Goal: Task Accomplishment & Management: Complete application form

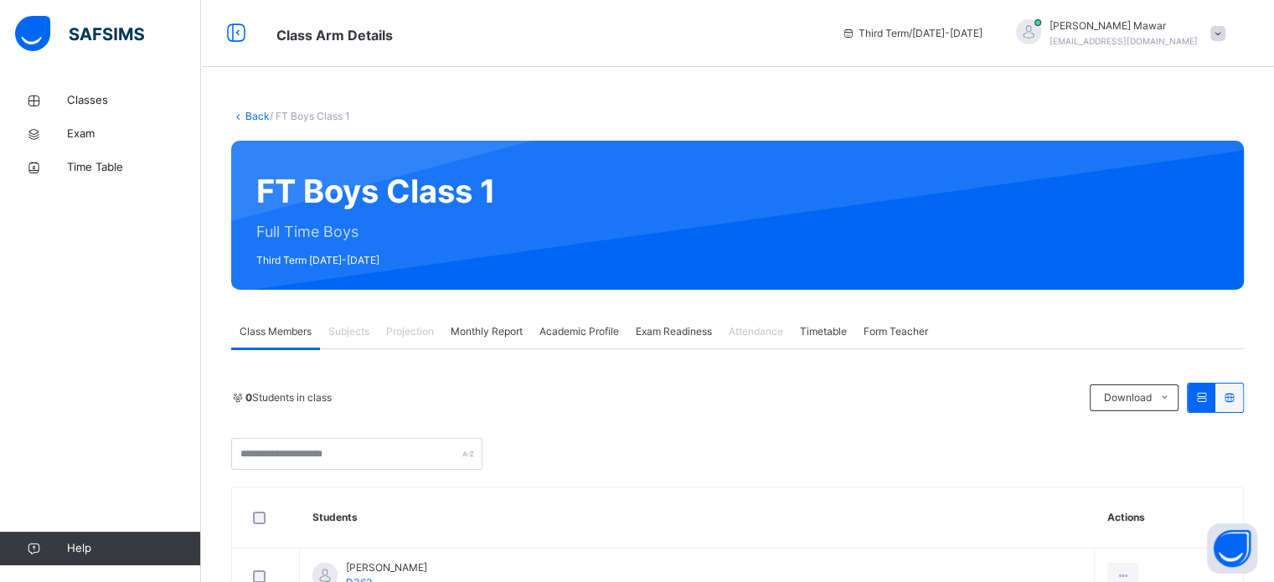
drag, startPoint x: 403, startPoint y: 308, endPoint x: 401, endPoint y: 323, distance: 14.5
click at [401, 323] on div "Projection" at bounding box center [410, 332] width 65 height 34
click at [394, 331] on span "Projection" at bounding box center [410, 331] width 48 height 15
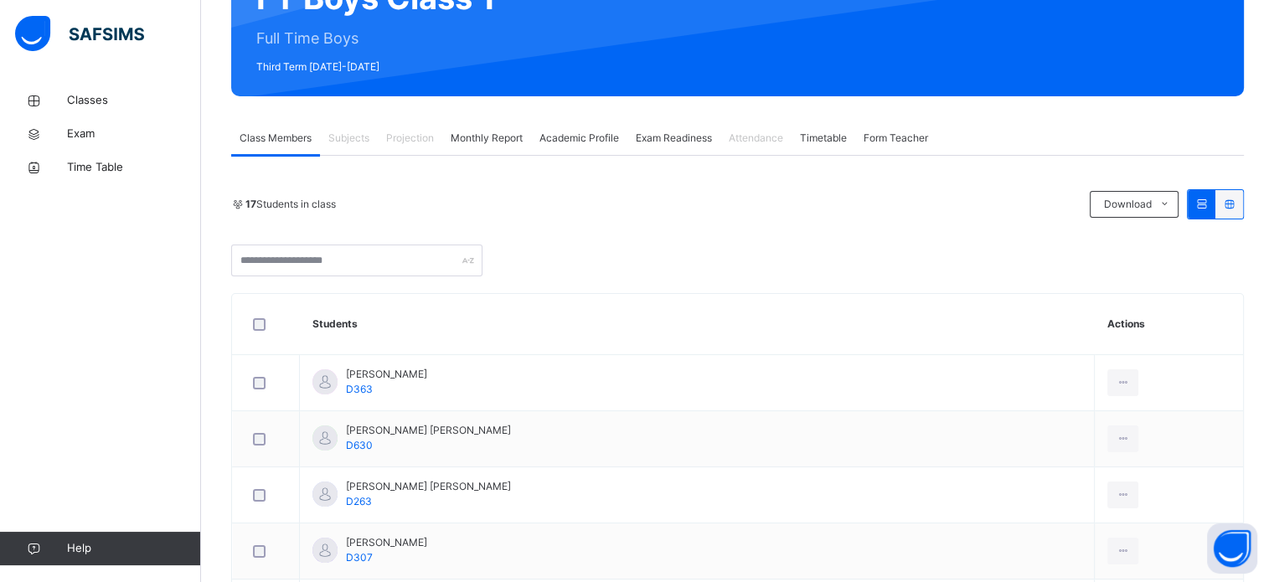
scroll to position [201, 0]
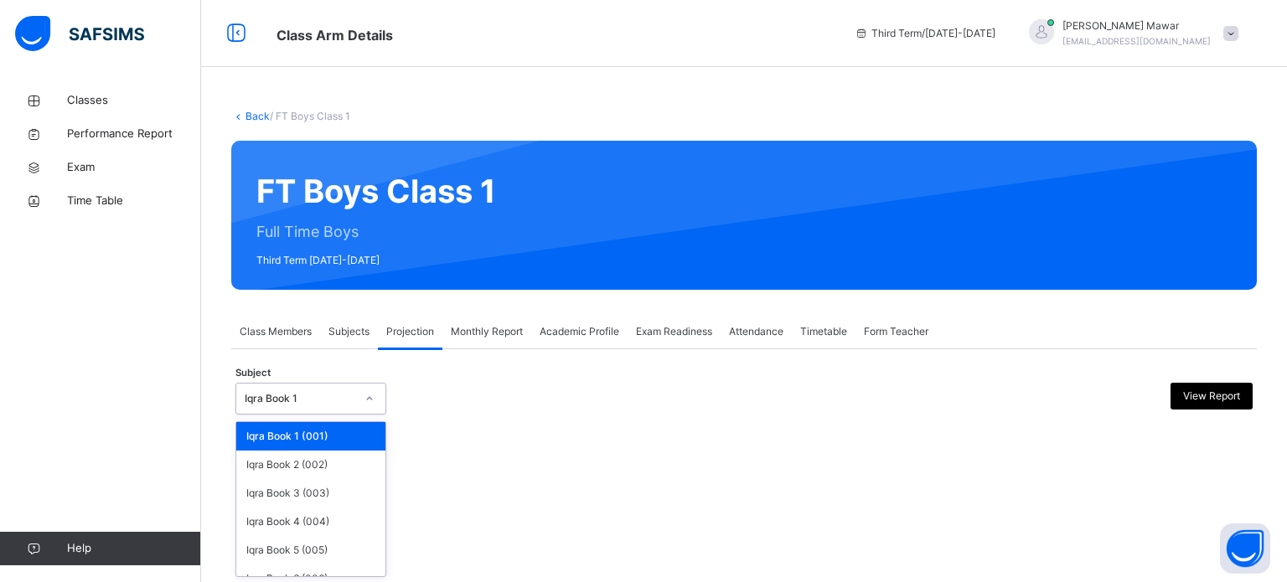
click at [354, 554] on div "Back / FT Boys Class 1 FT Boys Class 1 Full Time Boys Third Term [DATE]-[DATE] …" at bounding box center [744, 291] width 1086 height 582
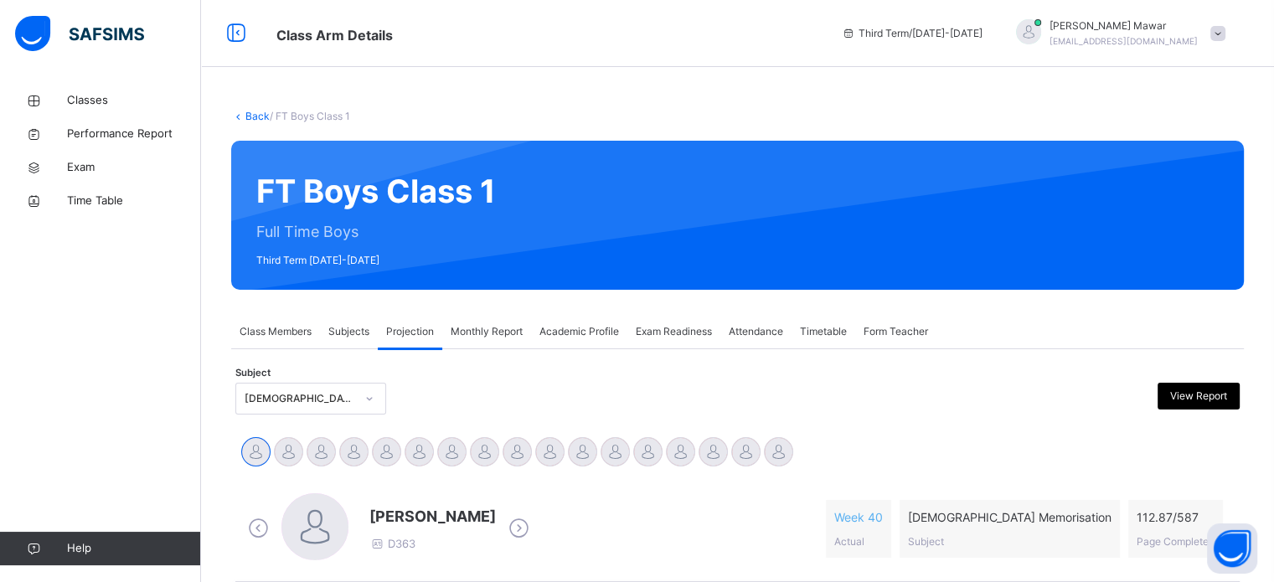
click at [406, 541] on div "[PERSON_NAME] D363" at bounding box center [389, 529] width 290 height 71
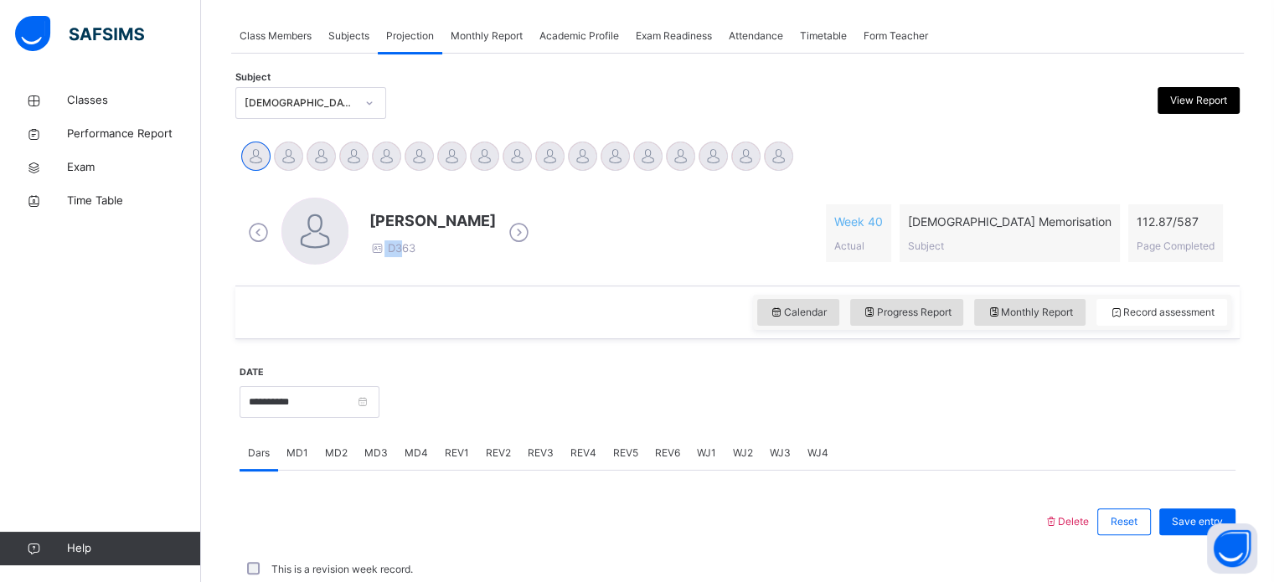
scroll to position [295, 0]
click at [804, 151] on div "Abdibaasit [PERSON_NAME] [PERSON_NAME] [PERSON_NAME] [PERSON_NAME] [PERSON_NAME…" at bounding box center [738, 159] width 996 height 37
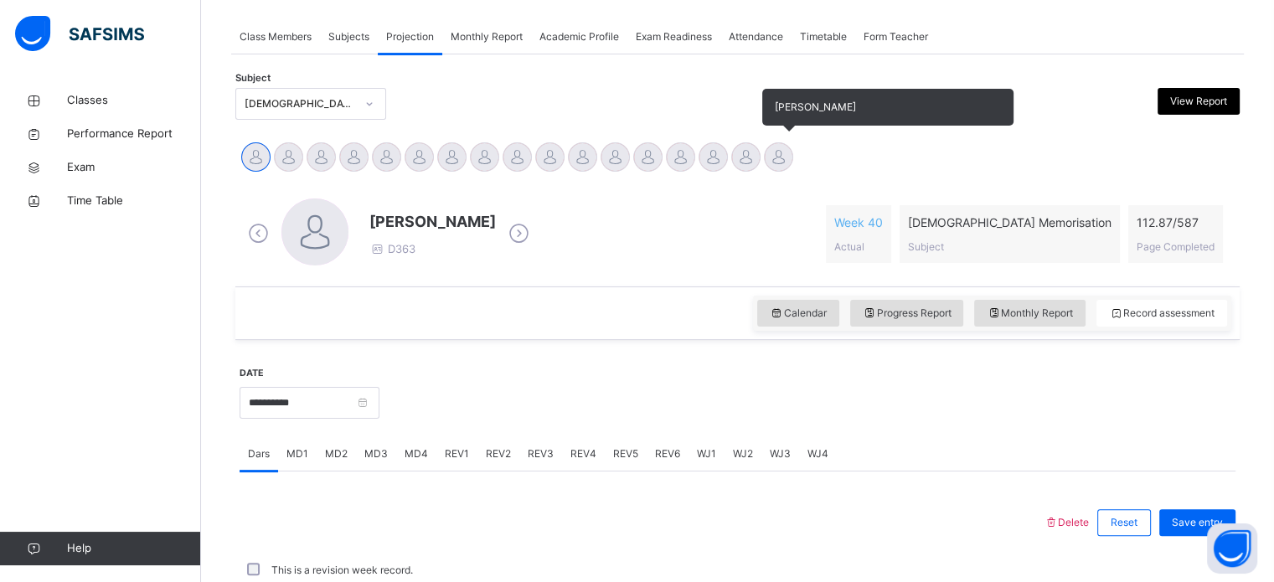
click at [778, 145] on div at bounding box center [778, 156] width 29 height 29
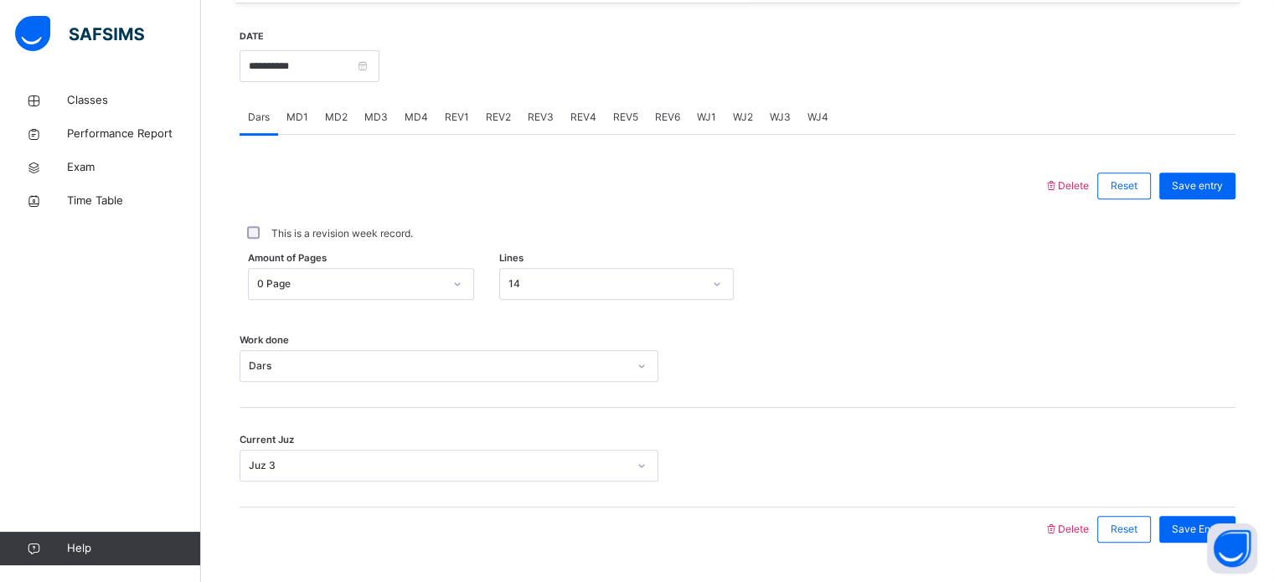
scroll to position [664, 0]
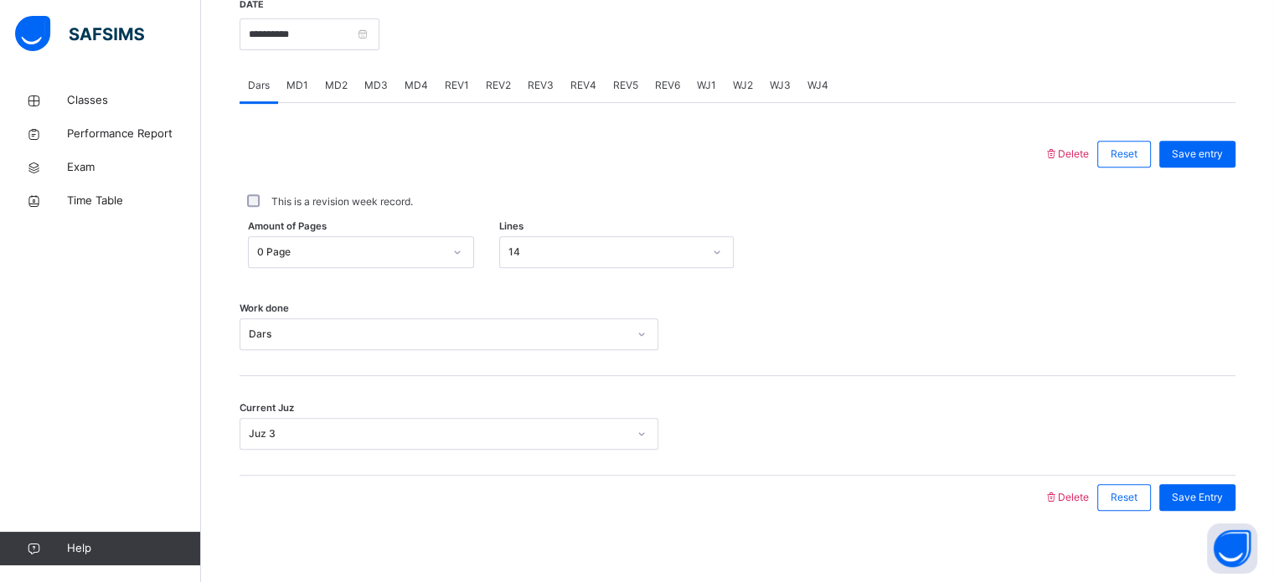
click at [415, 85] on span "MD4" at bounding box center [416, 85] width 23 height 15
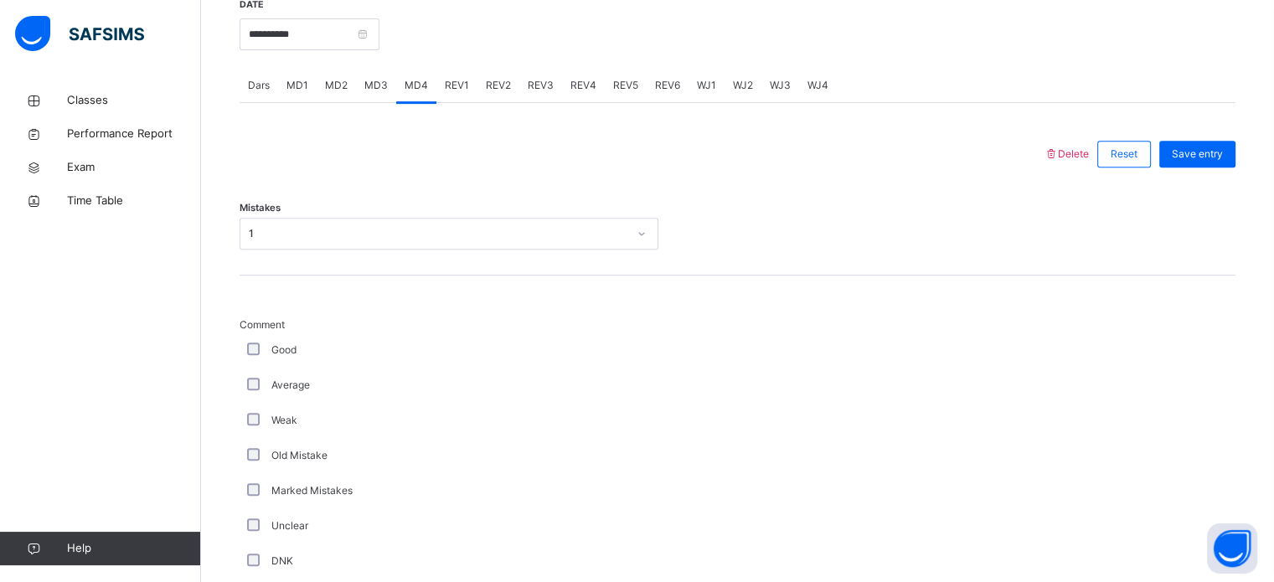
click at [346, 90] on div "MD2" at bounding box center [336, 86] width 39 height 34
click at [314, 77] on div "MD1" at bounding box center [297, 86] width 39 height 34
click at [356, 90] on div "MD3" at bounding box center [376, 86] width 40 height 34
click at [345, 90] on div "MD2" at bounding box center [336, 86] width 39 height 34
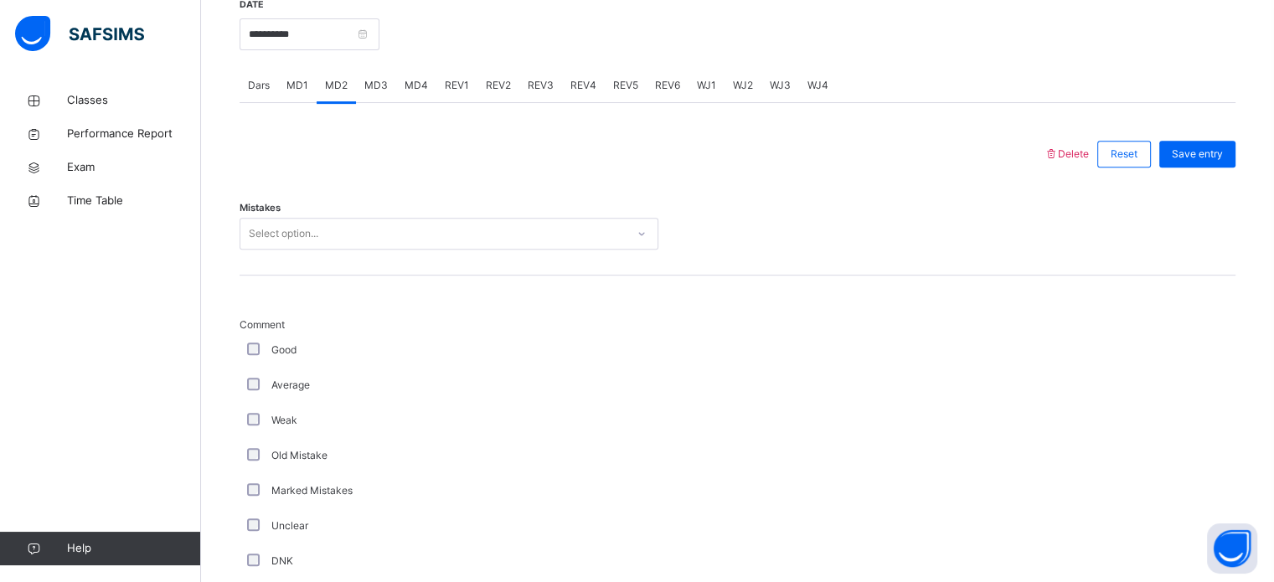
drag, startPoint x: 457, startPoint y: 105, endPoint x: 459, endPoint y: 90, distance: 15.2
click at [459, 88] on span "REV1" at bounding box center [457, 85] width 24 height 15
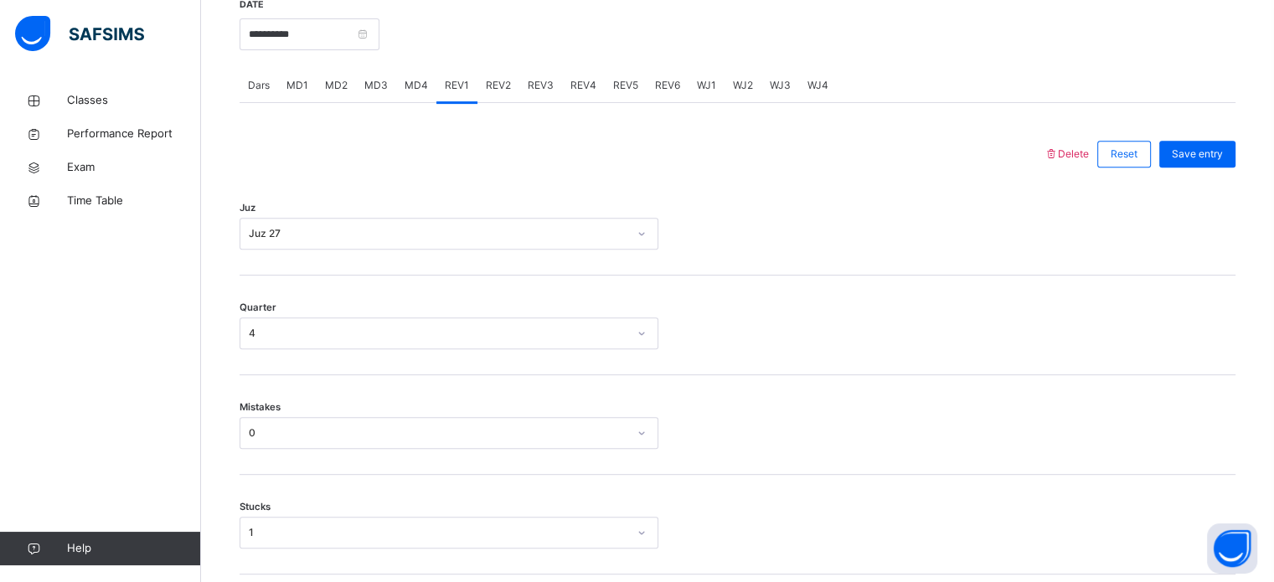
click at [519, 100] on div "REV3" at bounding box center [540, 86] width 43 height 34
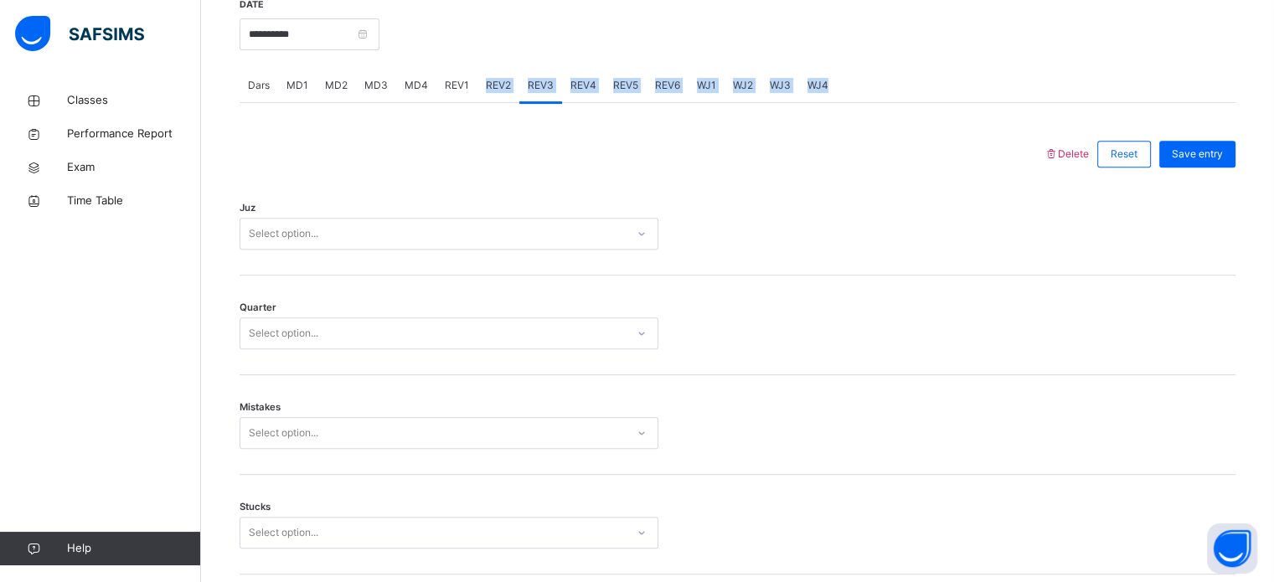
click at [479, 96] on div "REV2" at bounding box center [499, 86] width 42 height 34
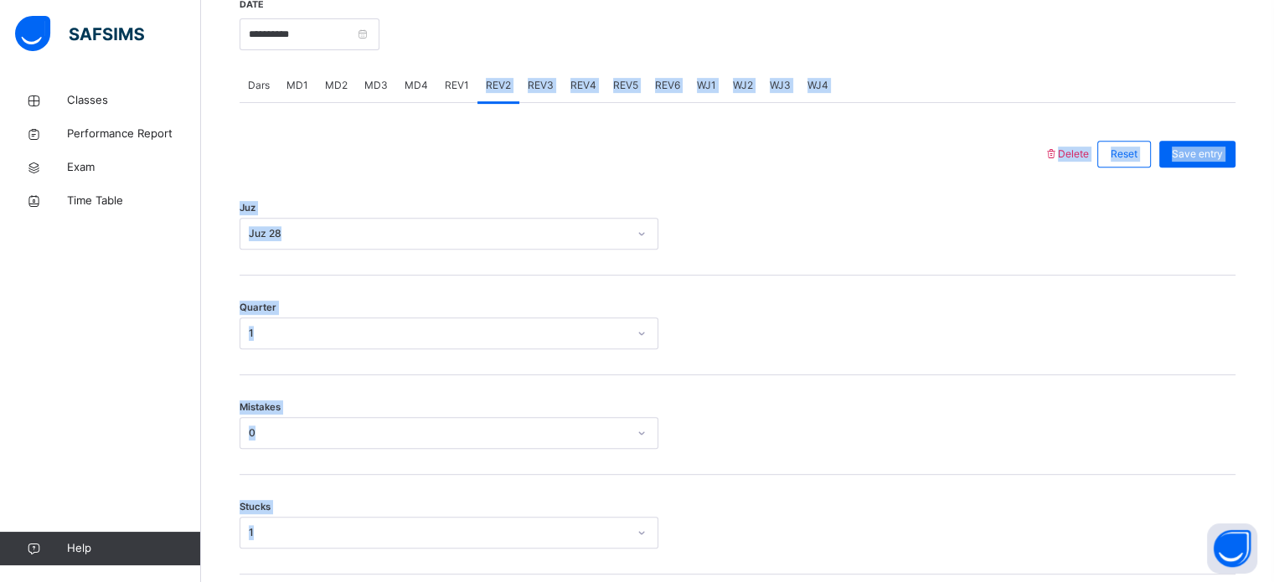
click at [449, 163] on div at bounding box center [642, 154] width 788 height 44
click at [455, 96] on div "REV1" at bounding box center [457, 86] width 41 height 34
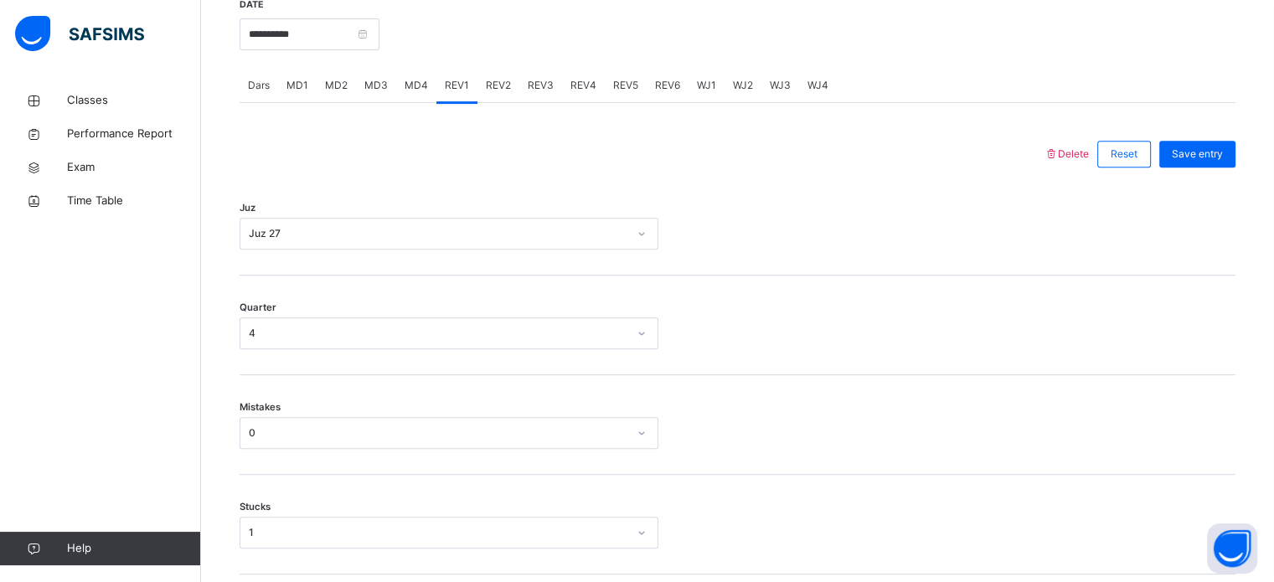
click at [265, 84] on span "Dars" at bounding box center [259, 85] width 22 height 15
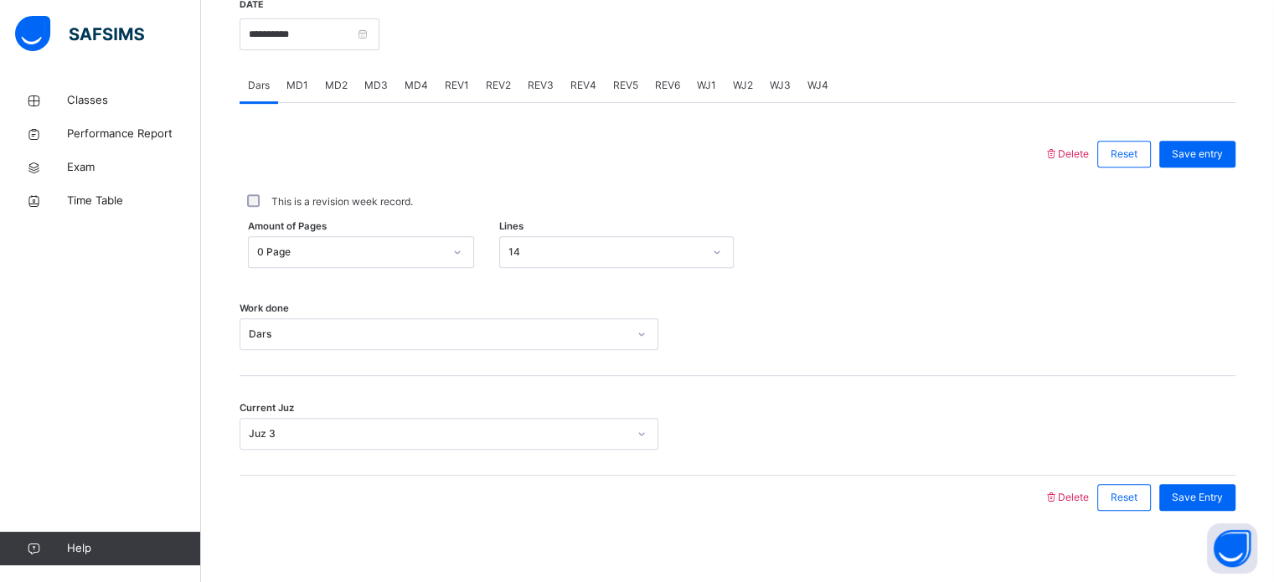
click at [452, 86] on span "REV1" at bounding box center [457, 85] width 24 height 15
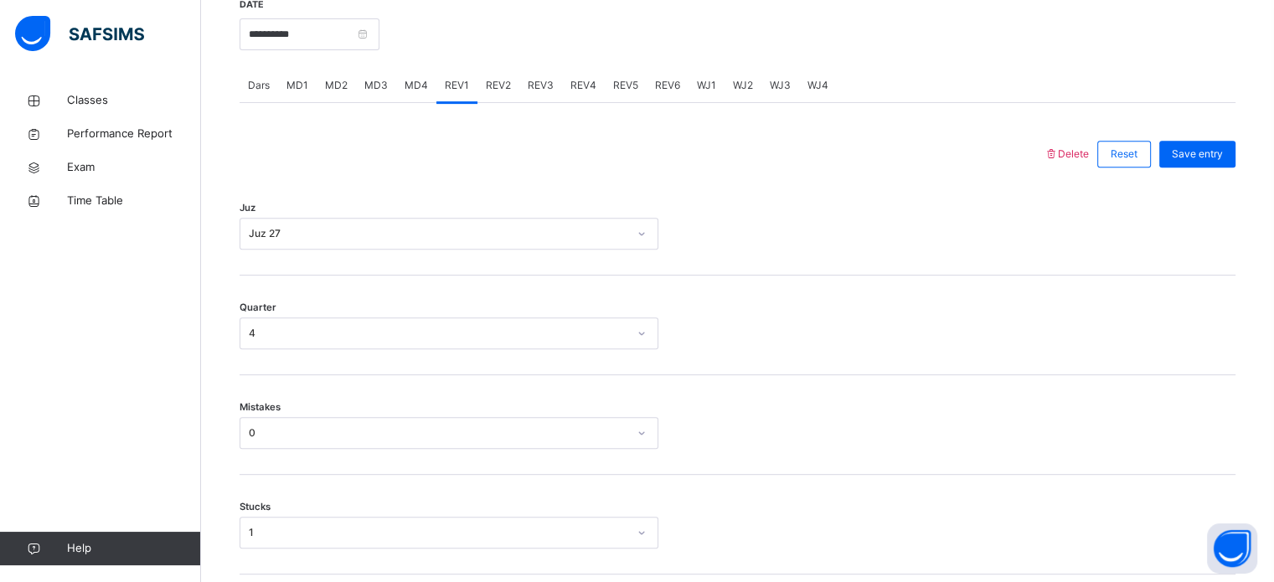
click at [496, 80] on span "REV2" at bounding box center [498, 85] width 25 height 15
click at [419, 90] on span "MD4" at bounding box center [416, 85] width 23 height 15
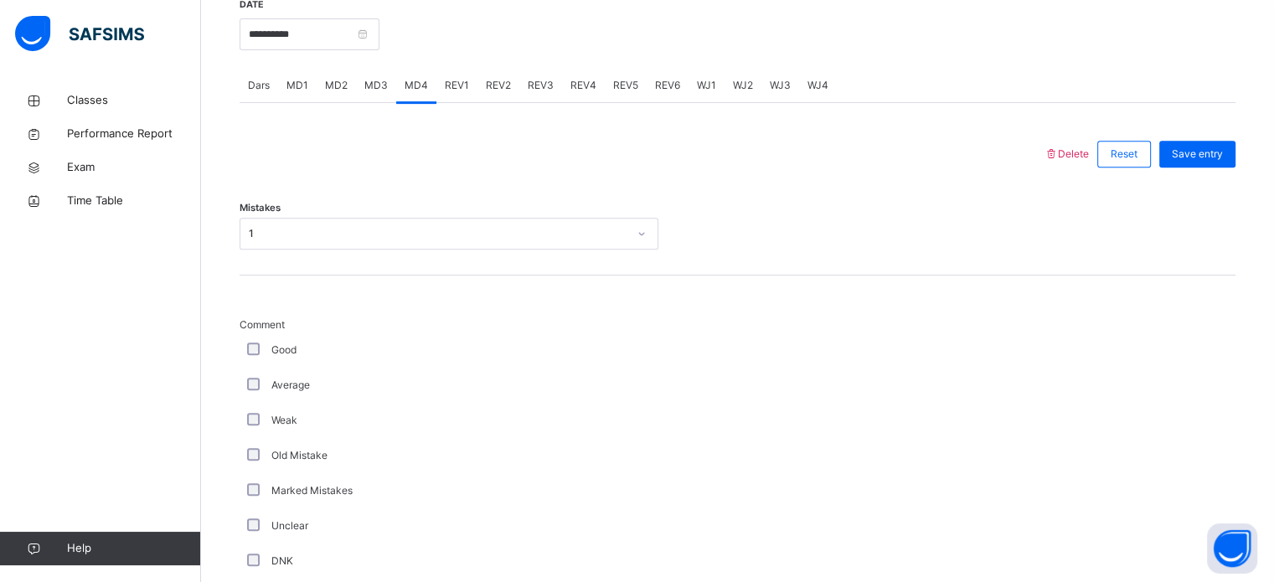
drag, startPoint x: 310, startPoint y: 100, endPoint x: 326, endPoint y: 95, distance: 16.7
click at [312, 99] on div "MD1" at bounding box center [297, 86] width 39 height 34
click at [334, 95] on div "MD2" at bounding box center [336, 86] width 39 height 34
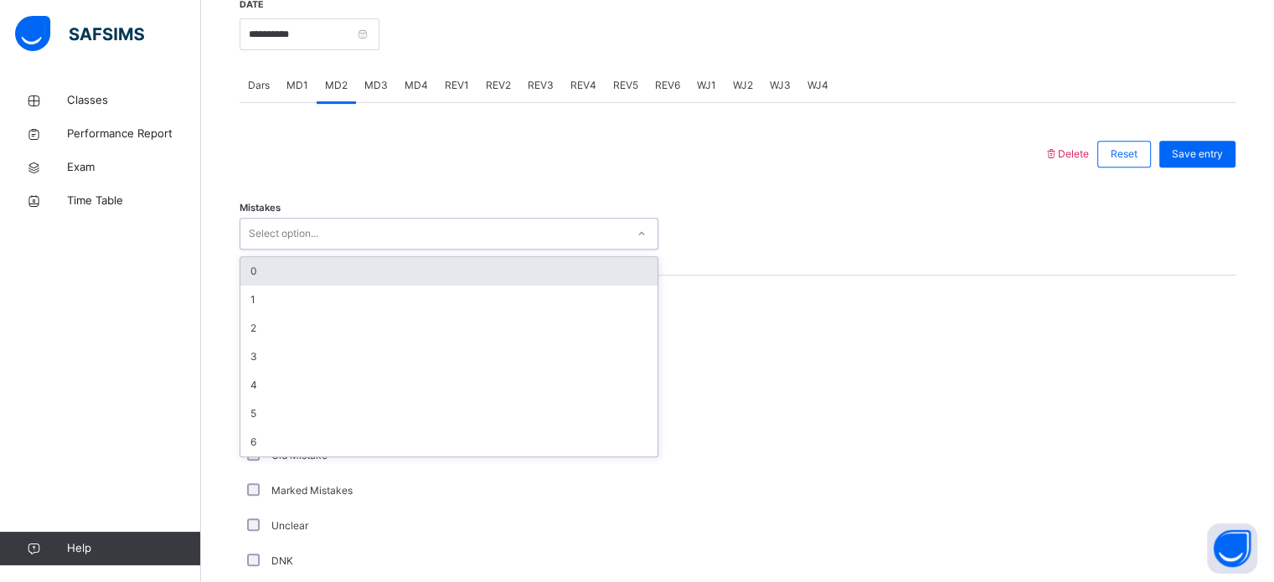
click at [324, 228] on div "Select option..." at bounding box center [432, 234] width 385 height 26
click at [296, 271] on div "0" at bounding box center [448, 271] width 417 height 28
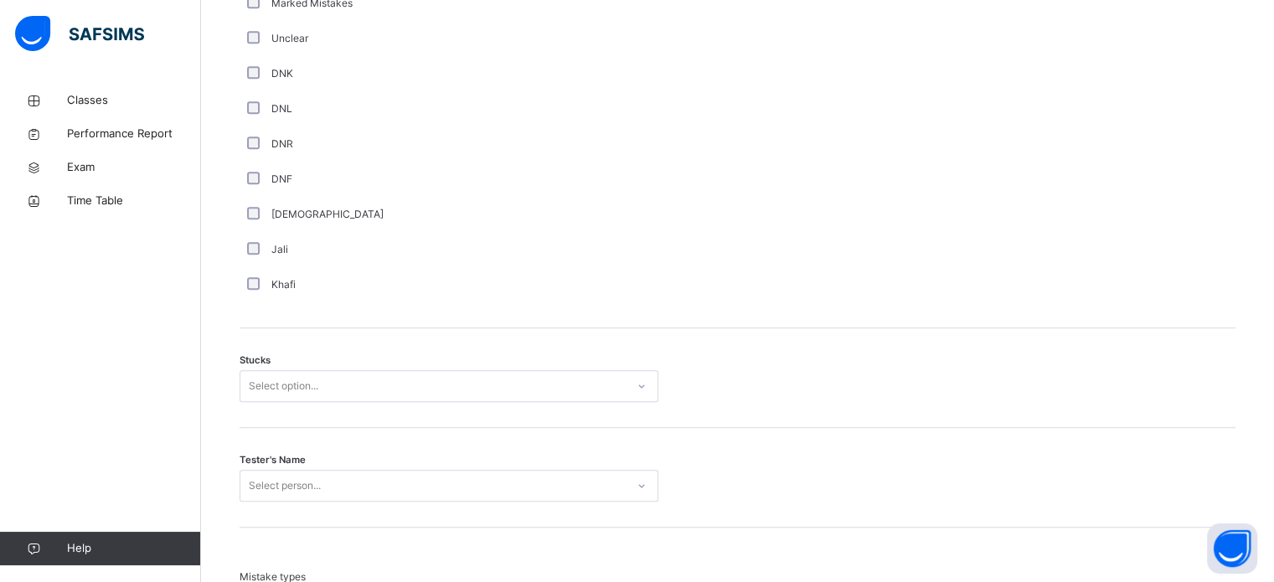
scroll to position [1264, 0]
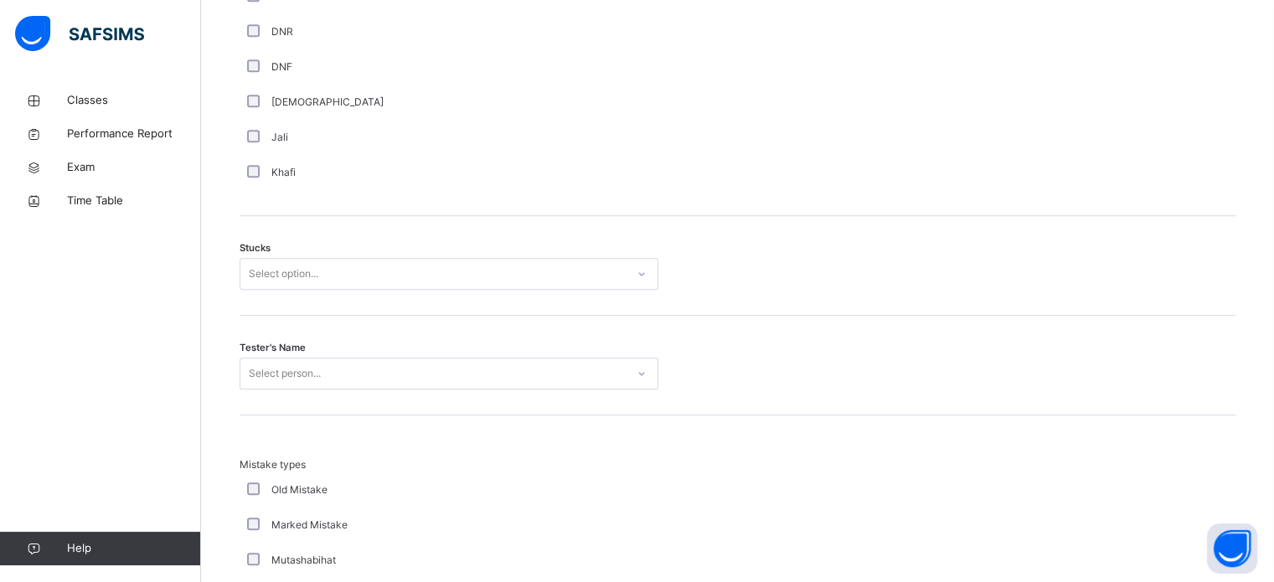
click at [246, 306] on div "Stucks Select option..." at bounding box center [738, 266] width 996 height 100
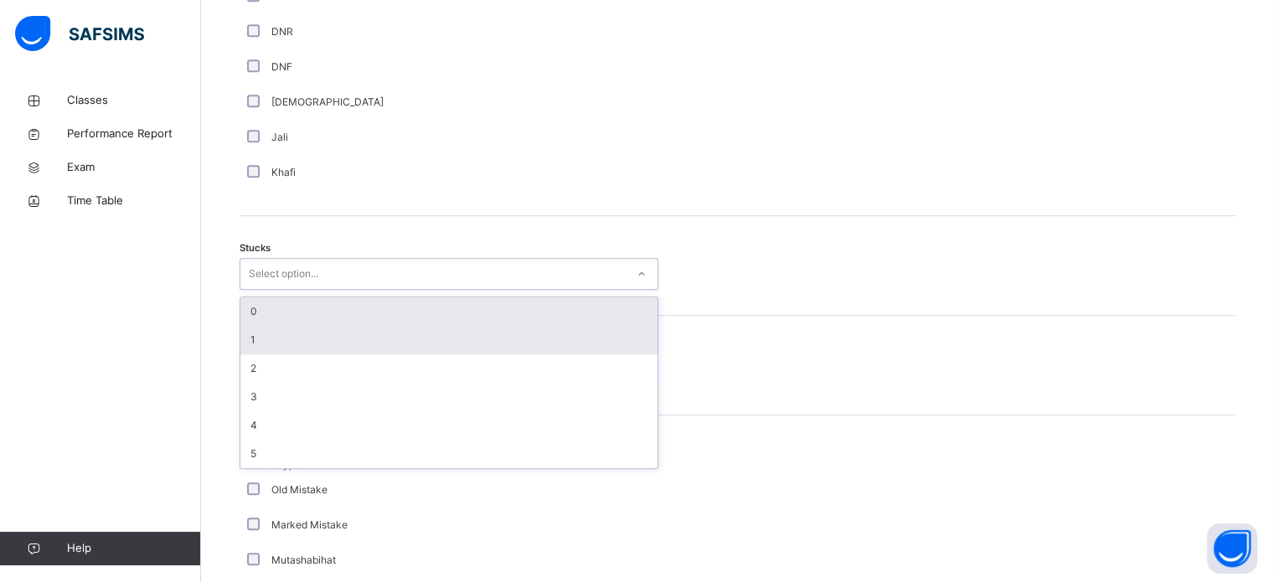
click at [242, 344] on div "1" at bounding box center [448, 340] width 417 height 28
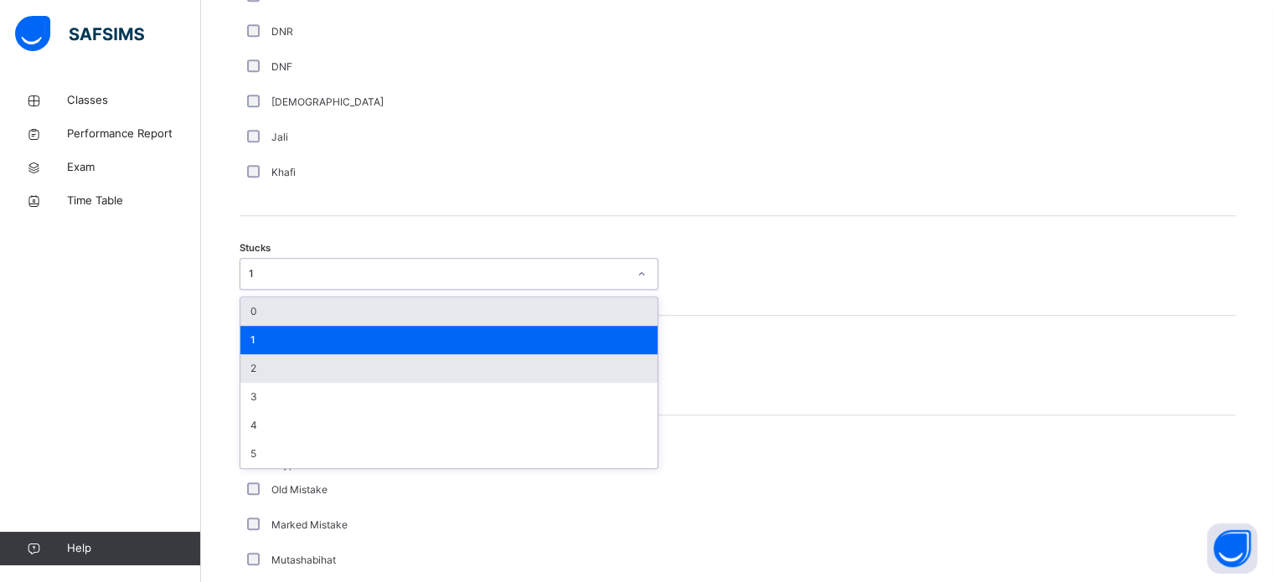
click at [248, 372] on div "2" at bounding box center [448, 368] width 417 height 28
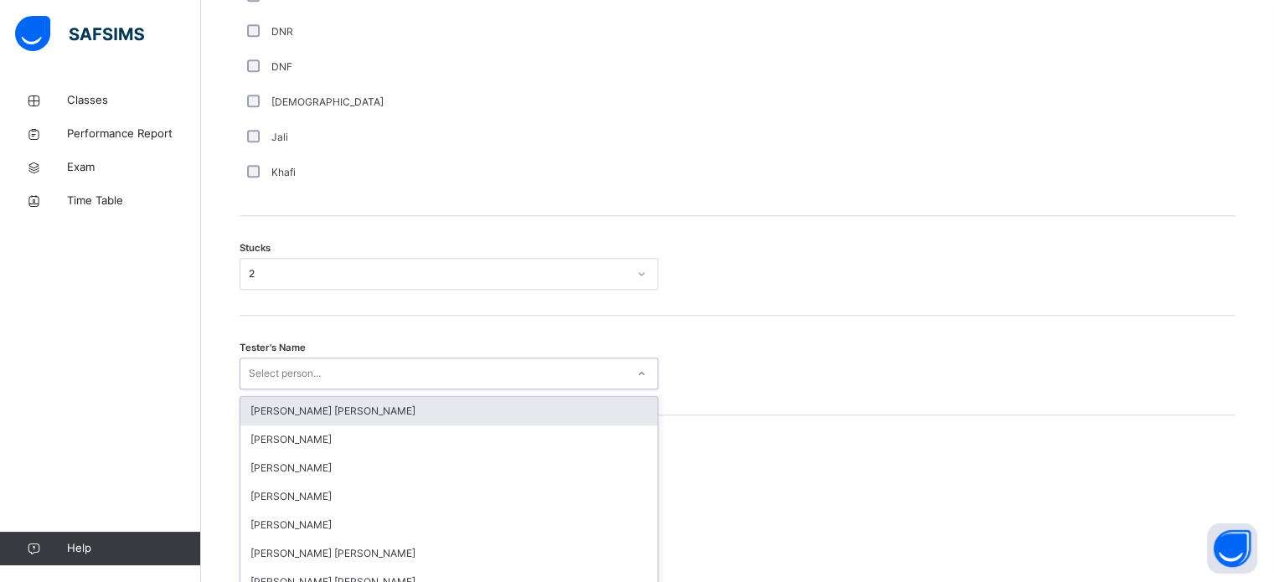
scroll to position [1336, 0]
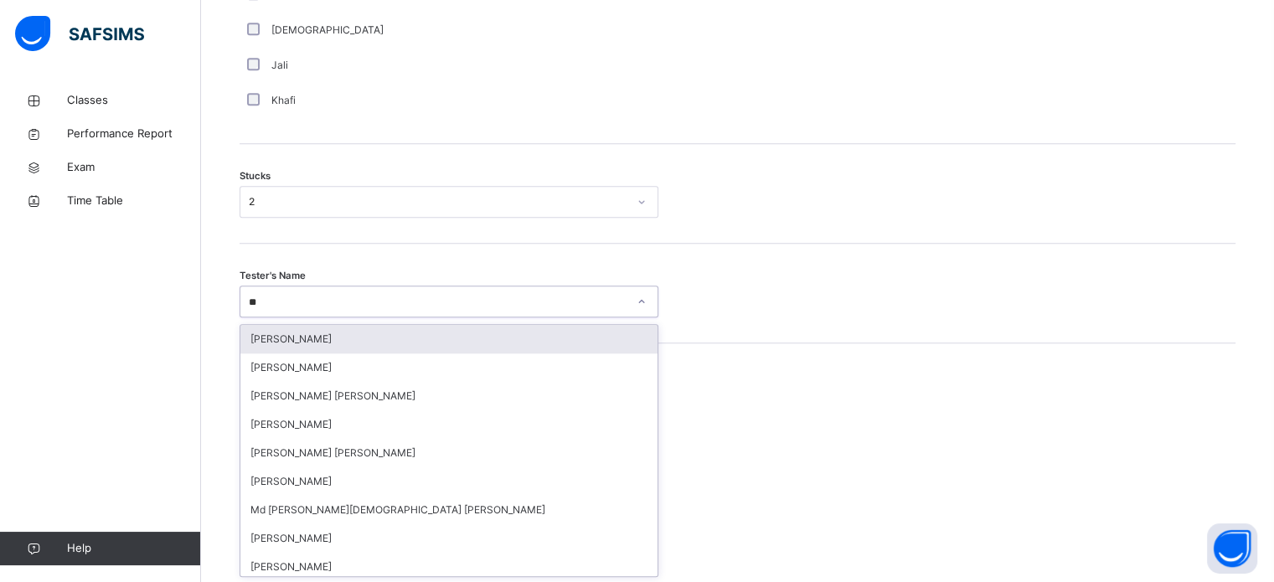
type input "***"
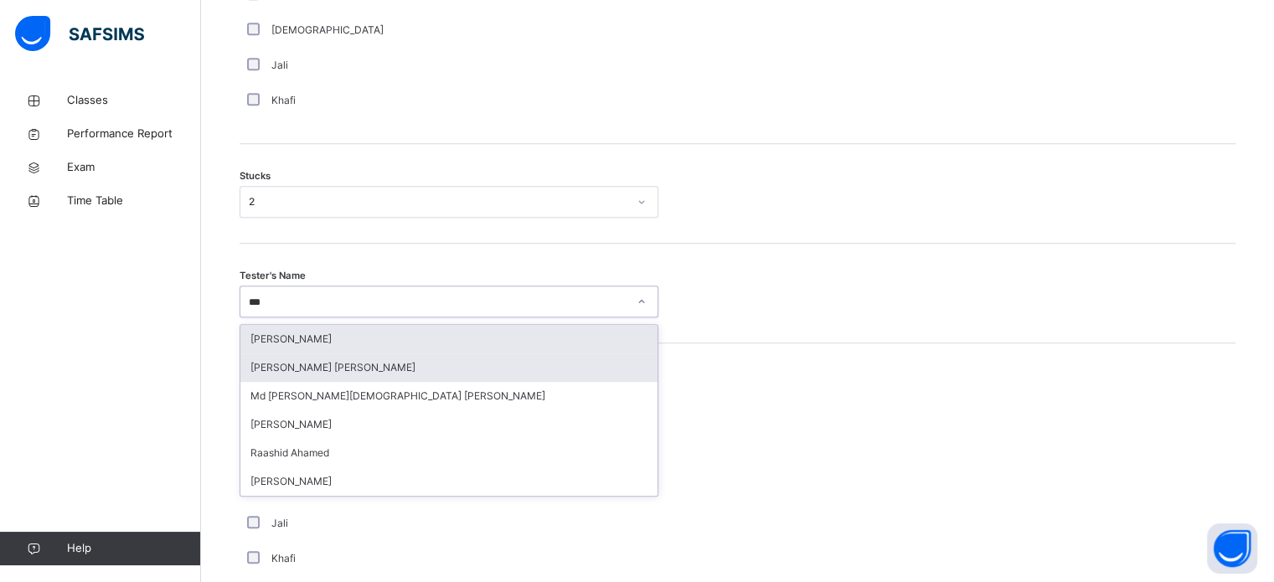
click at [261, 361] on div "[PERSON_NAME] [PERSON_NAME]" at bounding box center [448, 368] width 417 height 28
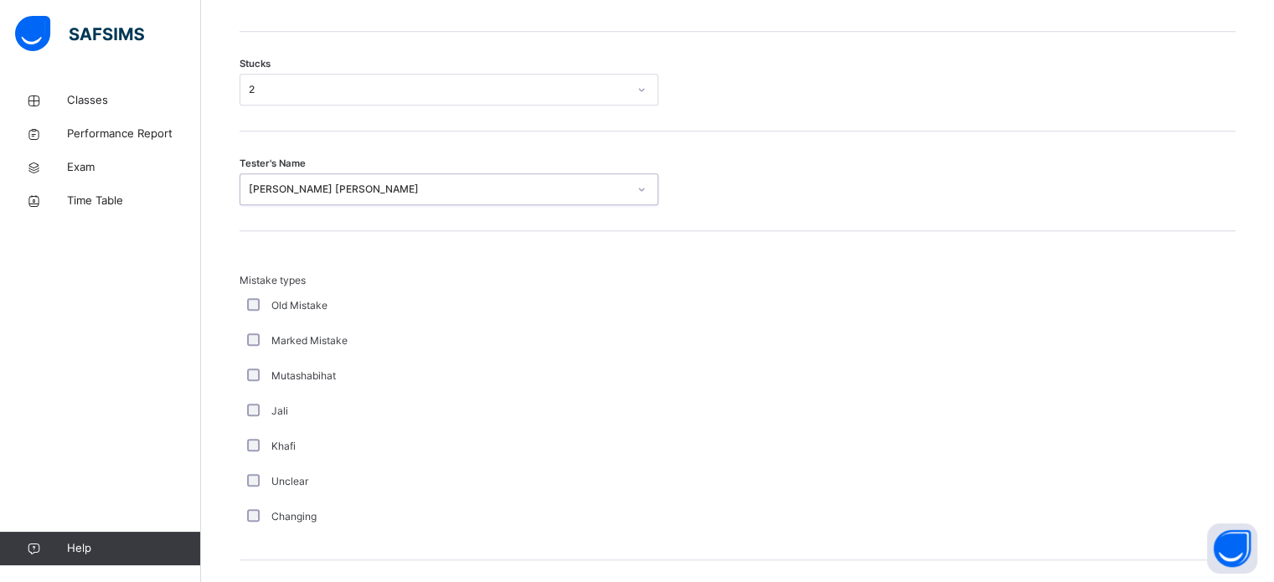
scroll to position [1643, 0]
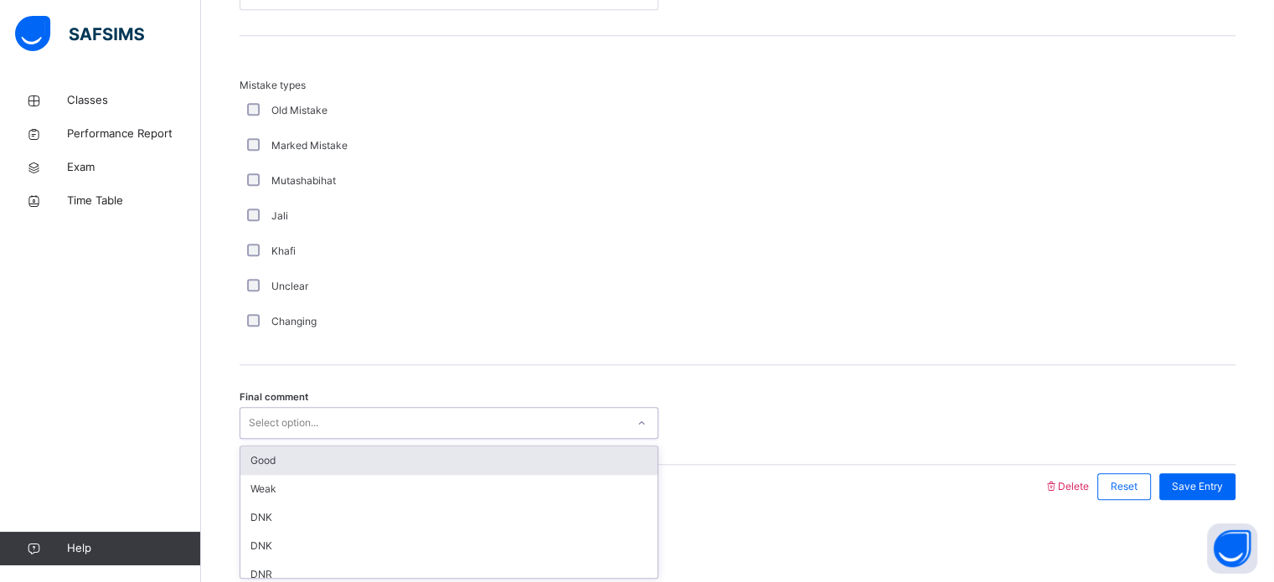
click at [251, 461] on div "Good" at bounding box center [448, 461] width 417 height 28
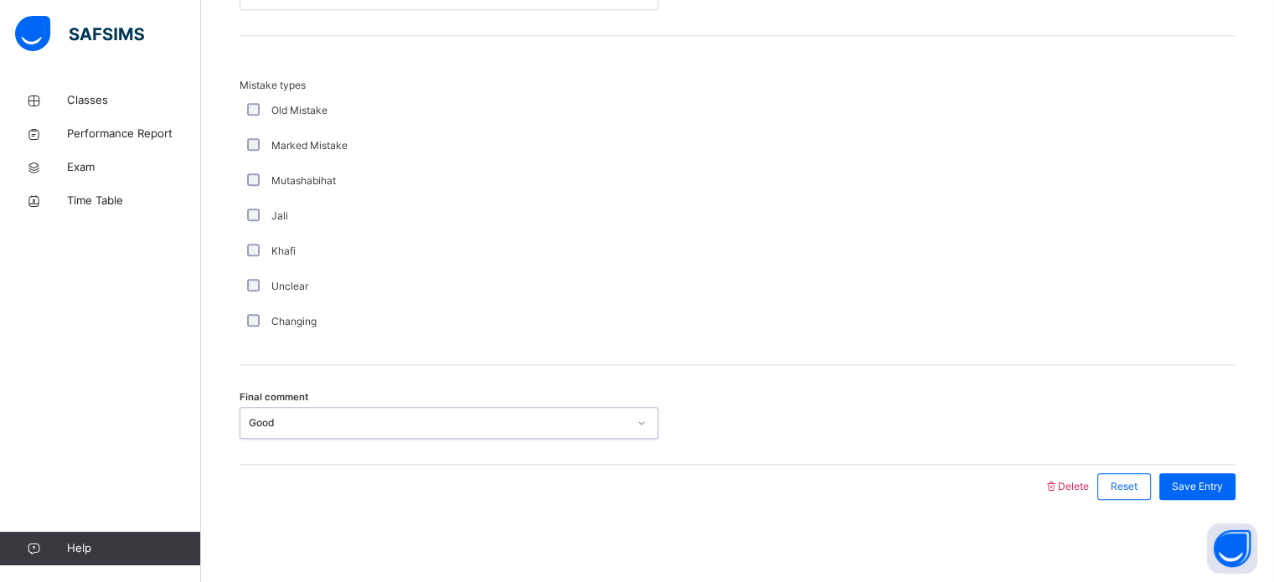
click at [1206, 489] on span "Save Entry" at bounding box center [1197, 486] width 51 height 15
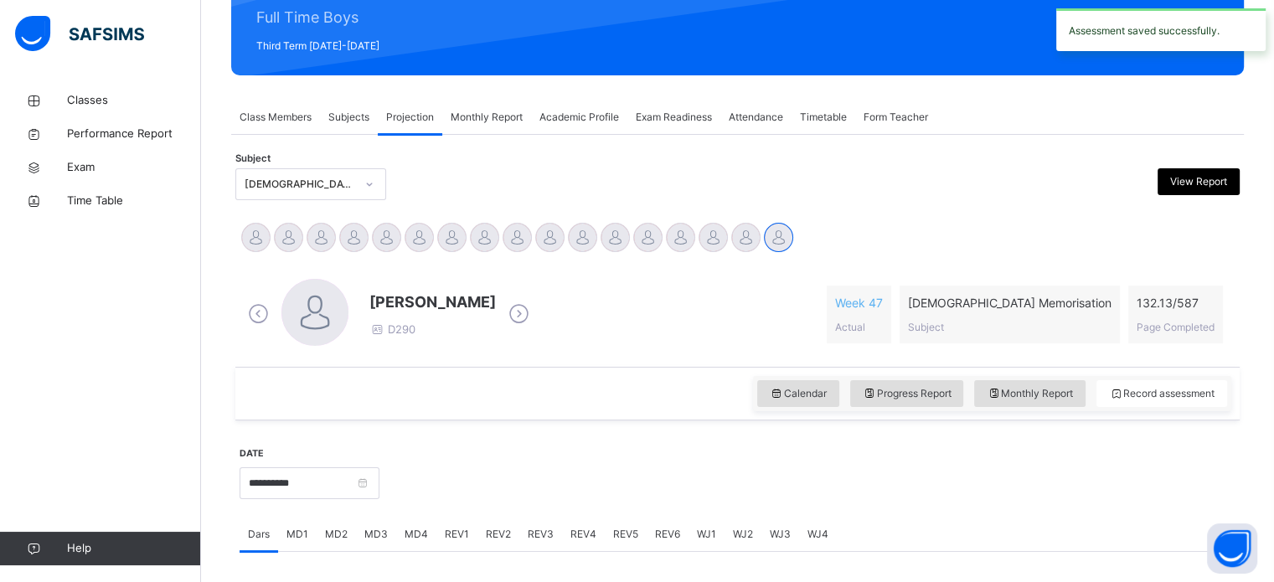
scroll to position [219, 0]
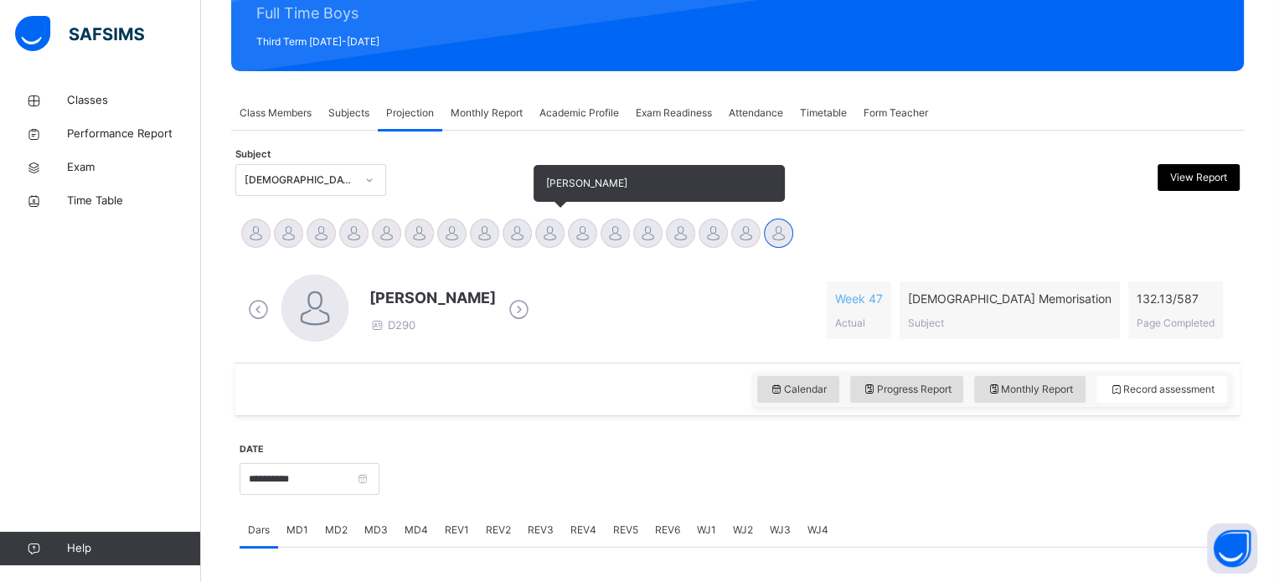
click at [547, 240] on div at bounding box center [549, 233] width 29 height 29
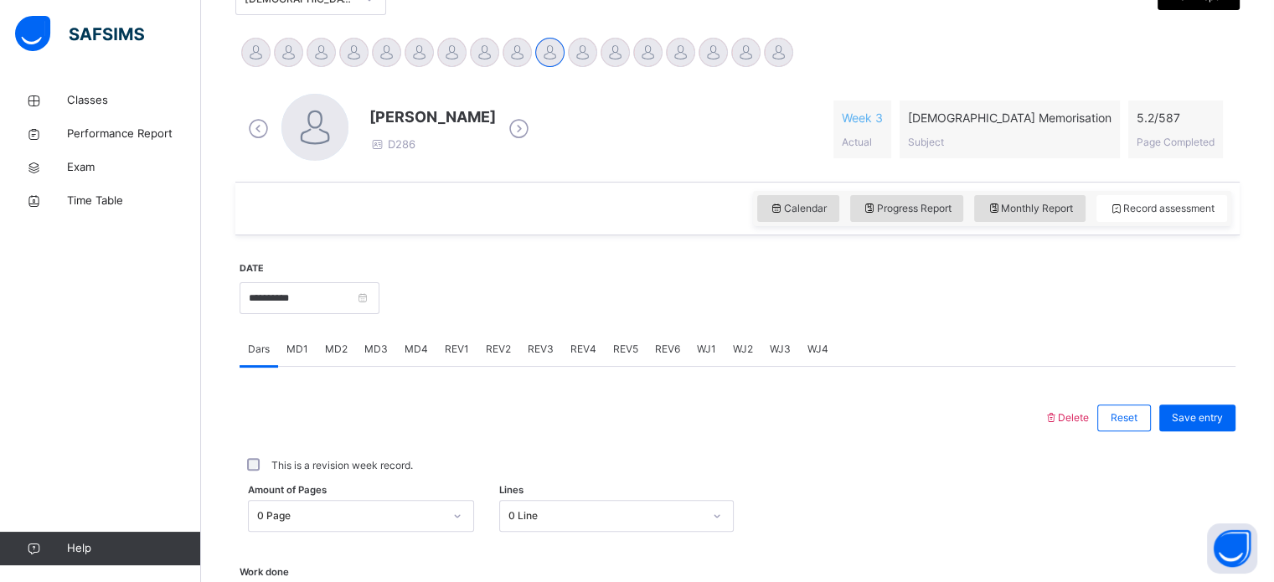
scroll to position [497, 0]
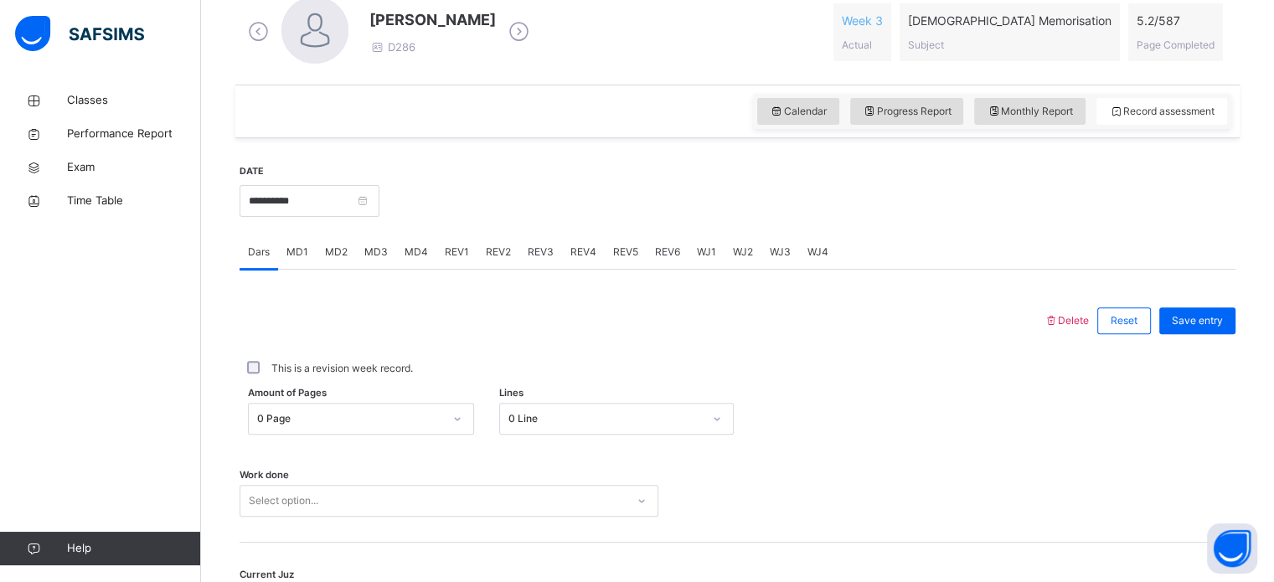
click at [298, 246] on span "MD1" at bounding box center [298, 252] width 22 height 15
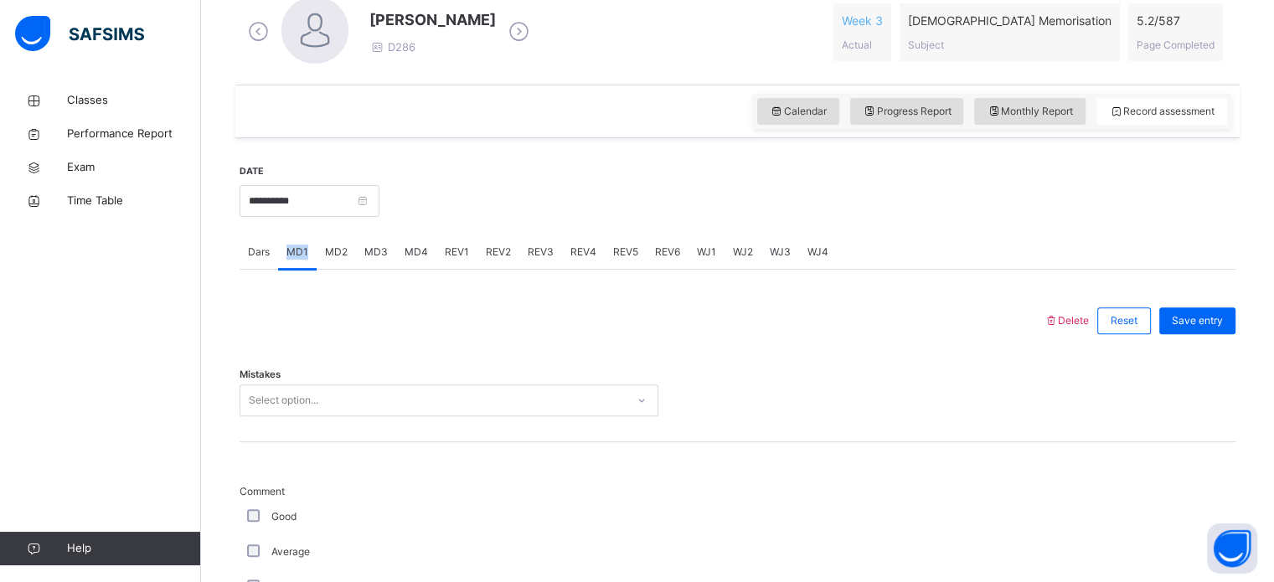
click at [298, 246] on span "MD1" at bounding box center [298, 252] width 22 height 15
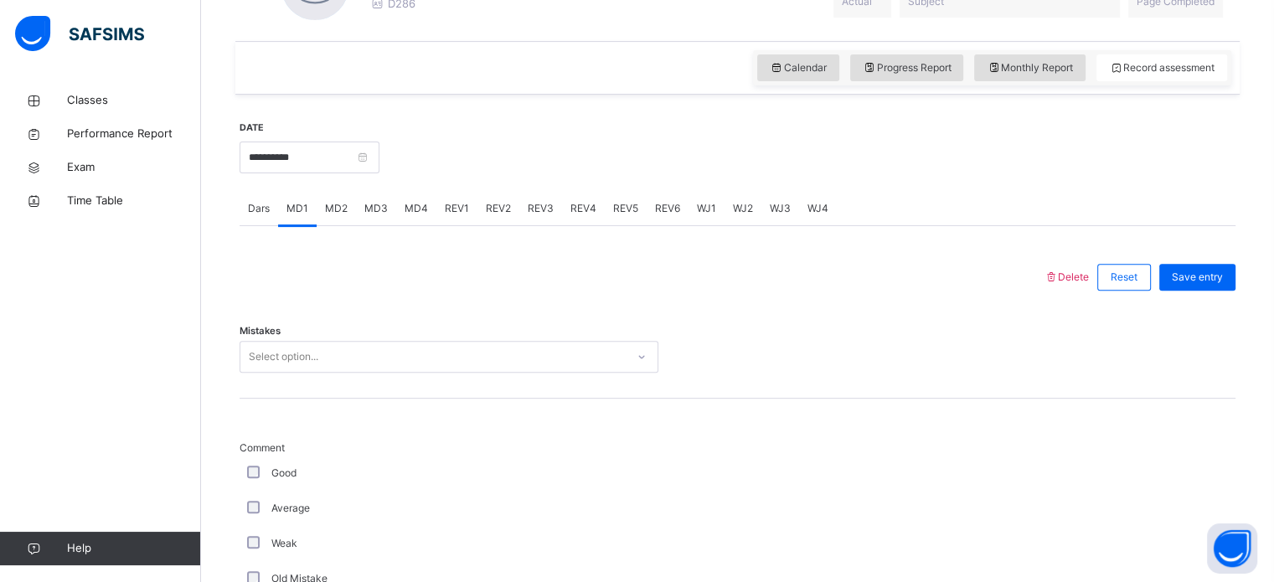
click at [300, 373] on div "Select option..." at bounding box center [449, 357] width 419 height 32
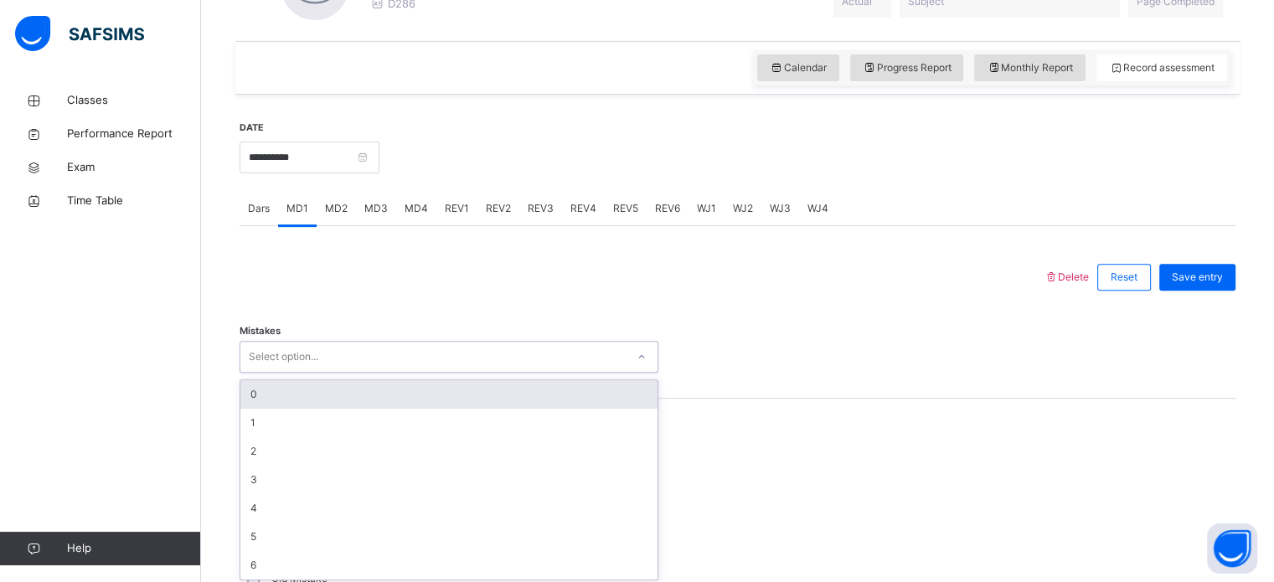
scroll to position [545, 0]
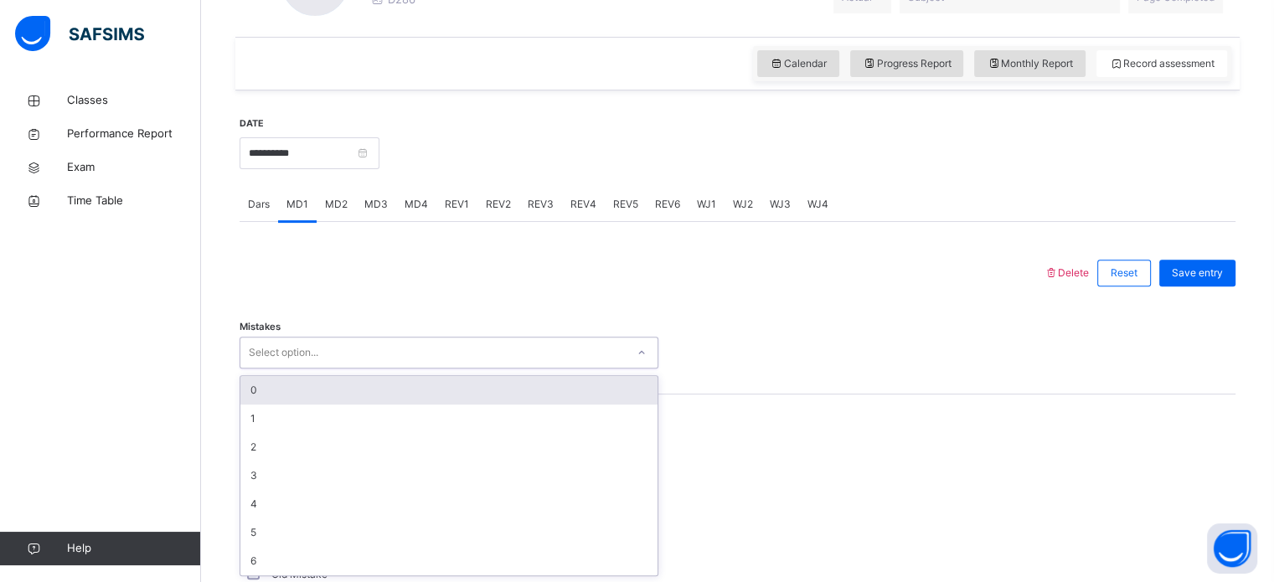
click at [299, 392] on div "0" at bounding box center [448, 390] width 417 height 28
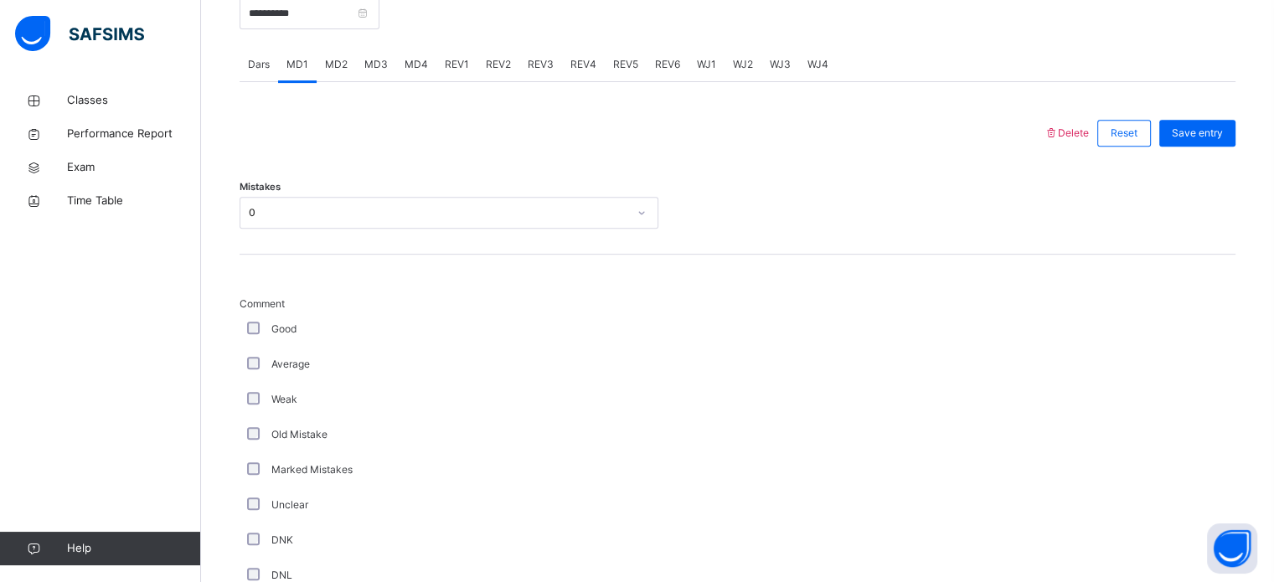
scroll to position [767, 0]
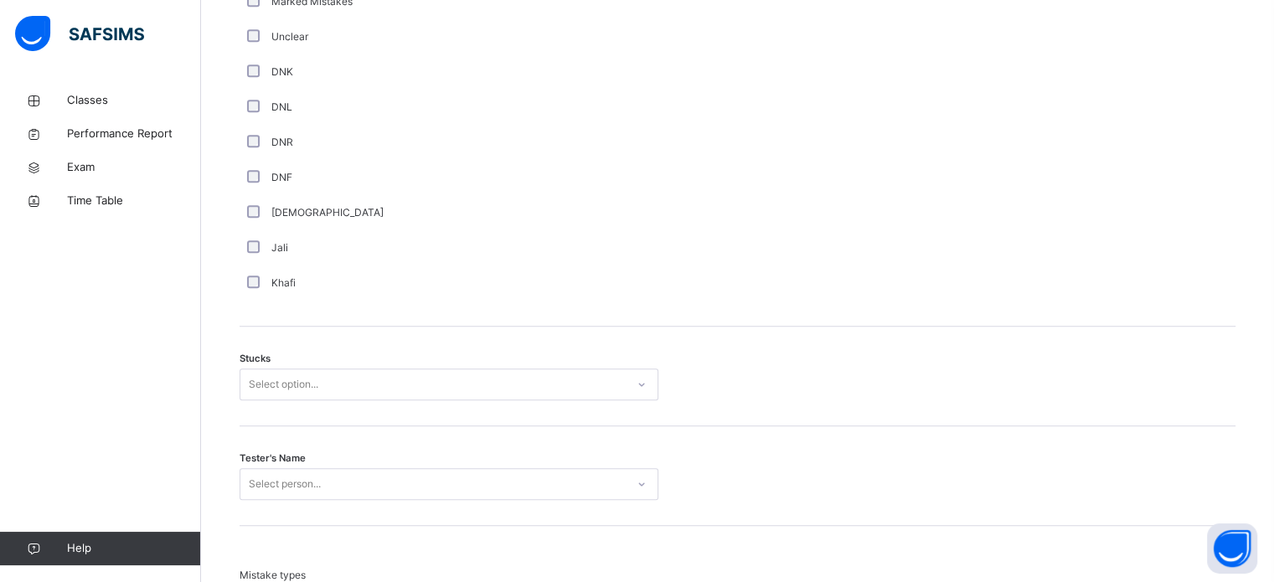
click at [391, 380] on div "Select option..." at bounding box center [432, 385] width 385 height 26
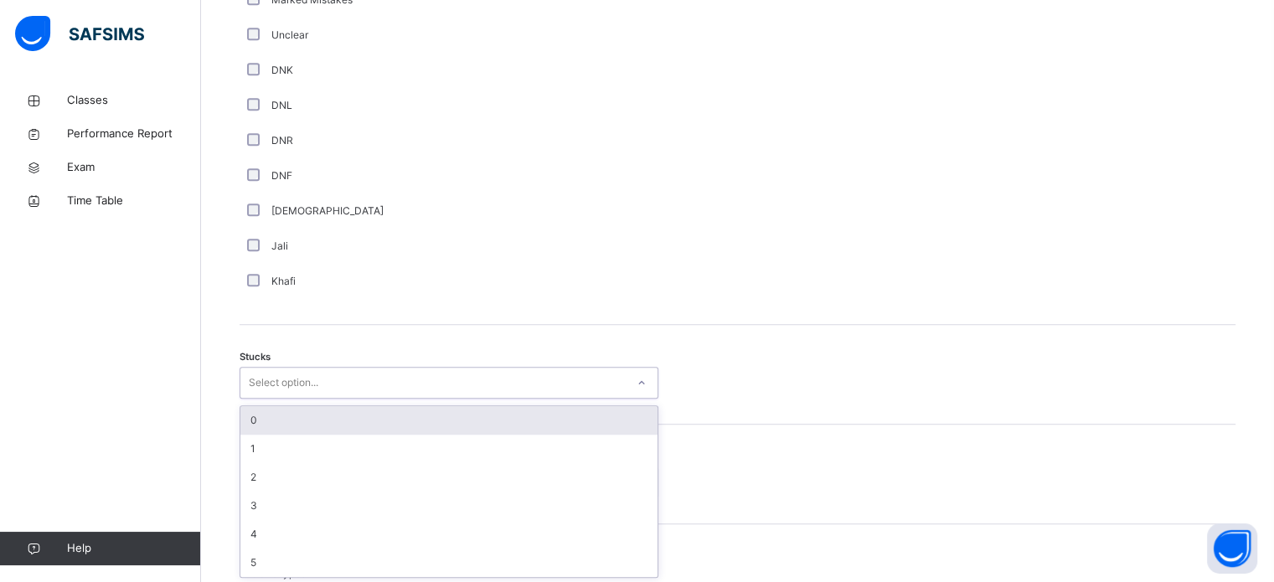
scroll to position [1156, 0]
click at [328, 426] on div "0" at bounding box center [448, 419] width 417 height 28
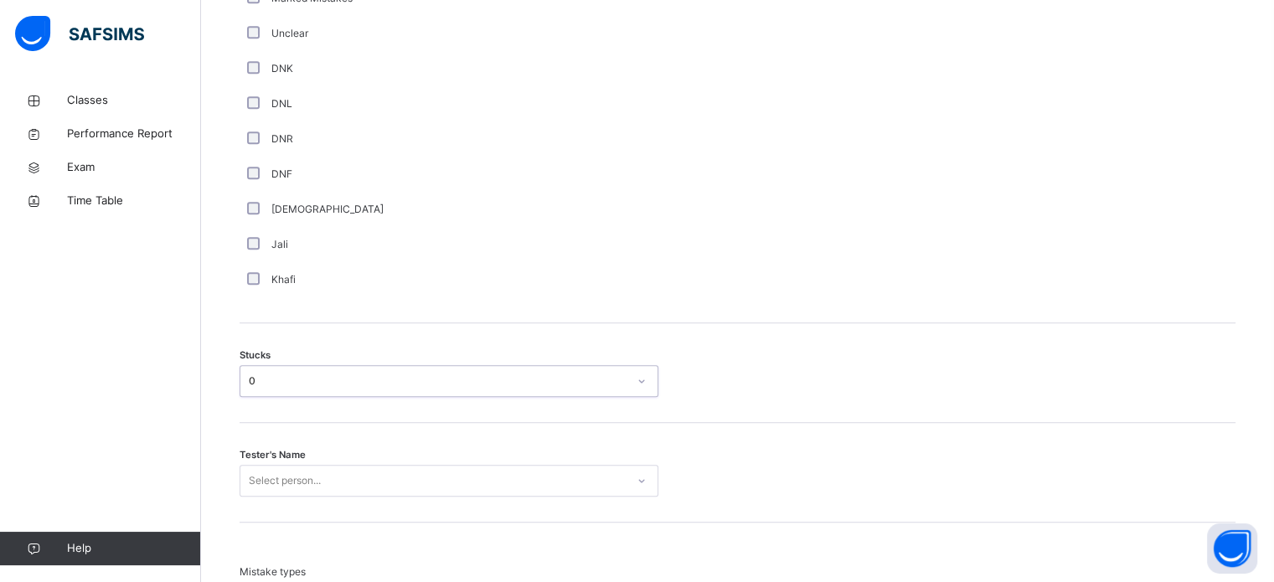
click at [343, 484] on div "Select person..." at bounding box center [449, 481] width 419 height 32
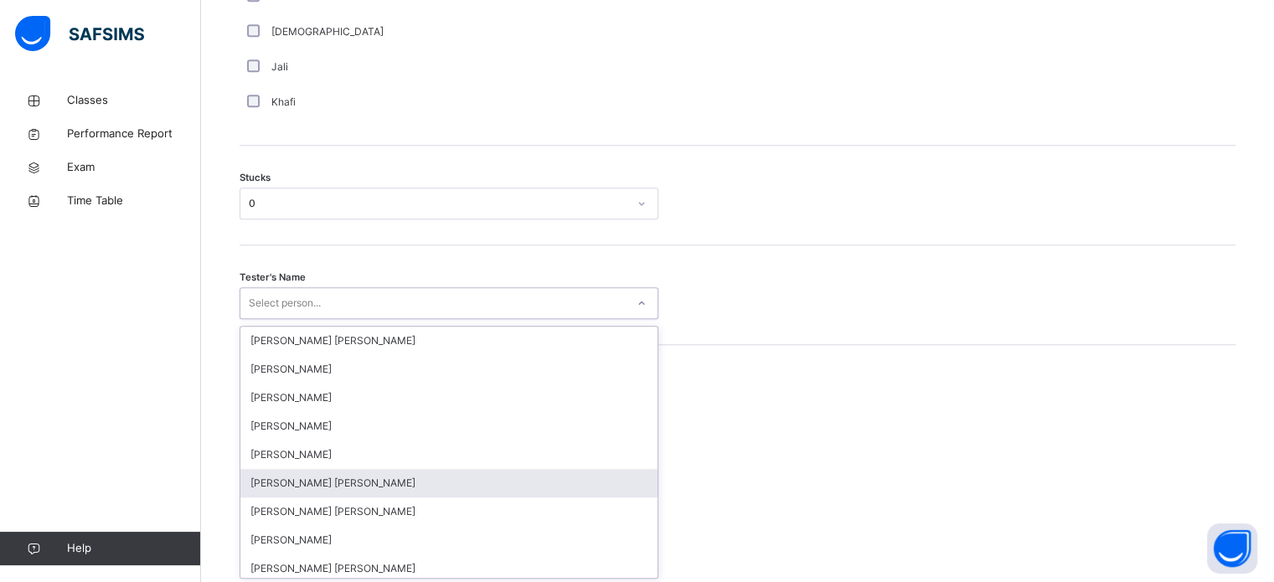
scroll to position [1336, 0]
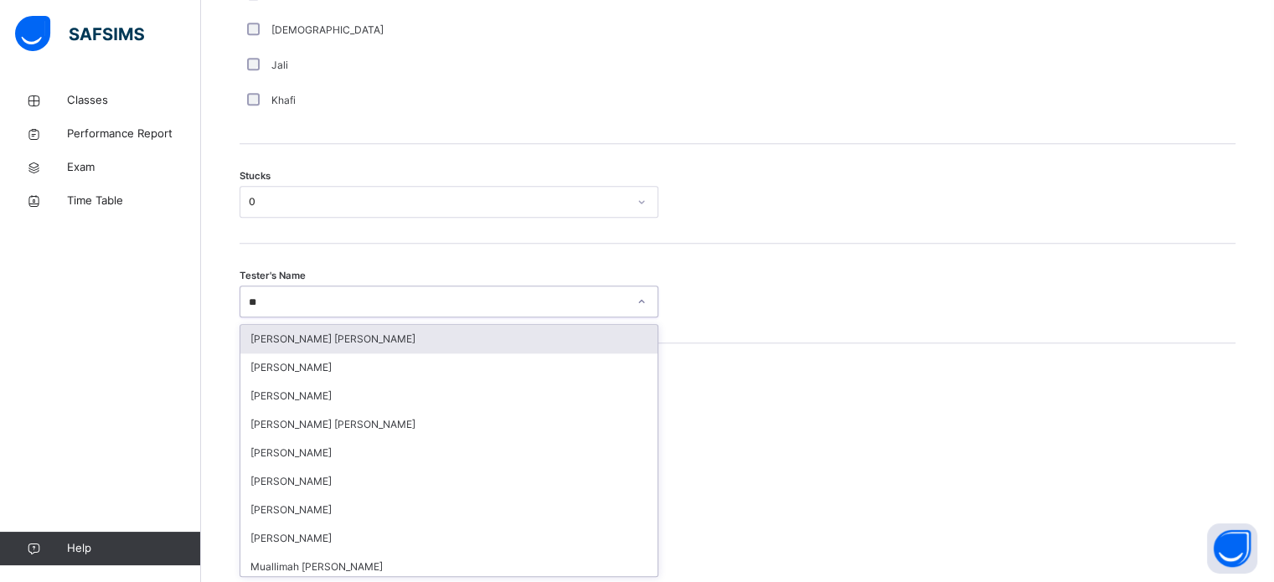
type input "***"
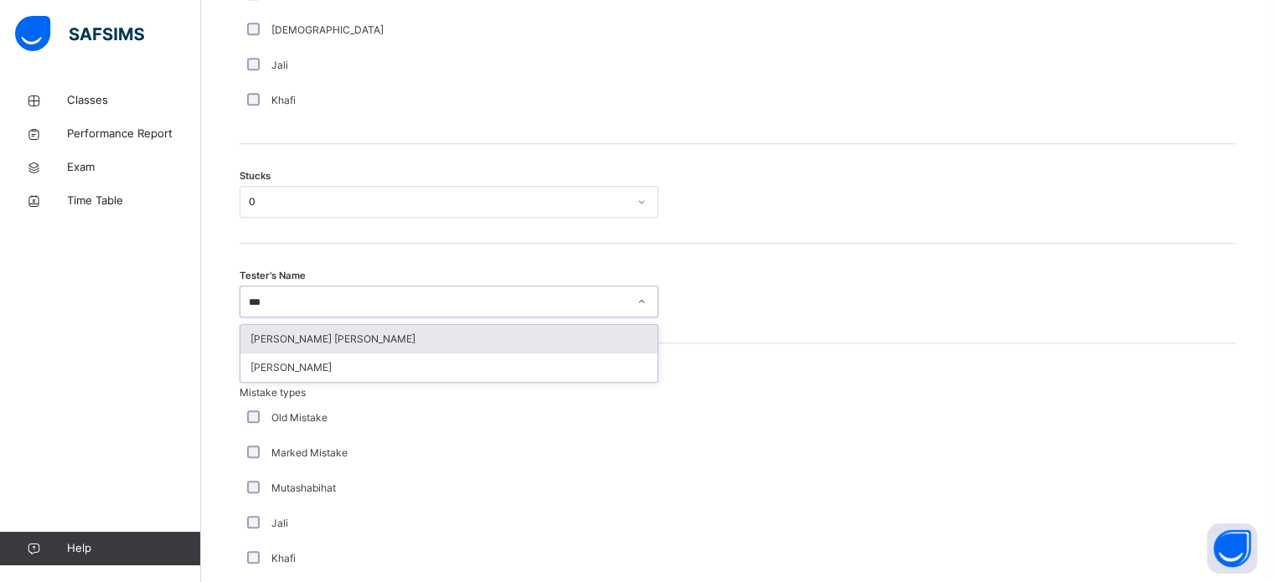
click at [400, 332] on div "[PERSON_NAME] [PERSON_NAME]" at bounding box center [448, 339] width 417 height 28
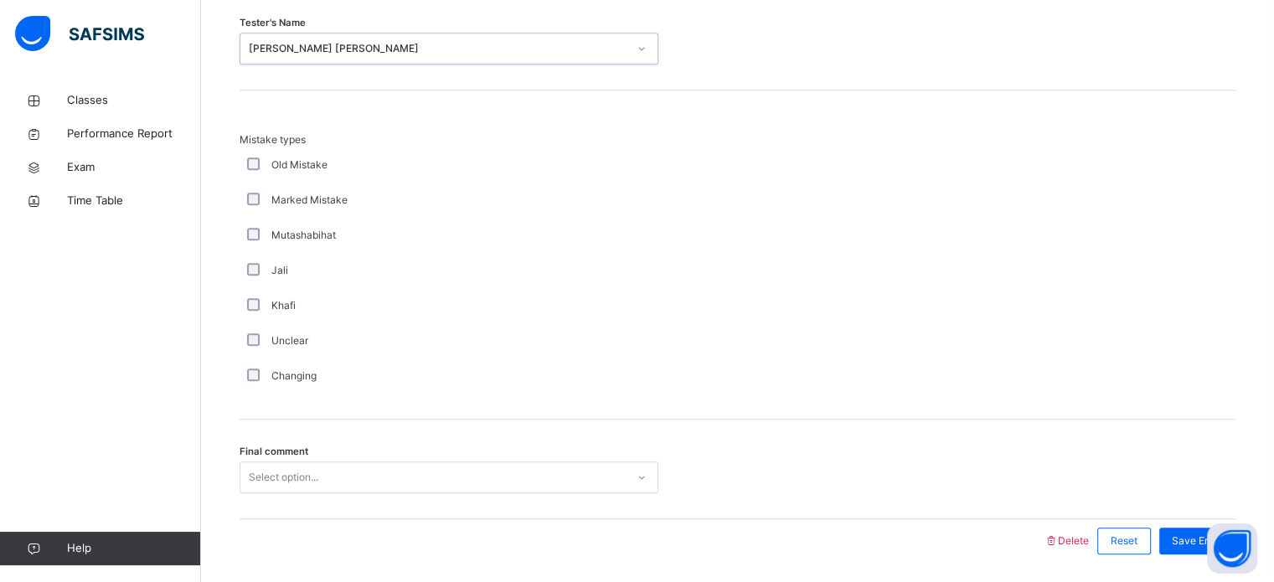
scroll to position [1643, 0]
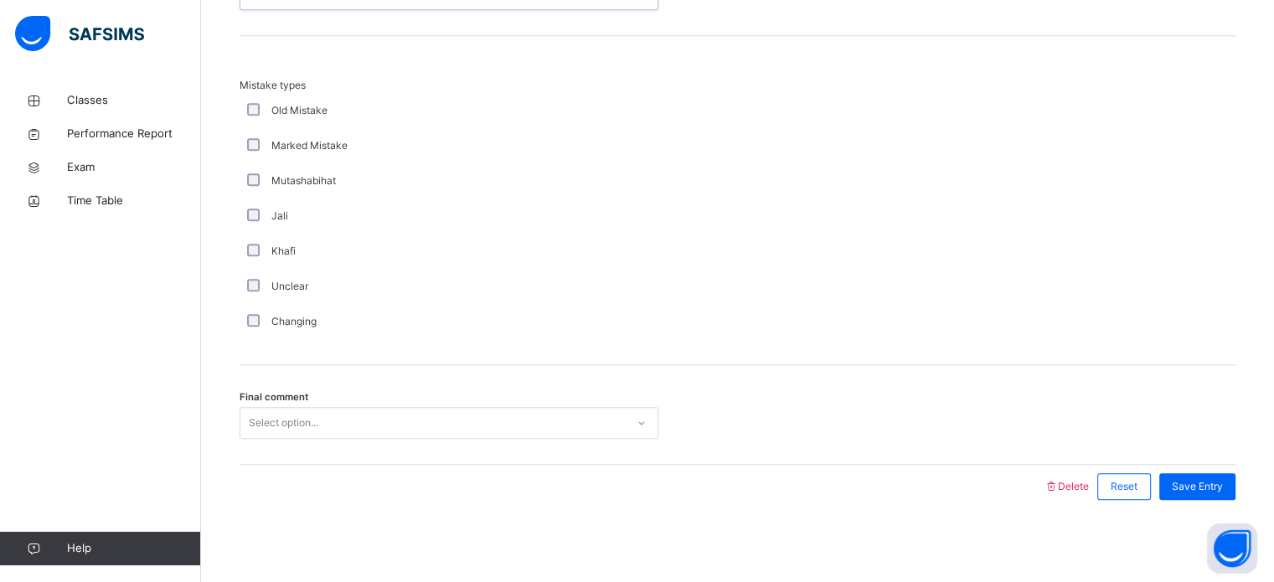
click at [261, 439] on div "Select option..." at bounding box center [449, 423] width 419 height 32
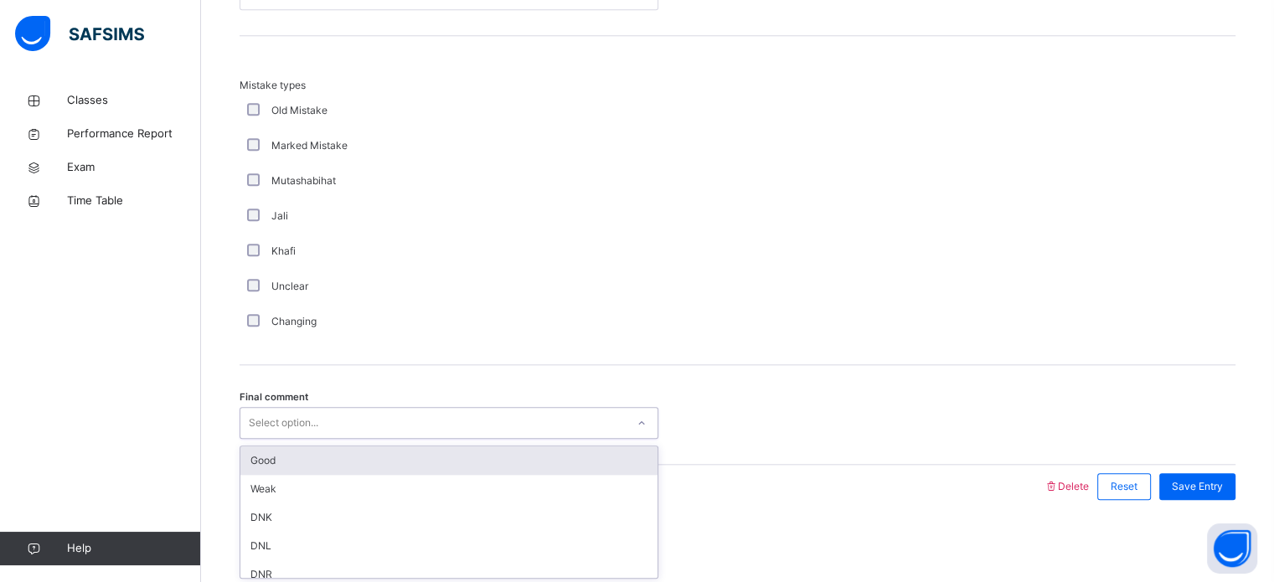
click at [268, 469] on div "Good" at bounding box center [448, 461] width 417 height 28
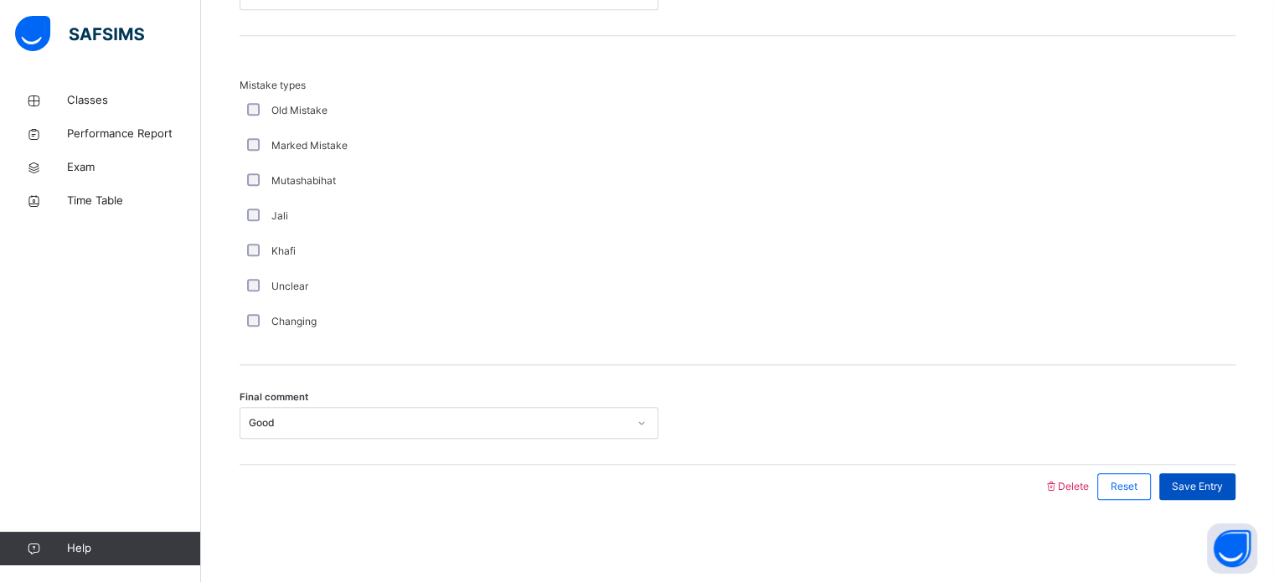
click at [1217, 494] on div "Save Entry" at bounding box center [1198, 486] width 76 height 27
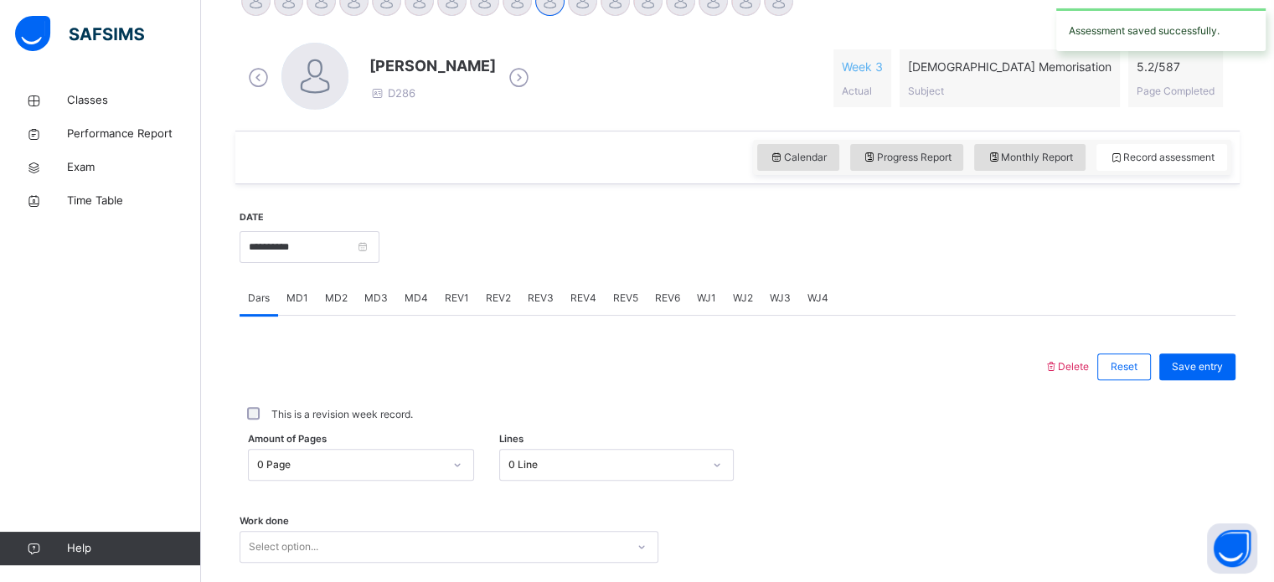
scroll to position [452, 0]
click at [339, 294] on span "MD2" at bounding box center [336, 297] width 23 height 15
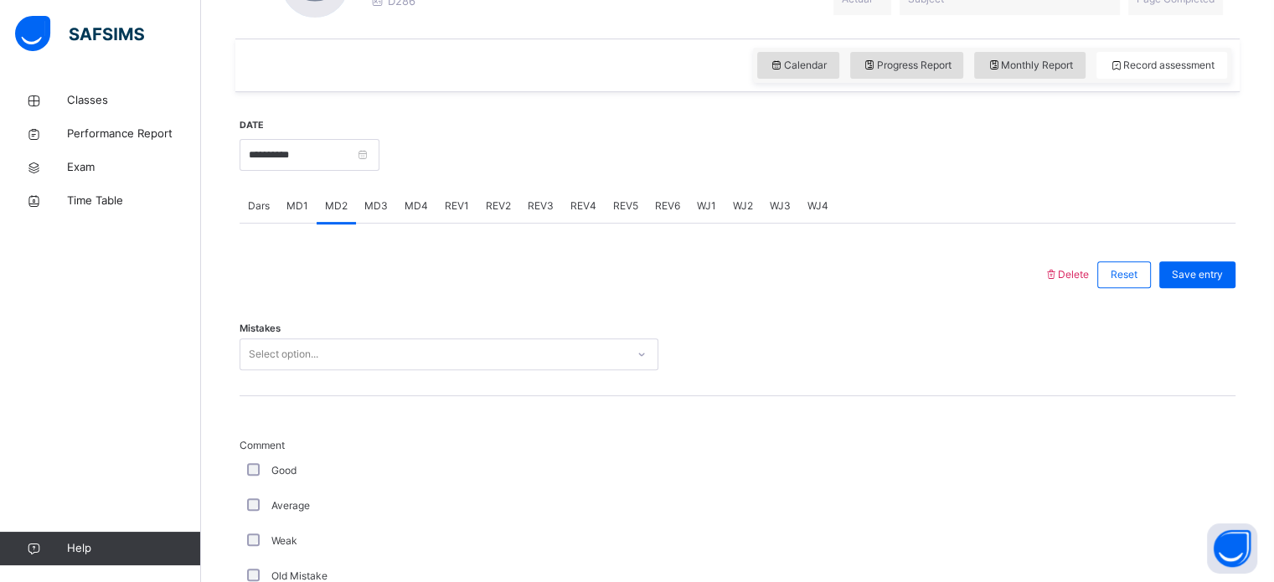
scroll to position [545, 0]
click at [336, 354] on div "Select option..." at bounding box center [432, 353] width 385 height 26
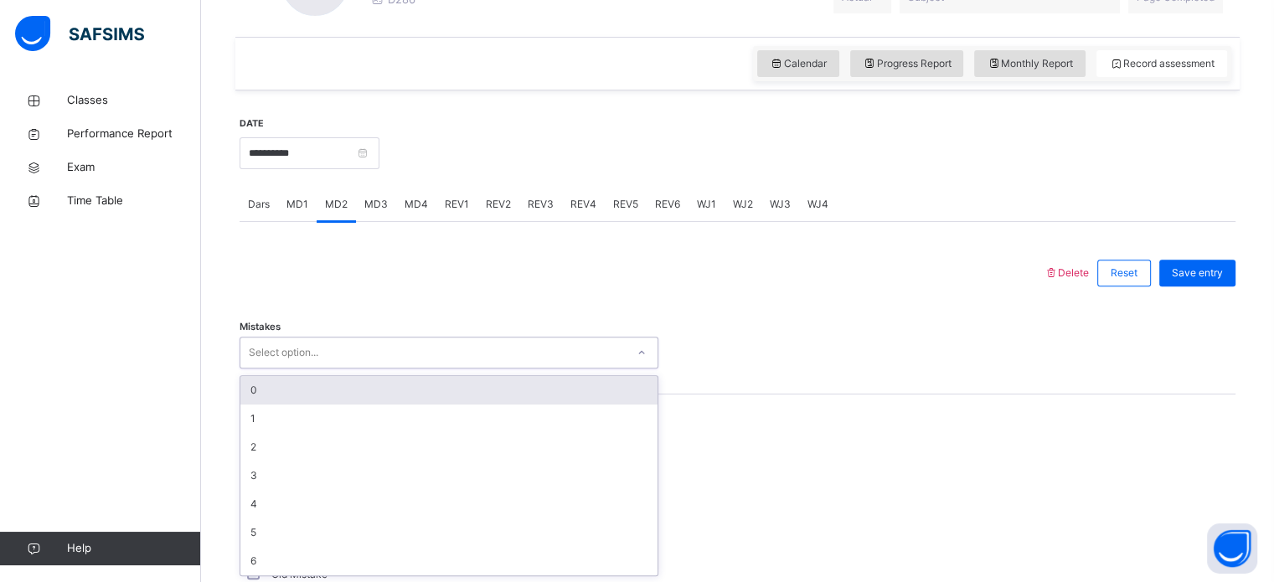
click at [318, 401] on div "0" at bounding box center [448, 390] width 417 height 28
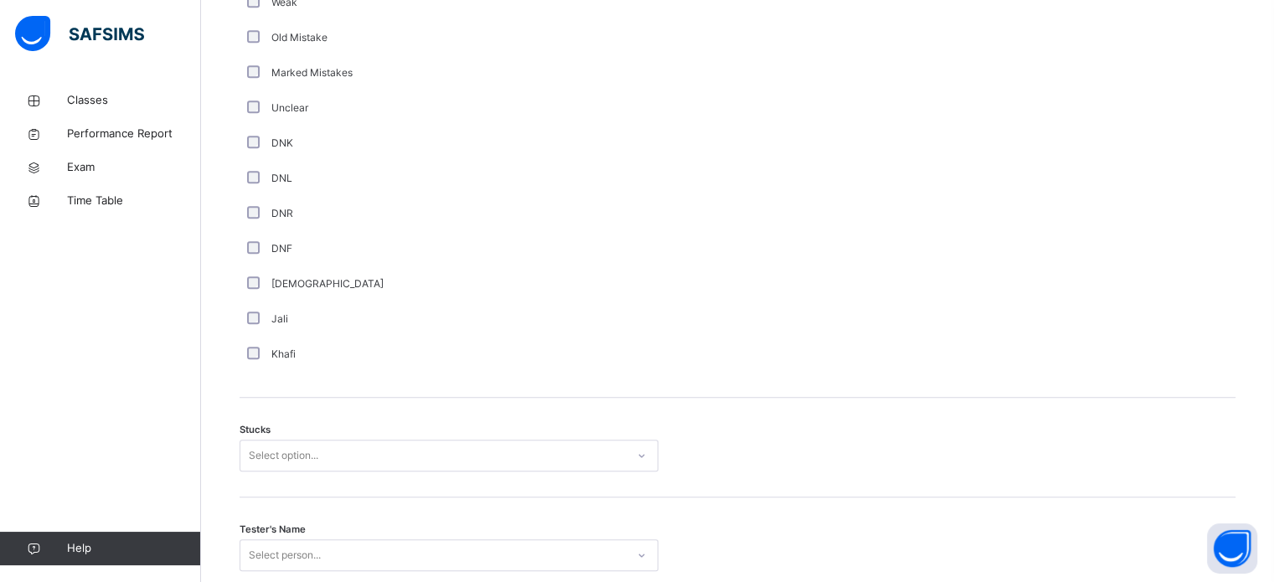
scroll to position [1083, 0]
click at [287, 452] on div "Select option..." at bounding box center [449, 455] width 419 height 32
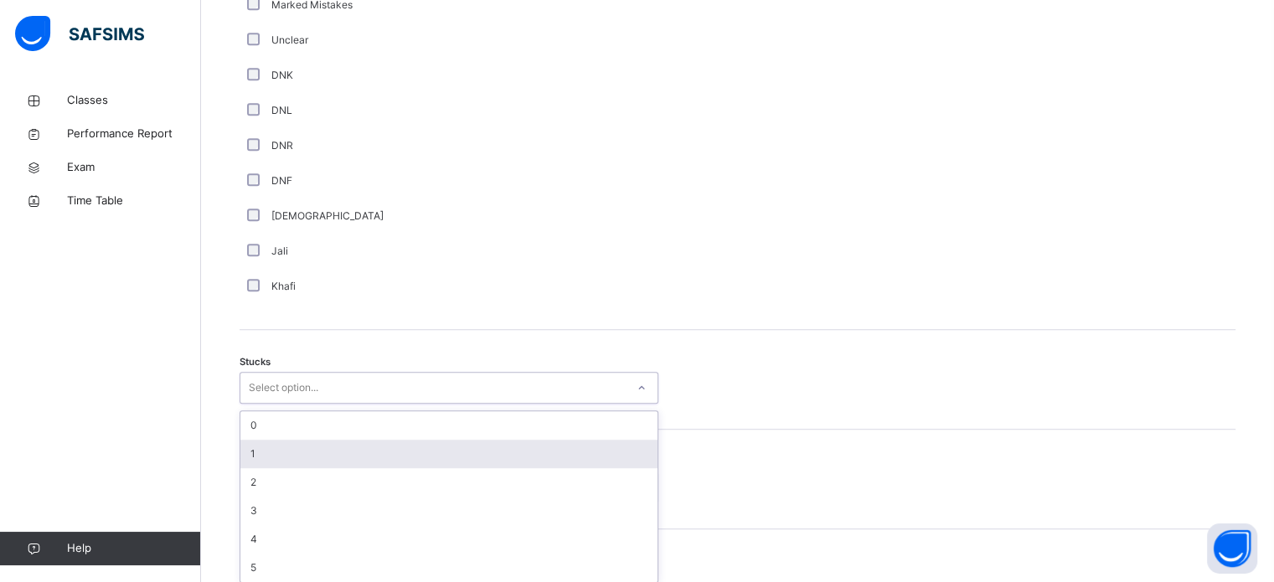
scroll to position [1156, 0]
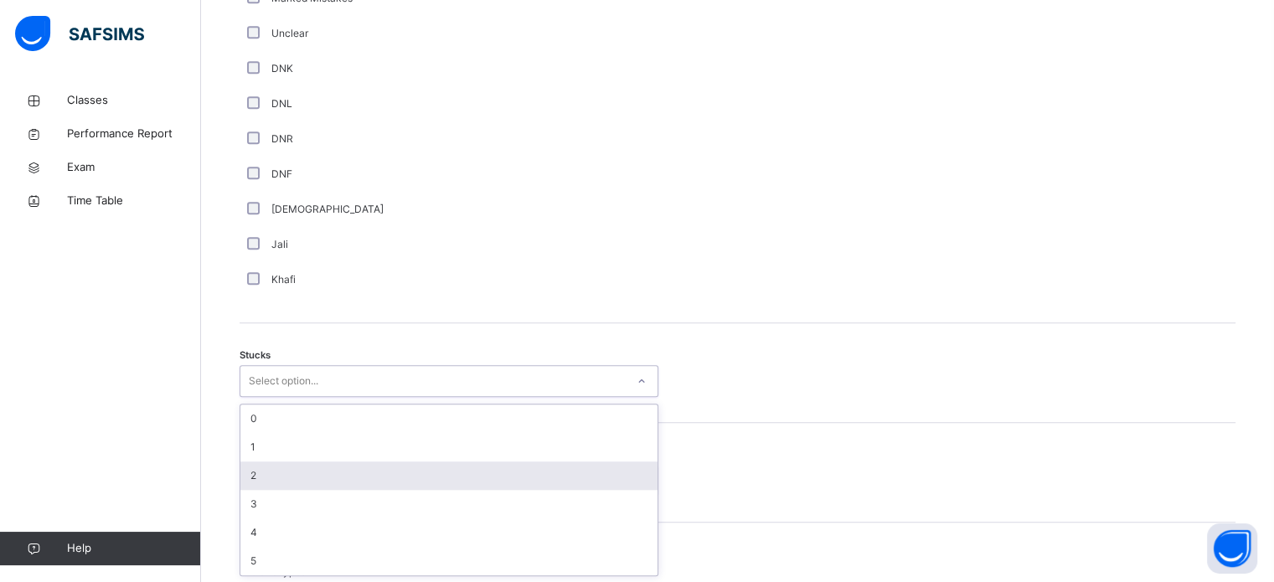
click at [276, 478] on div "2" at bounding box center [448, 476] width 417 height 28
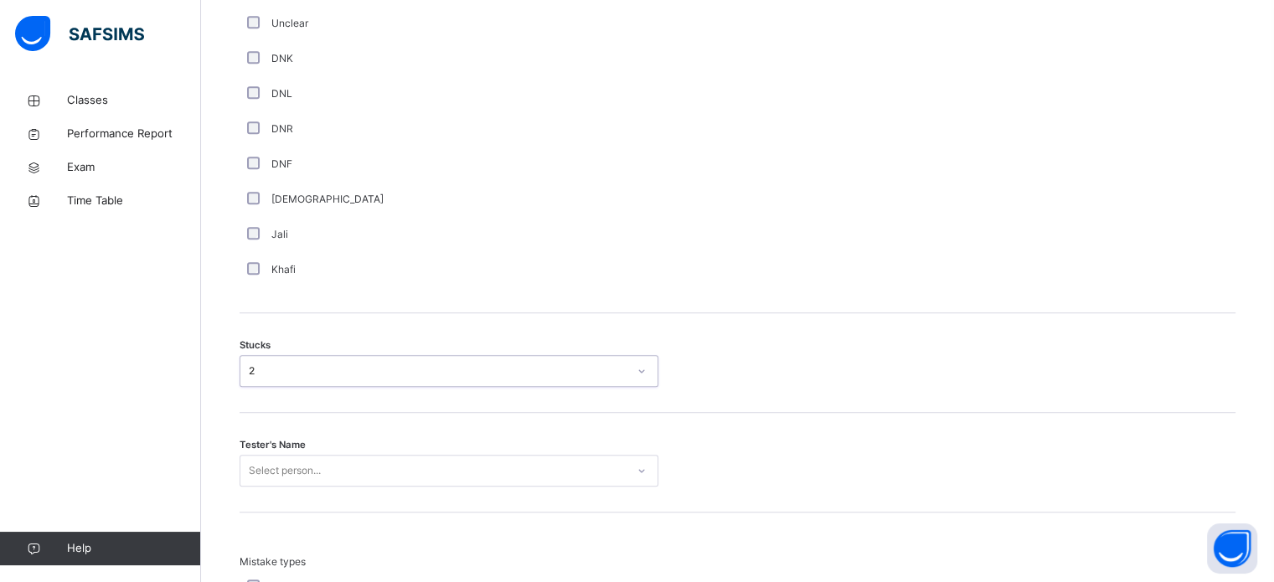
scroll to position [1165, 0]
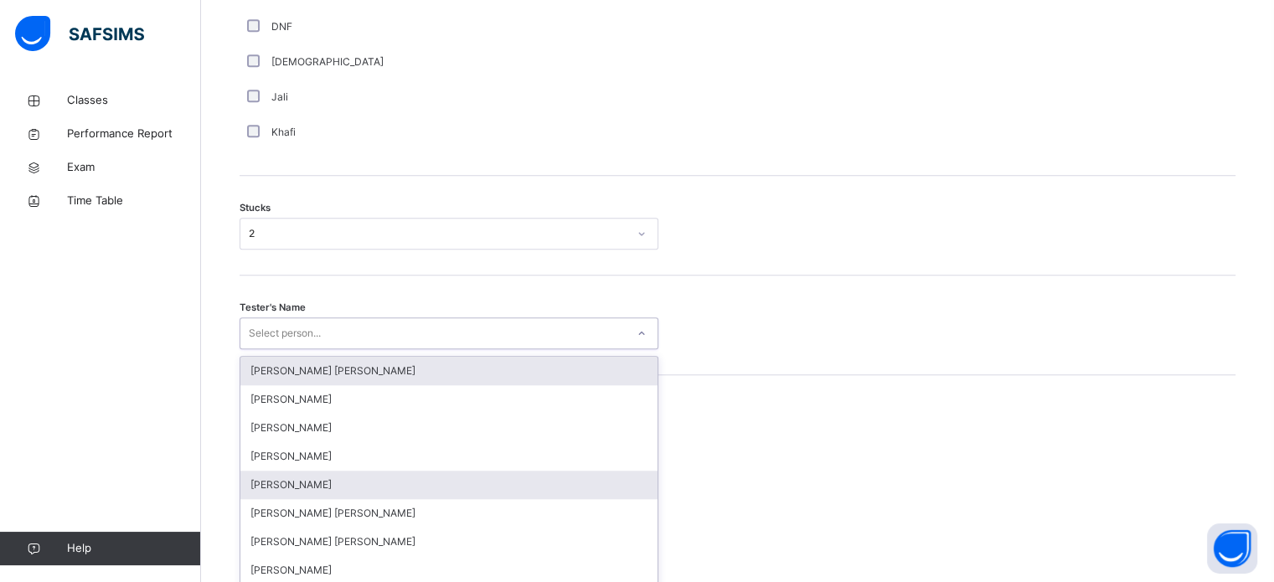
click at [295, 349] on div "option [PERSON_NAME] [PERSON_NAME] focused, 1 of 90. 90 results available. Use …" at bounding box center [449, 334] width 419 height 32
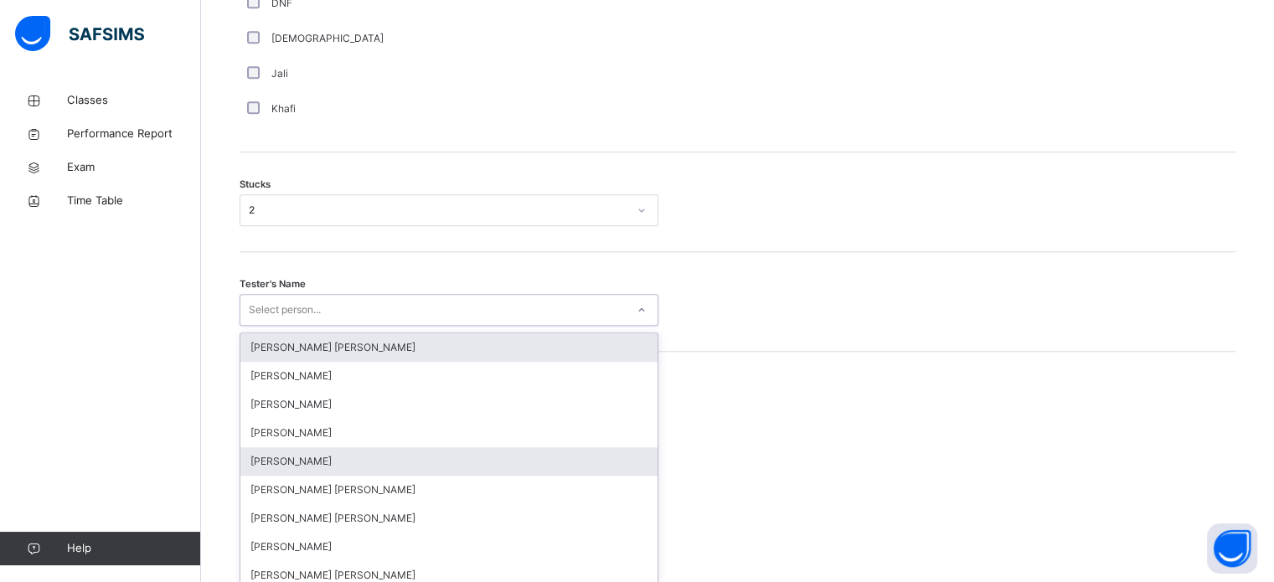
scroll to position [1336, 0]
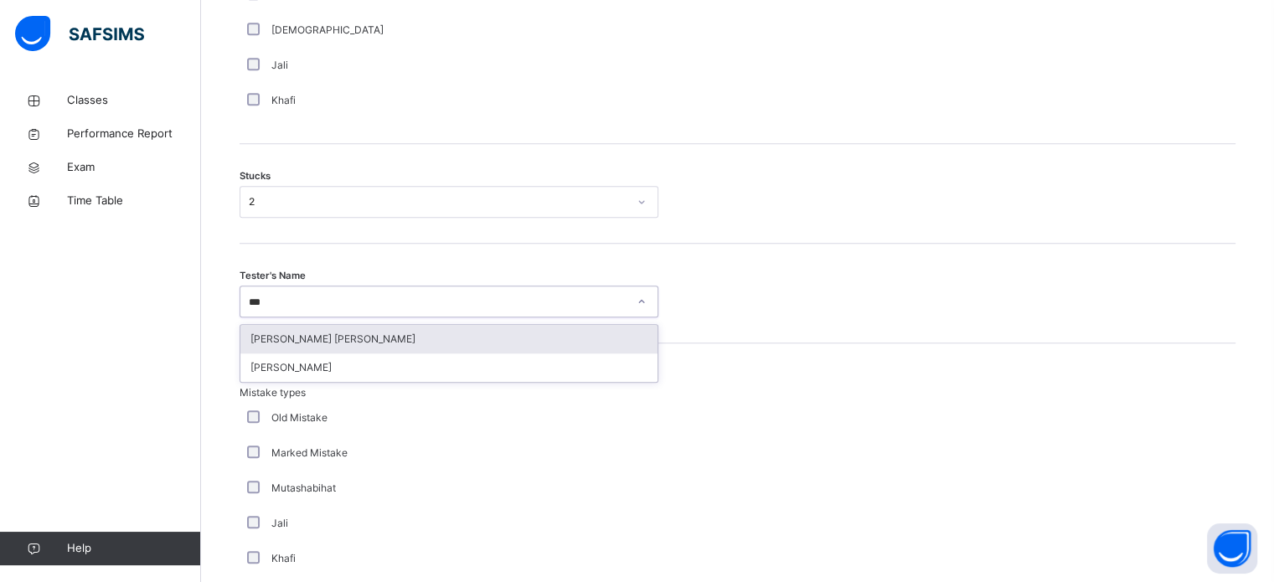
type input "****"
click at [359, 331] on div "[PERSON_NAME] [PERSON_NAME]" at bounding box center [448, 339] width 417 height 28
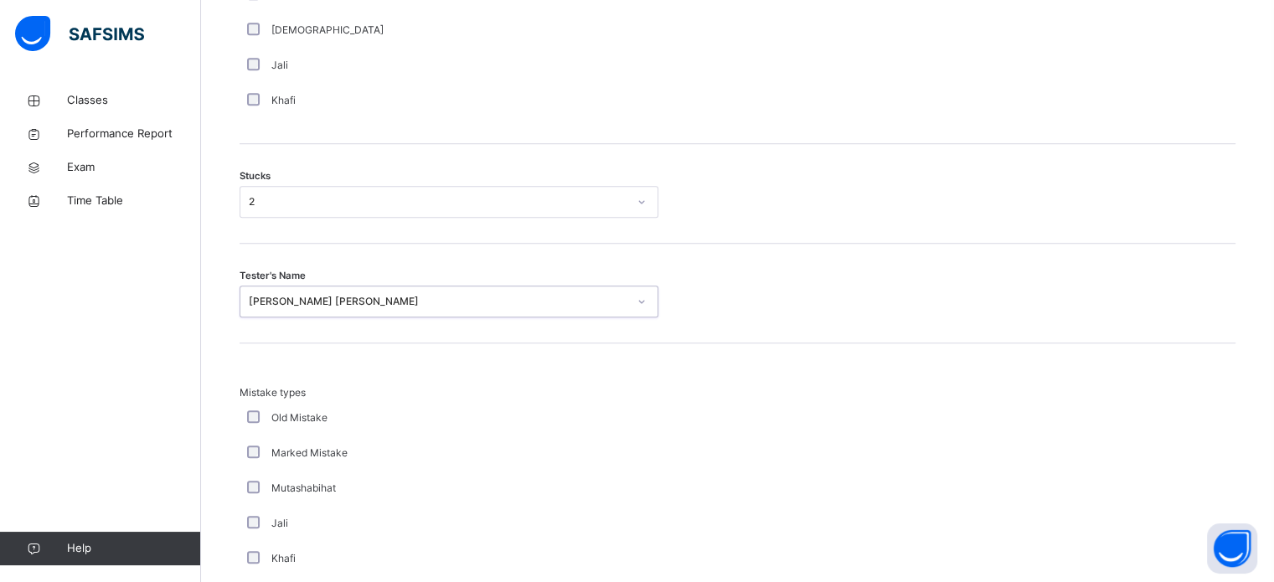
click at [359, 331] on div "Tester's Name option [PERSON_NAME] [PERSON_NAME], selected. 0 results available…" at bounding box center [738, 294] width 996 height 100
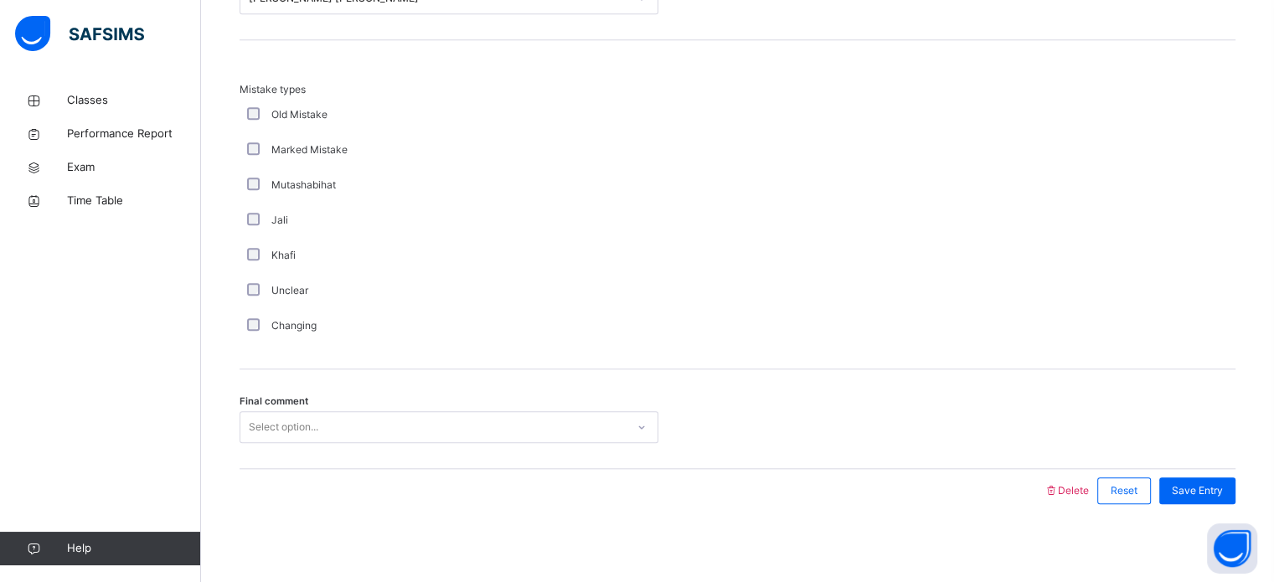
scroll to position [1643, 0]
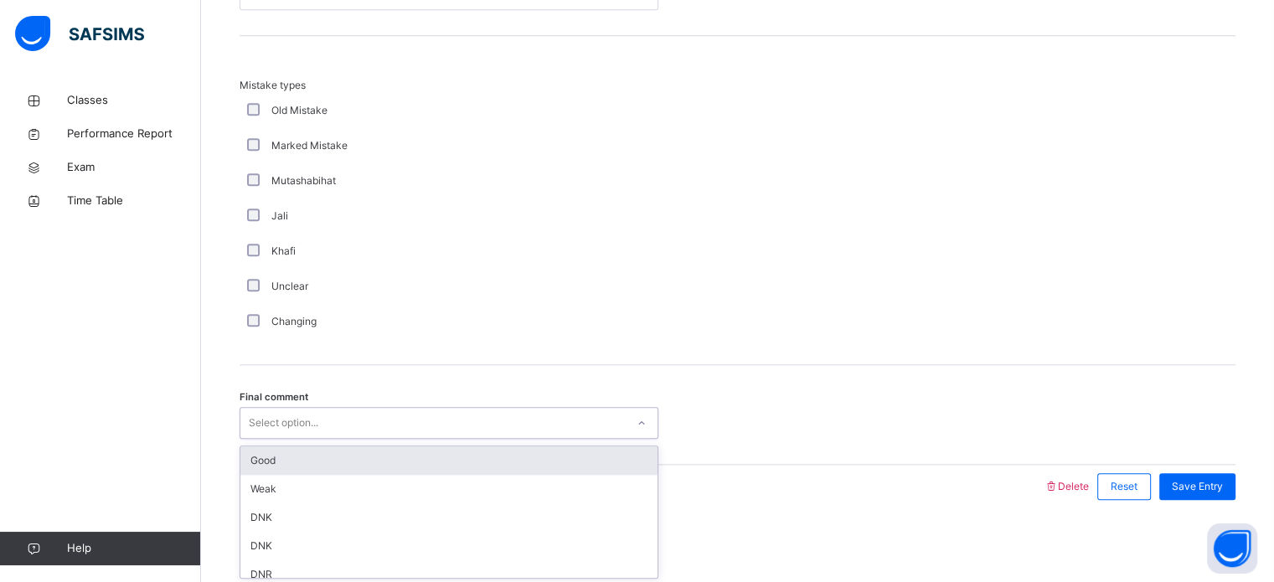
click at [334, 415] on div "Select option..." at bounding box center [432, 424] width 385 height 26
click at [319, 463] on div "Good" at bounding box center [448, 461] width 417 height 28
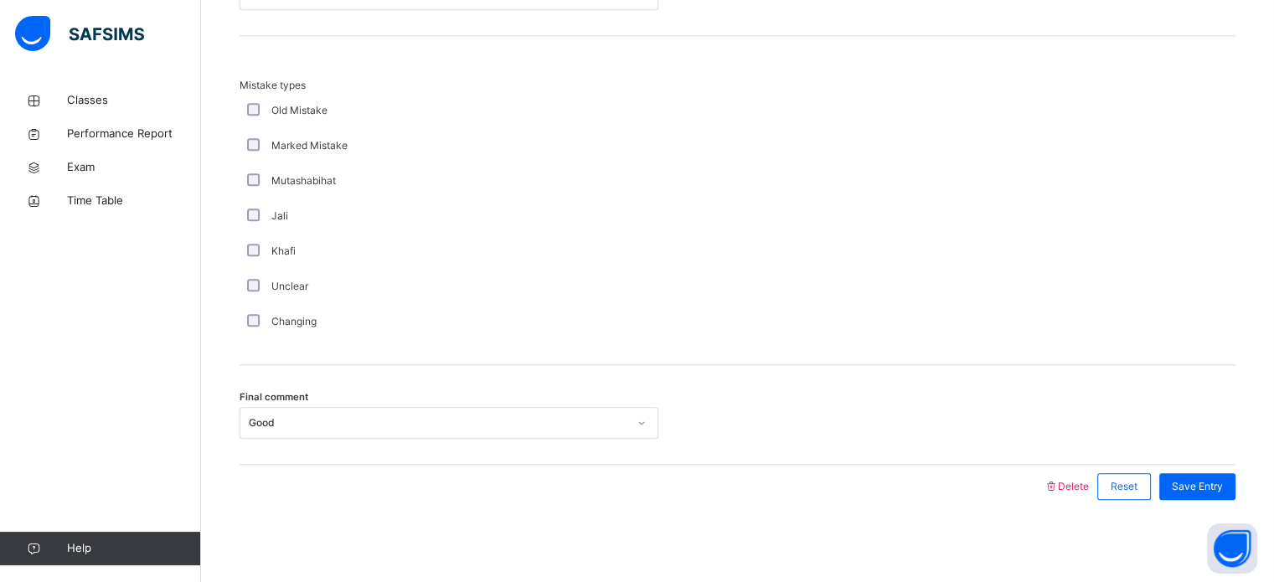
click at [1212, 468] on div "Save Entry" at bounding box center [1193, 487] width 85 height 44
click at [1212, 473] on div "Save Entry" at bounding box center [1193, 487] width 85 height 44
click at [1210, 483] on span "Save Entry" at bounding box center [1197, 486] width 51 height 15
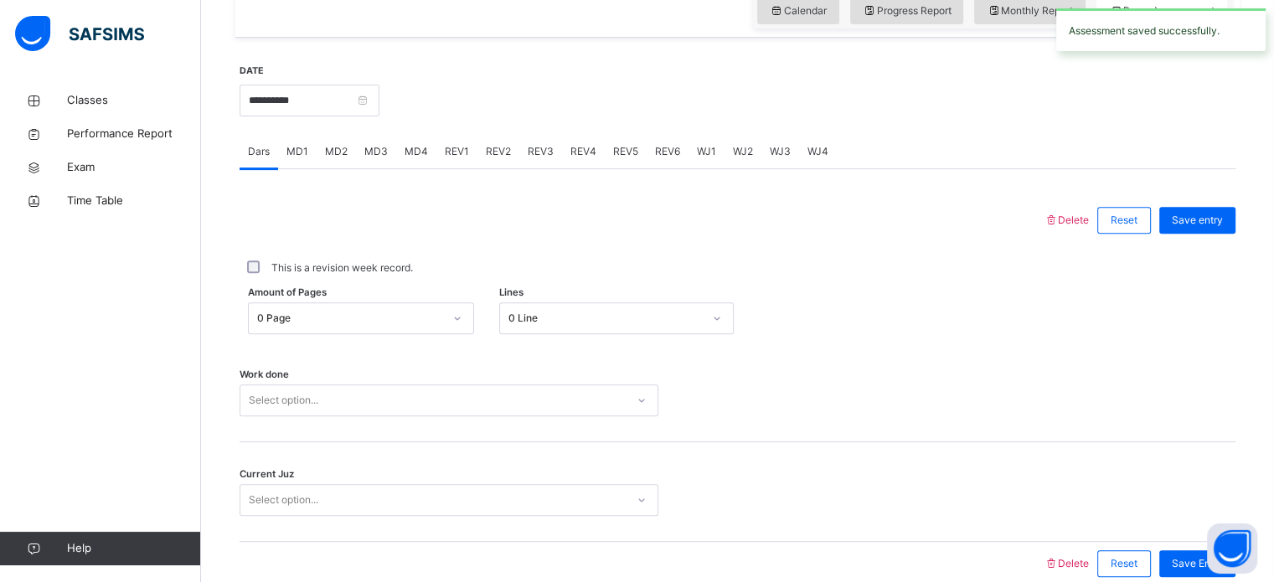
scroll to position [546, 0]
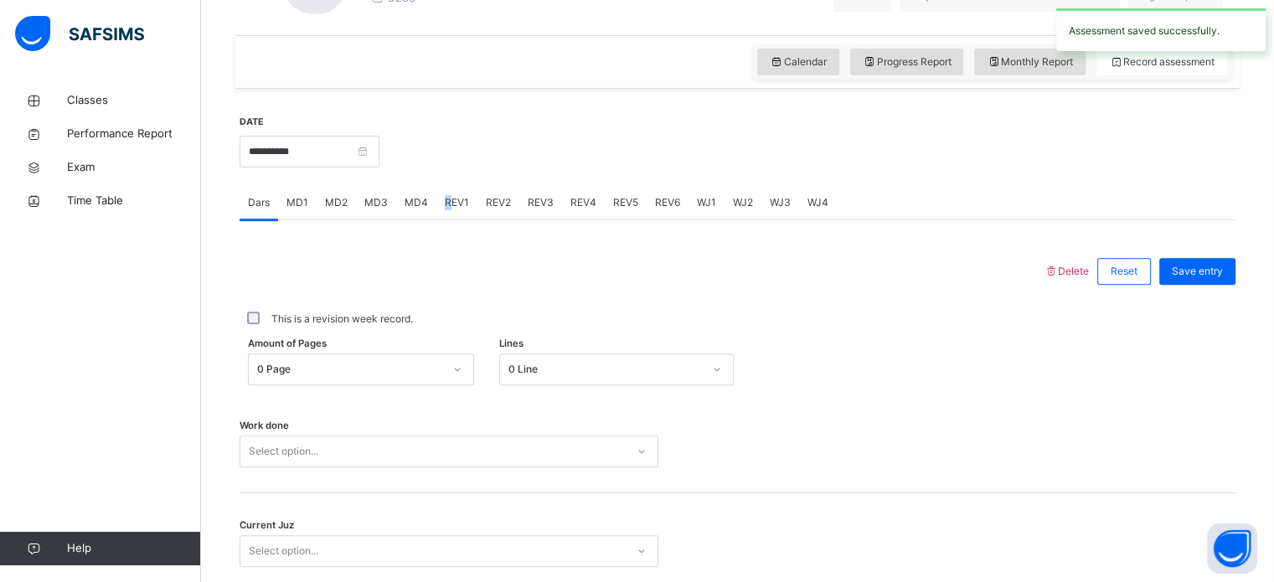
click at [449, 207] on div "REV1" at bounding box center [457, 203] width 41 height 34
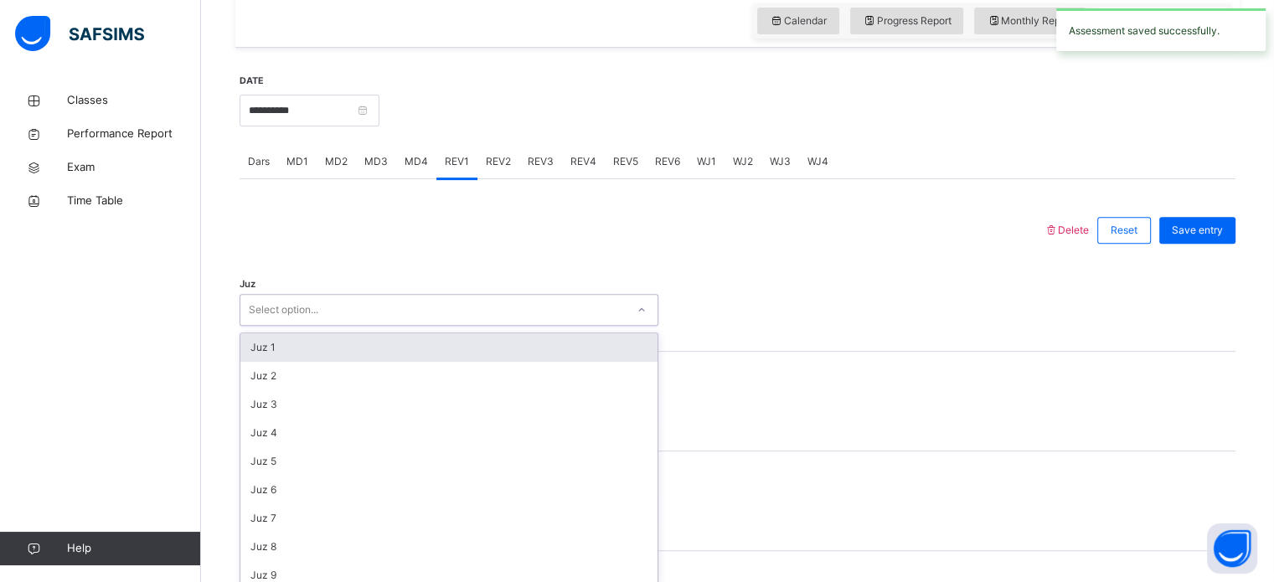
click at [383, 326] on div "option Juz 1 focused, 1 of 30. 30 results available. Use Up and Down to choose …" at bounding box center [449, 310] width 419 height 32
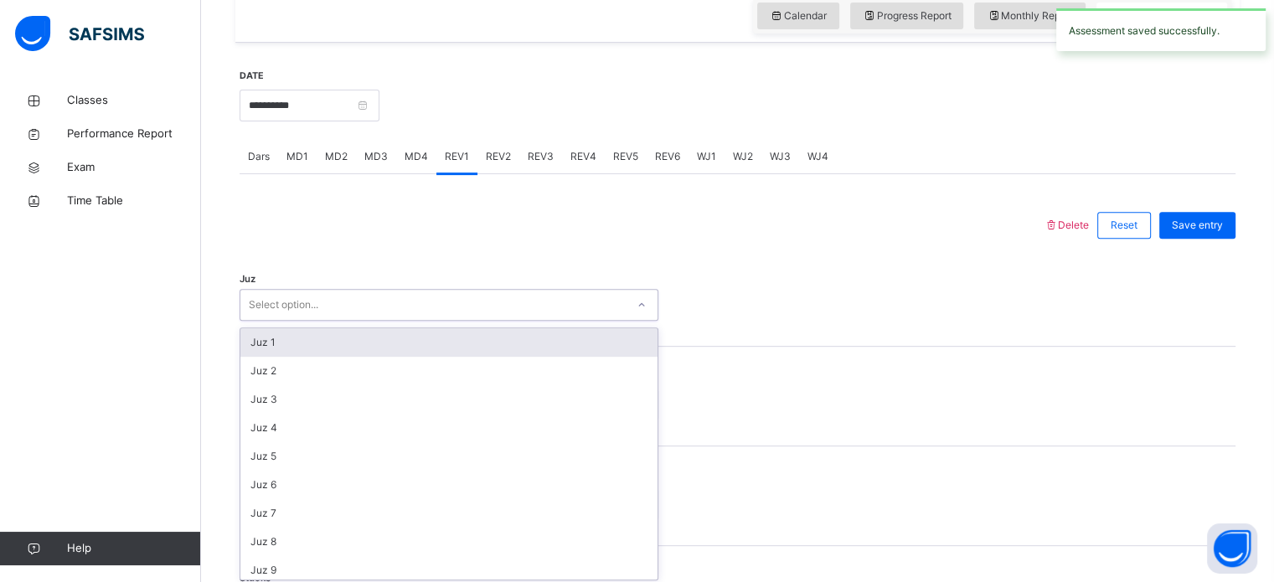
scroll to position [597, 0]
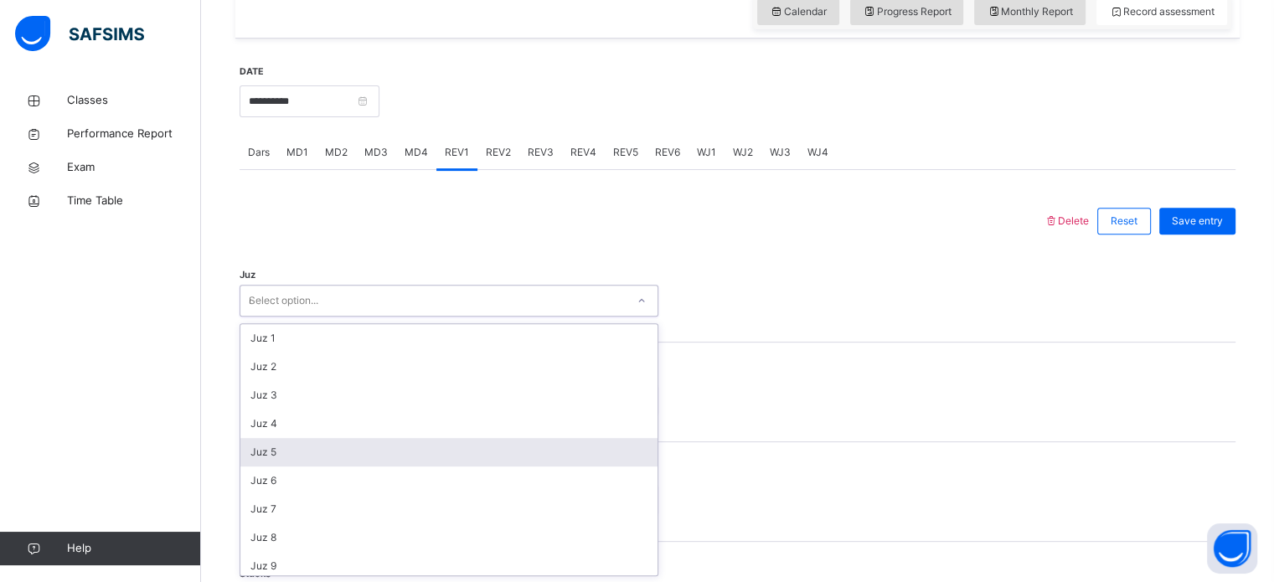
type input "**"
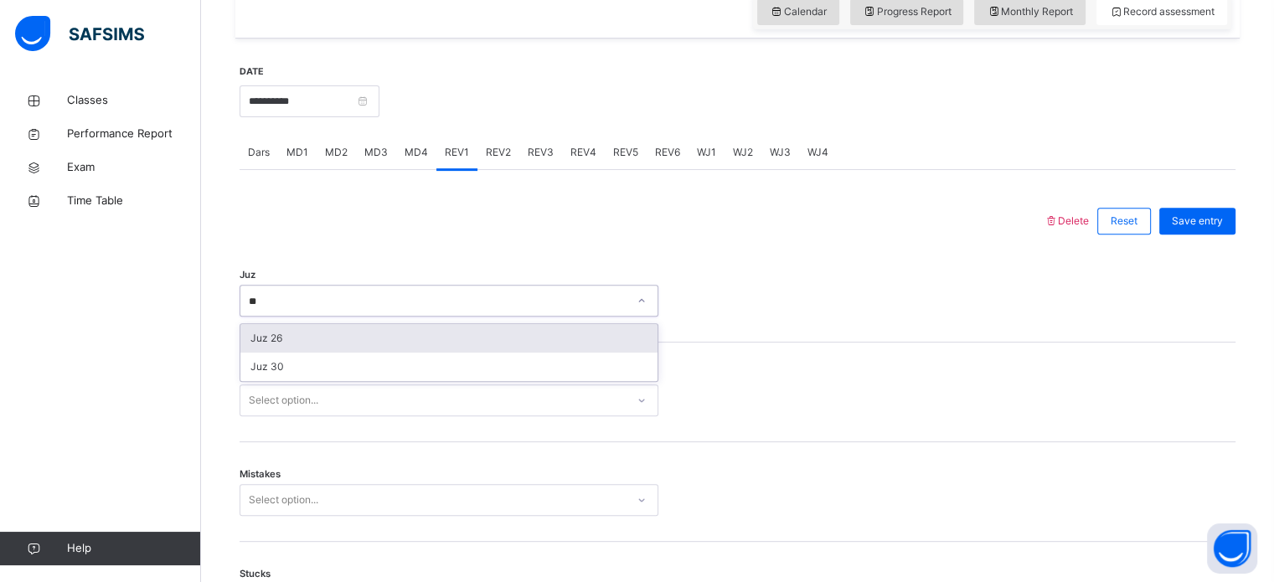
click at [392, 347] on div "Juz 26" at bounding box center [448, 338] width 417 height 28
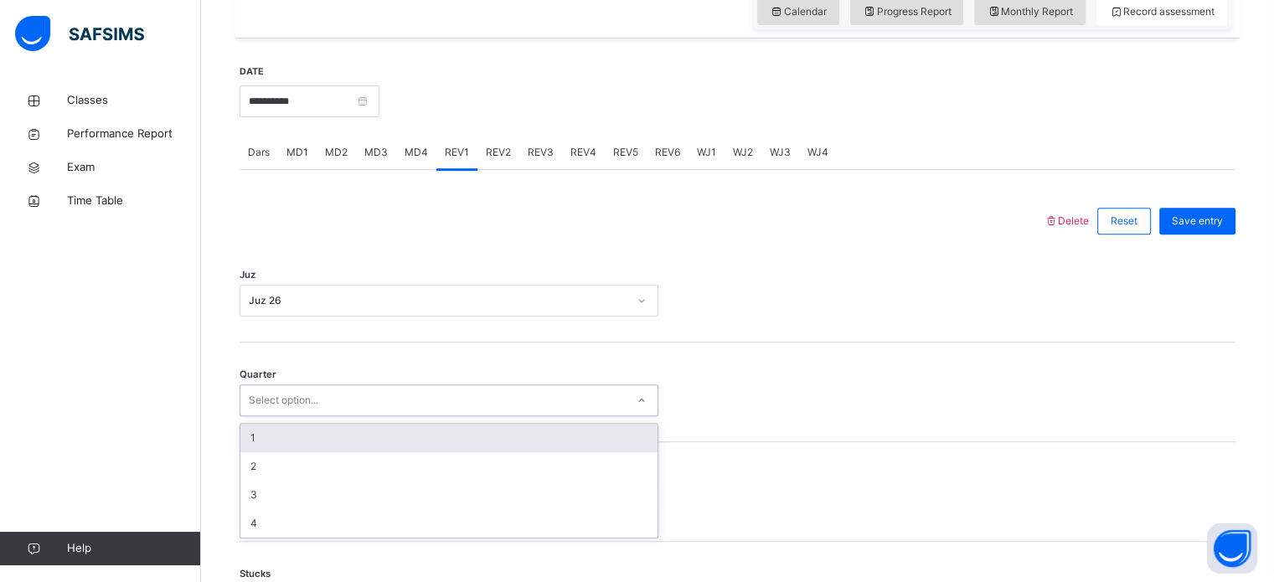
click at [328, 395] on div "Select option..." at bounding box center [432, 401] width 385 height 26
type input "*"
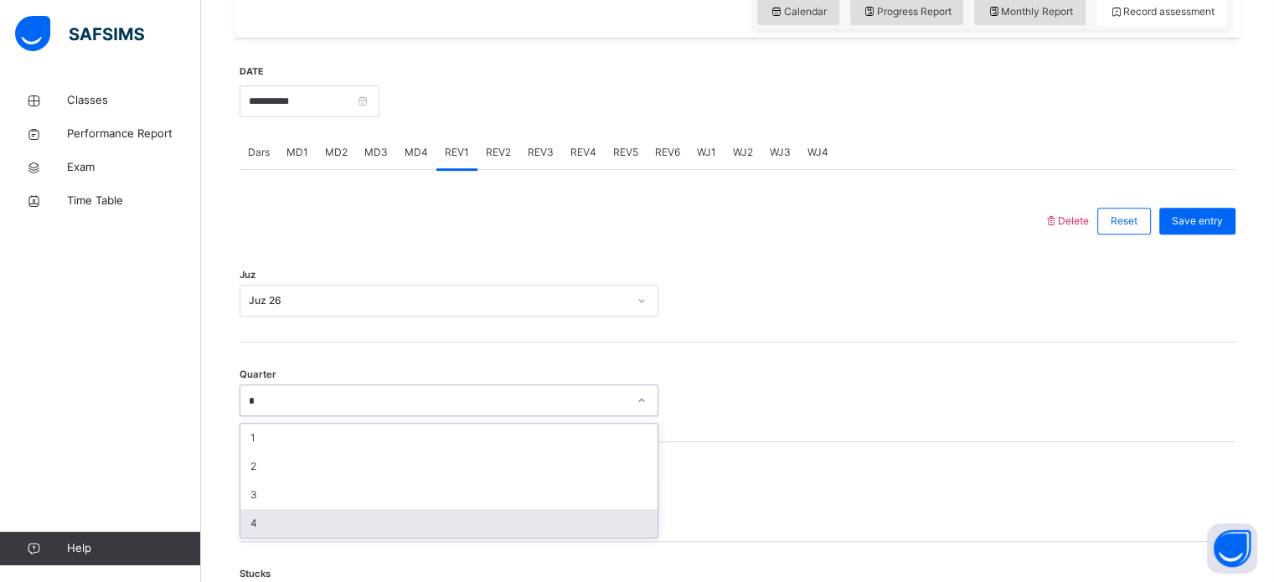
click at [284, 528] on div "4" at bounding box center [448, 523] width 417 height 28
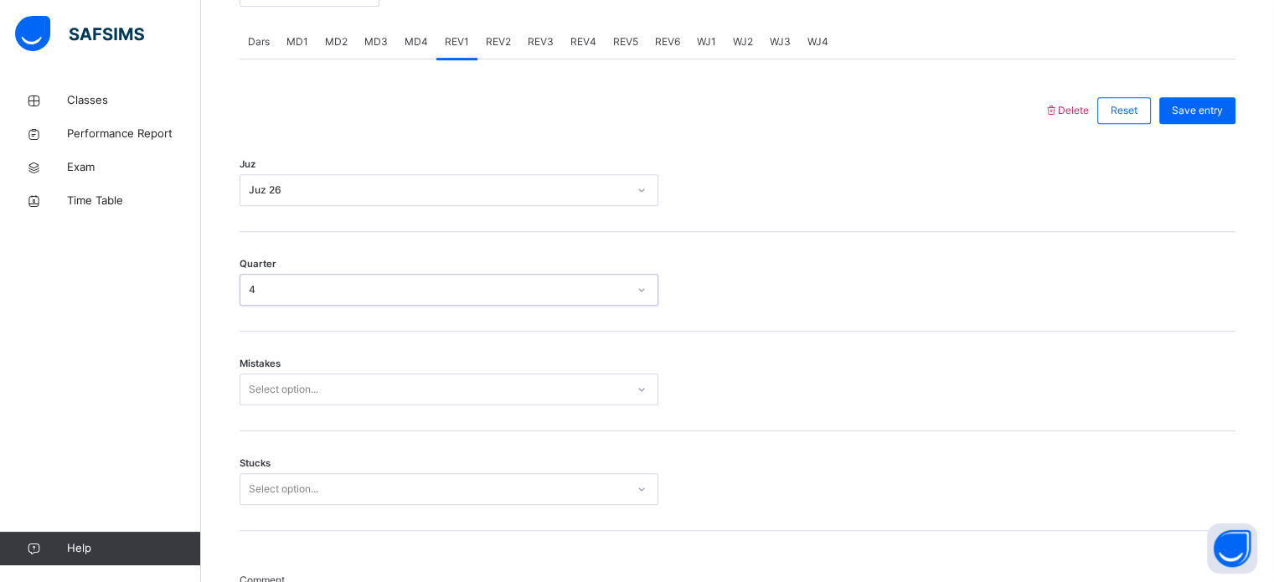
click at [266, 406] on div "Select option..." at bounding box center [449, 390] width 419 height 32
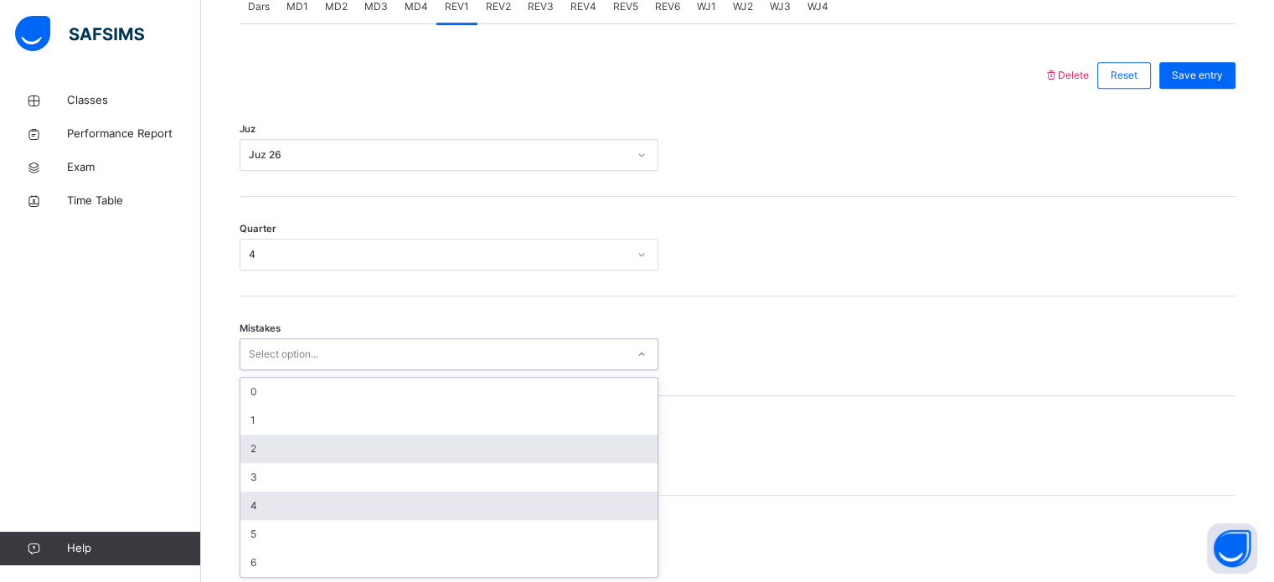
scroll to position [744, 0]
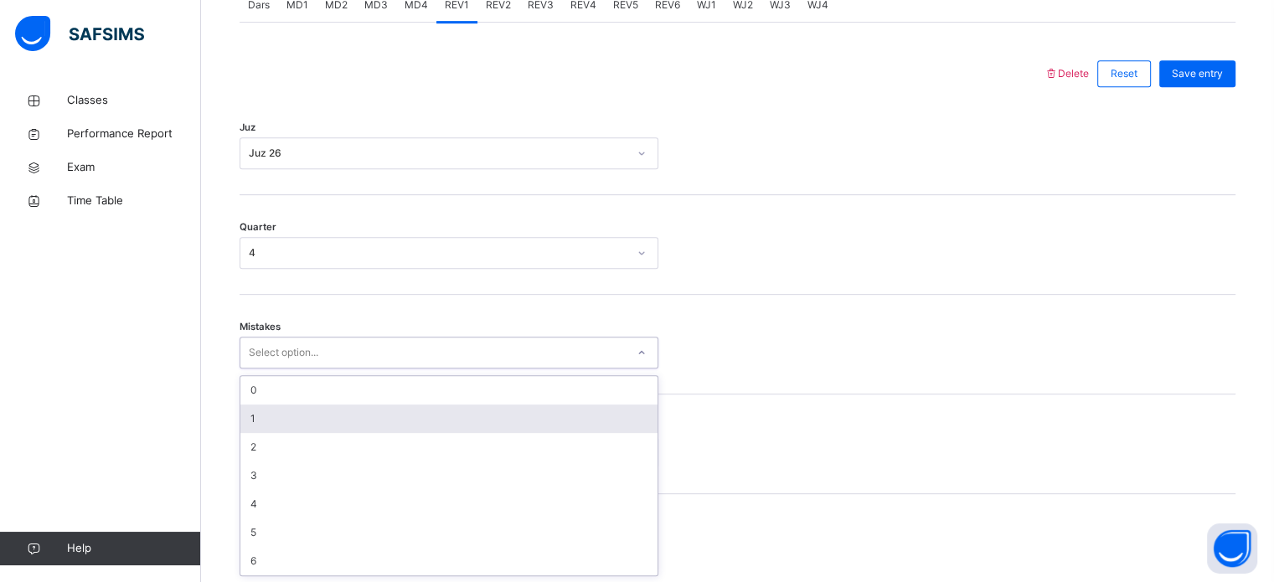
click at [288, 401] on div "0" at bounding box center [448, 390] width 417 height 28
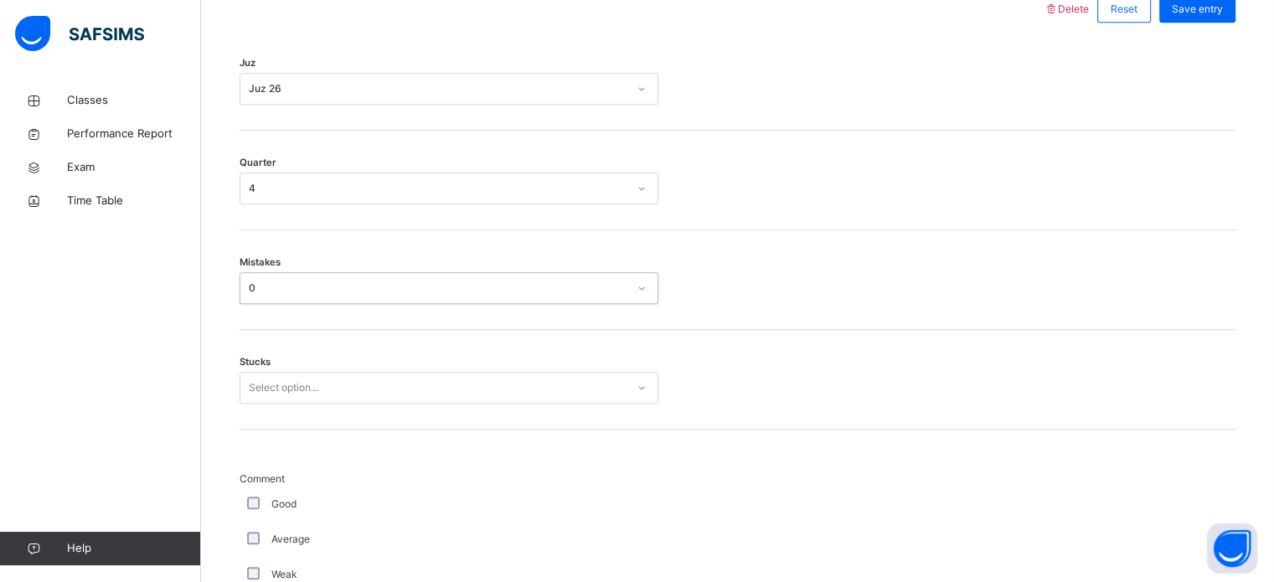
click at [303, 404] on div "Select option..." at bounding box center [449, 388] width 419 height 32
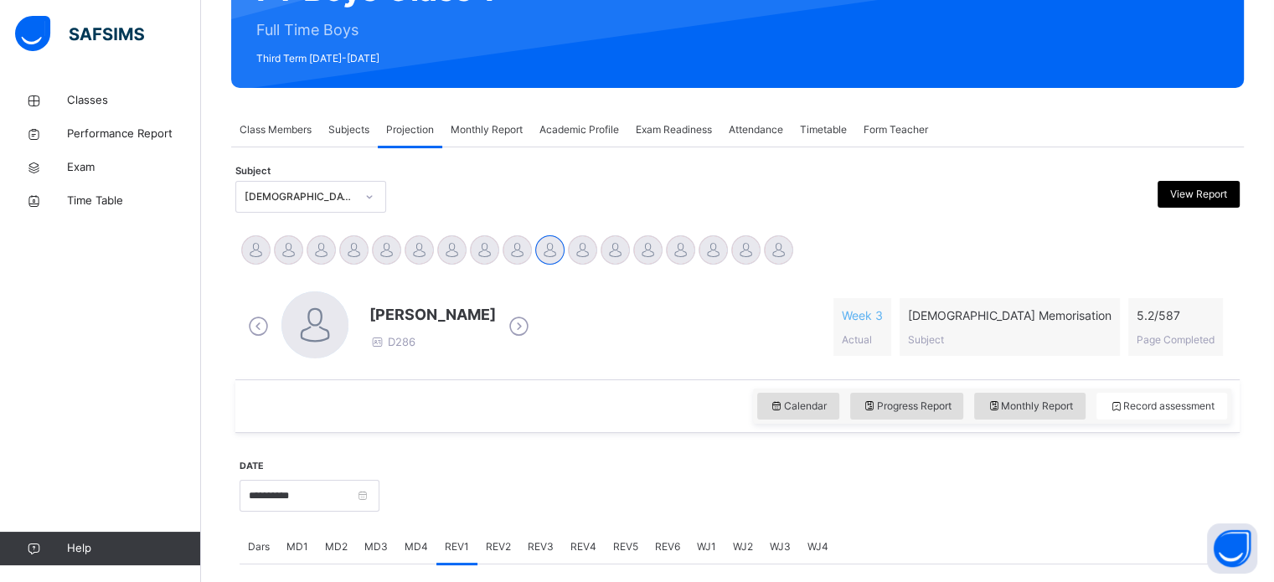
scroll to position [116, 0]
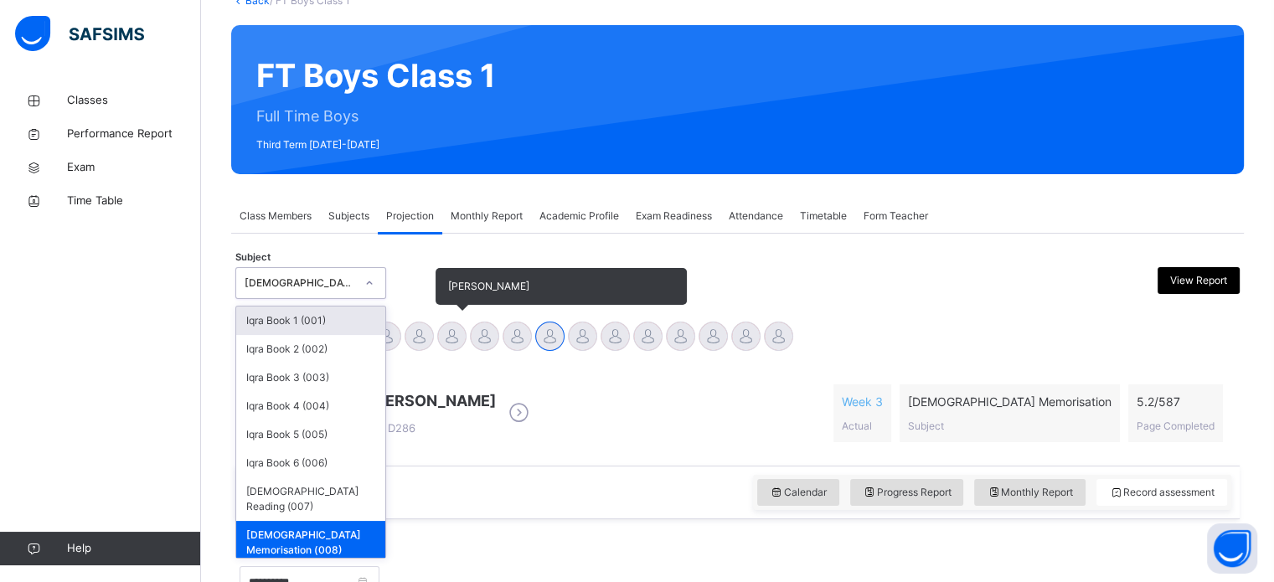
click at [447, 346] on div at bounding box center [451, 336] width 29 height 29
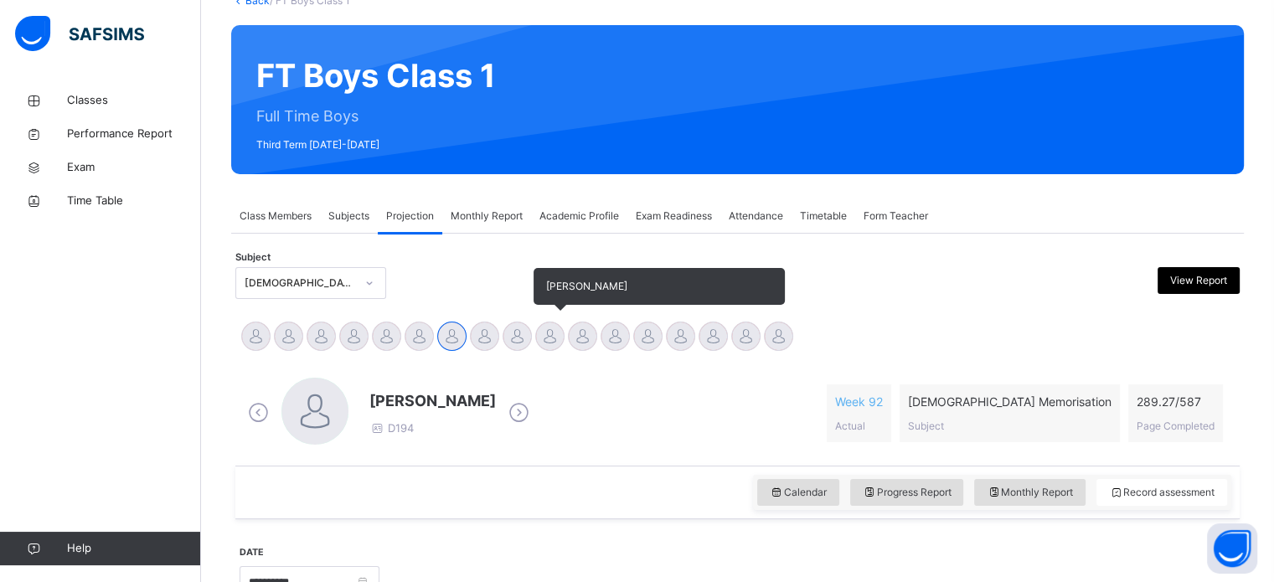
click at [553, 336] on div at bounding box center [549, 336] width 29 height 29
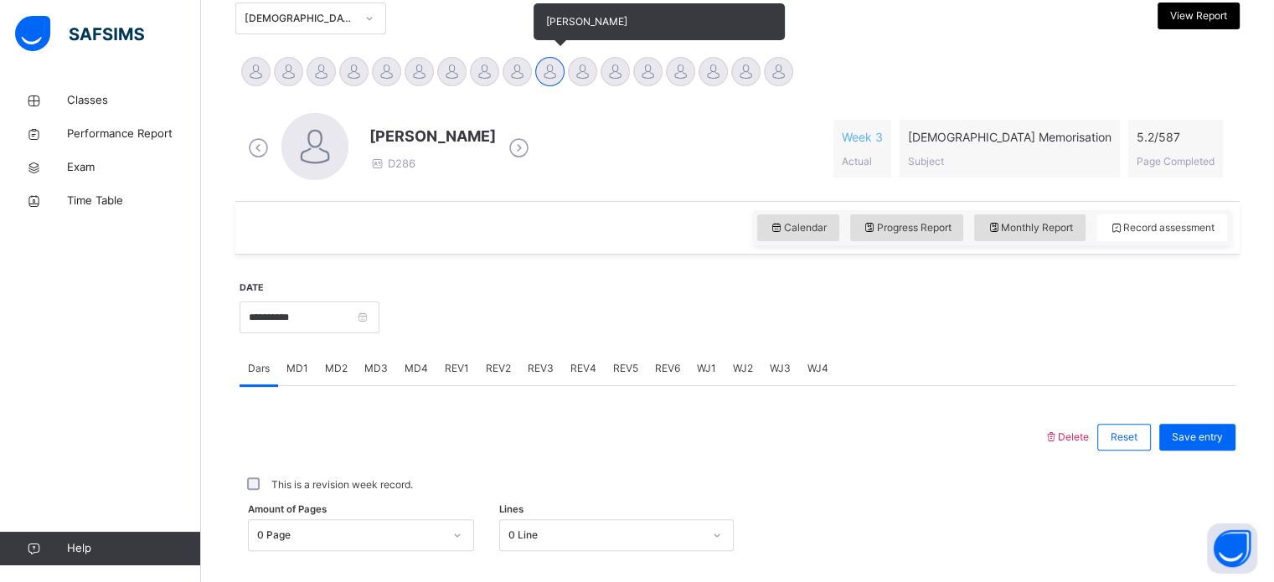
scroll to position [382, 0]
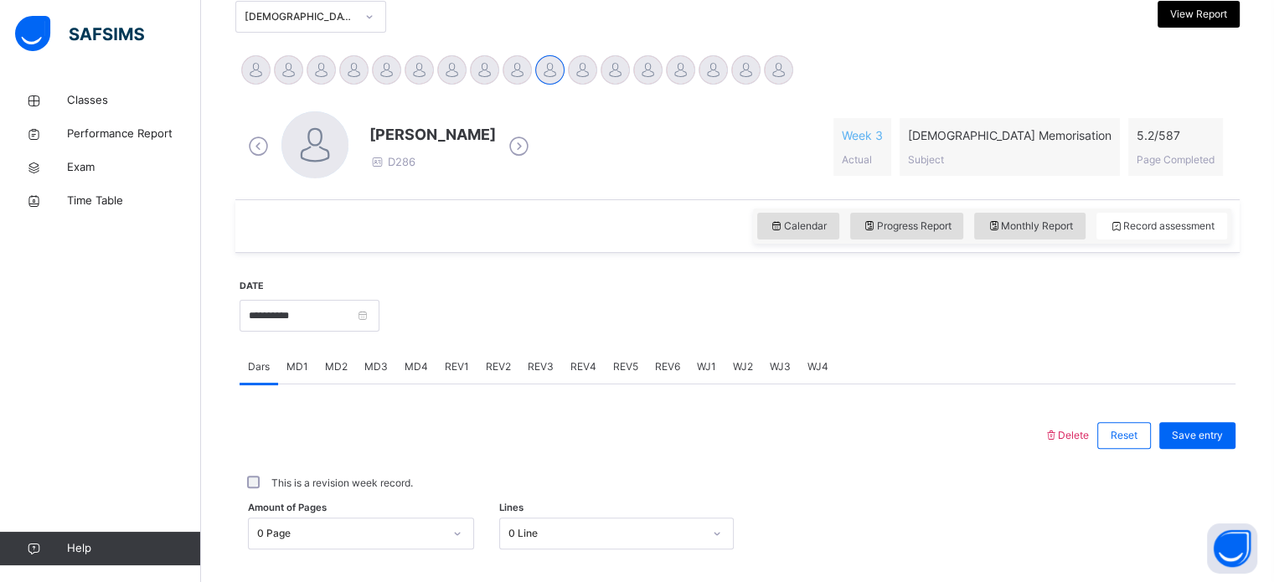
click at [457, 364] on span "REV1" at bounding box center [457, 366] width 24 height 15
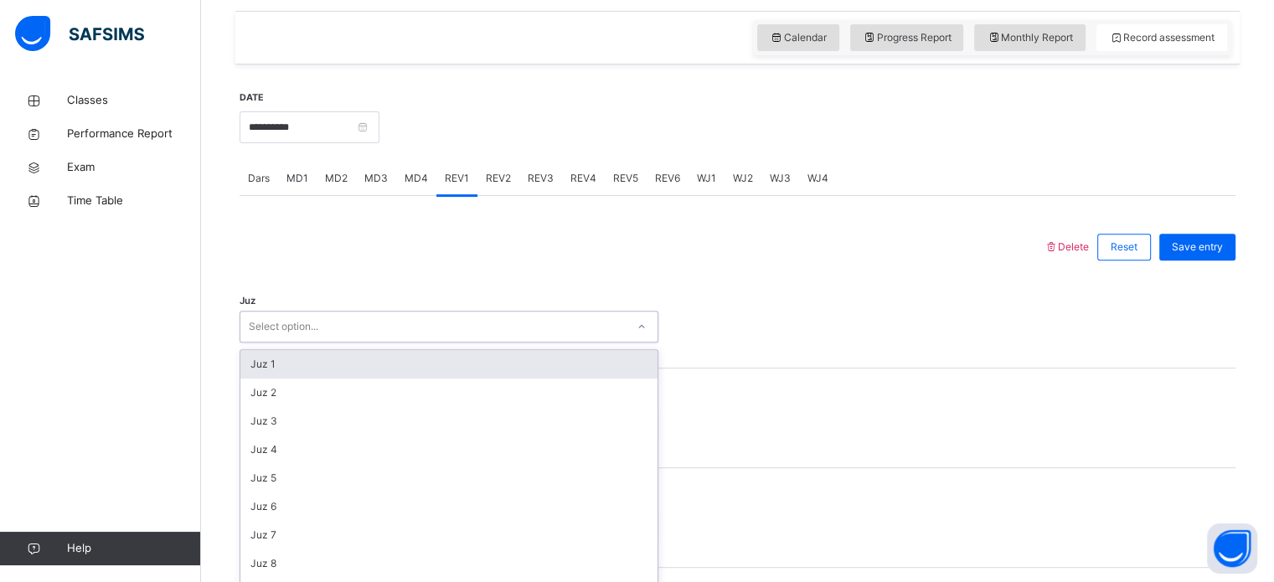
scroll to position [597, 0]
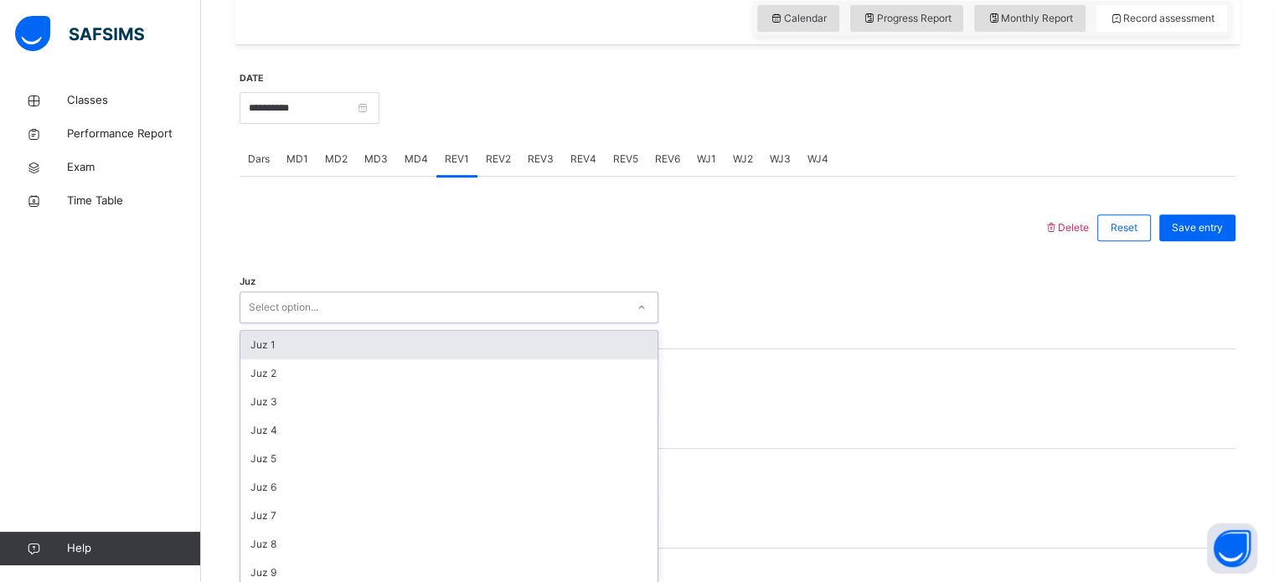
click at [349, 323] on div "option Juz 1 focused, 1 of 30. 30 results available. Use Up and Down to choose …" at bounding box center [449, 308] width 419 height 32
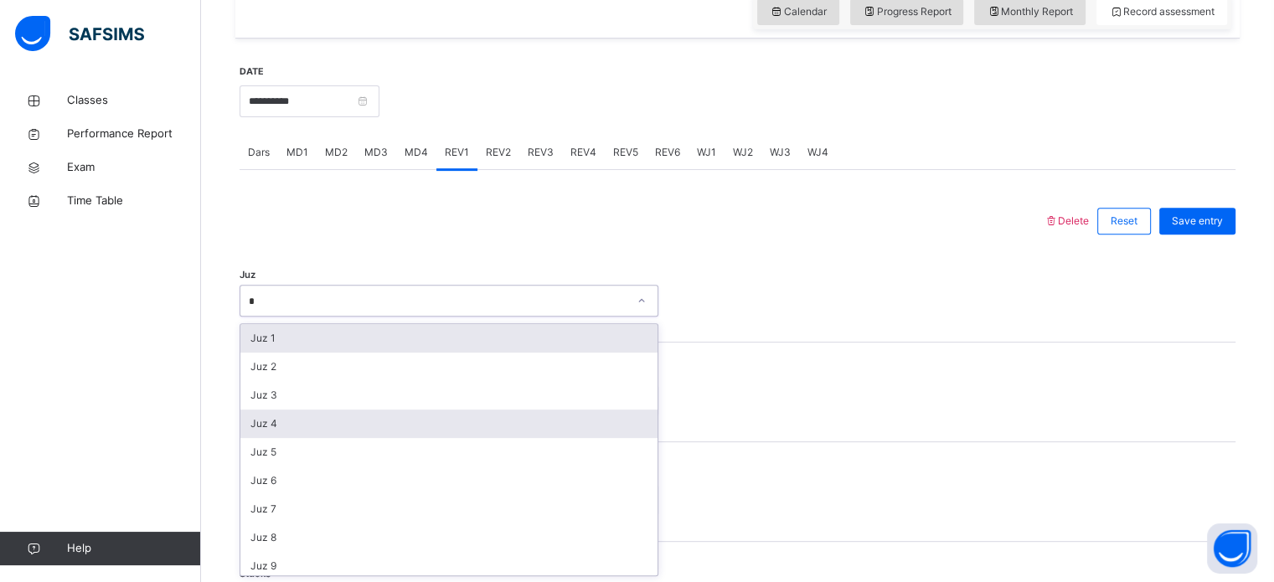
type input "**"
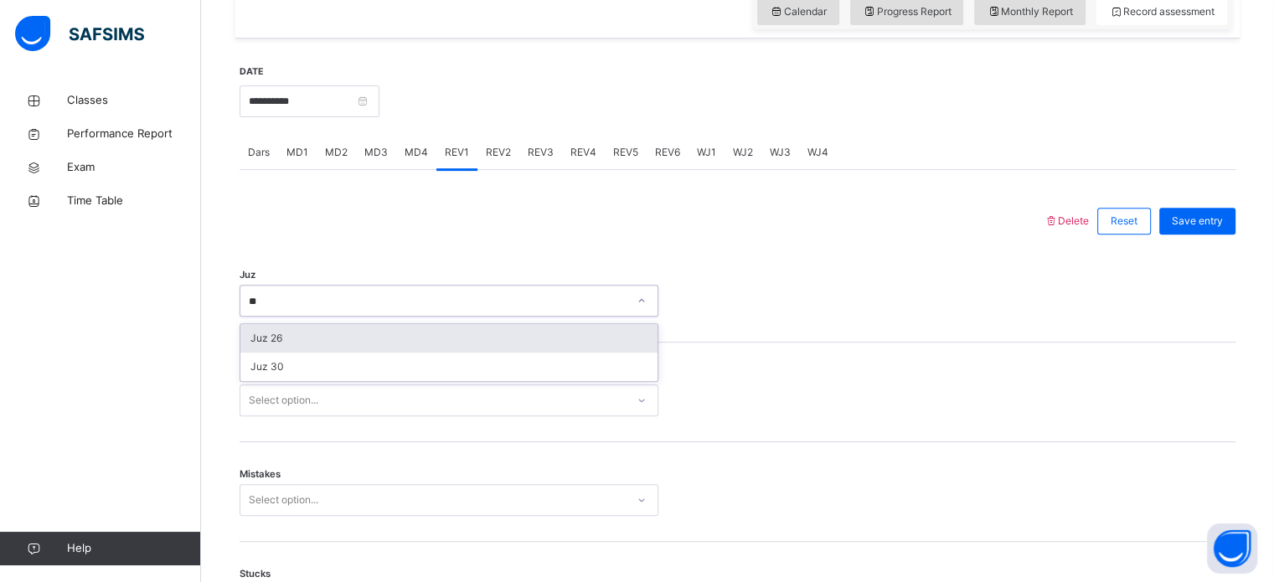
click at [340, 337] on div "Juz 26" at bounding box center [448, 338] width 417 height 28
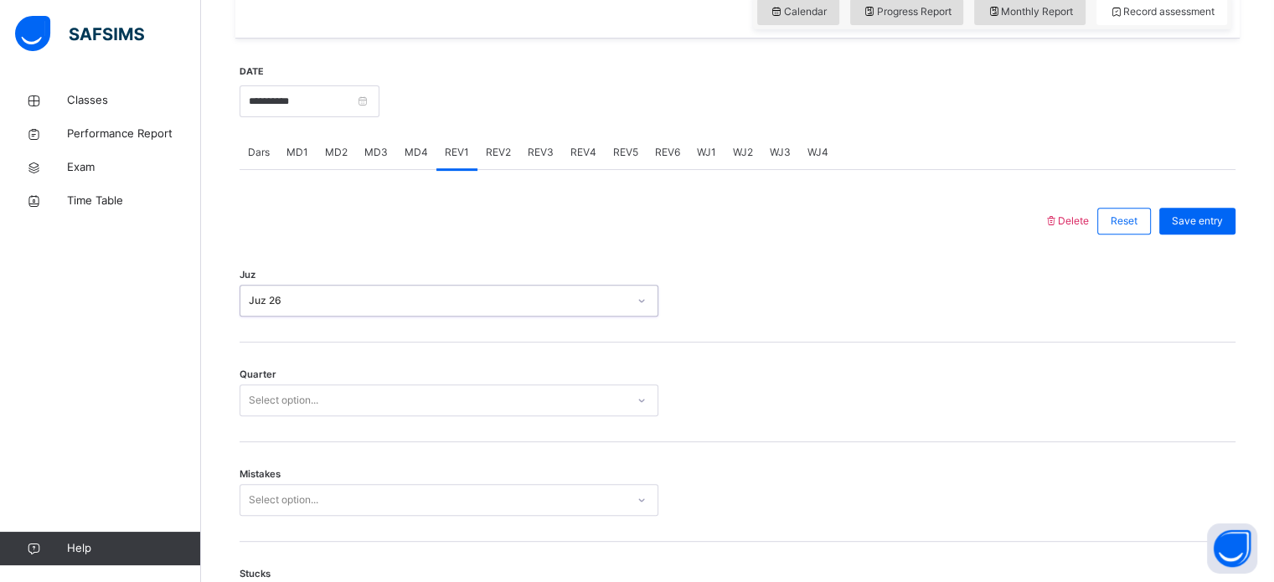
click at [326, 399] on div "Select option..." at bounding box center [432, 401] width 385 height 26
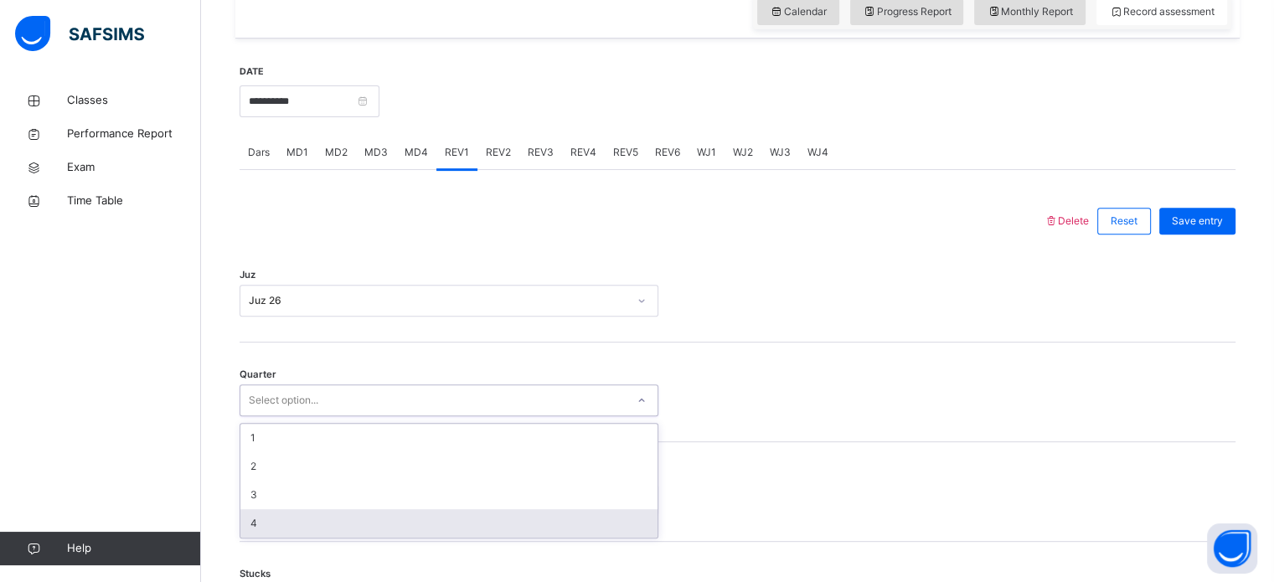
click at [302, 515] on div "4" at bounding box center [448, 523] width 417 height 28
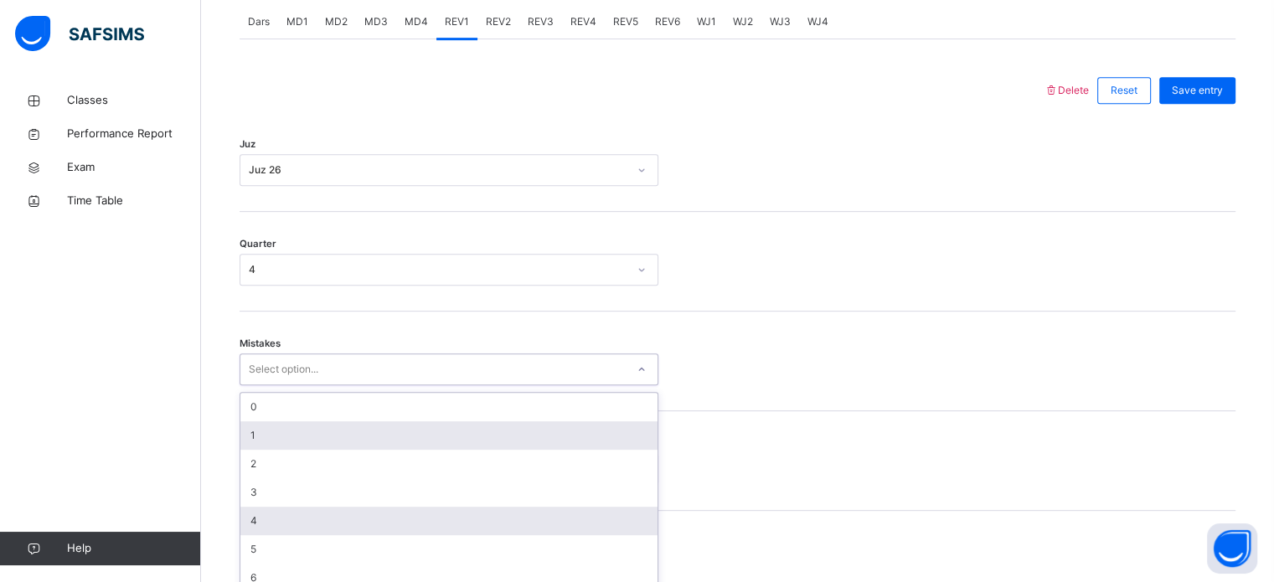
click at [303, 385] on div "option 1 focused, 2 of 7. 7 results available. Use Up and Down to choose option…" at bounding box center [449, 370] width 419 height 32
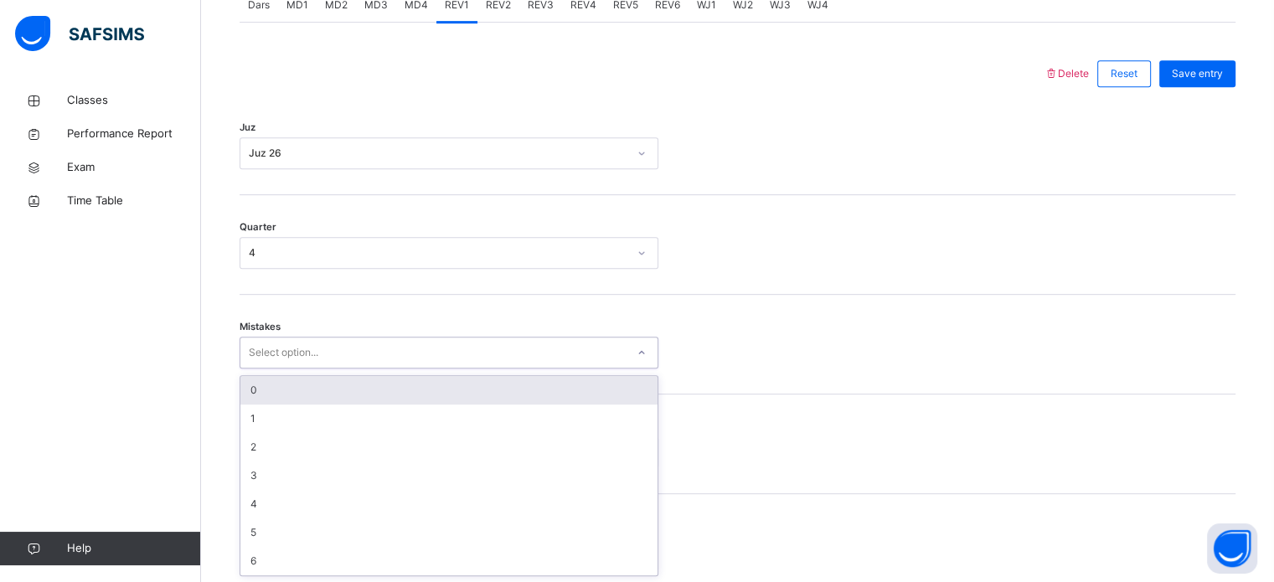
click at [352, 391] on div "0" at bounding box center [448, 390] width 417 height 28
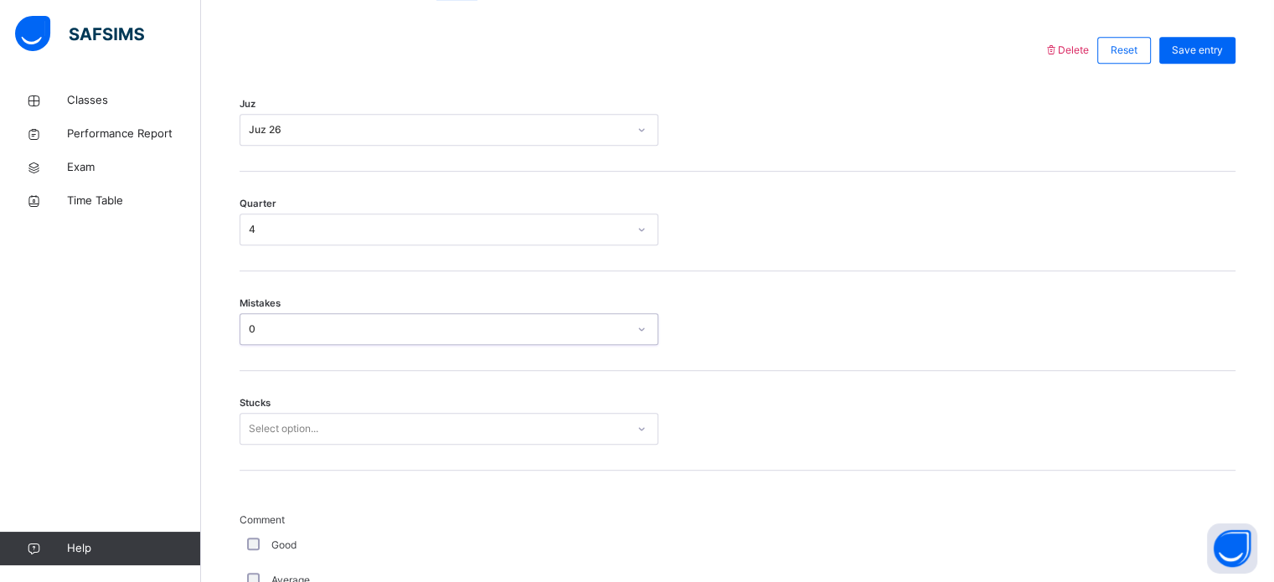
click at [331, 445] on div "Select option..." at bounding box center [449, 429] width 419 height 32
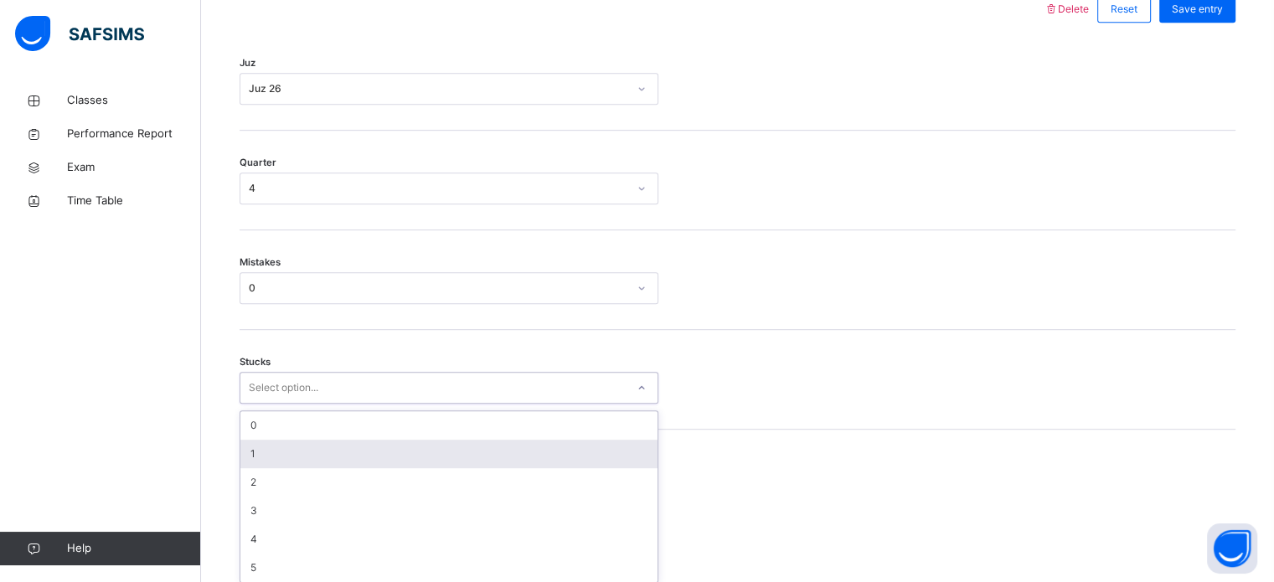
scroll to position [814, 0]
click at [328, 440] on div "1" at bounding box center [448, 448] width 417 height 28
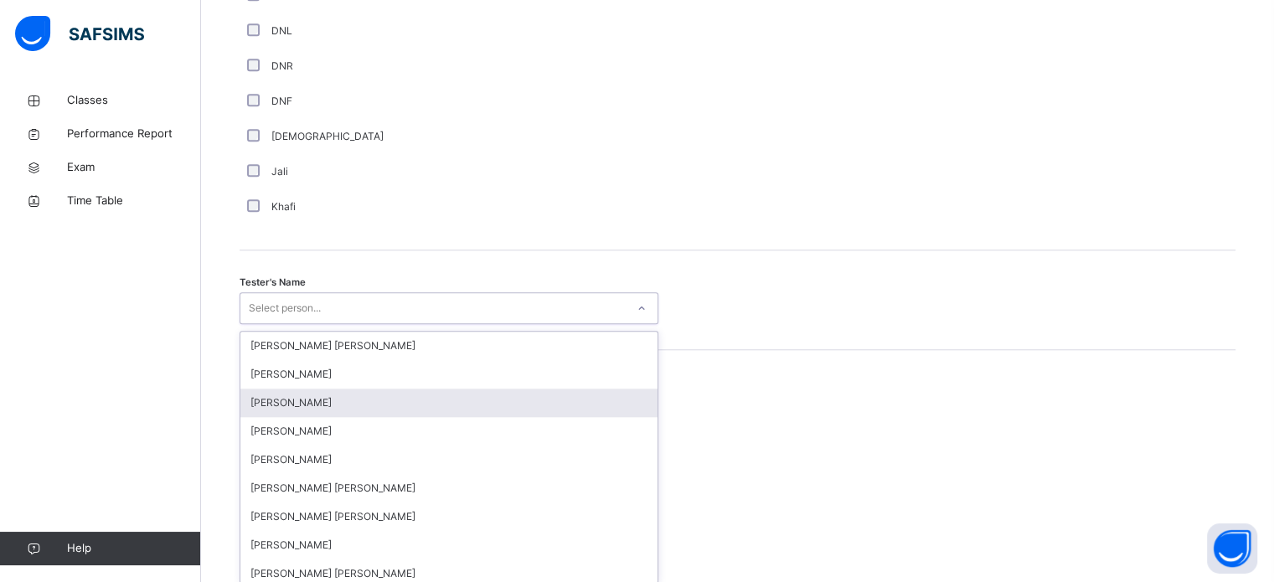
click at [382, 324] on div "option [PERSON_NAME] focused, 3 of 90. 90 results available. Use Up and Down to…" at bounding box center [449, 308] width 419 height 32
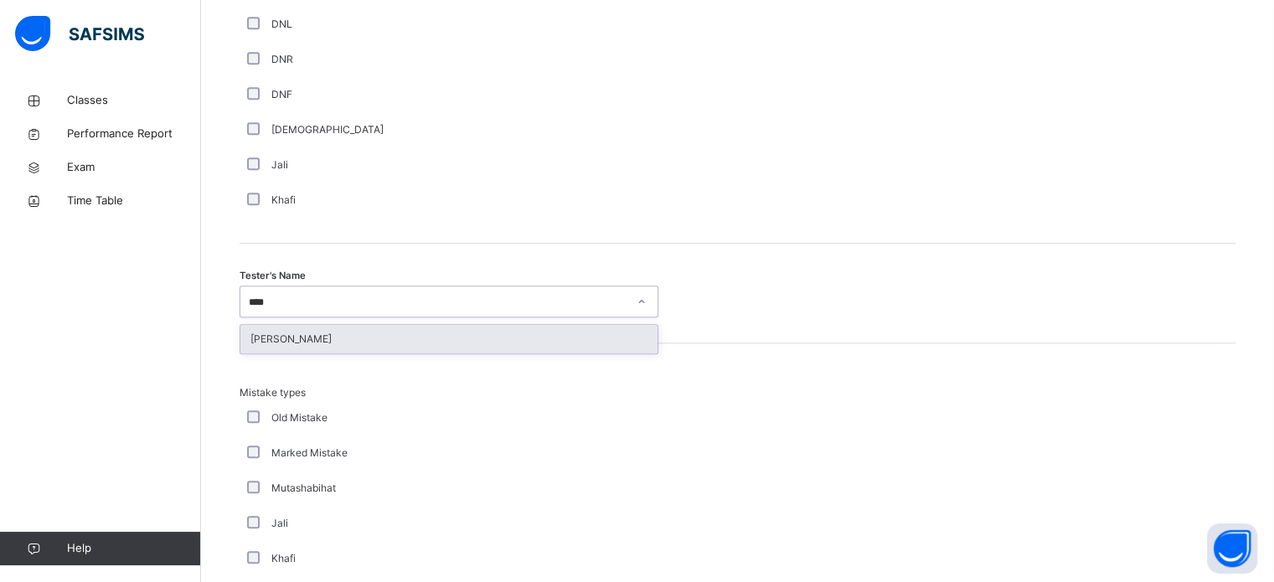
type input "*****"
click at [406, 340] on div "[PERSON_NAME]" at bounding box center [448, 339] width 417 height 28
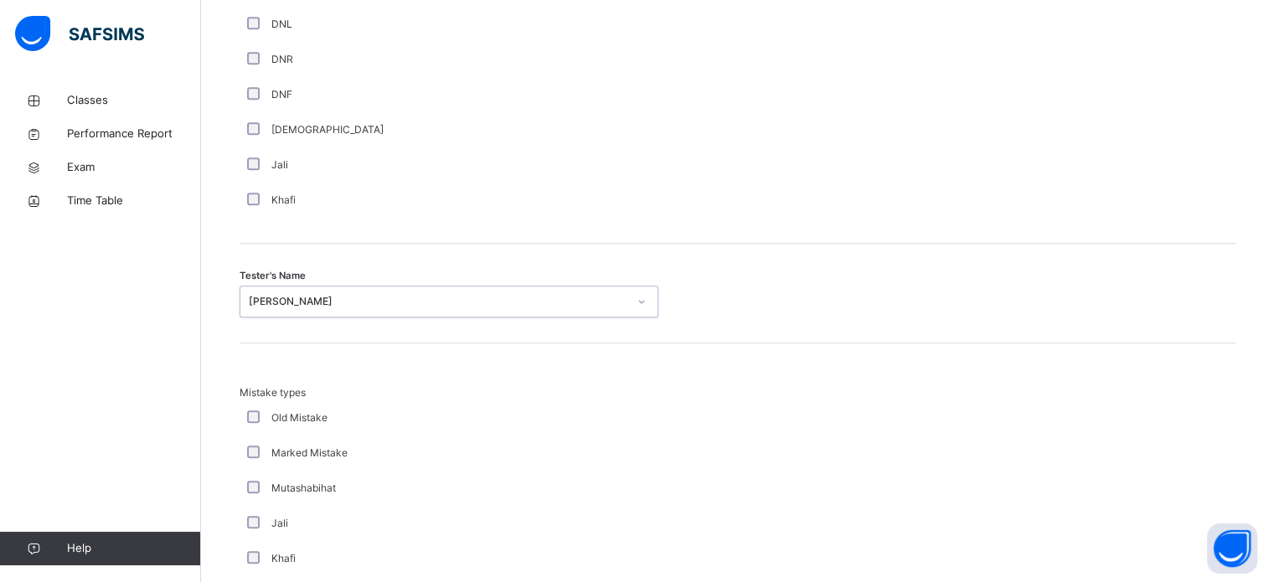
scroll to position [1843, 0]
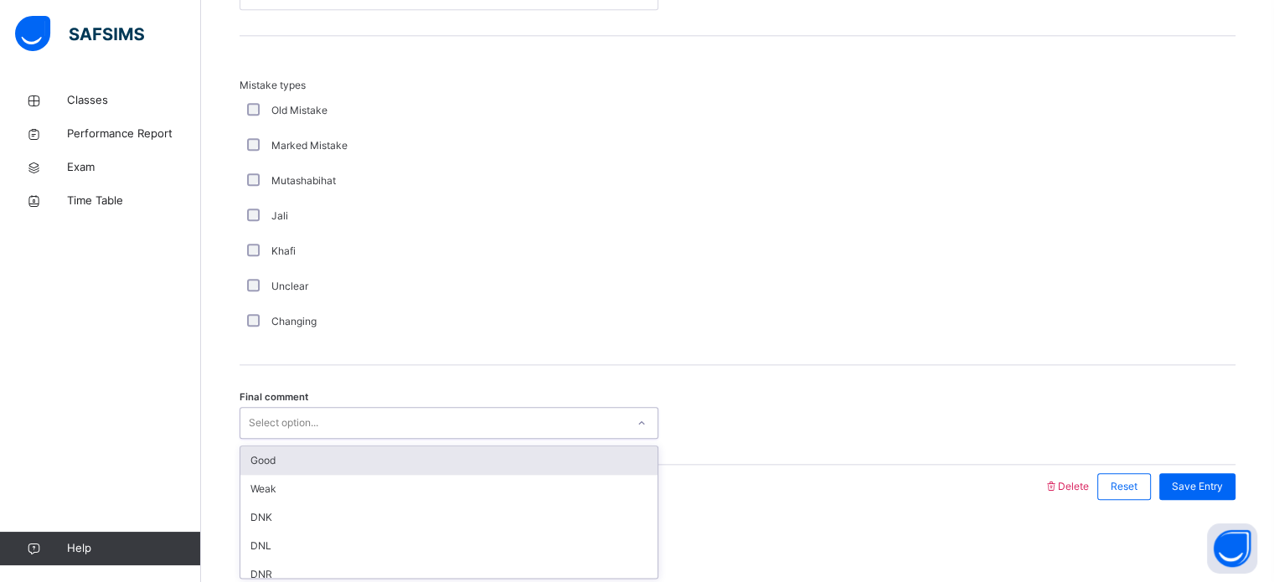
click at [294, 433] on div "Select option..." at bounding box center [449, 423] width 419 height 32
click at [288, 455] on div "Good" at bounding box center [448, 461] width 417 height 28
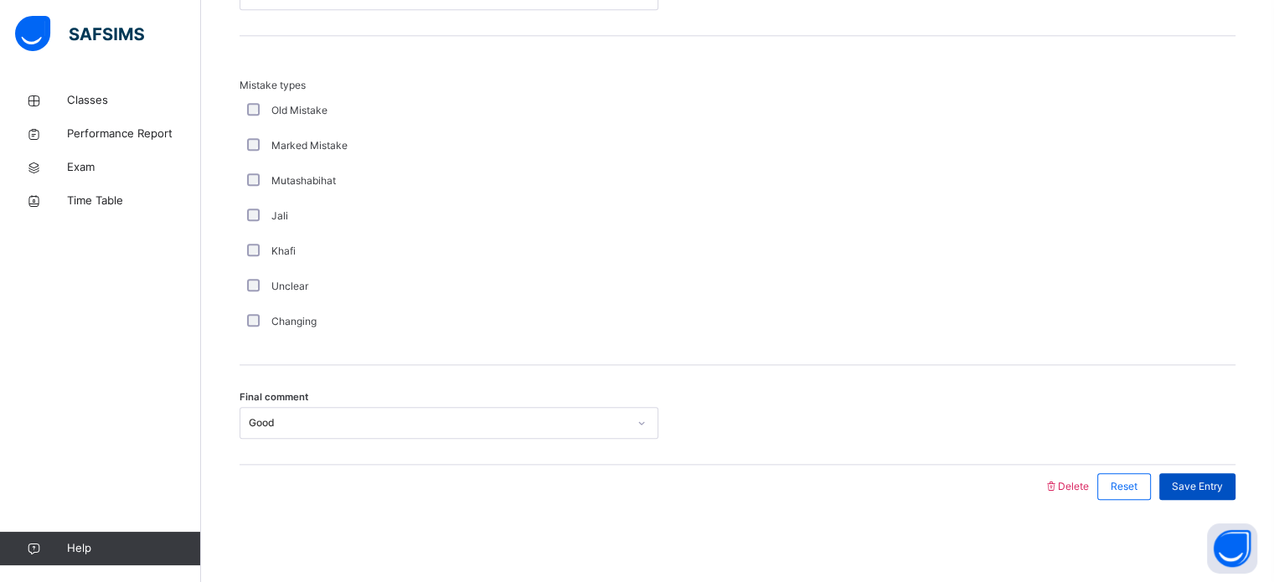
click at [1201, 486] on span "Save Entry" at bounding box center [1197, 486] width 51 height 15
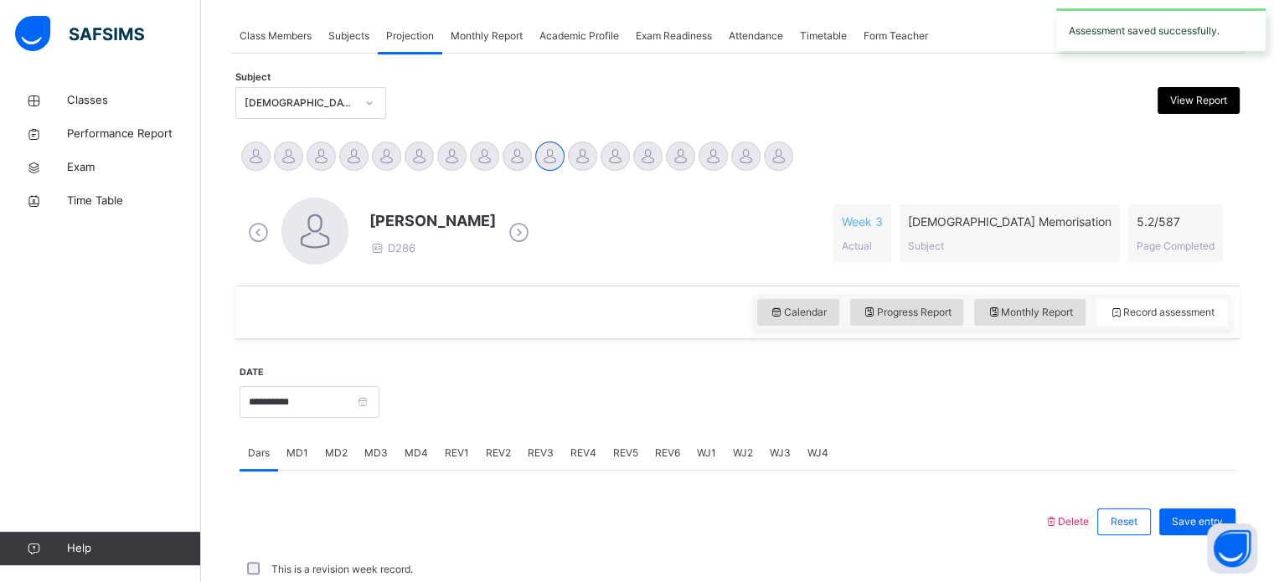
scroll to position [675, 0]
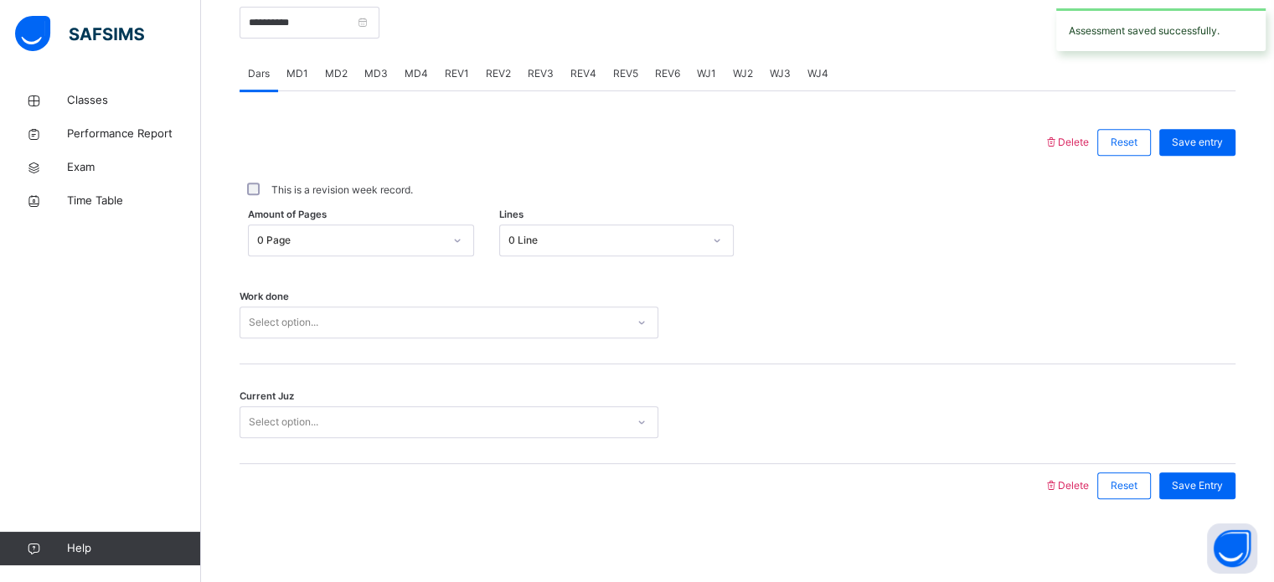
click at [503, 74] on div "REV2" at bounding box center [499, 74] width 42 height 34
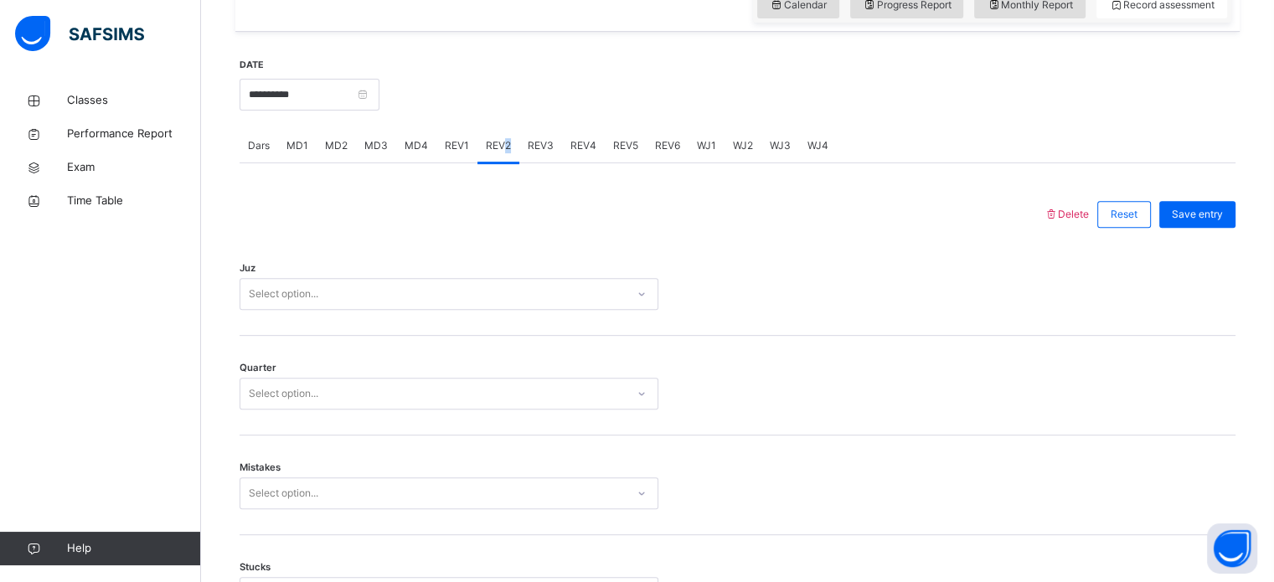
scroll to position [602, 0]
click at [502, 146] on span "REV2" at bounding box center [498, 147] width 25 height 15
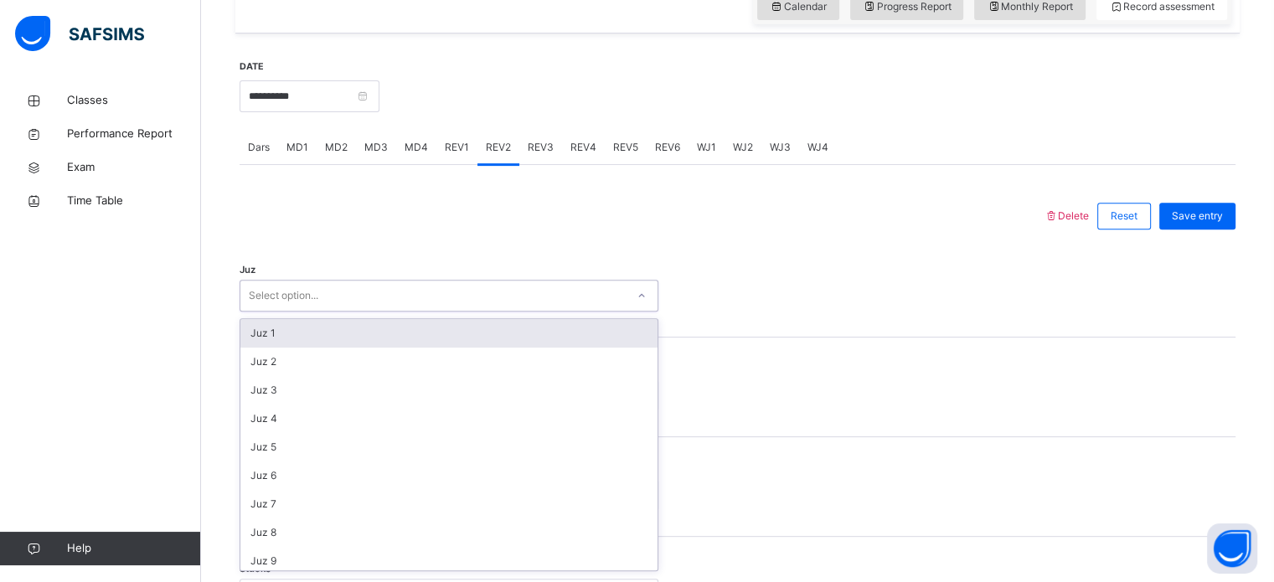
click at [274, 291] on div "Select option..." at bounding box center [284, 296] width 70 height 32
type input "**"
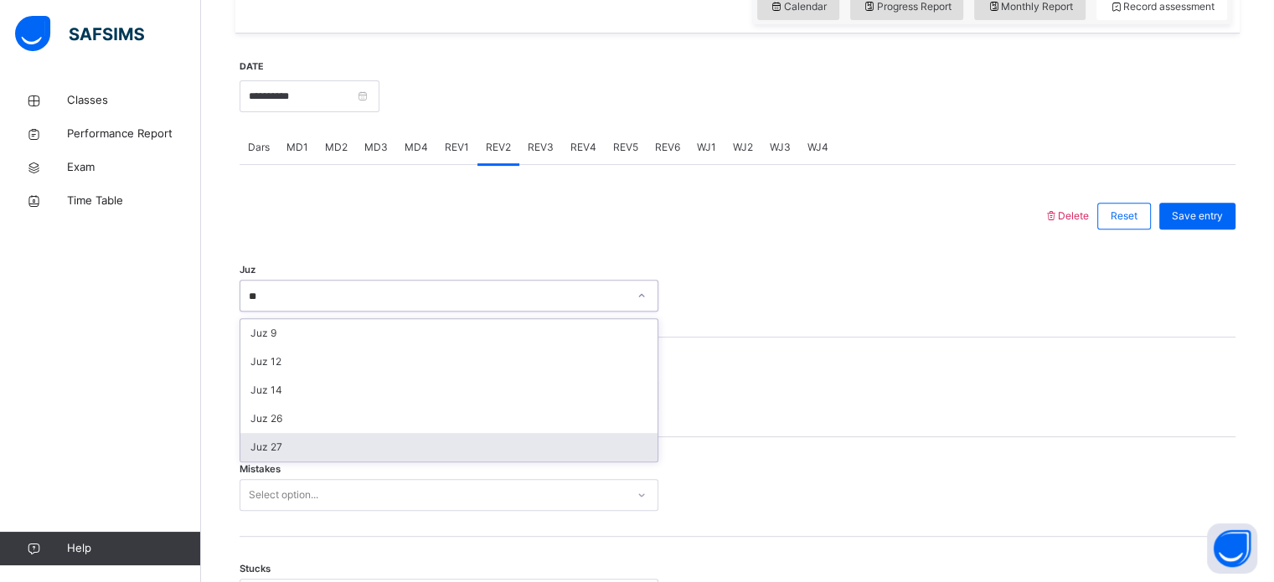
click at [282, 437] on div "Juz 27" at bounding box center [448, 447] width 417 height 28
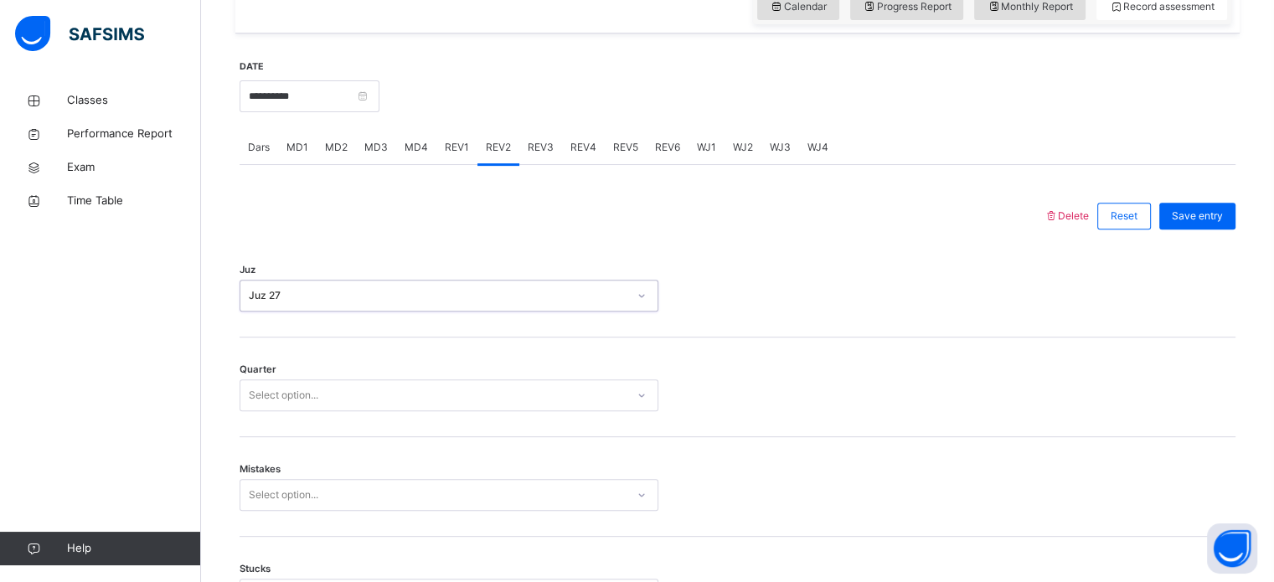
click at [282, 399] on div "Select option..." at bounding box center [284, 396] width 70 height 32
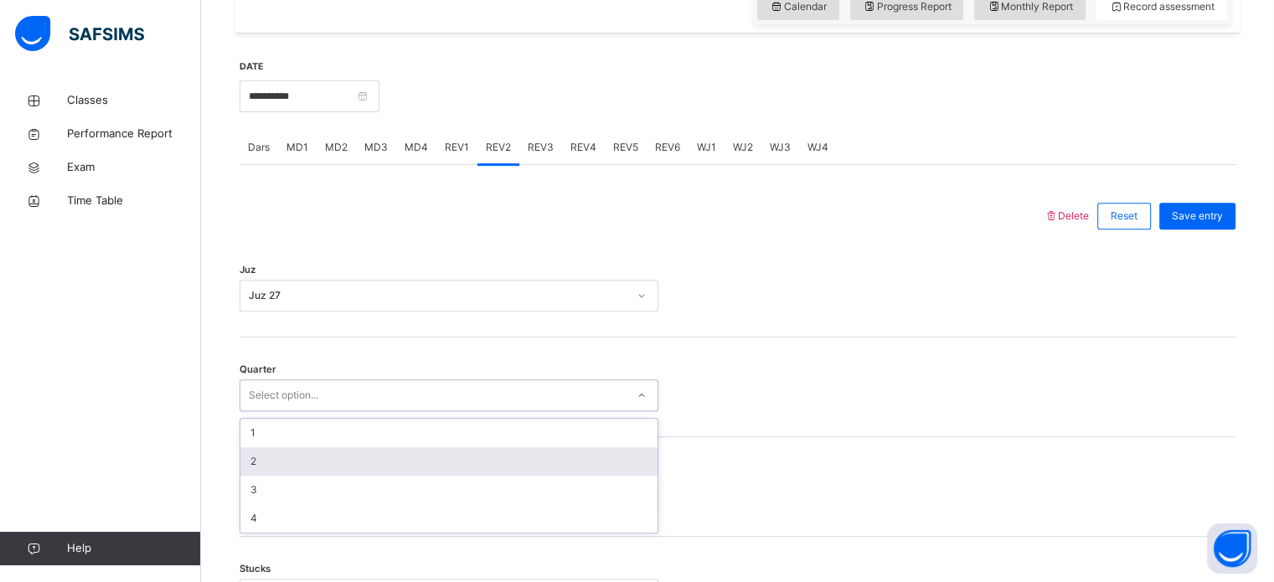
click at [282, 462] on div "2" at bounding box center [448, 461] width 417 height 28
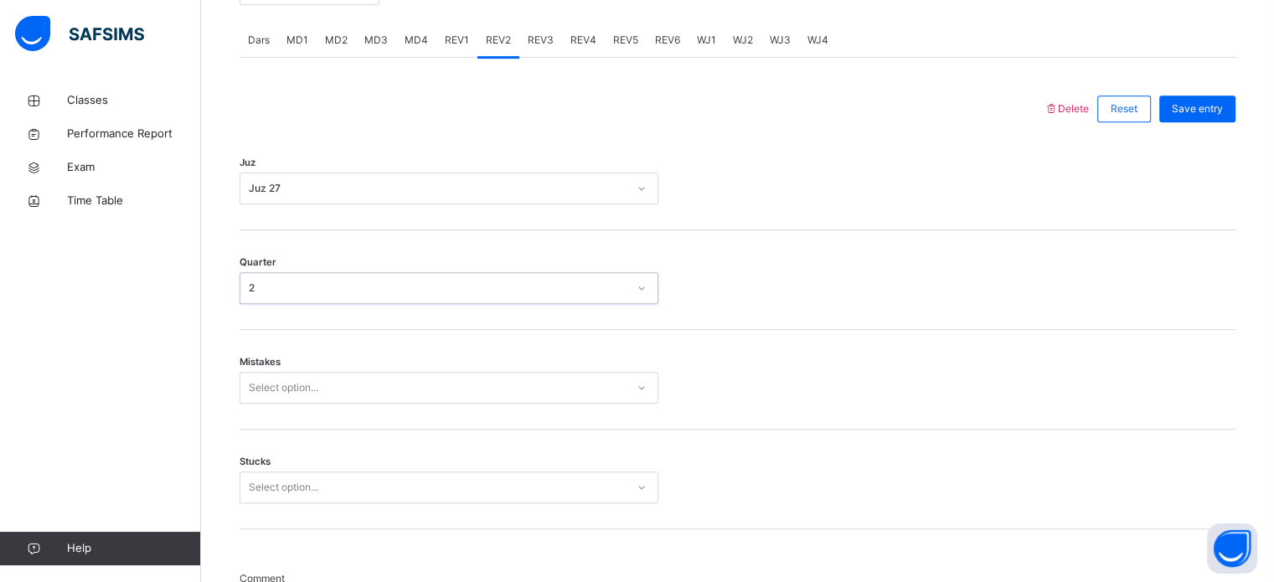
click at [287, 404] on div "Select option..." at bounding box center [449, 388] width 419 height 32
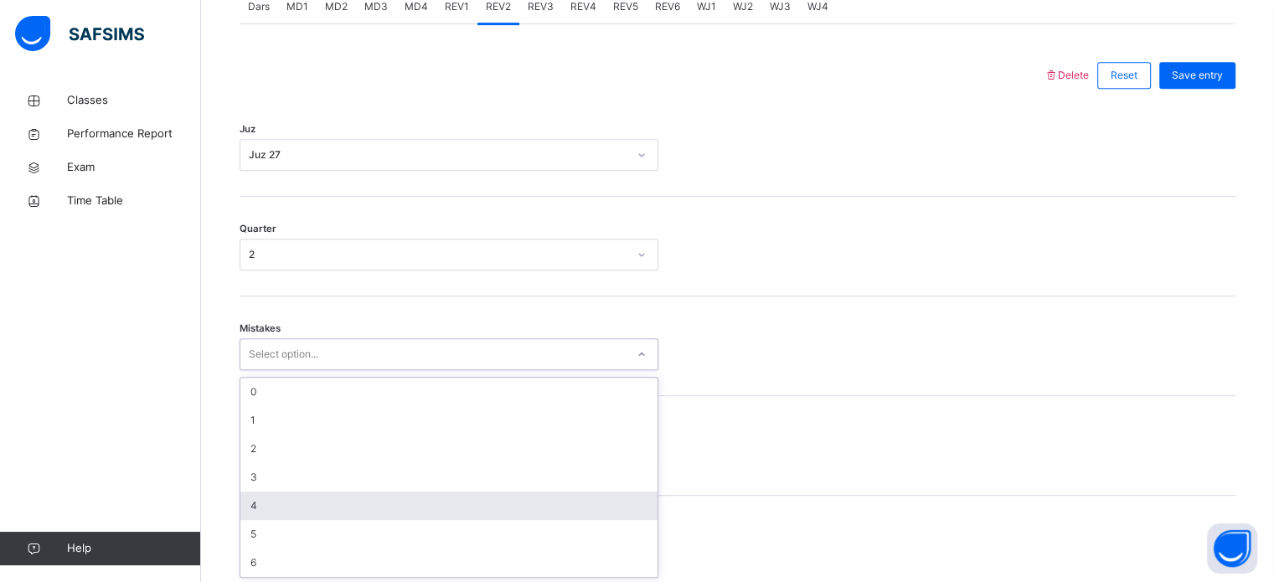
scroll to position [744, 0]
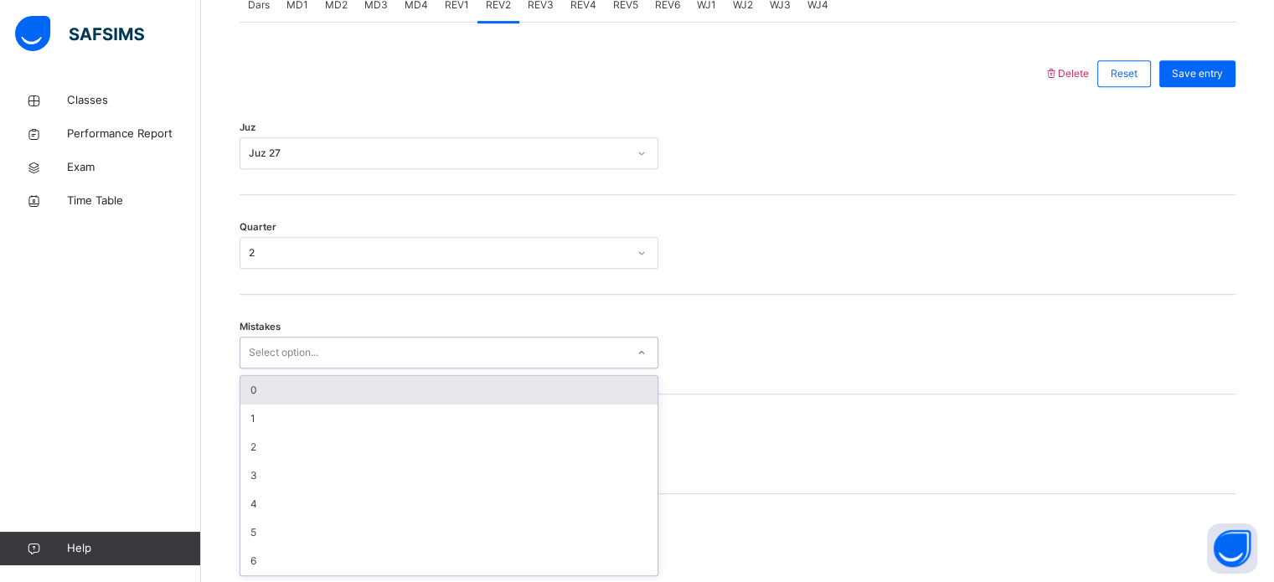
click at [288, 395] on div "0" at bounding box center [448, 390] width 417 height 28
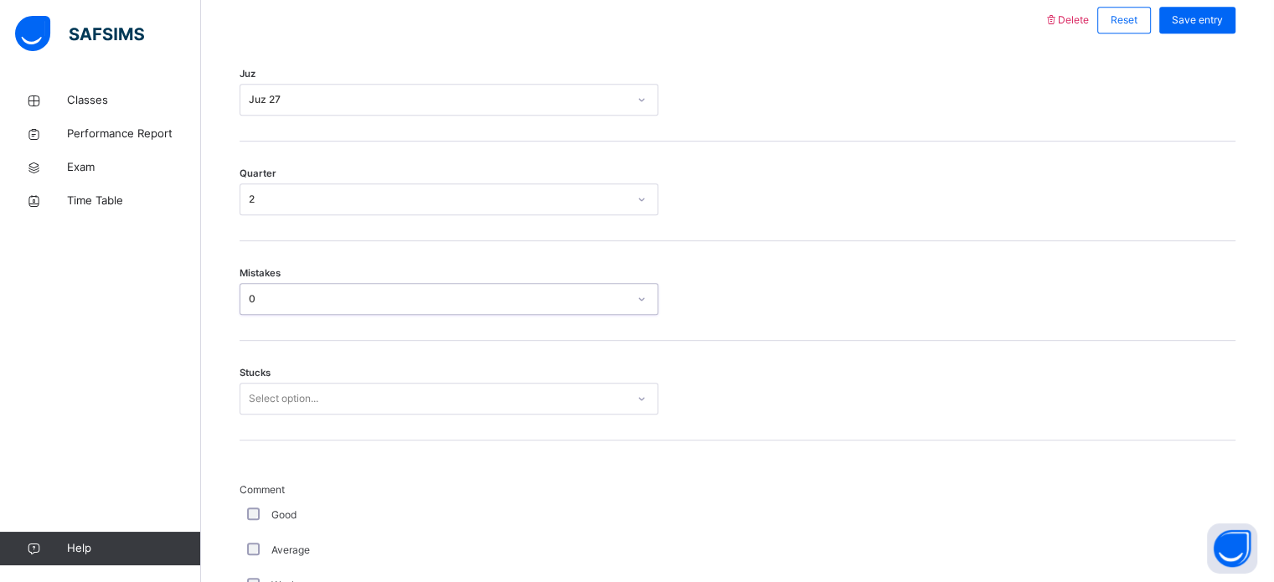
click at [281, 415] on div "Select option..." at bounding box center [449, 399] width 419 height 32
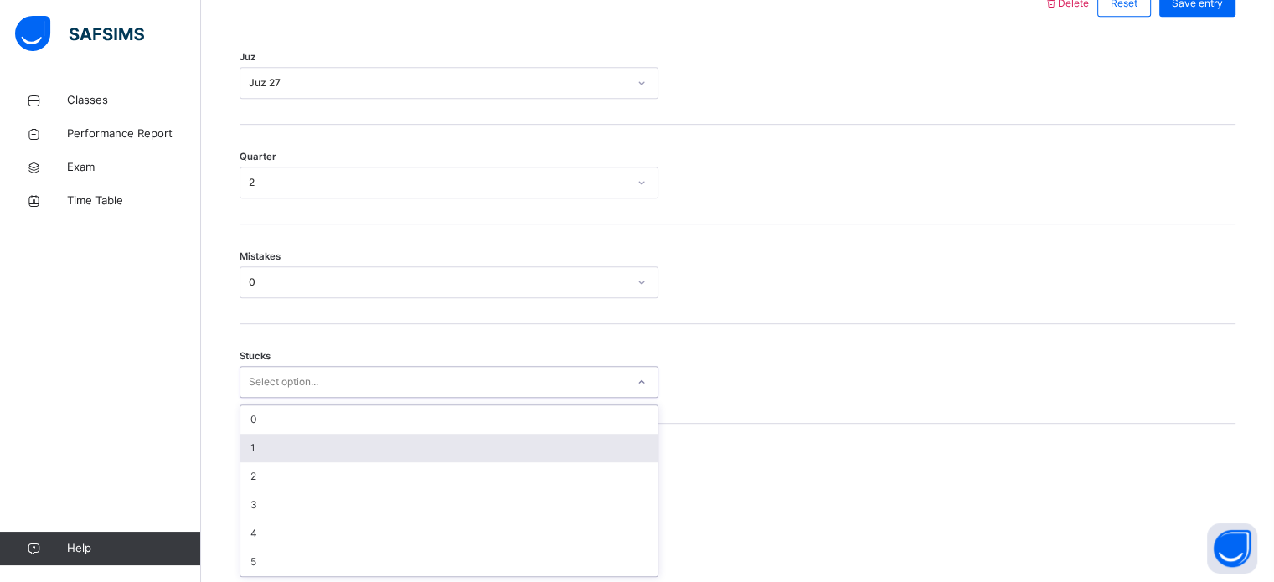
scroll to position [814, 0]
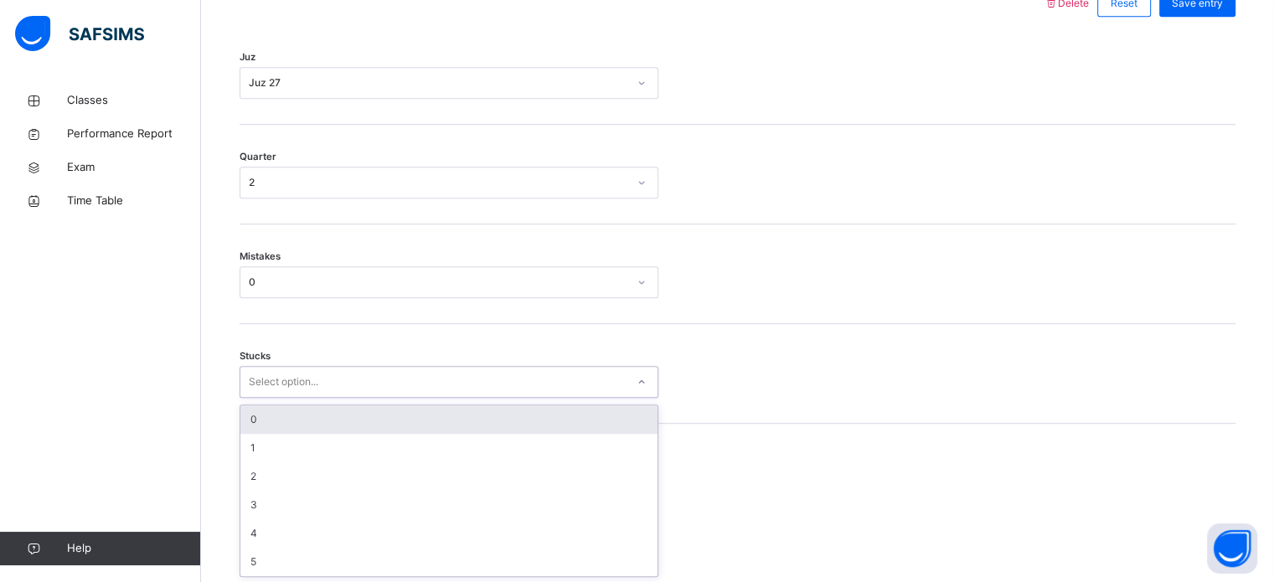
click at [273, 425] on div "0" at bounding box center [448, 420] width 417 height 28
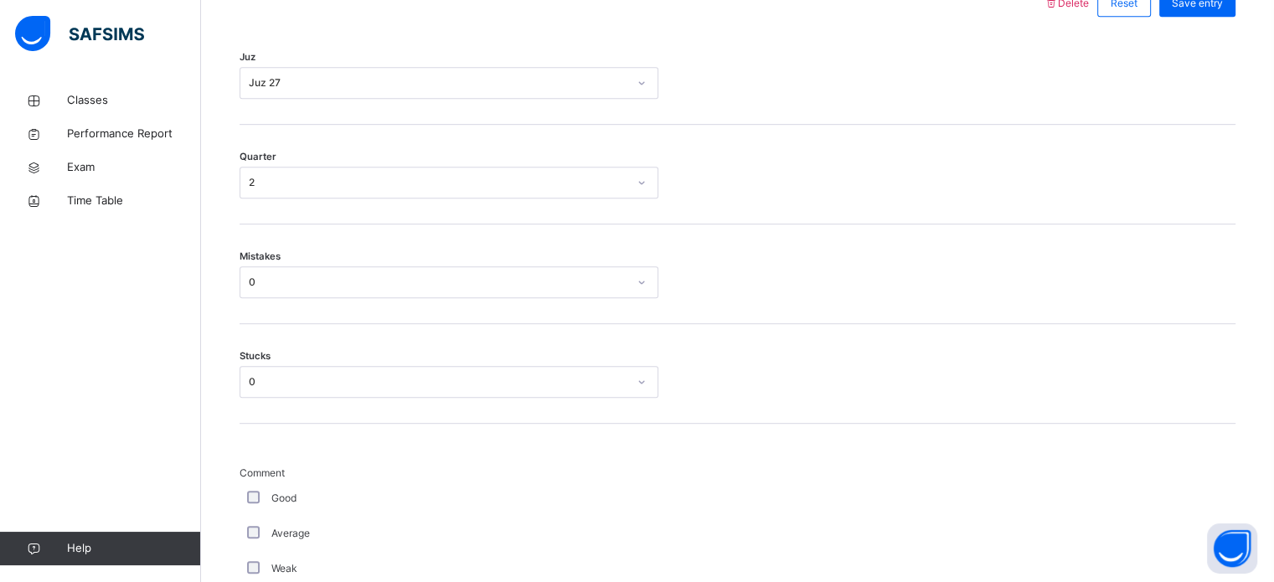
click at [249, 488] on div "Good" at bounding box center [449, 498] width 419 height 35
drag, startPoint x: 251, startPoint y: 487, endPoint x: 475, endPoint y: 467, distance: 224.6
click at [253, 487] on div "Good" at bounding box center [449, 498] width 419 height 35
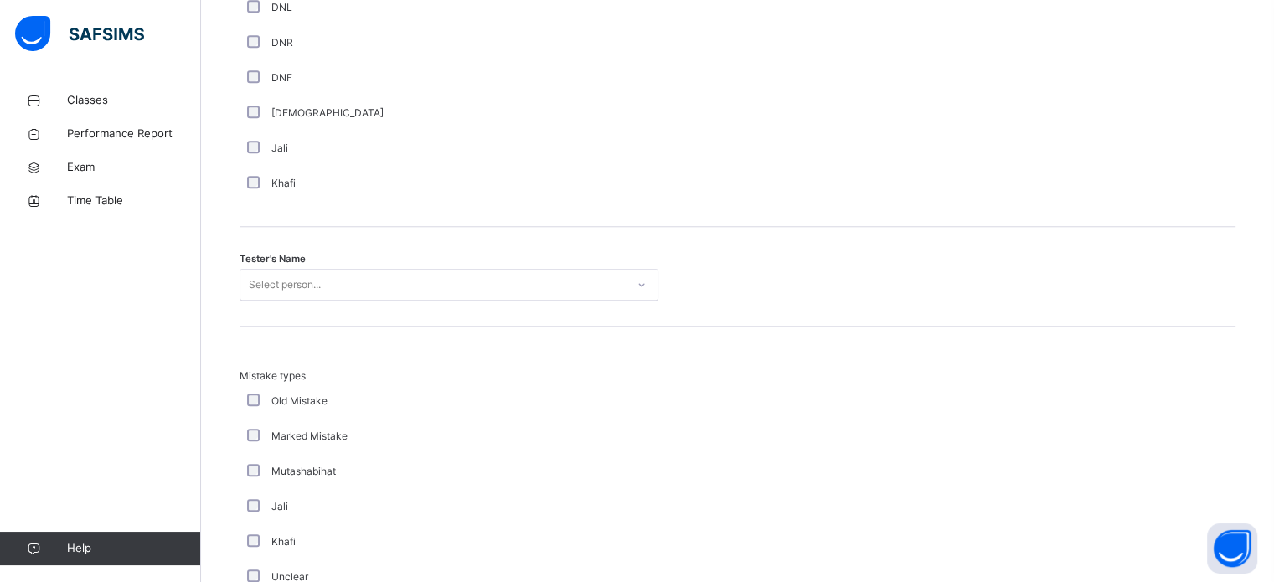
scroll to position [1557, 0]
click at [496, 257] on div "Tester's Name Select person..." at bounding box center [738, 272] width 996 height 100
click at [494, 272] on div "Select person..." at bounding box center [432, 280] width 385 height 26
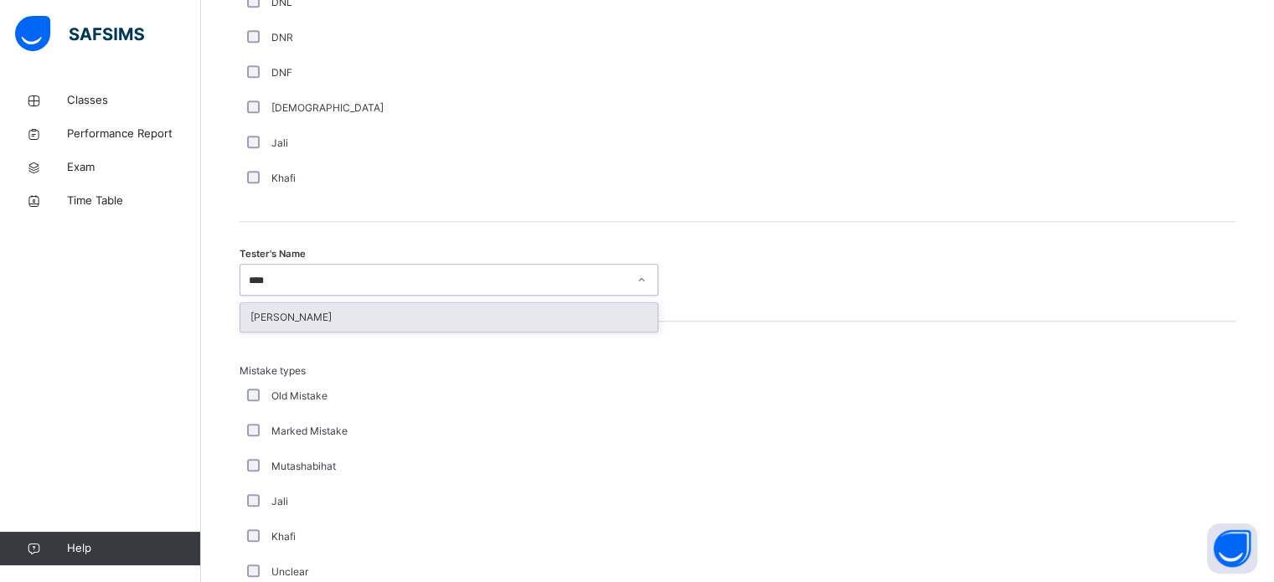
type input "*****"
drag, startPoint x: 402, startPoint y: 325, endPoint x: 432, endPoint y: 314, distance: 31.3
click at [402, 324] on div "[PERSON_NAME]" at bounding box center [448, 317] width 417 height 28
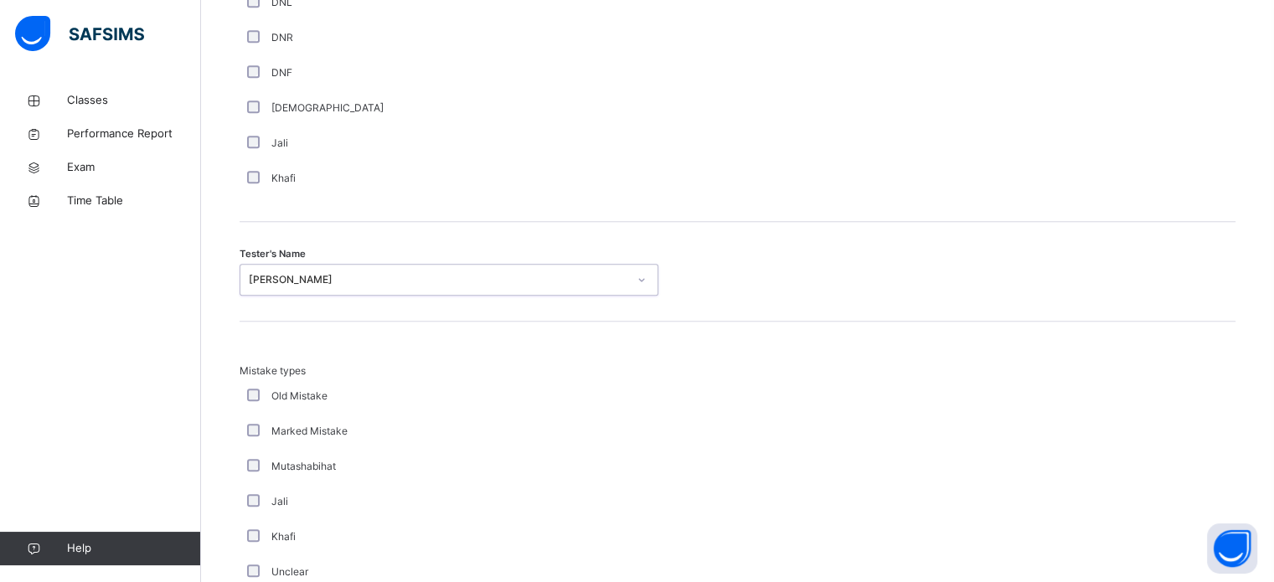
scroll to position [1843, 0]
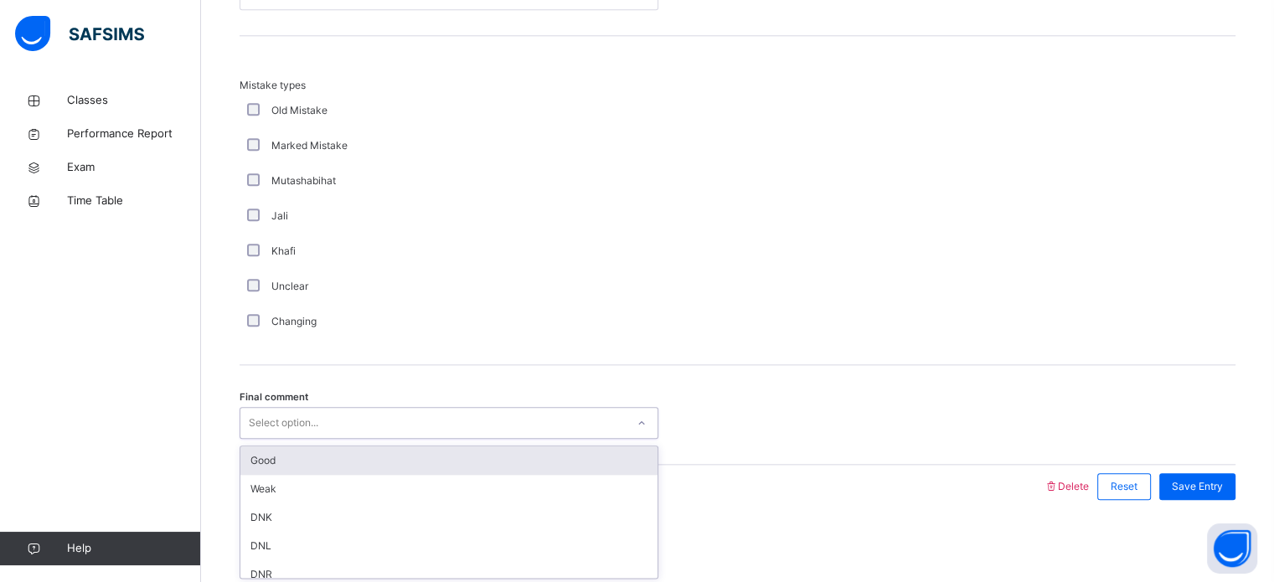
click at [561, 418] on div "Select option..." at bounding box center [432, 424] width 385 height 26
click at [513, 467] on div "Good" at bounding box center [448, 461] width 417 height 28
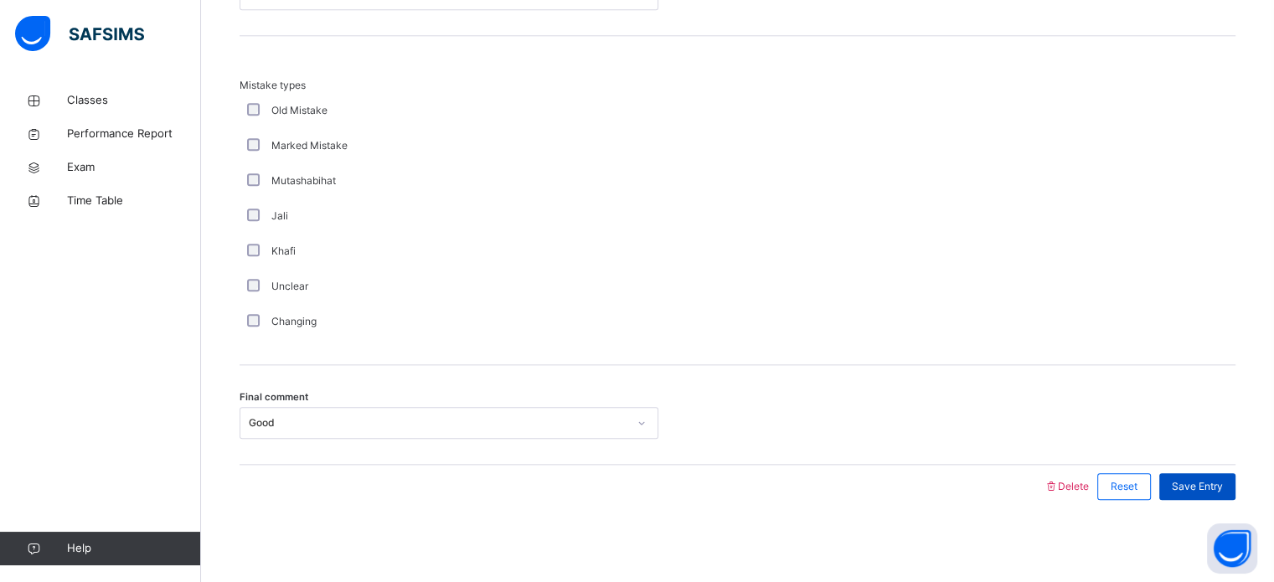
click at [1217, 488] on span "Save Entry" at bounding box center [1197, 486] width 51 height 15
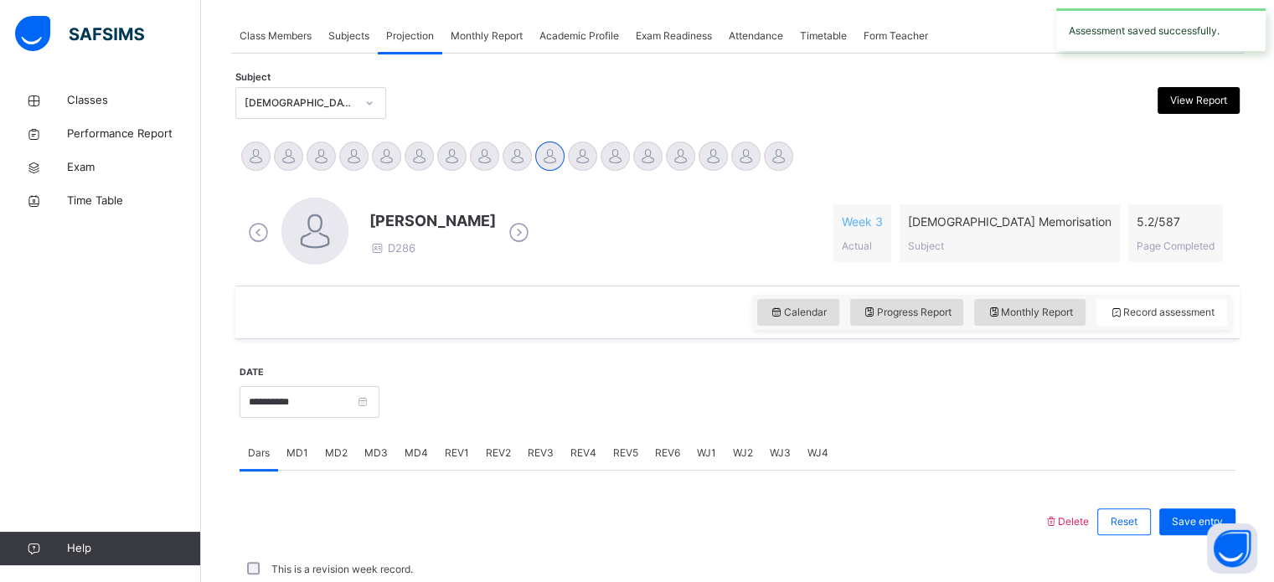
scroll to position [675, 0]
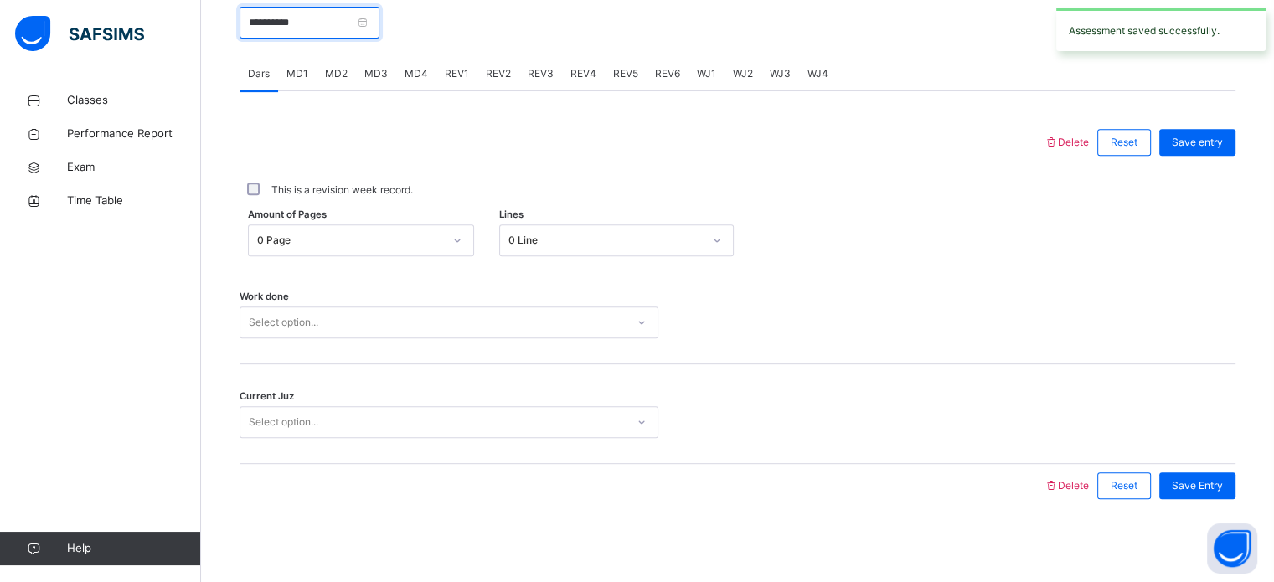
click at [308, 26] on input "**********" at bounding box center [310, 23] width 140 height 32
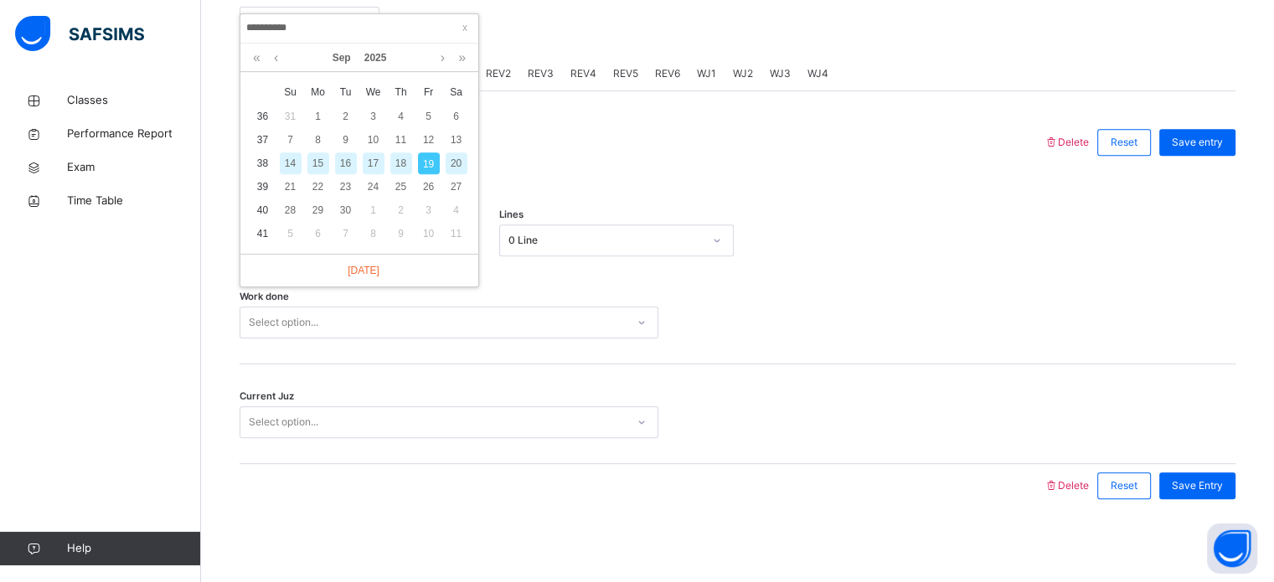
click at [374, 163] on div "17" at bounding box center [374, 163] width 22 height 22
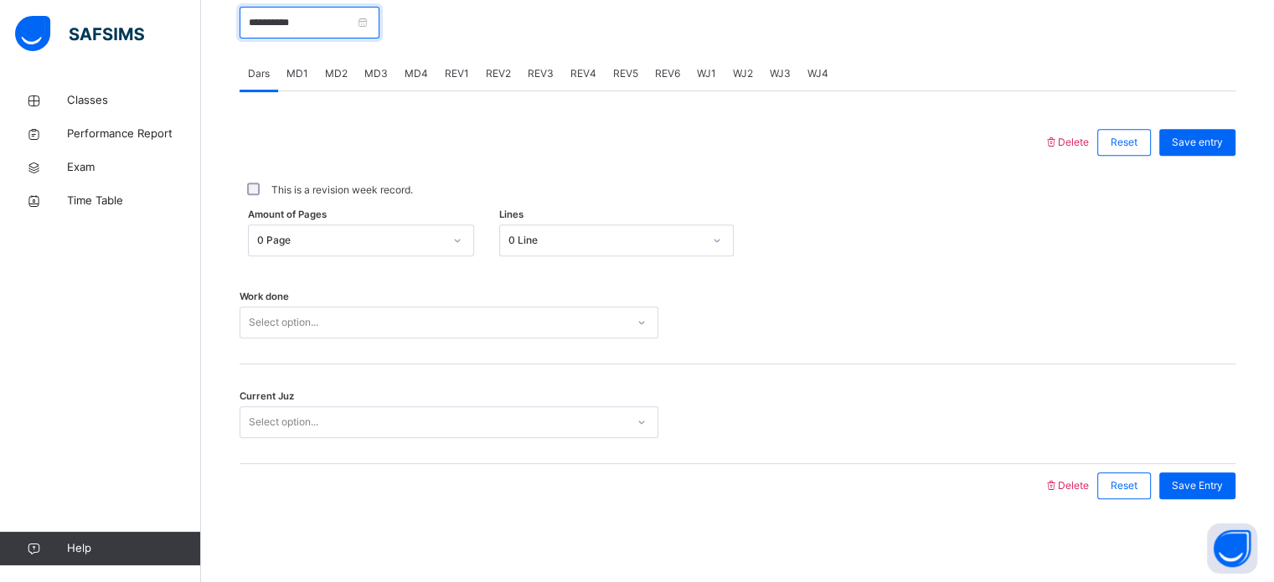
click at [314, 26] on input "**********" at bounding box center [310, 23] width 140 height 32
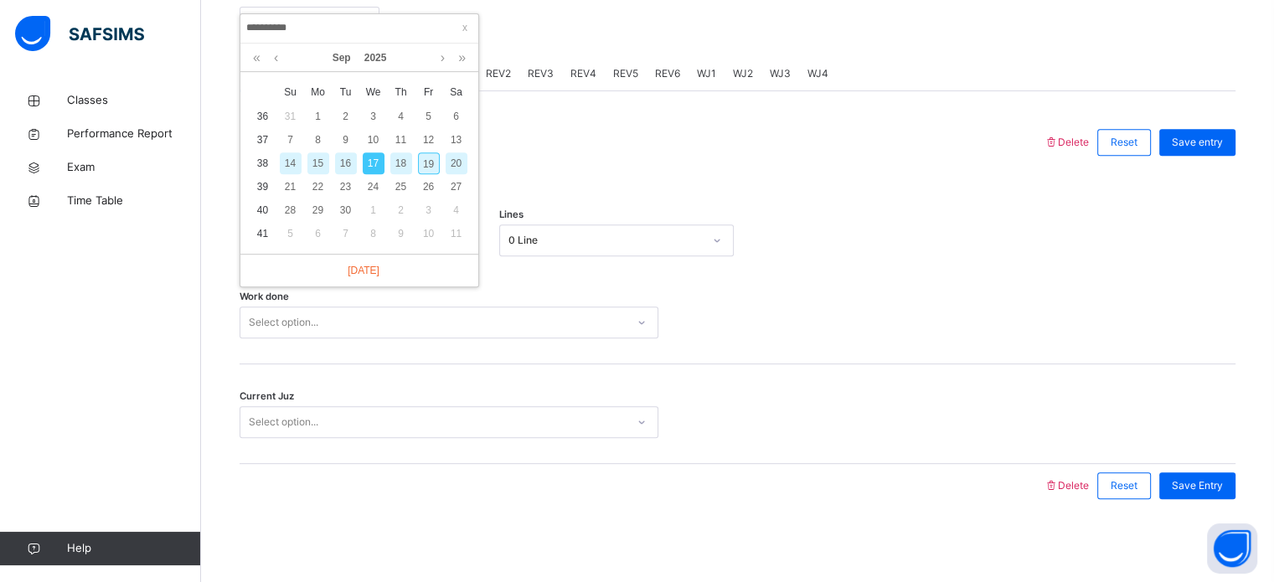
click at [428, 158] on div "19" at bounding box center [429, 163] width 22 height 22
type input "**********"
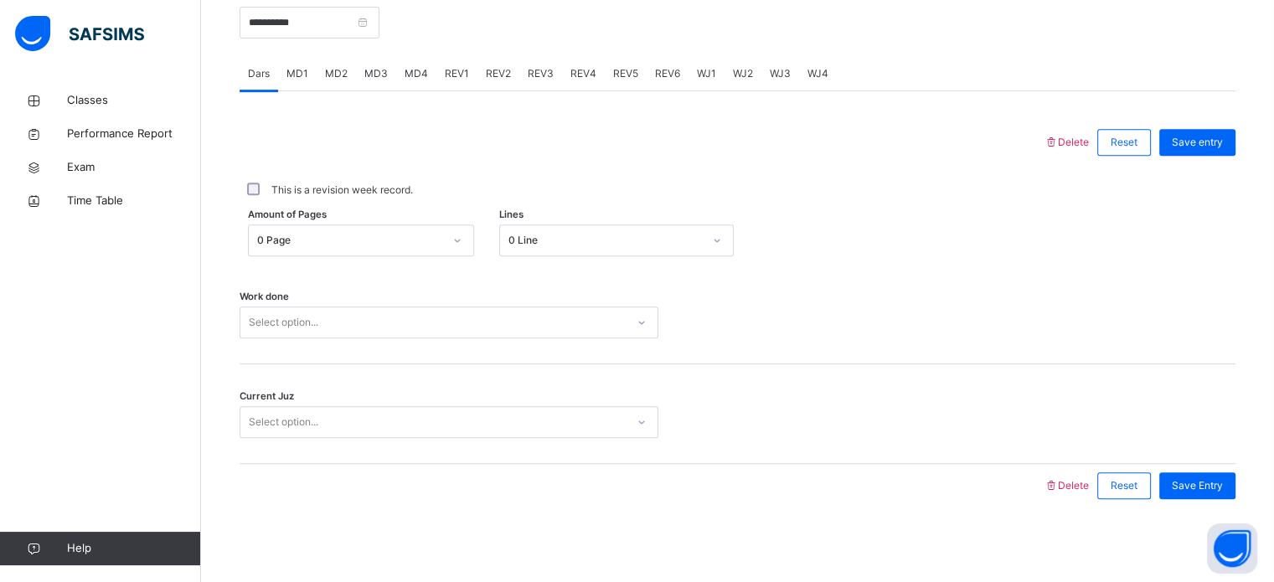
click at [412, 72] on span "MD4" at bounding box center [416, 73] width 23 height 15
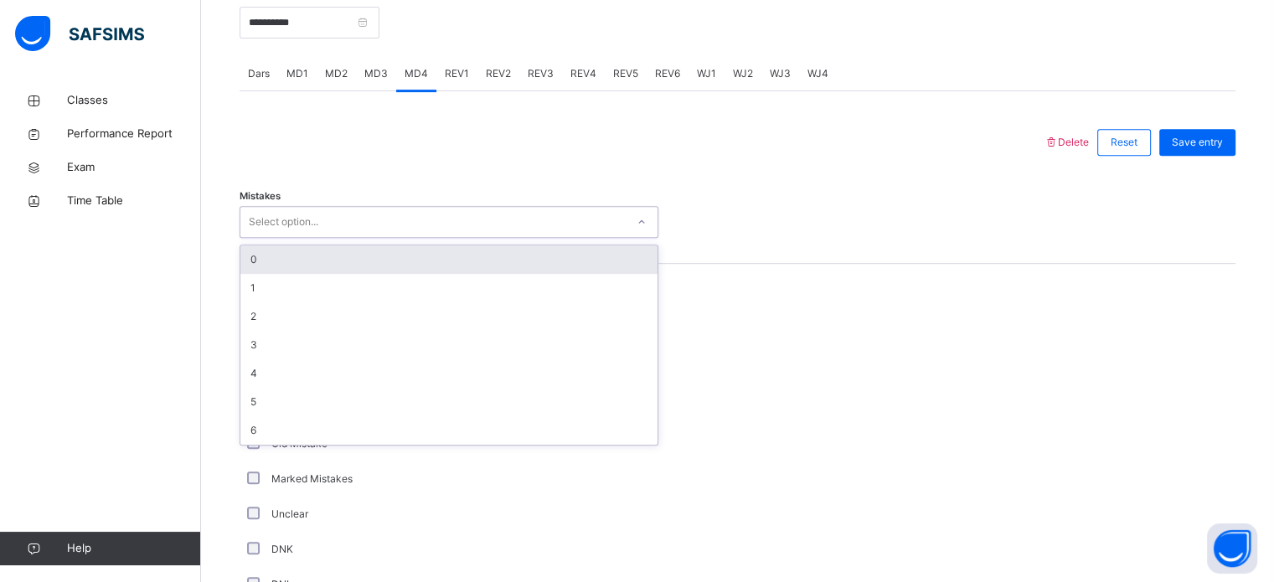
click at [355, 217] on div "Select option..." at bounding box center [432, 222] width 385 height 26
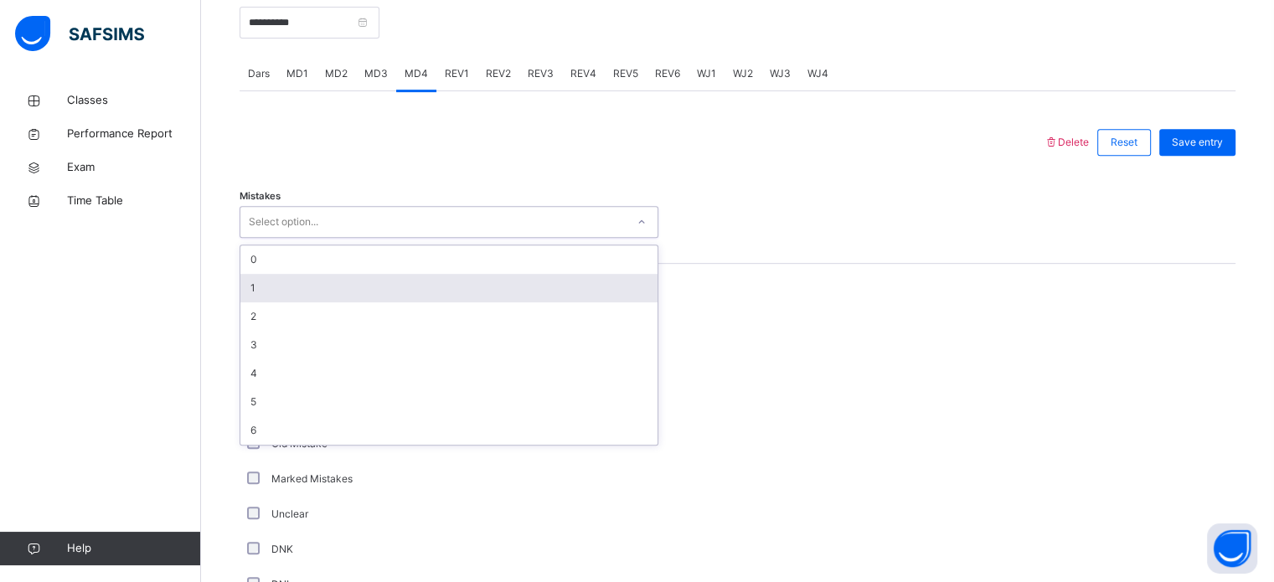
click at [288, 285] on div "1" at bounding box center [448, 288] width 417 height 28
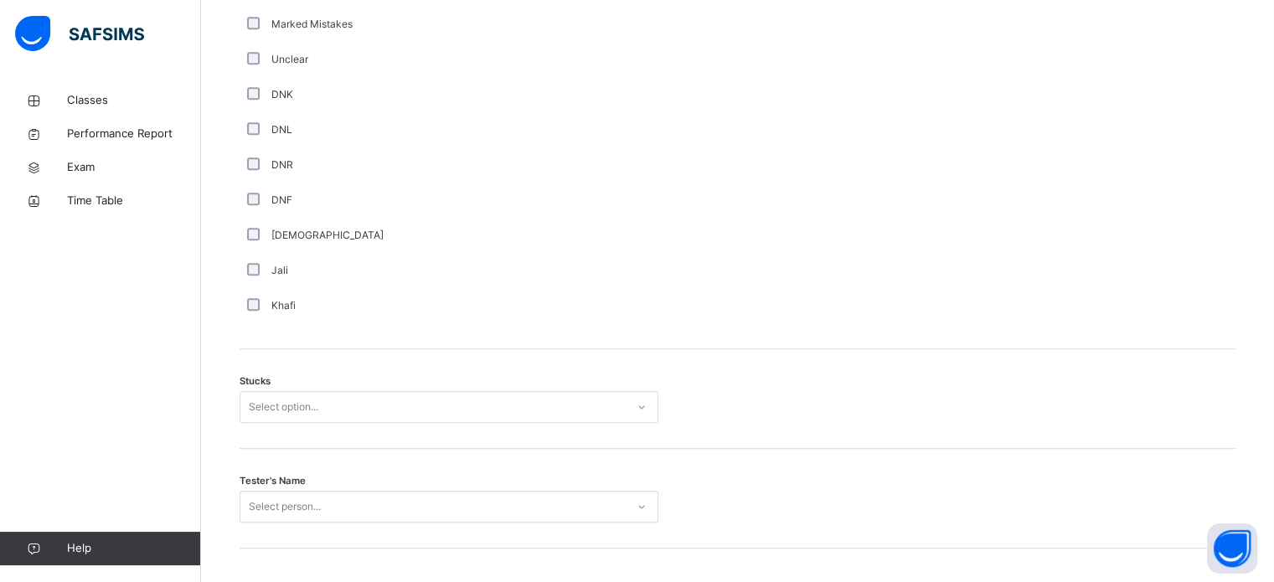
click at [258, 402] on div "Stucks Select option..." at bounding box center [738, 399] width 996 height 100
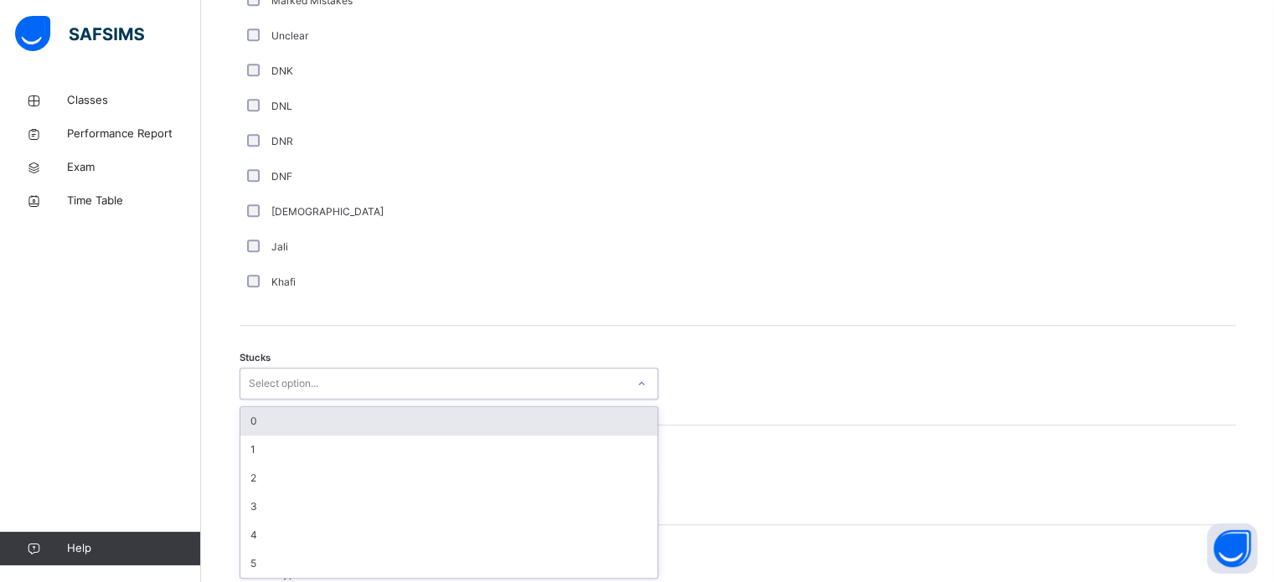
scroll to position [1156, 0]
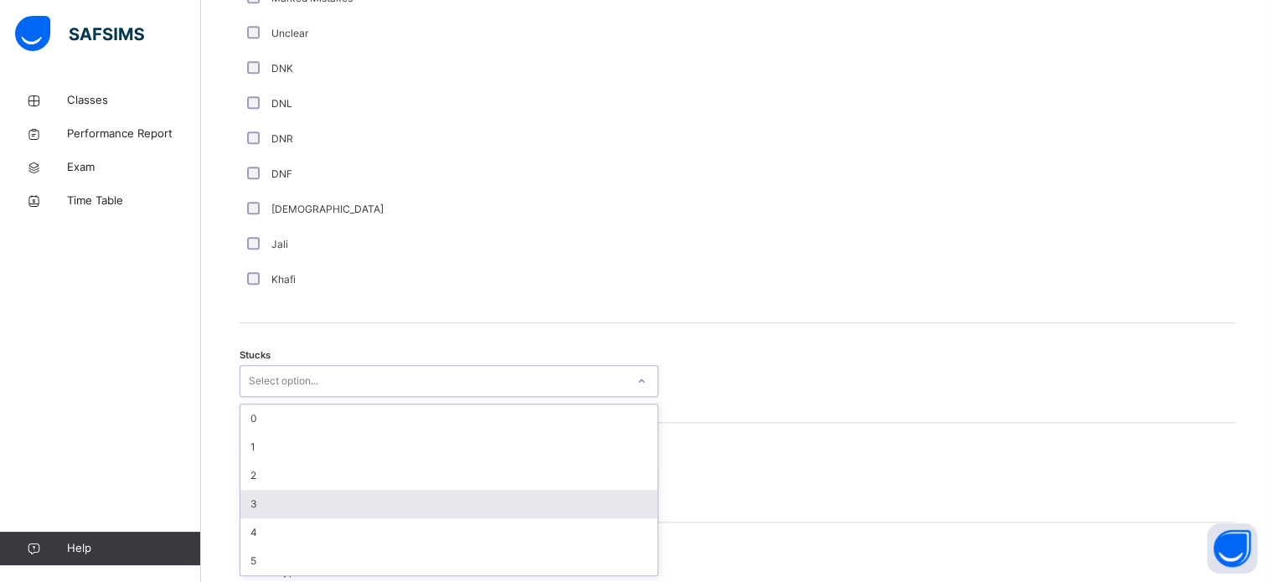
click at [262, 490] on div "3" at bounding box center [448, 504] width 417 height 28
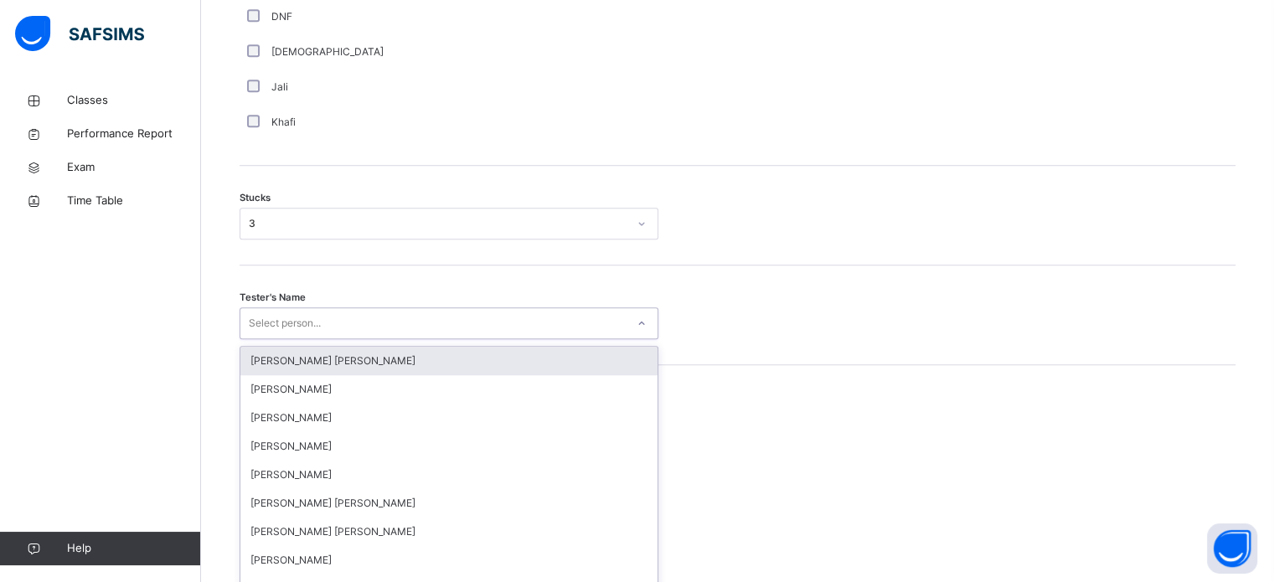
click at [271, 339] on div "option [PERSON_NAME] [PERSON_NAME] focused, 1 of 90. 90 results available. Use …" at bounding box center [449, 324] width 419 height 32
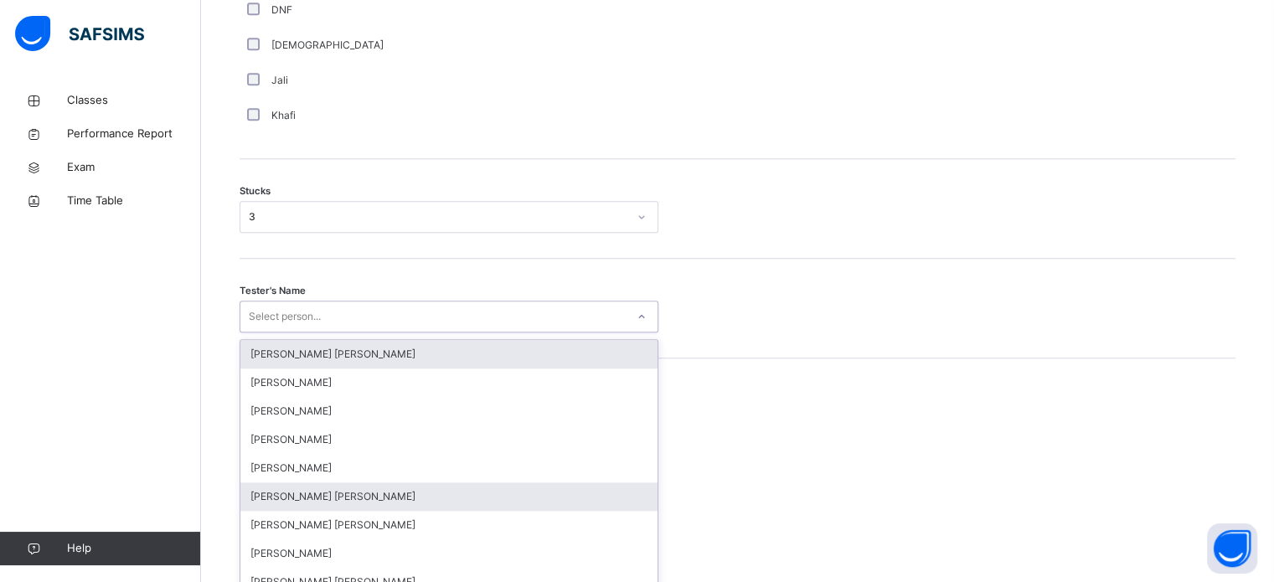
scroll to position [1336, 0]
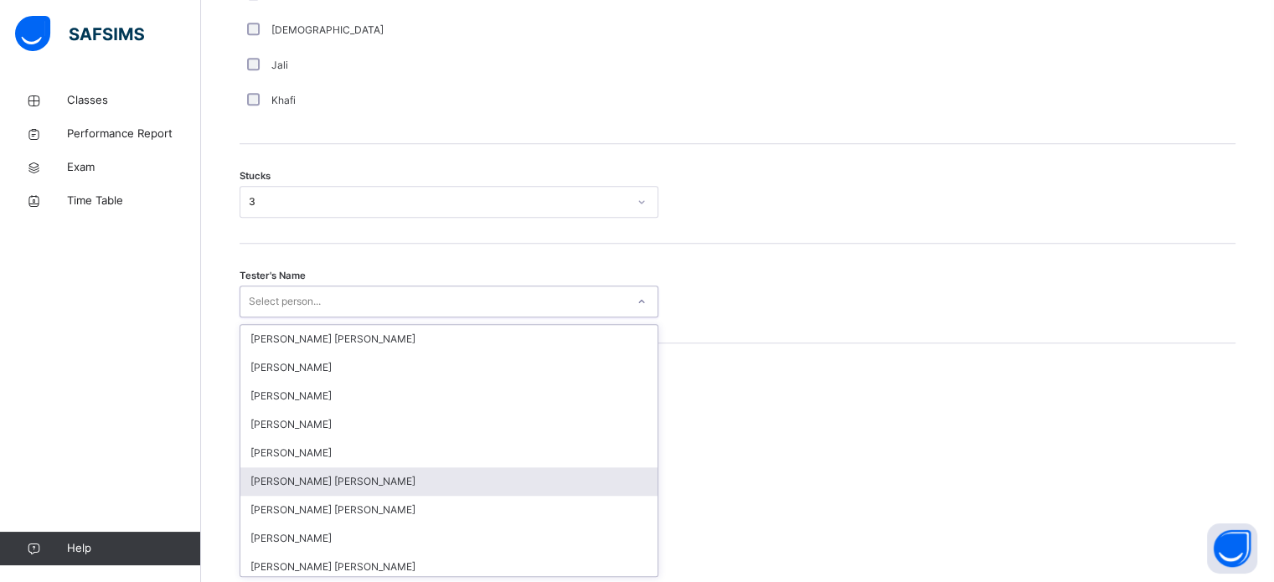
type input "*"
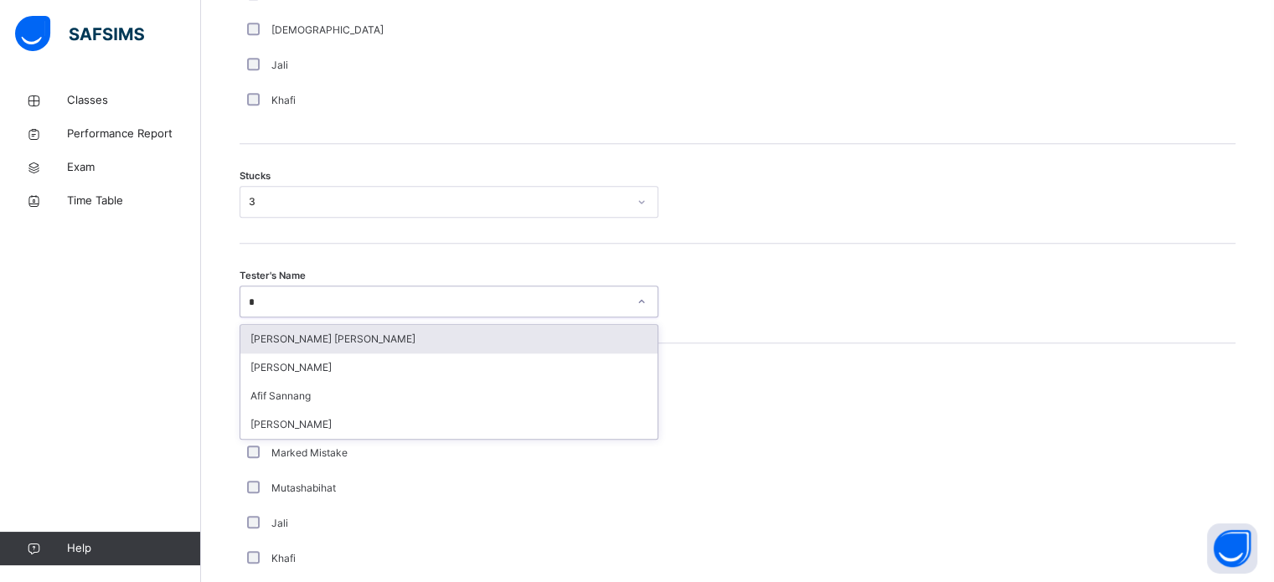
type input "**"
click at [321, 349] on div "[PERSON_NAME] [PERSON_NAME]" at bounding box center [448, 339] width 417 height 28
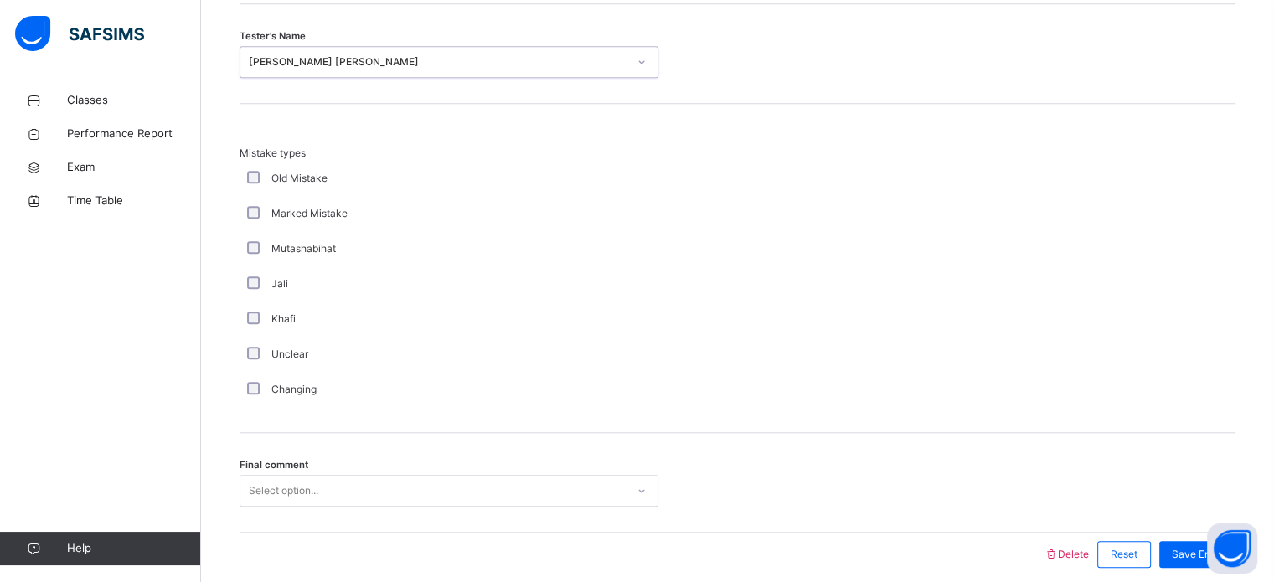
scroll to position [1643, 0]
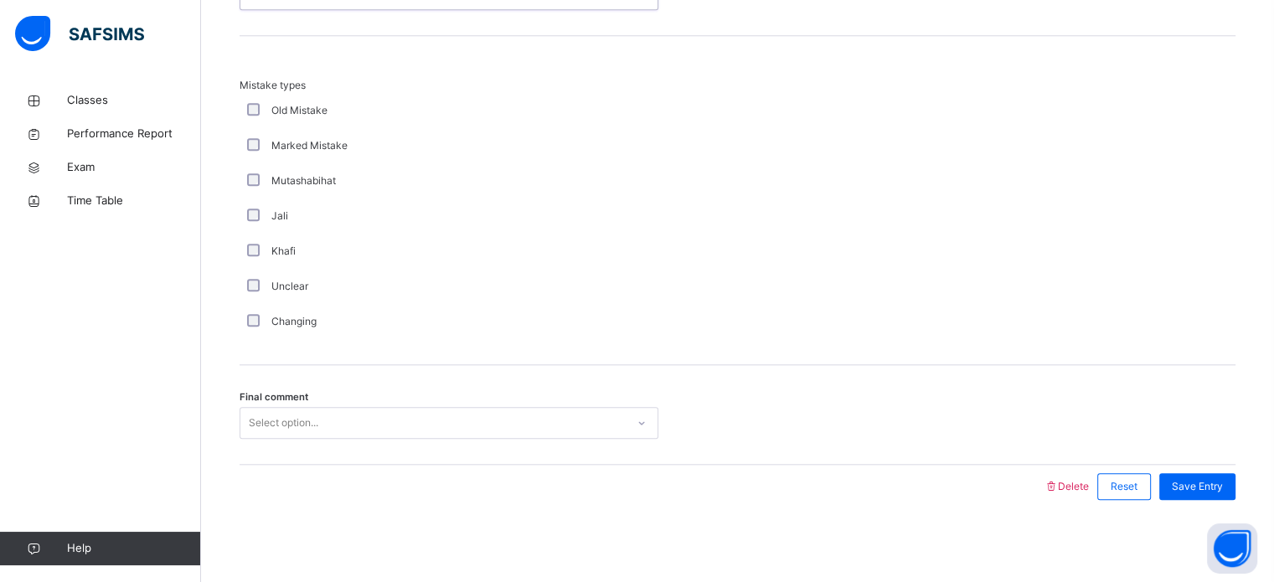
click at [330, 420] on div "Select option..." at bounding box center [432, 424] width 385 height 26
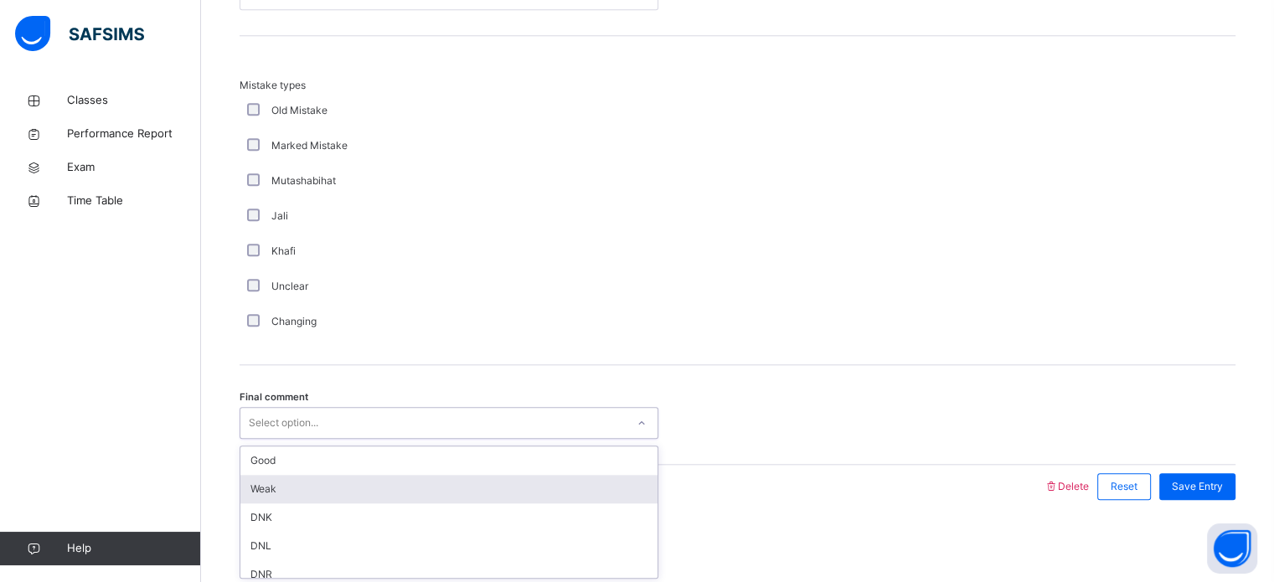
drag, startPoint x: 272, startPoint y: 495, endPoint x: 396, endPoint y: 472, distance: 126.2
click at [275, 495] on div "Weak" at bounding box center [448, 489] width 417 height 28
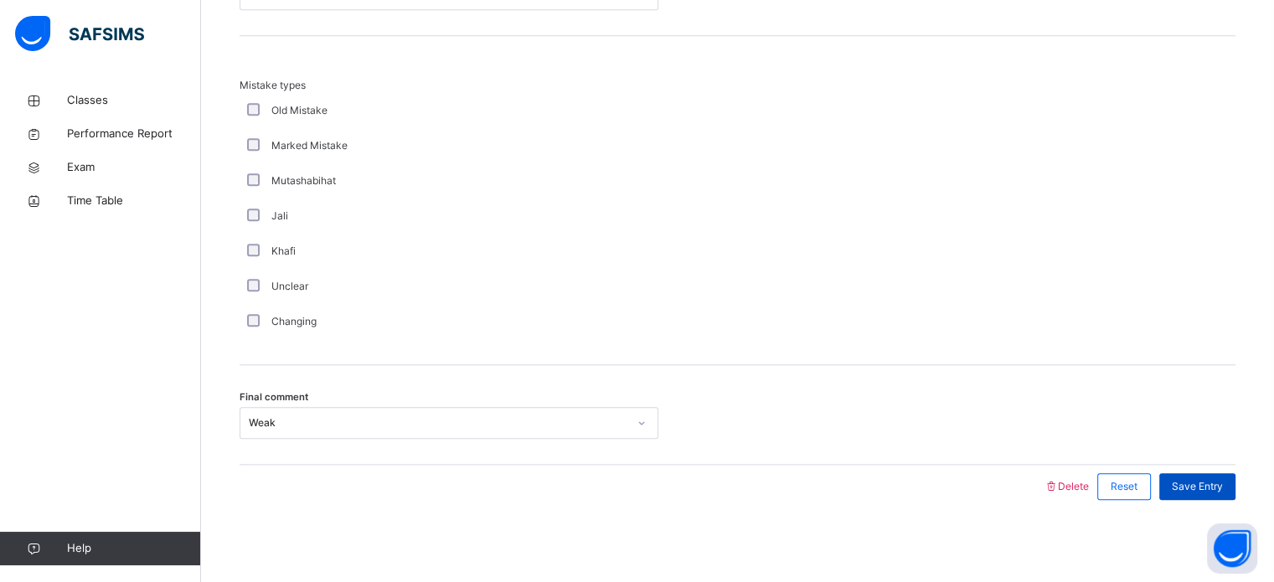
click at [1207, 485] on span "Save Entry" at bounding box center [1197, 486] width 51 height 15
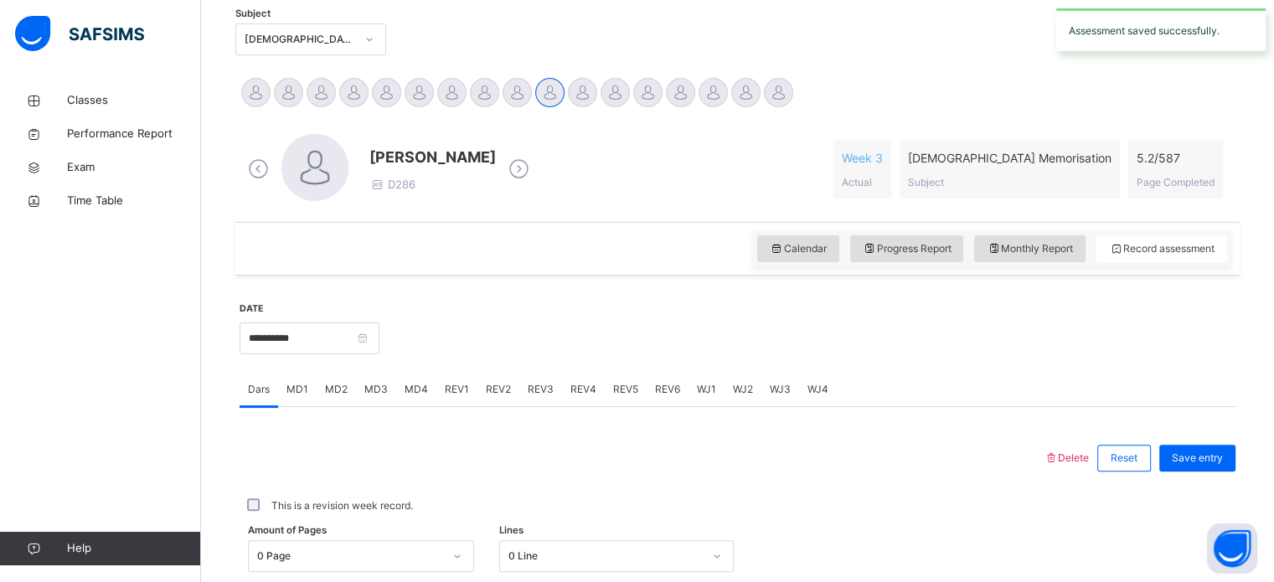
scroll to position [354, 0]
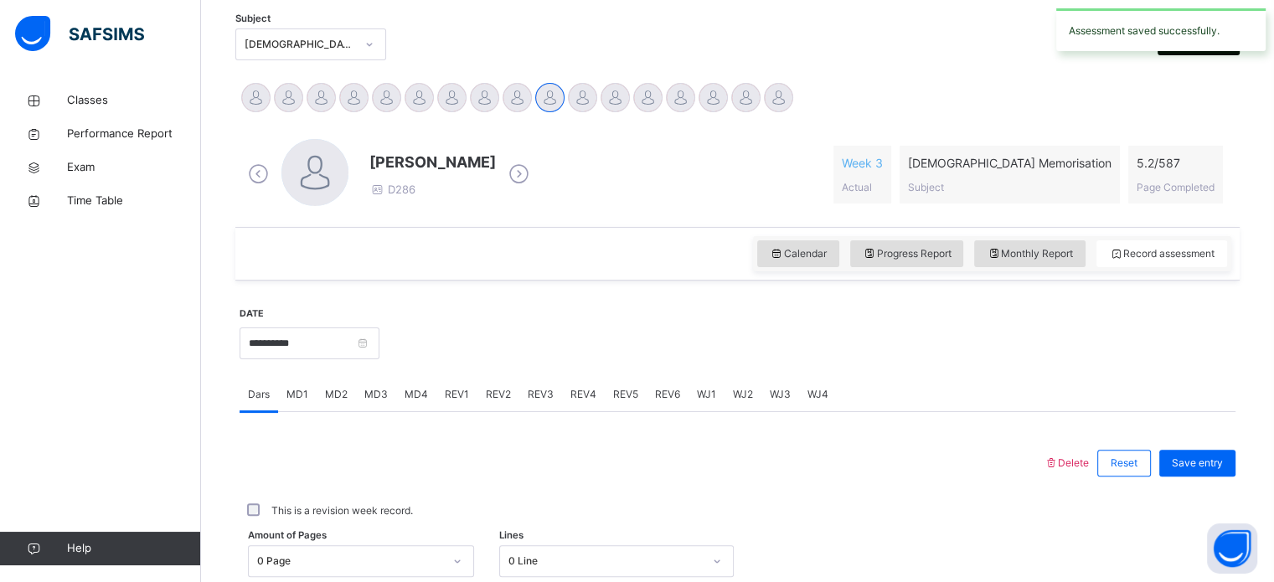
click at [308, 358] on div "**********" at bounding box center [310, 342] width 140 height 72
click at [310, 344] on input "**********" at bounding box center [310, 344] width 140 height 32
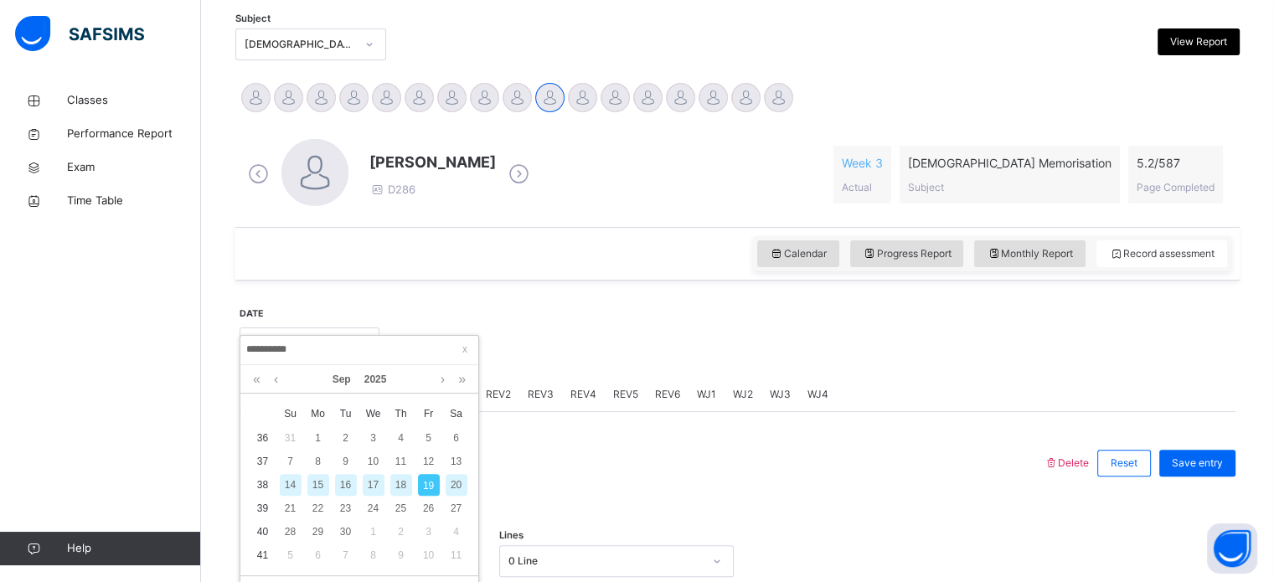
click at [366, 481] on div "17" at bounding box center [374, 485] width 22 height 22
type input "**********"
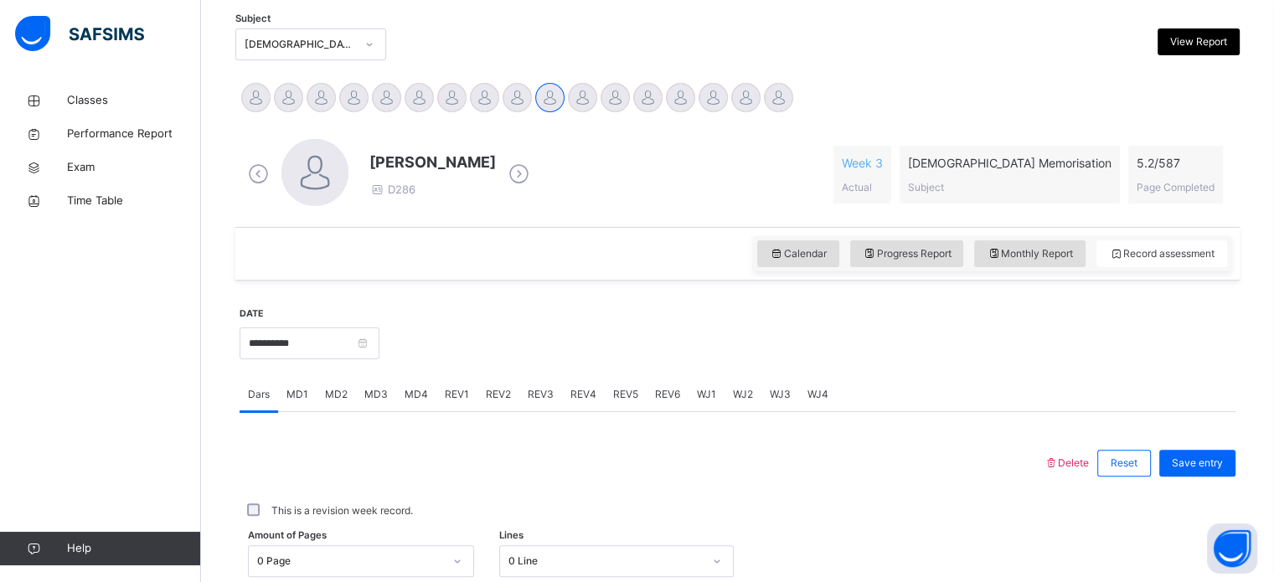
scroll to position [339, 0]
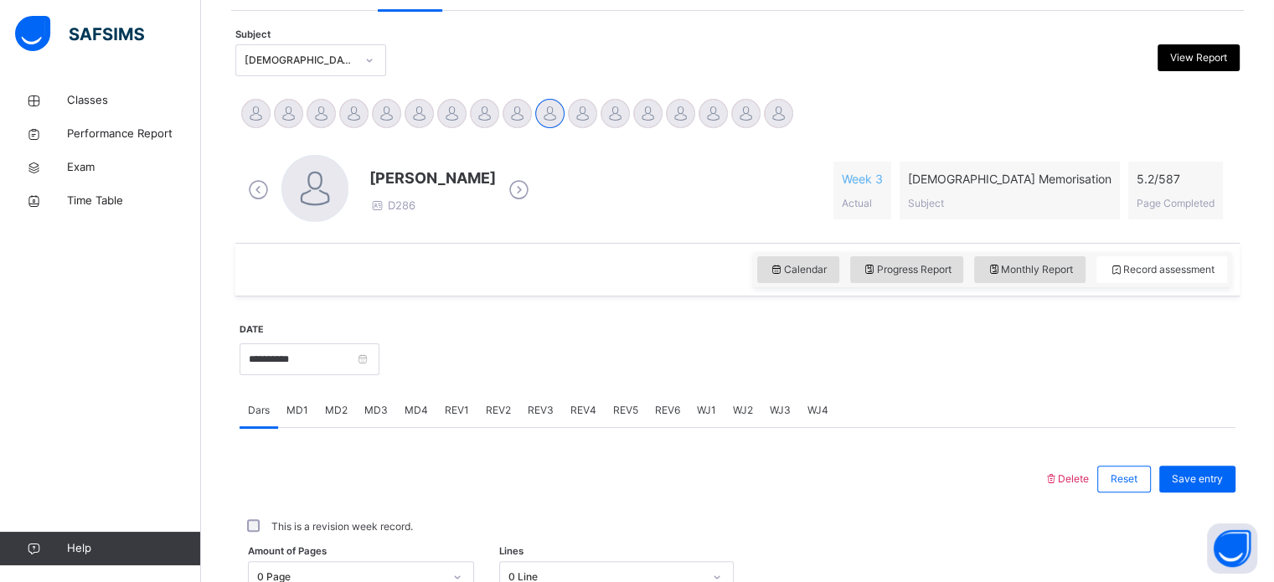
click at [414, 405] on div "MD4" at bounding box center [416, 411] width 40 height 34
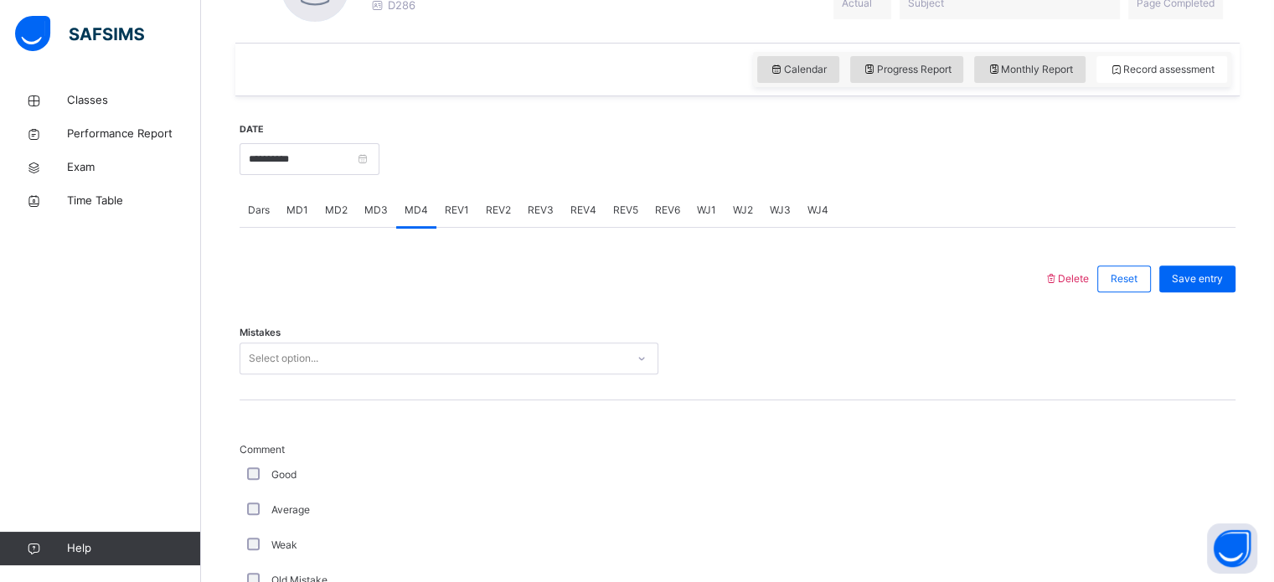
click at [389, 375] on div "Select option..." at bounding box center [449, 359] width 419 height 32
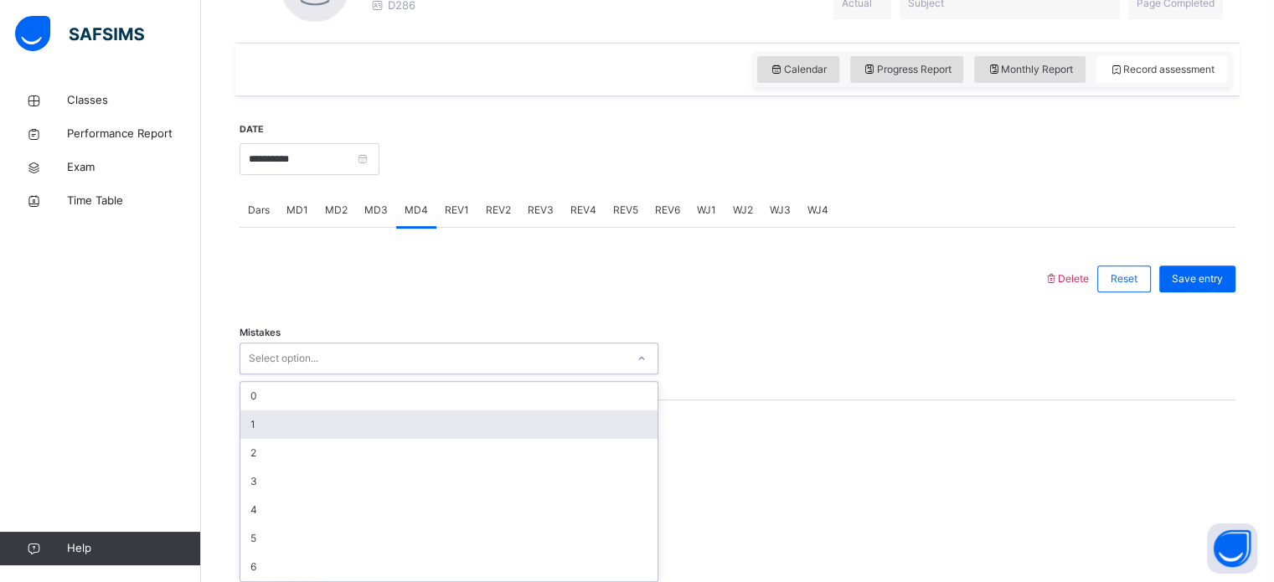
scroll to position [545, 0]
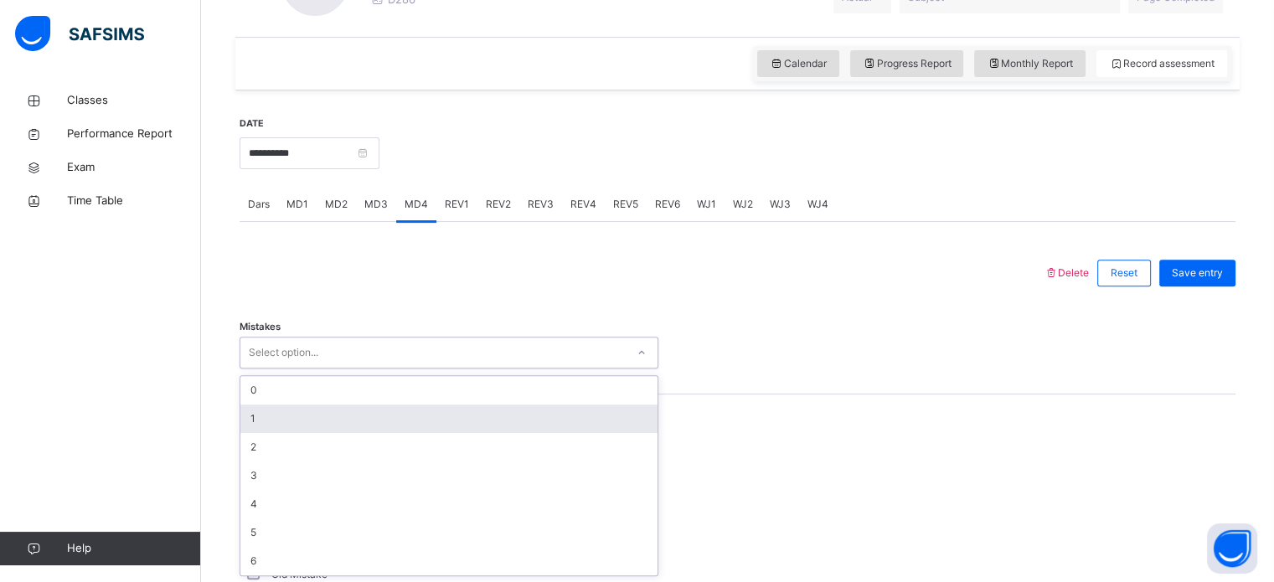
click at [336, 421] on div "1" at bounding box center [448, 419] width 417 height 28
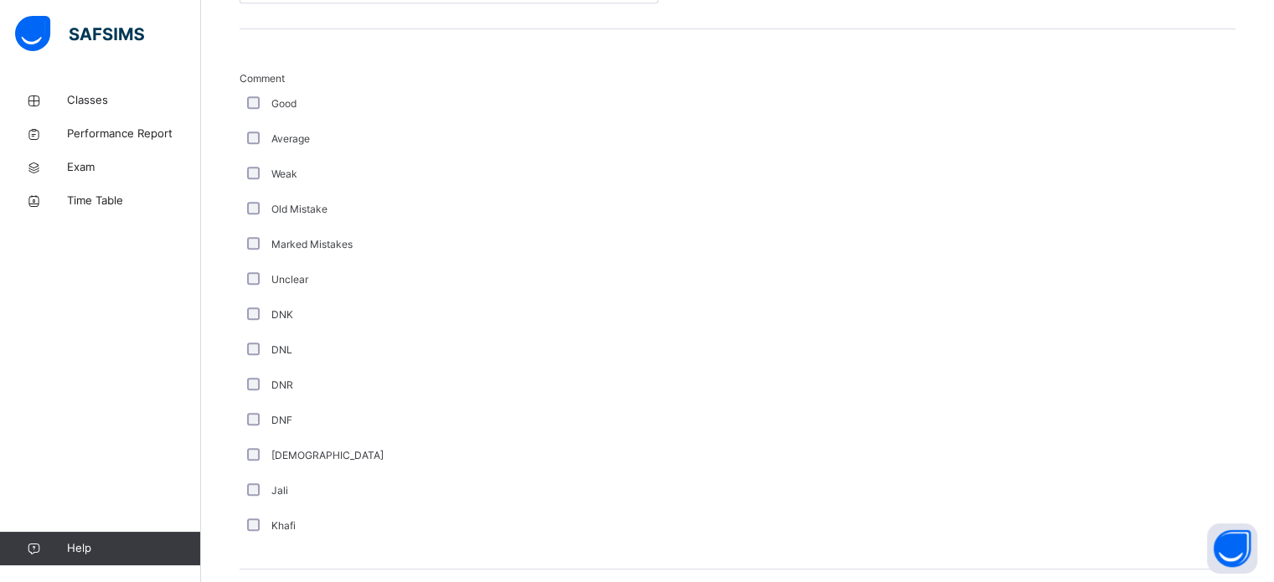
scroll to position [1019, 0]
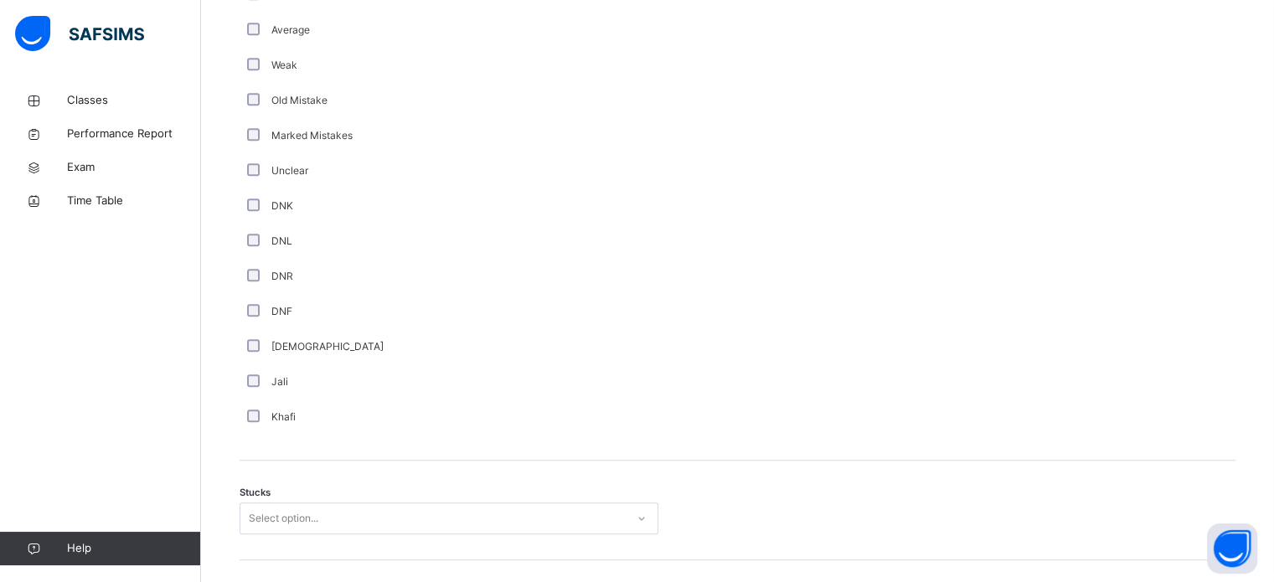
click at [307, 514] on div "Select option..." at bounding box center [449, 519] width 419 height 32
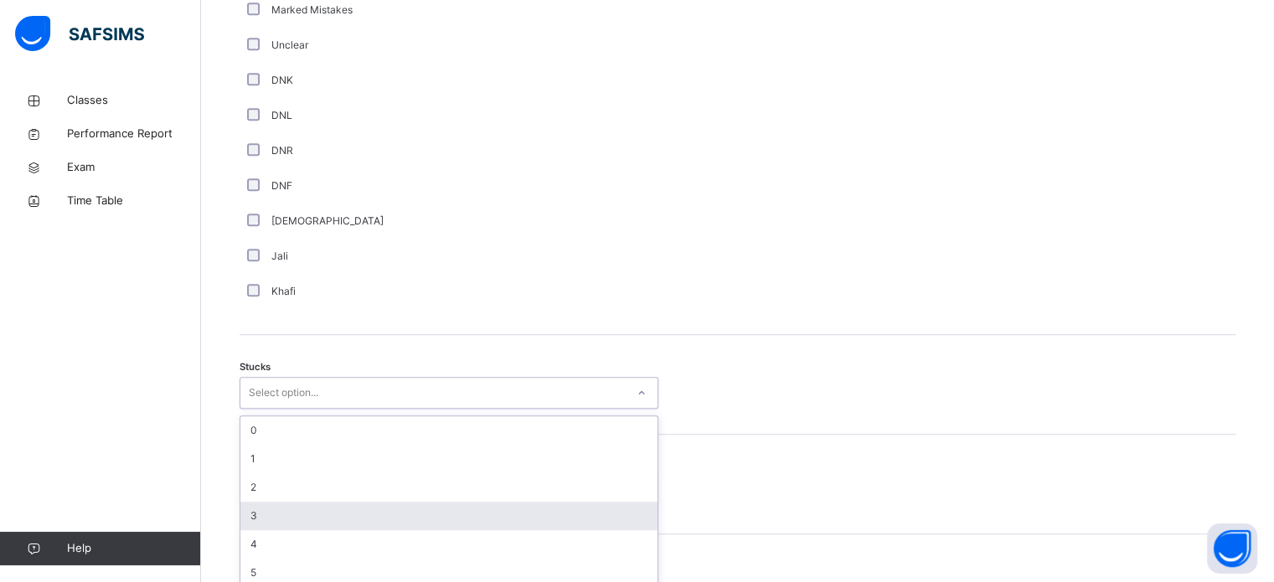
scroll to position [1156, 0]
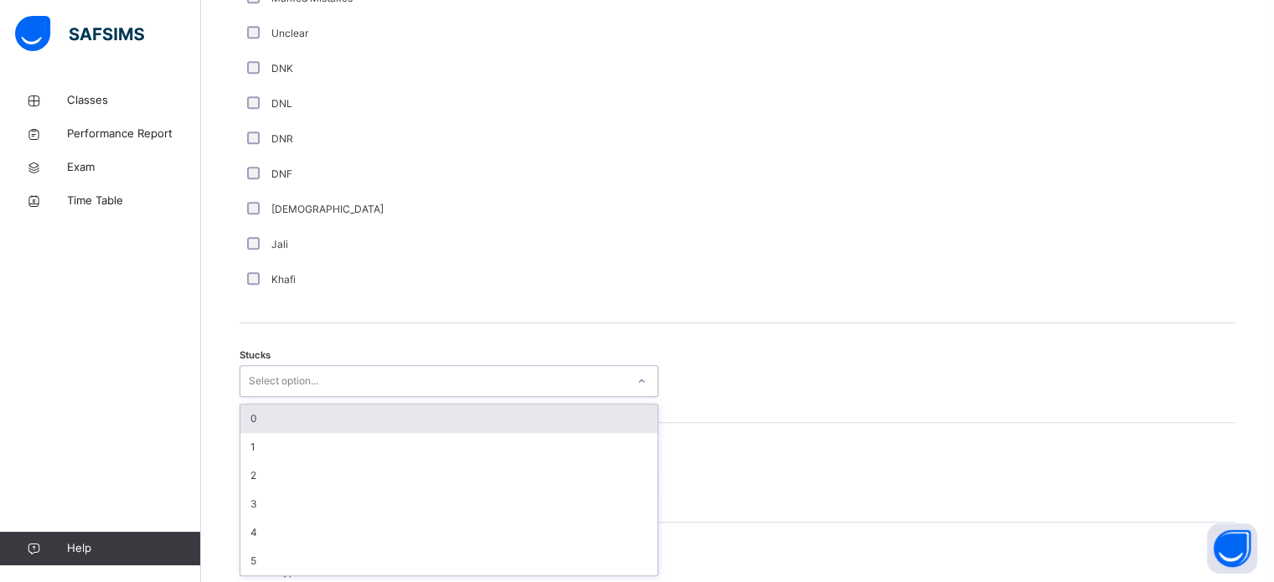
click at [279, 425] on div "0" at bounding box center [448, 419] width 417 height 28
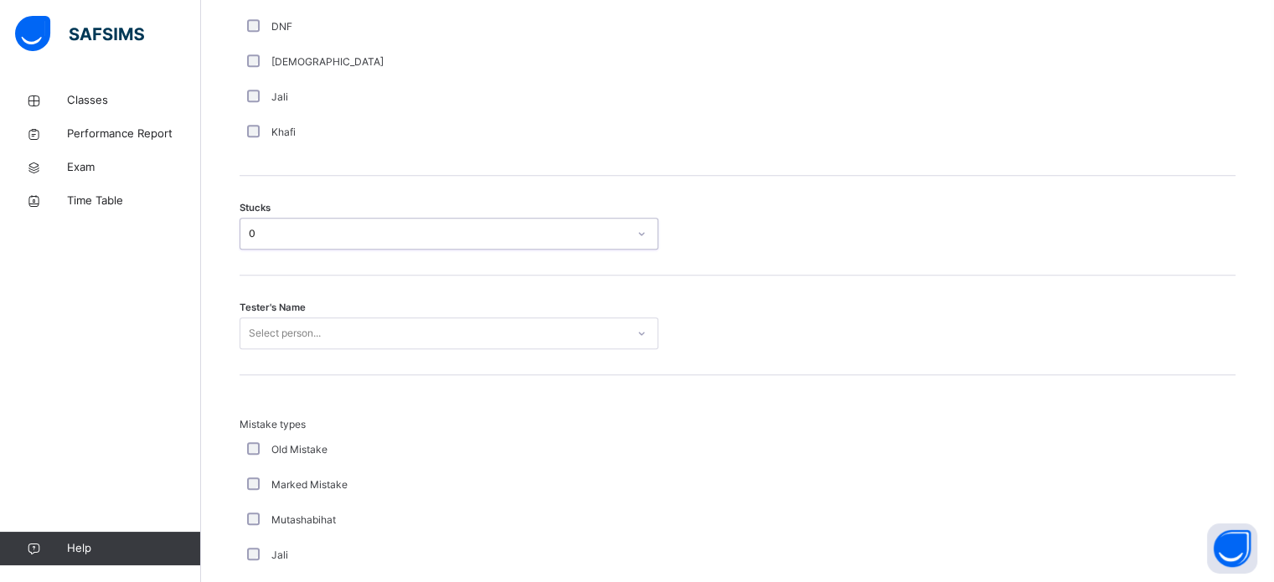
click at [282, 349] on div "Select person..." at bounding box center [449, 334] width 419 height 32
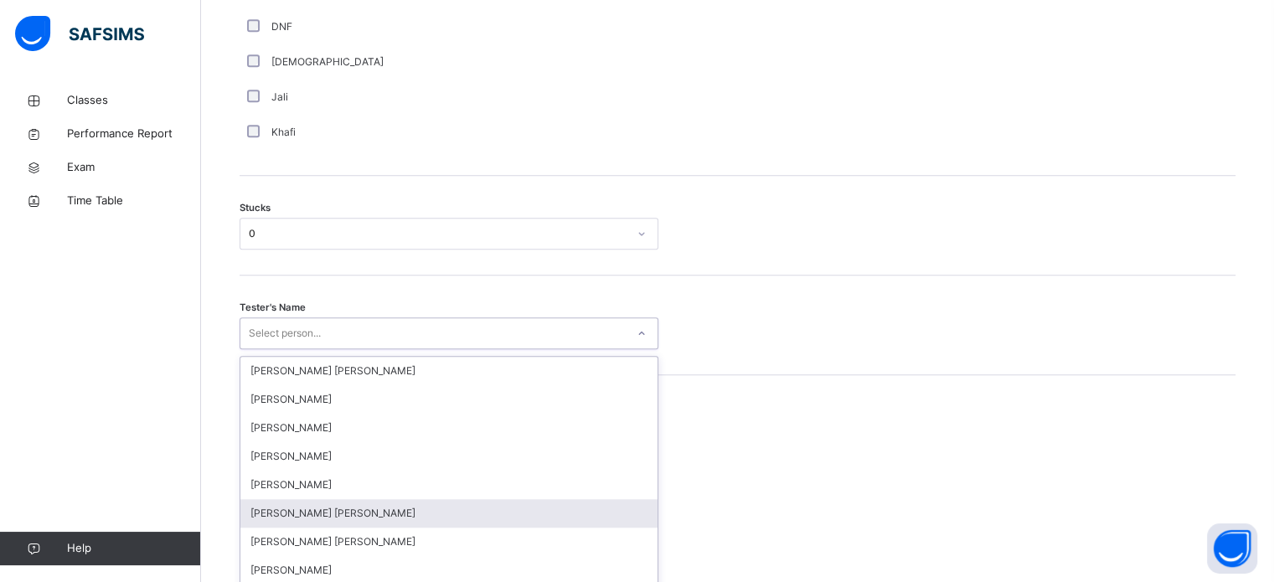
scroll to position [1336, 0]
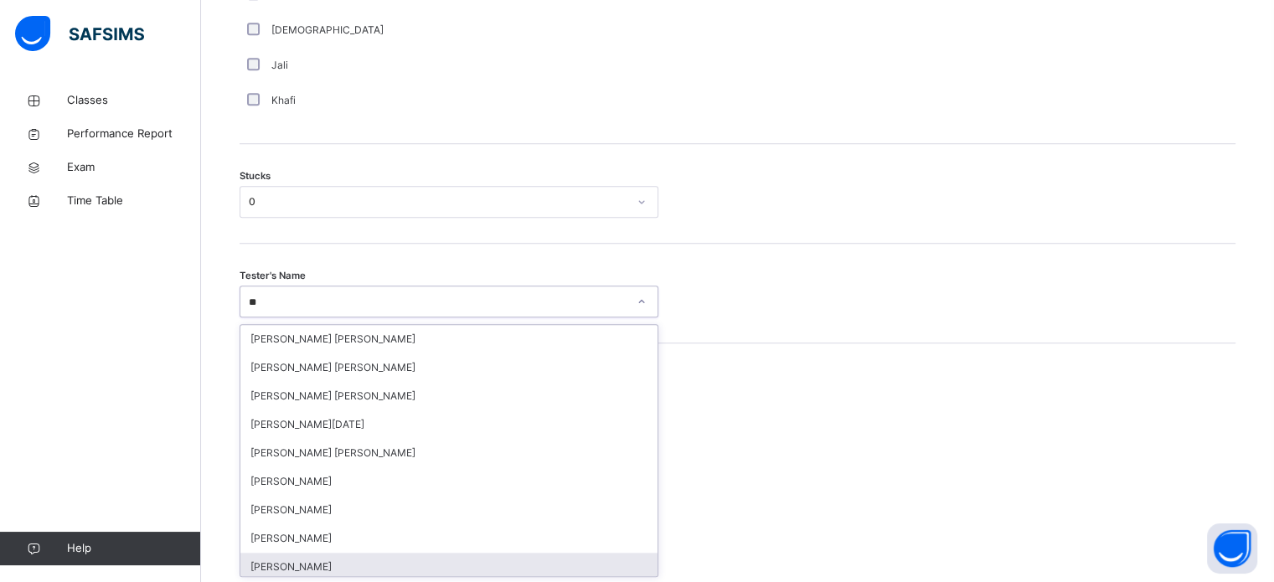
type input "*"
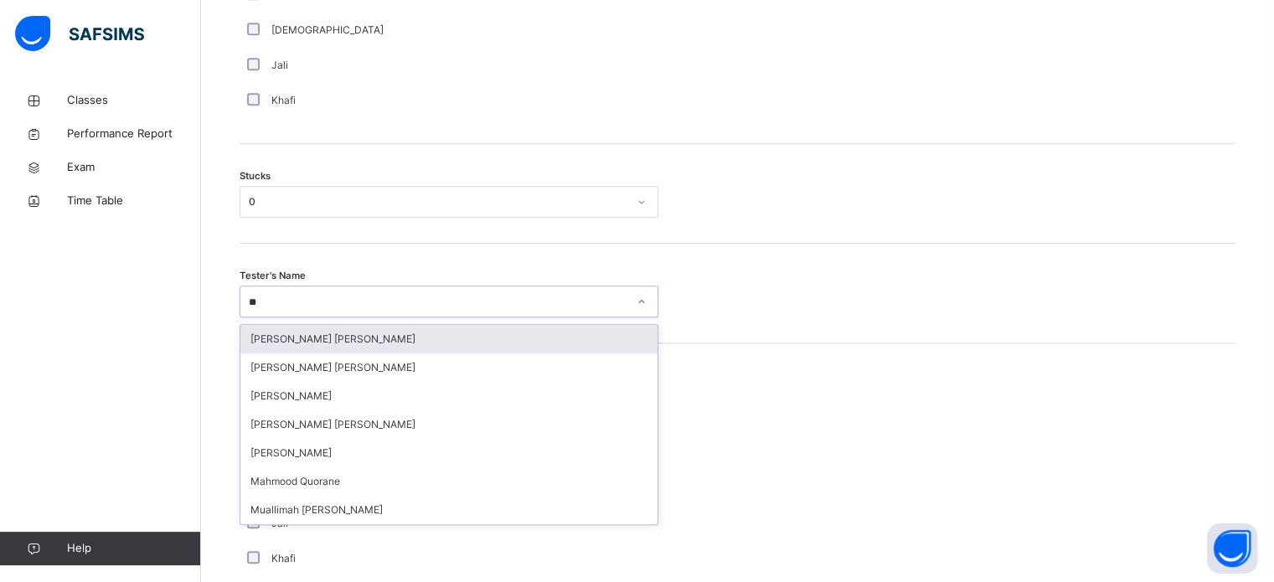
type input "*"
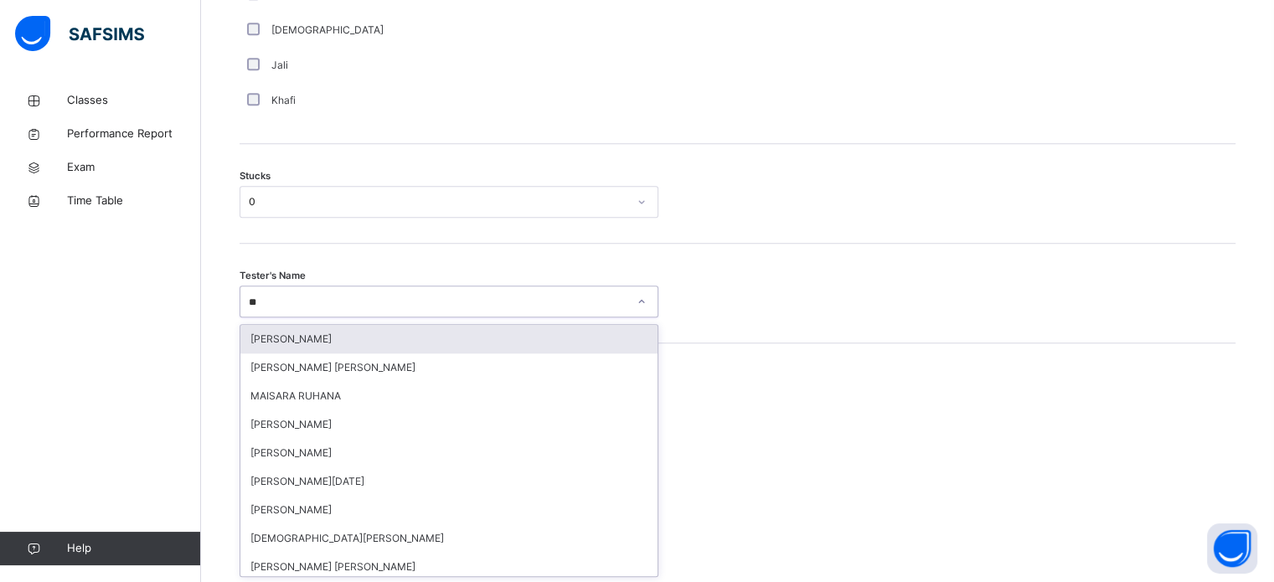
type input "***"
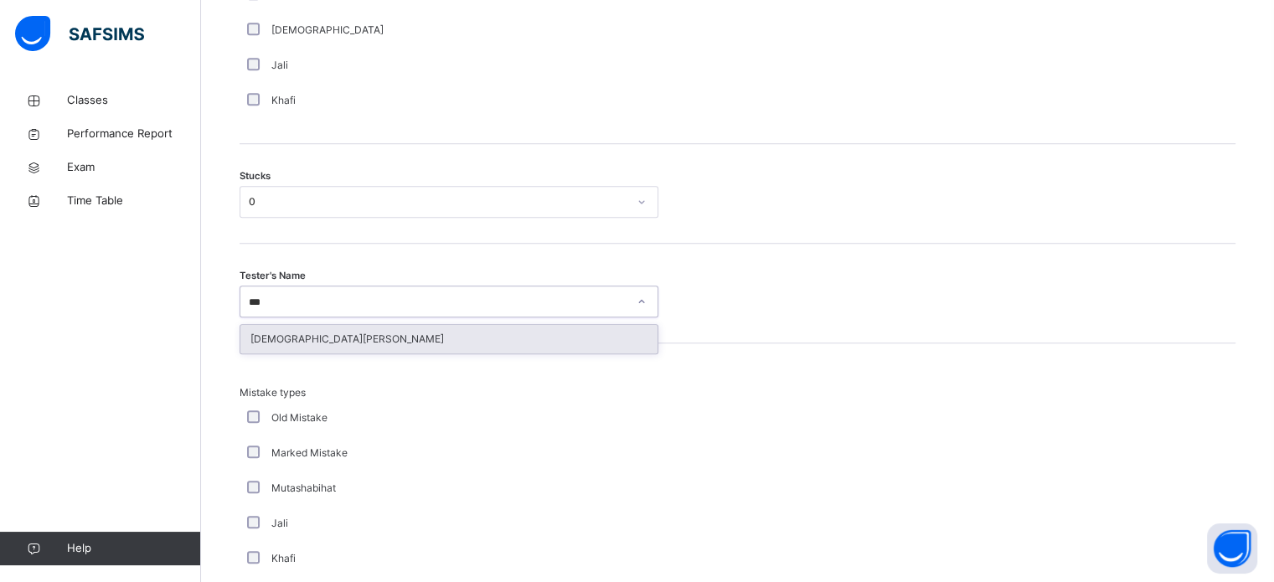
click at [385, 344] on div "[DEMOGRAPHIC_DATA][PERSON_NAME]" at bounding box center [448, 339] width 417 height 28
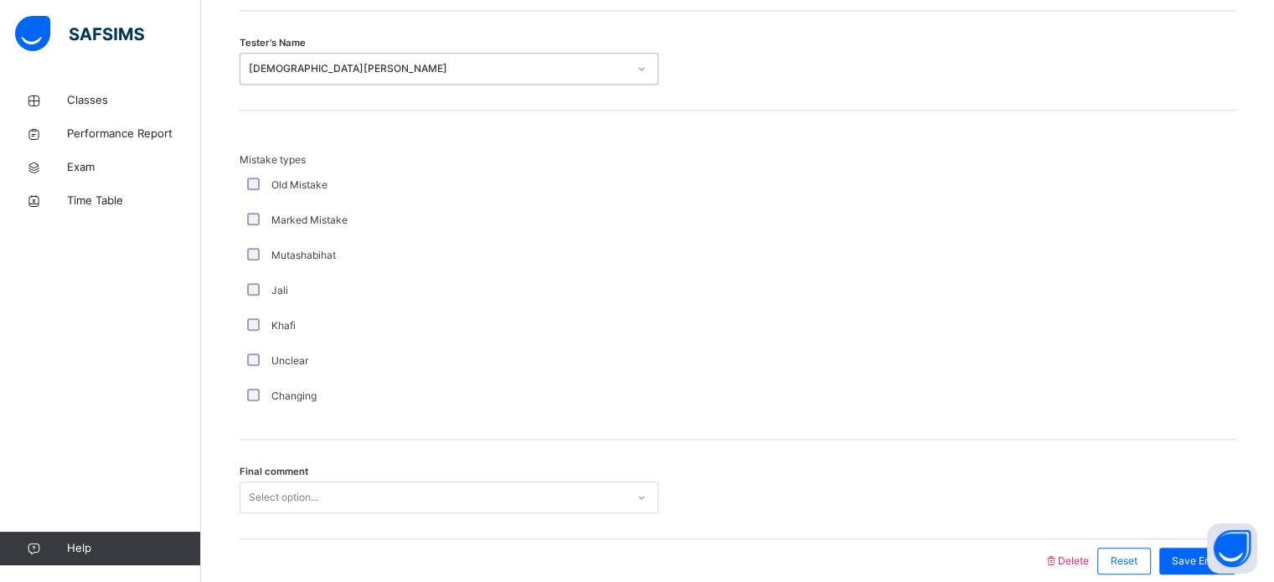
scroll to position [1575, 0]
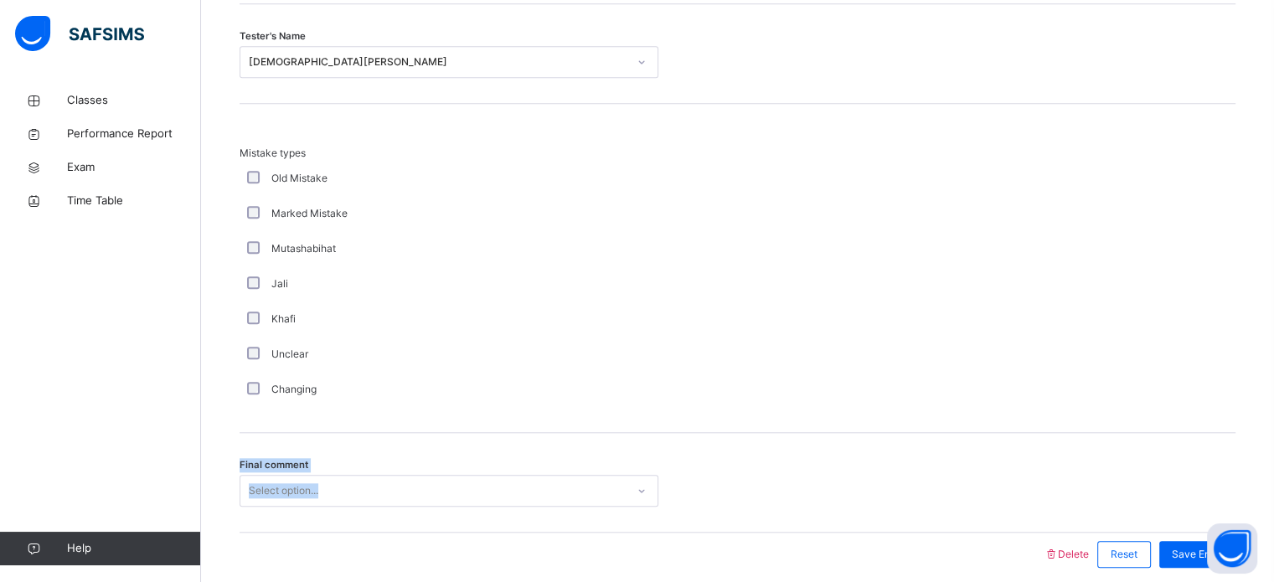
drag, startPoint x: 316, startPoint y: 417, endPoint x: 318, endPoint y: 500, distance: 83.0
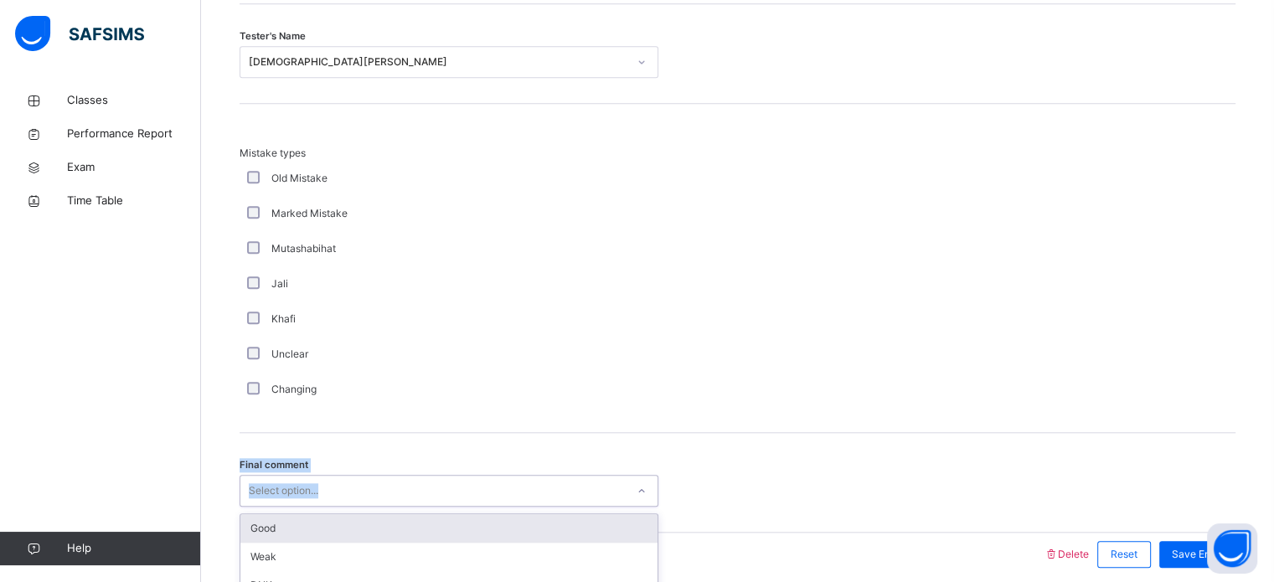
scroll to position [1643, 0]
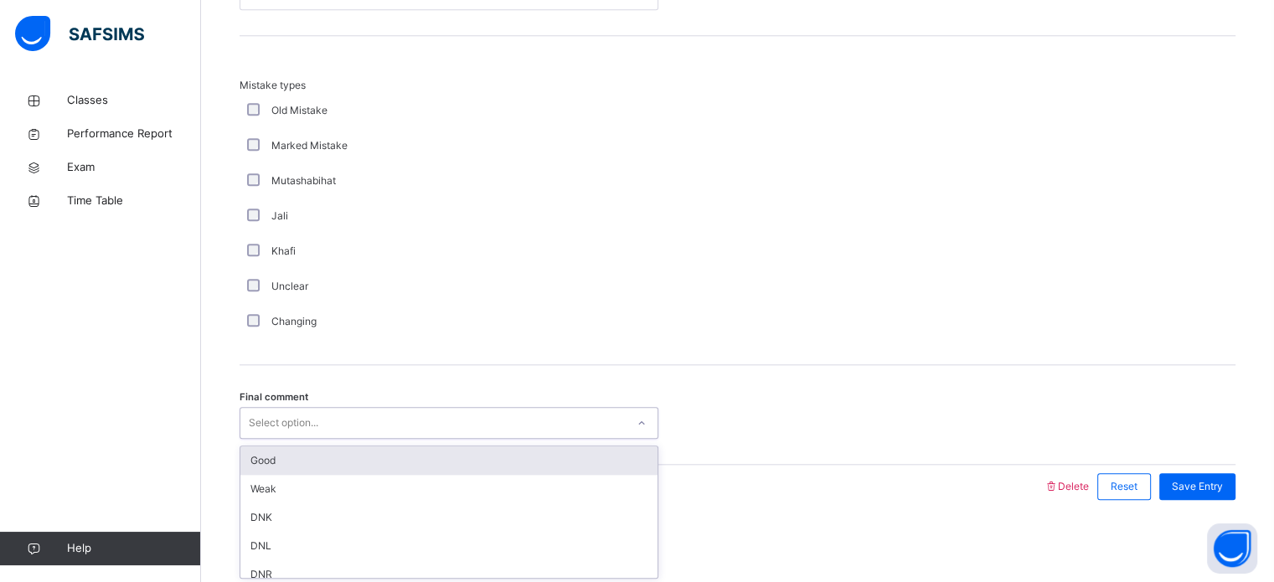
click at [320, 439] on div "option Good focused, 1 of 6. 6 results available. Use Up and Down to choose opt…" at bounding box center [449, 423] width 419 height 32
drag, startPoint x: 313, startPoint y: 455, endPoint x: 598, endPoint y: 478, distance: 286.7
click at [313, 457] on div "Good" at bounding box center [448, 461] width 417 height 28
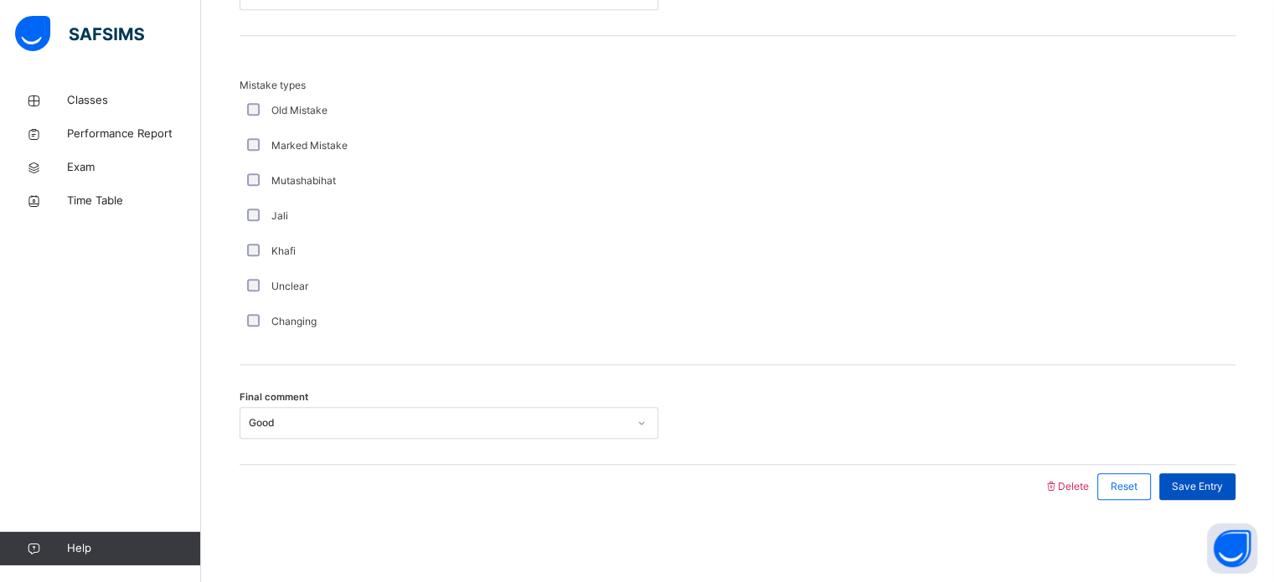
click at [1199, 479] on span "Save Entry" at bounding box center [1197, 486] width 51 height 15
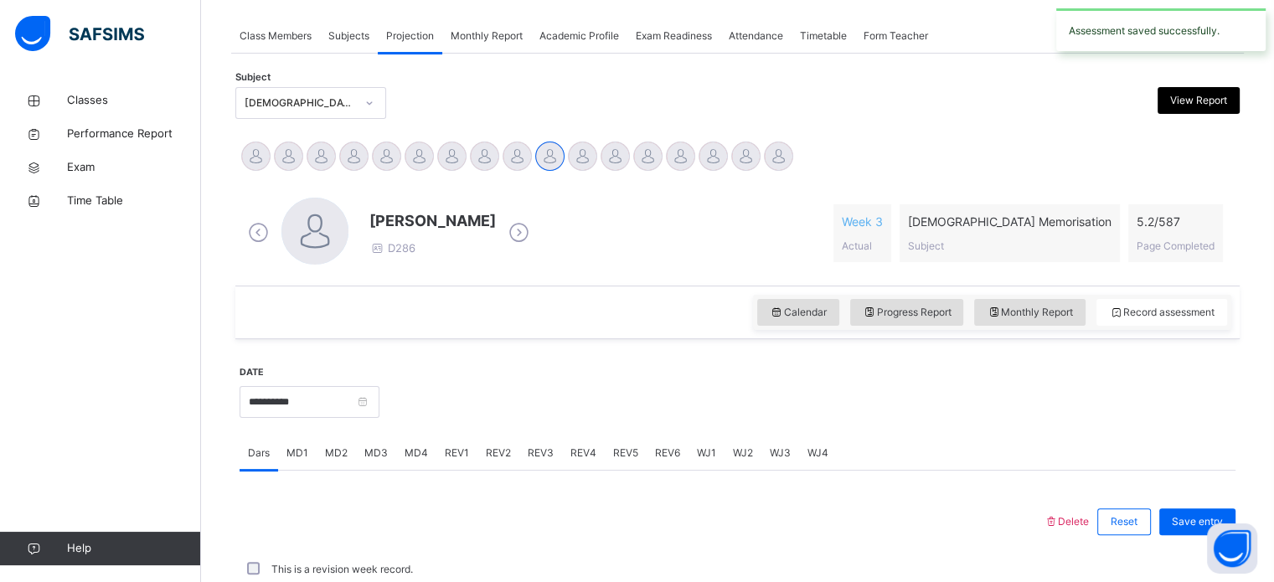
scroll to position [675, 0]
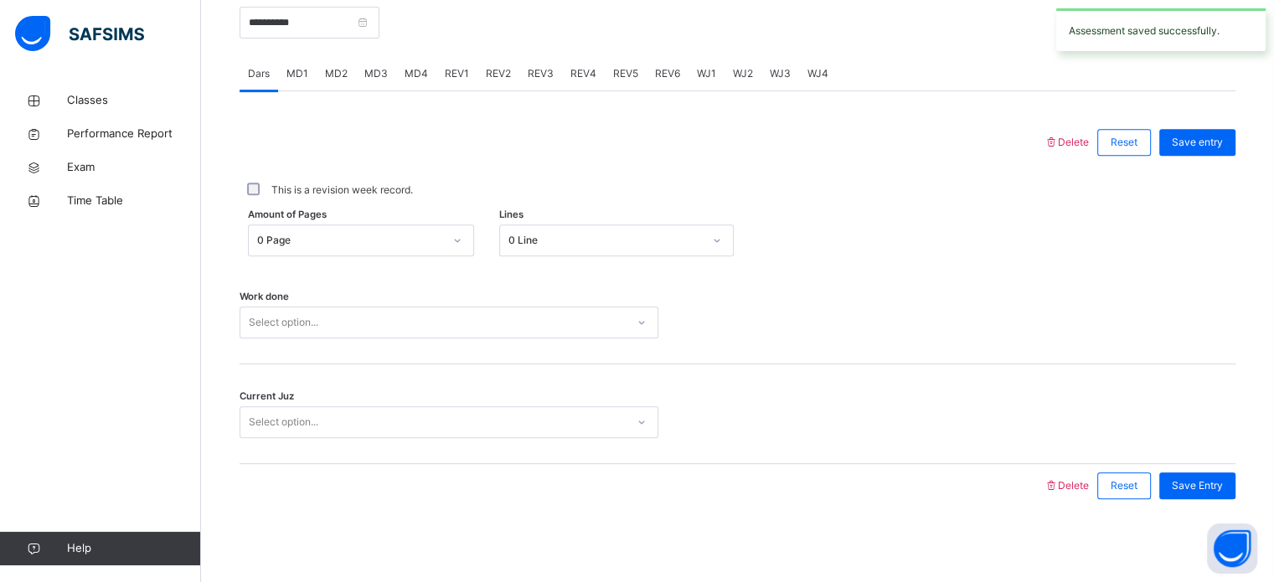
click at [456, 75] on span "REV1" at bounding box center [457, 73] width 24 height 15
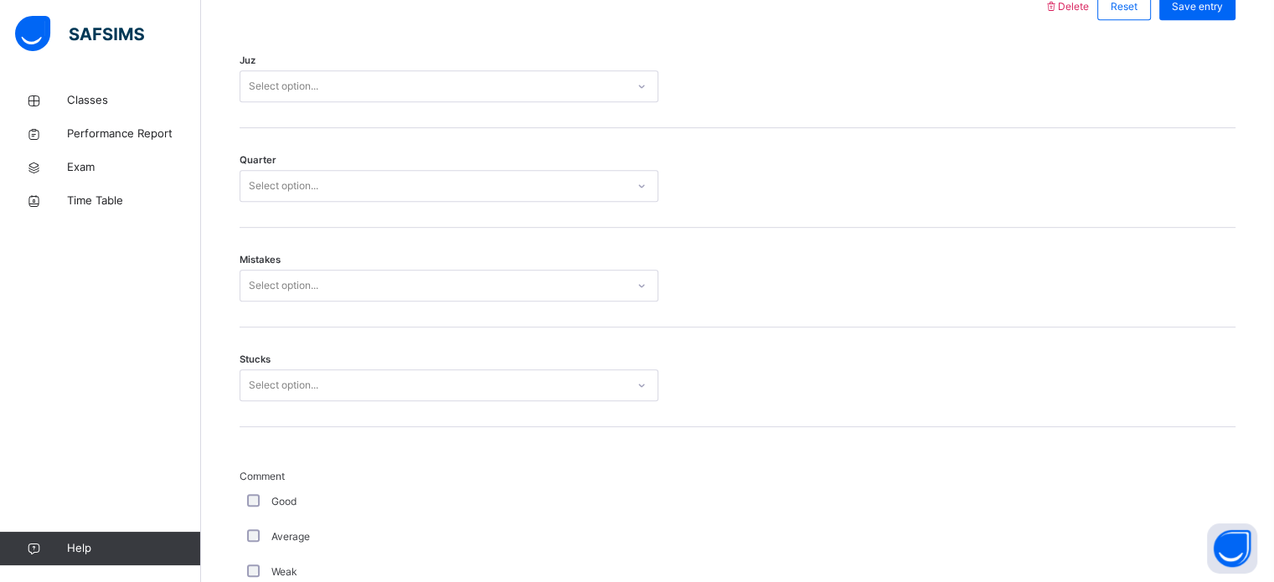
scroll to position [795, 0]
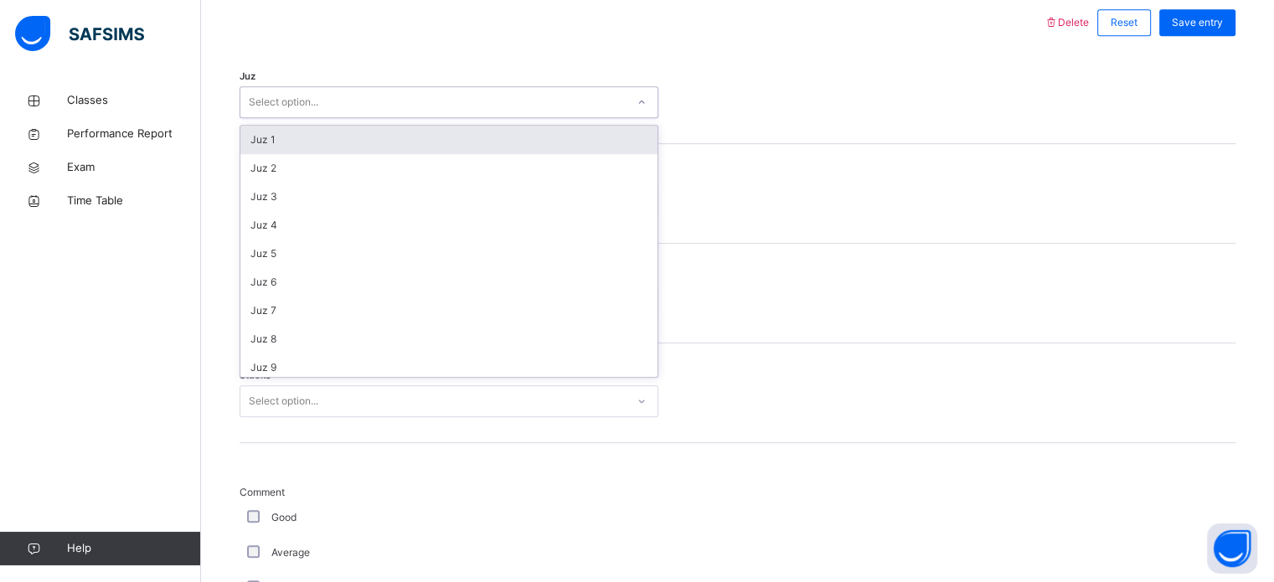
click at [357, 93] on div "Select option..." at bounding box center [432, 103] width 385 height 26
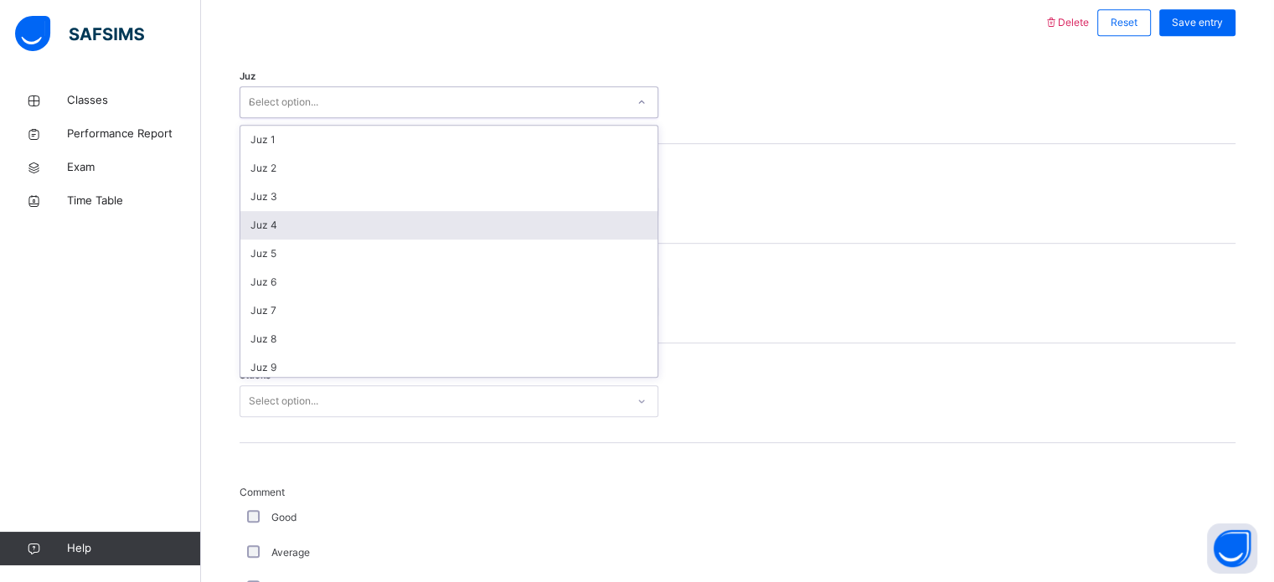
type input "**"
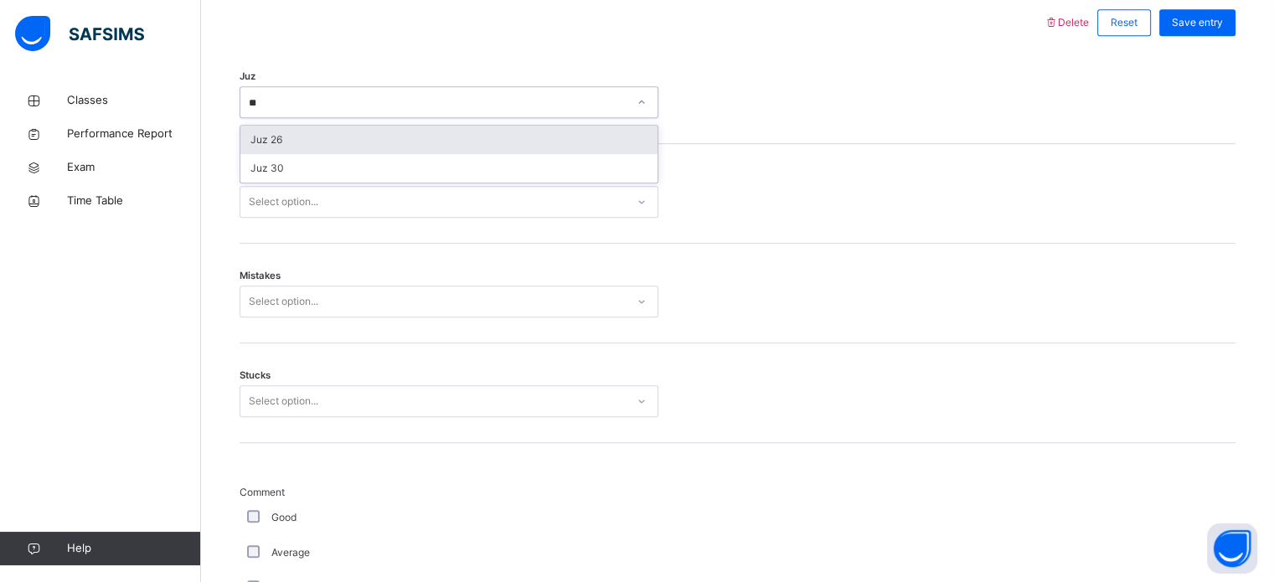
click at [304, 142] on div "Juz 26" at bounding box center [448, 140] width 417 height 28
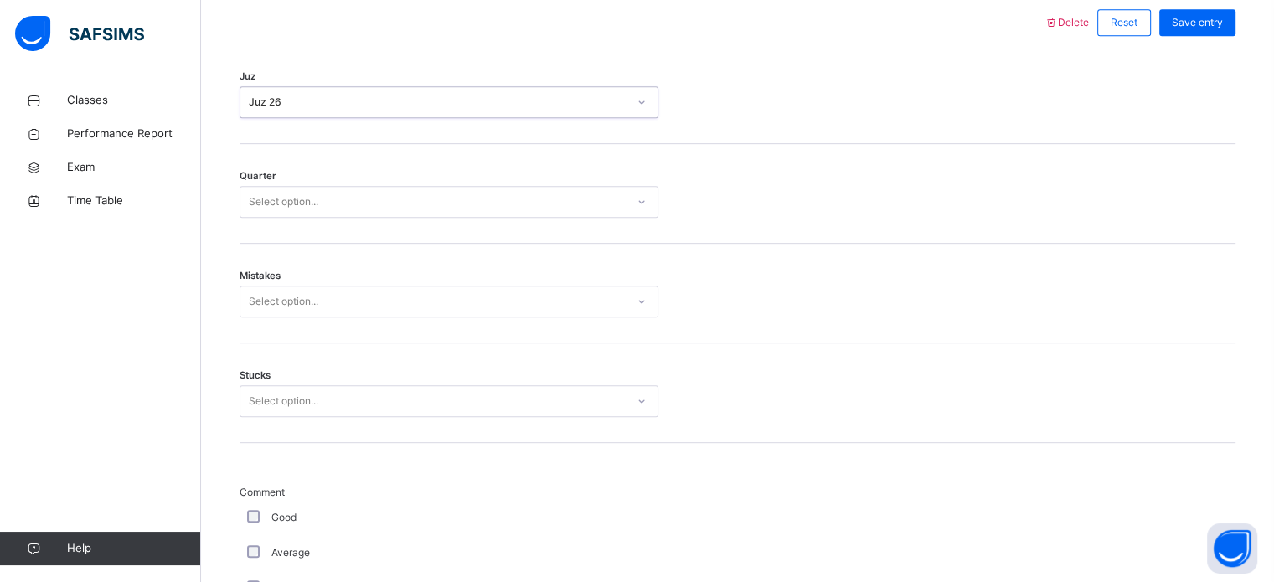
click at [282, 194] on div "Select option..." at bounding box center [284, 202] width 70 height 32
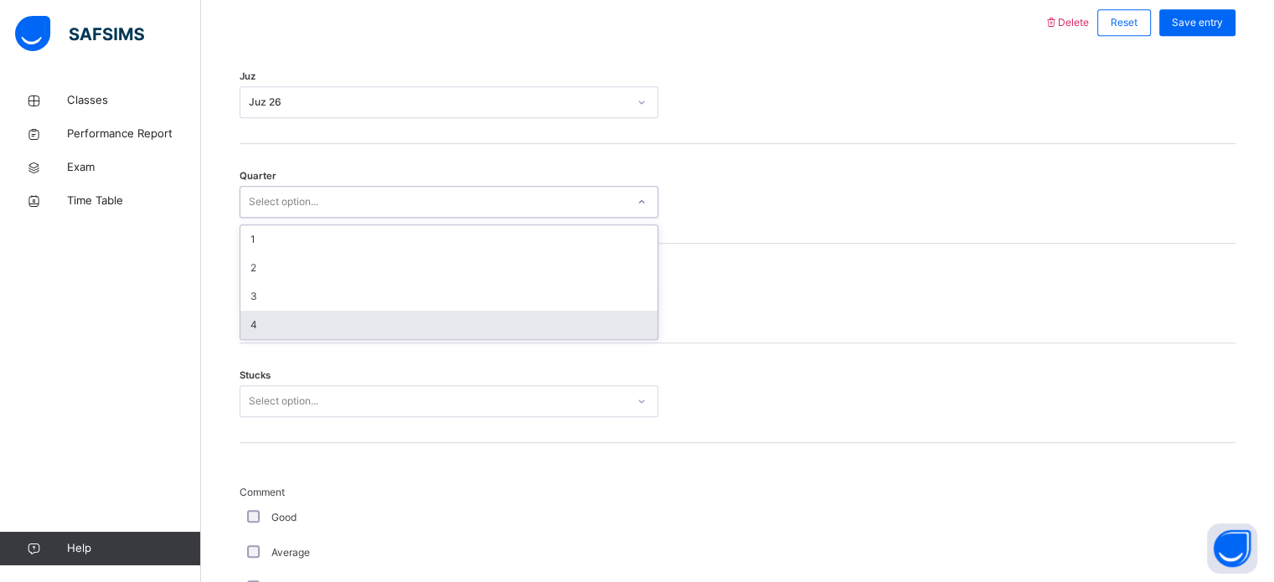
drag, startPoint x: 279, startPoint y: 327, endPoint x: 280, endPoint y: 318, distance: 8.4
click at [279, 322] on div "4" at bounding box center [448, 325] width 417 height 28
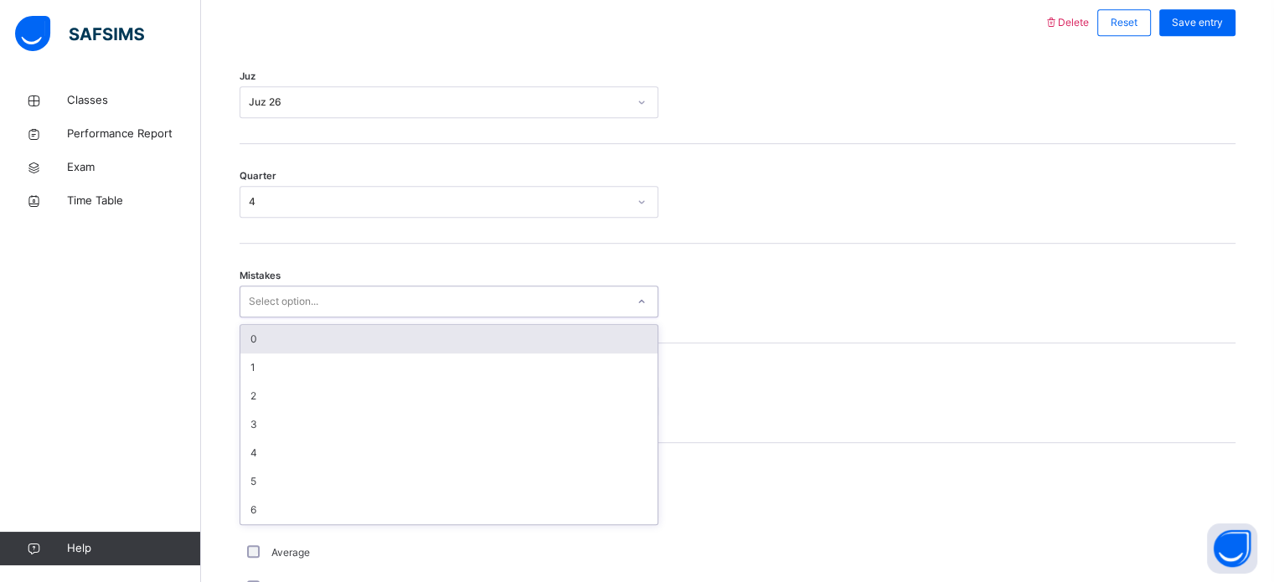
click at [308, 294] on div "Select option..." at bounding box center [284, 302] width 70 height 32
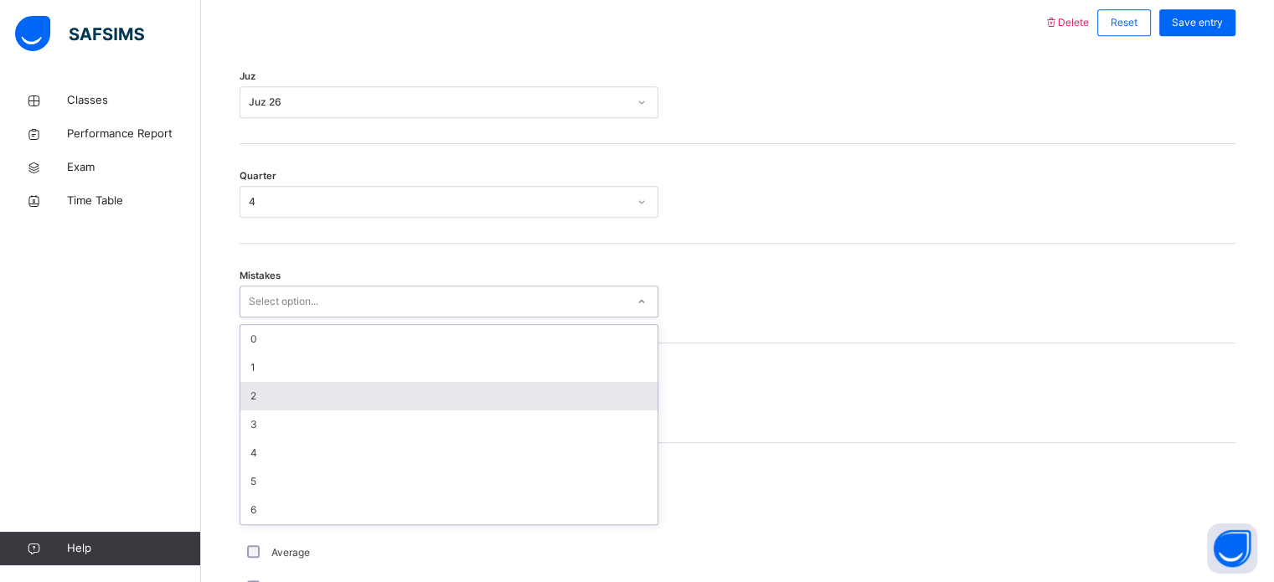
click at [302, 391] on div "2" at bounding box center [448, 396] width 417 height 28
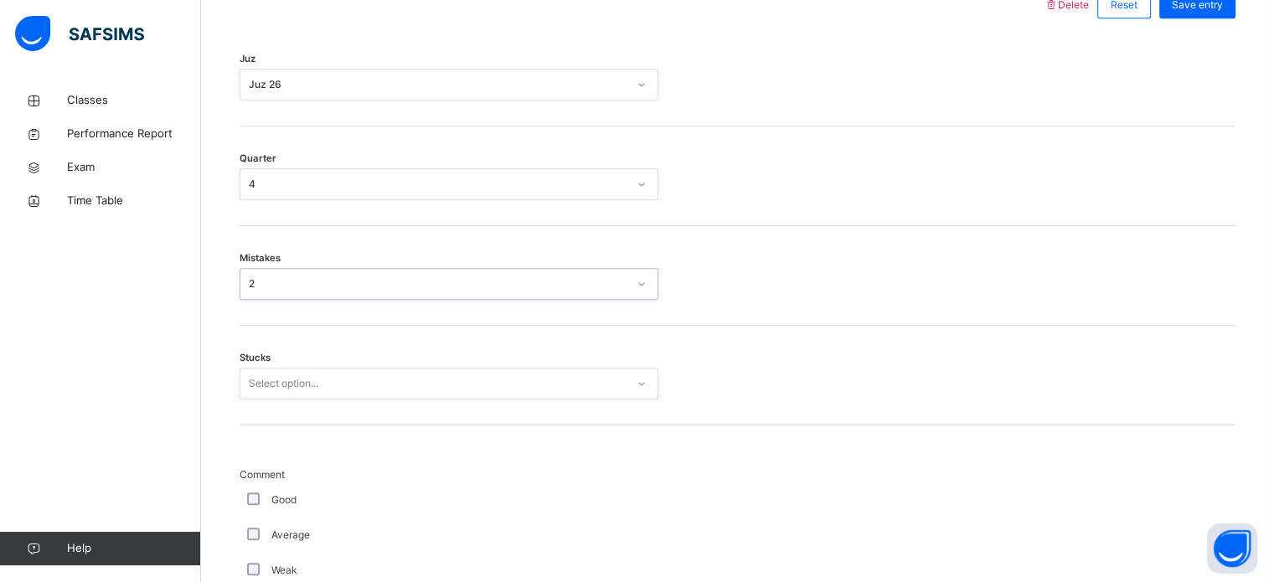
click at [301, 397] on div "Select option..." at bounding box center [449, 384] width 419 height 32
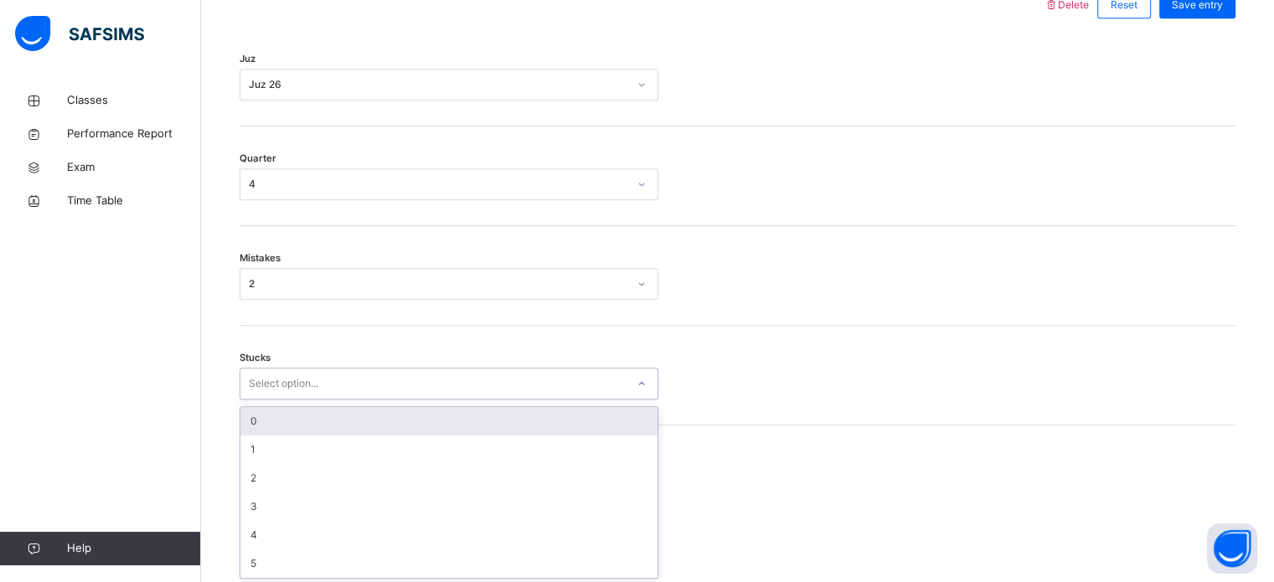
scroll to position [814, 0]
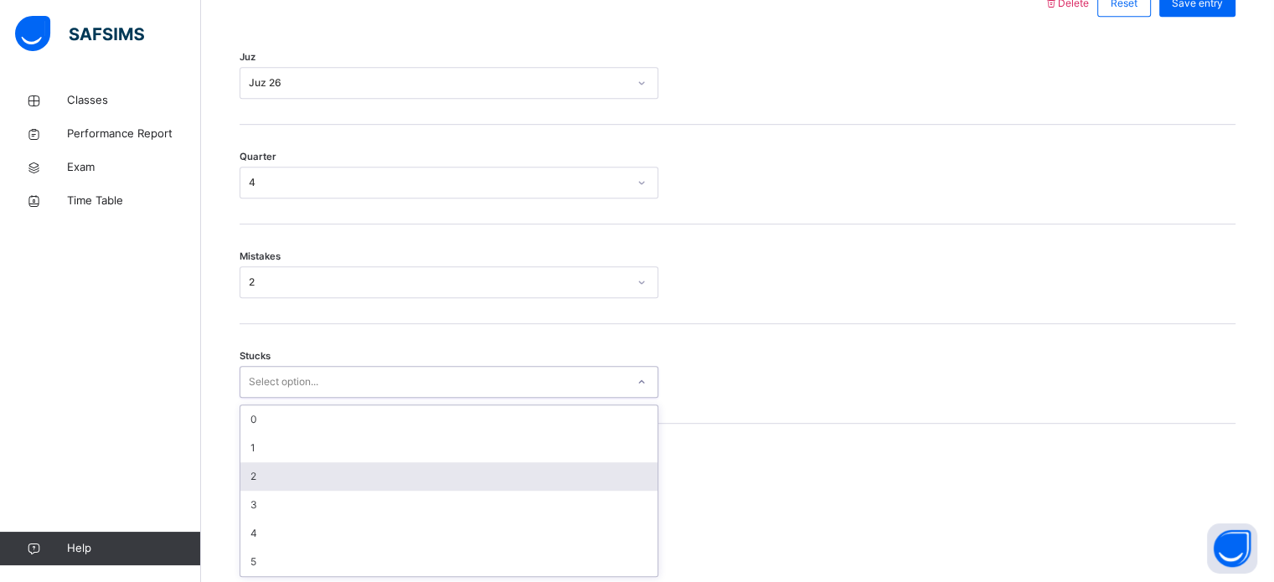
click at [283, 482] on div "2" at bounding box center [448, 477] width 417 height 28
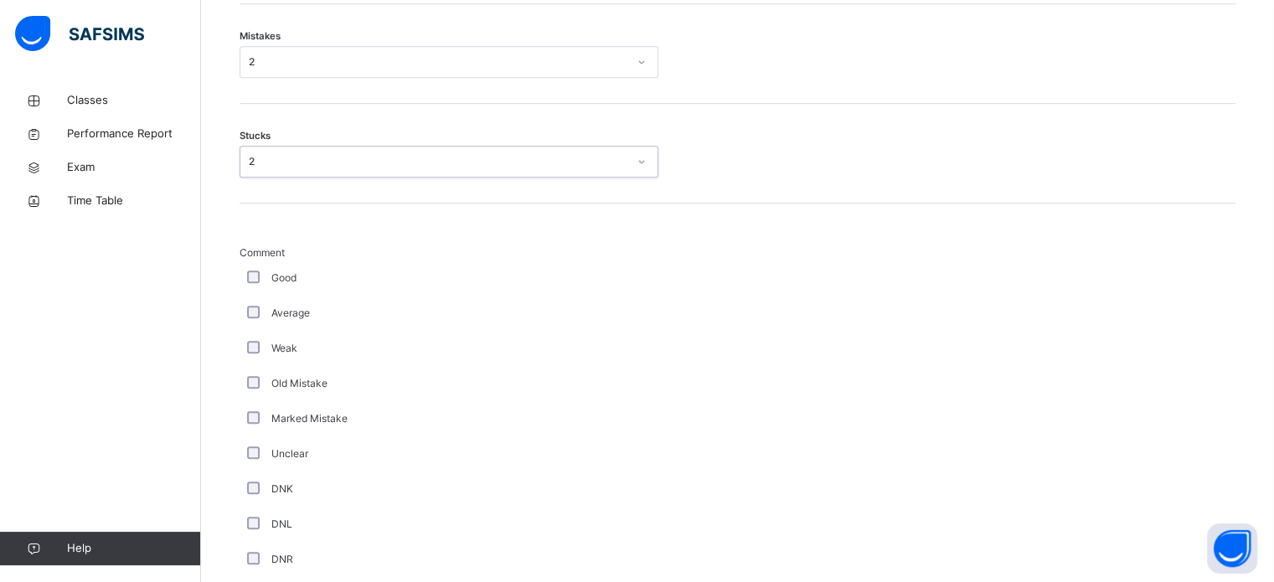
scroll to position [1033, 0]
click at [255, 357] on div "Weak" at bounding box center [449, 350] width 419 height 35
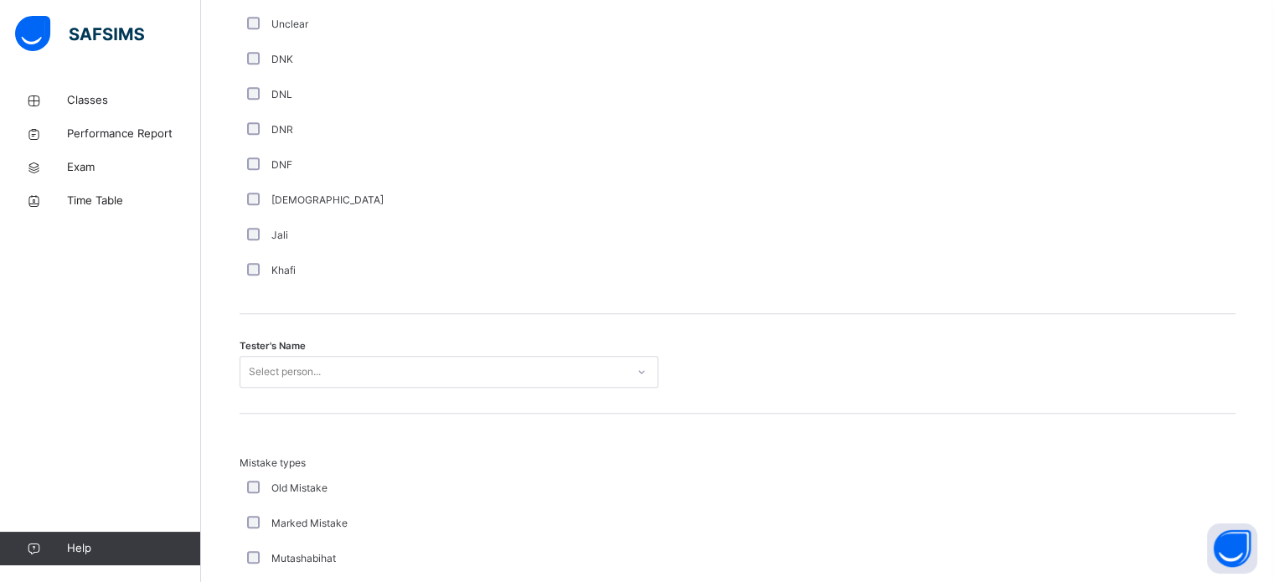
scroll to position [1481, 0]
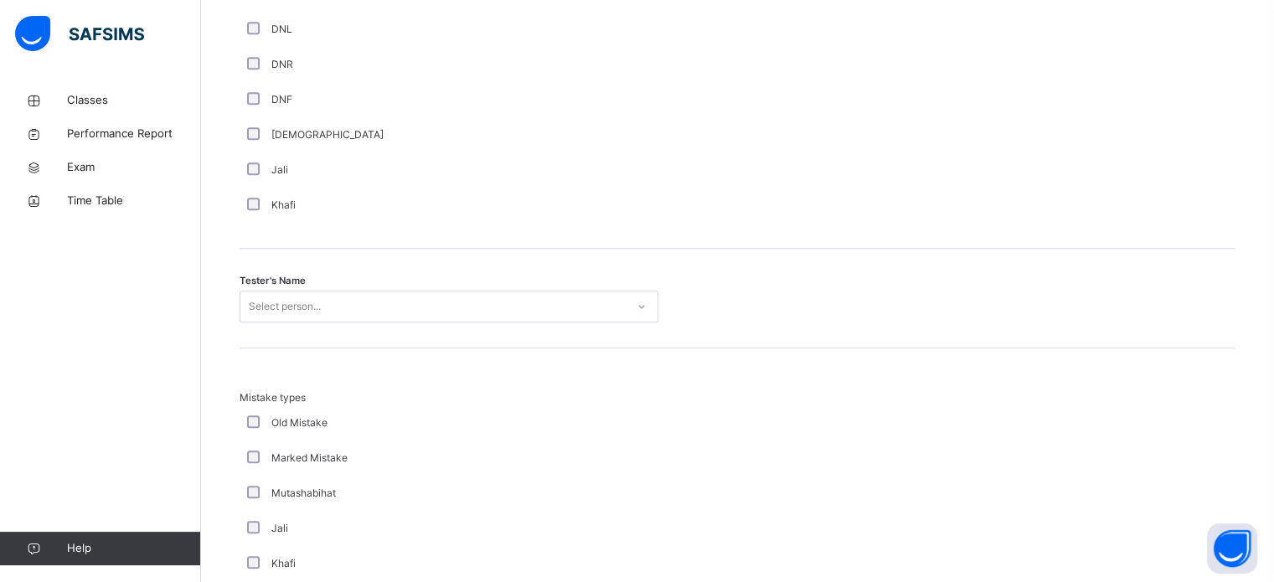
click at [321, 323] on div "Select person..." at bounding box center [449, 307] width 419 height 32
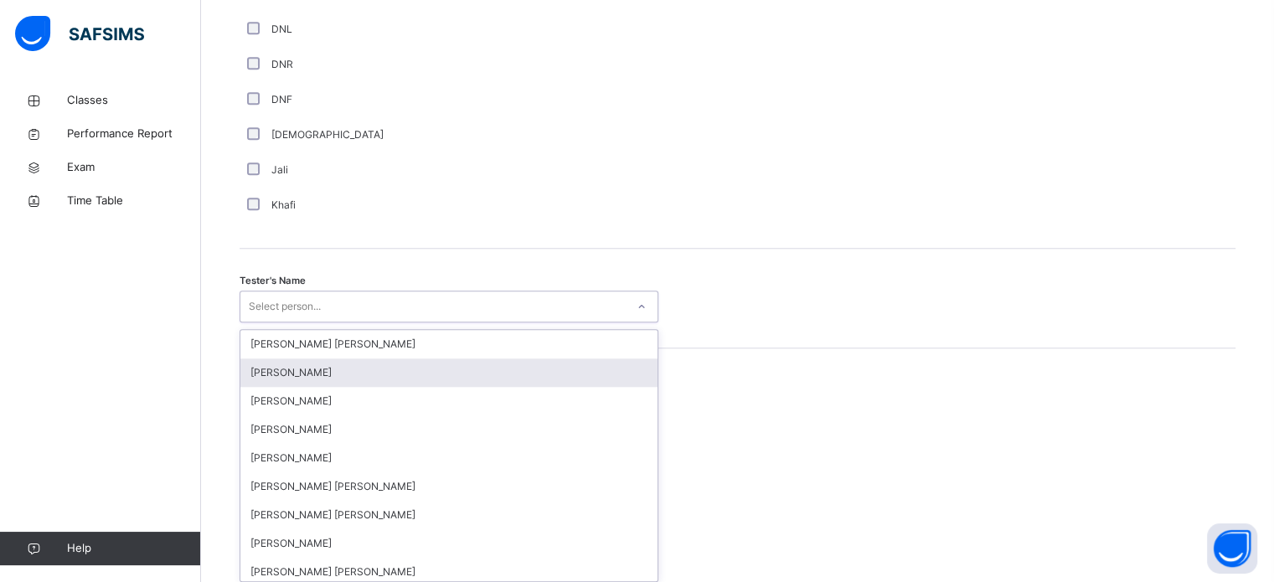
scroll to position [1535, 0]
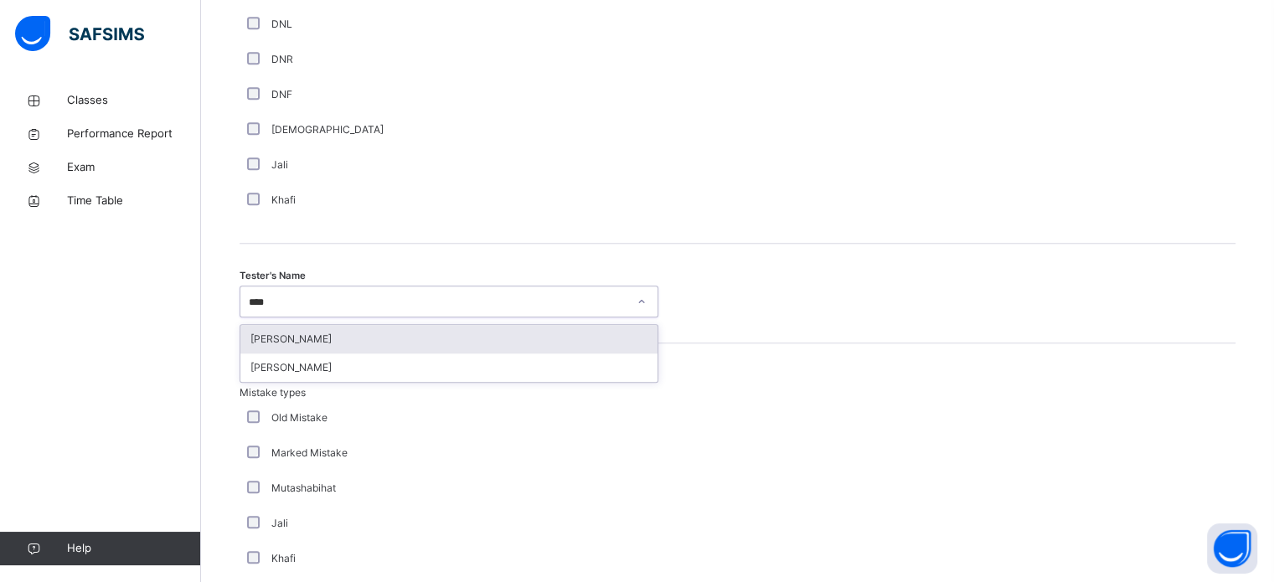
type input "*****"
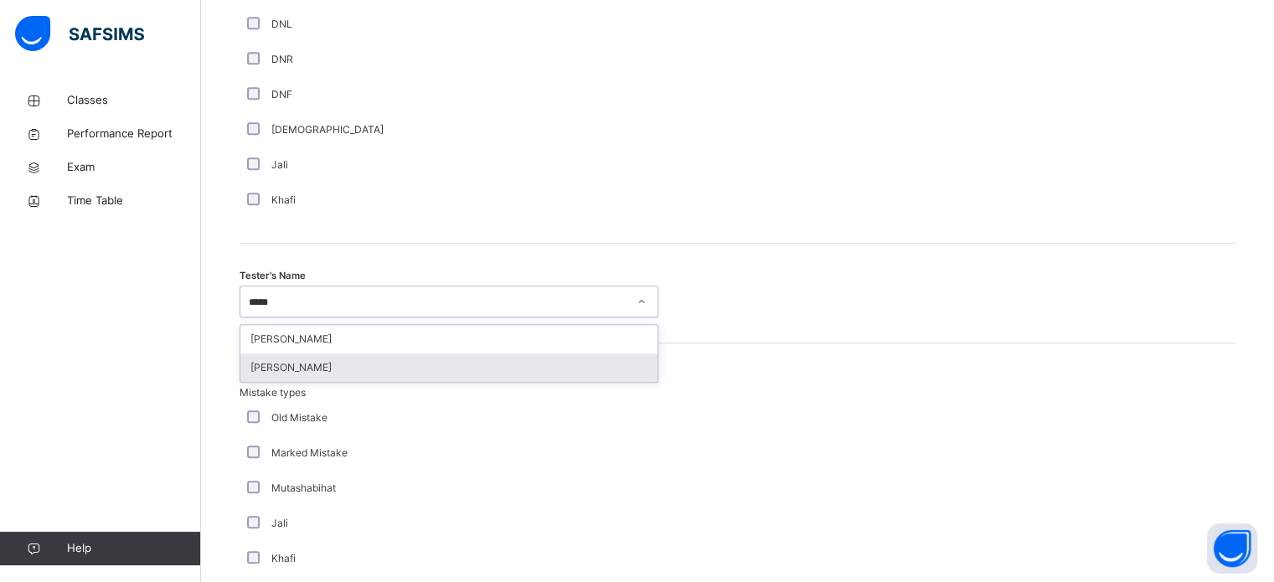
click at [322, 373] on div "[PERSON_NAME]" at bounding box center [448, 368] width 417 height 28
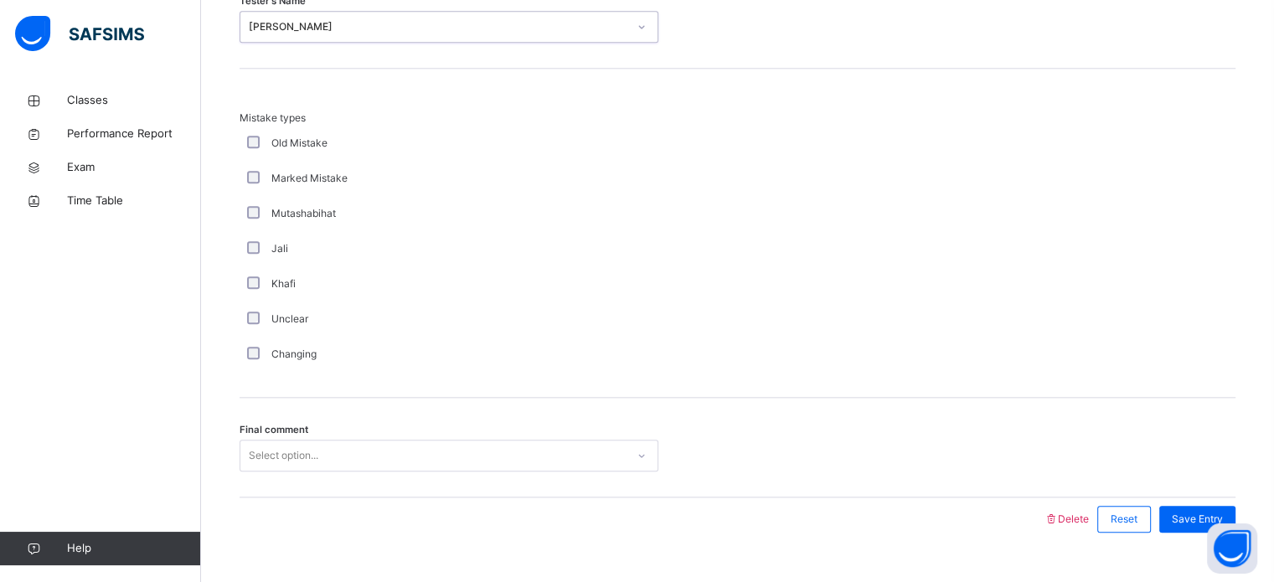
scroll to position [1843, 0]
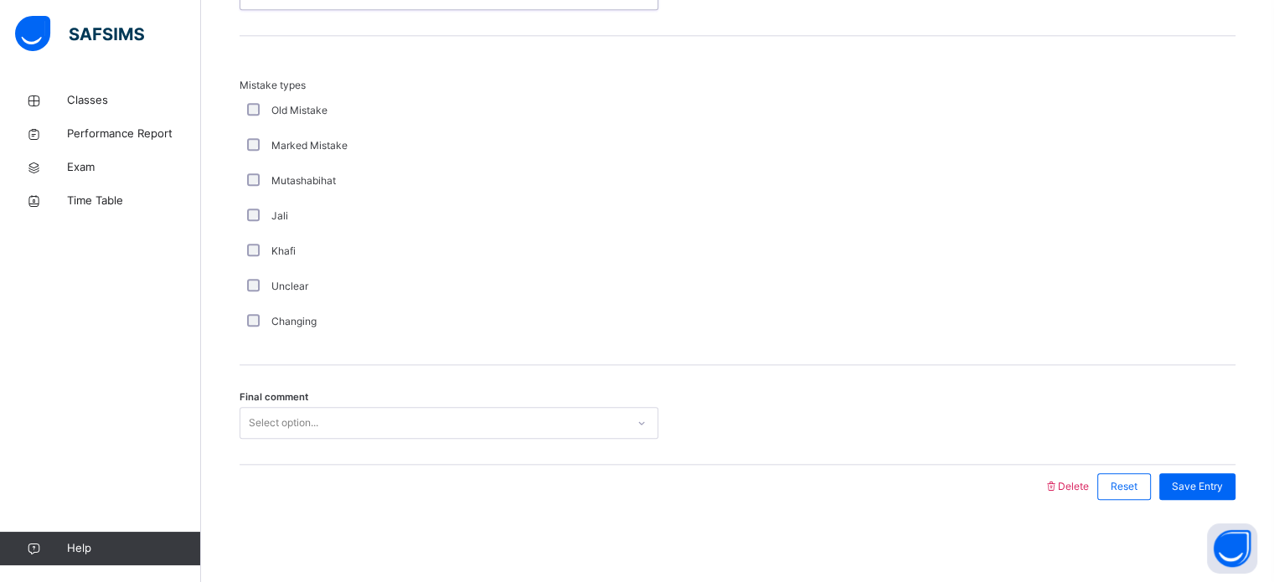
click at [319, 416] on div "Select option..." at bounding box center [432, 424] width 385 height 26
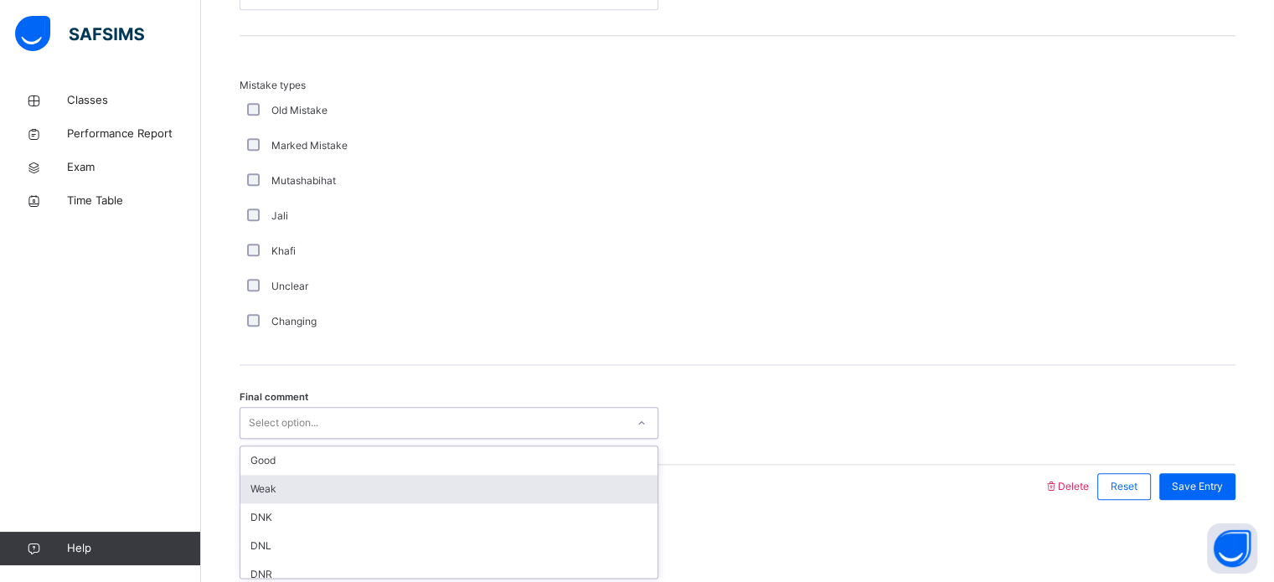
click at [292, 488] on div "Weak" at bounding box center [448, 489] width 417 height 28
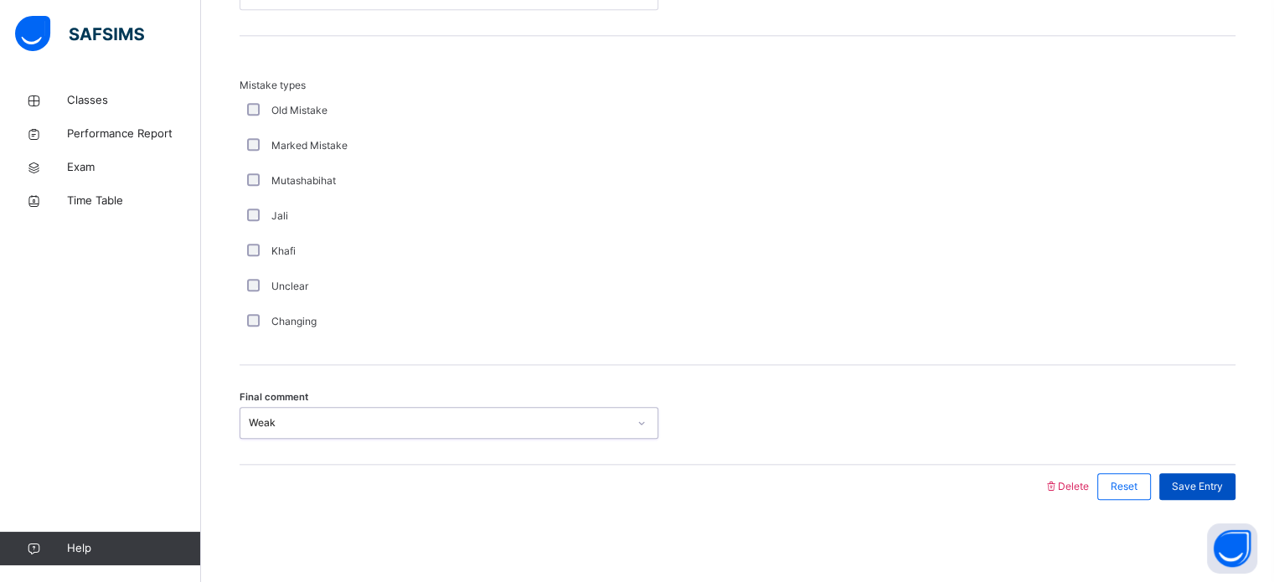
click at [1216, 487] on span "Save Entry" at bounding box center [1197, 486] width 51 height 15
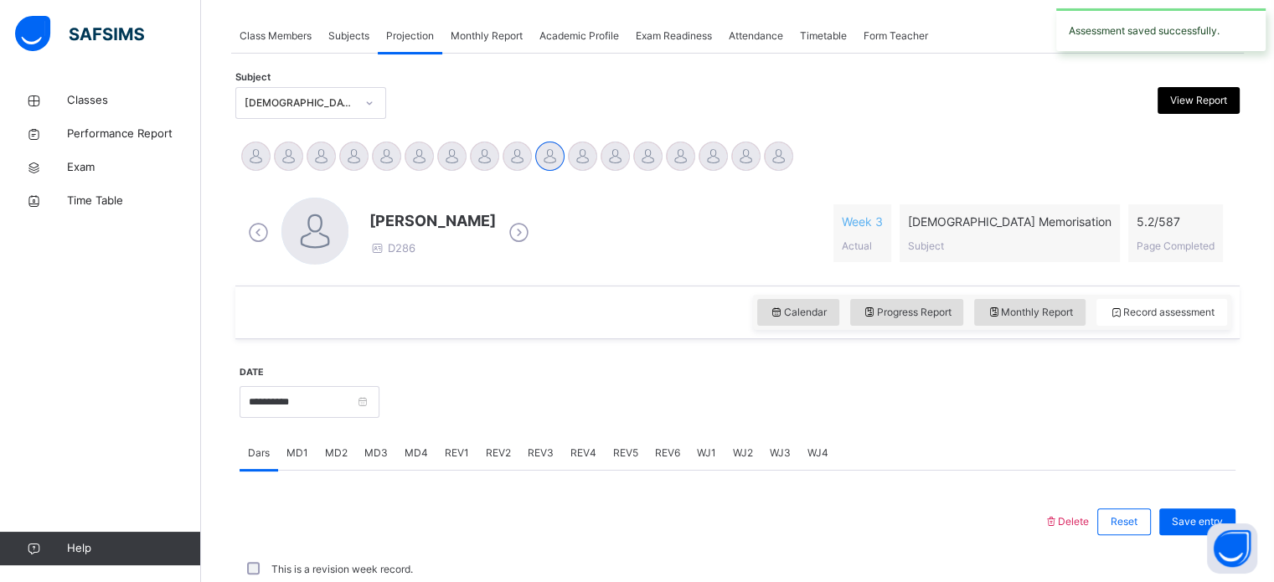
scroll to position [675, 0]
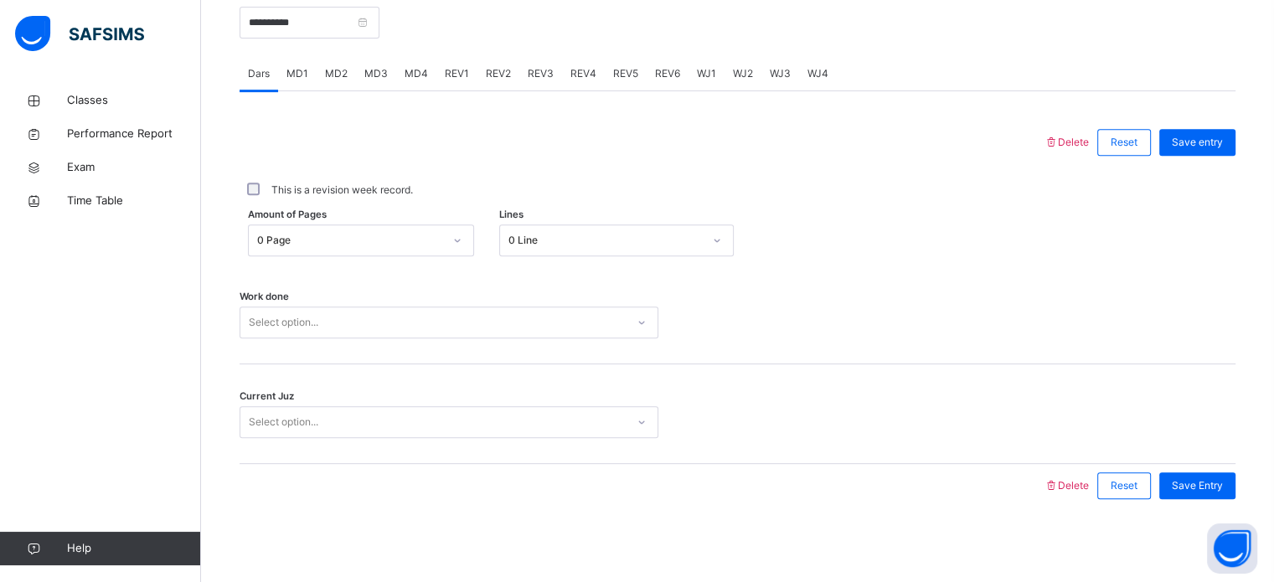
click at [488, 76] on span "REV2" at bounding box center [498, 73] width 25 height 15
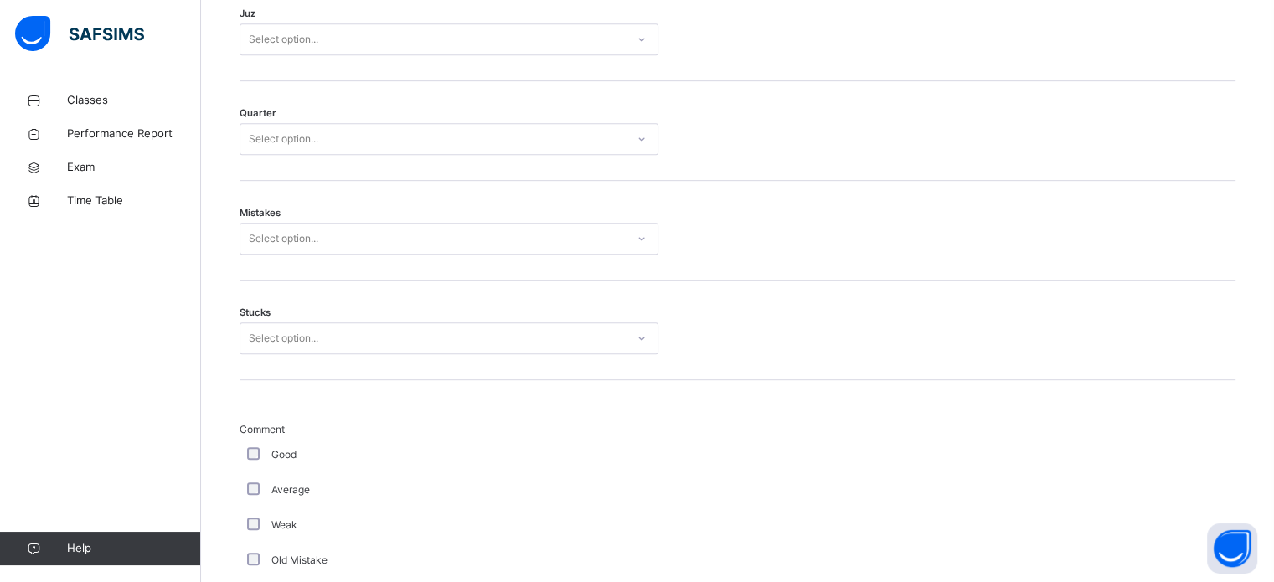
scroll to position [857, 0]
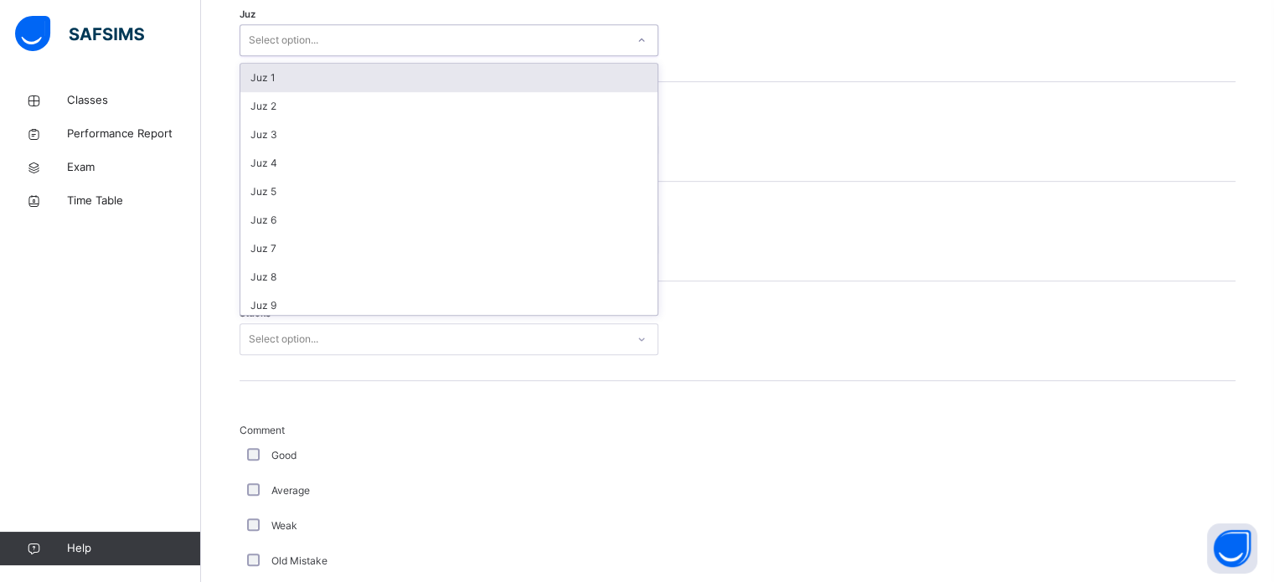
click at [362, 34] on div "Select option..." at bounding box center [432, 41] width 385 height 26
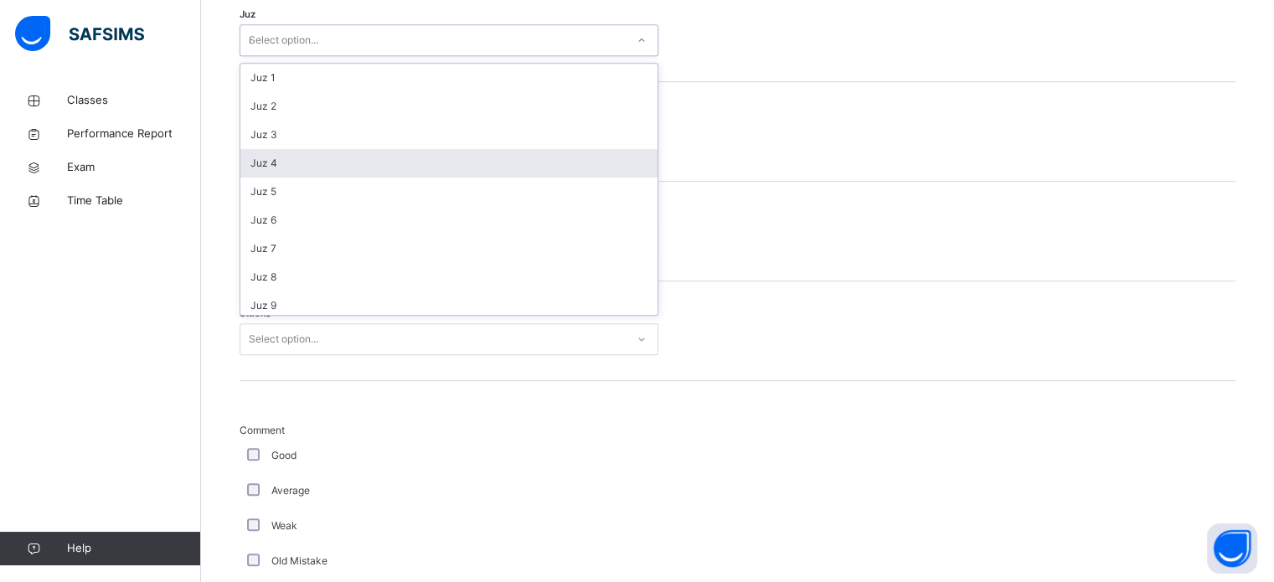
type input "**"
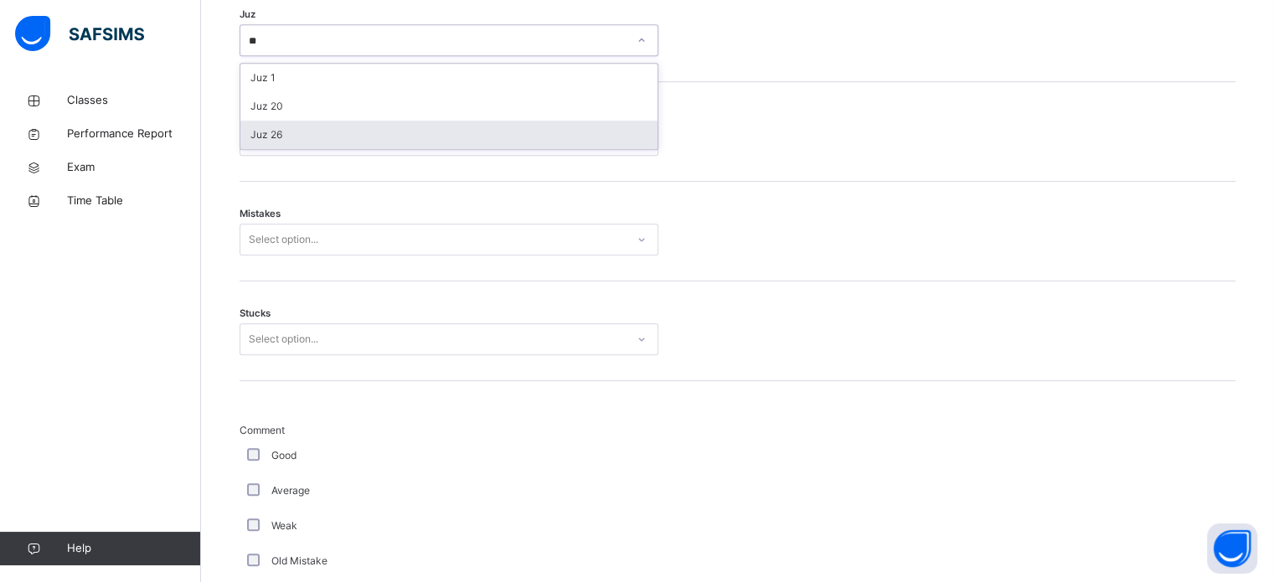
click at [303, 139] on div "Juz 26" at bounding box center [448, 135] width 417 height 28
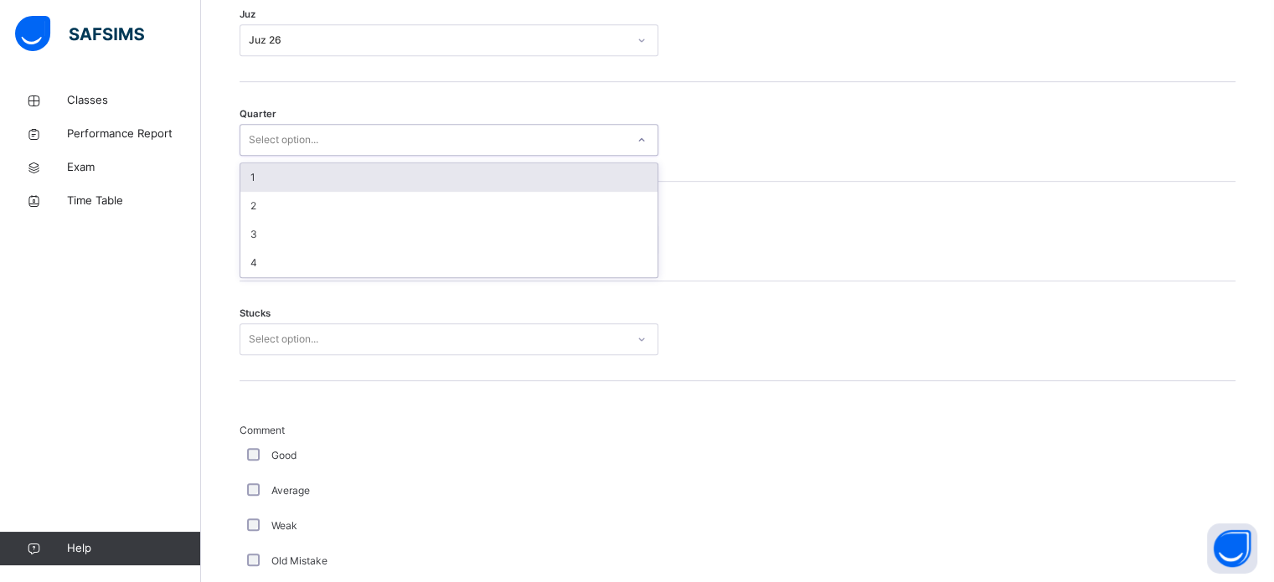
click at [303, 137] on div "Select option..." at bounding box center [284, 140] width 70 height 32
type input "*"
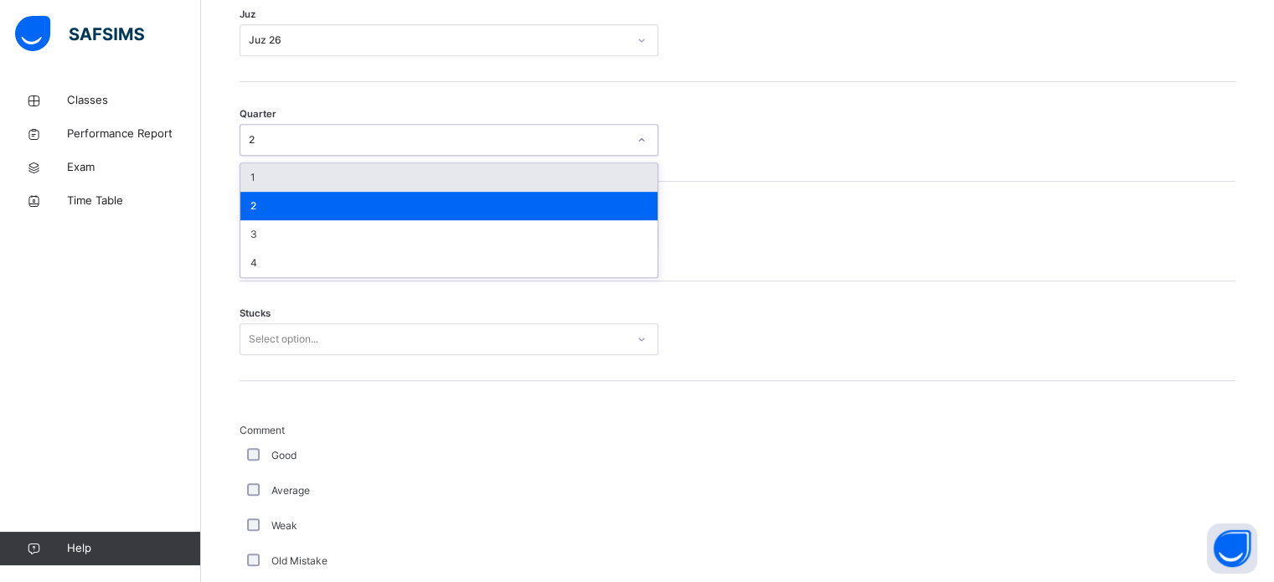
click at [309, 136] on div "2" at bounding box center [438, 139] width 379 height 15
click at [273, 173] on div "1" at bounding box center [448, 177] width 417 height 28
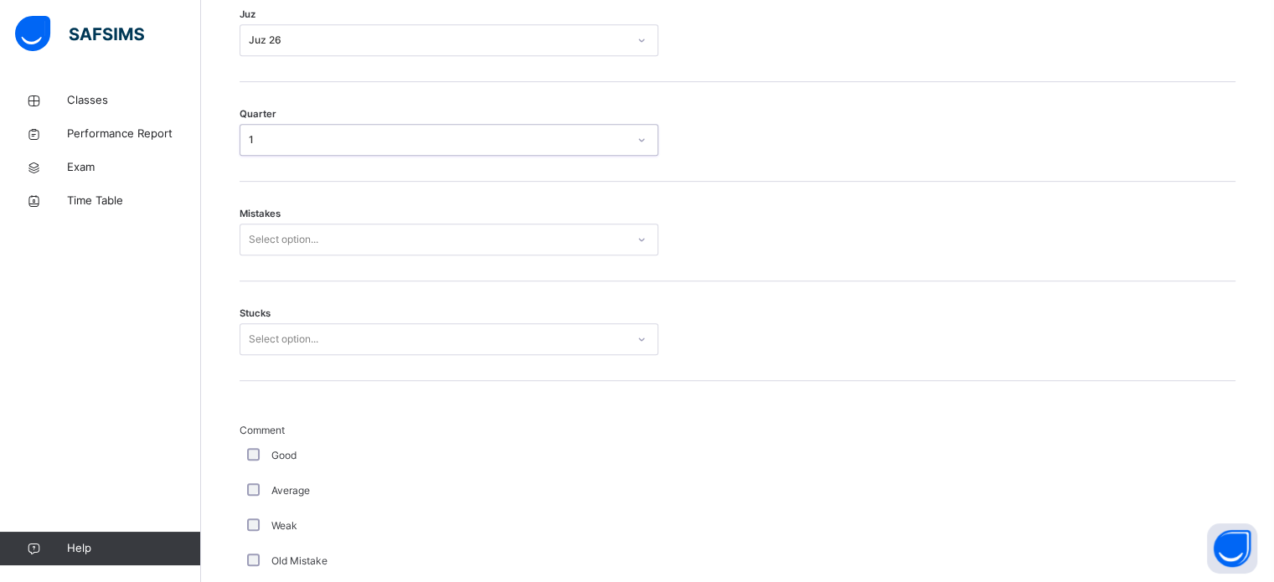
click at [271, 220] on div "Mistakes Select option..." at bounding box center [738, 232] width 996 height 100
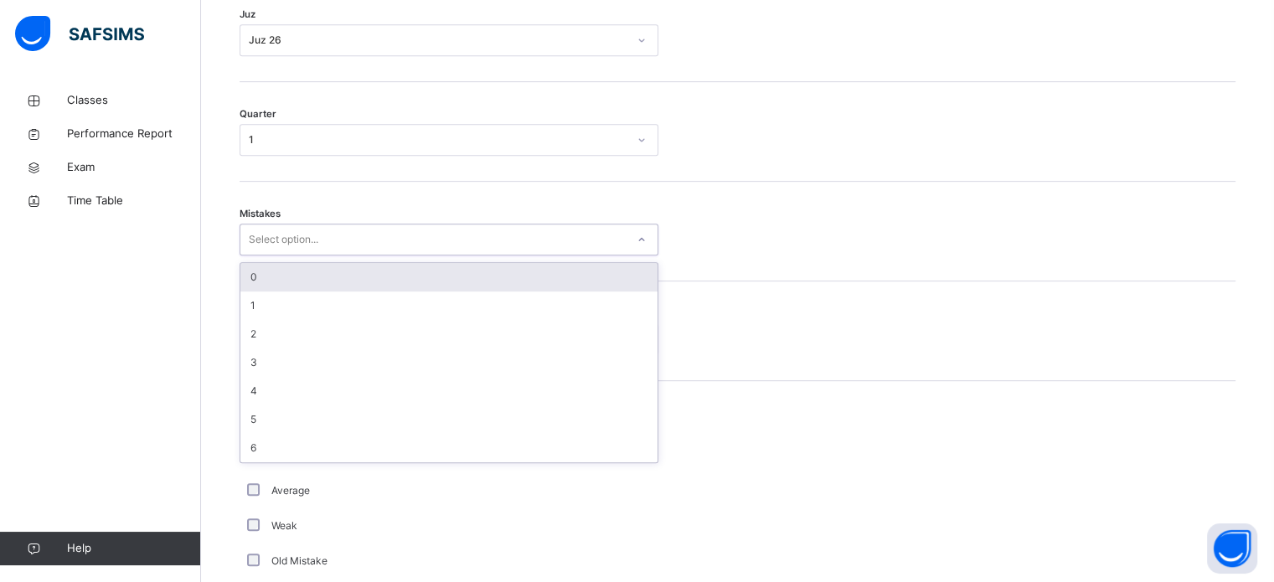
click at [268, 227] on div "Select option..." at bounding box center [449, 240] width 419 height 32
click at [261, 280] on div "0" at bounding box center [448, 277] width 417 height 28
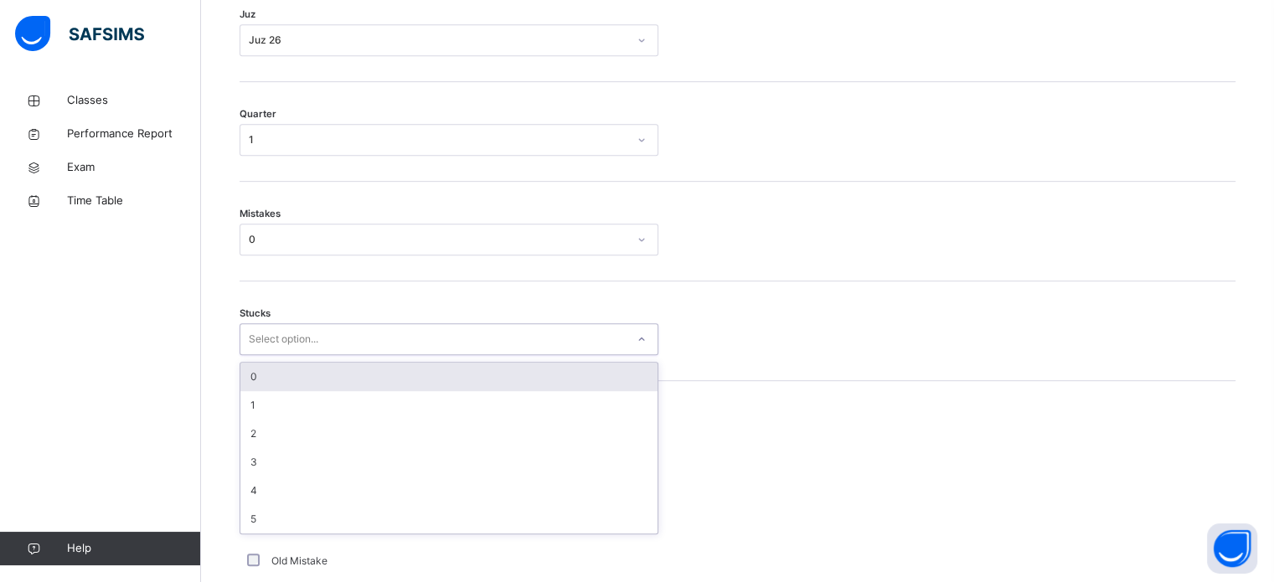
click at [271, 336] on div "Select option..." at bounding box center [284, 339] width 70 height 32
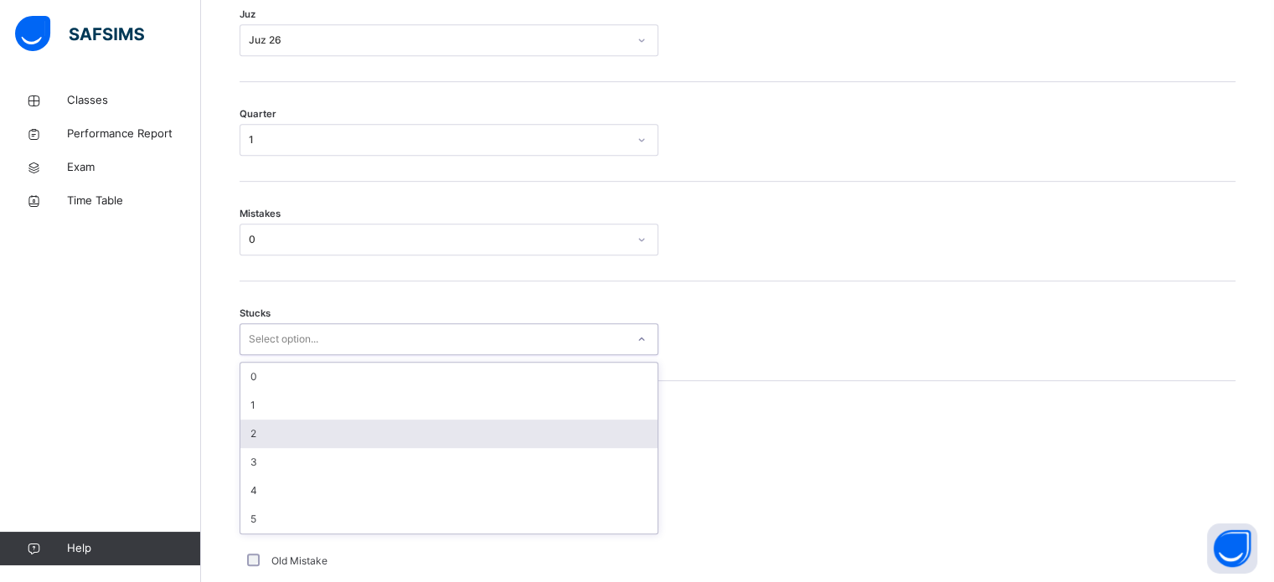
click at [251, 429] on div "2" at bounding box center [448, 434] width 417 height 28
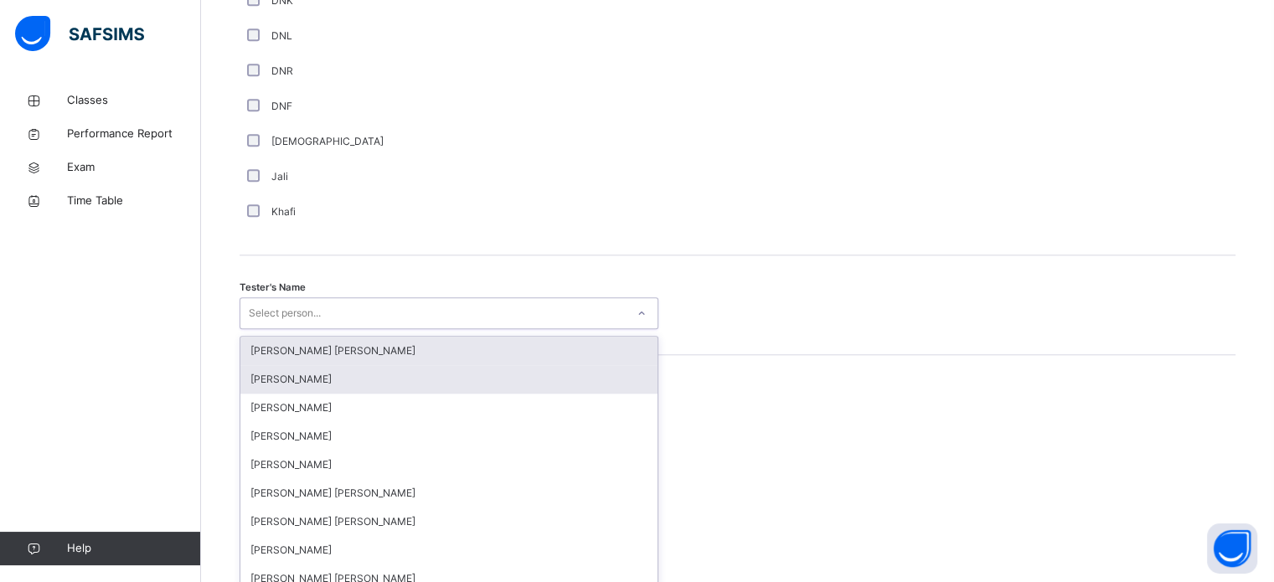
click at [409, 329] on div "option [PERSON_NAME] [PERSON_NAME] focused, 1 of 90. 90 results available. Use …" at bounding box center [449, 313] width 419 height 32
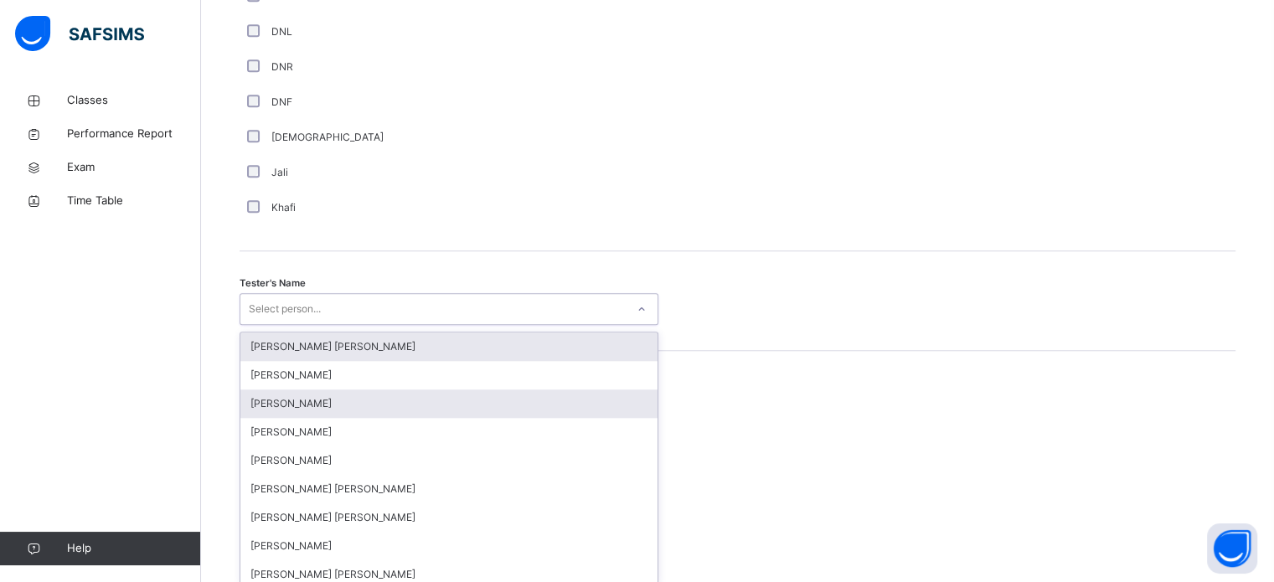
scroll to position [1535, 0]
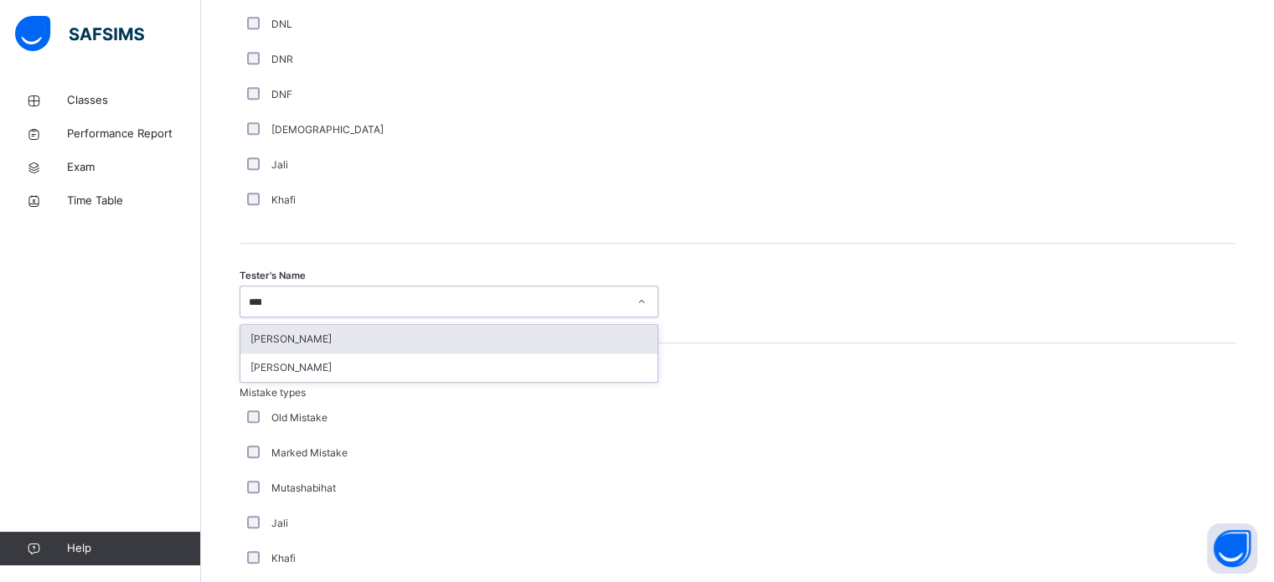
type input "*****"
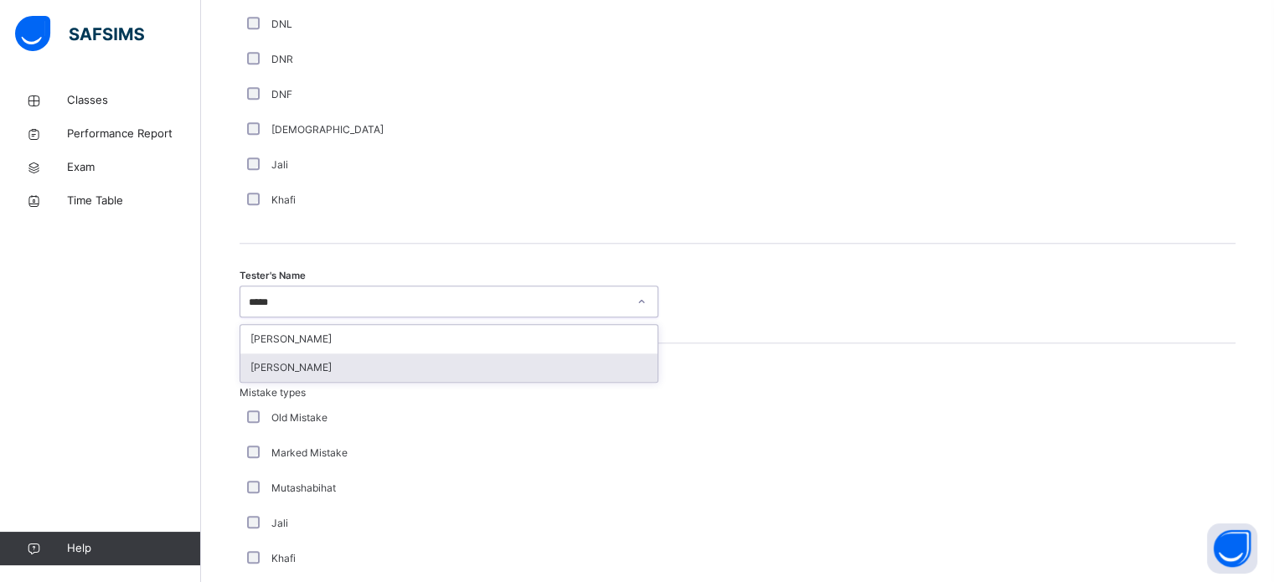
click at [401, 363] on div "[PERSON_NAME]" at bounding box center [448, 368] width 417 height 28
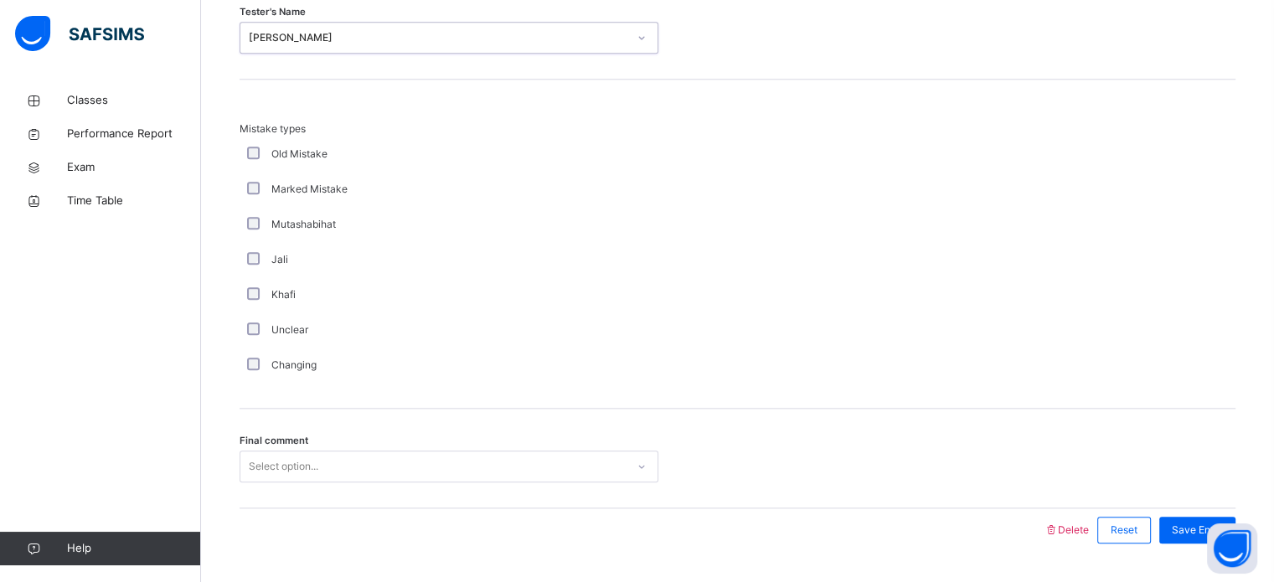
scroll to position [1843, 0]
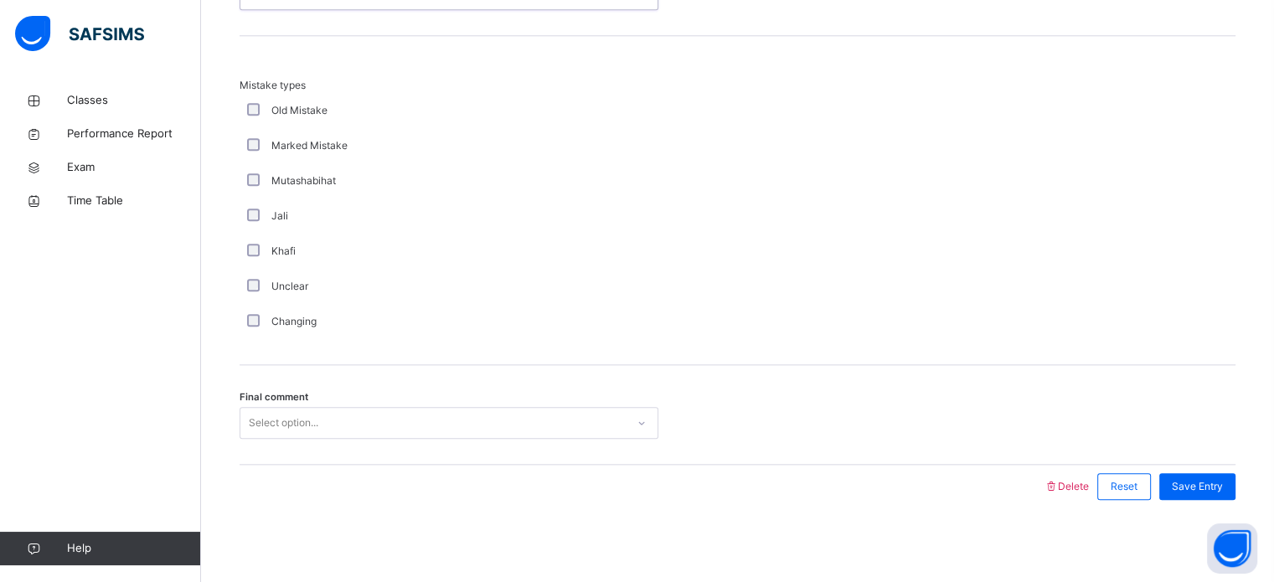
click at [352, 418] on div "Select option..." at bounding box center [432, 424] width 385 height 26
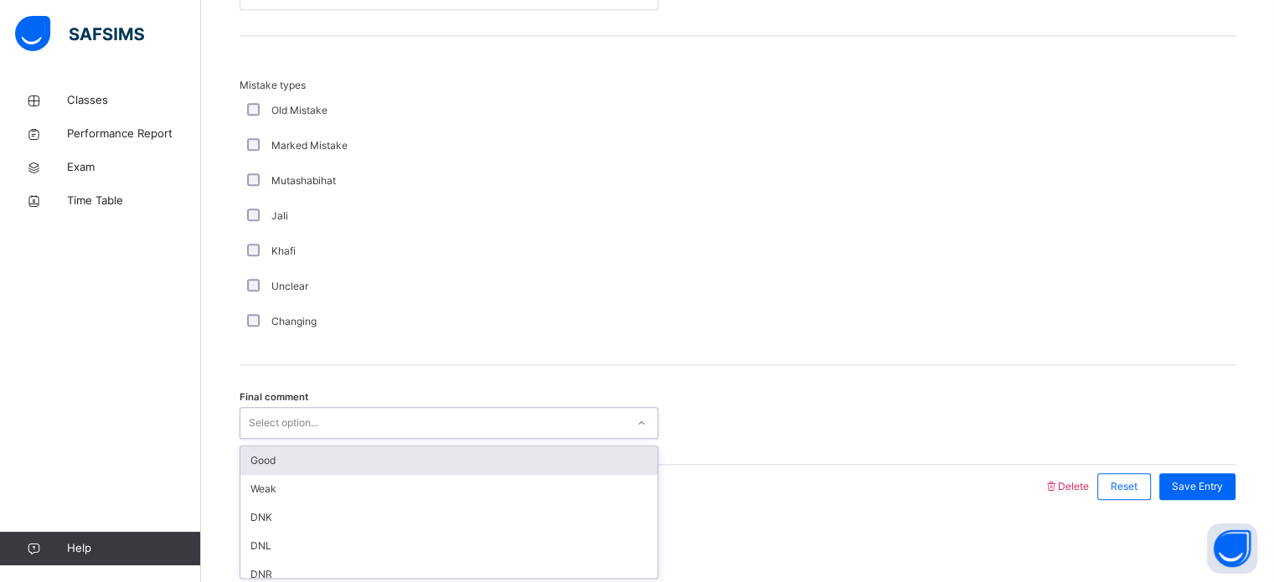
click at [321, 462] on div "Good" at bounding box center [448, 461] width 417 height 28
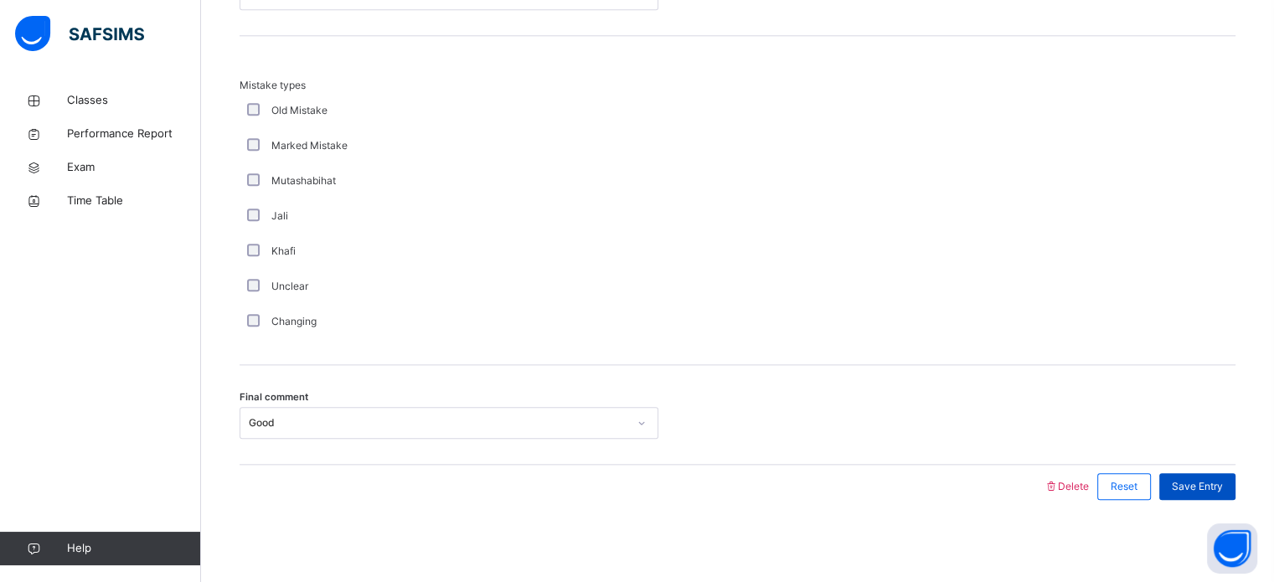
click at [1187, 473] on div "Save Entry" at bounding box center [1193, 487] width 85 height 44
click at [1187, 479] on span "Save Entry" at bounding box center [1197, 486] width 51 height 15
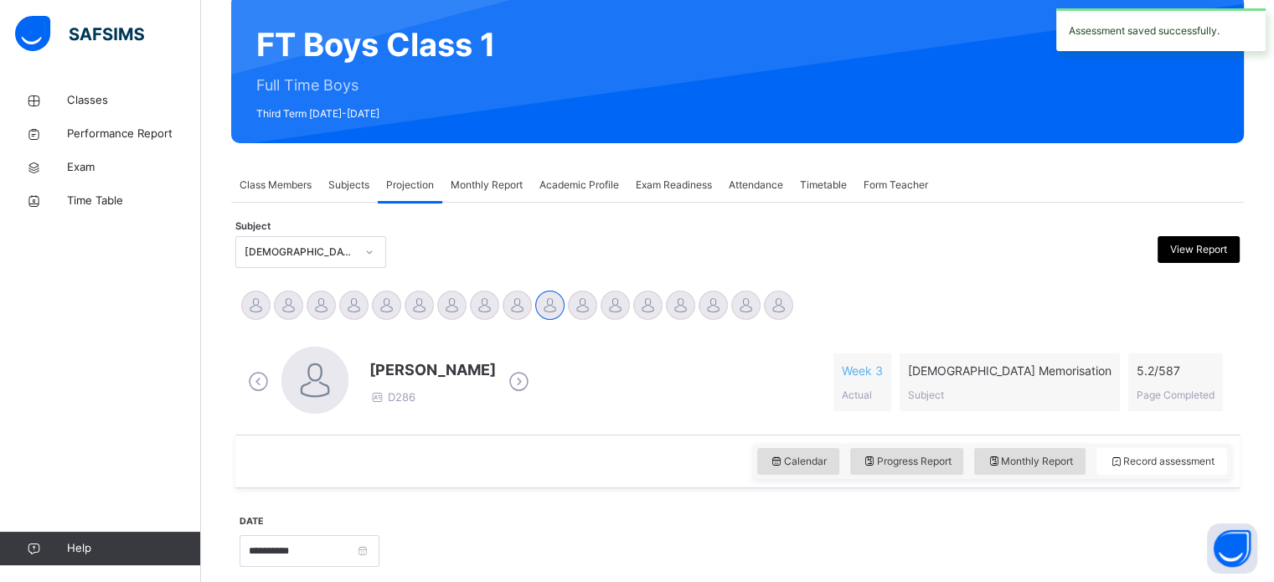
scroll to position [139, 0]
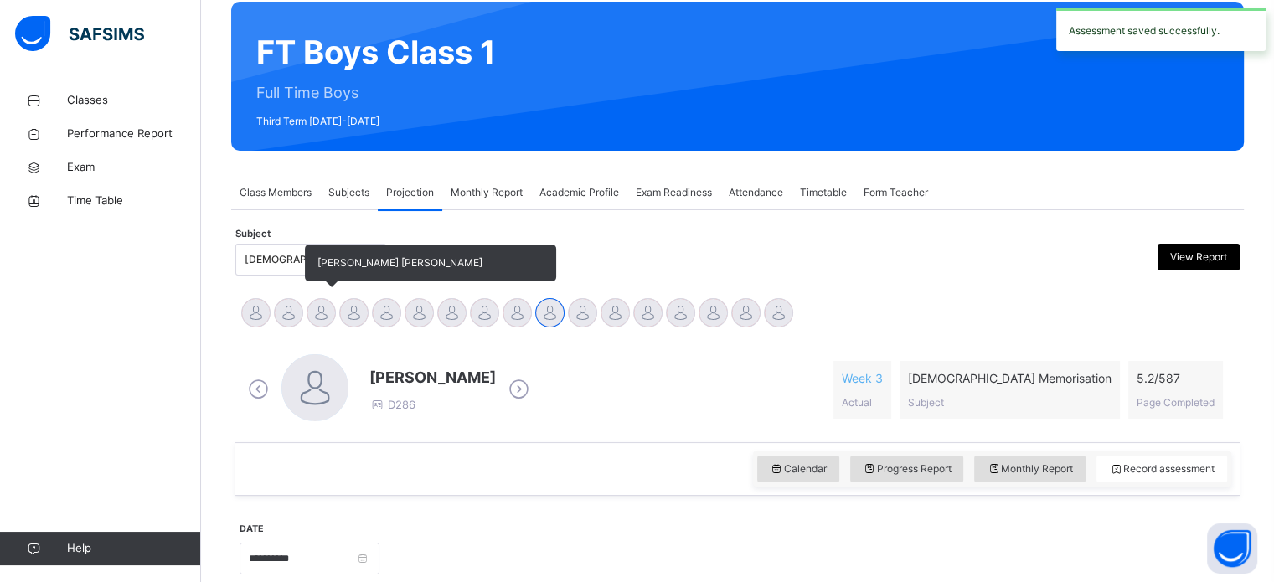
click at [332, 310] on div at bounding box center [321, 312] width 29 height 29
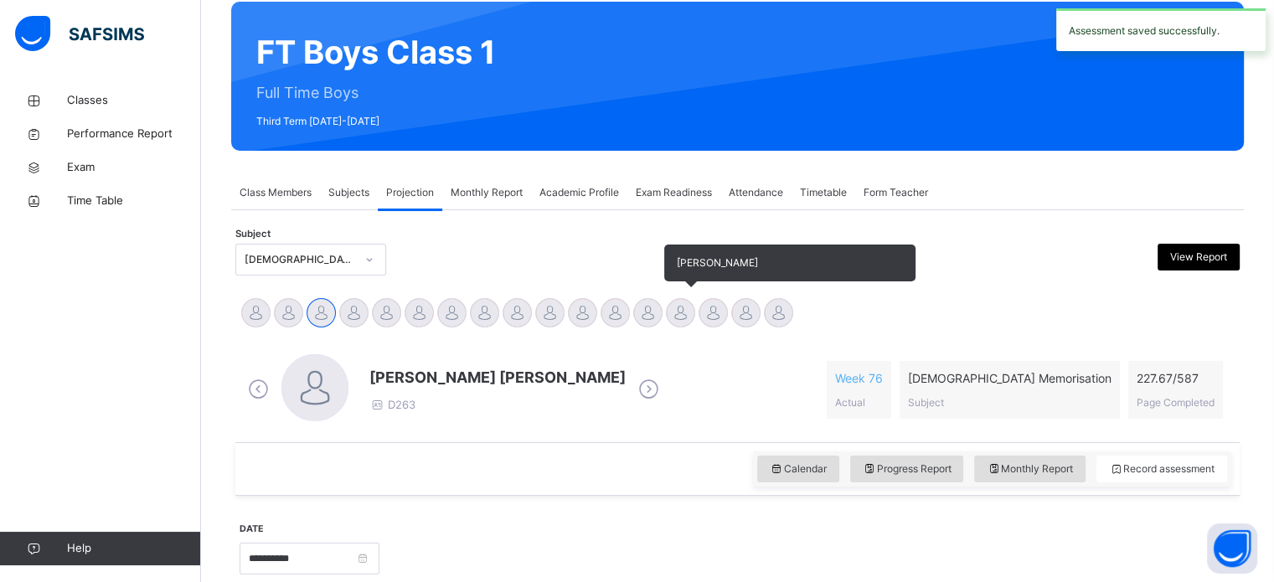
click at [690, 312] on div at bounding box center [680, 312] width 29 height 29
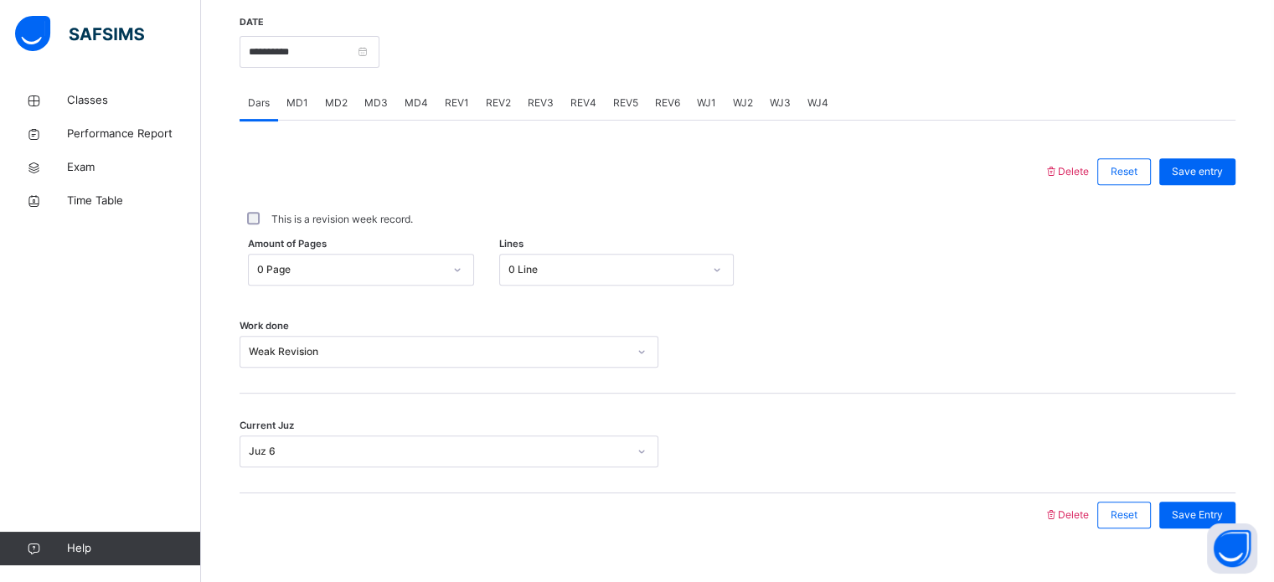
scroll to position [645, 0]
click at [345, 110] on span "MD2" at bounding box center [336, 103] width 23 height 15
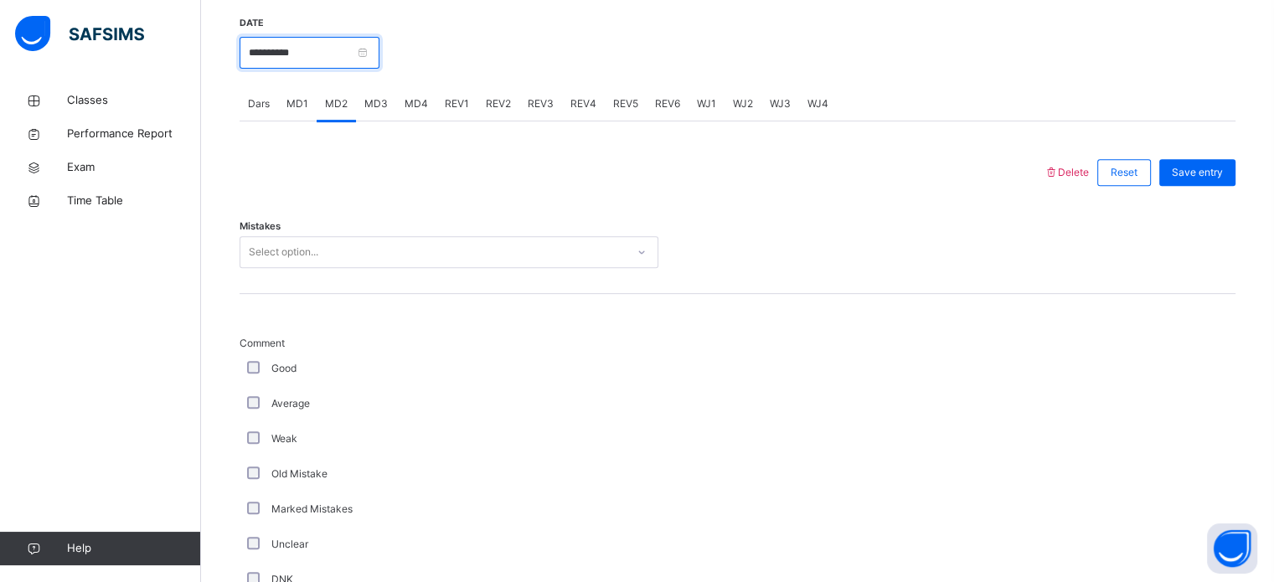
click at [287, 53] on input "**********" at bounding box center [310, 53] width 140 height 32
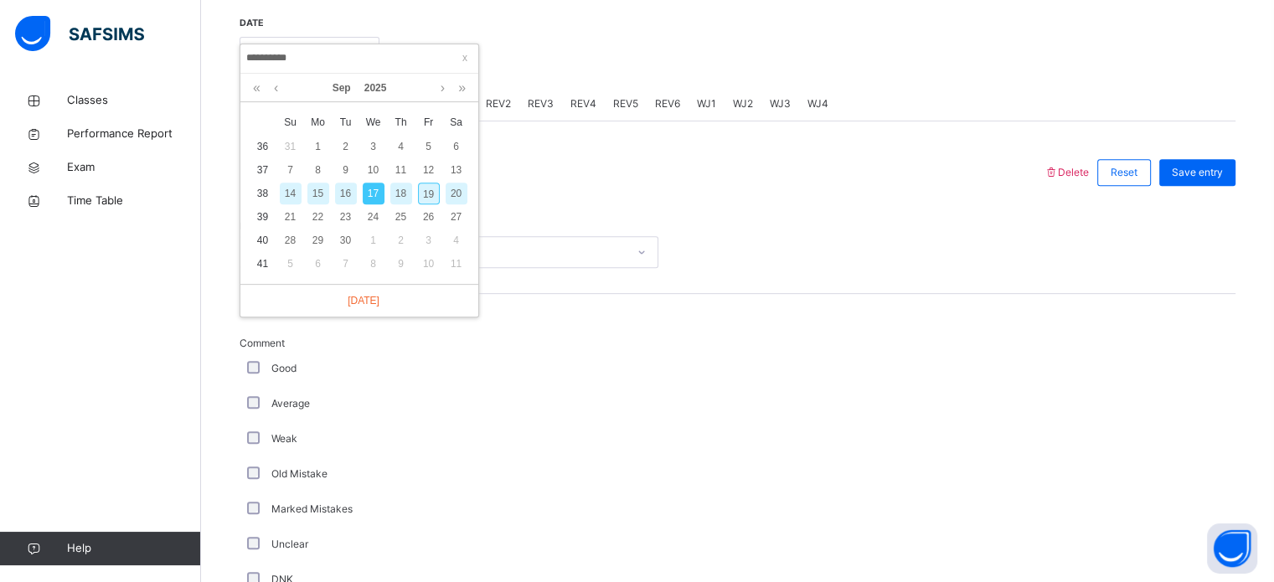
click at [426, 188] on div "19" at bounding box center [429, 194] width 22 height 22
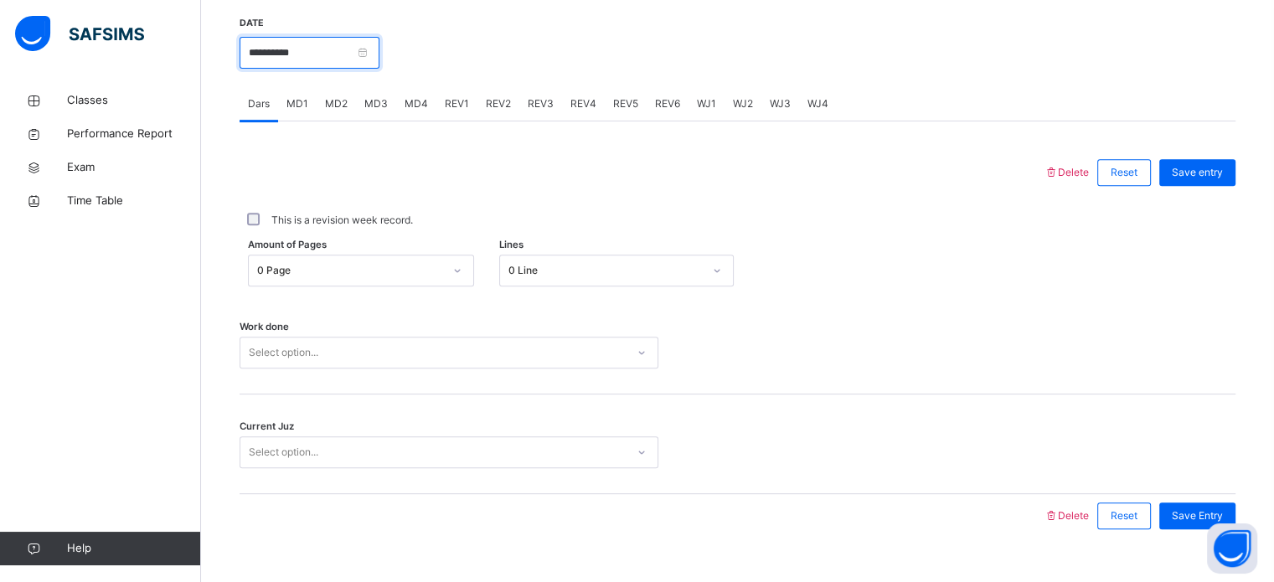
click at [328, 56] on input "**********" at bounding box center [310, 53] width 140 height 32
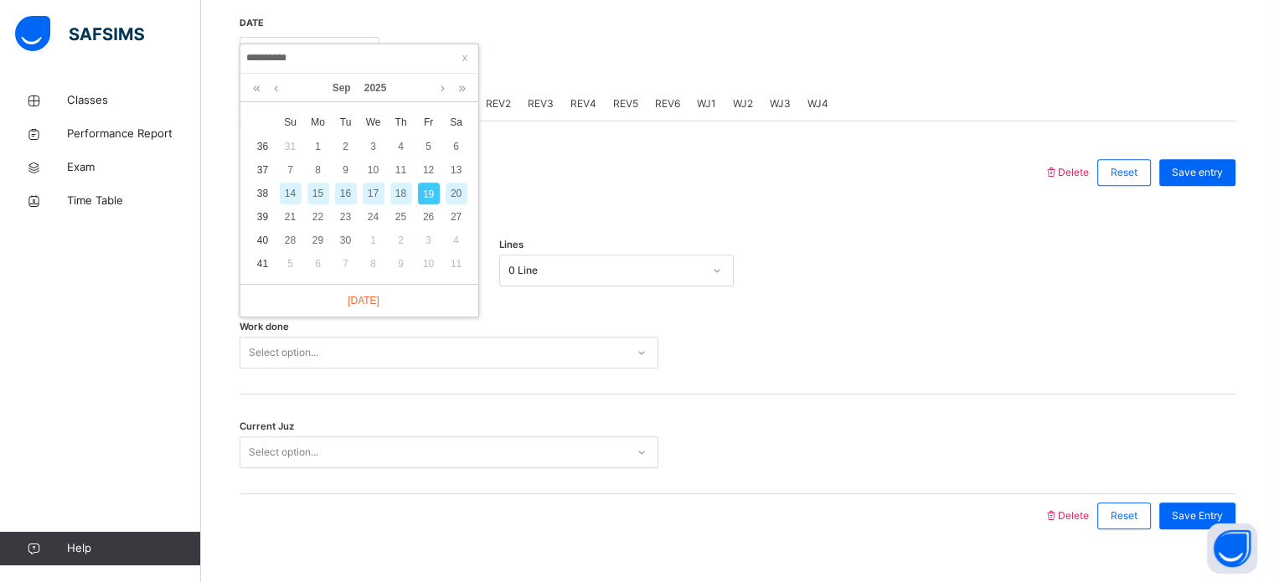
click at [400, 189] on div "18" at bounding box center [401, 194] width 22 height 22
type input "**********"
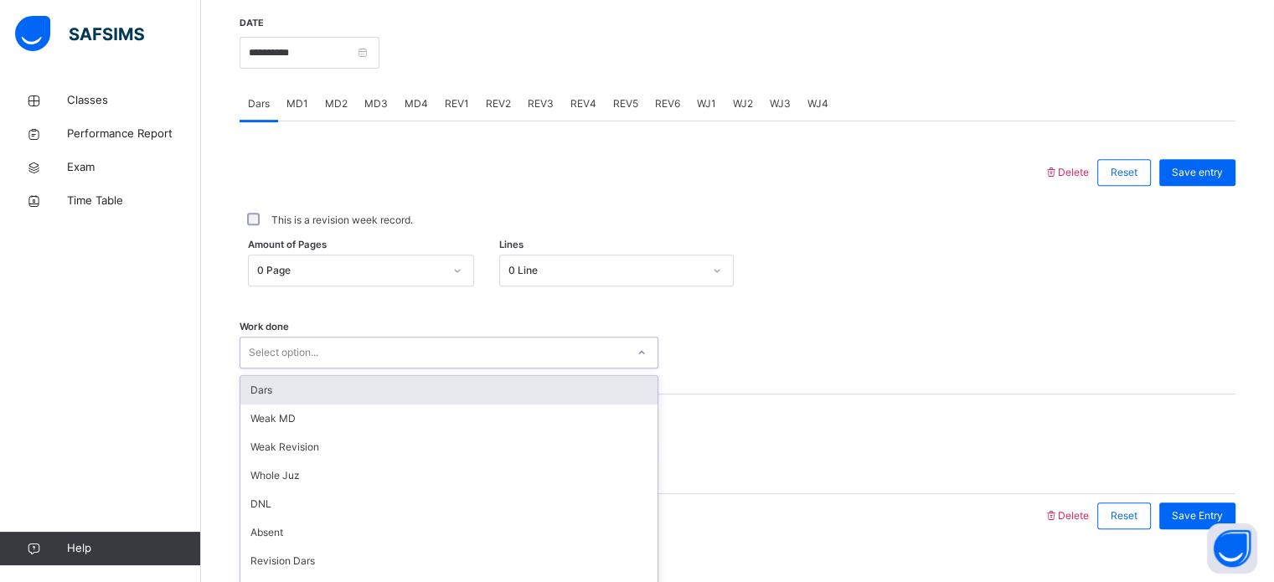
scroll to position [675, 0]
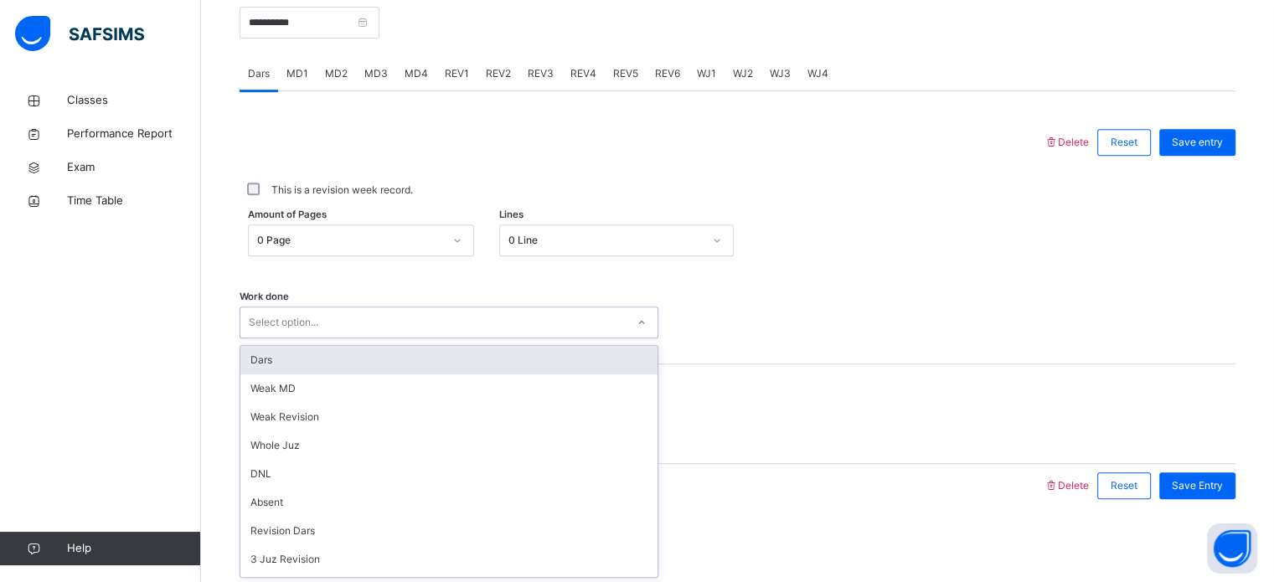
click at [271, 344] on div "Work done option Dars focused, 1 of 16. 16 results available. Use Up and Down t…" at bounding box center [738, 315] width 996 height 100
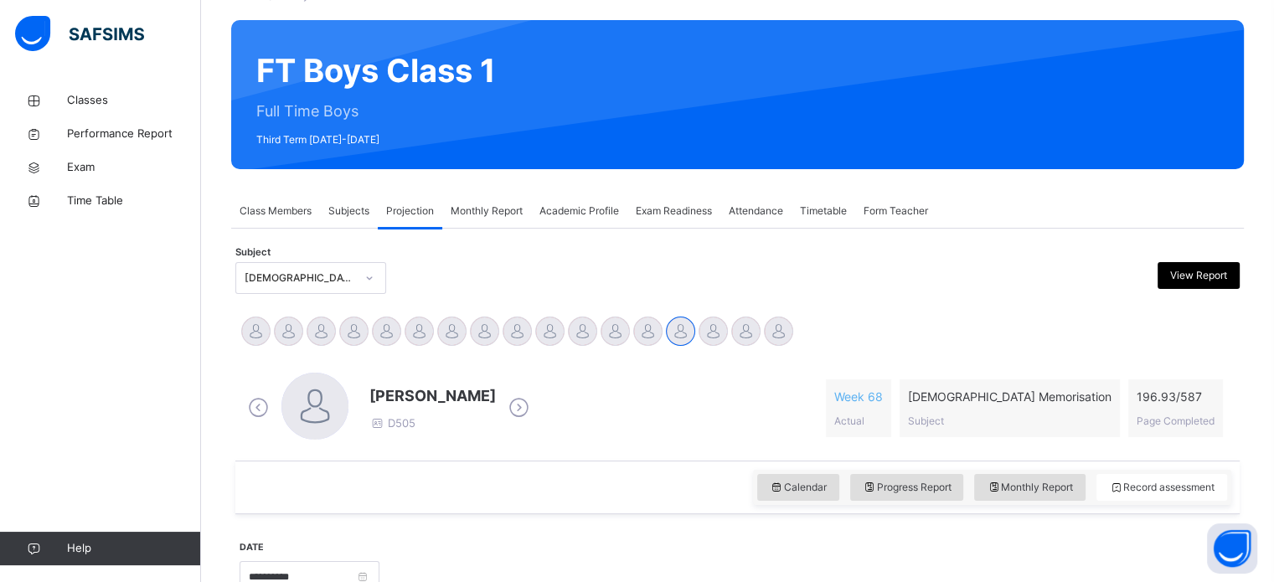
scroll to position [121, 0]
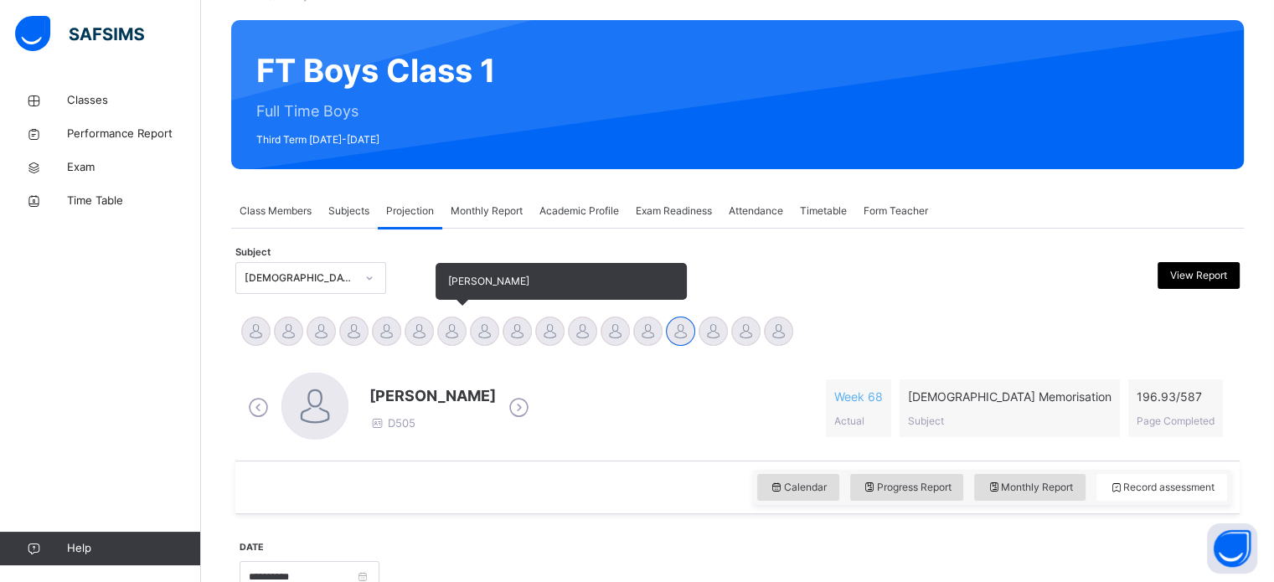
click at [446, 334] on div at bounding box center [451, 331] width 29 height 29
click at [421, 332] on div at bounding box center [419, 331] width 29 height 29
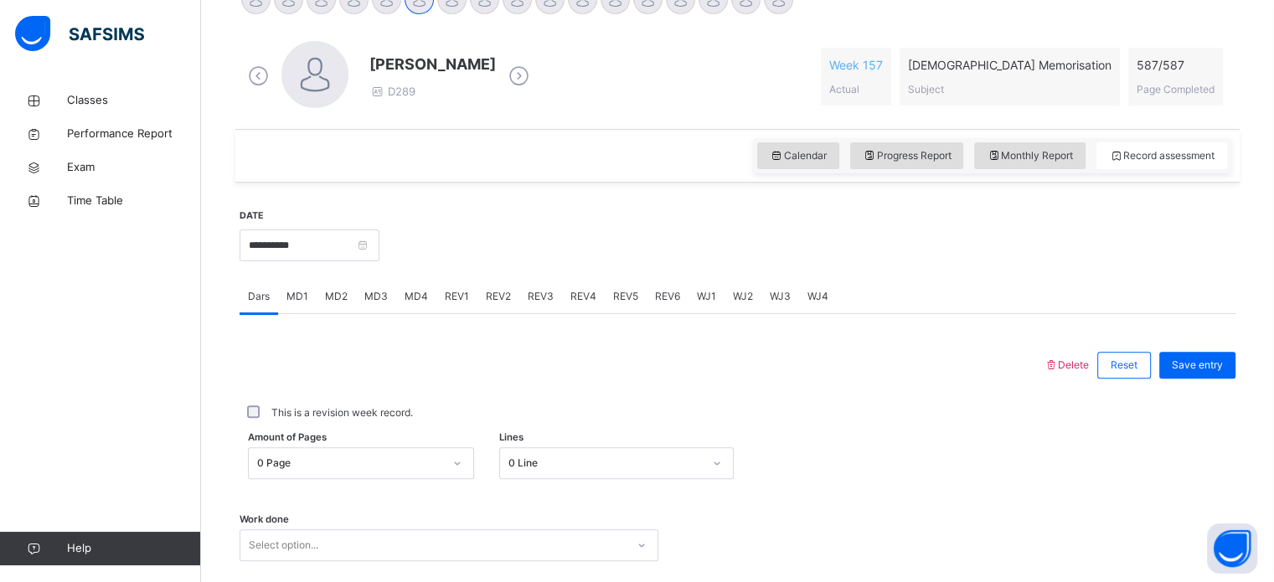
scroll to position [546, 0]
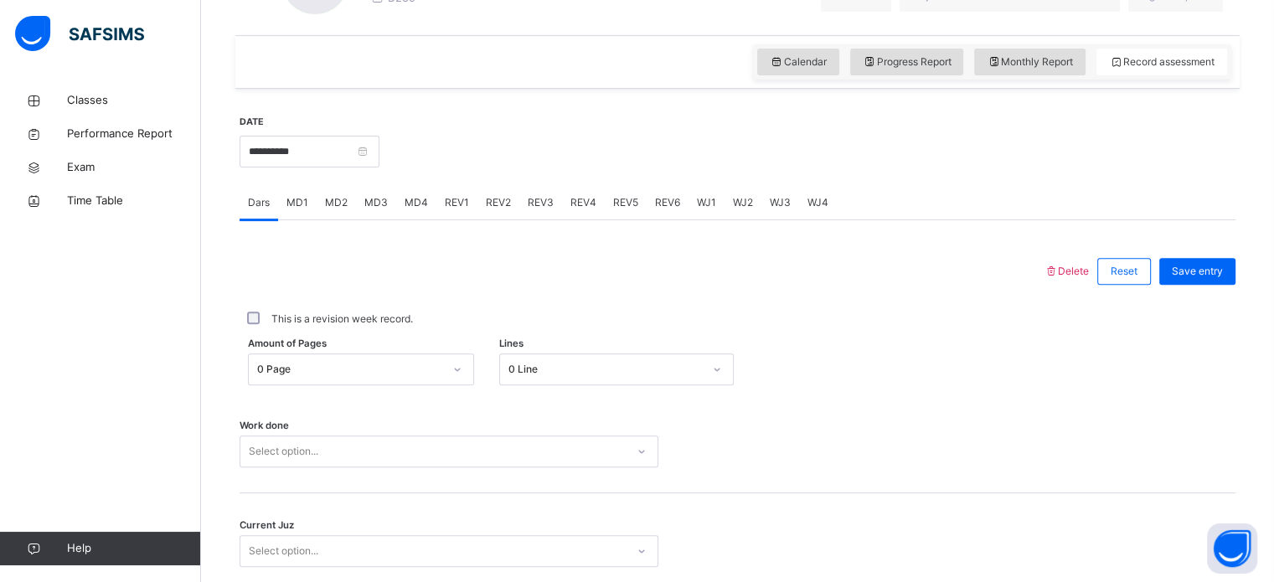
click at [422, 204] on span "MD4" at bounding box center [416, 202] width 23 height 15
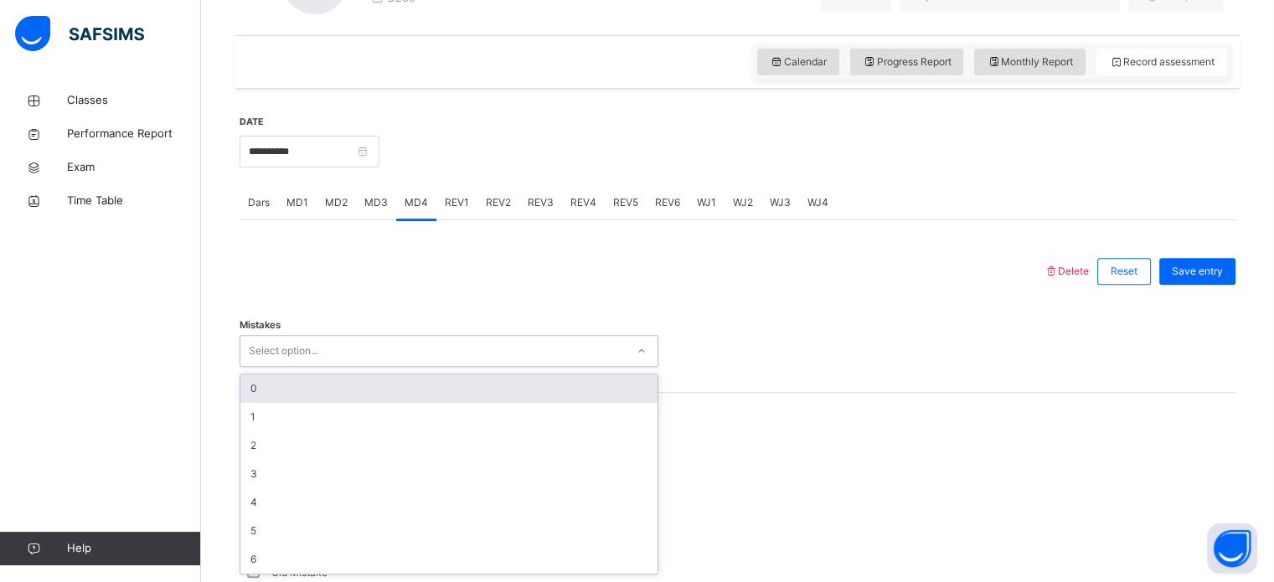
click at [492, 389] on div "0" at bounding box center [448, 389] width 417 height 28
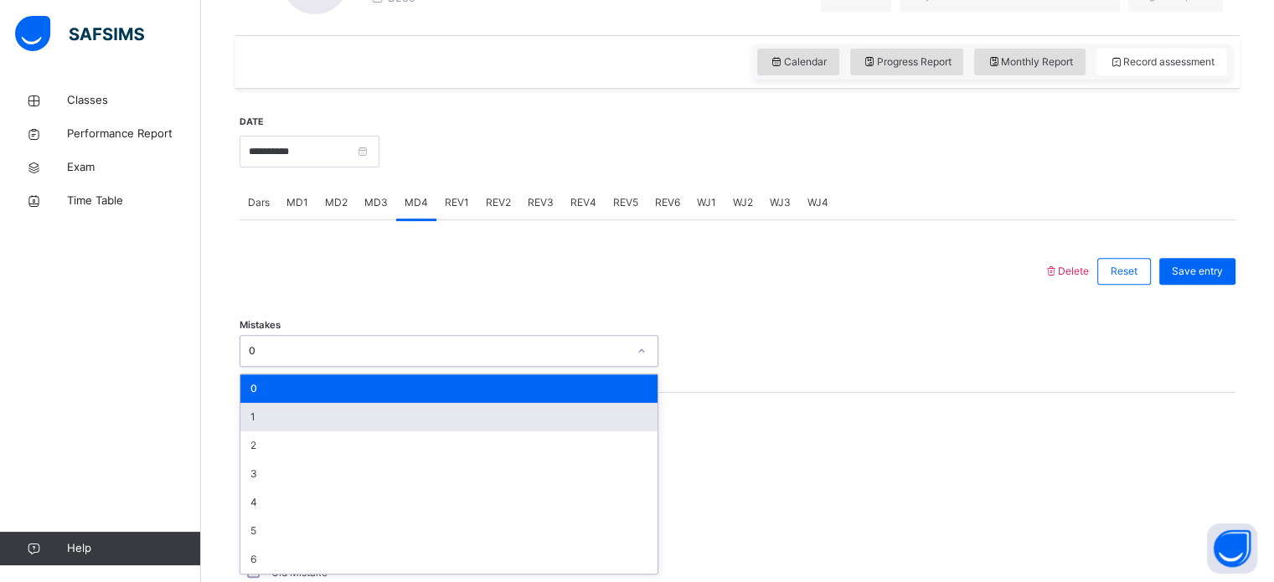
click at [362, 416] on div "1" at bounding box center [448, 417] width 417 height 28
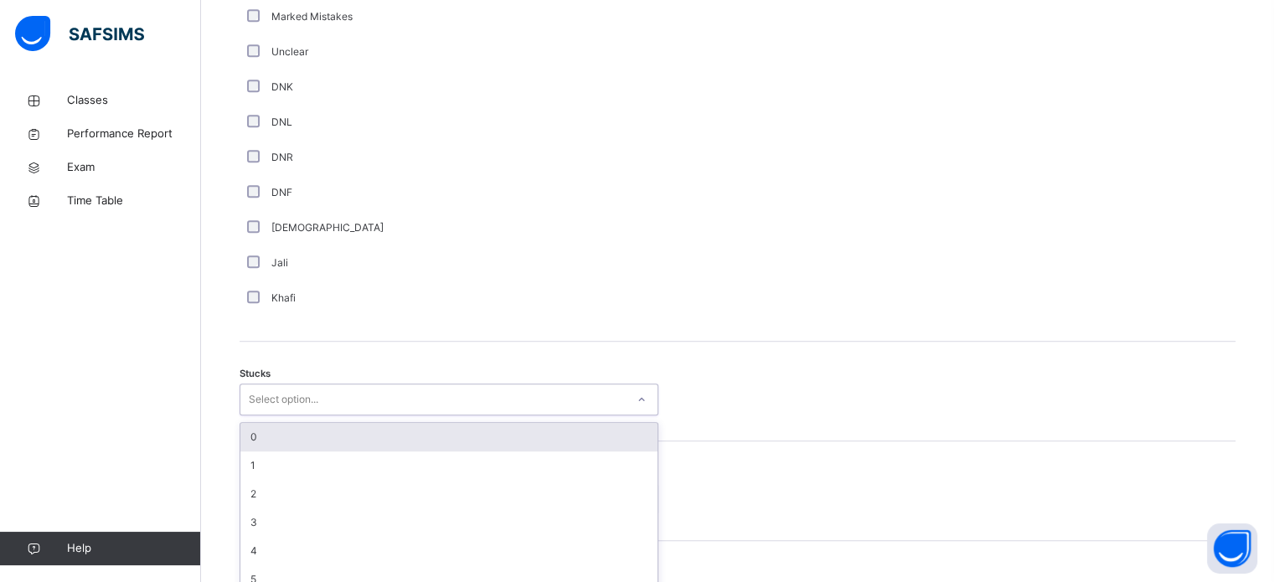
scroll to position [1156, 0]
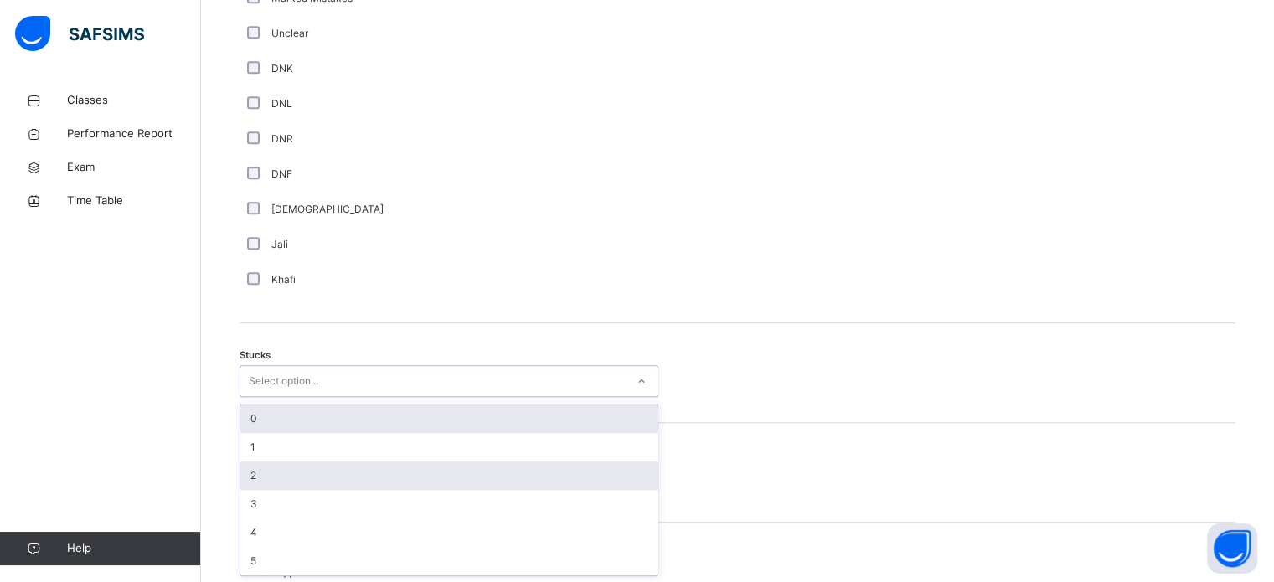
click at [311, 483] on div "2" at bounding box center [448, 476] width 417 height 28
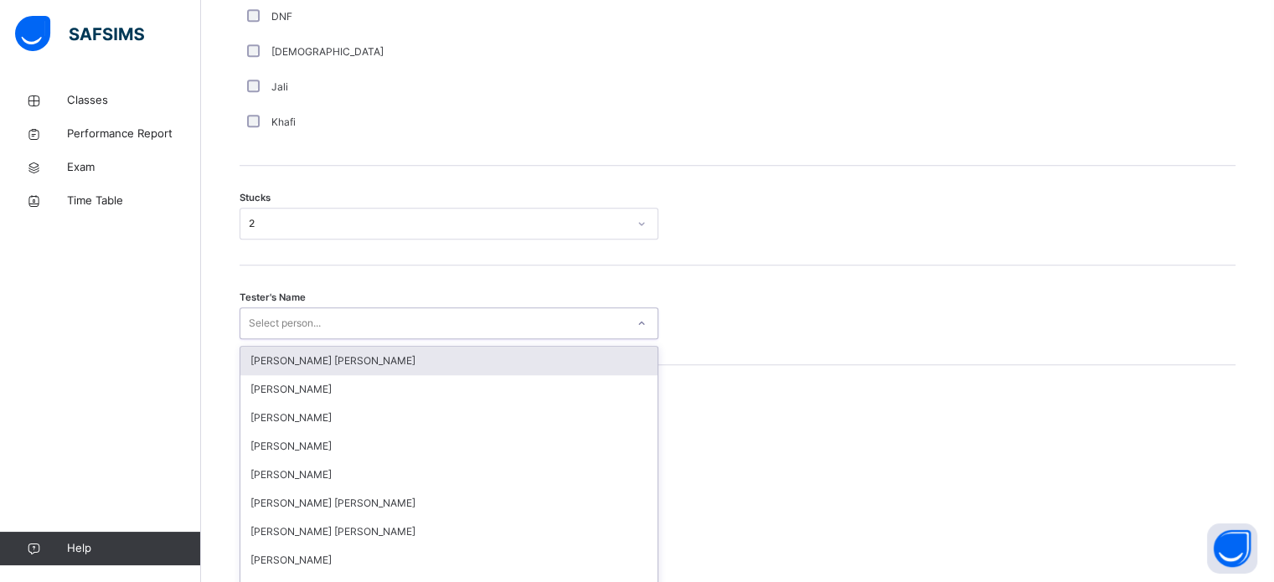
scroll to position [1336, 0]
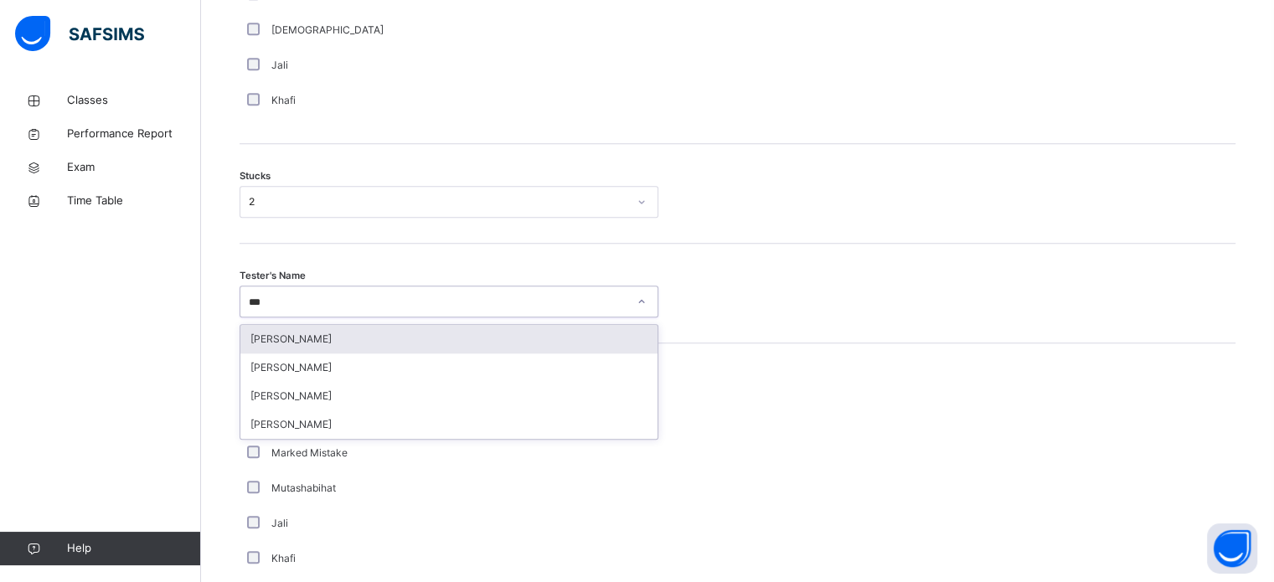
type input "****"
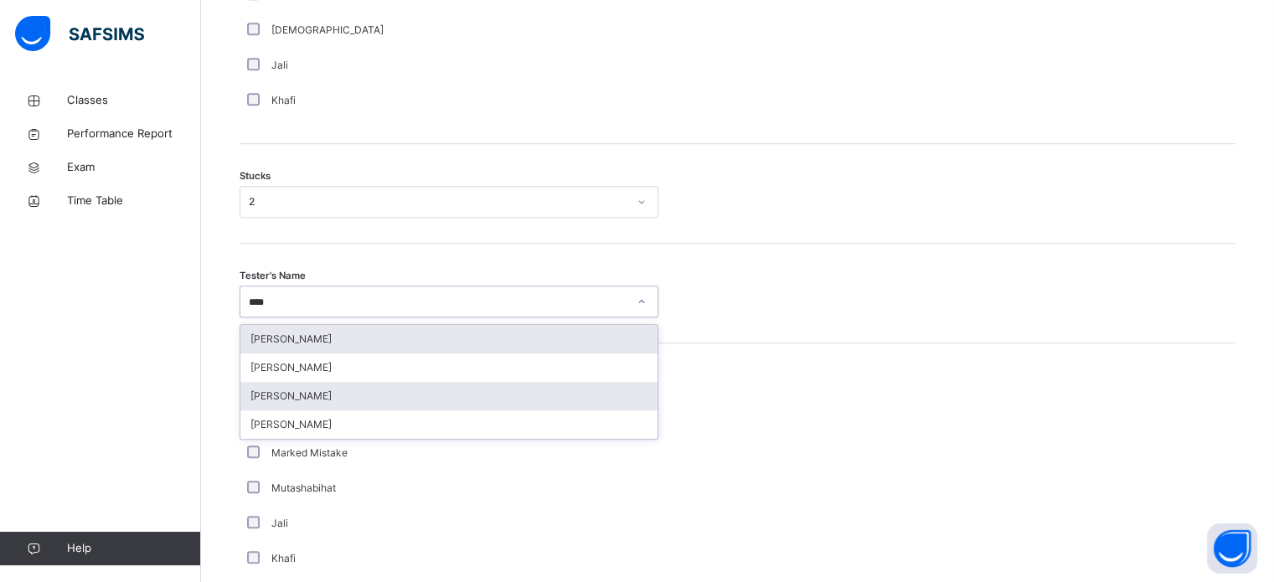
click at [368, 400] on div "[PERSON_NAME]" at bounding box center [448, 396] width 417 height 28
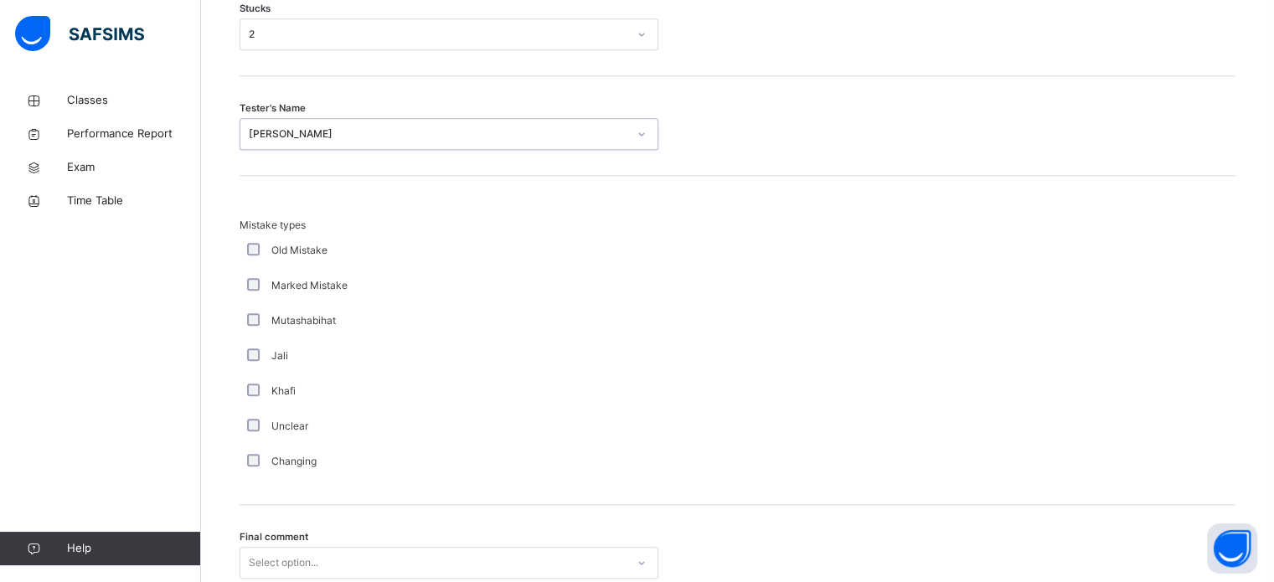
scroll to position [1643, 0]
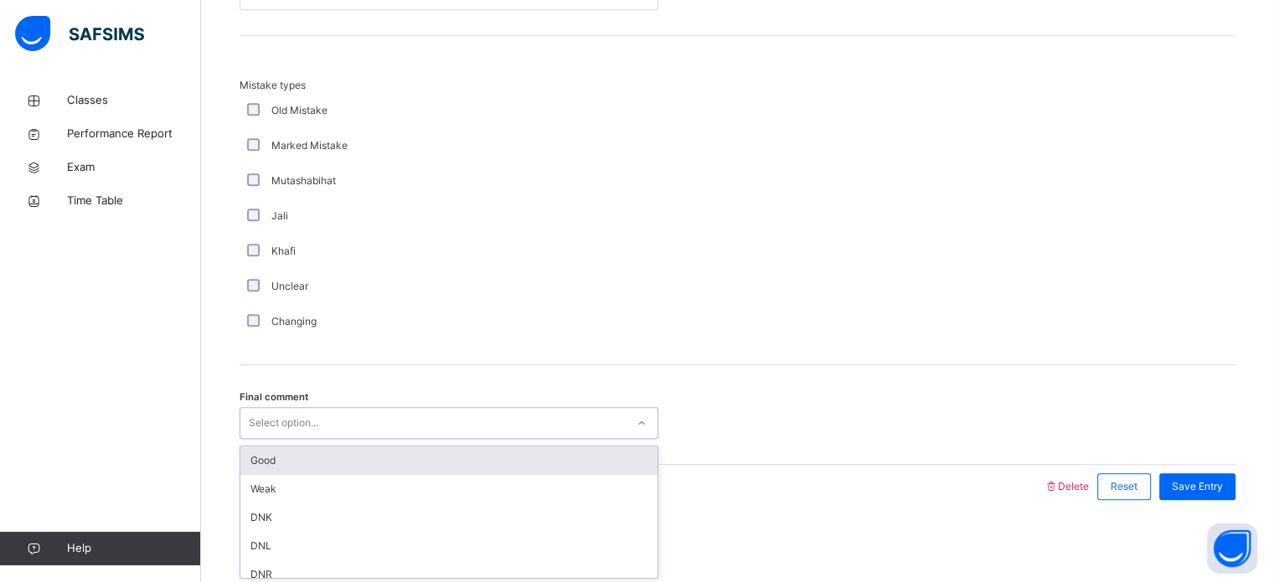
click at [436, 448] on div "Good" at bounding box center [448, 461] width 417 height 28
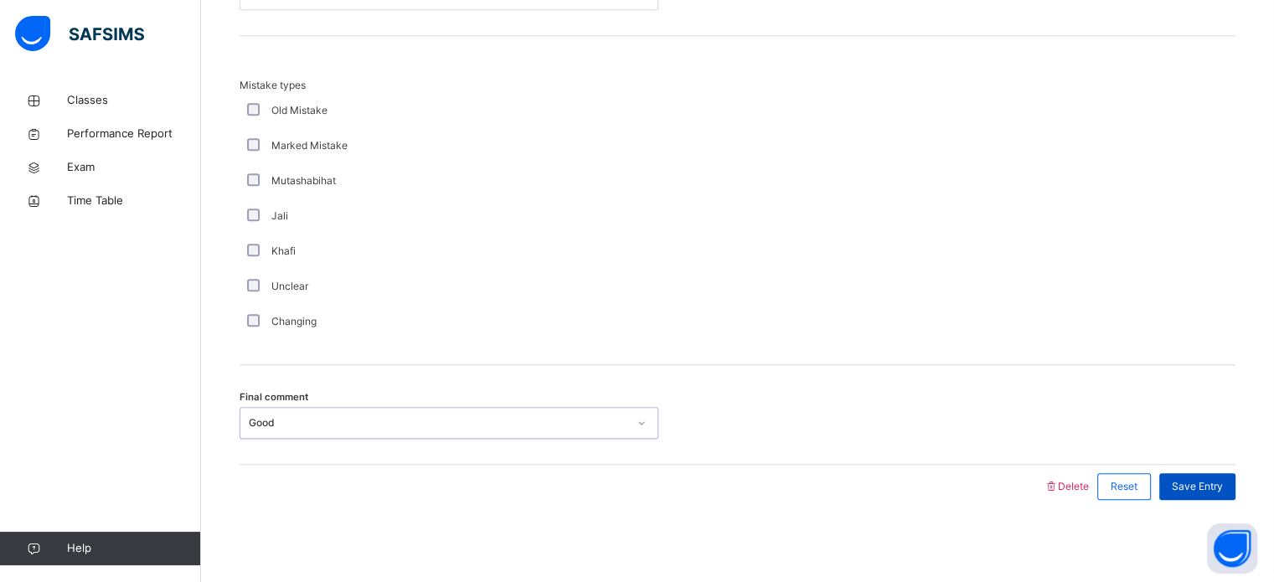
click at [1193, 473] on div "Save Entry" at bounding box center [1198, 486] width 76 height 27
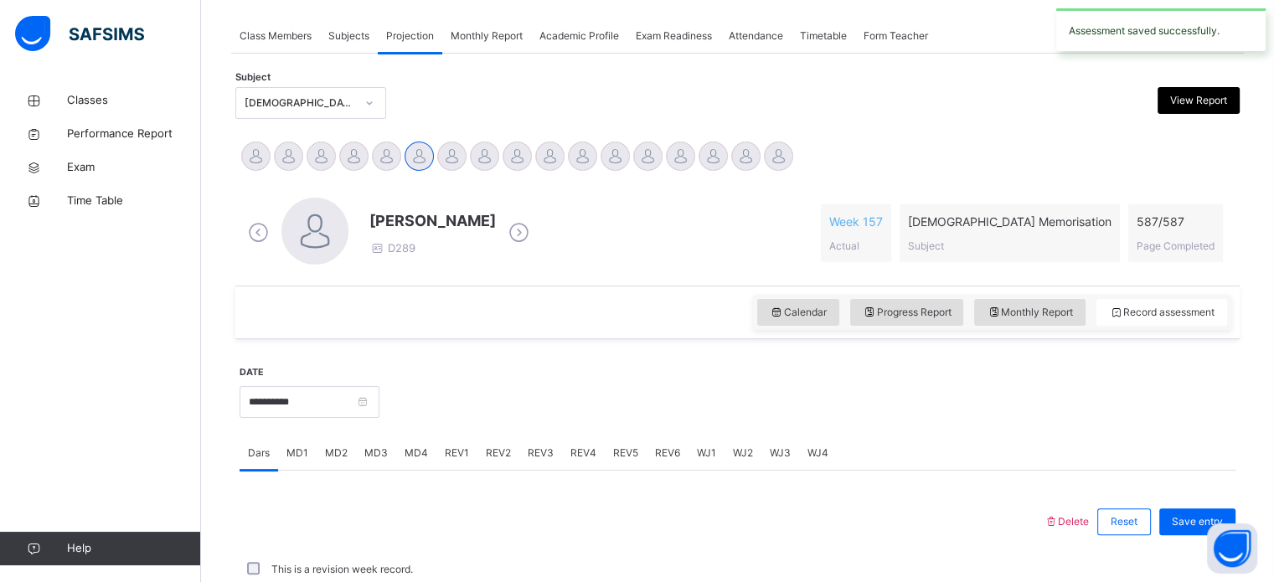
scroll to position [675, 0]
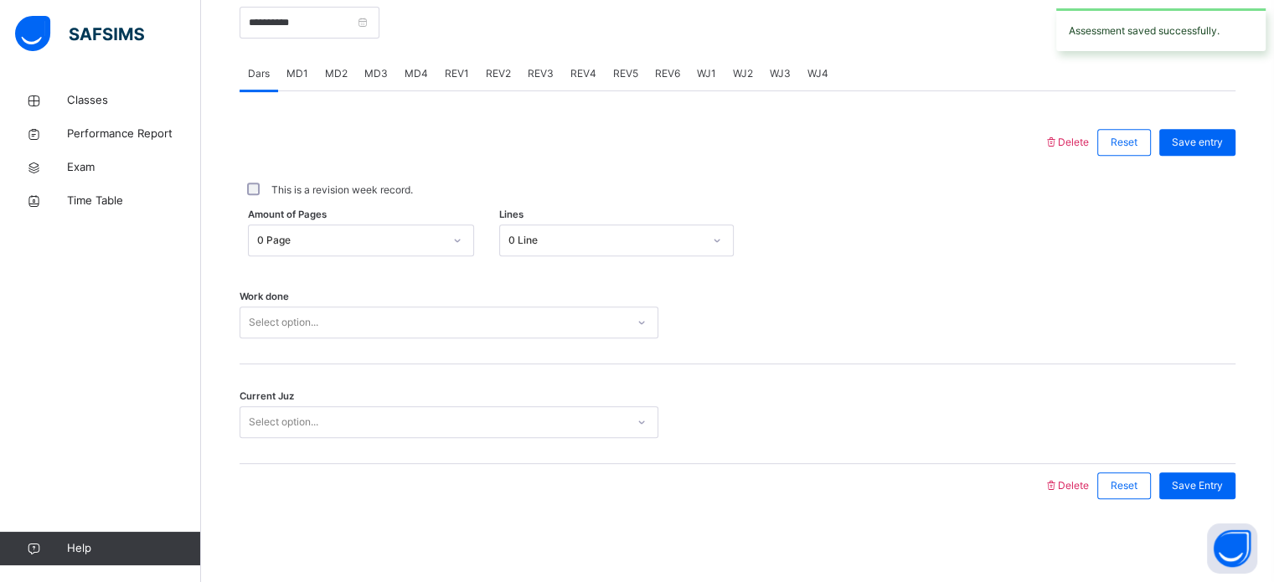
click at [338, 85] on div "MD2" at bounding box center [336, 74] width 39 height 34
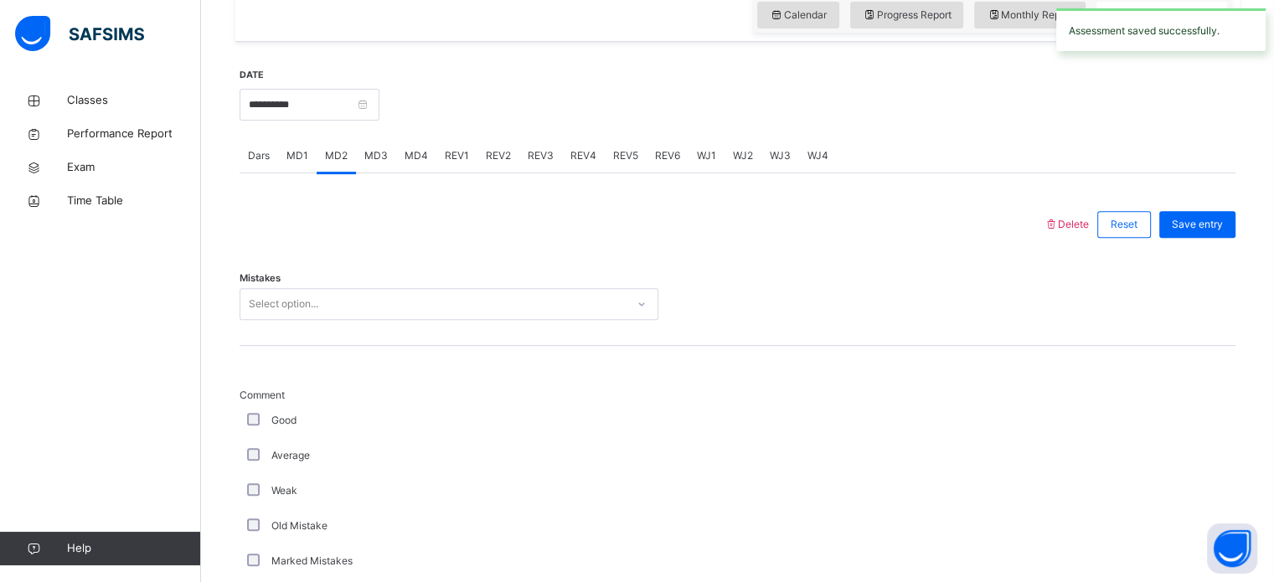
scroll to position [597, 0]
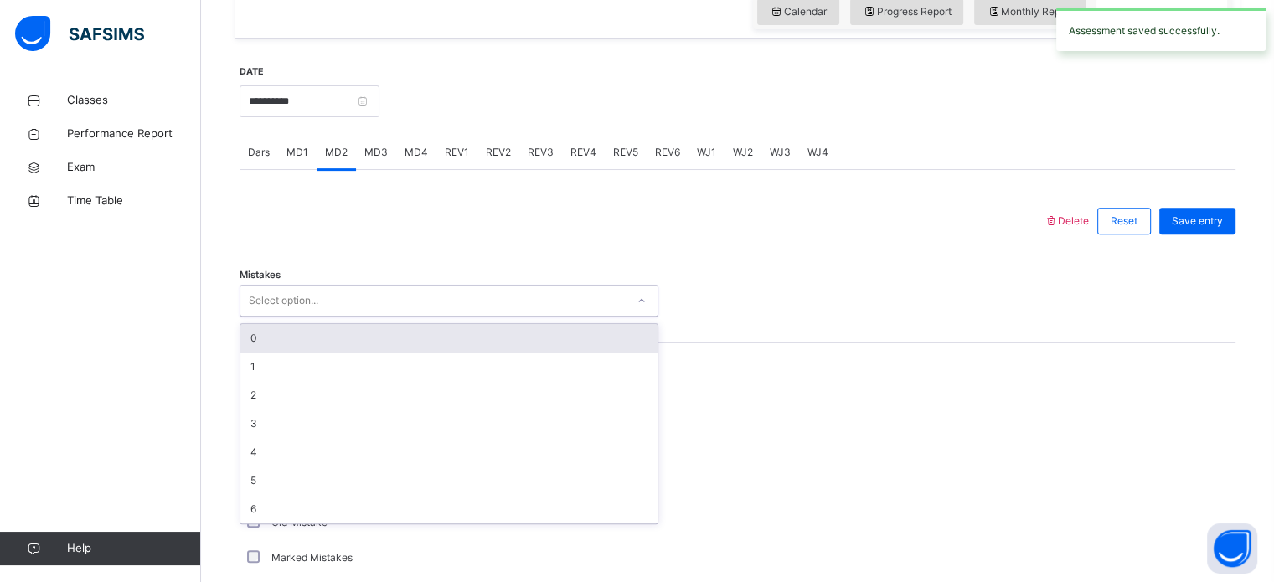
click at [416, 333] on div "0" at bounding box center [448, 338] width 417 height 28
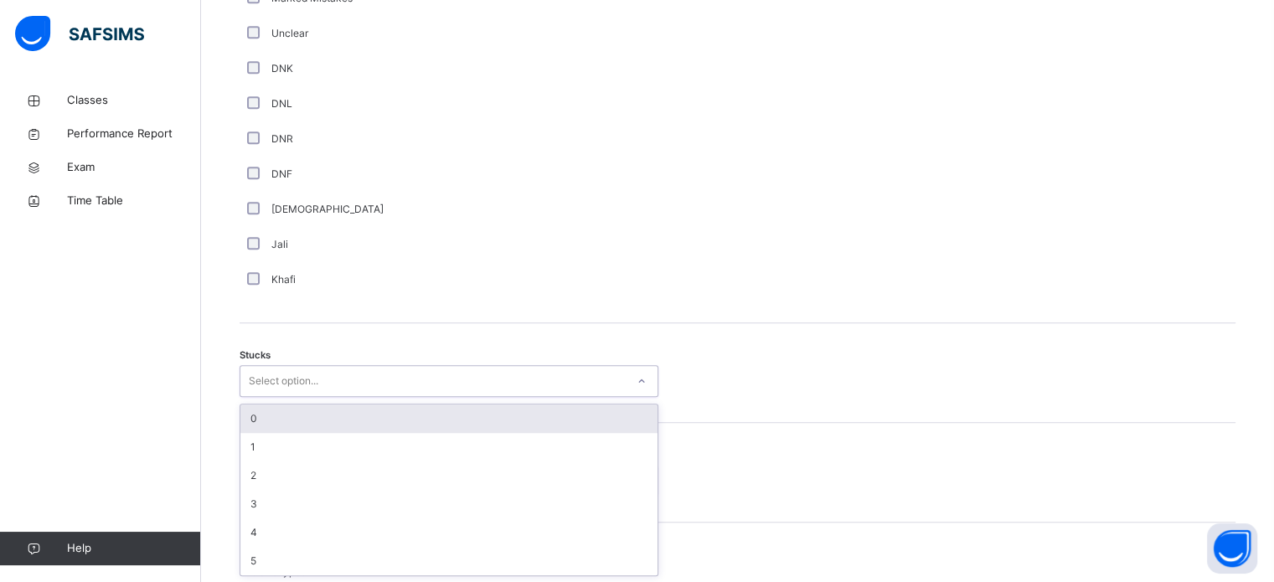
click at [364, 431] on div "0" at bounding box center [448, 419] width 417 height 28
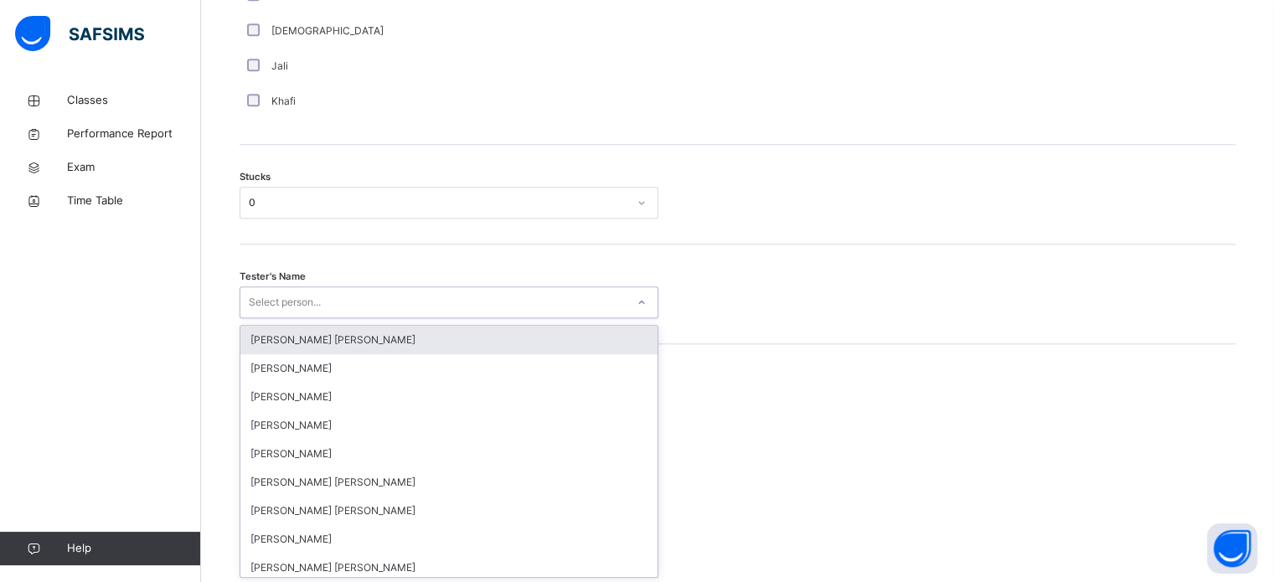
scroll to position [1336, 0]
click at [545, 154] on div "Stucks 0" at bounding box center [738, 194] width 996 height 100
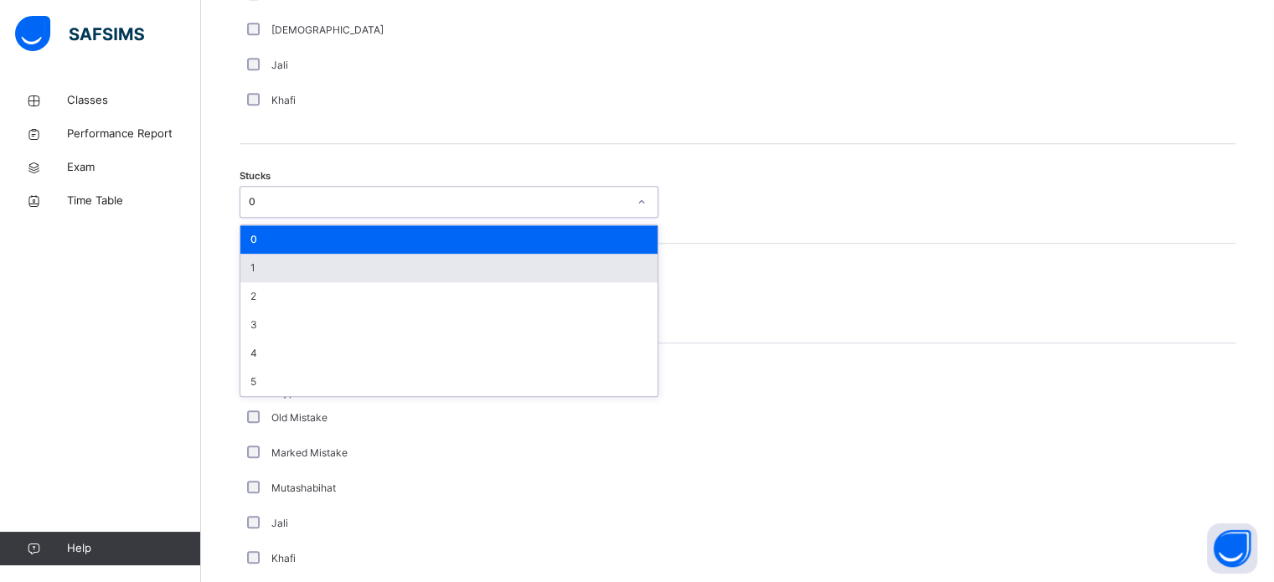
click at [492, 268] on div "1" at bounding box center [448, 268] width 417 height 28
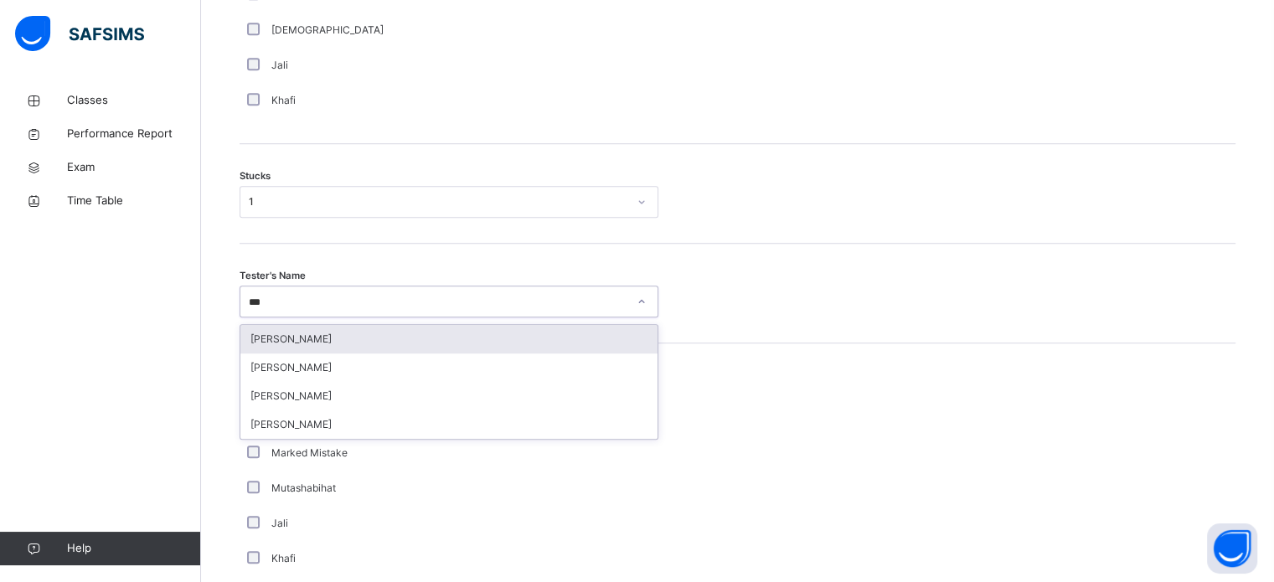
type input "****"
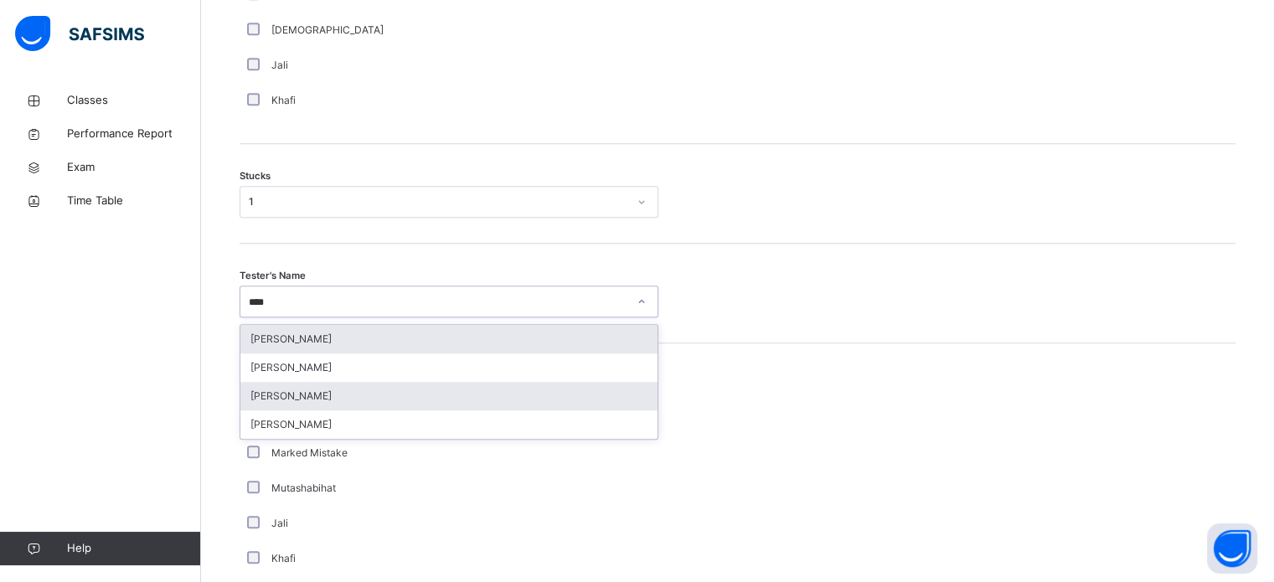
click at [389, 401] on div "[PERSON_NAME]" at bounding box center [448, 396] width 417 height 28
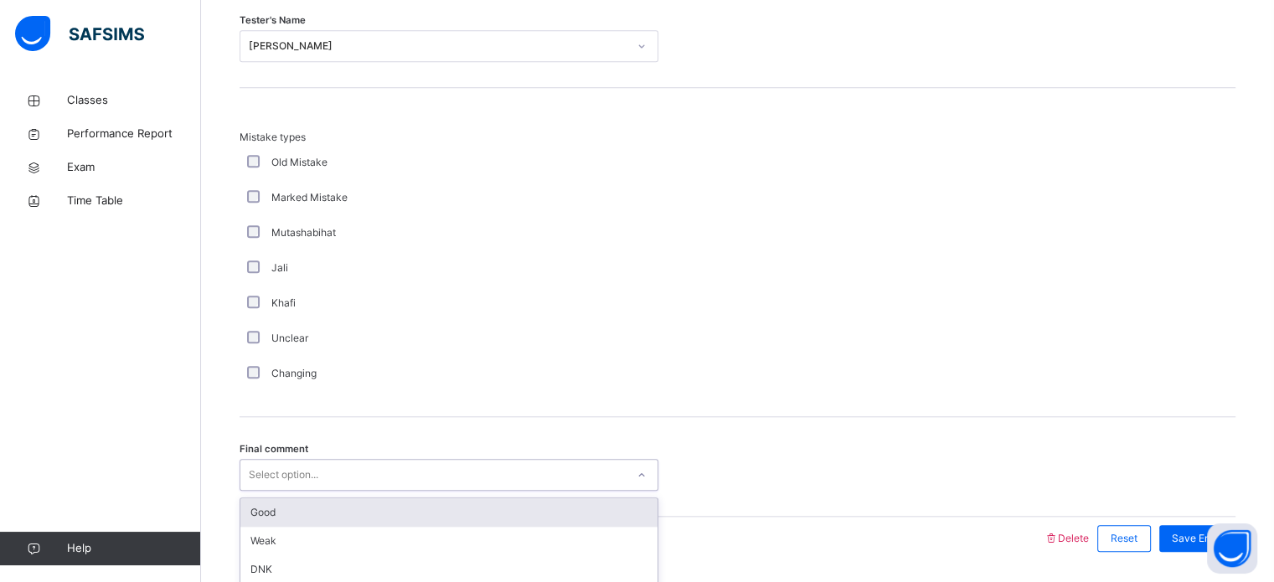
scroll to position [1643, 0]
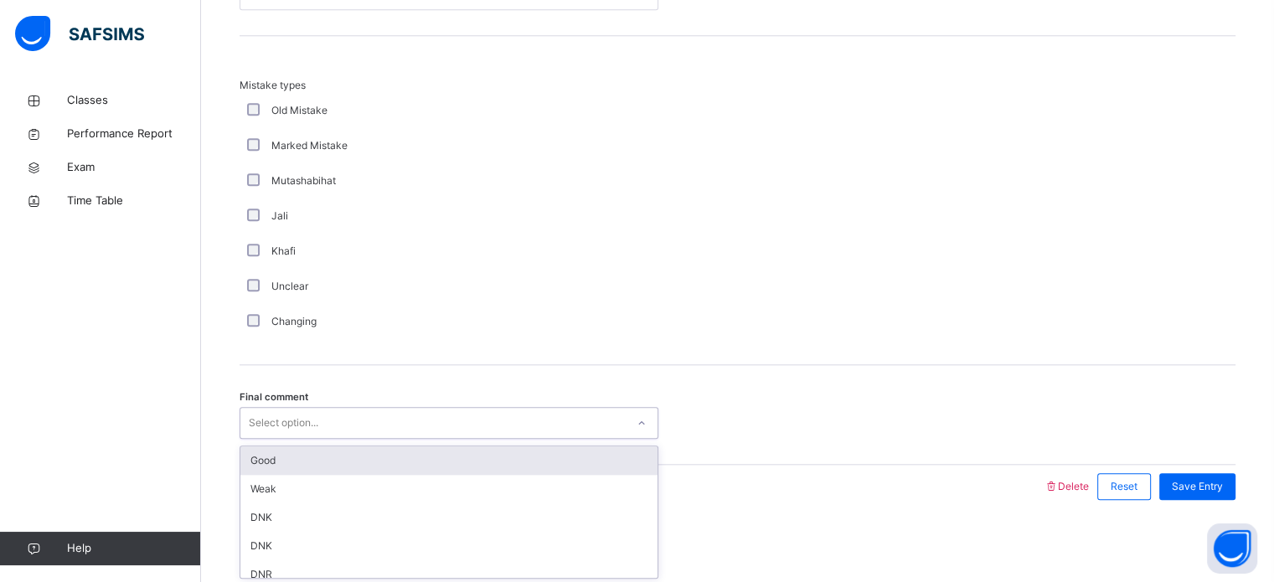
click at [446, 472] on div "Good" at bounding box center [448, 461] width 417 height 28
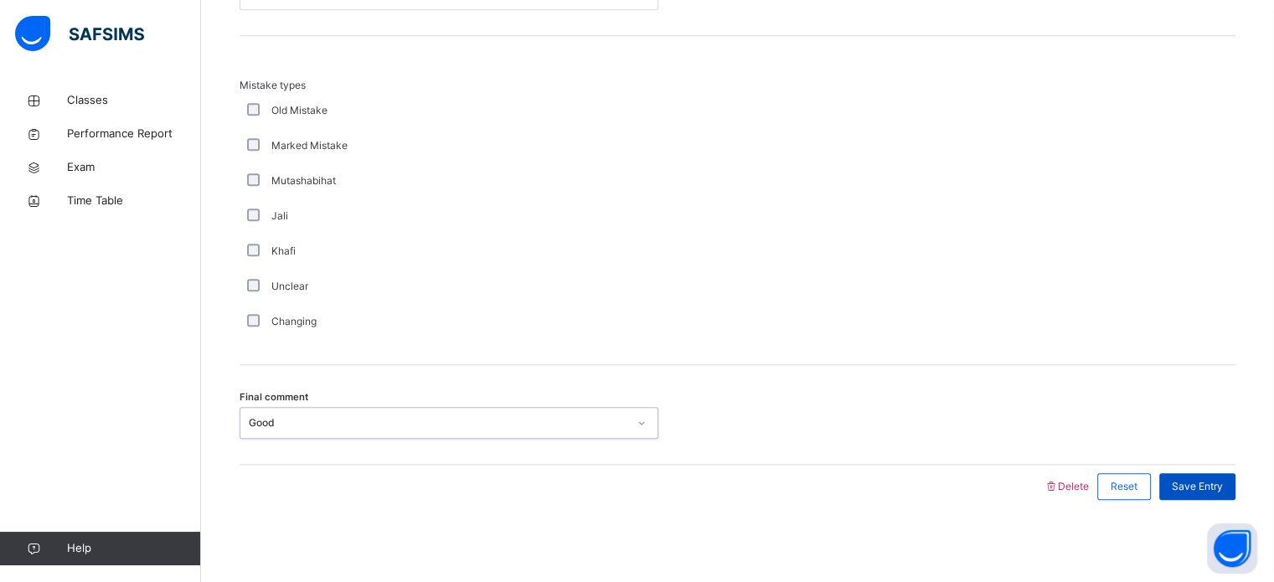
click at [1220, 479] on span "Save Entry" at bounding box center [1197, 486] width 51 height 15
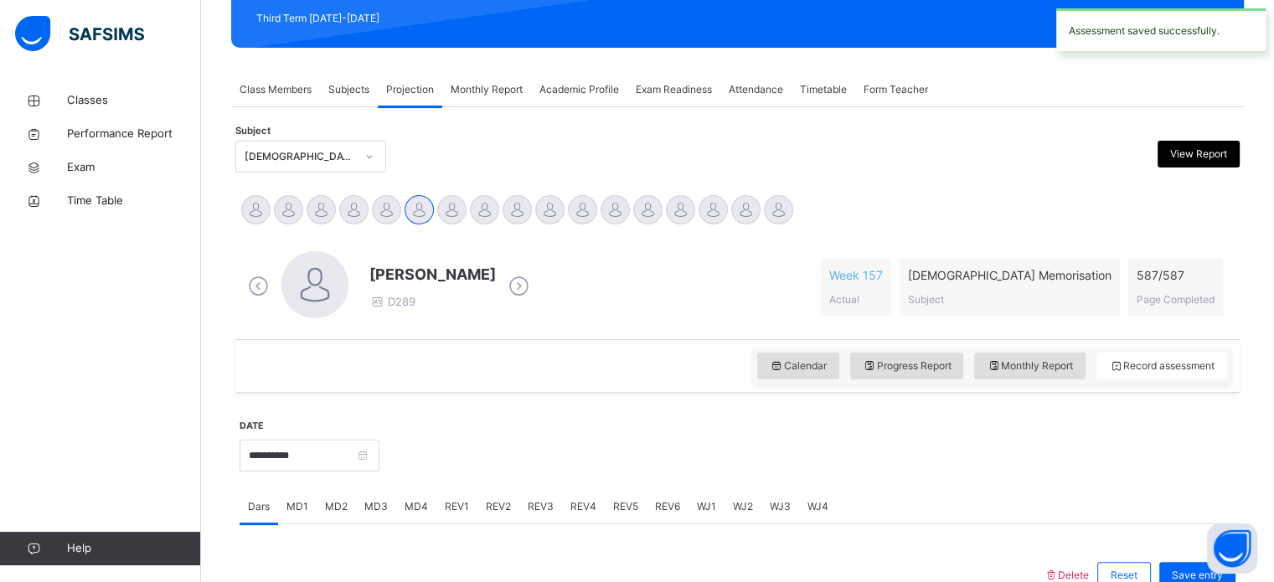
scroll to position [199, 0]
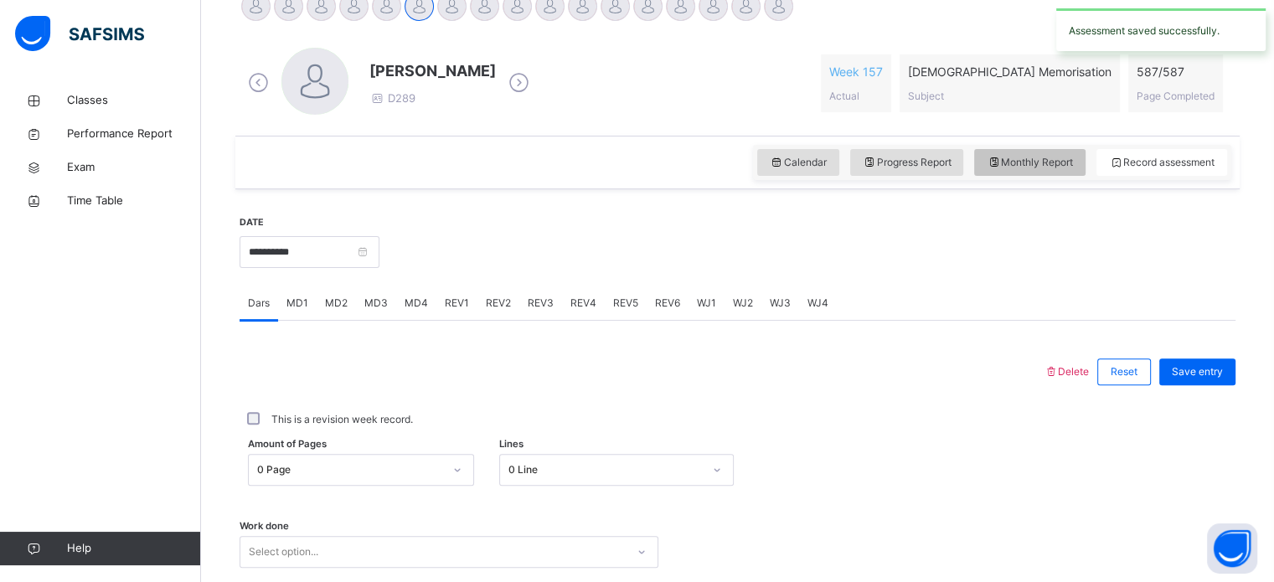
click at [1067, 173] on div "Monthly Report" at bounding box center [1029, 162] width 111 height 27
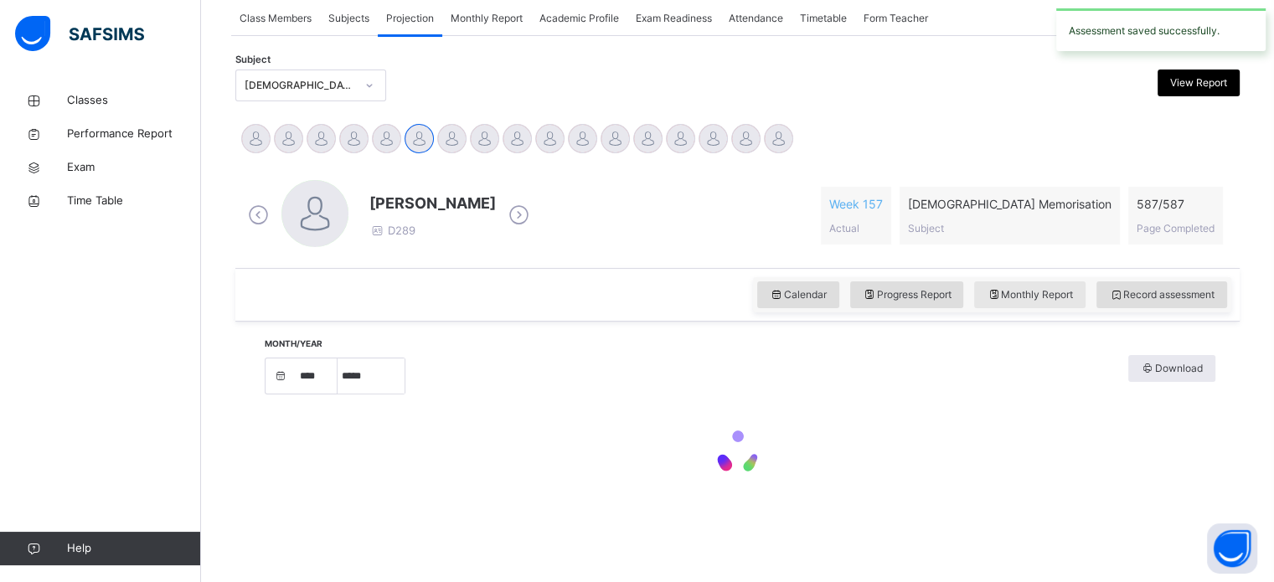
select select "****"
select select "*"
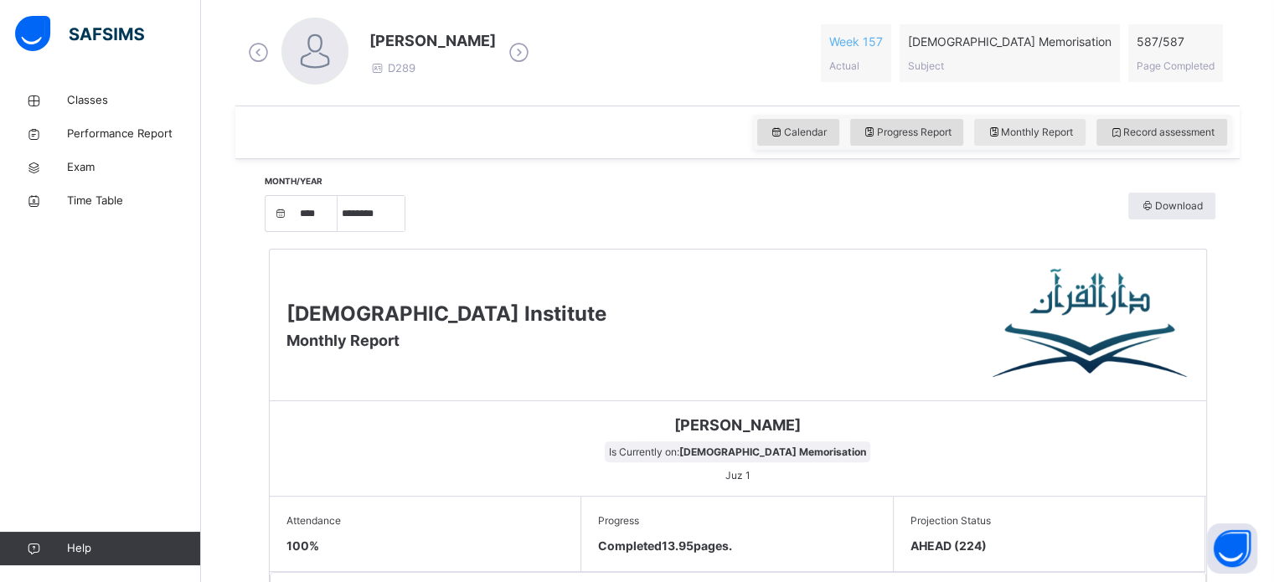
scroll to position [406, 0]
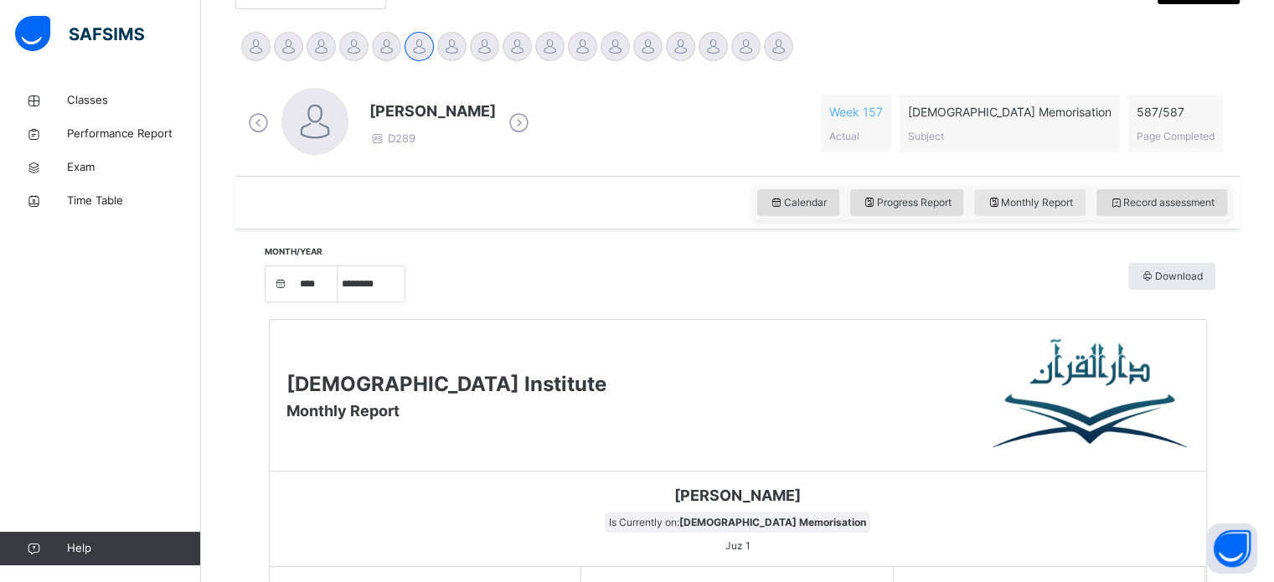
click at [1035, 213] on div "Monthly Report" at bounding box center [1029, 202] width 111 height 27
click at [1197, 213] on div "Record assessment" at bounding box center [1162, 202] width 131 height 27
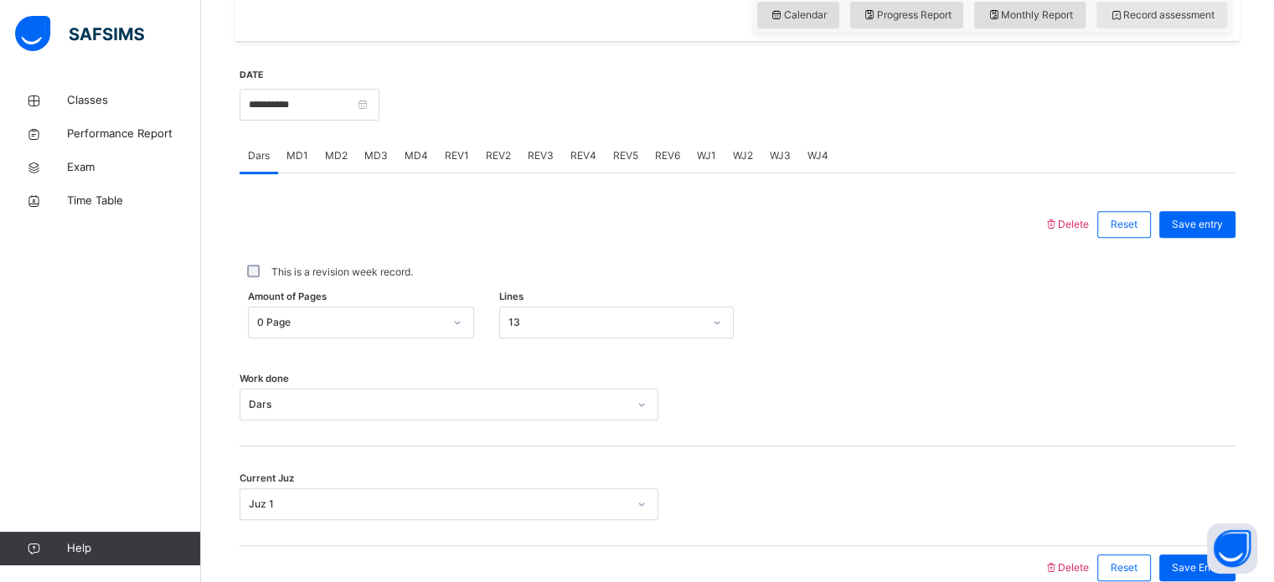
scroll to position [604, 0]
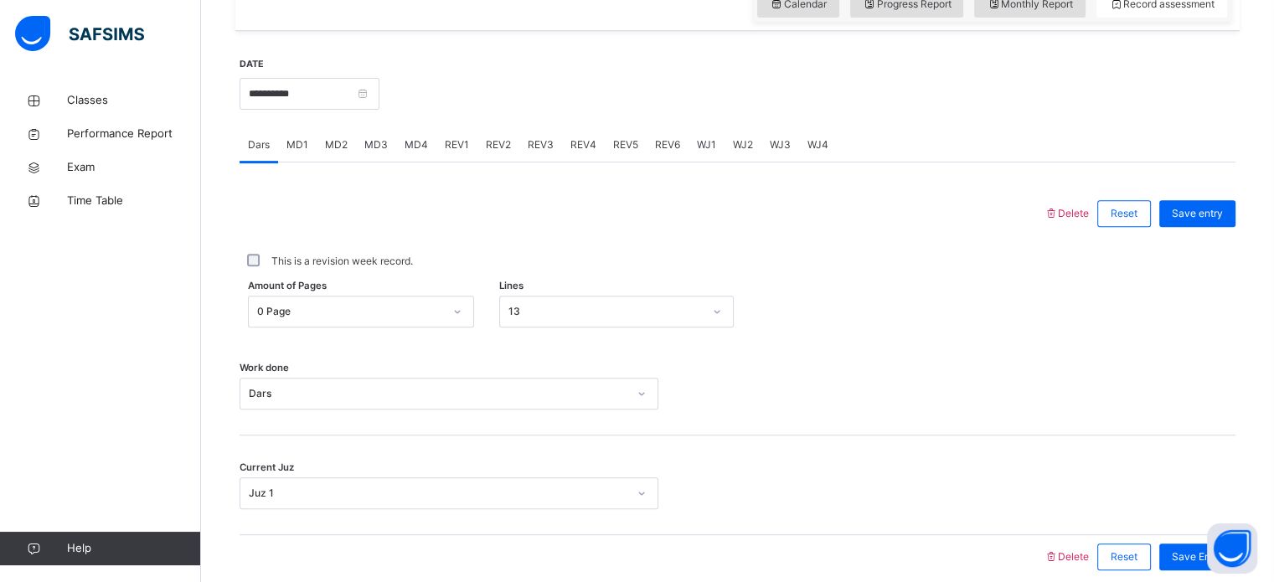
click at [368, 154] on div "MD3" at bounding box center [376, 145] width 40 height 34
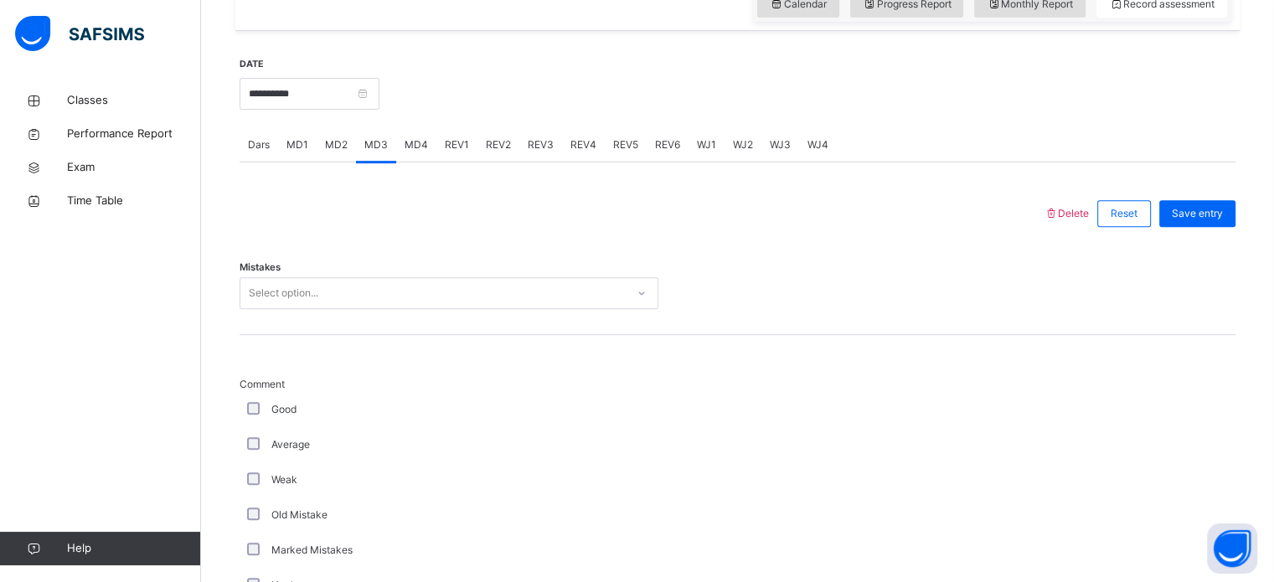
click at [421, 132] on div "MD4" at bounding box center [416, 145] width 40 height 34
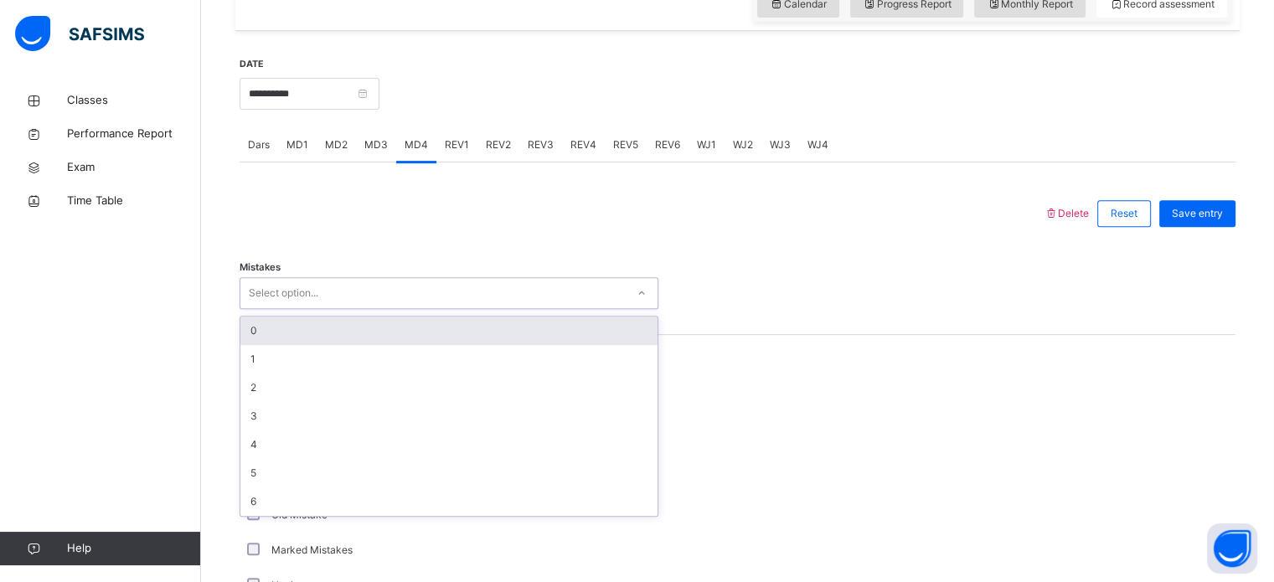
click at [365, 333] on div "0" at bounding box center [448, 331] width 417 height 28
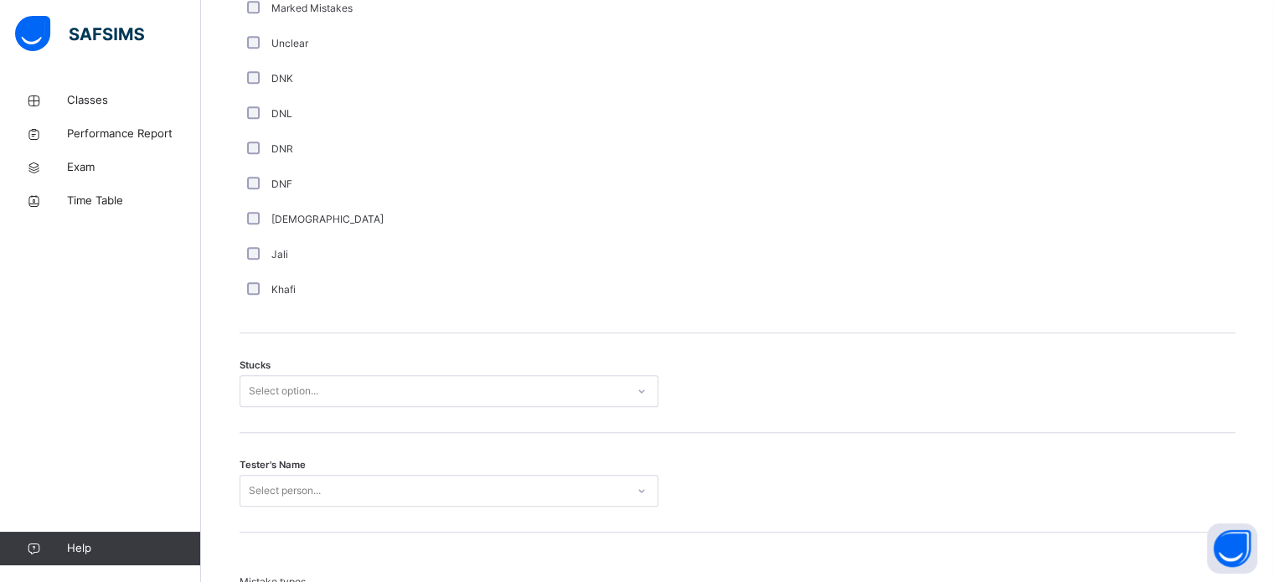
scroll to position [1156, 0]
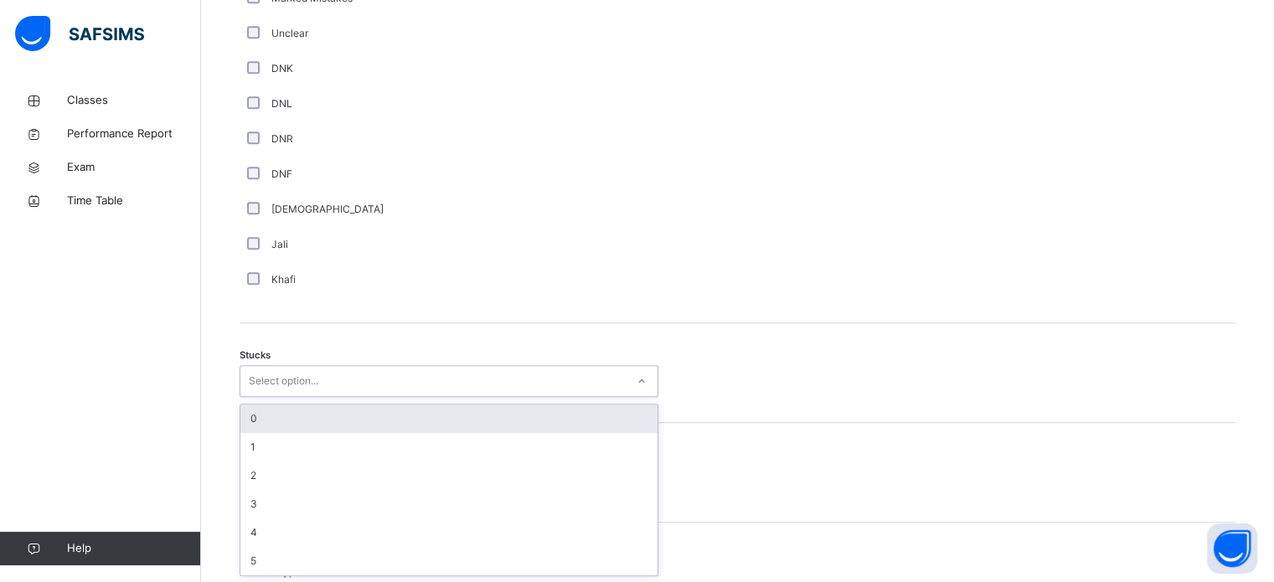
click at [455, 422] on div "0" at bounding box center [448, 419] width 417 height 28
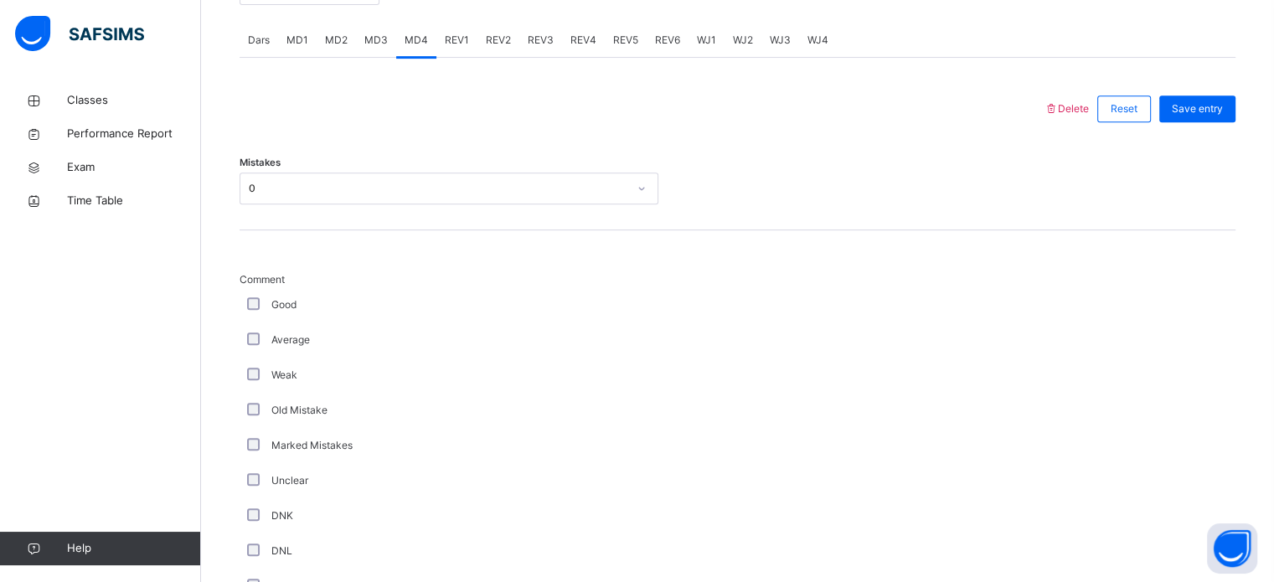
scroll to position [728, 0]
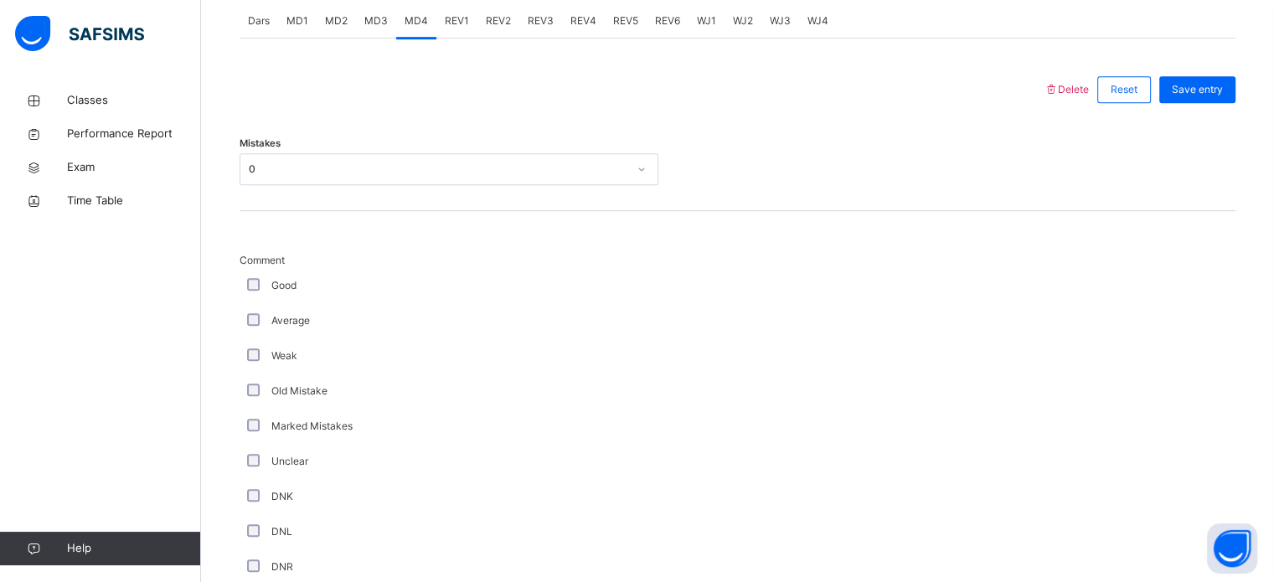
click at [580, 128] on div "Mistakes 0" at bounding box center [738, 161] width 996 height 100
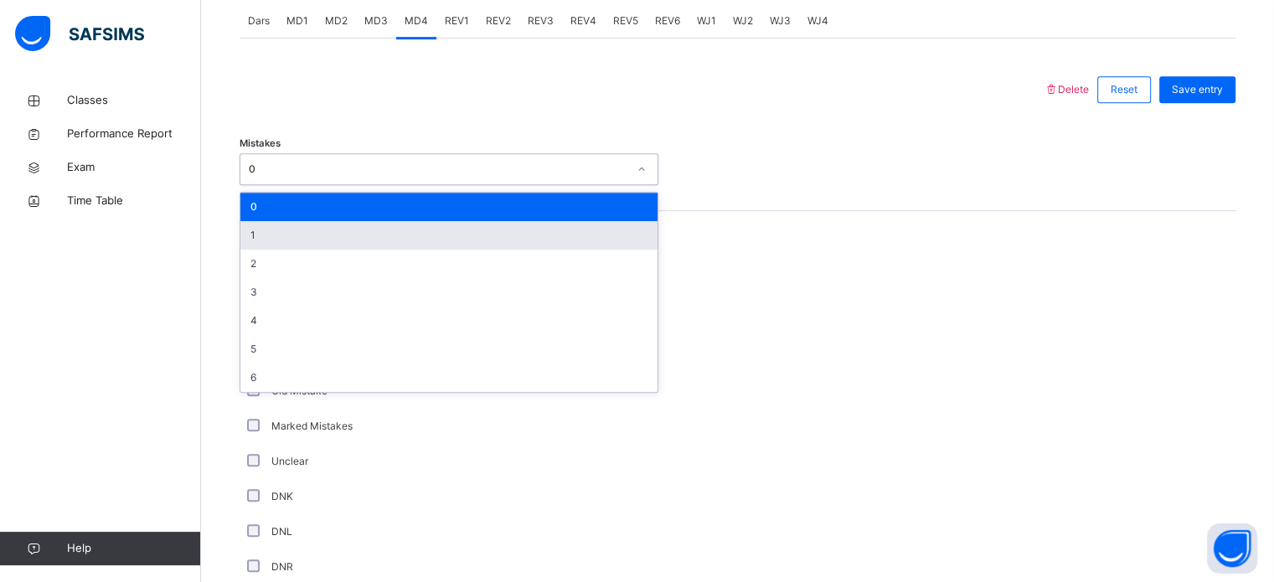
click at [423, 238] on div "1" at bounding box center [448, 235] width 417 height 28
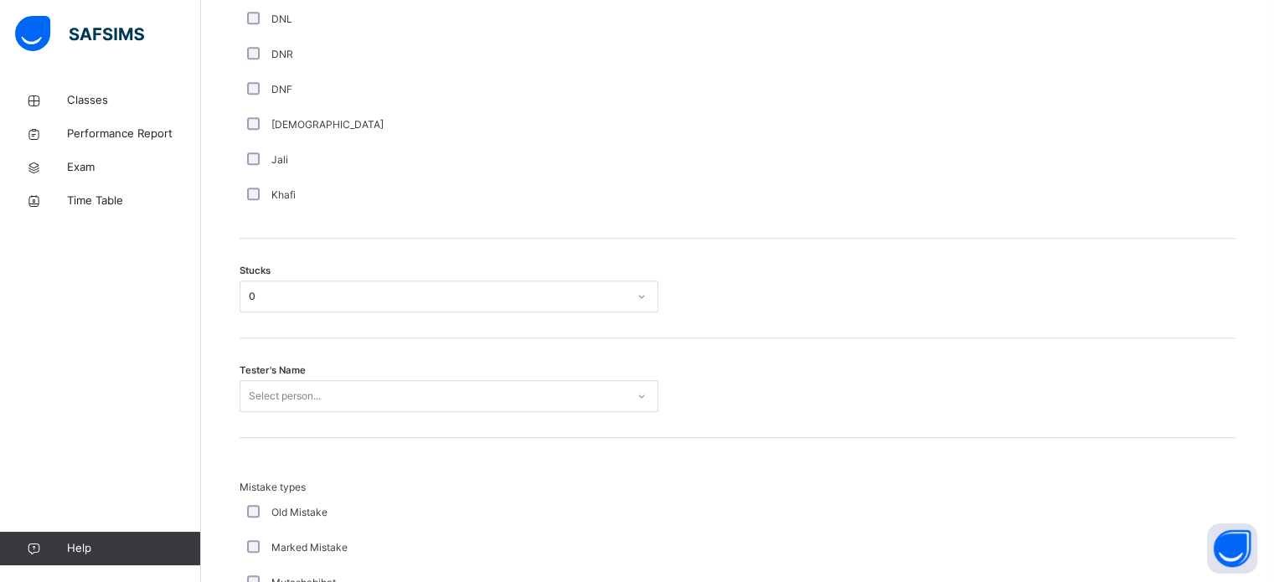
scroll to position [1280, 0]
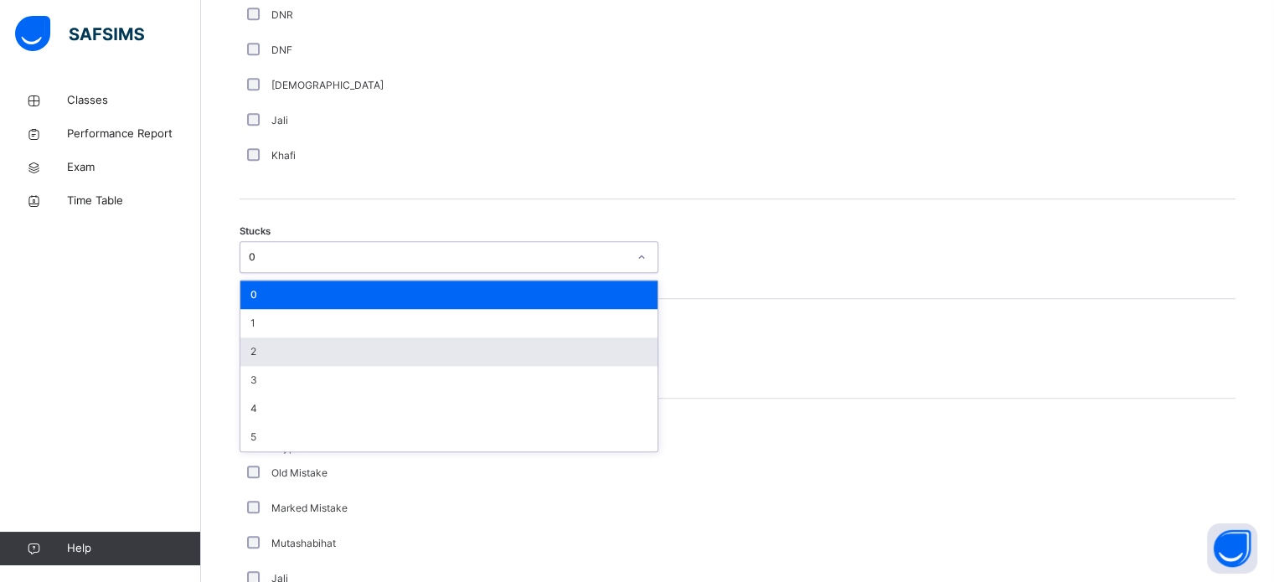
click at [379, 357] on div "2" at bounding box center [448, 352] width 417 height 28
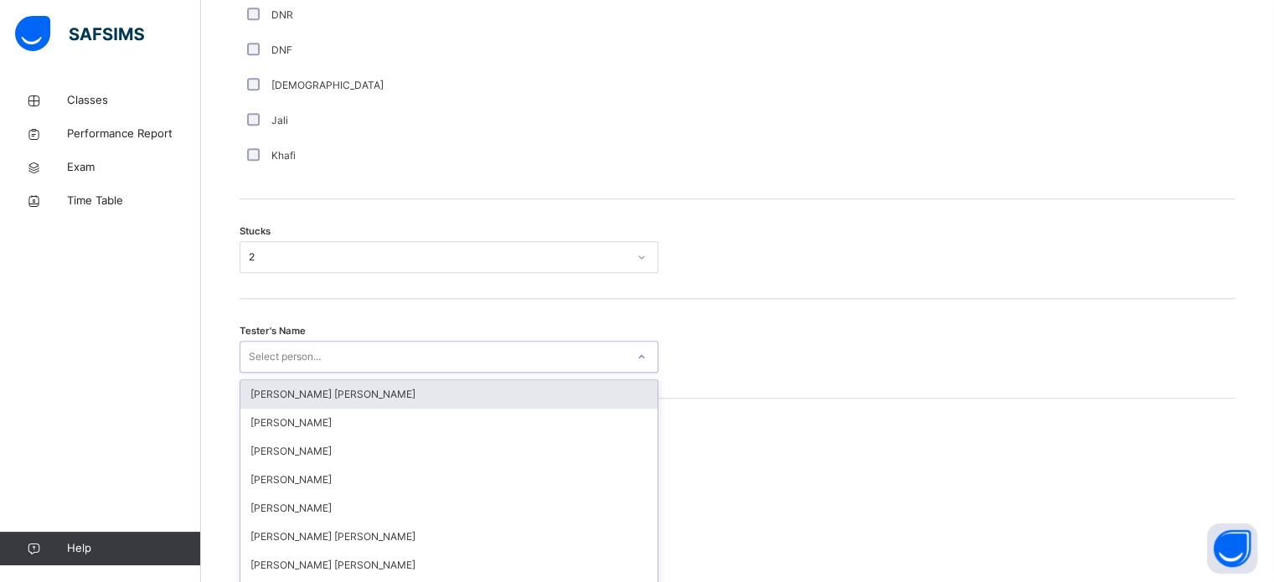
scroll to position [1336, 0]
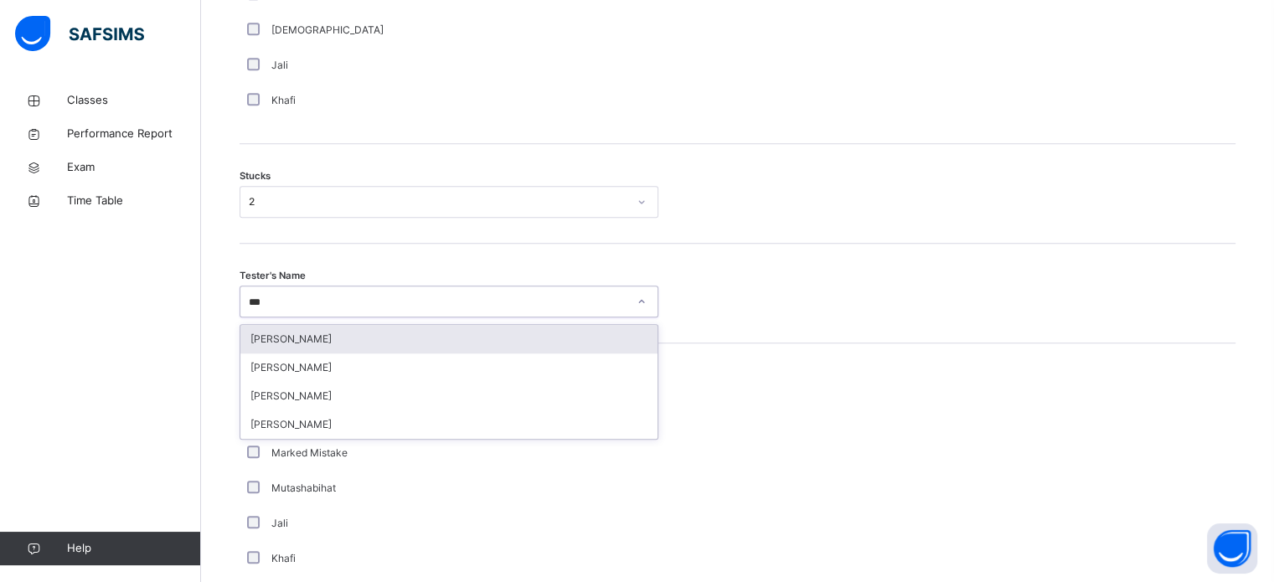
type input "****"
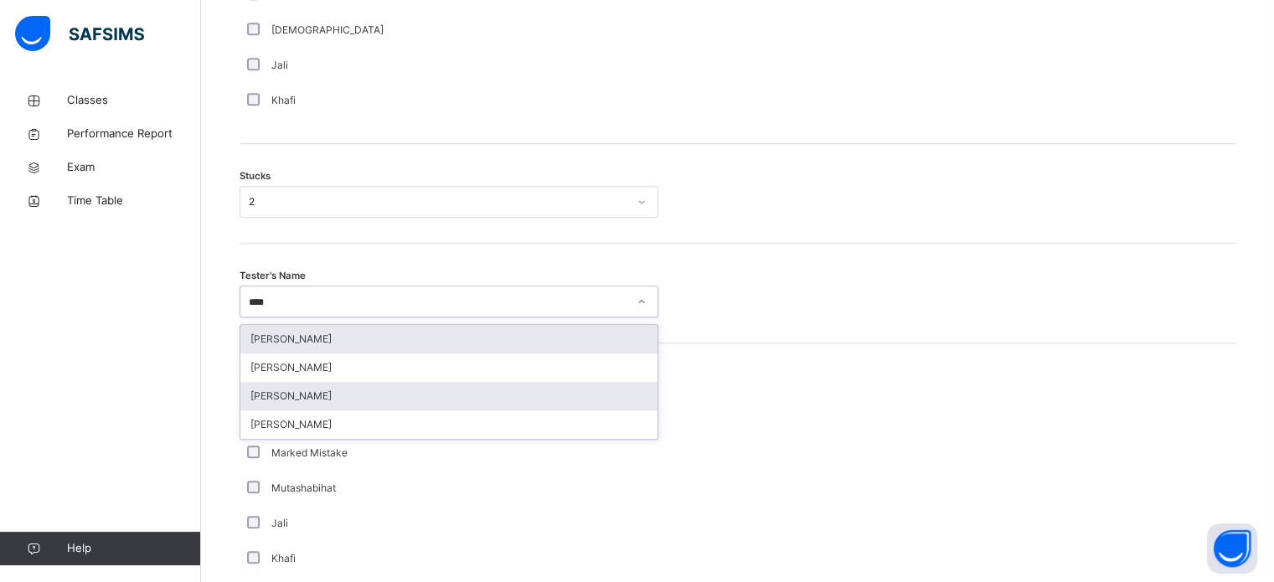
click at [264, 395] on div "[PERSON_NAME]" at bounding box center [448, 396] width 417 height 28
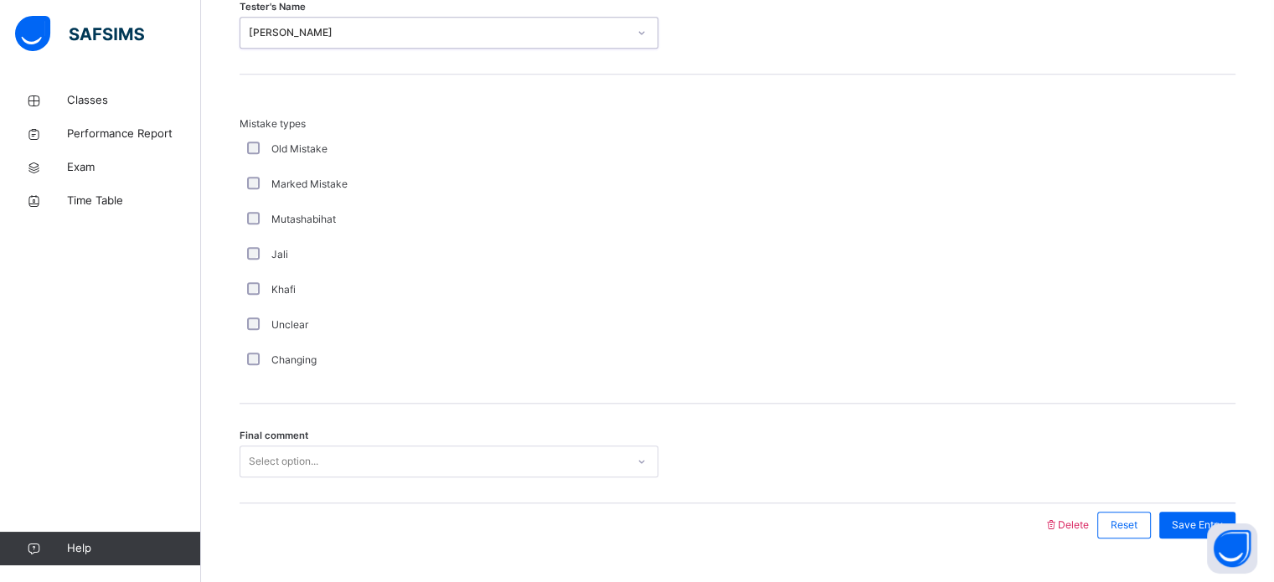
scroll to position [1643, 0]
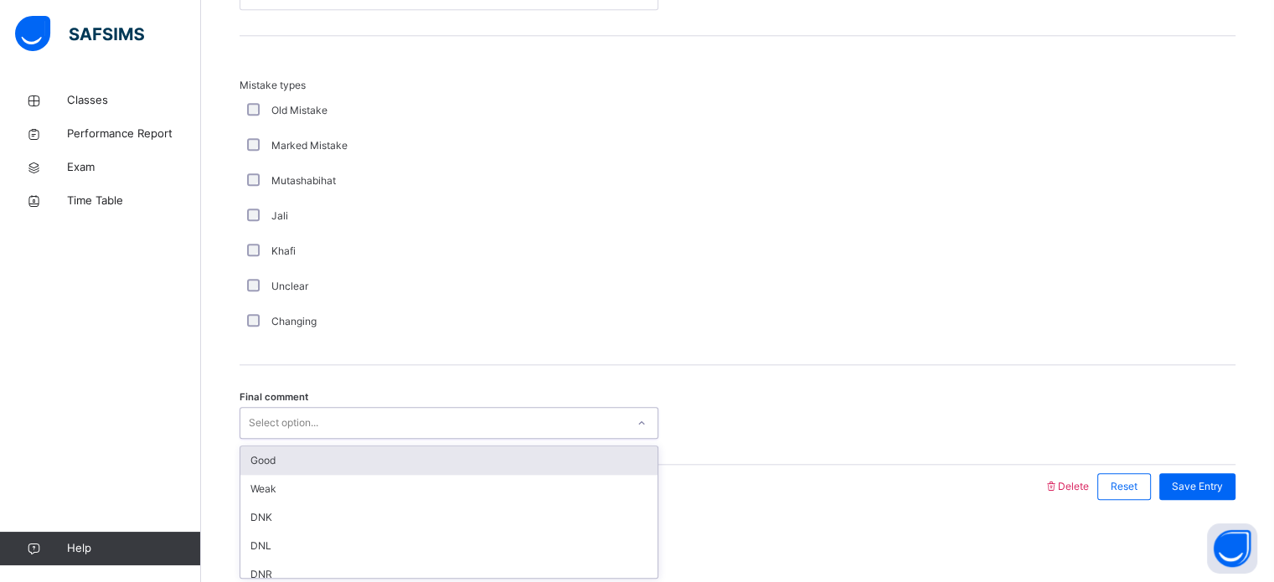
click at [437, 461] on div "Good" at bounding box center [448, 461] width 417 height 28
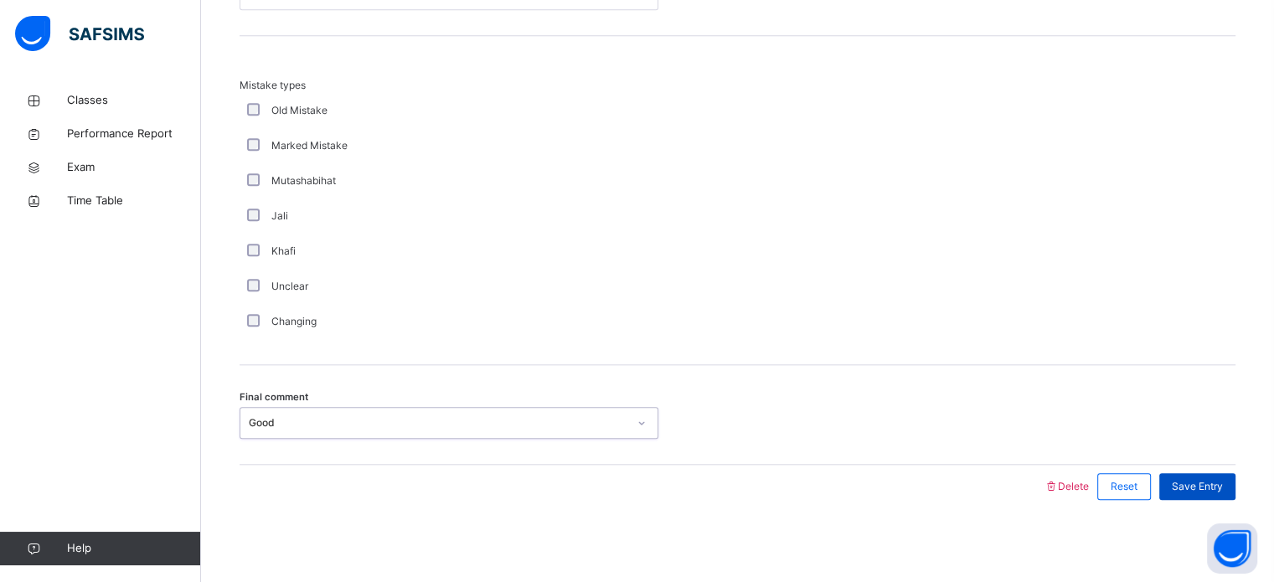
click at [1224, 495] on div "Save Entry" at bounding box center [1198, 486] width 76 height 27
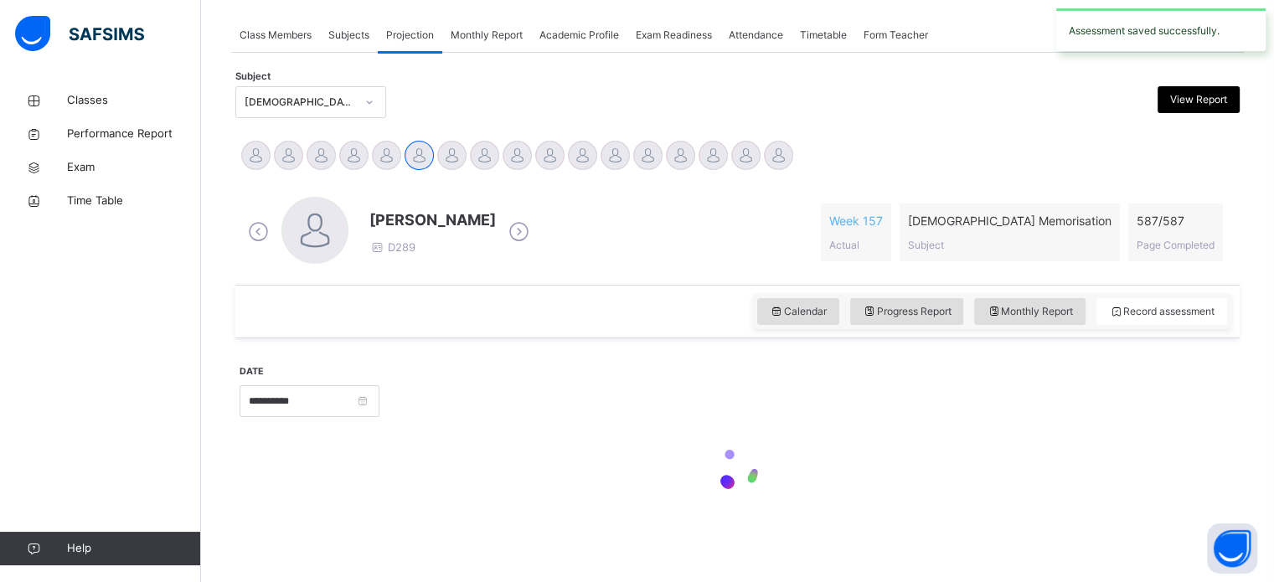
scroll to position [296, 0]
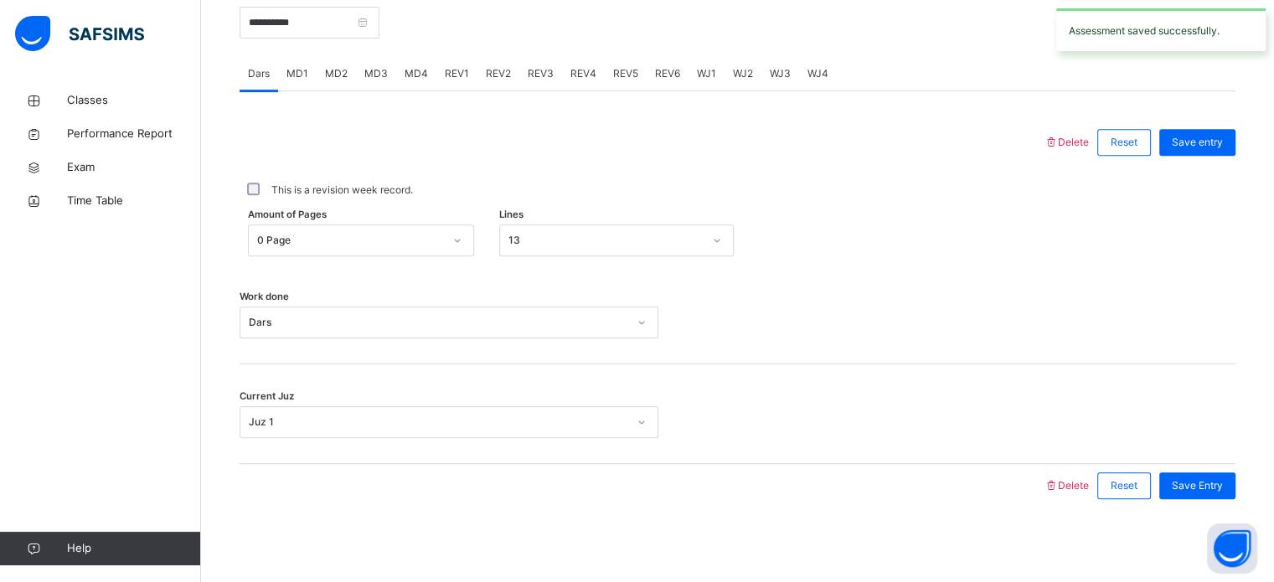
click at [421, 78] on span "MD4" at bounding box center [416, 73] width 23 height 15
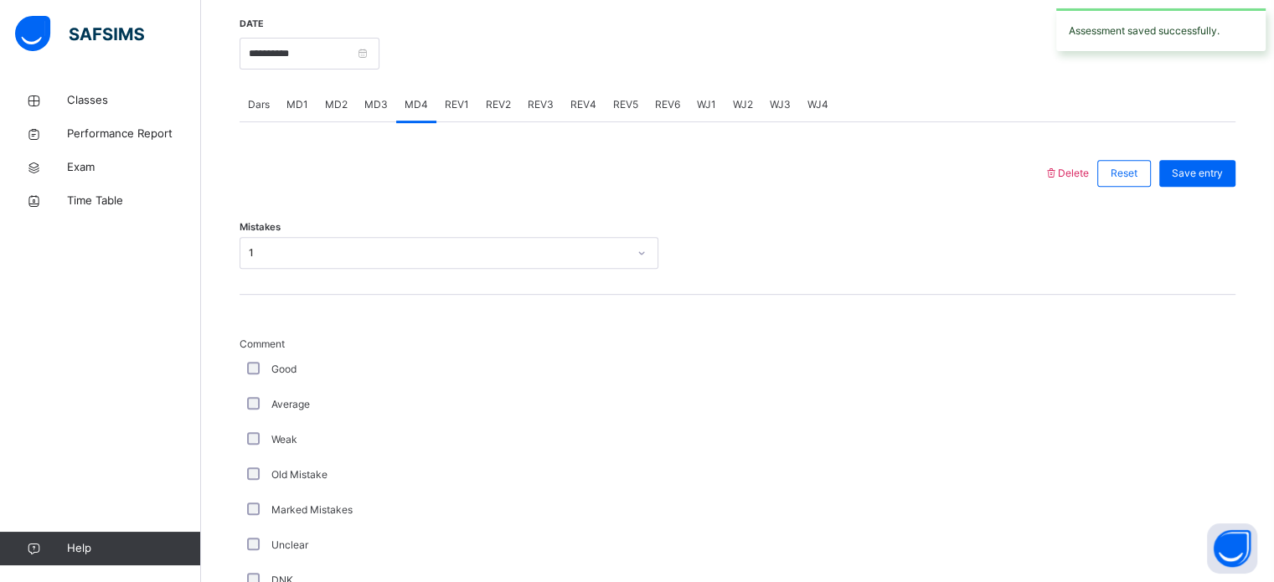
scroll to position [582, 0]
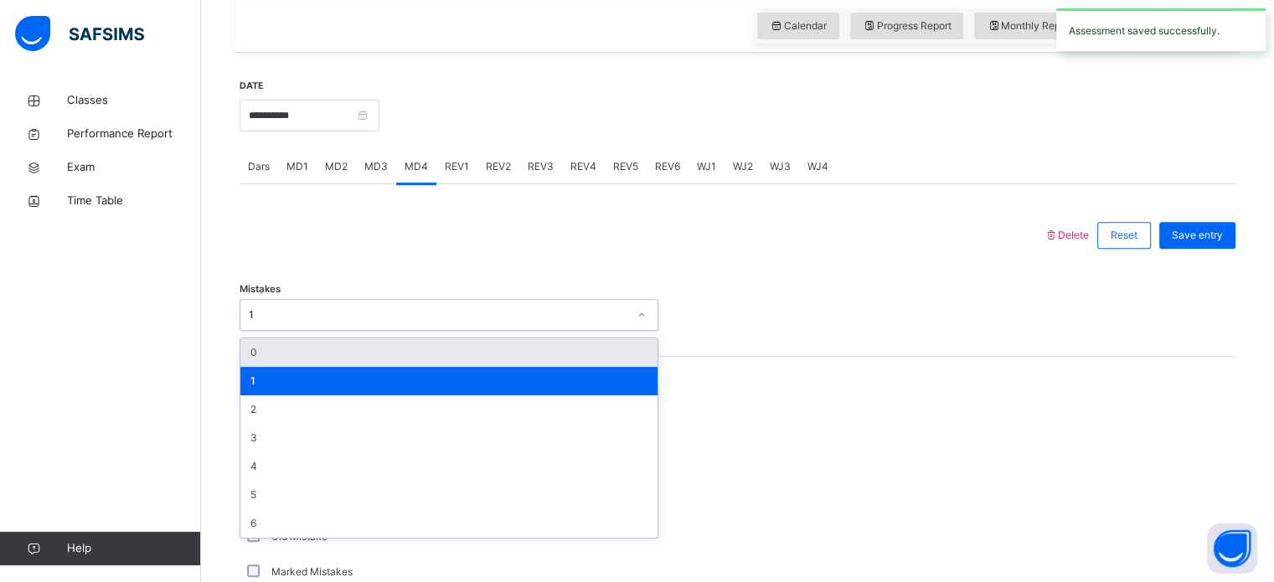
click at [338, 183] on div "MD2" at bounding box center [336, 167] width 39 height 34
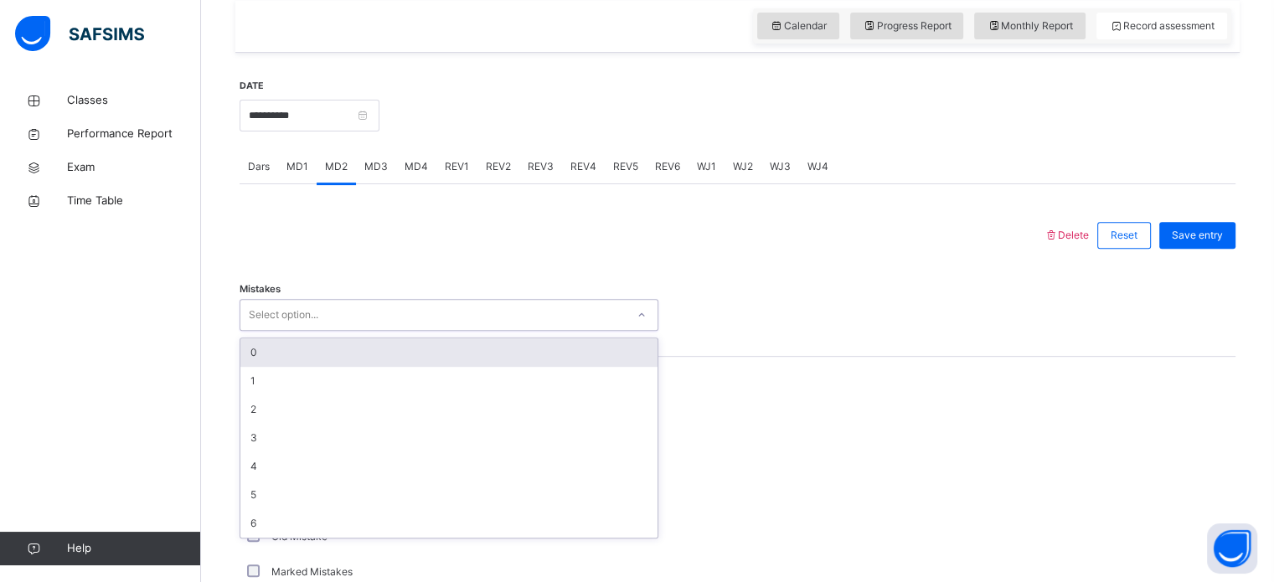
click at [374, 340] on div "0" at bounding box center [448, 353] width 417 height 28
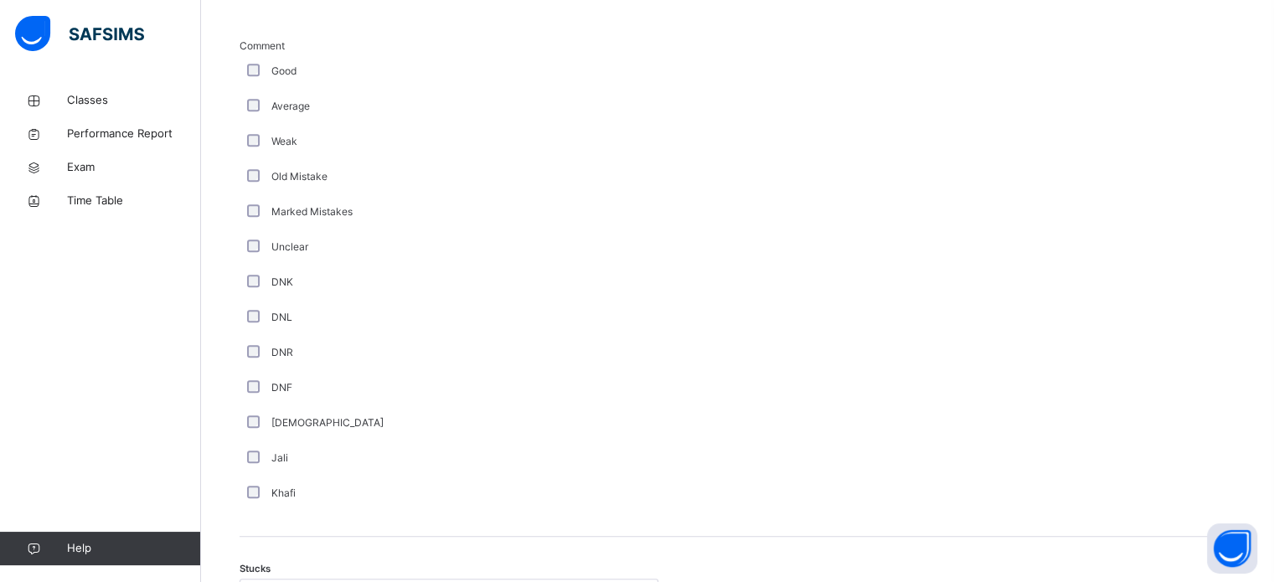
scroll to position [1245, 0]
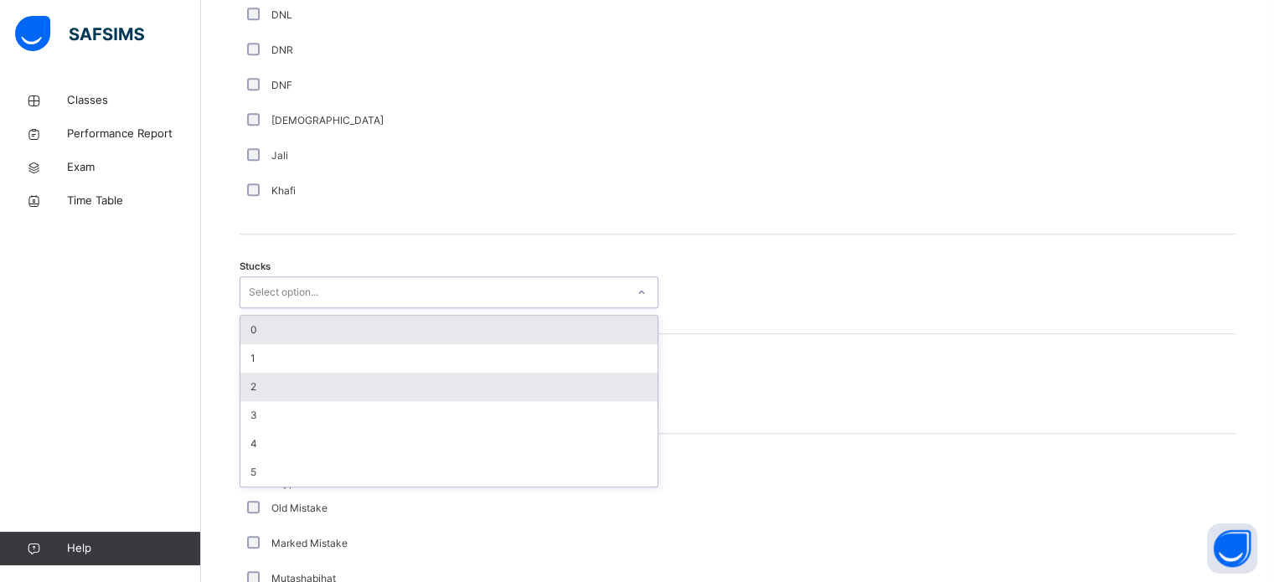
click at [380, 375] on div "2" at bounding box center [448, 387] width 417 height 28
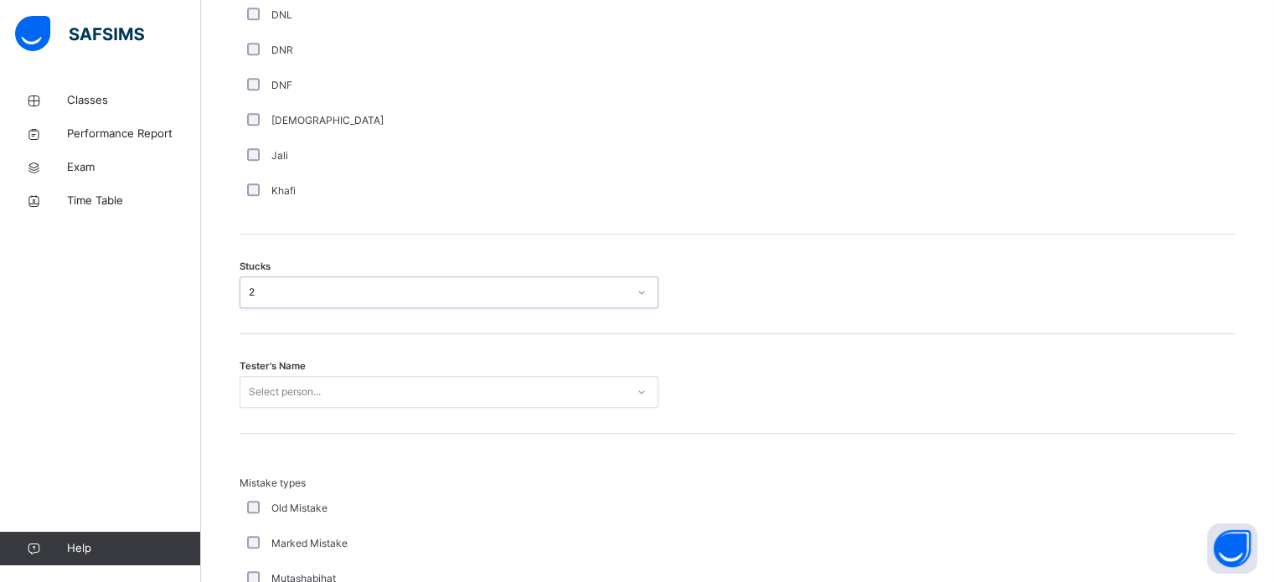
click at [381, 362] on div "Tester's Name Select person..." at bounding box center [738, 384] width 996 height 100
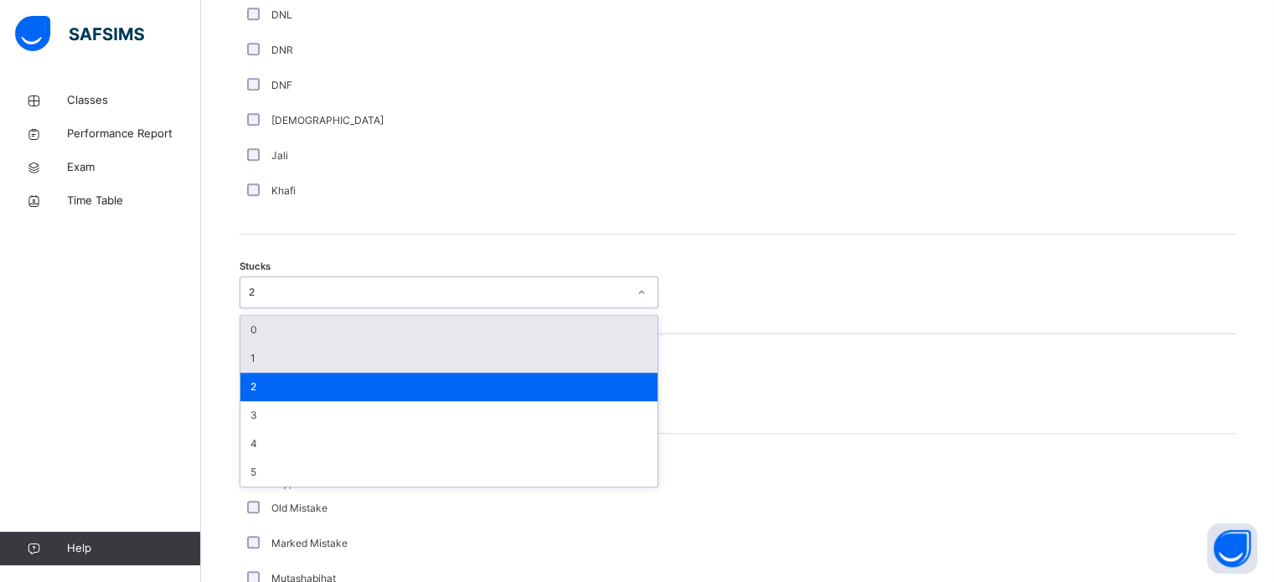
click at [385, 364] on div "1" at bounding box center [448, 358] width 417 height 28
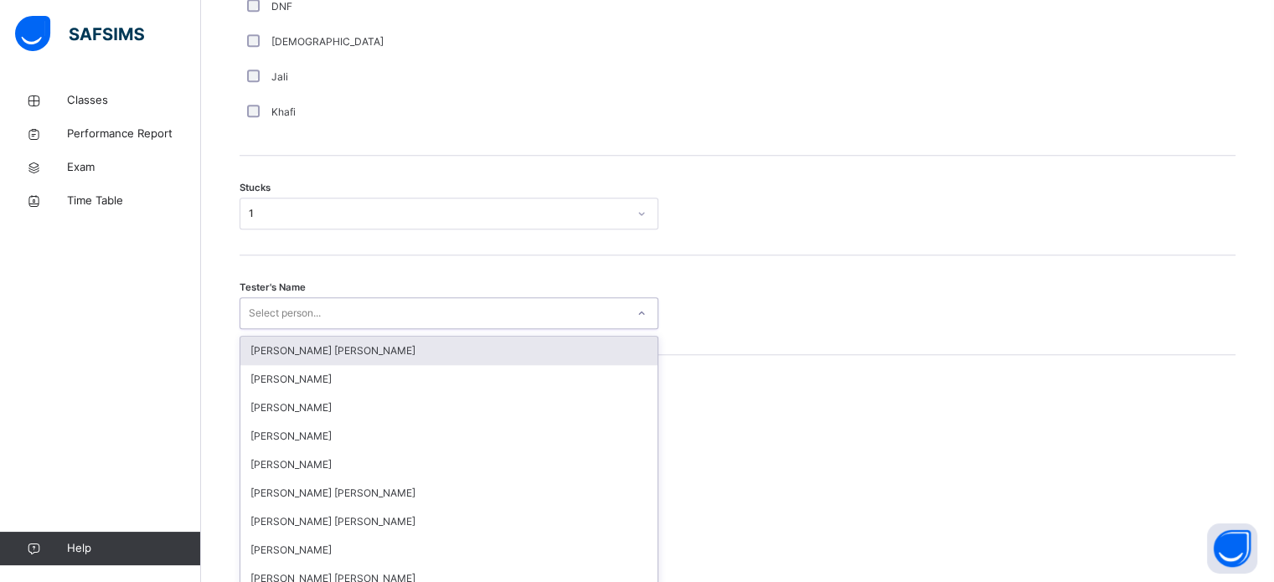
scroll to position [1336, 0]
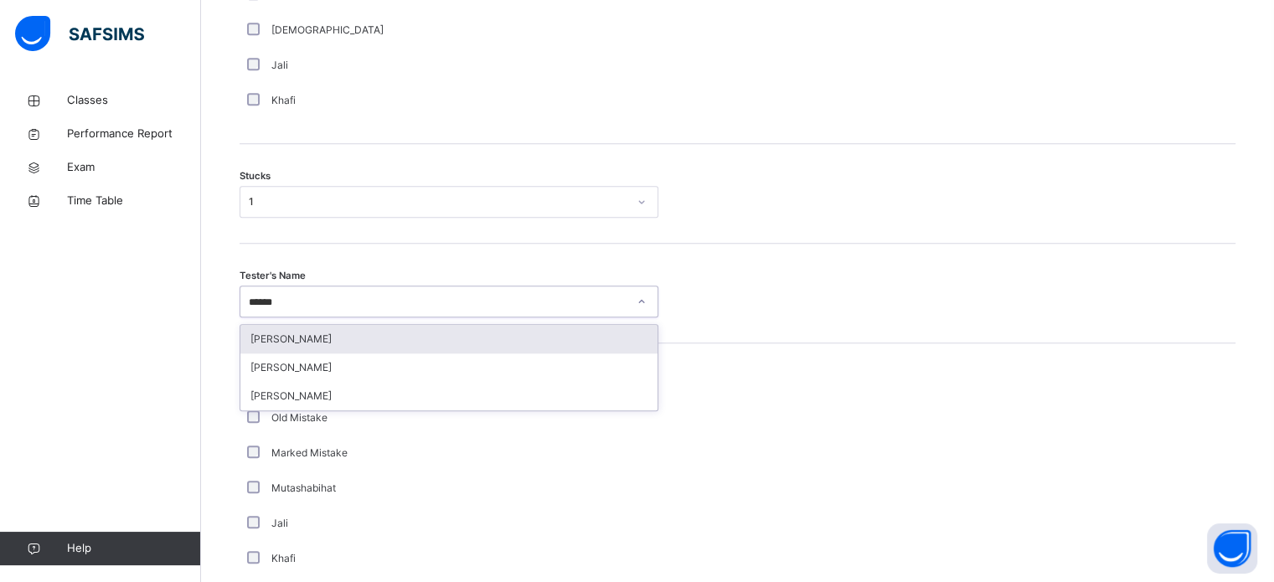
type input "*******"
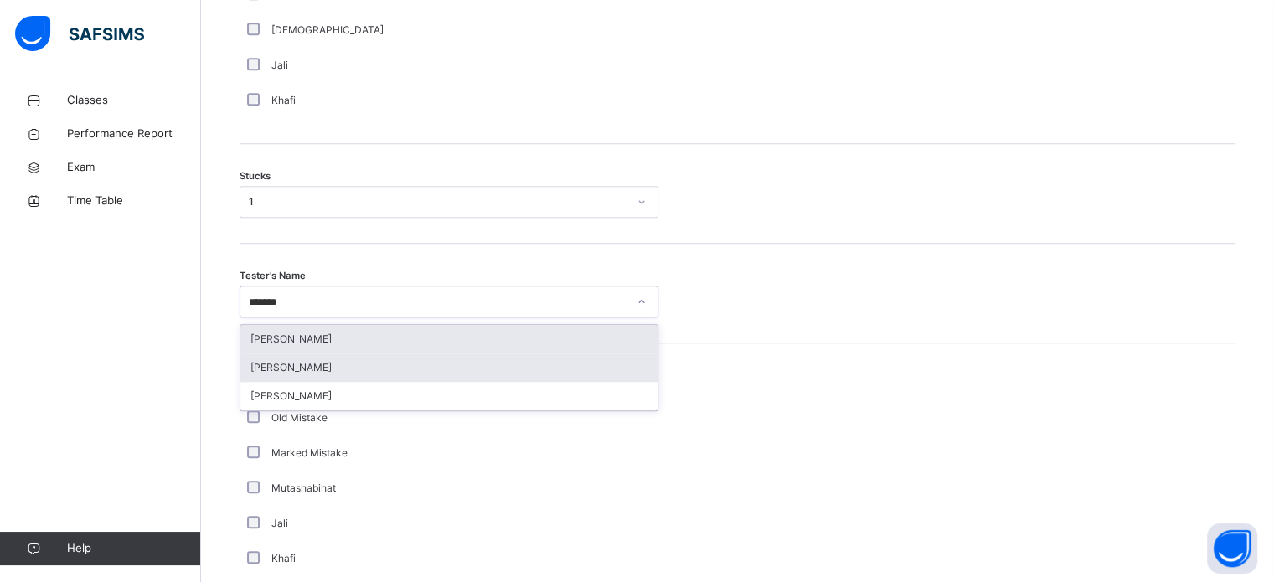
click at [439, 356] on div "[PERSON_NAME]" at bounding box center [448, 368] width 417 height 28
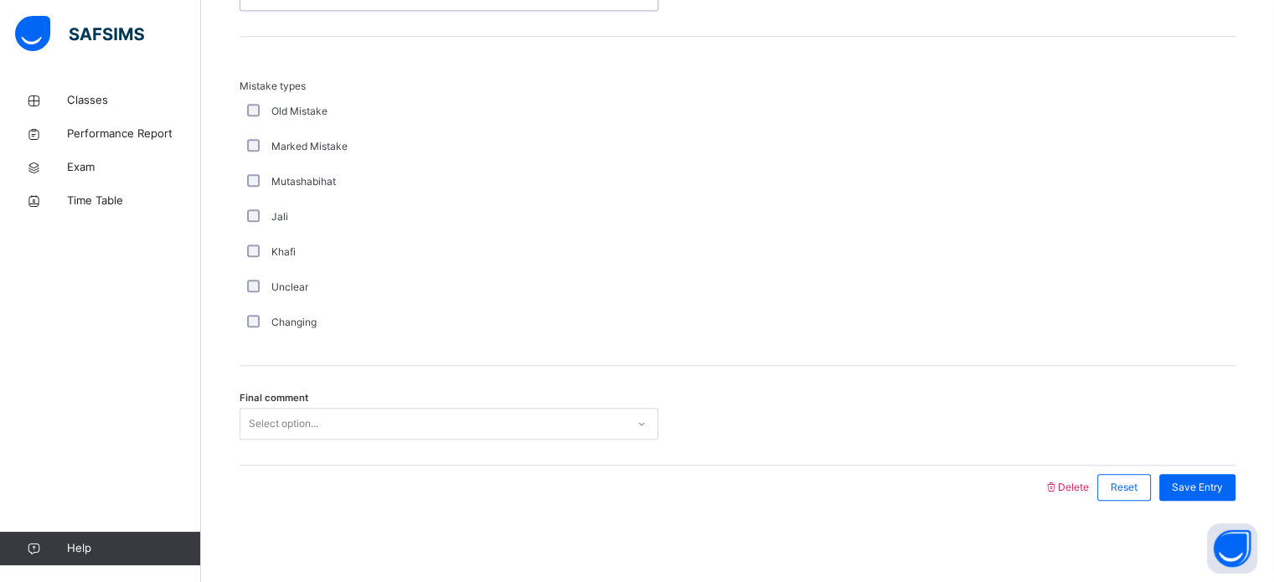
scroll to position [1643, 0]
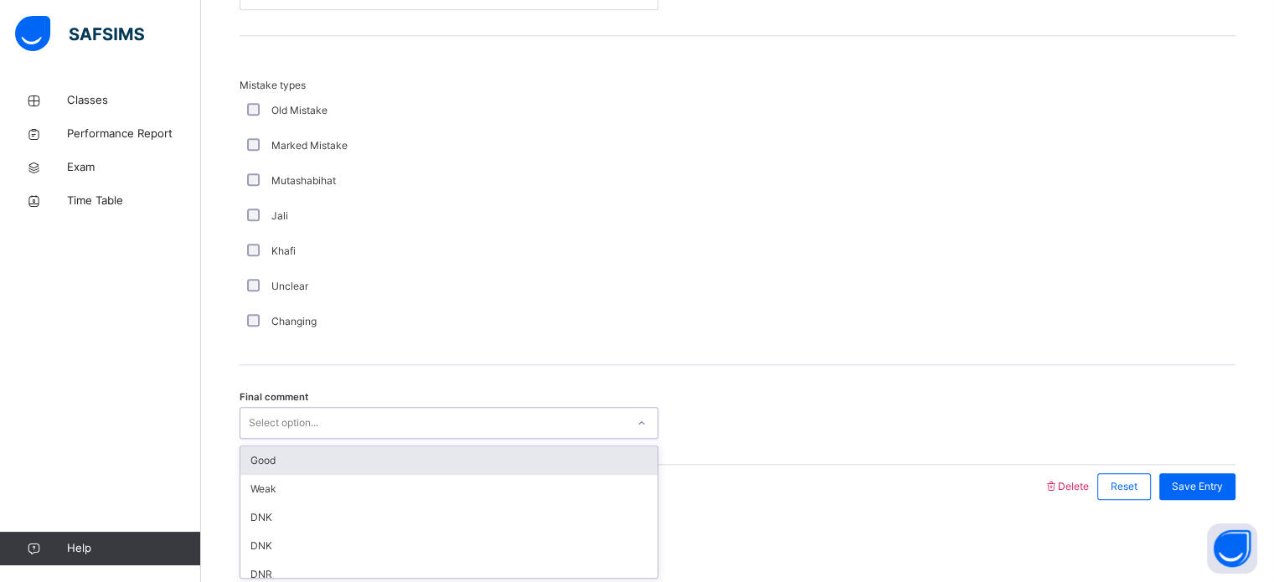
click at [506, 449] on div "Good" at bounding box center [448, 461] width 417 height 28
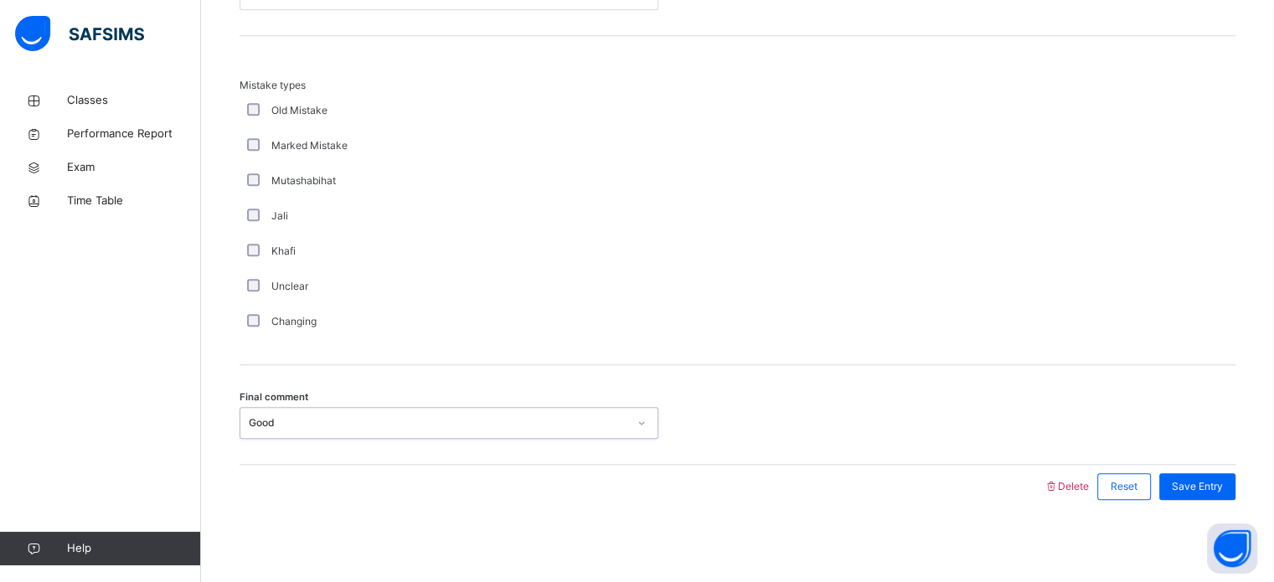
click at [1217, 485] on span "Save Entry" at bounding box center [1197, 486] width 51 height 15
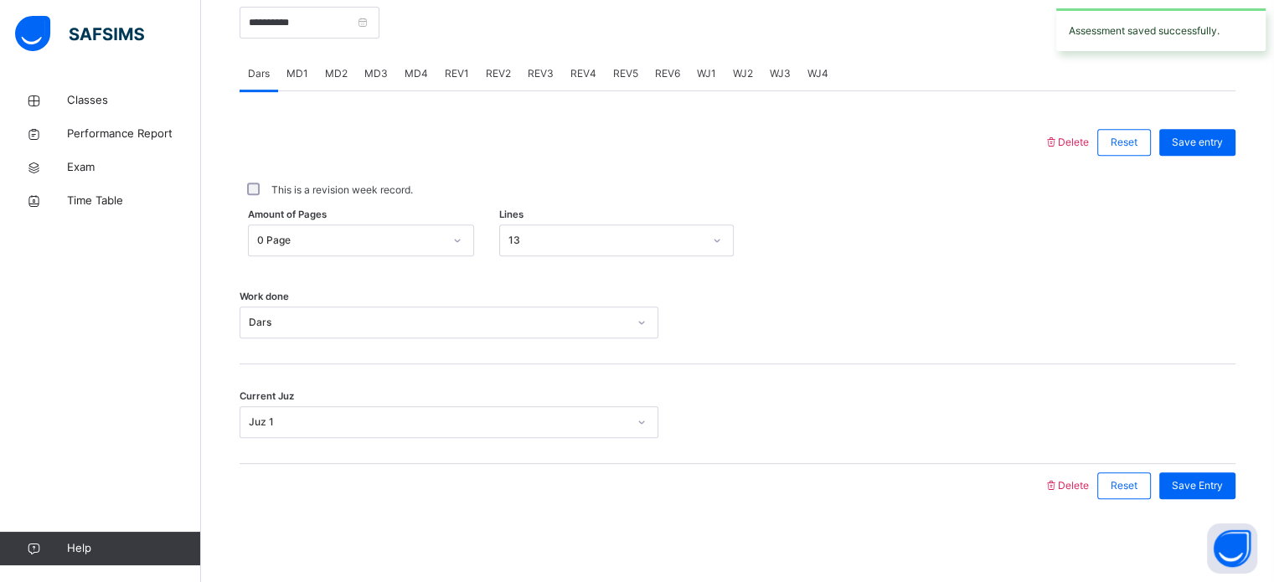
click at [478, 89] on div "REV2" at bounding box center [499, 74] width 42 height 34
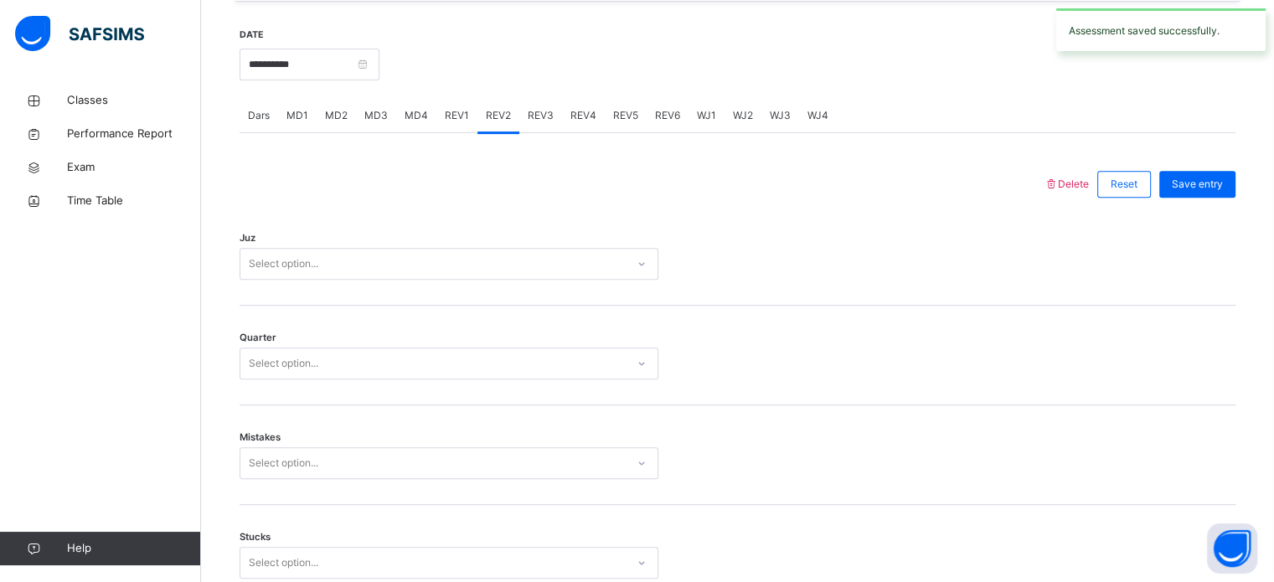
scroll to position [632, 0]
click at [445, 124] on span "REV1" at bounding box center [457, 117] width 24 height 15
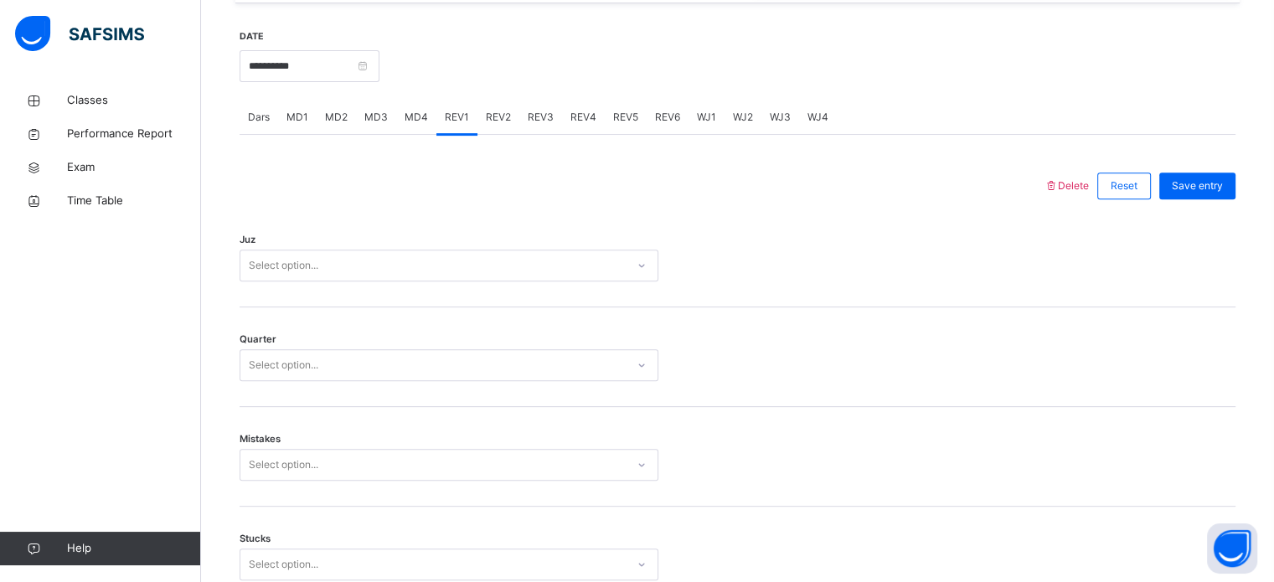
click at [404, 127] on div "MD4" at bounding box center [416, 118] width 40 height 34
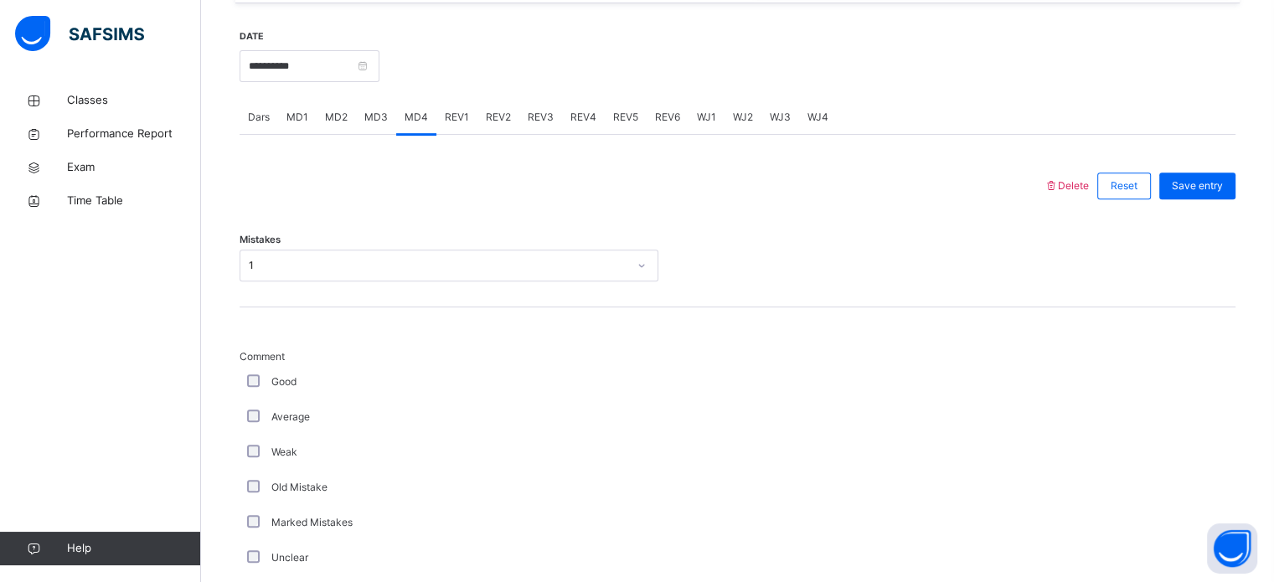
click at [335, 106] on div "MD2" at bounding box center [336, 118] width 39 height 34
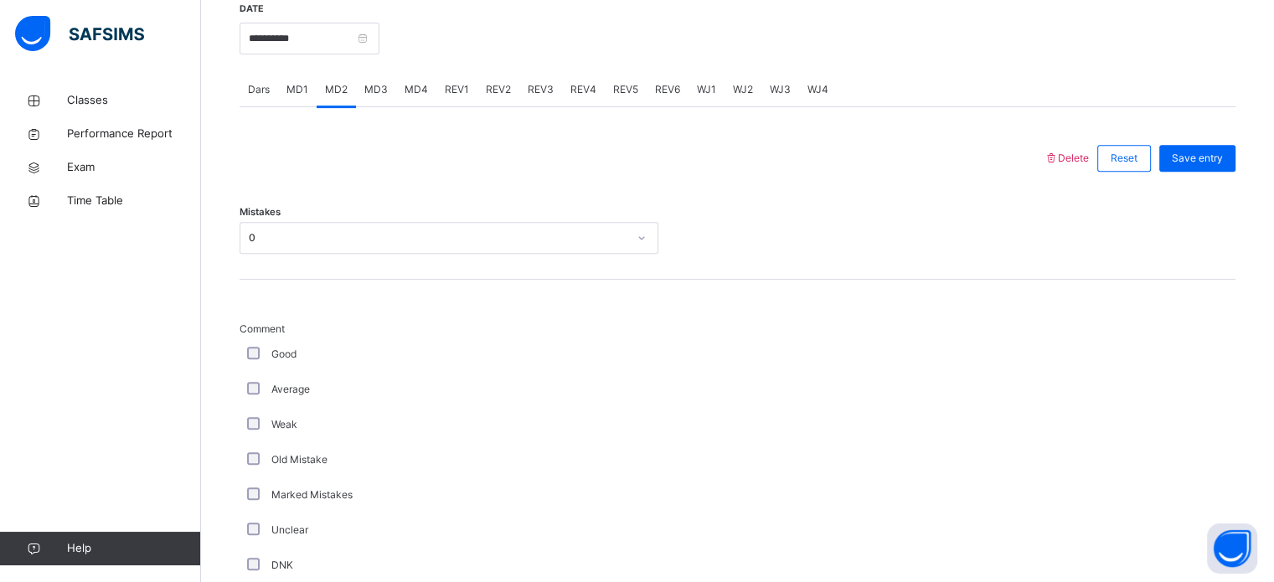
scroll to position [695, 0]
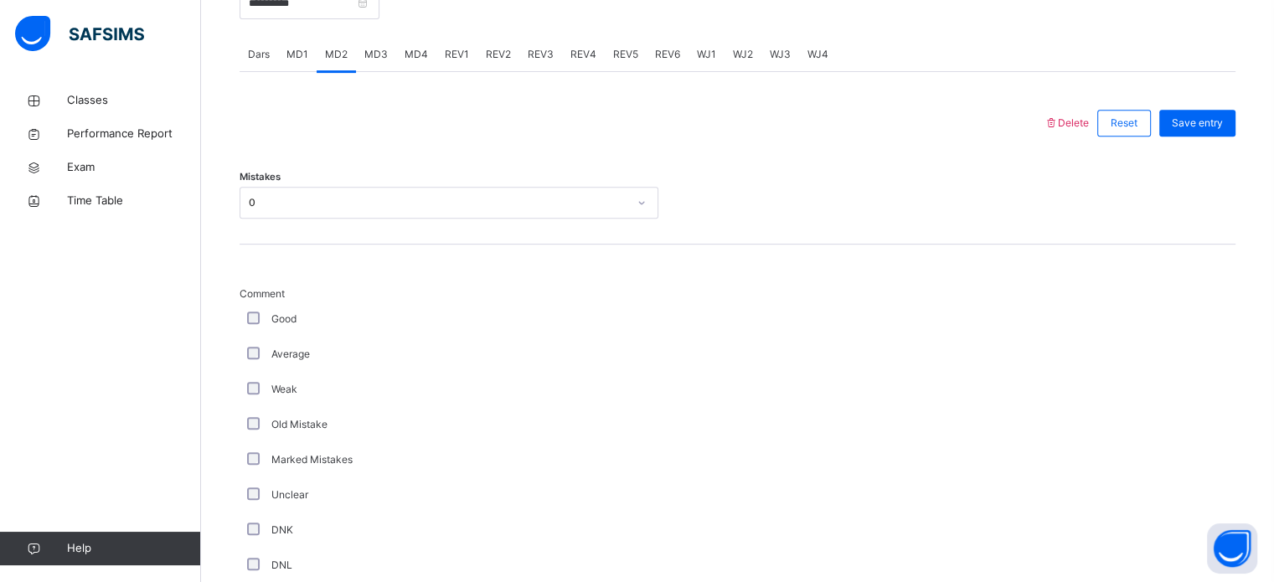
click at [416, 54] on span "MD4" at bounding box center [416, 54] width 23 height 15
click at [335, 50] on span "MD2" at bounding box center [336, 54] width 23 height 15
click at [411, 58] on span "MD4" at bounding box center [416, 54] width 23 height 15
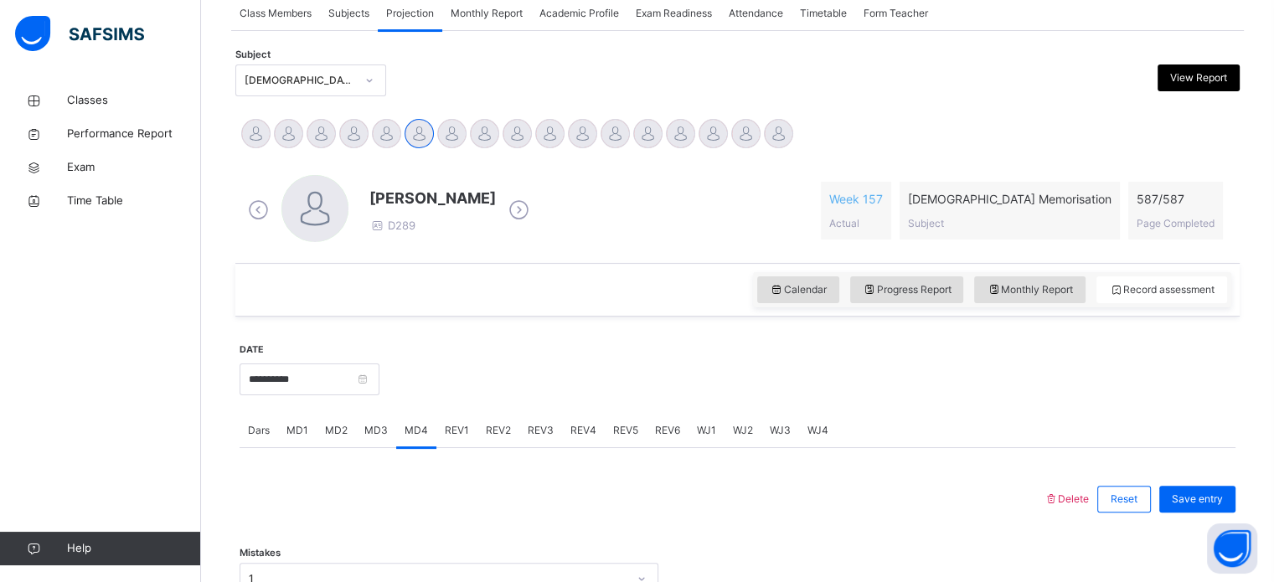
scroll to position [0, 0]
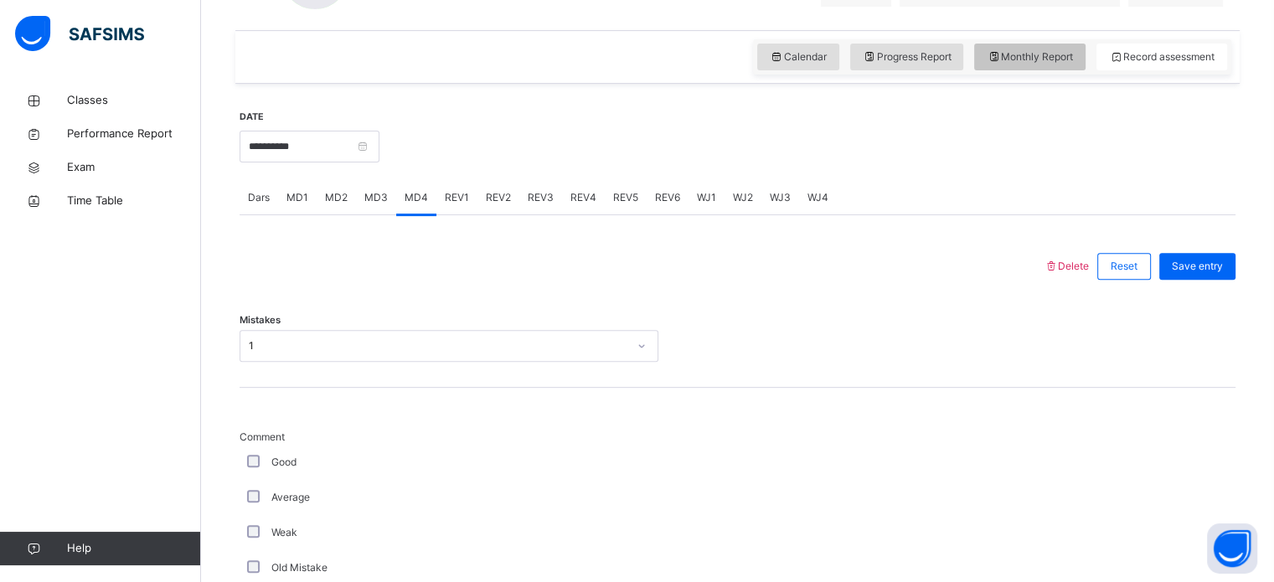
click at [1067, 53] on span "Monthly Report" at bounding box center [1030, 56] width 86 height 15
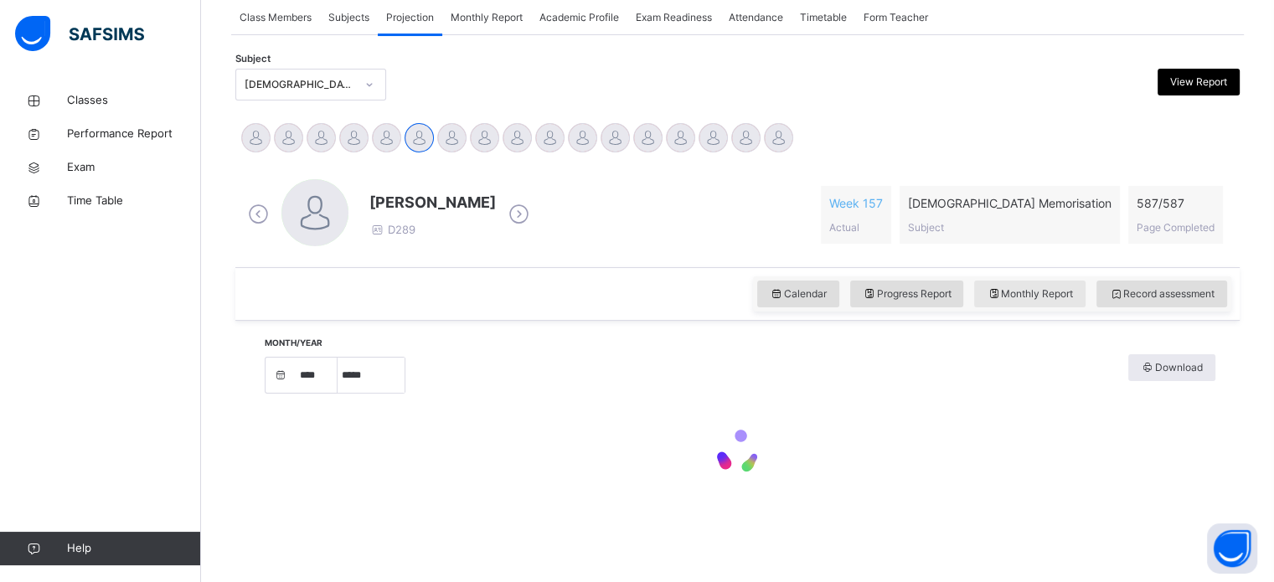
select select "****"
select select "*"
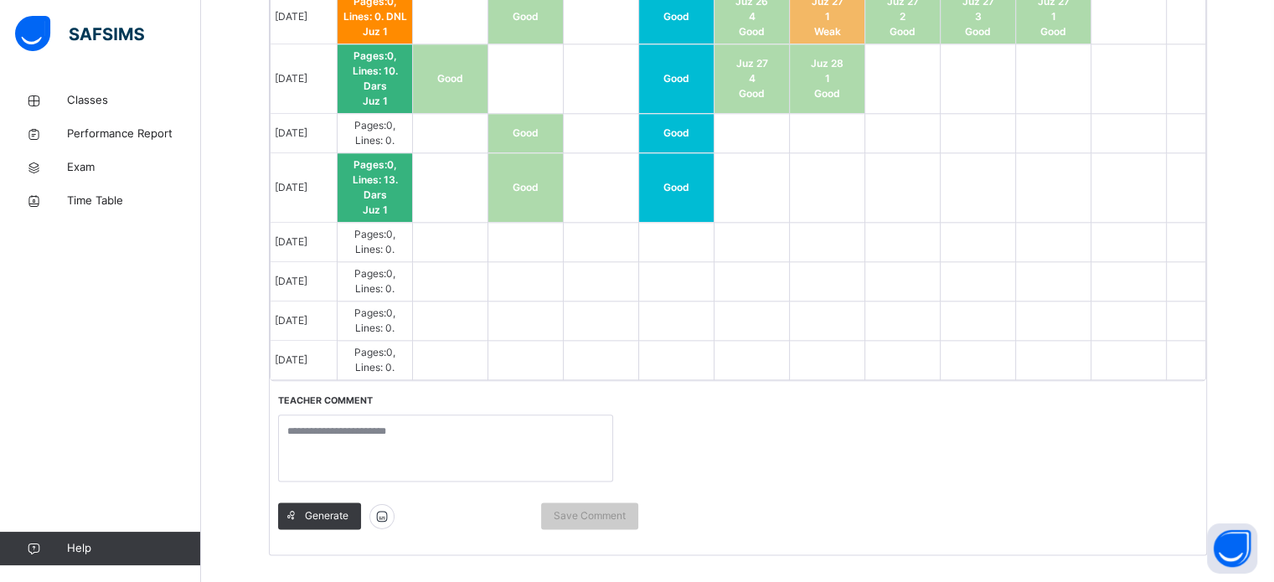
scroll to position [1962, 0]
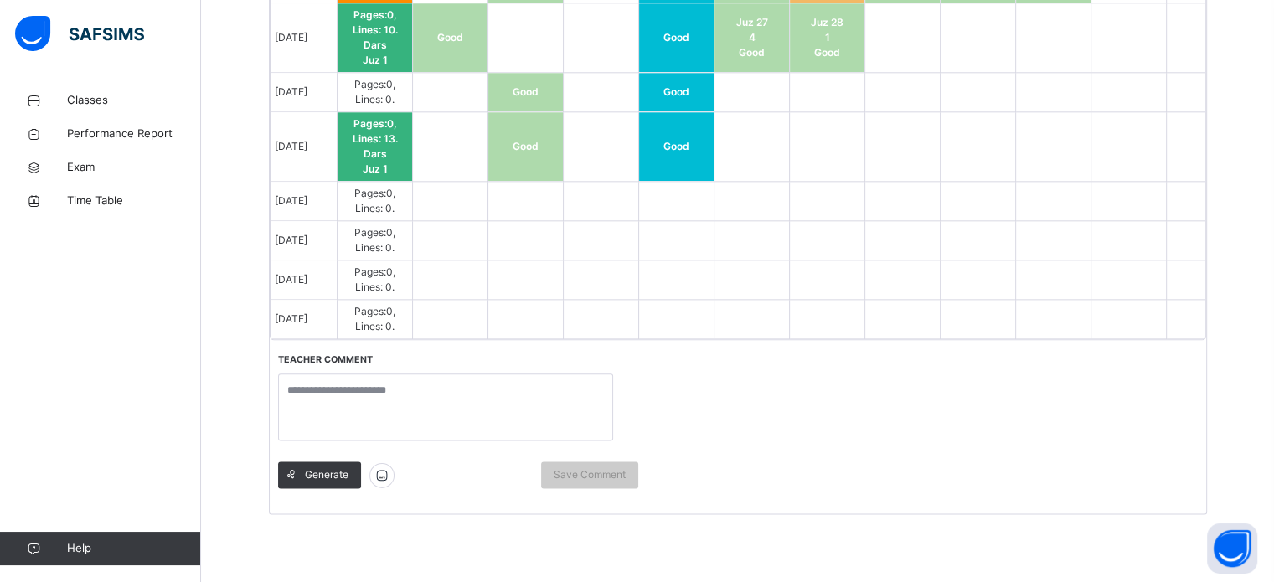
click at [1140, 234] on td at bounding box center [1129, 240] width 75 height 39
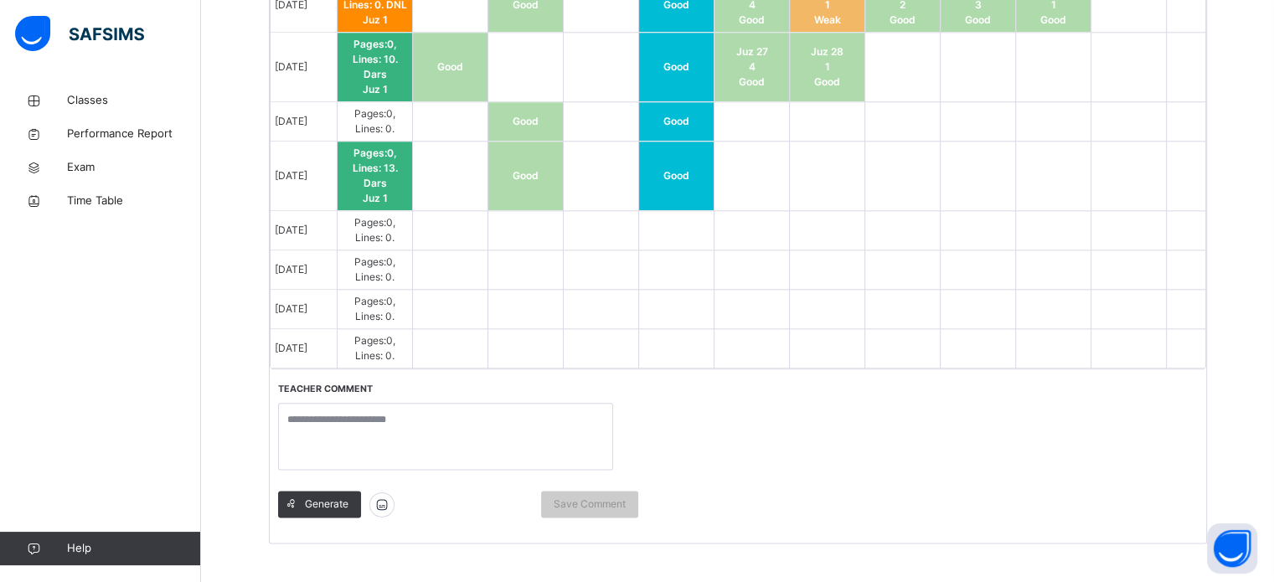
scroll to position [1976, 0]
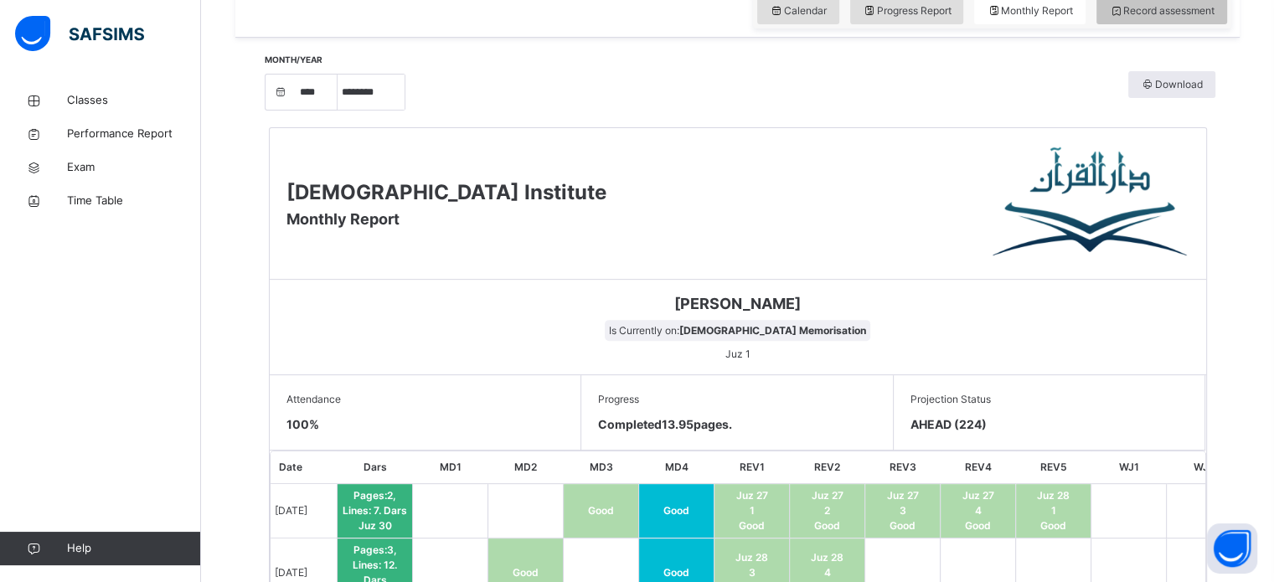
click at [1183, 22] on div "Record assessment" at bounding box center [1162, 10] width 131 height 27
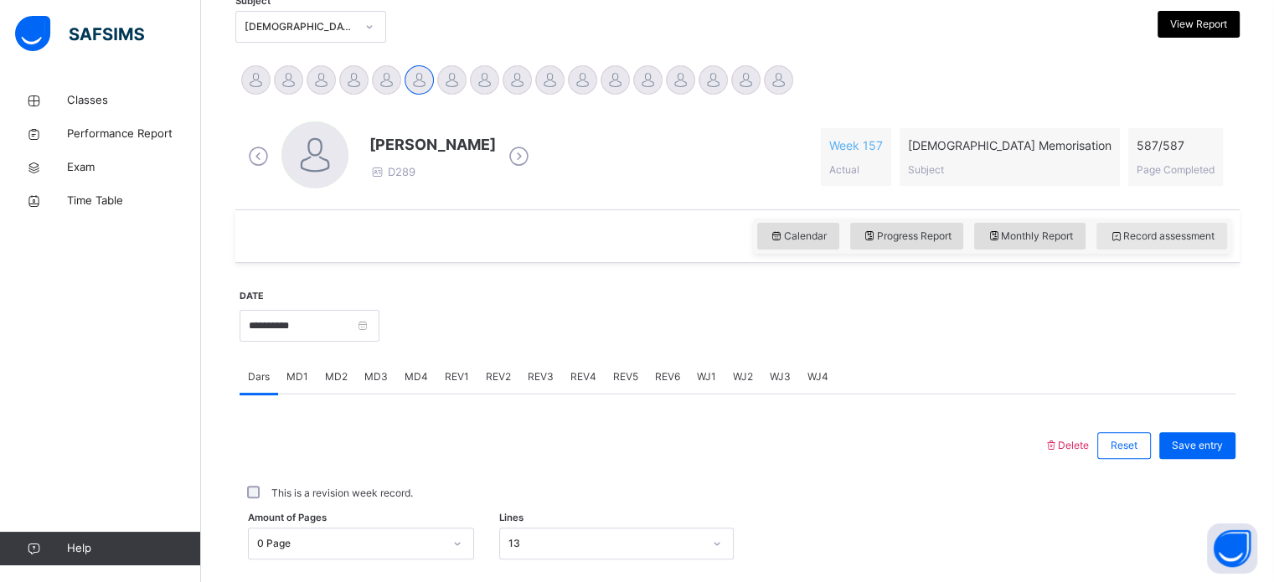
scroll to position [218, 0]
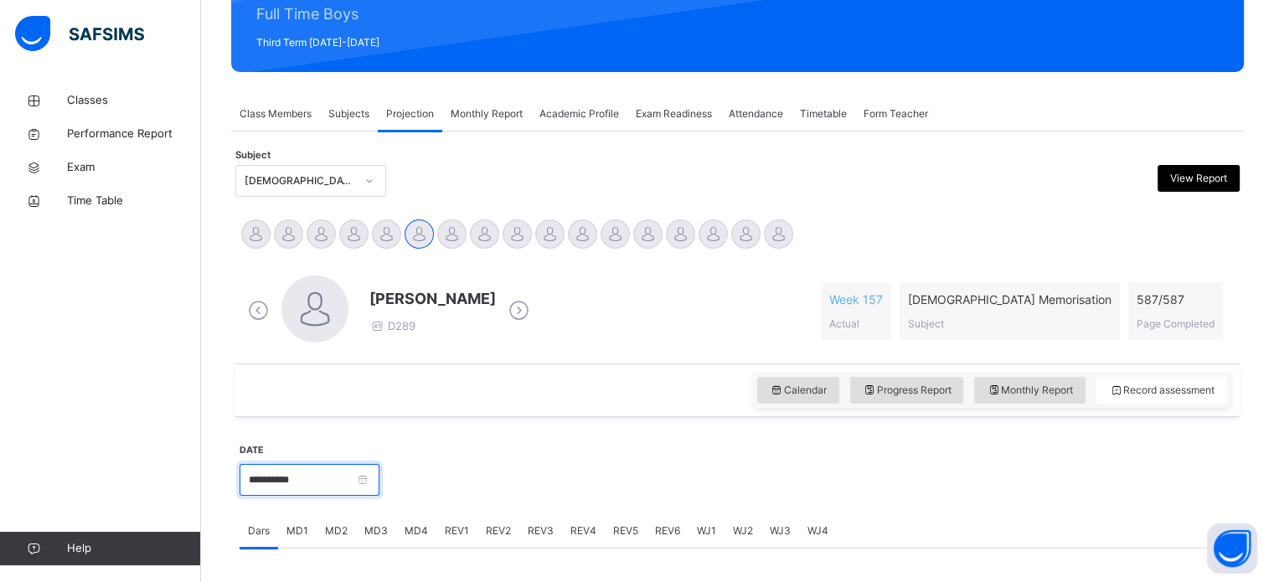
click at [355, 472] on input "**********" at bounding box center [310, 480] width 140 height 32
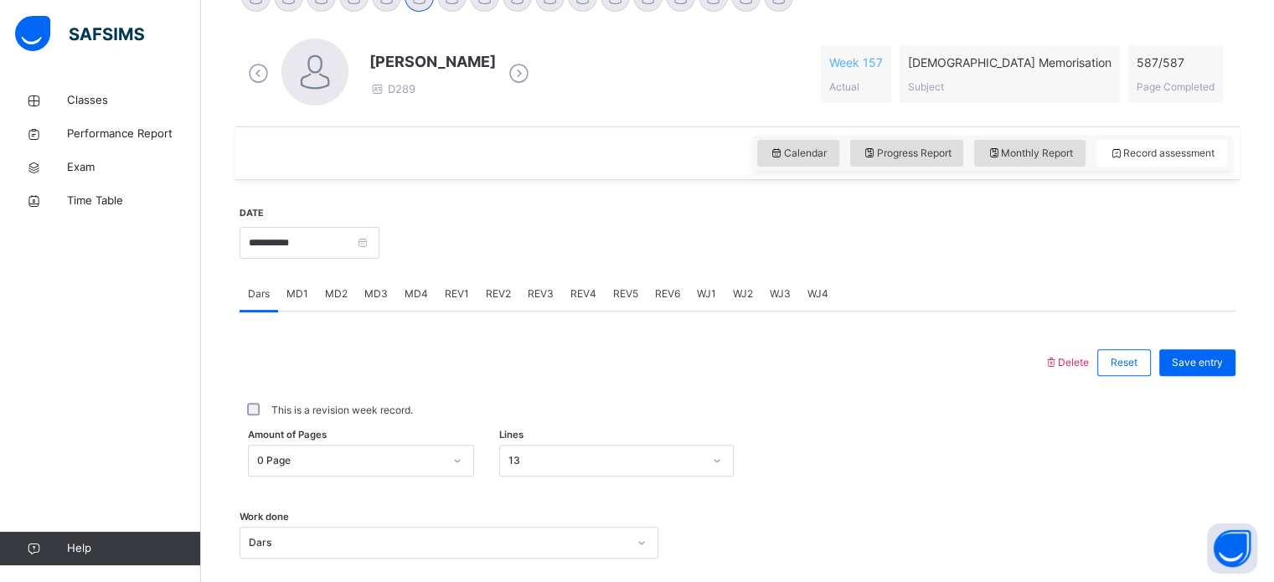
scroll to position [456, 0]
click at [366, 254] on input "**********" at bounding box center [310, 242] width 140 height 32
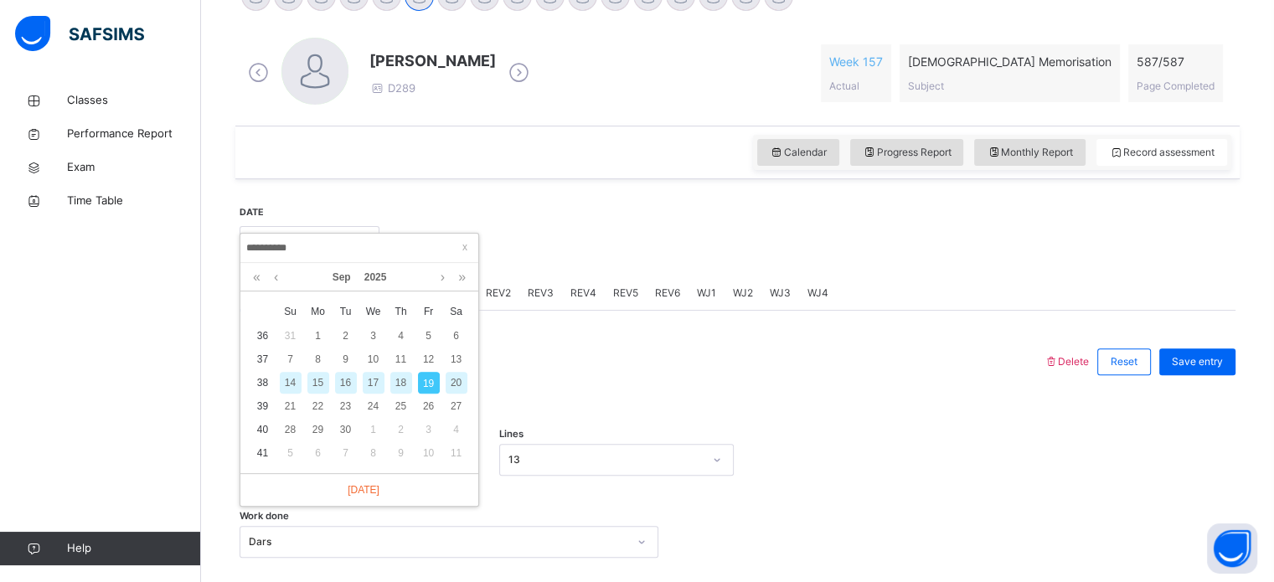
click at [401, 389] on div "18" at bounding box center [401, 383] width 22 height 22
type input "**********"
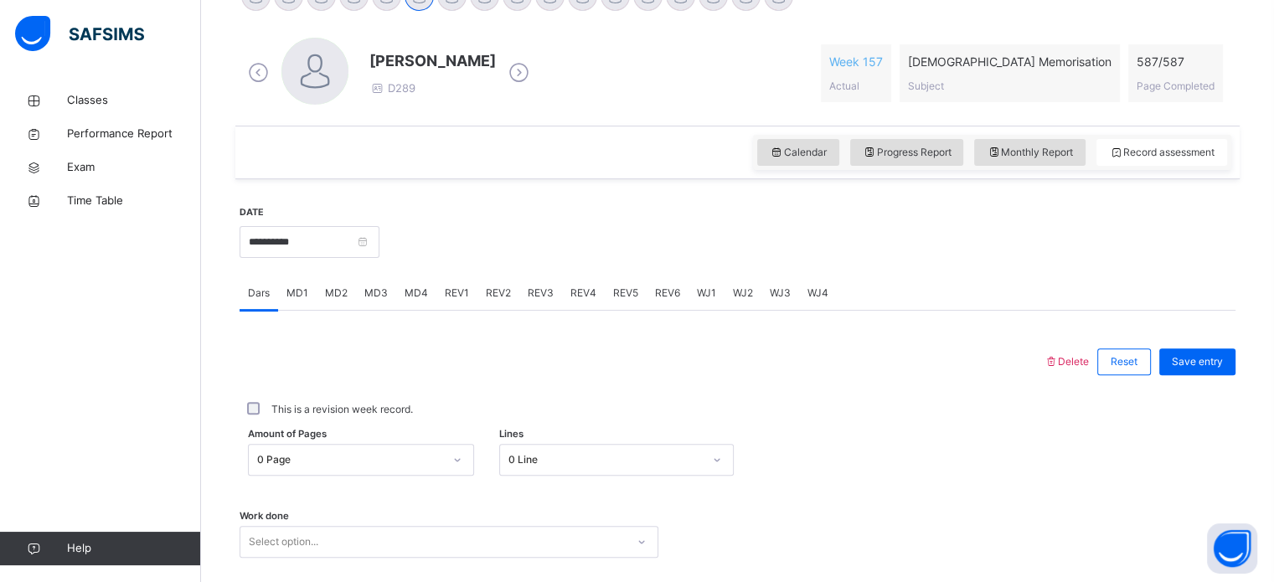
click at [374, 288] on span "MD3" at bounding box center [375, 293] width 23 height 15
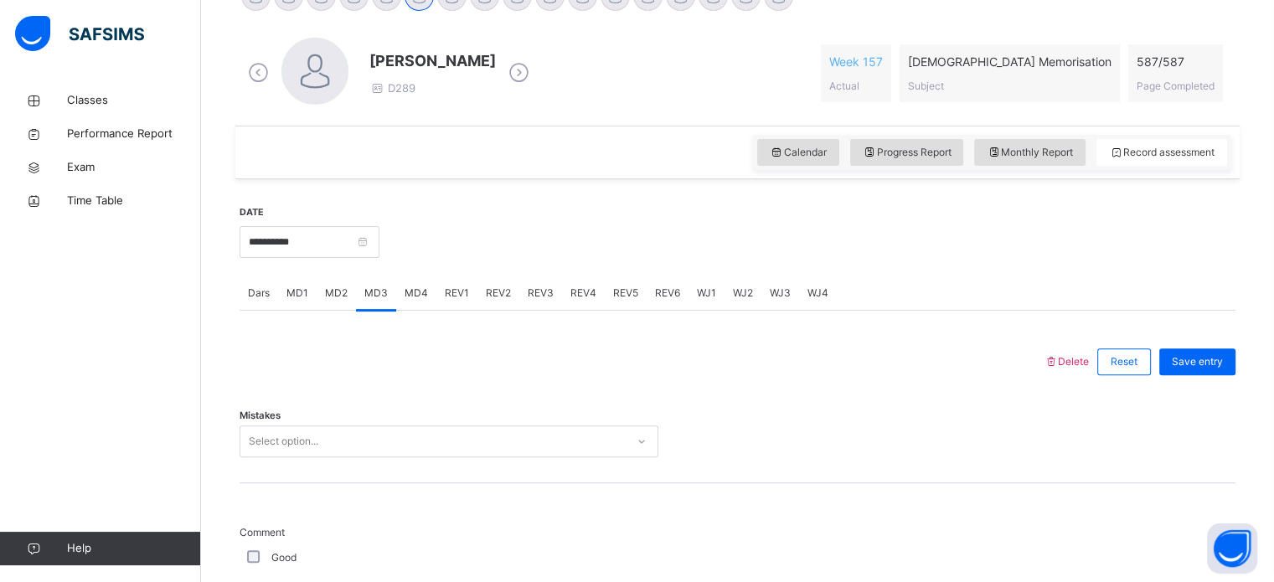
click at [336, 306] on div "MD2" at bounding box center [336, 294] width 39 height 34
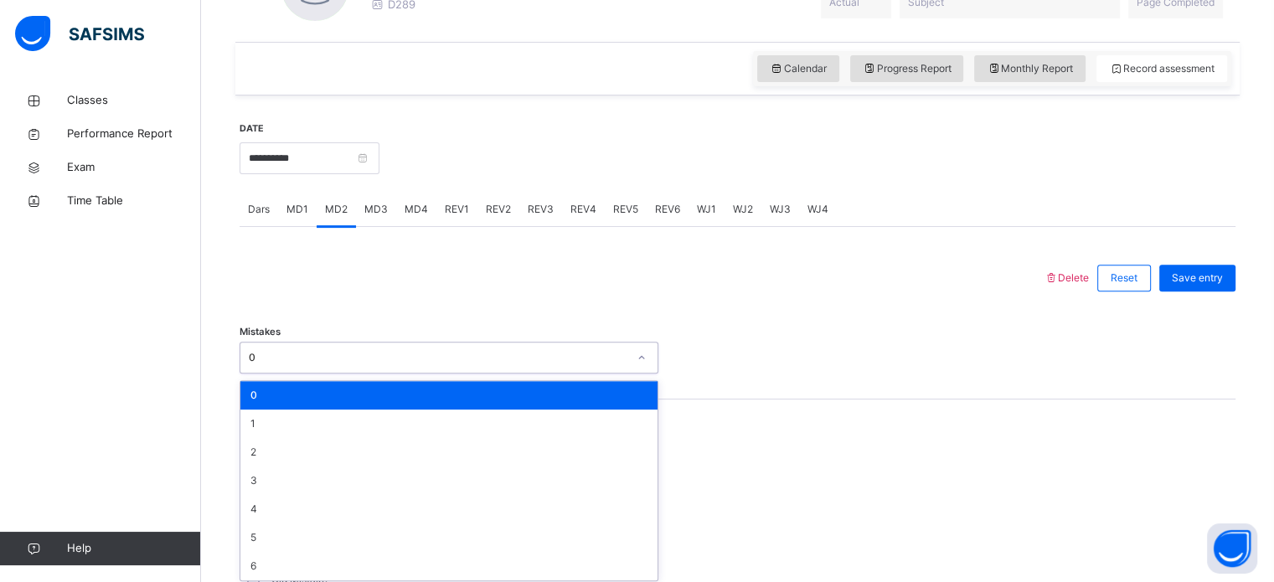
scroll to position [545, 0]
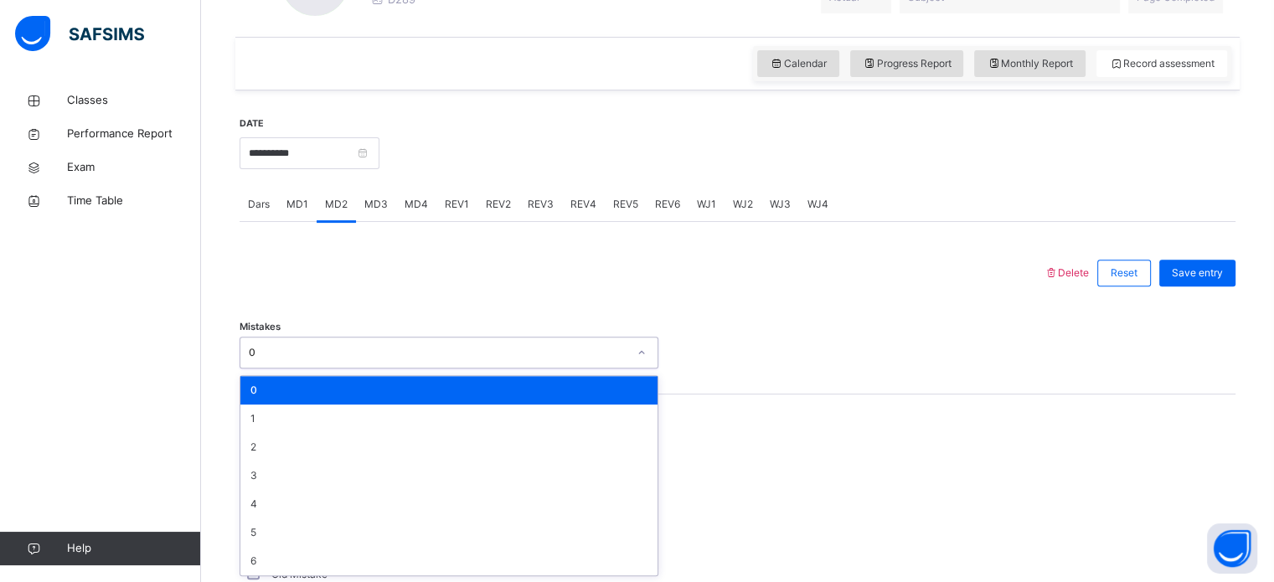
click at [379, 385] on div "0" at bounding box center [448, 390] width 417 height 28
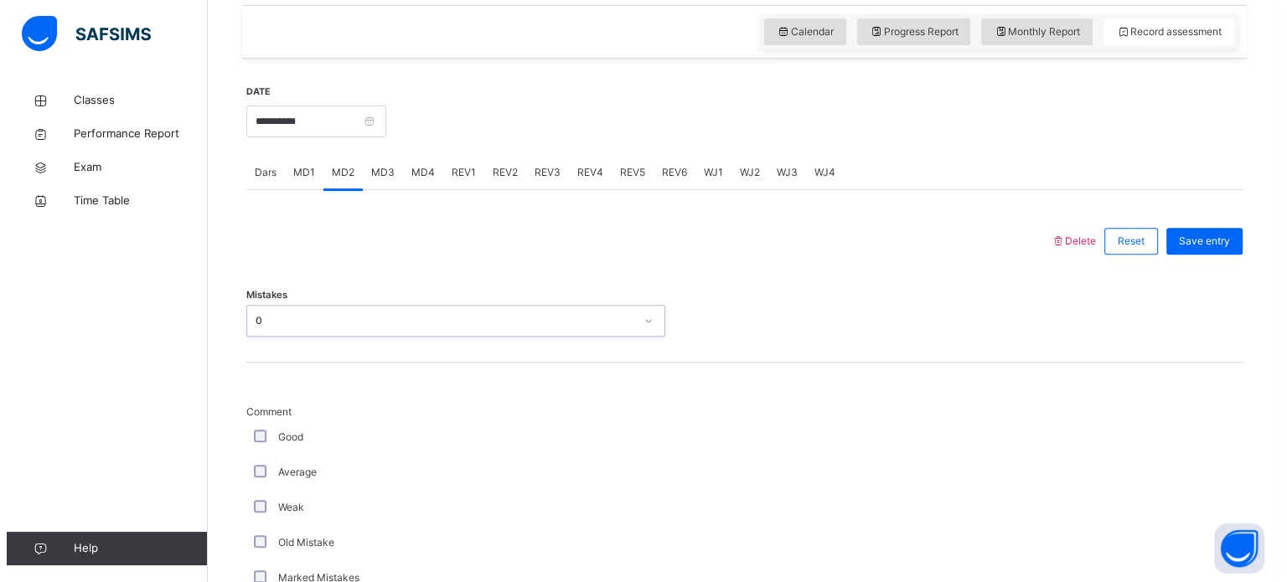
scroll to position [580, 0]
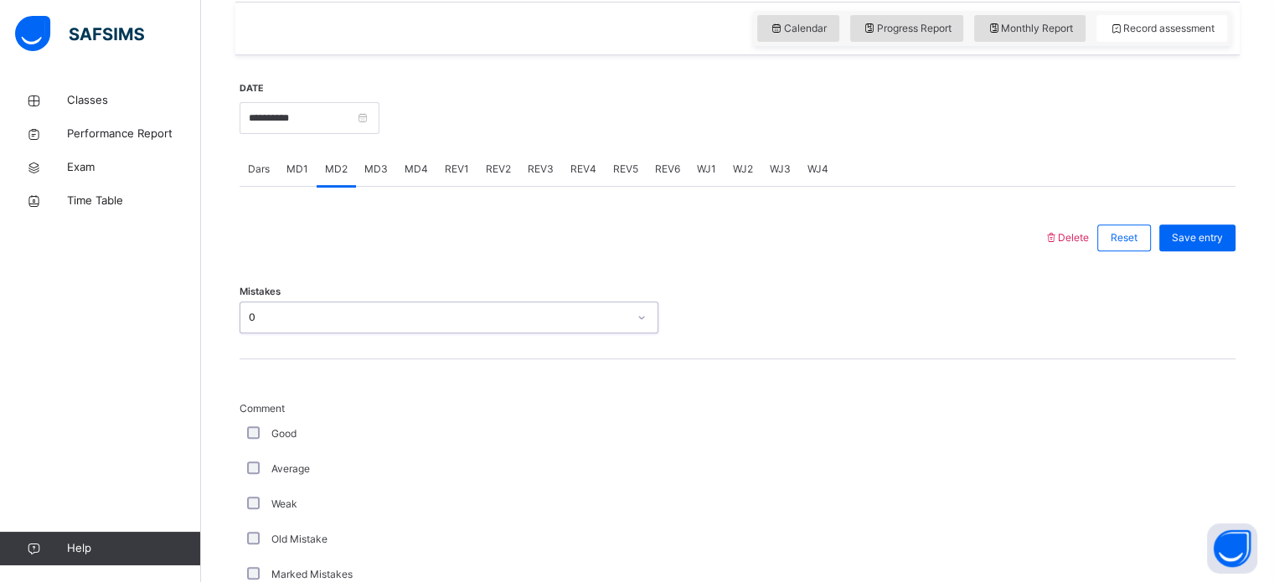
click at [1079, 240] on span "Delete" at bounding box center [1066, 237] width 45 height 13
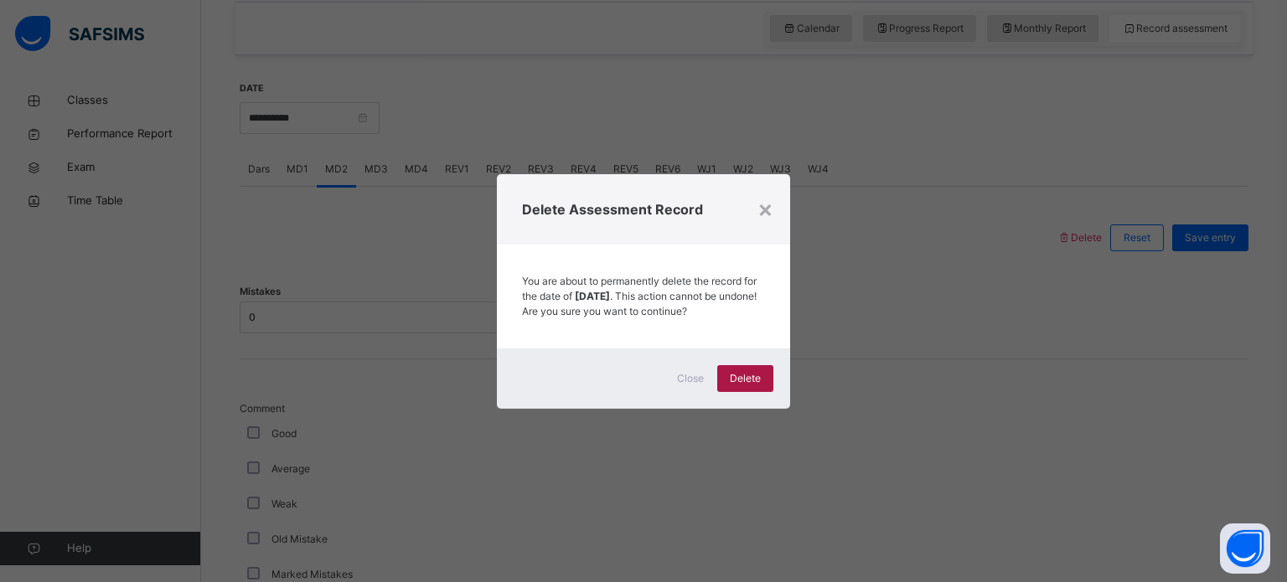
click at [751, 386] on span "Delete" at bounding box center [745, 378] width 31 height 15
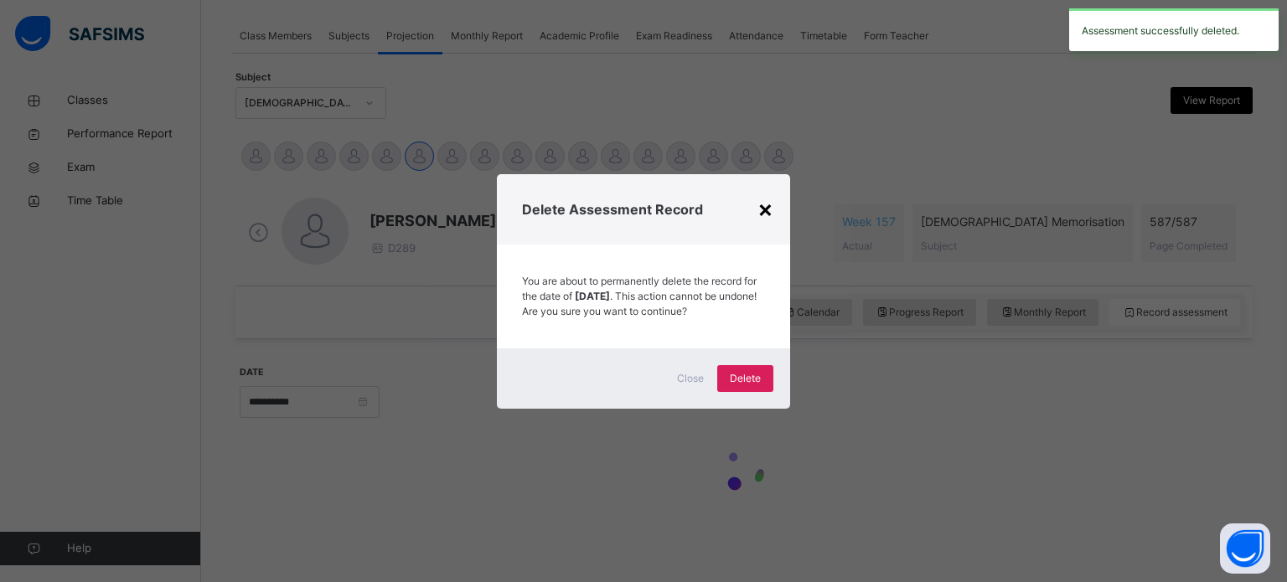
click at [770, 191] on div "×" at bounding box center [765, 208] width 16 height 35
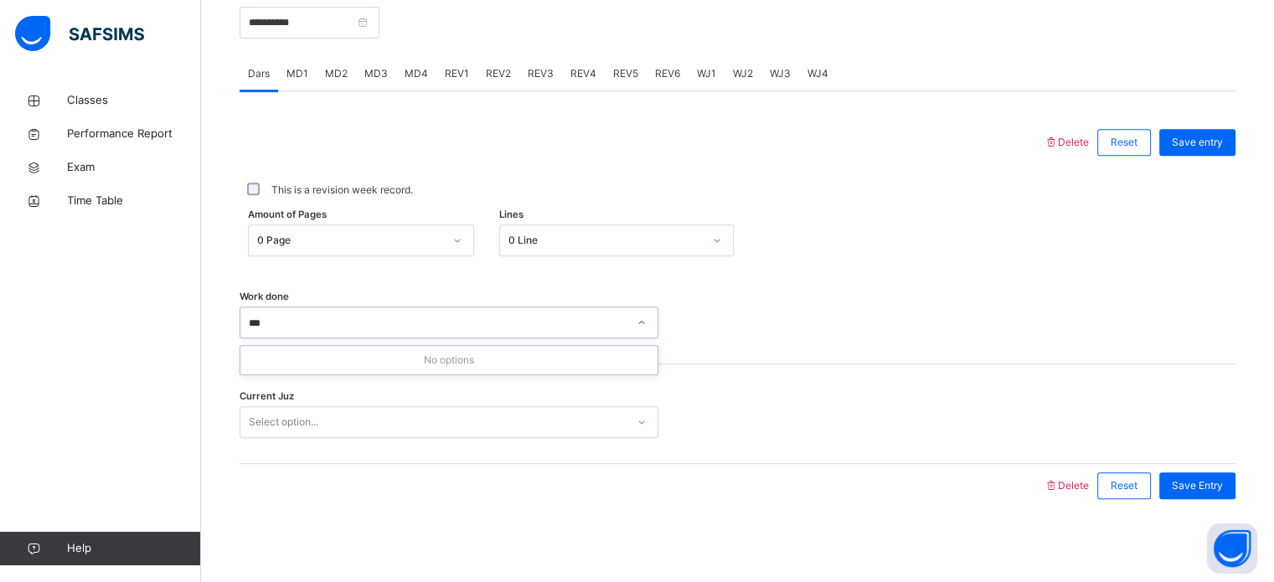
scroll to position [0, 0]
type input "*"
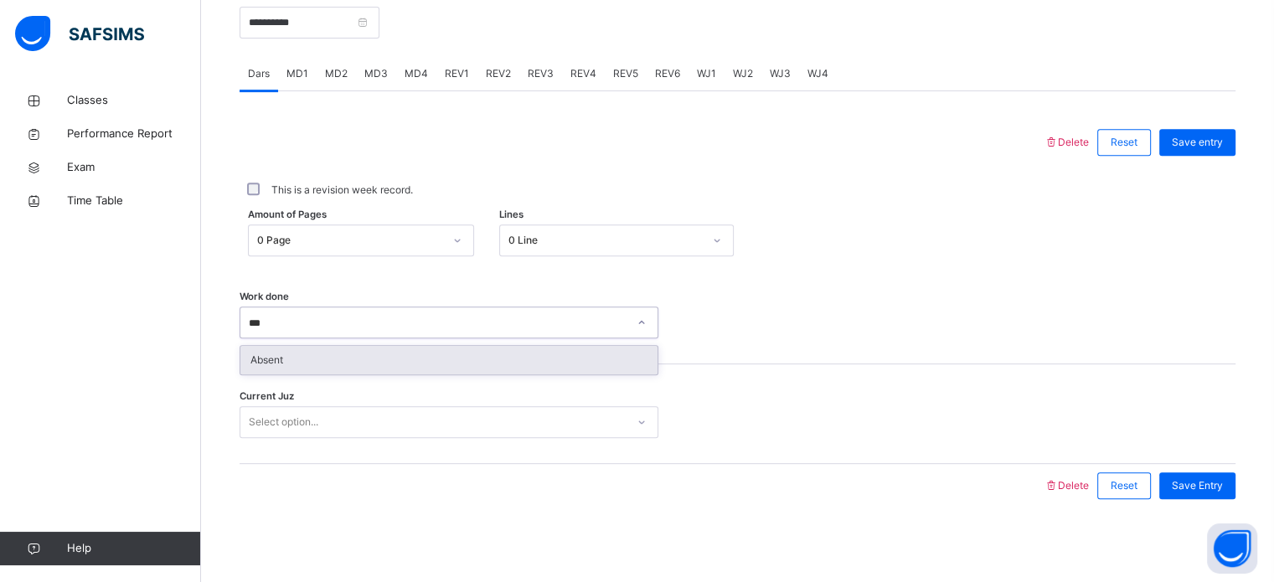
type input "****"
click at [466, 346] on div "Absent" at bounding box center [448, 360] width 417 height 28
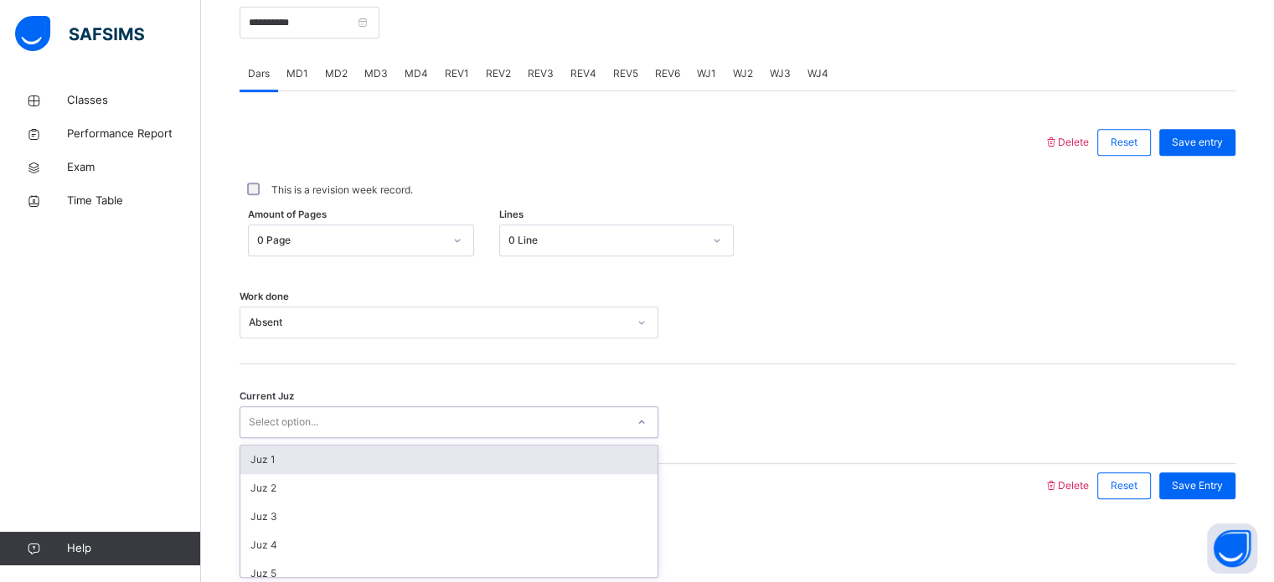
click at [402, 466] on div "Juz 1" at bounding box center [448, 460] width 417 height 28
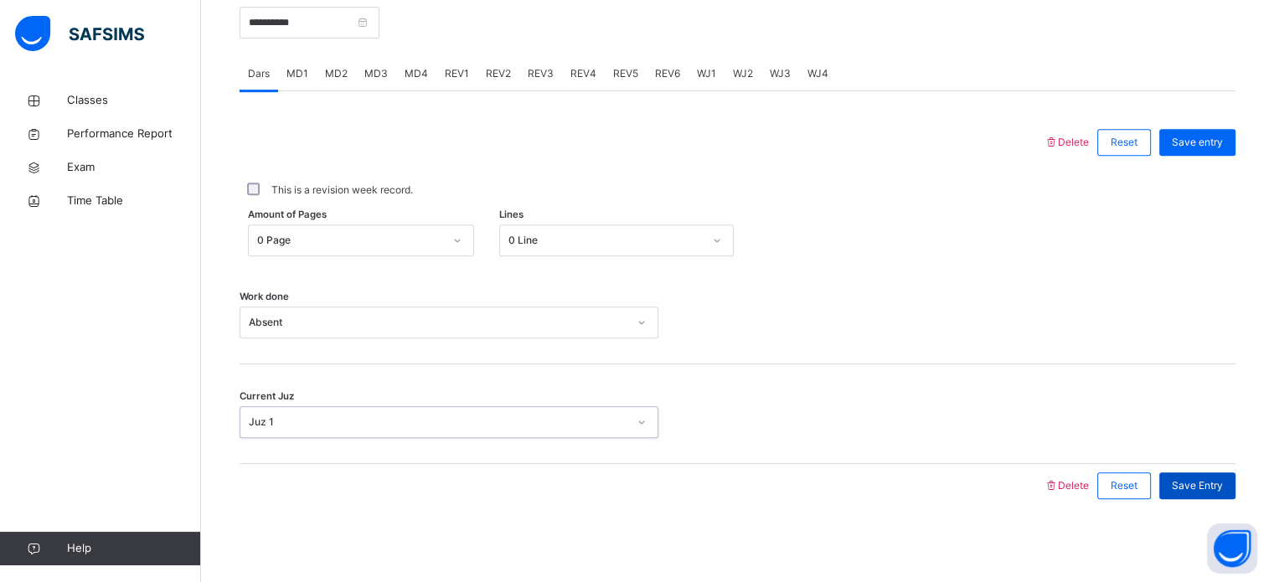
click at [1212, 495] on div "Save Entry" at bounding box center [1198, 486] width 76 height 27
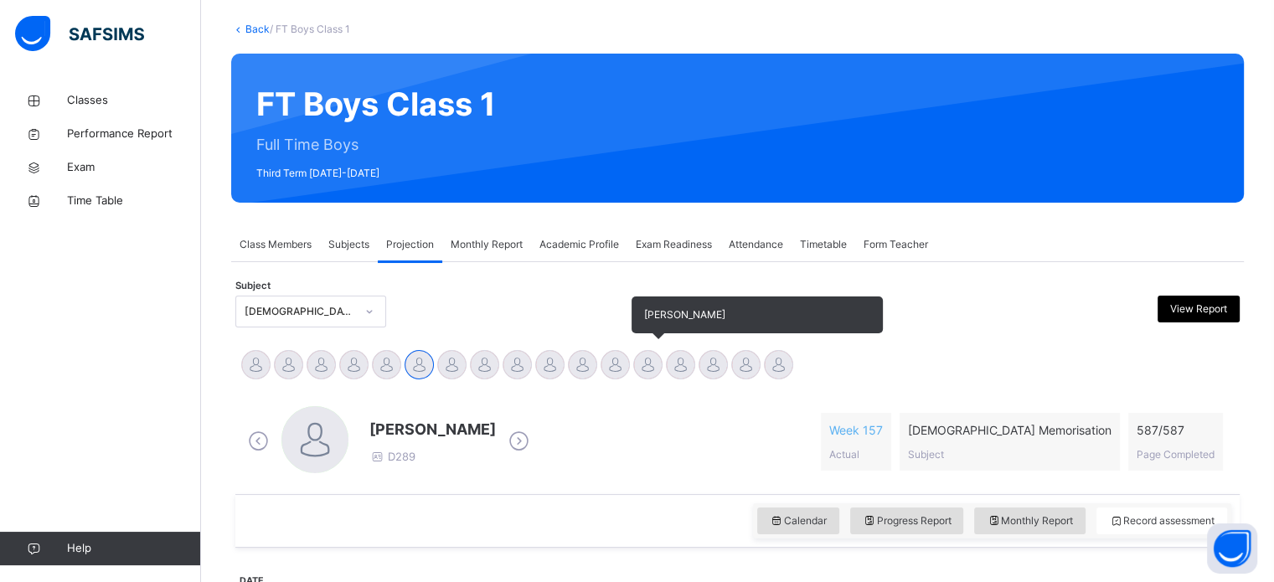
scroll to position [93, 0]
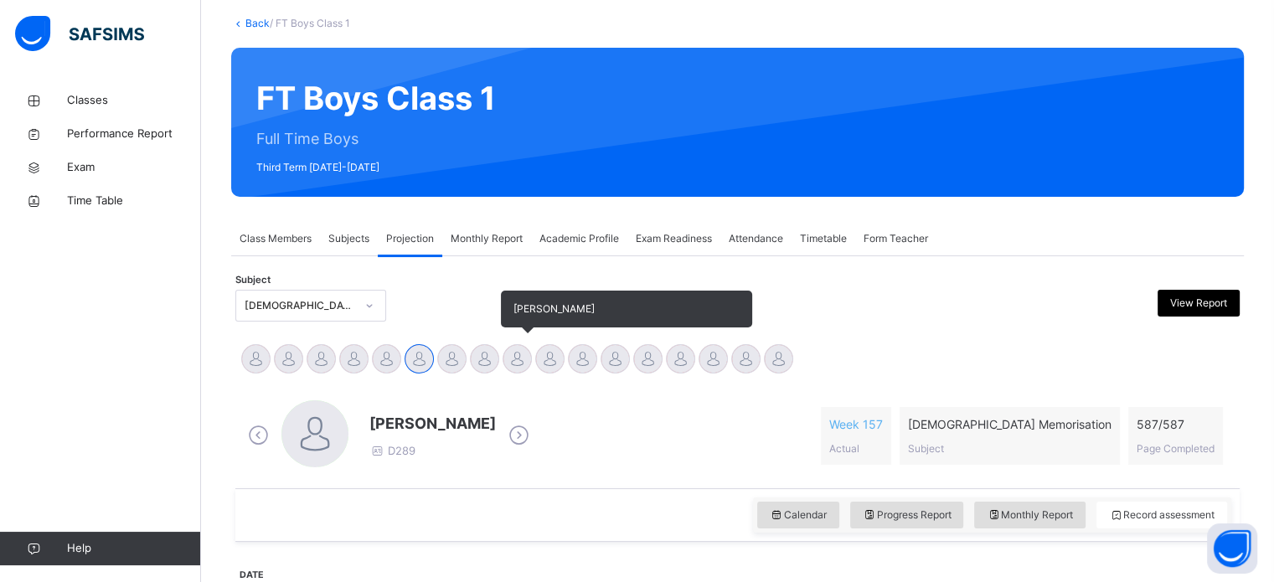
click at [529, 361] on div at bounding box center [517, 358] width 29 height 29
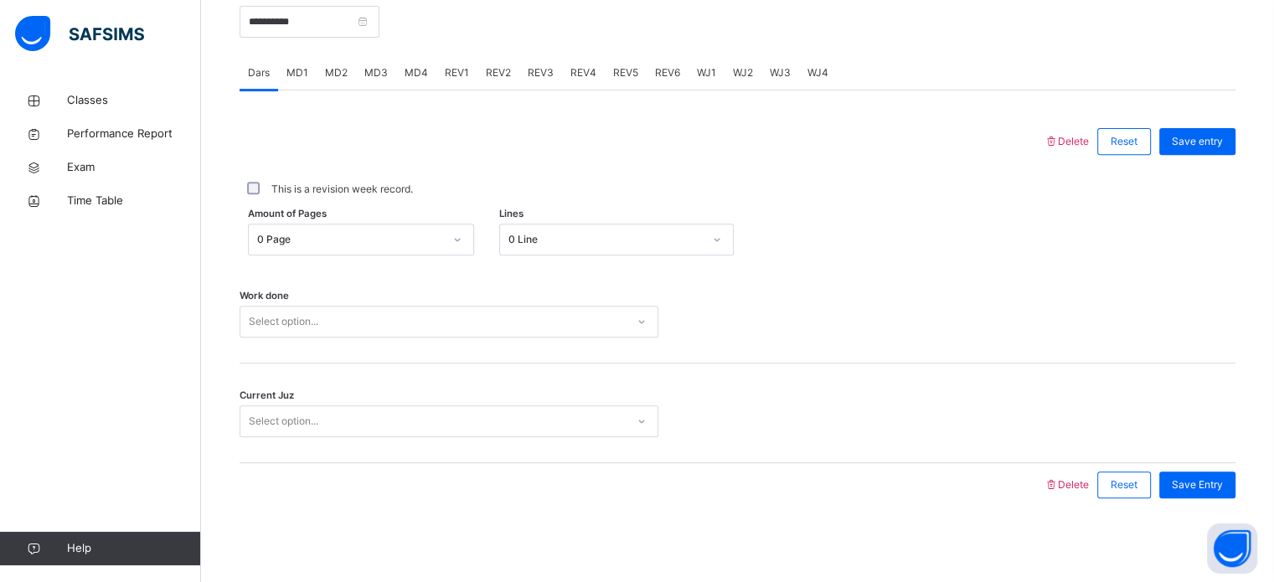
scroll to position [675, 0]
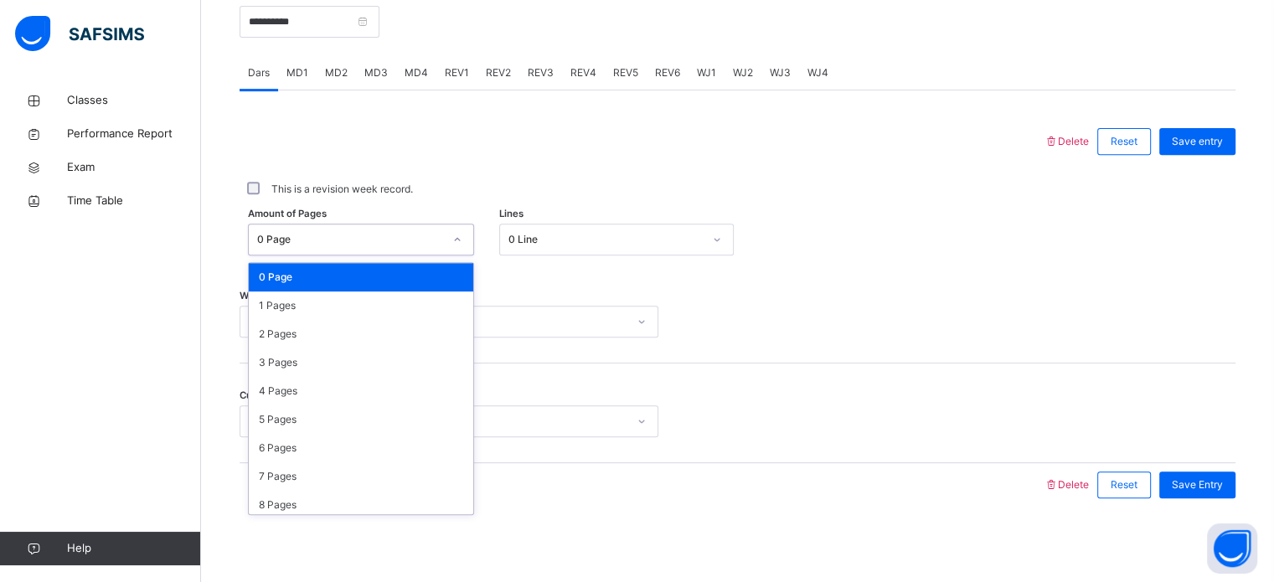
click at [406, 247] on div "0 Page" at bounding box center [350, 239] width 186 height 15
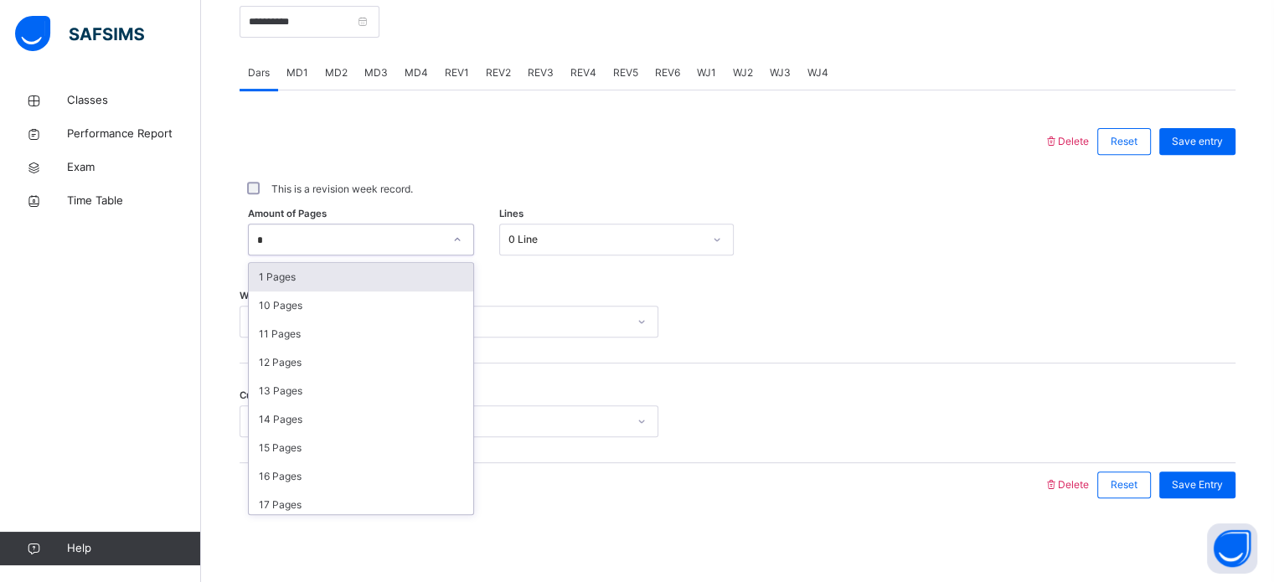
type input "*"
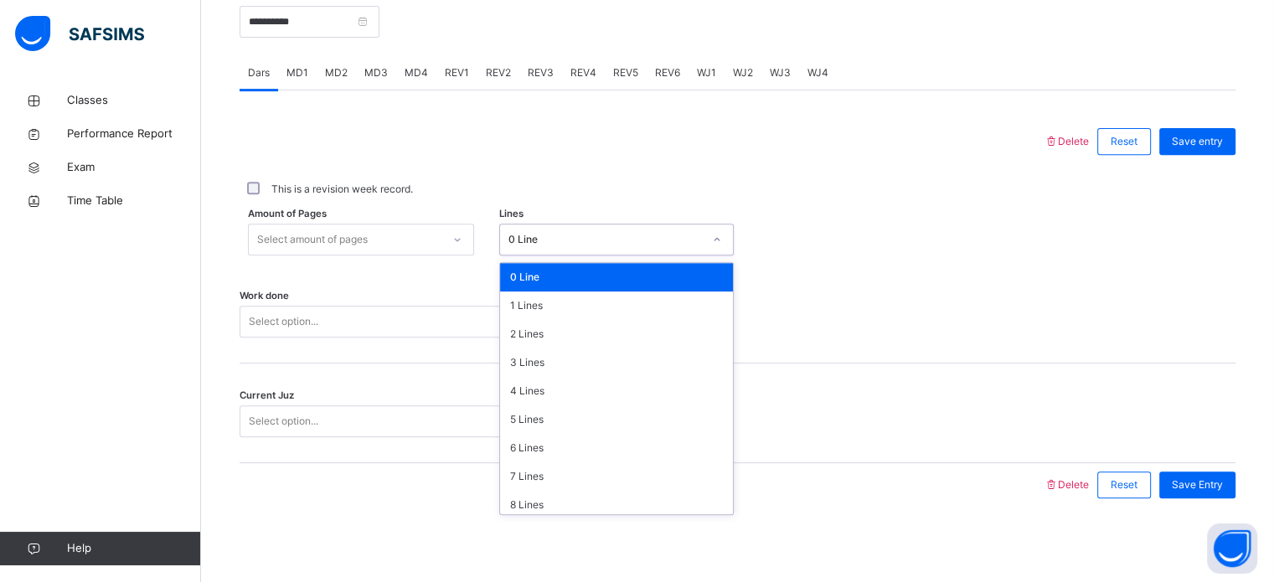
click at [547, 235] on div "0 Line" at bounding box center [606, 239] width 194 height 15
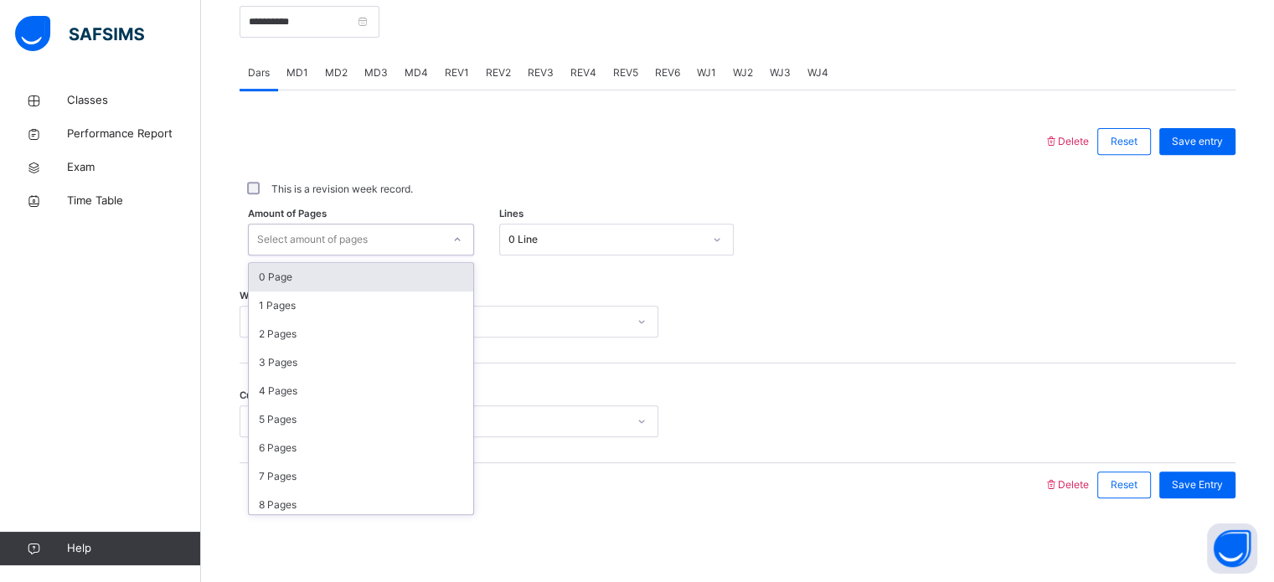
click at [368, 234] on div "Select amount of pages" at bounding box center [312, 240] width 111 height 32
type input "*"
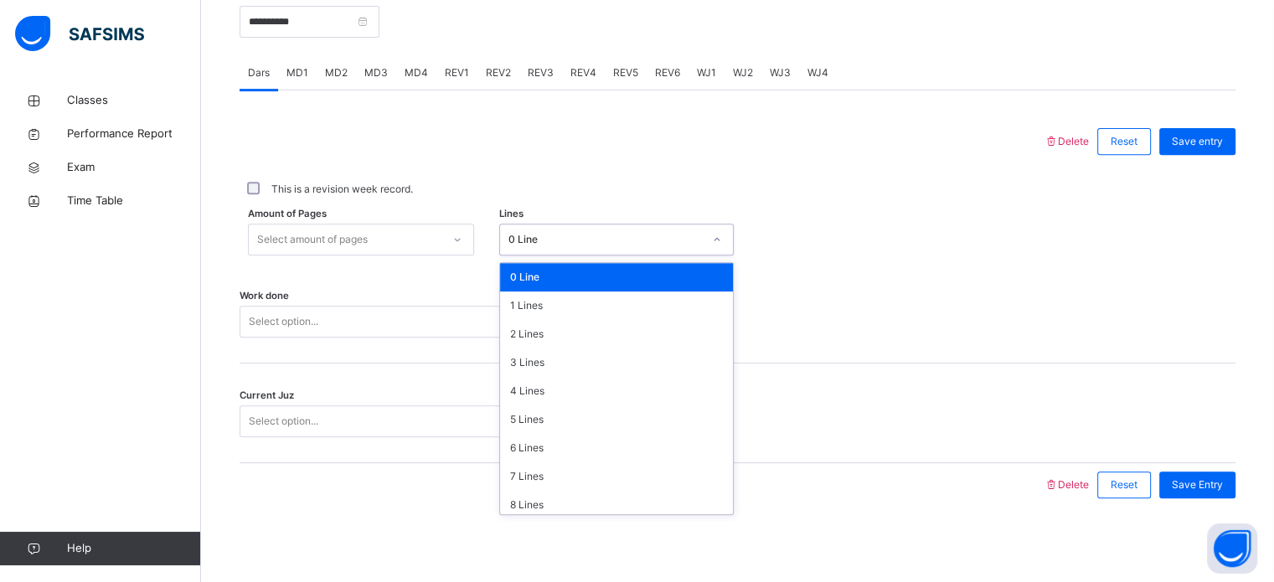
click at [556, 230] on div "0 Line" at bounding box center [600, 240] width 201 height 26
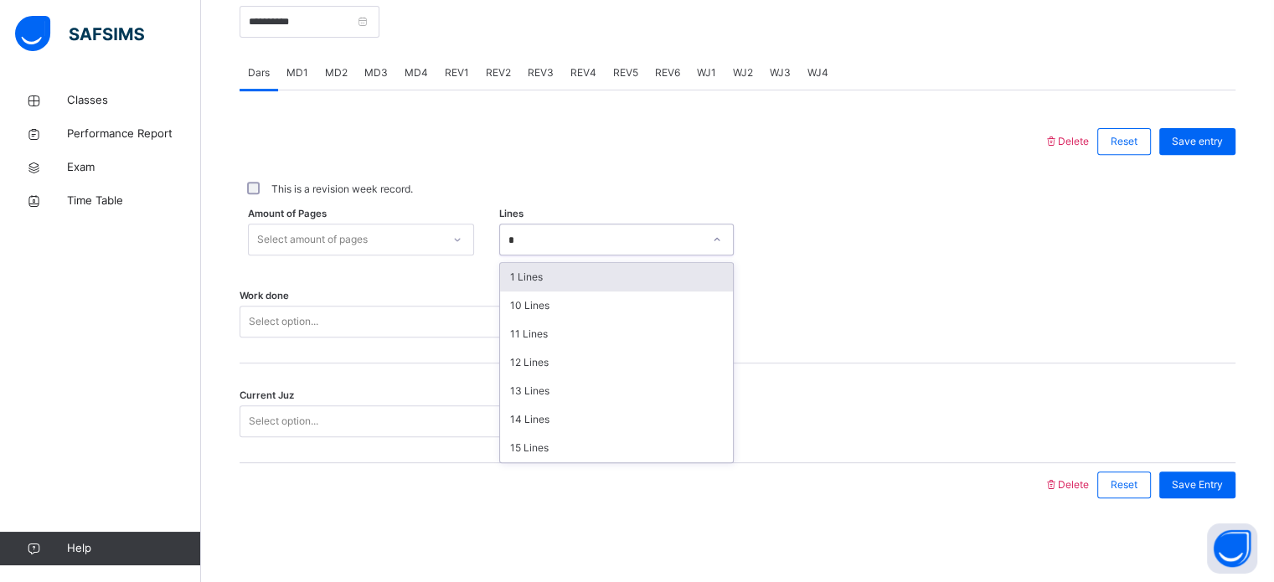
type input "*"
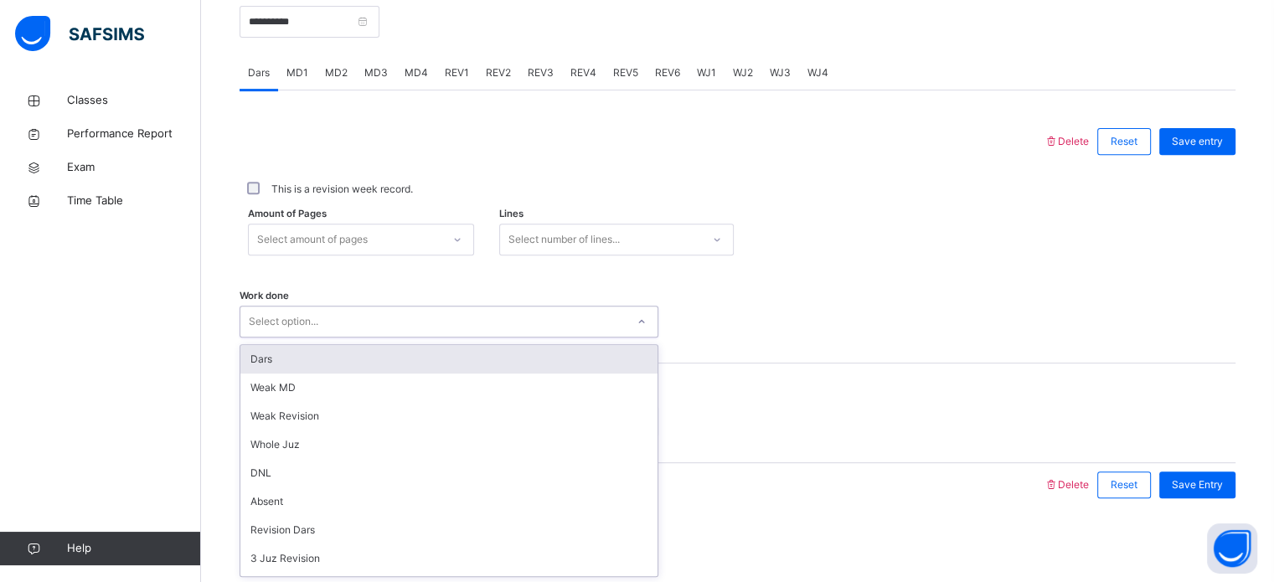
click at [389, 326] on div "Select option..." at bounding box center [432, 322] width 385 height 26
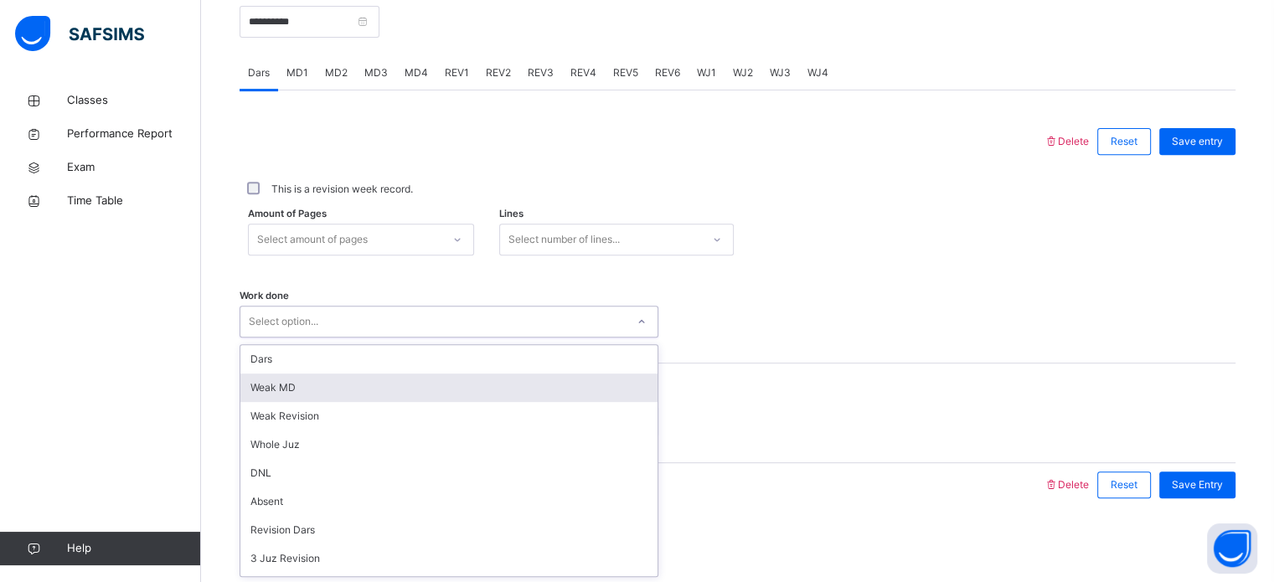
click at [411, 388] on div "Weak MD" at bounding box center [448, 388] width 417 height 28
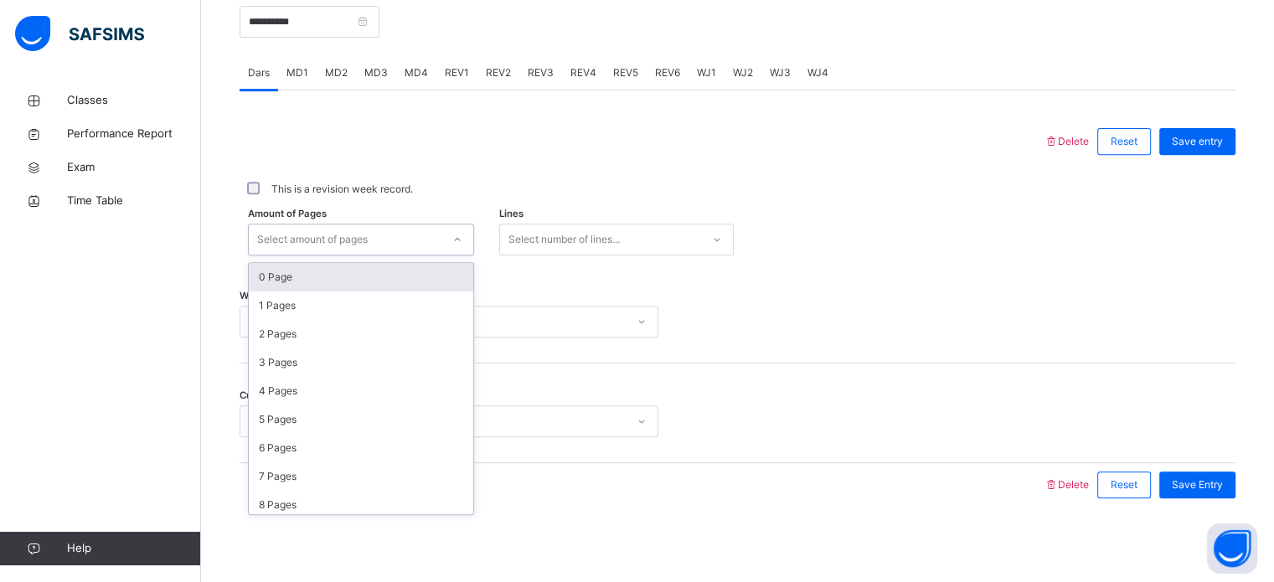
click at [320, 238] on div "Select amount of pages" at bounding box center [312, 240] width 111 height 32
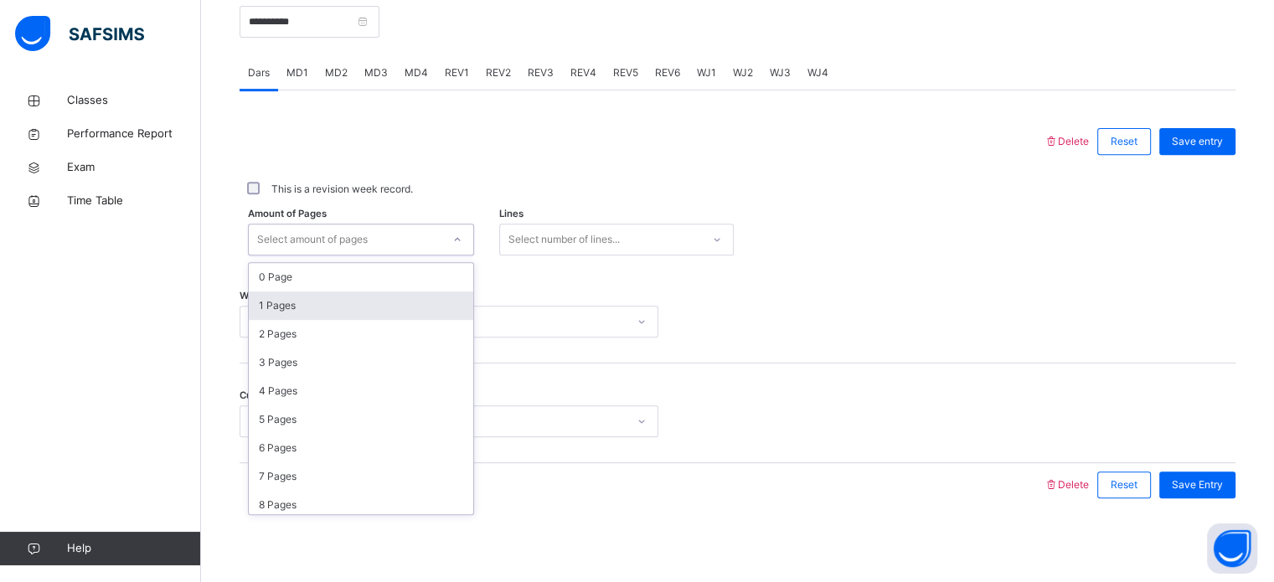
click at [338, 296] on div "1 Pages" at bounding box center [361, 306] width 225 height 28
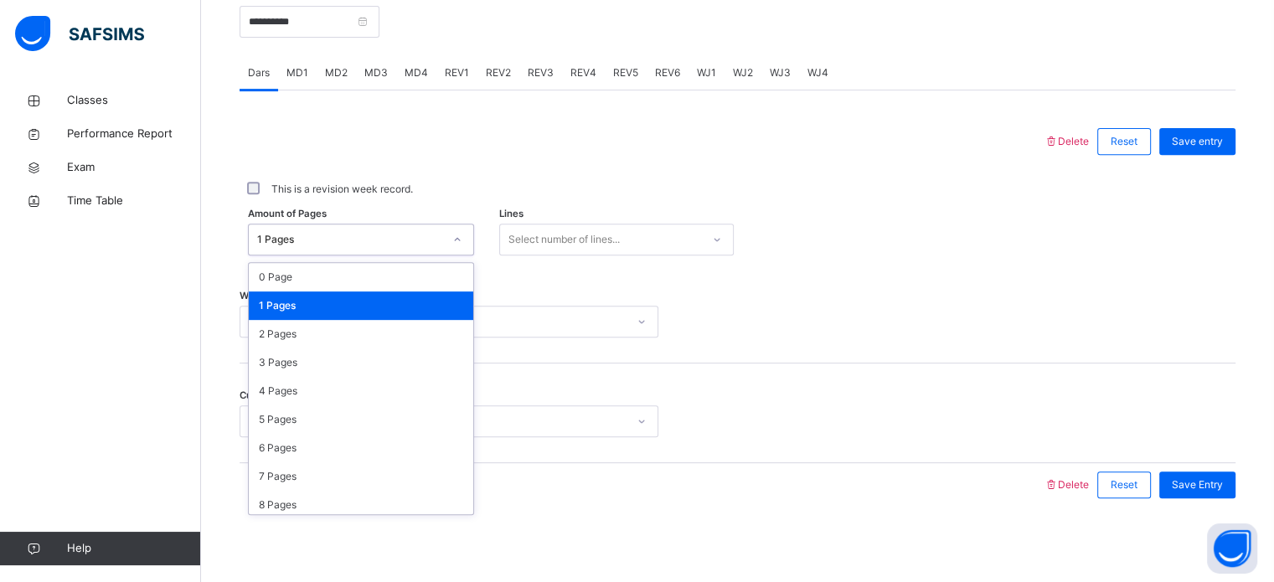
click at [357, 237] on div "1 Pages" at bounding box center [350, 239] width 186 height 15
click at [369, 266] on div "0 Page" at bounding box center [361, 277] width 225 height 28
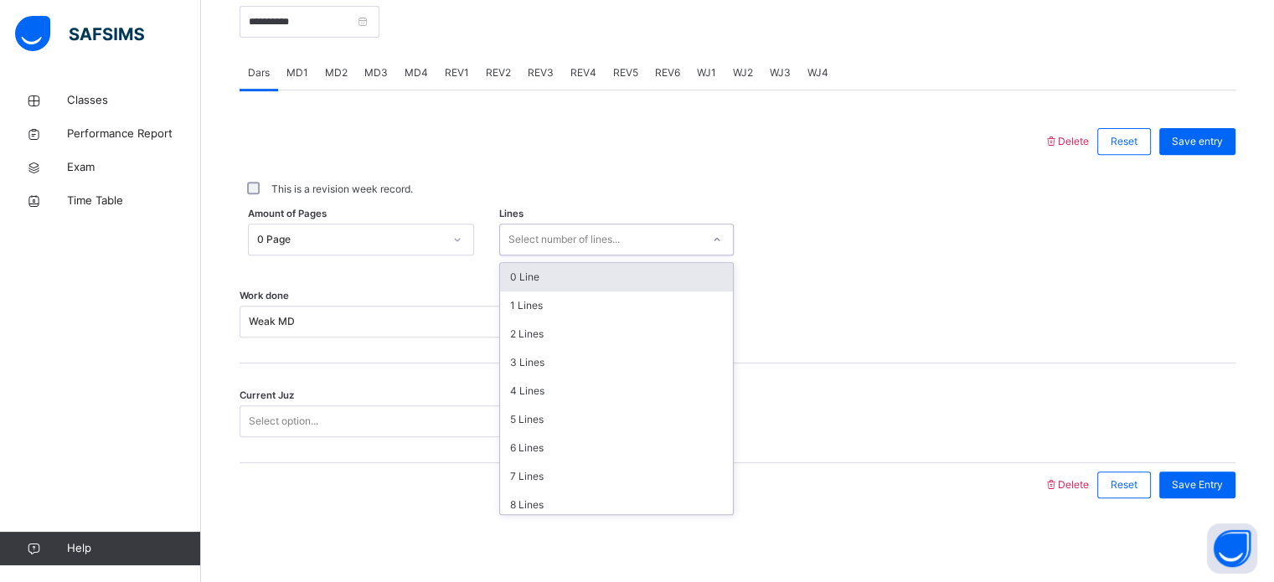
click at [557, 234] on div "Select number of lines..." at bounding box center [564, 240] width 111 height 32
click at [575, 273] on div "0 Line" at bounding box center [616, 277] width 233 height 28
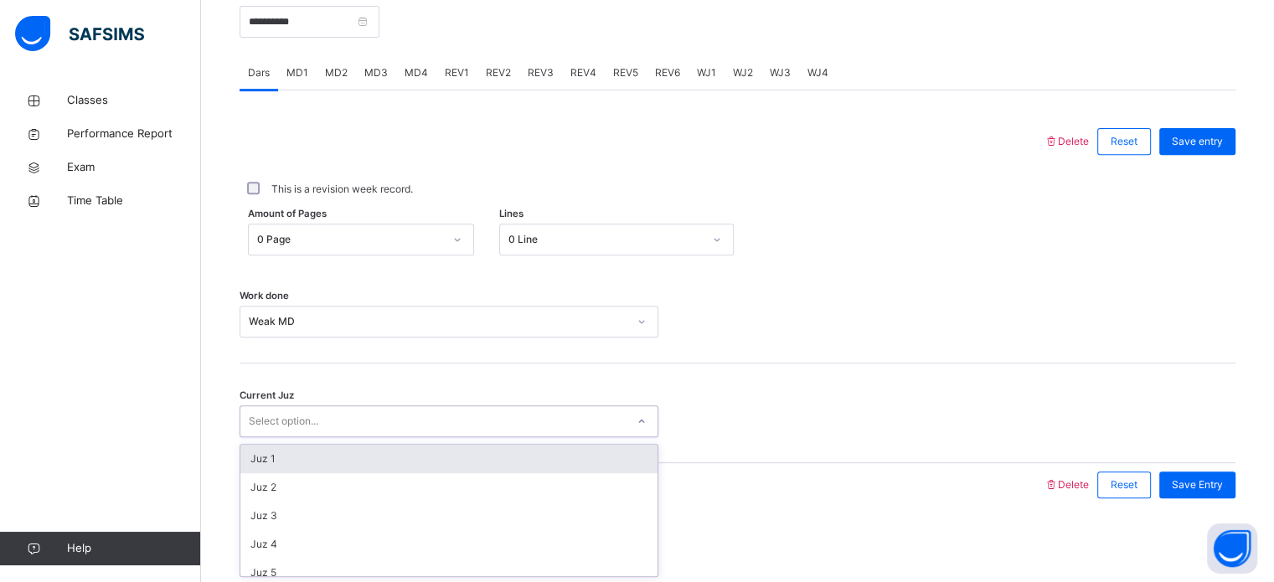
click at [538, 423] on div "Select option..." at bounding box center [432, 422] width 385 height 26
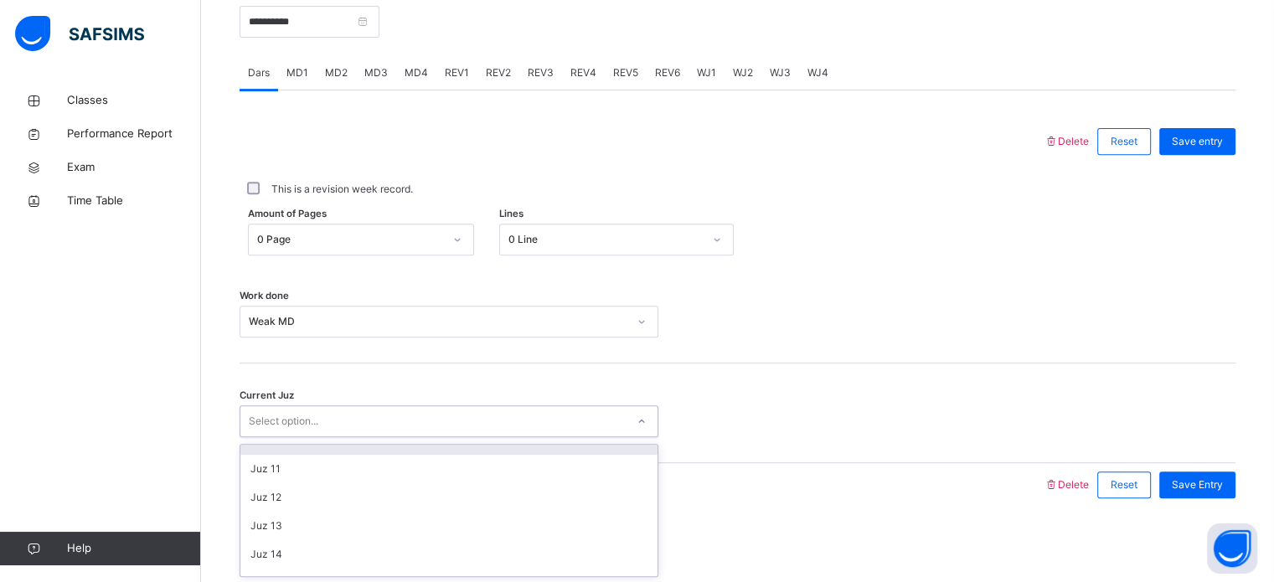
scroll to position [246, 0]
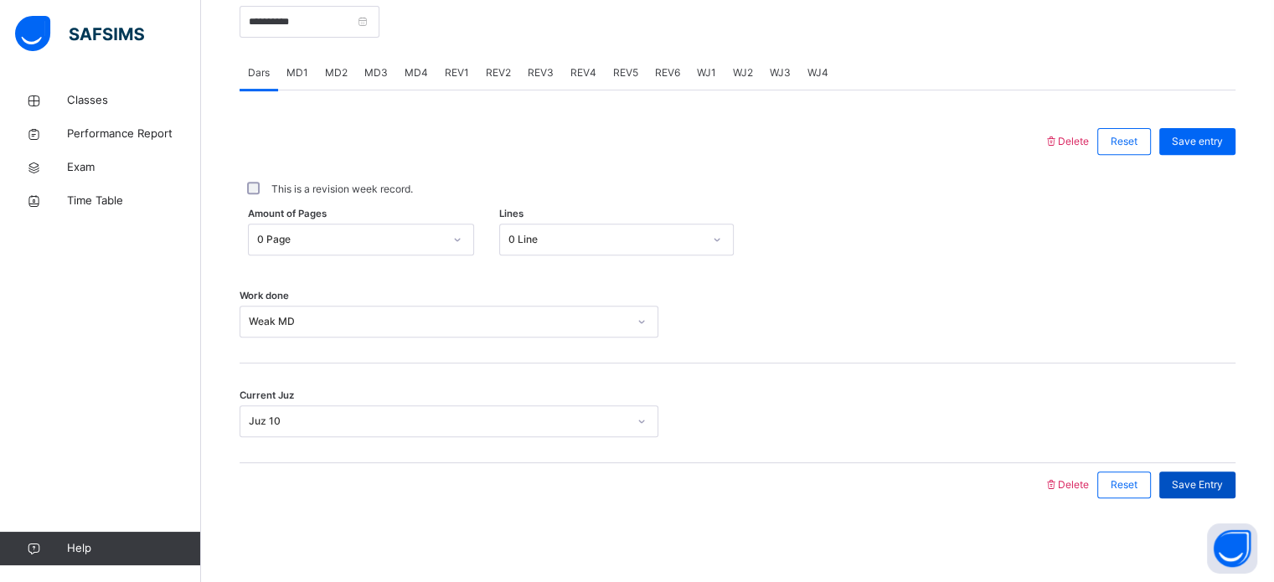
click at [1197, 485] on span "Save Entry" at bounding box center [1197, 485] width 51 height 15
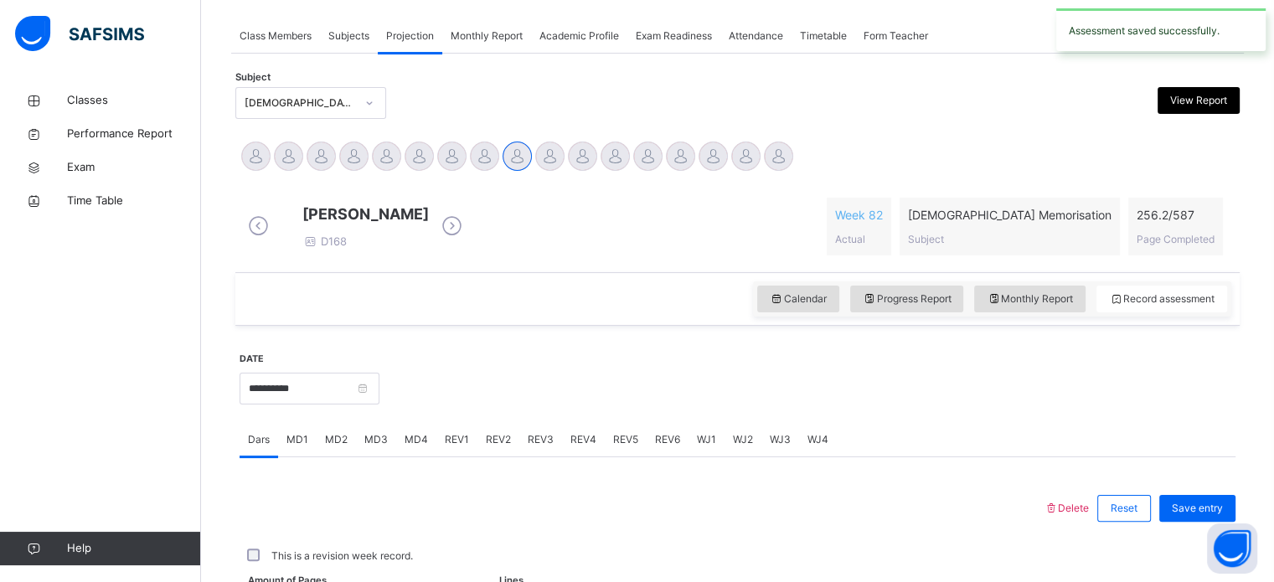
scroll to position [675, 0]
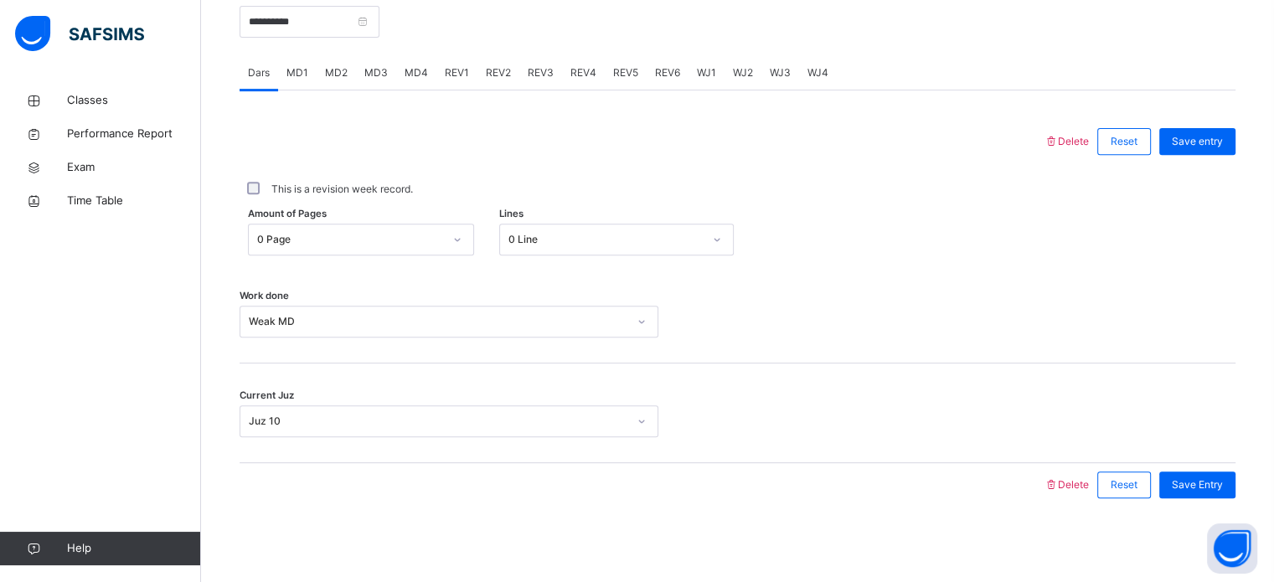
click at [349, 85] on div "MD2" at bounding box center [336, 73] width 39 height 34
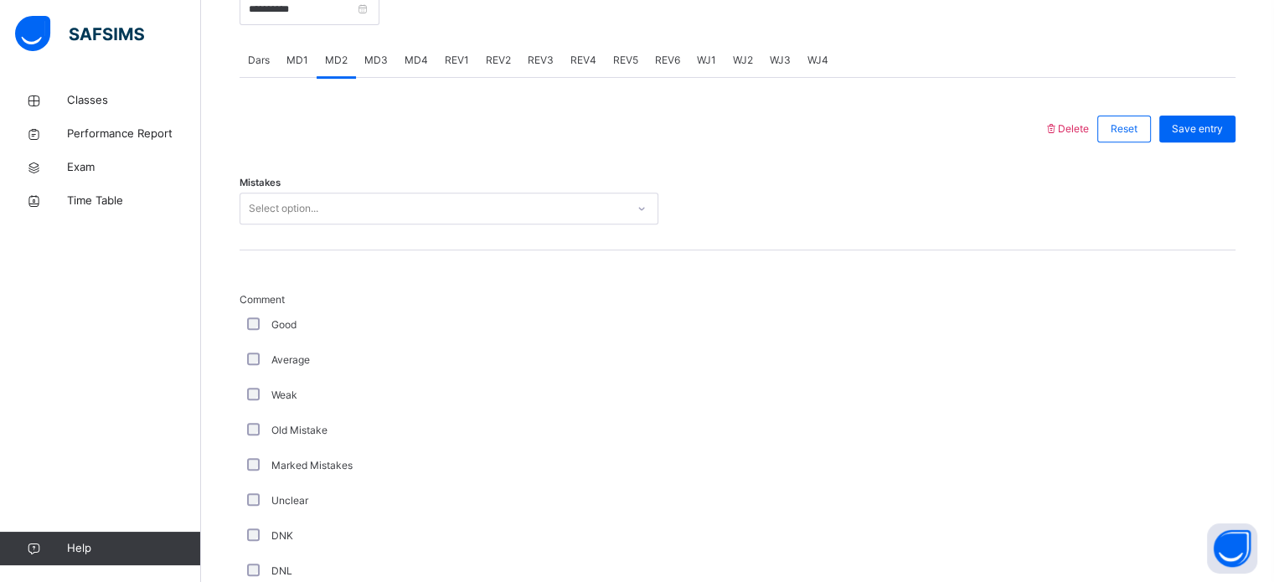
click at [457, 68] on span "REV1" at bounding box center [457, 60] width 24 height 15
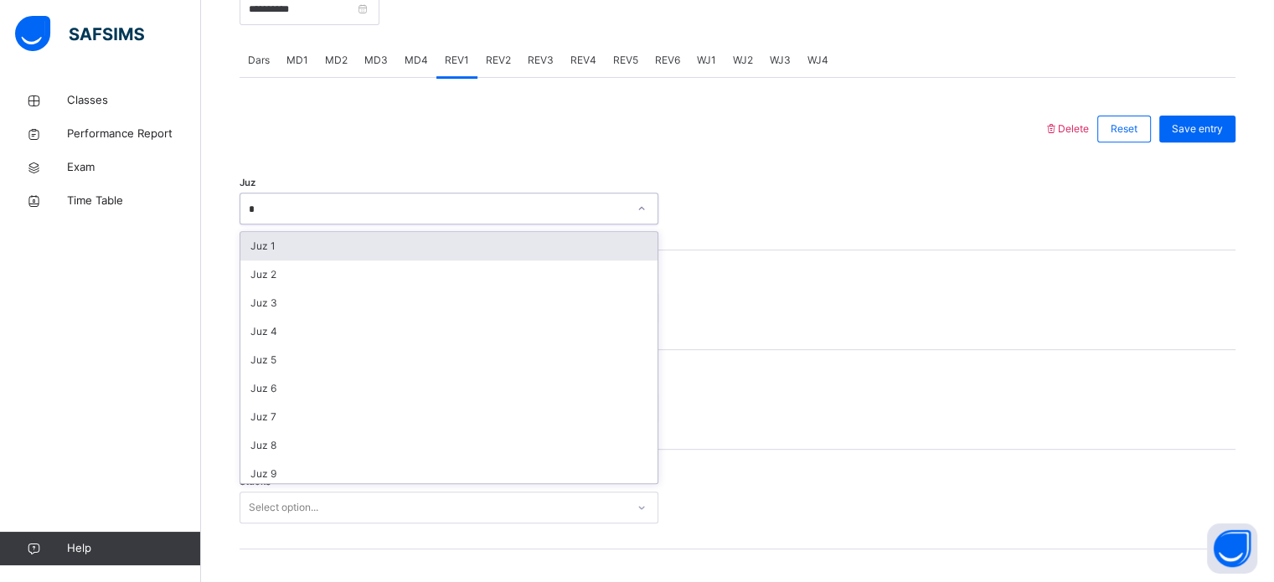
type input "*"
click at [908, 280] on div "Quarter Select option..." at bounding box center [738, 301] width 996 height 100
type input "*"
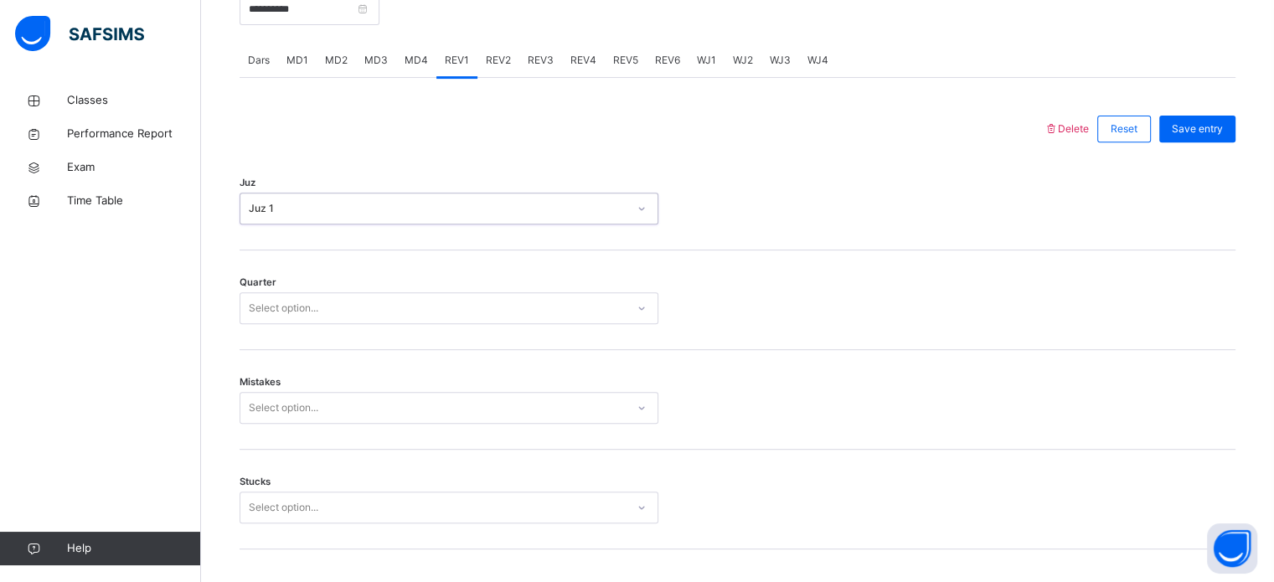
click at [986, 450] on div "Mistakes Select option..." at bounding box center [738, 400] width 996 height 100
click at [888, 542] on div "Stucks Select option..." at bounding box center [738, 500] width 996 height 100
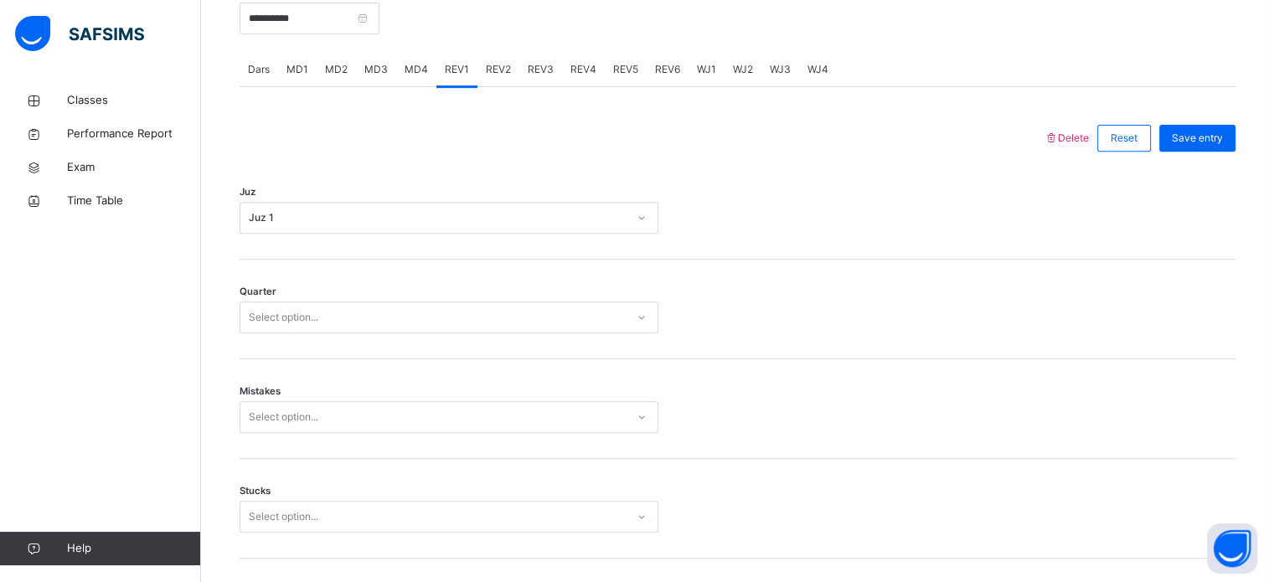
scroll to position [668, 0]
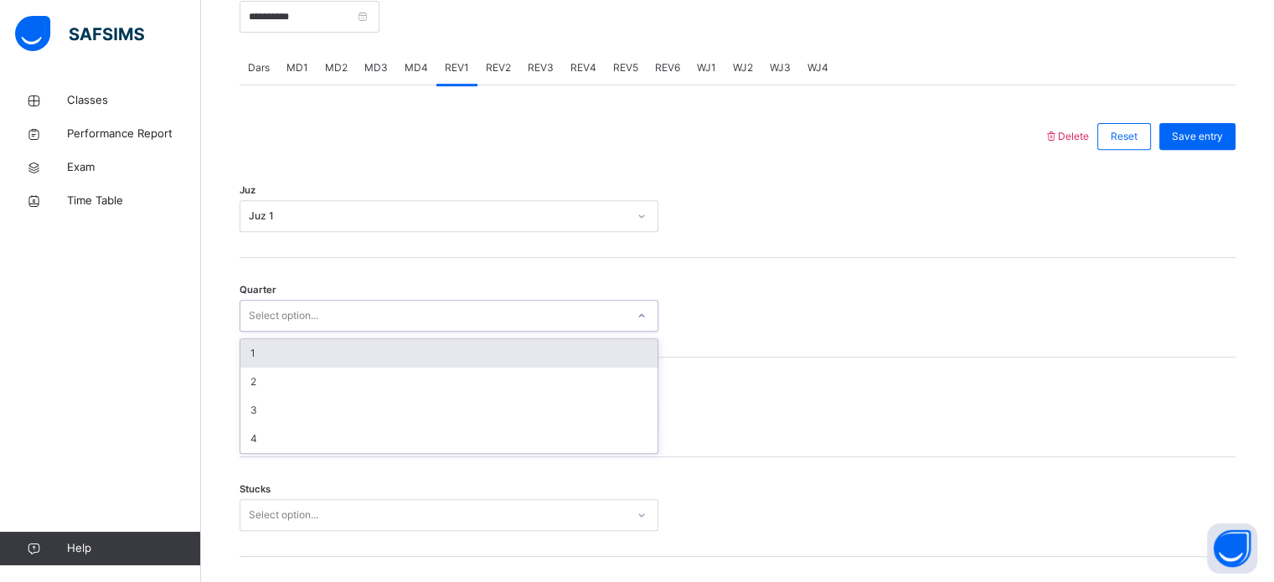
click at [468, 322] on div "Select option..." at bounding box center [432, 316] width 385 height 26
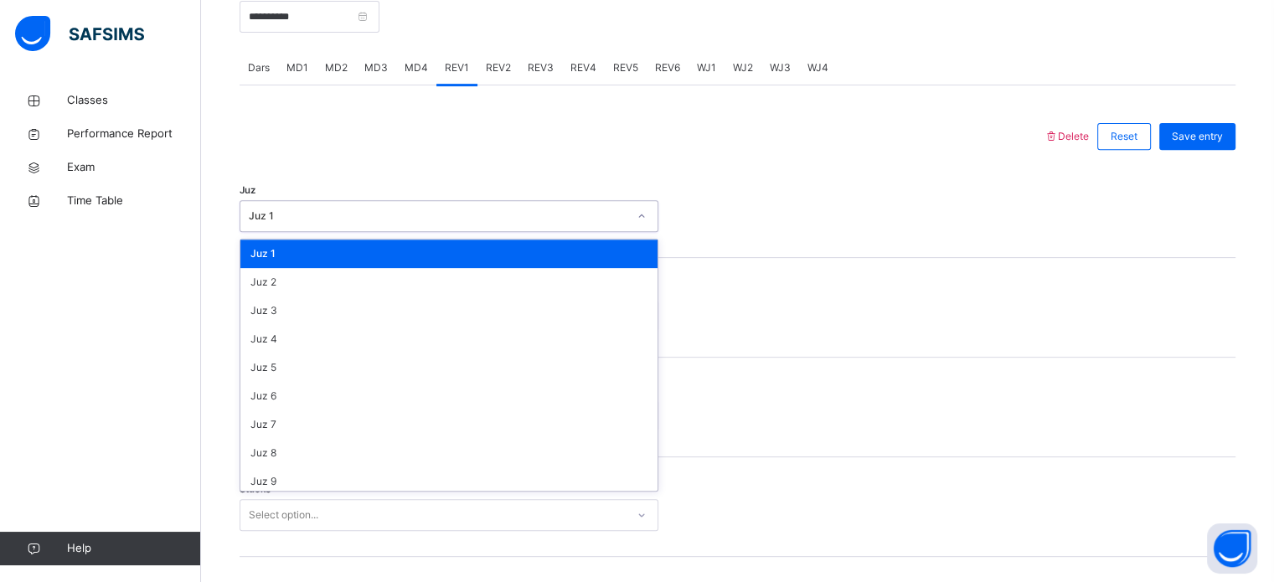
click at [395, 214] on div "Juz 1" at bounding box center [449, 216] width 419 height 32
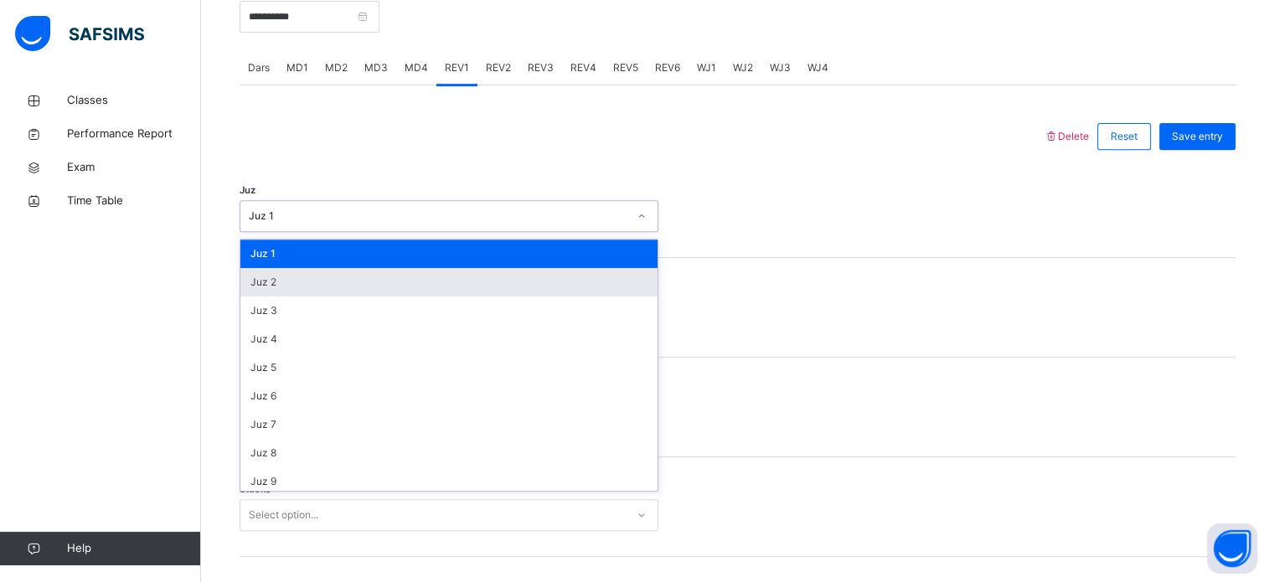
click at [484, 291] on div "Juz 2" at bounding box center [448, 282] width 417 height 28
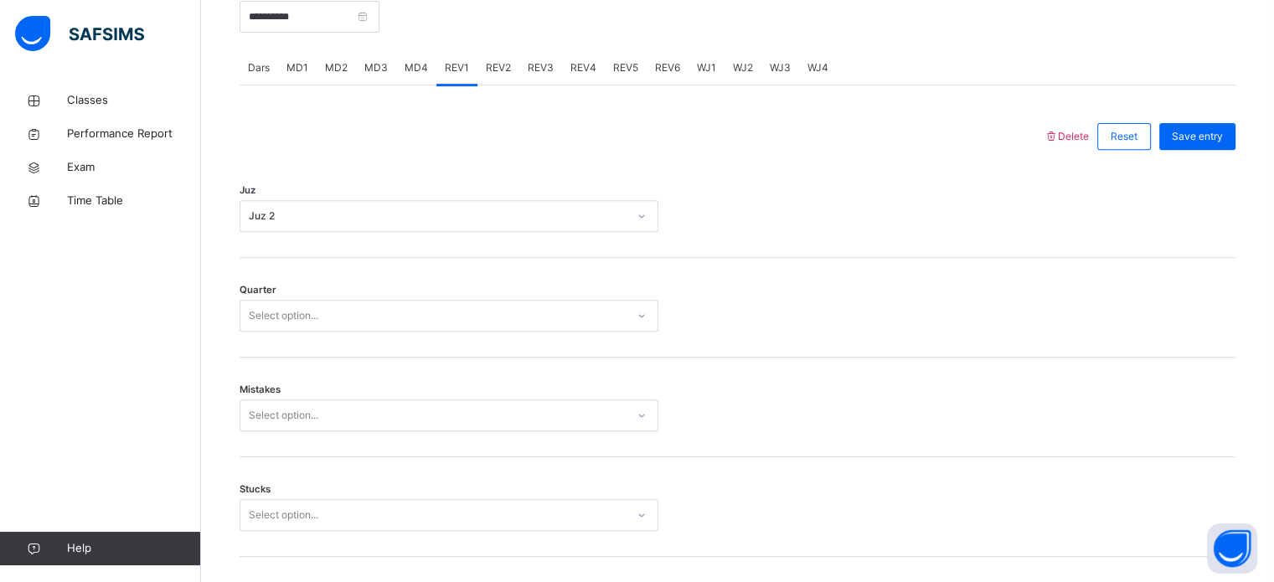
click at [484, 291] on div "Quarter Select option..." at bounding box center [738, 308] width 996 height 100
click at [489, 329] on div "Select option..." at bounding box center [432, 316] width 385 height 26
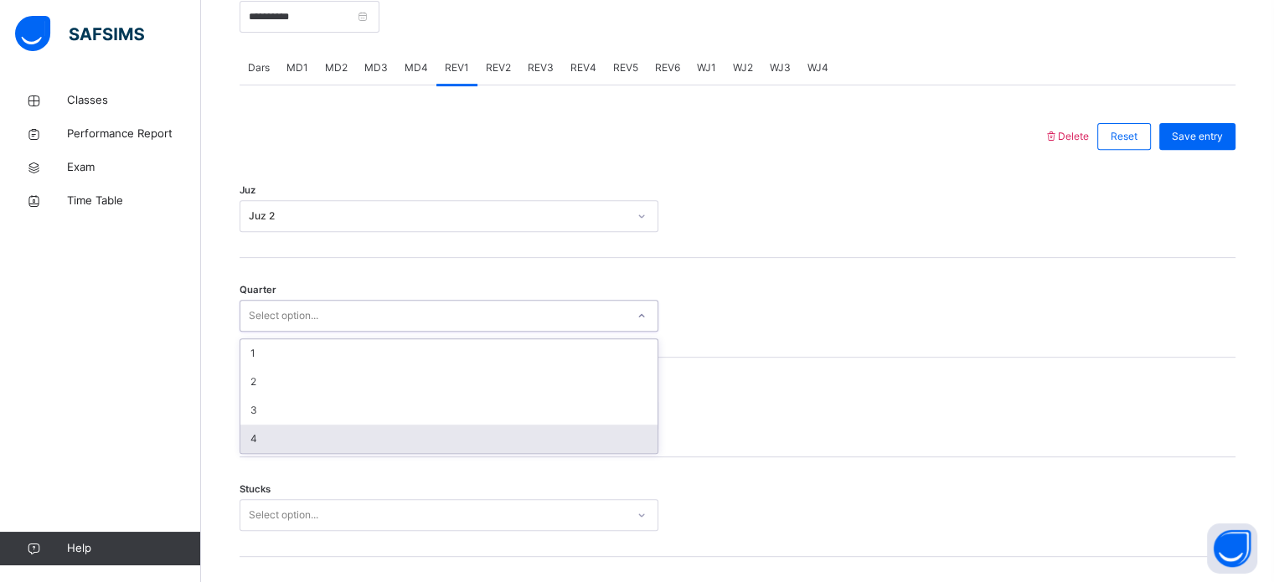
click at [535, 453] on div "4" at bounding box center [448, 439] width 417 height 28
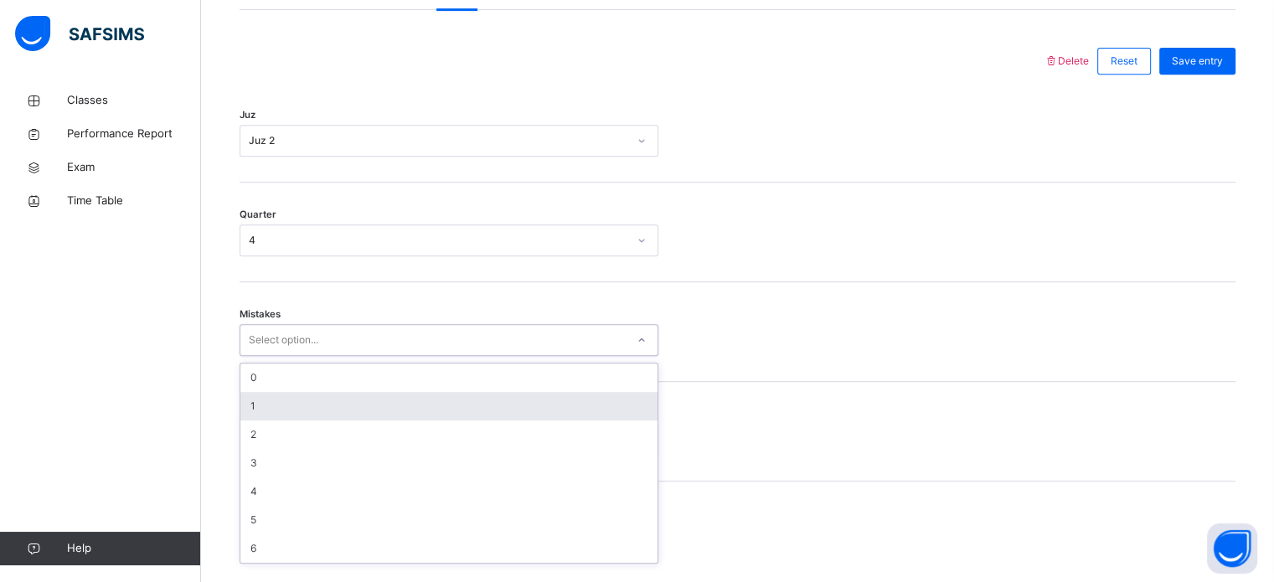
click at [603, 356] on div "option 1 focused, 2 of 7. 7 results available. Use Up and Down to choose option…" at bounding box center [449, 340] width 419 height 32
click at [603, 420] on div "1" at bounding box center [448, 405] width 417 height 28
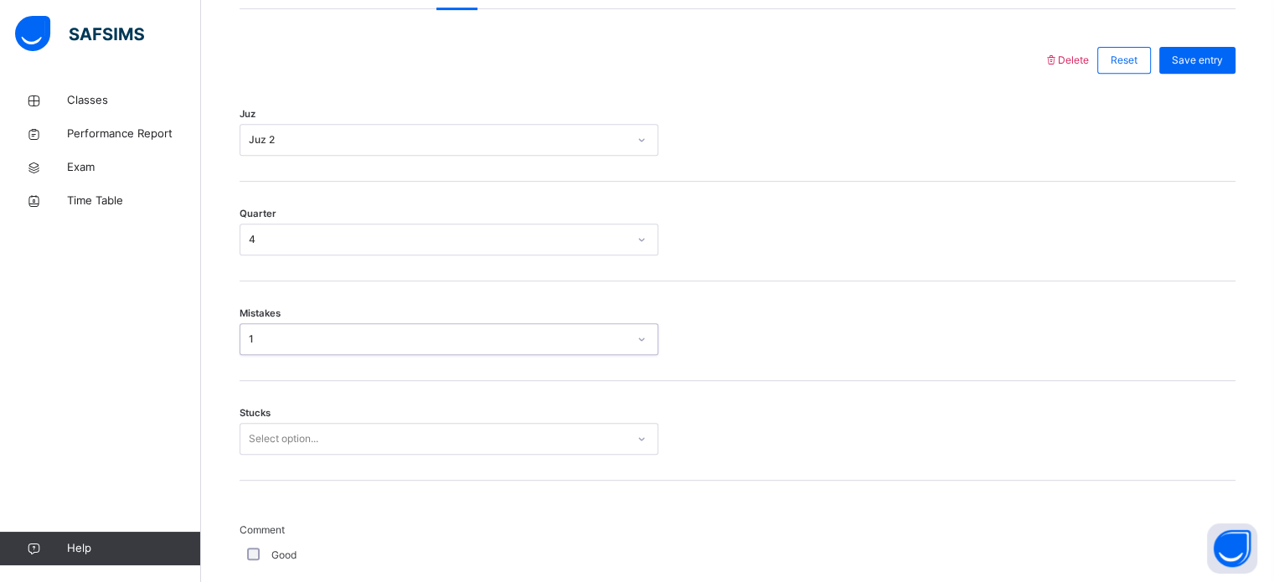
click at [579, 347] on div "1" at bounding box center [438, 339] width 379 height 15
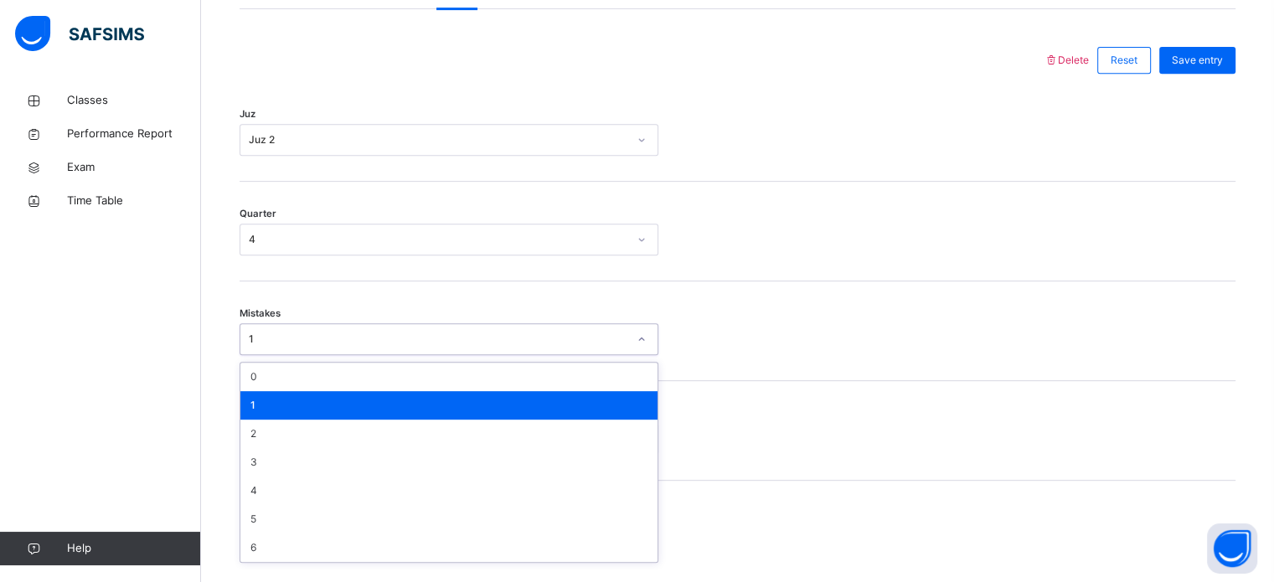
click at [543, 411] on div "1" at bounding box center [448, 405] width 417 height 28
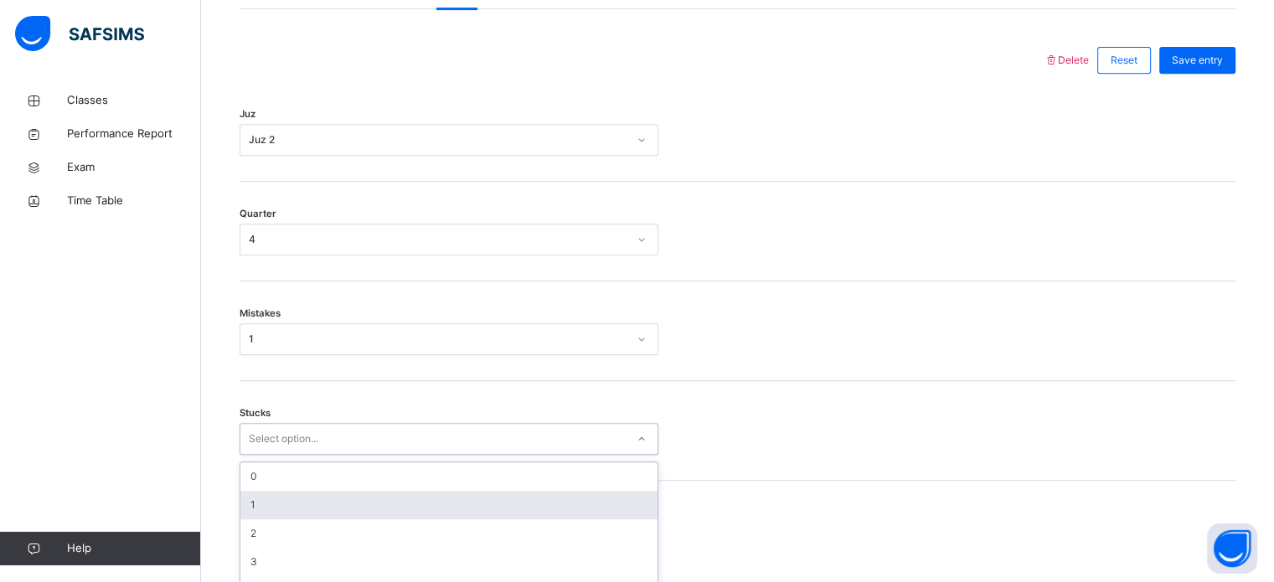
scroll to position [814, 0]
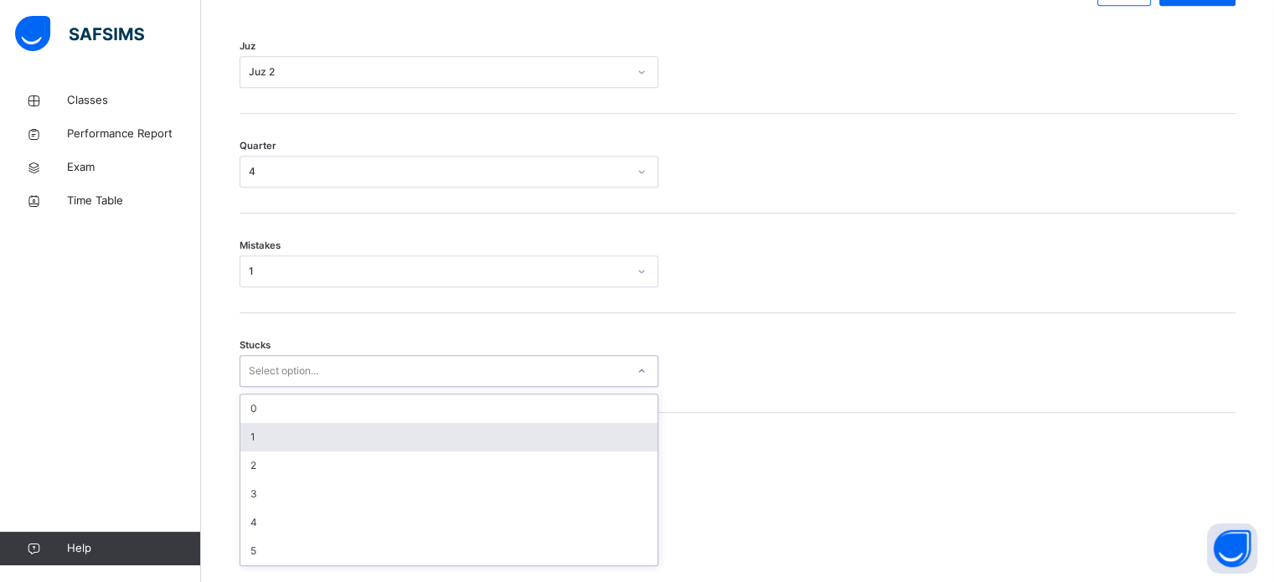
click at [550, 387] on div "option 1 focused, 2 of 6. 6 results available. Use Up and Down to choose option…" at bounding box center [449, 371] width 419 height 32
click at [550, 449] on div "1" at bounding box center [448, 435] width 417 height 28
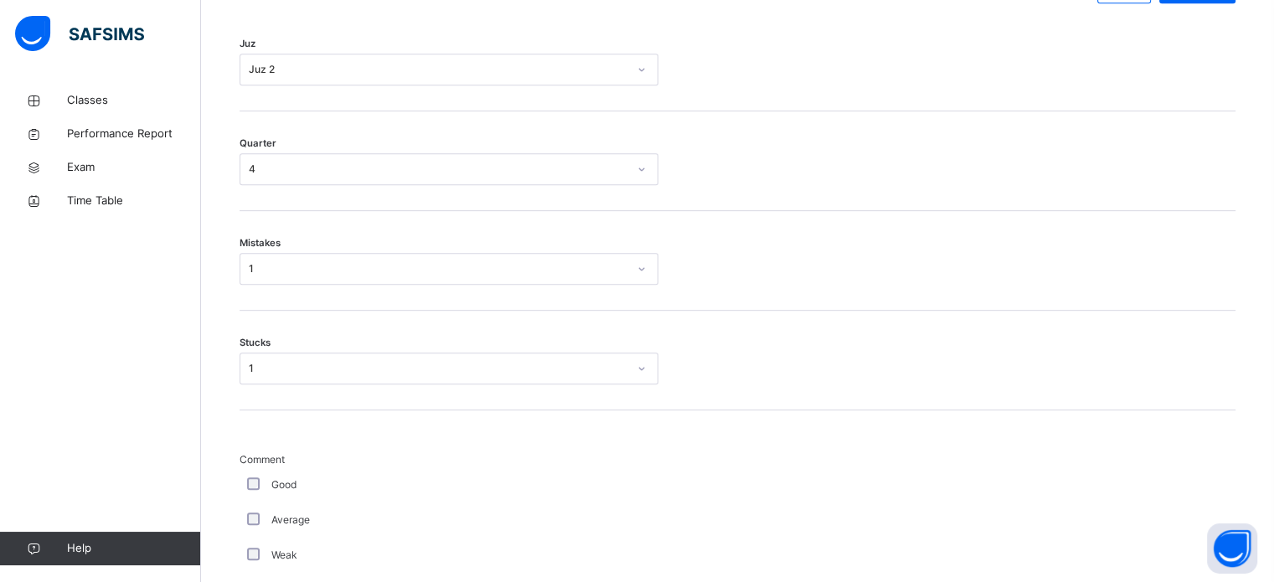
click at [262, 486] on div "Good" at bounding box center [449, 485] width 419 height 35
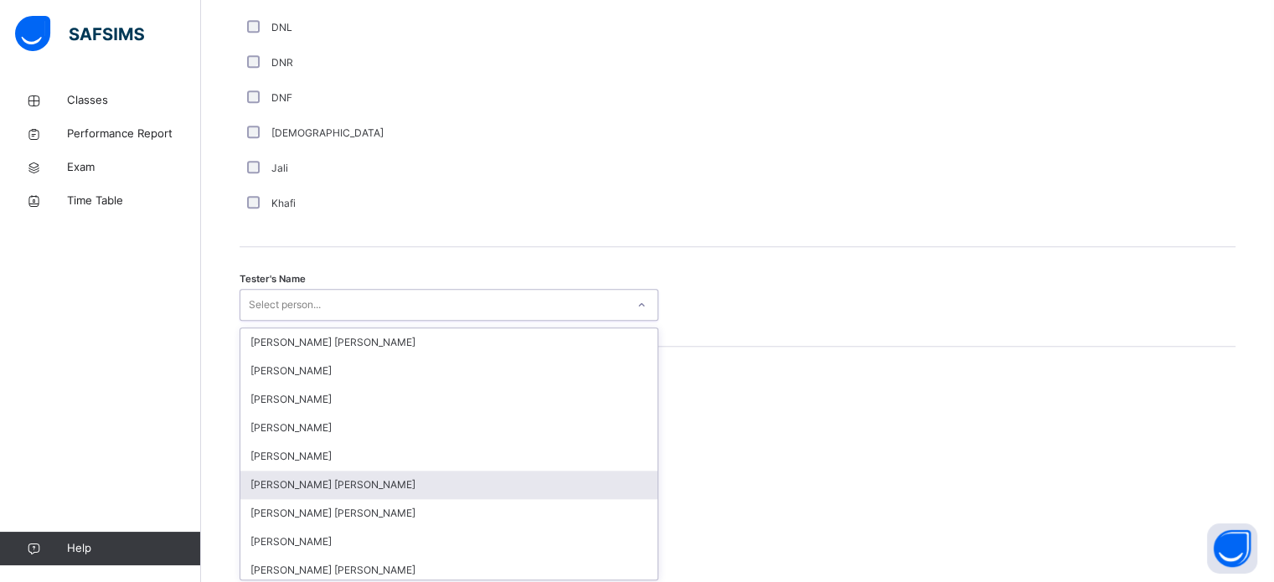
scroll to position [1535, 0]
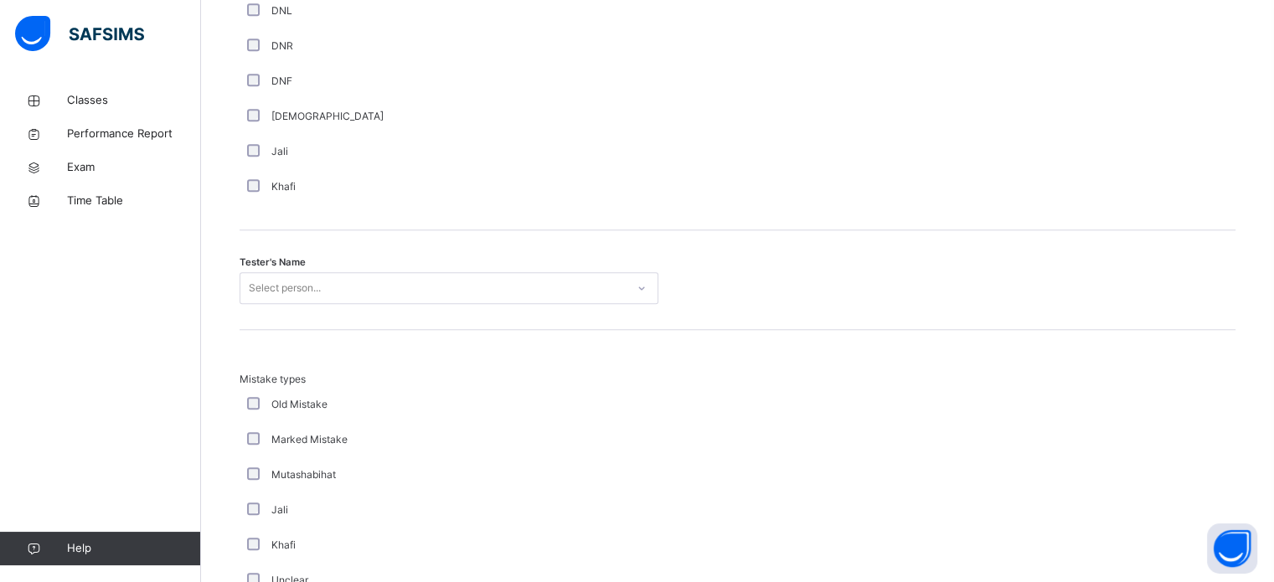
drag, startPoint x: 246, startPoint y: 499, endPoint x: 613, endPoint y: 259, distance: 439.0
click at [613, 259] on div "Tester's Name Select person..." at bounding box center [738, 280] width 996 height 100
drag, startPoint x: 613, startPoint y: 259, endPoint x: 590, endPoint y: 304, distance: 51.0
click at [590, 304] on div "Tester's Name Select person..." at bounding box center [738, 280] width 996 height 100
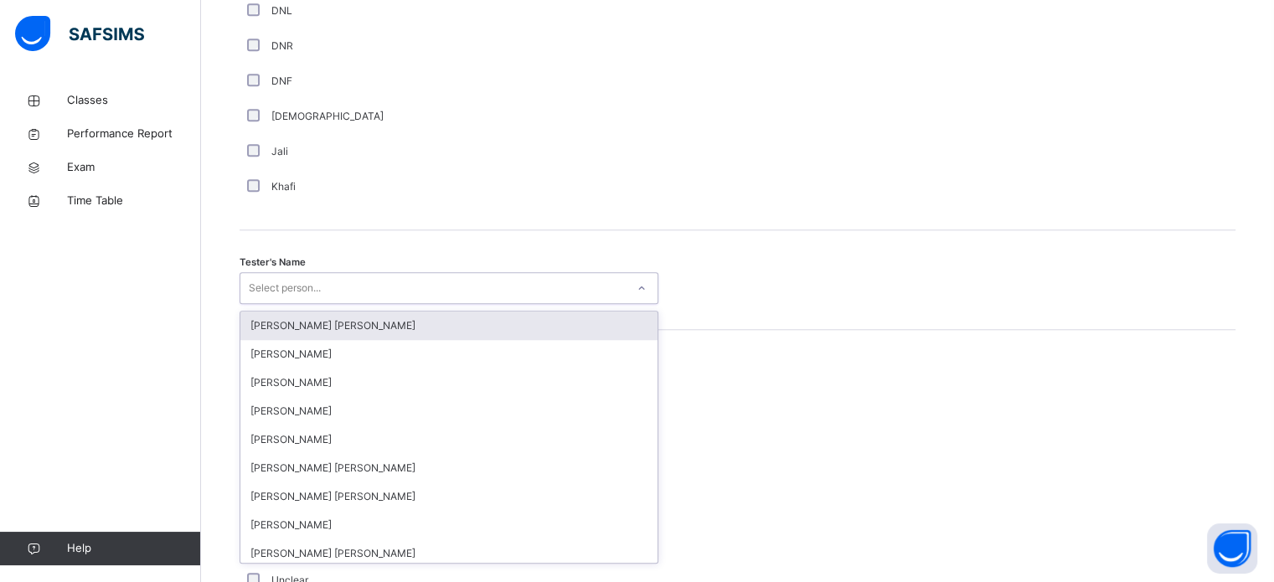
click at [590, 302] on div "Select person..." at bounding box center [432, 289] width 385 height 26
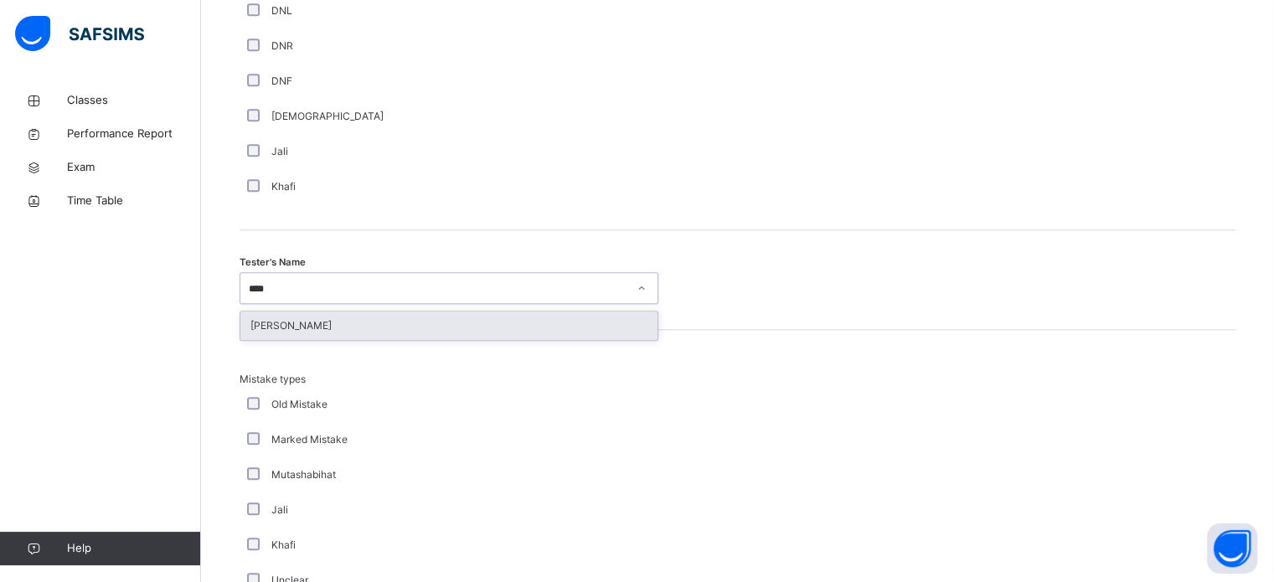
type input "*****"
click at [516, 340] on div "[PERSON_NAME]" at bounding box center [448, 326] width 417 height 28
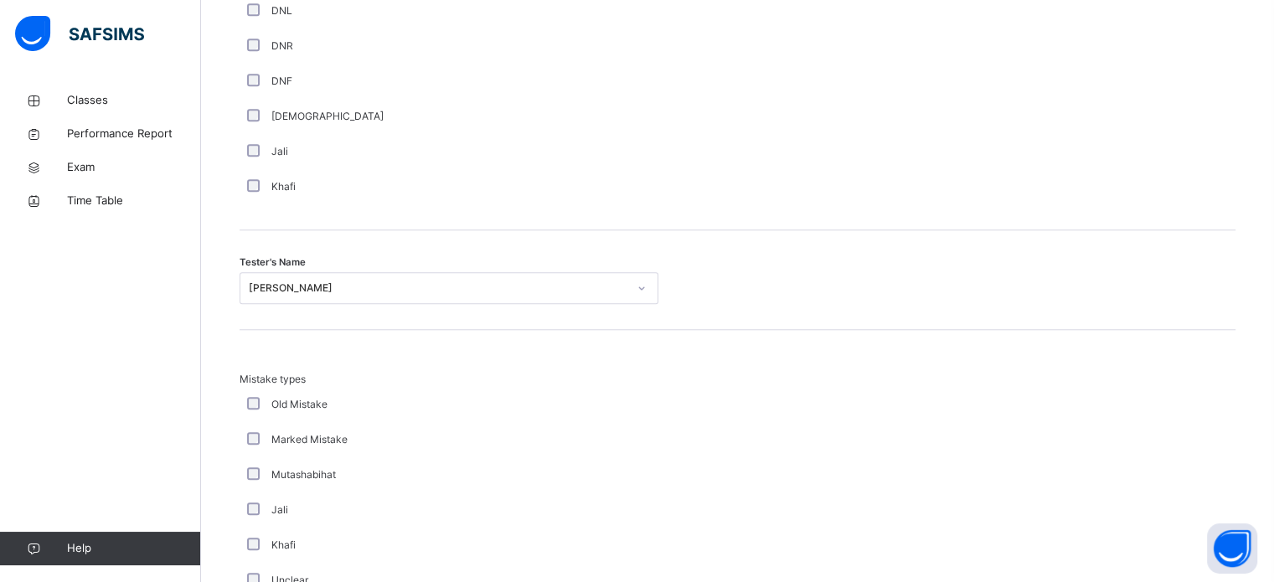
click at [516, 343] on div "Mistake types Old Mistake Marked Mistake Mutashabihat [PERSON_NAME] Unclear Cha…" at bounding box center [738, 494] width 996 height 329
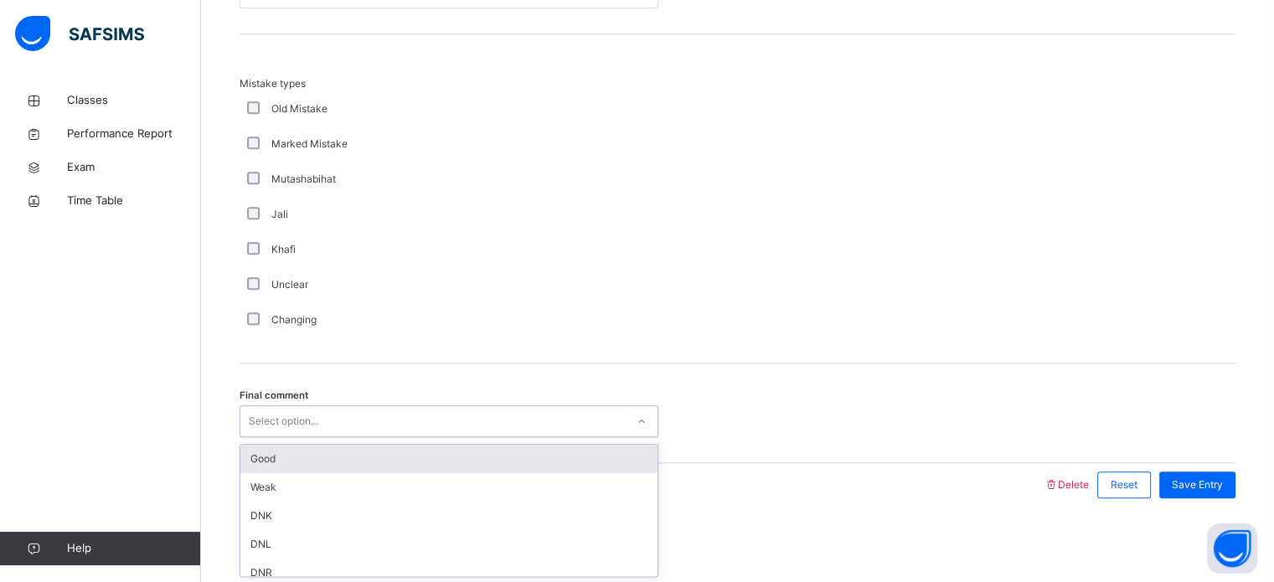
click at [253, 454] on div "Good" at bounding box center [448, 459] width 417 height 28
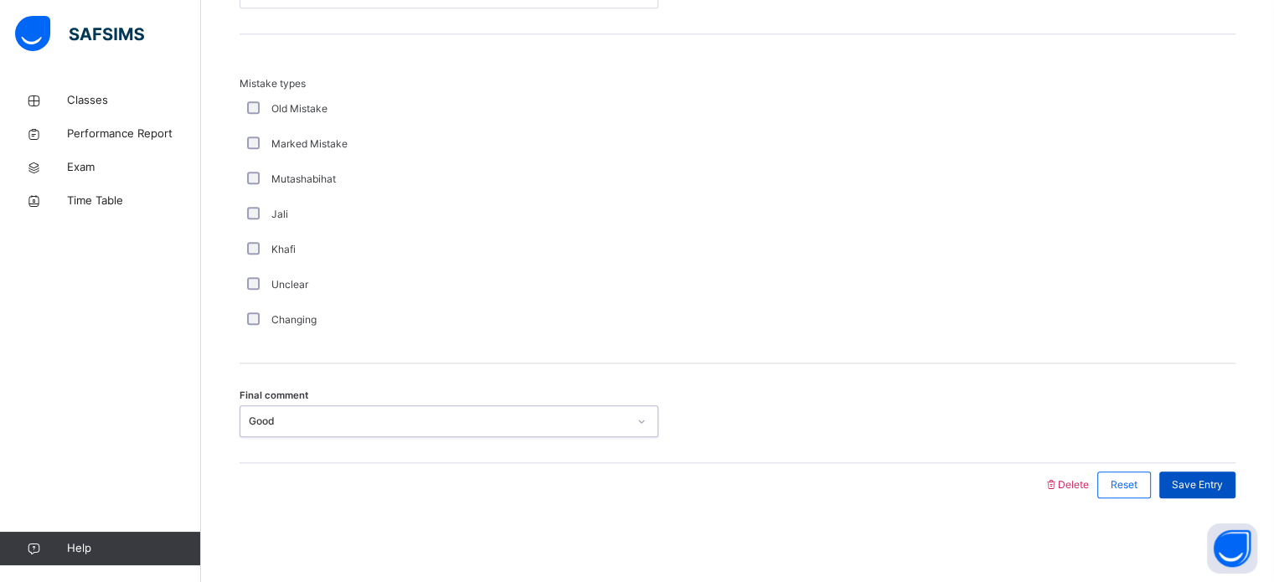
click at [1236, 486] on div "Save Entry" at bounding box center [1198, 485] width 76 height 27
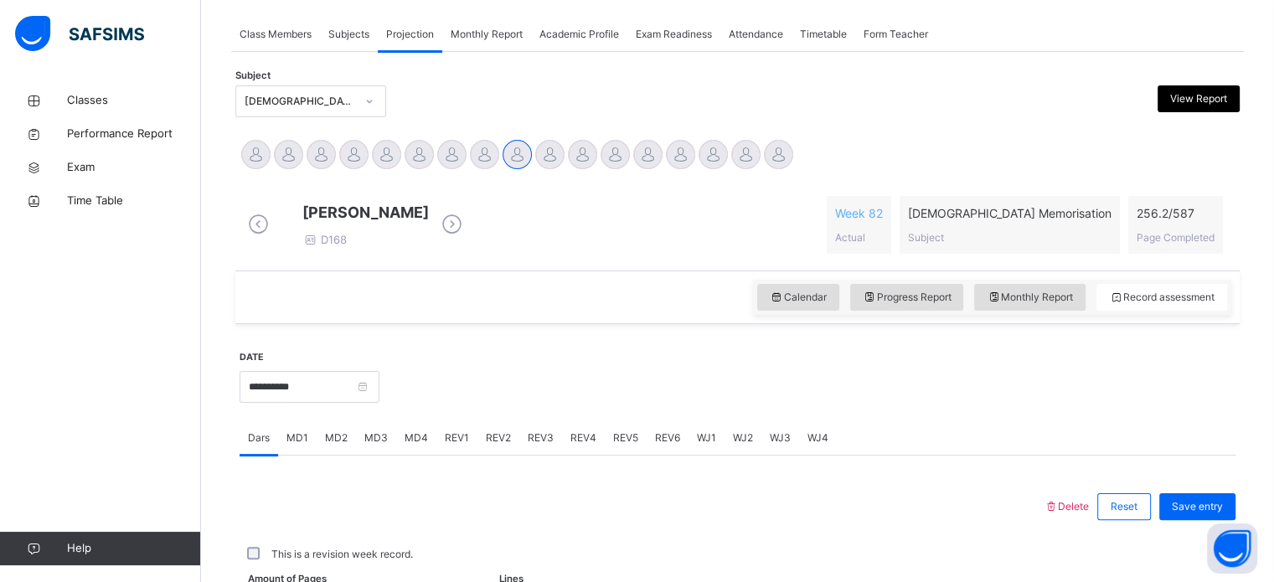
scroll to position [271, 0]
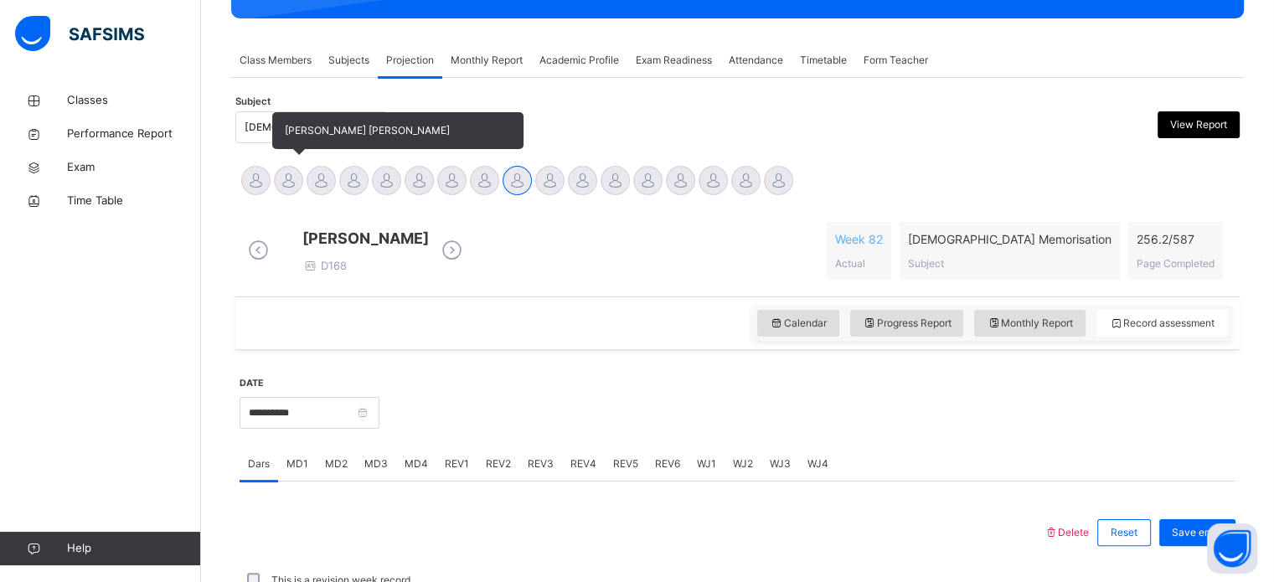
click at [283, 187] on div at bounding box center [288, 180] width 29 height 29
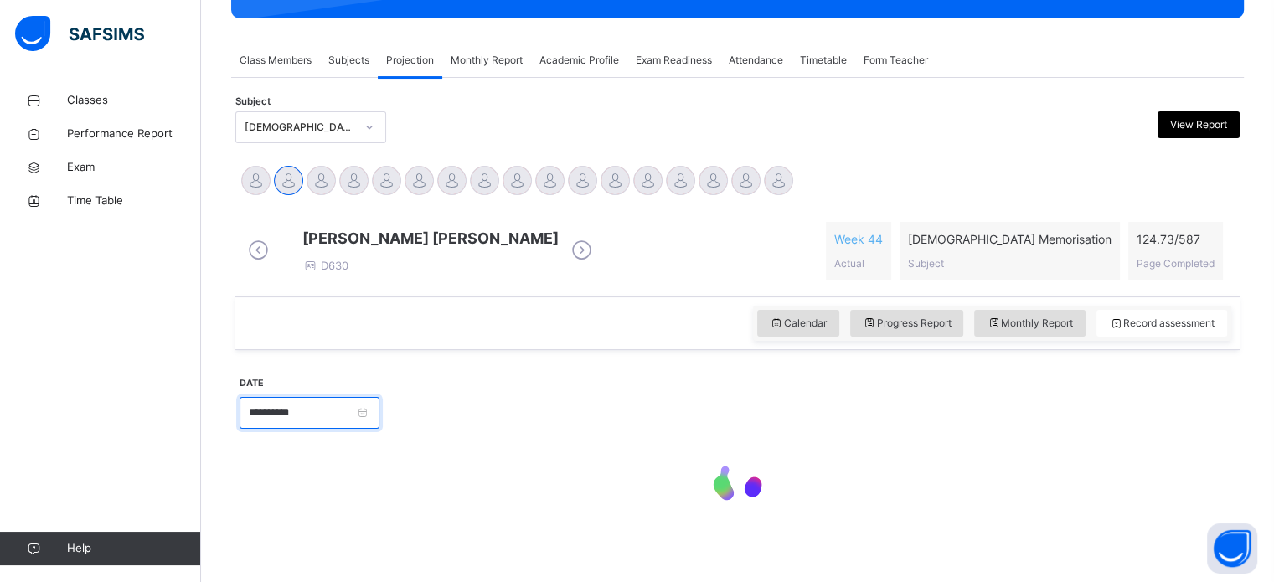
click at [245, 429] on input "**********" at bounding box center [310, 413] width 140 height 32
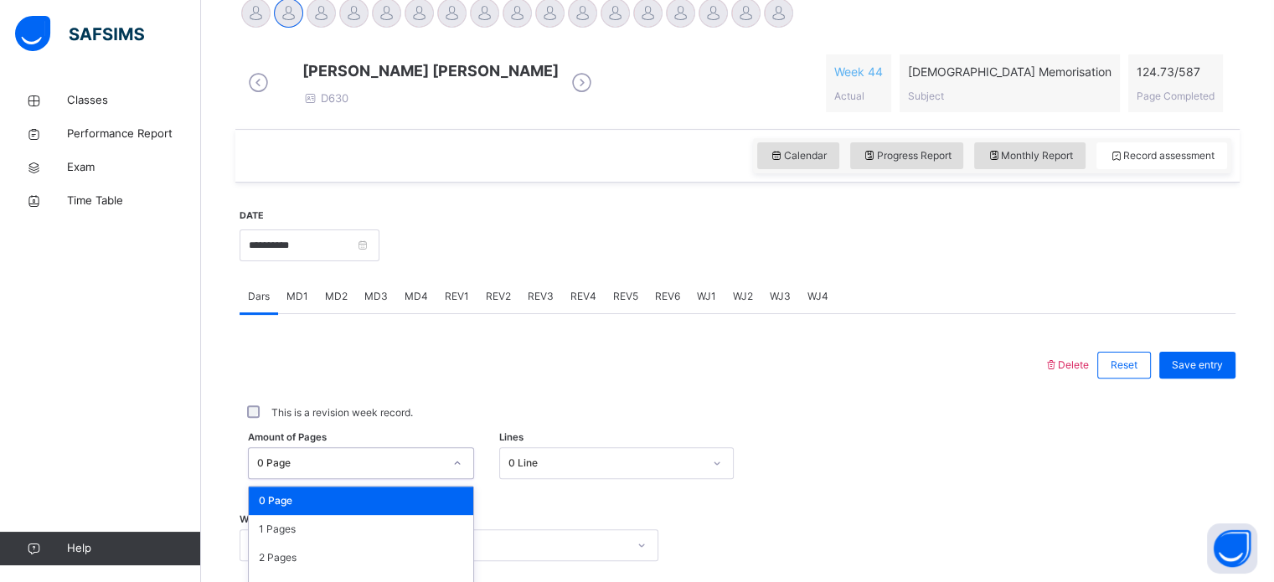
scroll to position [434, 0]
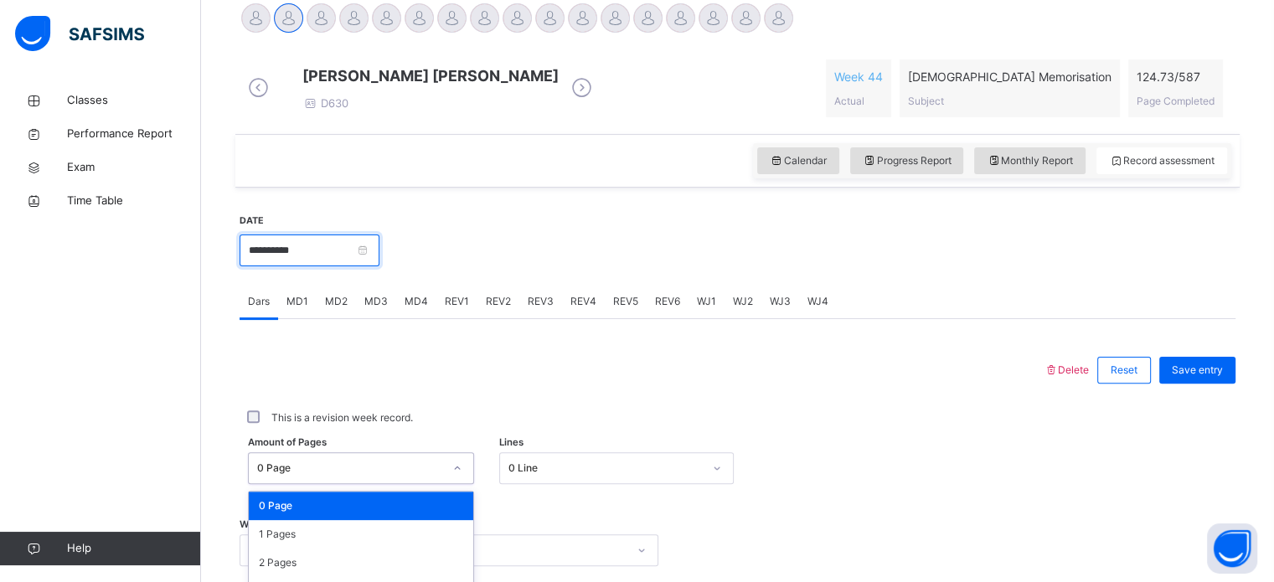
click at [284, 261] on input "**********" at bounding box center [310, 251] width 140 height 32
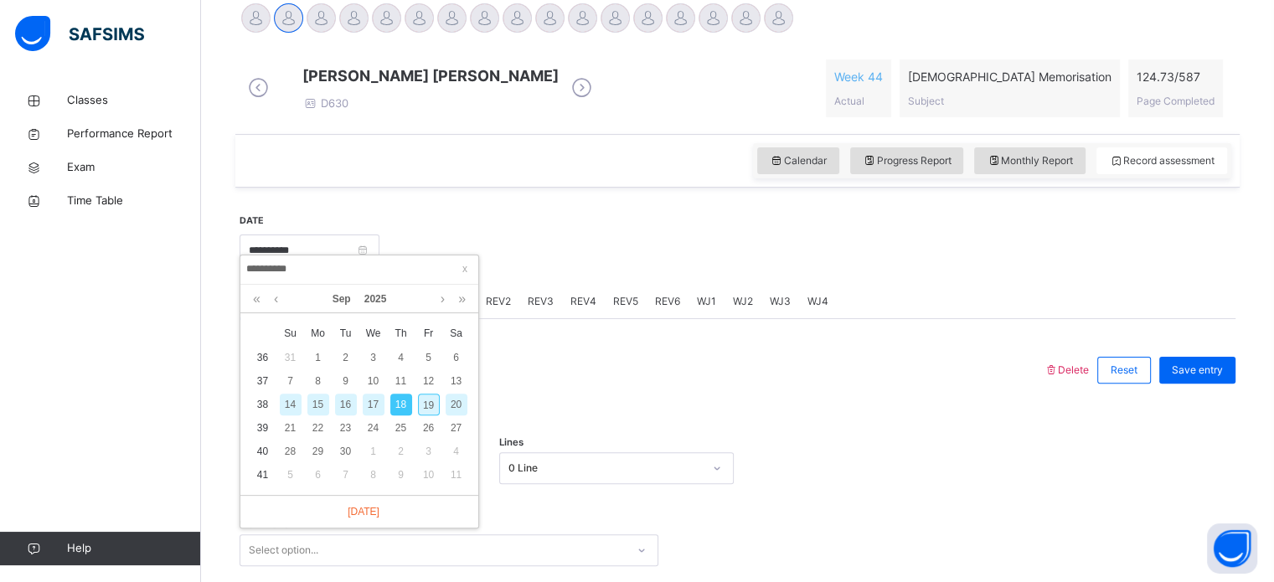
click at [420, 399] on div "19" at bounding box center [429, 405] width 22 height 22
type input "**********"
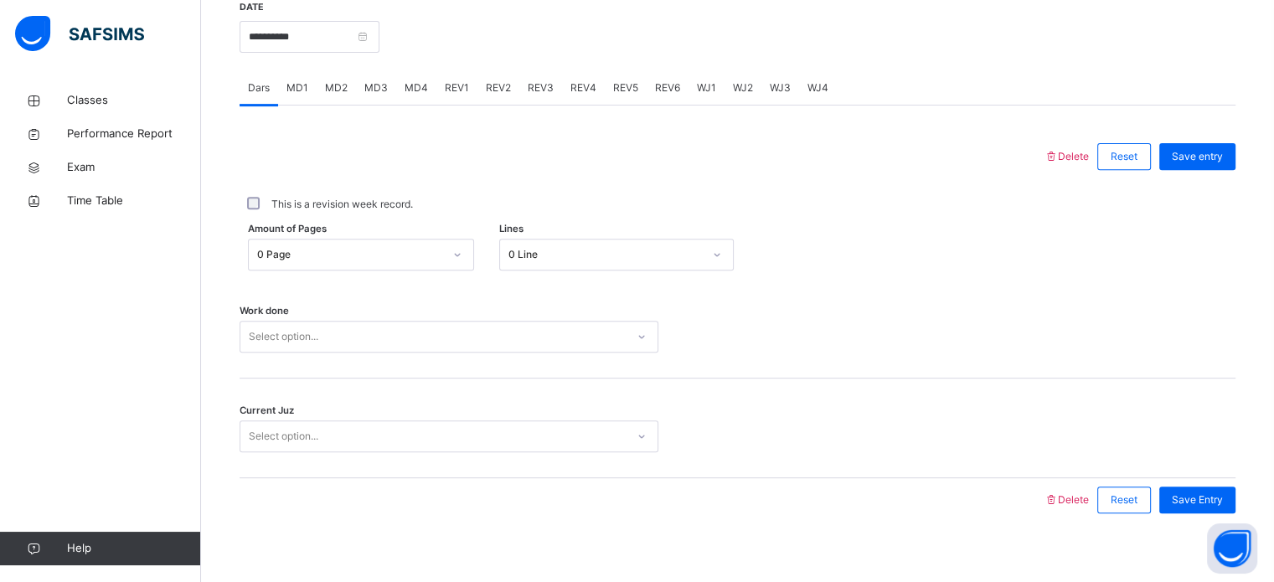
scroll to position [675, 0]
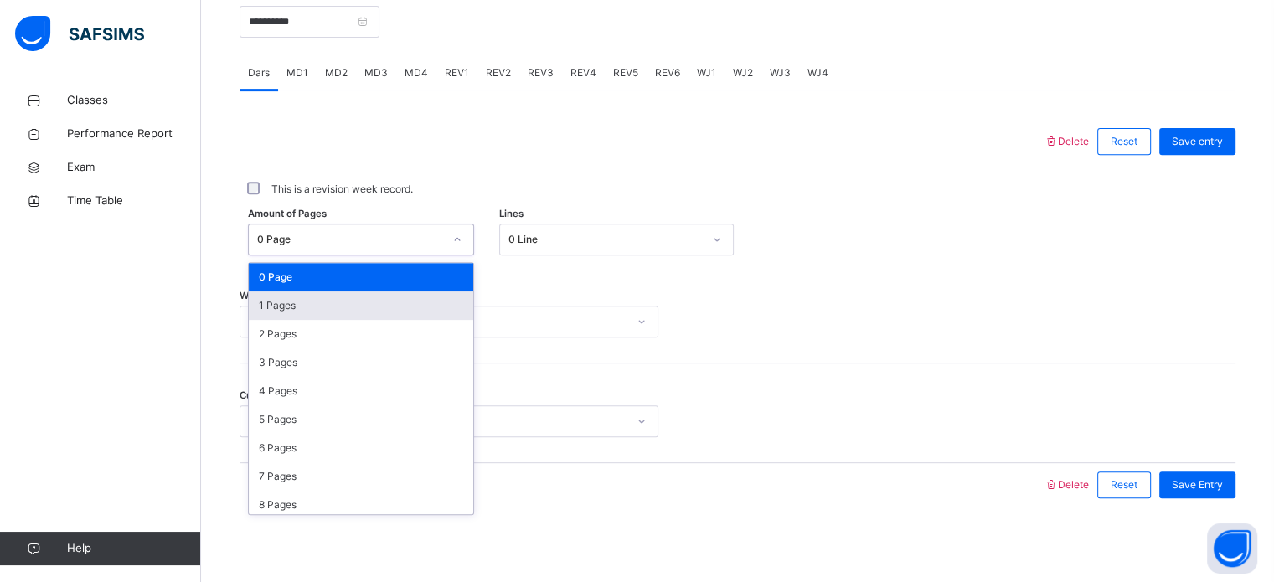
click at [258, 313] on div "1 Pages" at bounding box center [361, 306] width 225 height 28
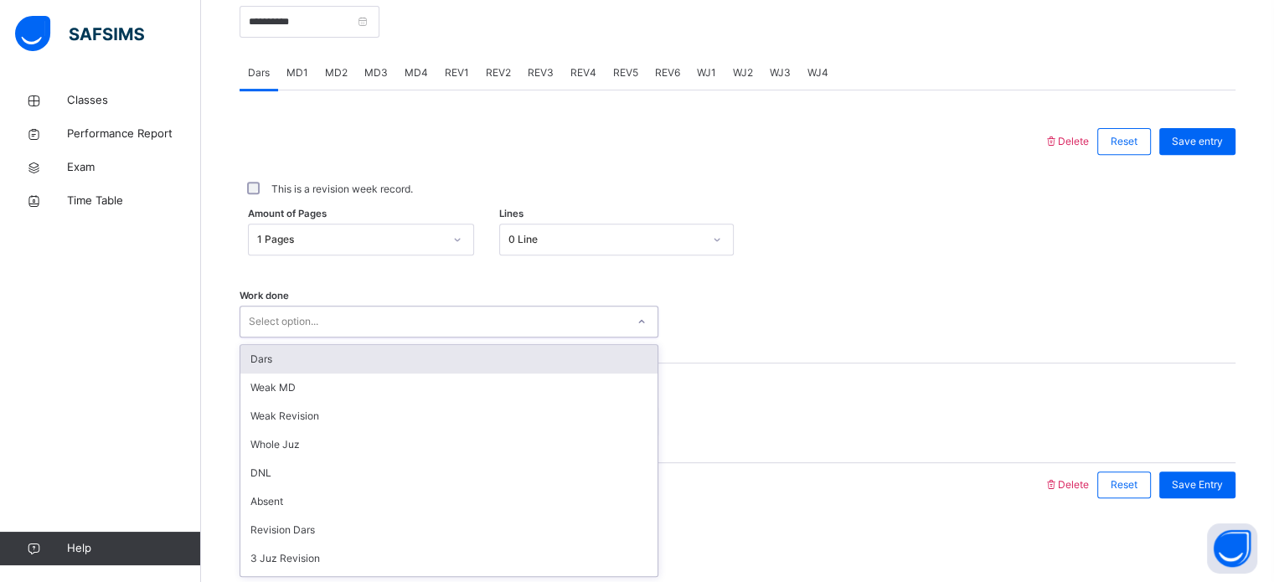
click at [251, 372] on div "Dars" at bounding box center [448, 359] width 417 height 28
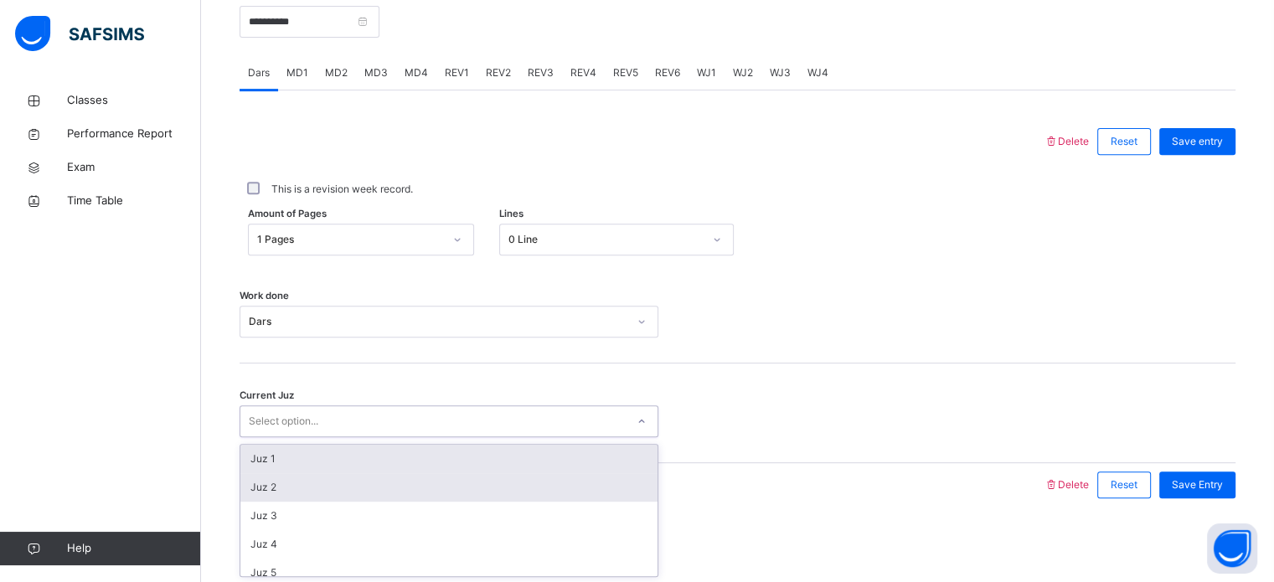
click at [253, 483] on div "Juz 2" at bounding box center [448, 487] width 417 height 28
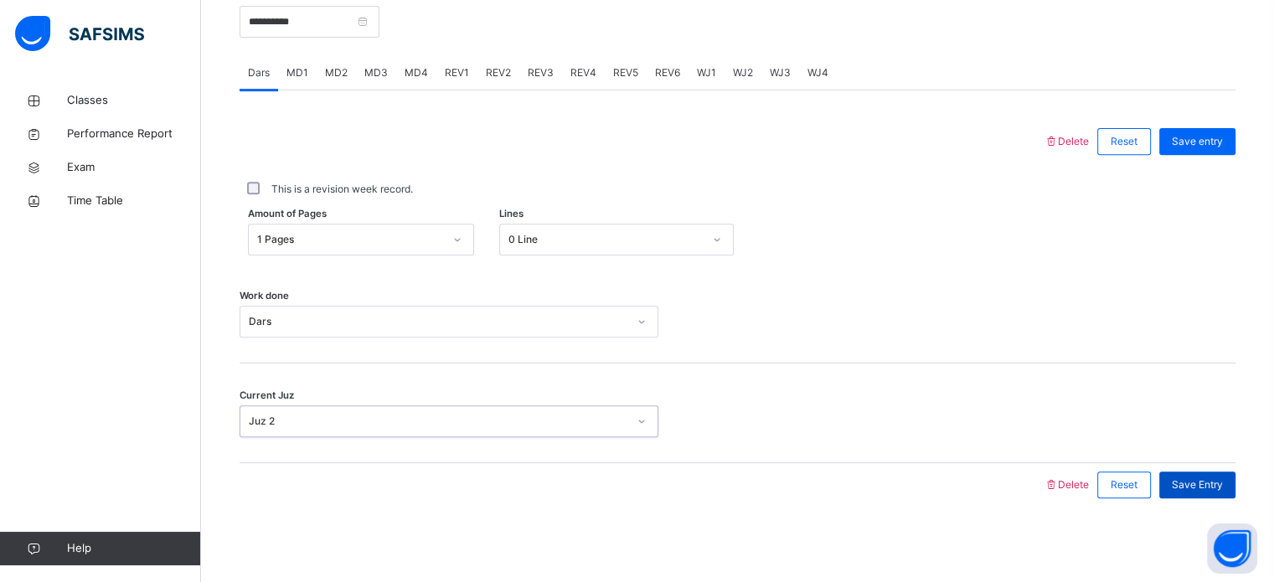
click at [1198, 495] on div "Save Entry" at bounding box center [1198, 485] width 76 height 27
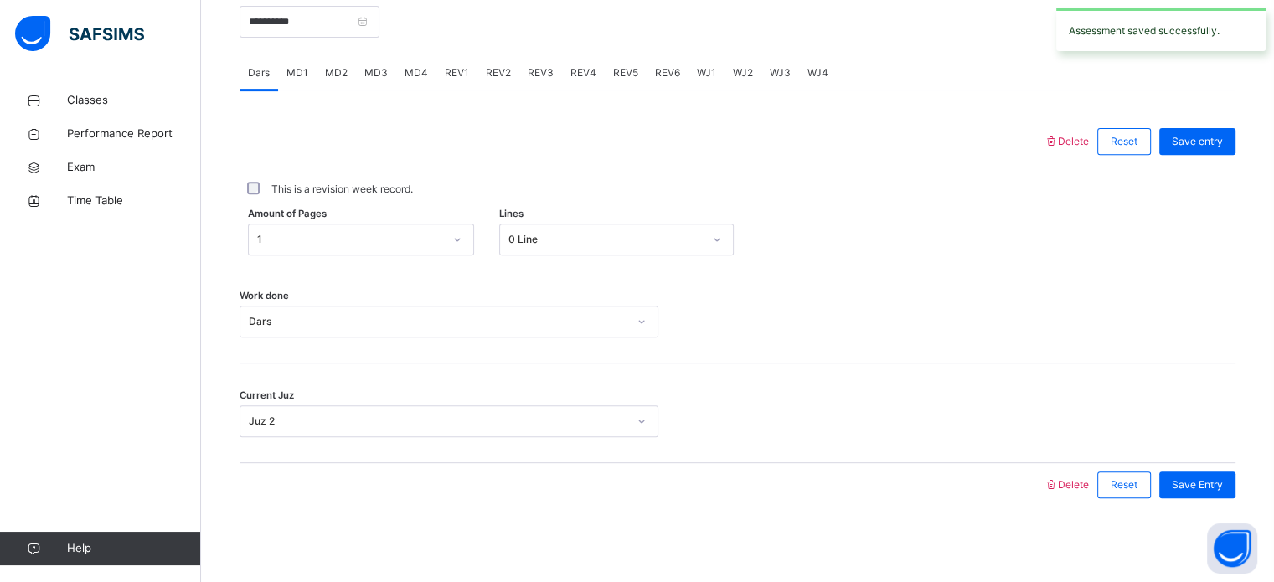
click at [335, 70] on span "MD2" at bounding box center [336, 72] width 23 height 15
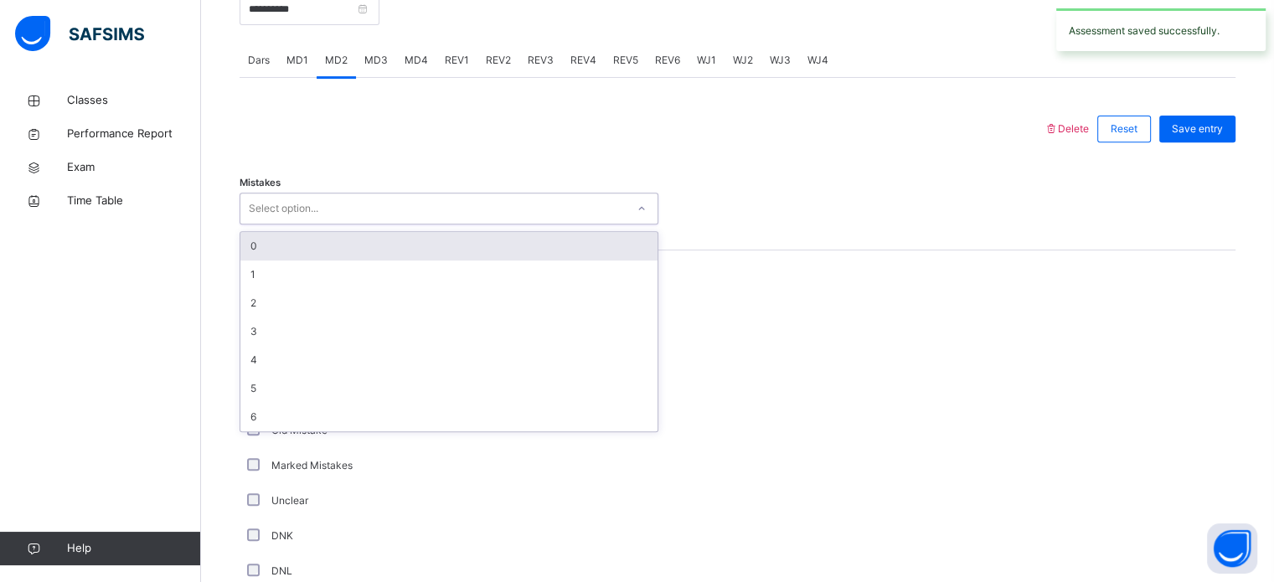
click at [349, 261] on div "0" at bounding box center [448, 246] width 417 height 28
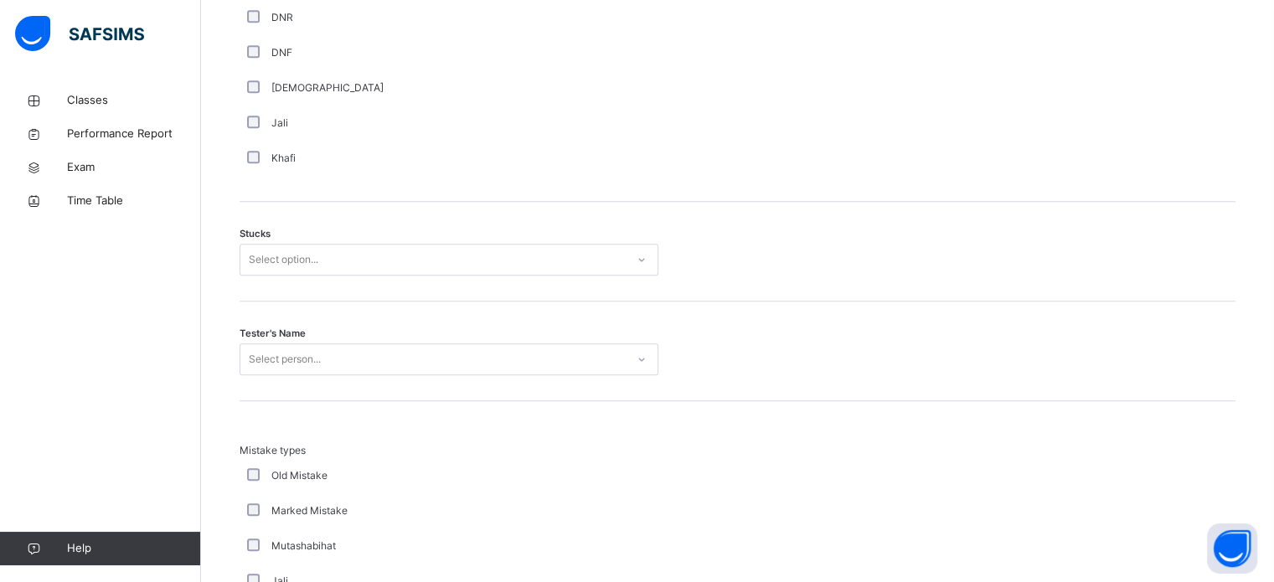
scroll to position [1251, 0]
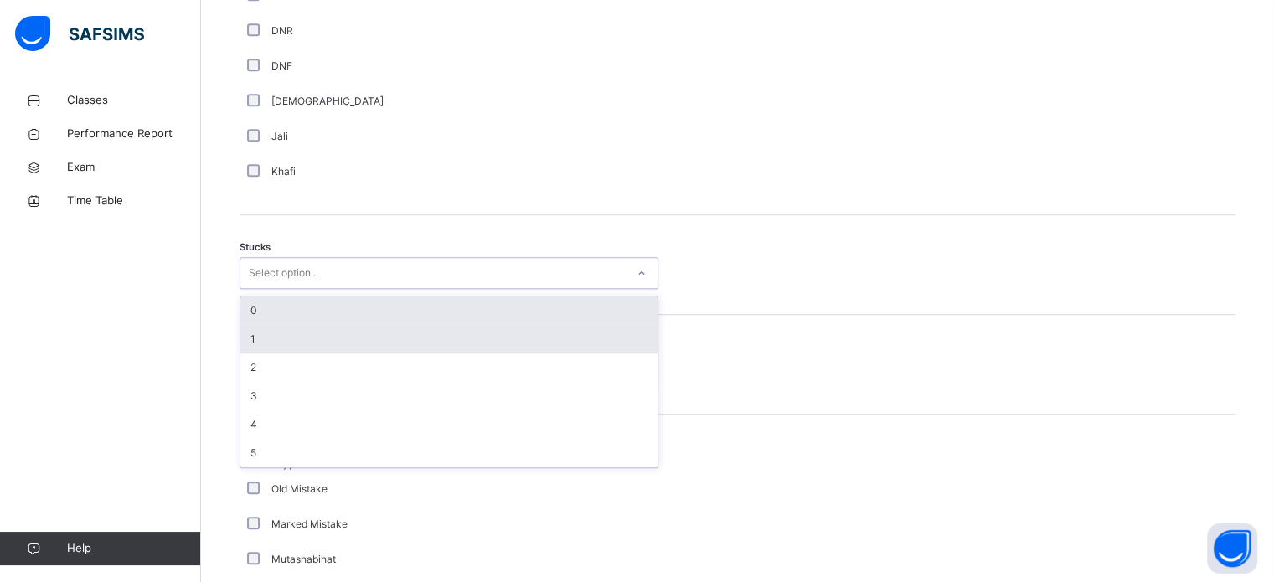
click at [242, 345] on div "1" at bounding box center [448, 339] width 417 height 28
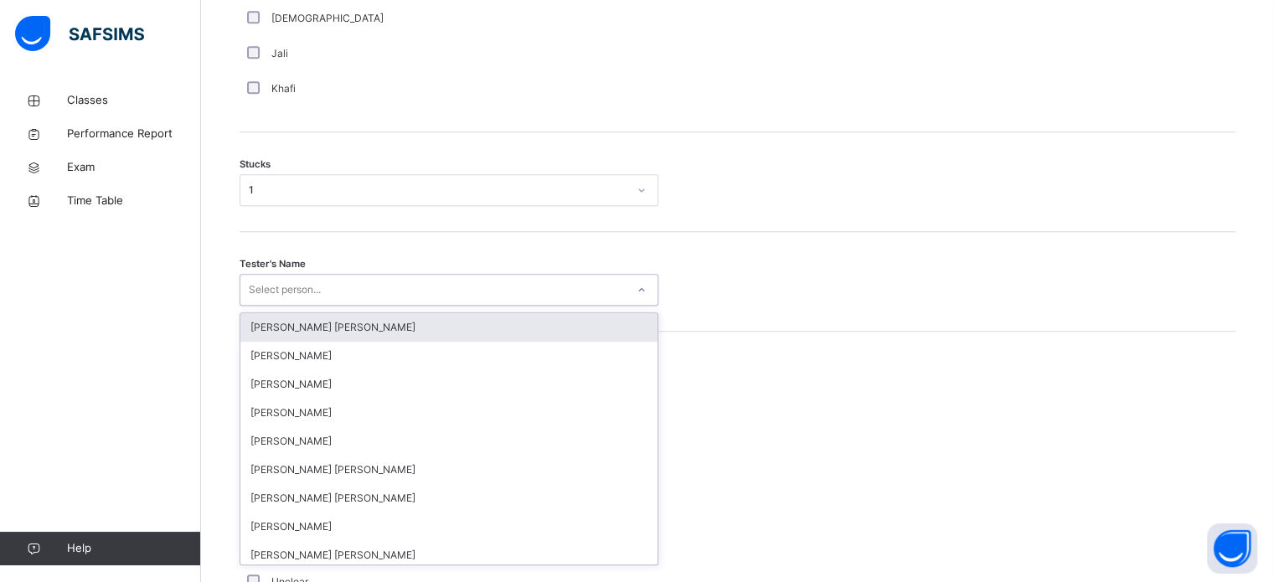
scroll to position [1336, 0]
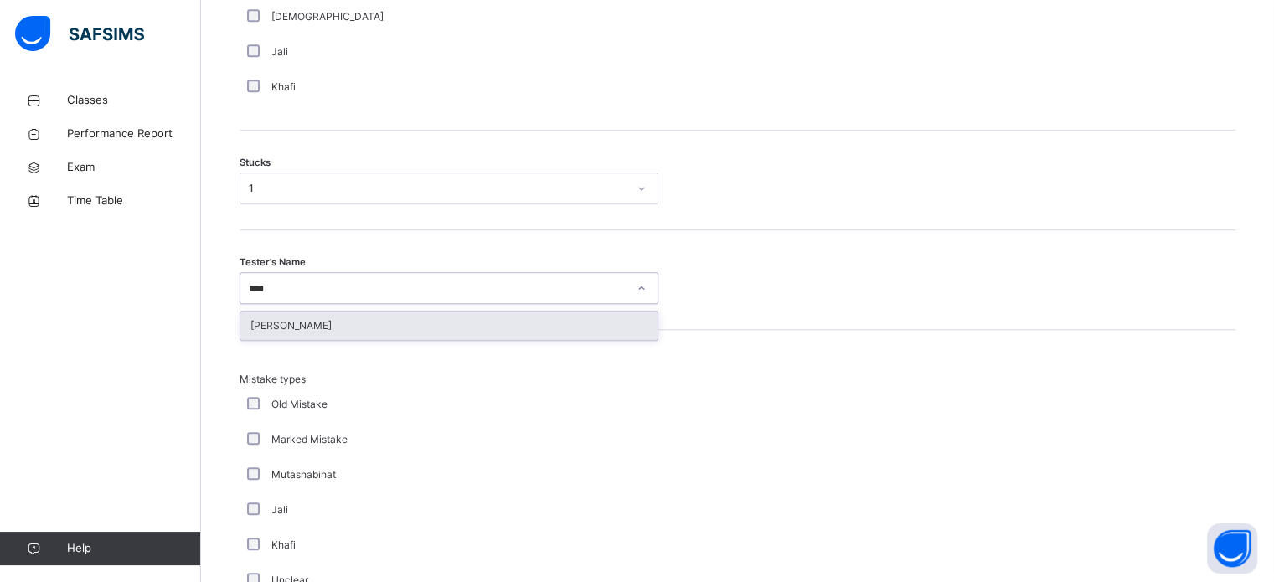
type input "*****"
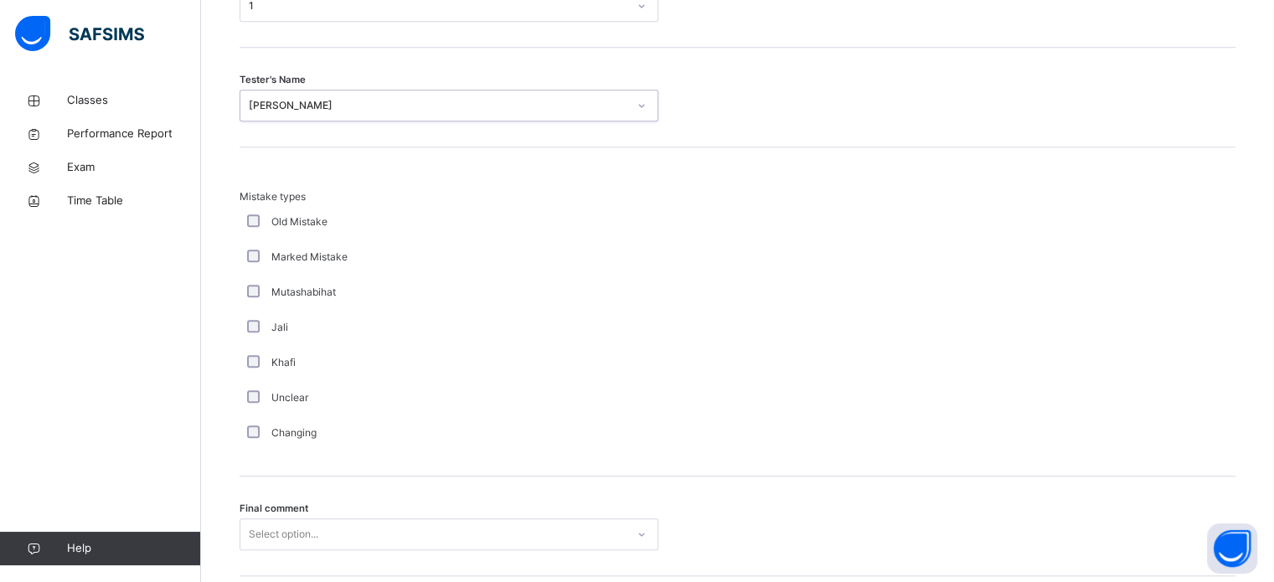
scroll to position [1643, 0]
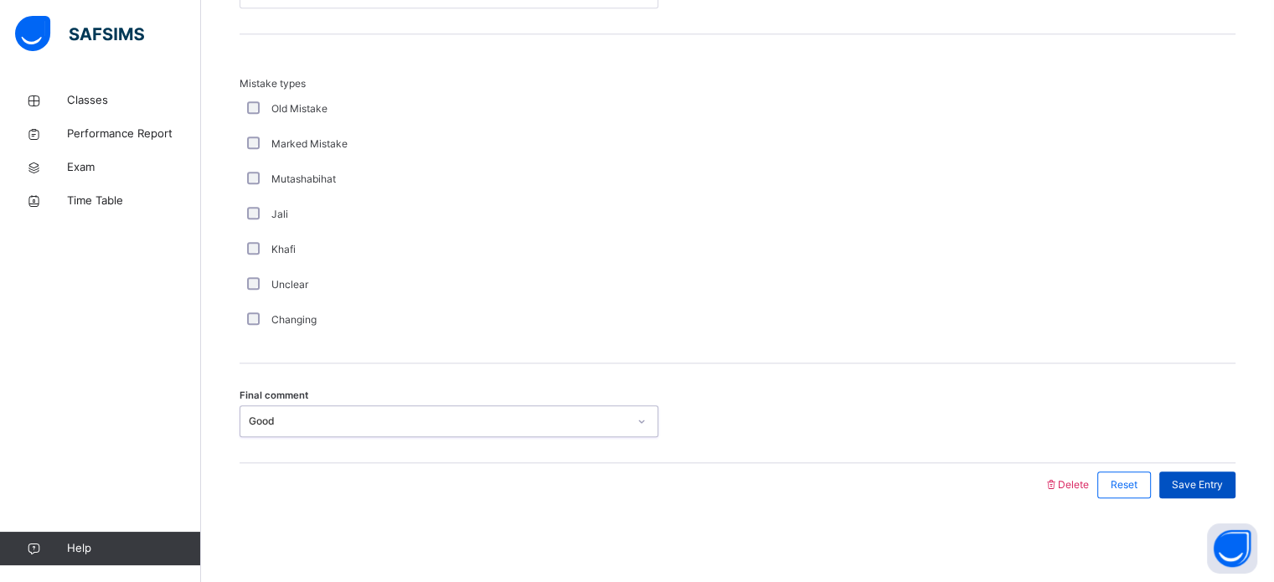
click at [1213, 497] on div "Save Entry" at bounding box center [1198, 485] width 76 height 27
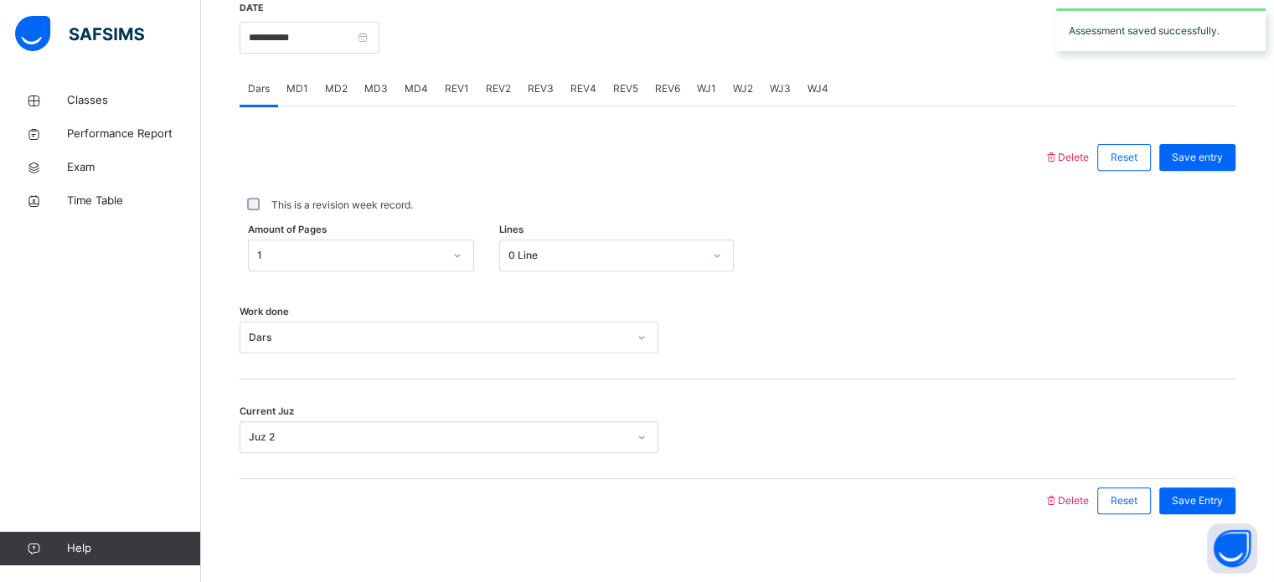
scroll to position [644, 0]
click at [427, 108] on div "MD4" at bounding box center [416, 92] width 40 height 34
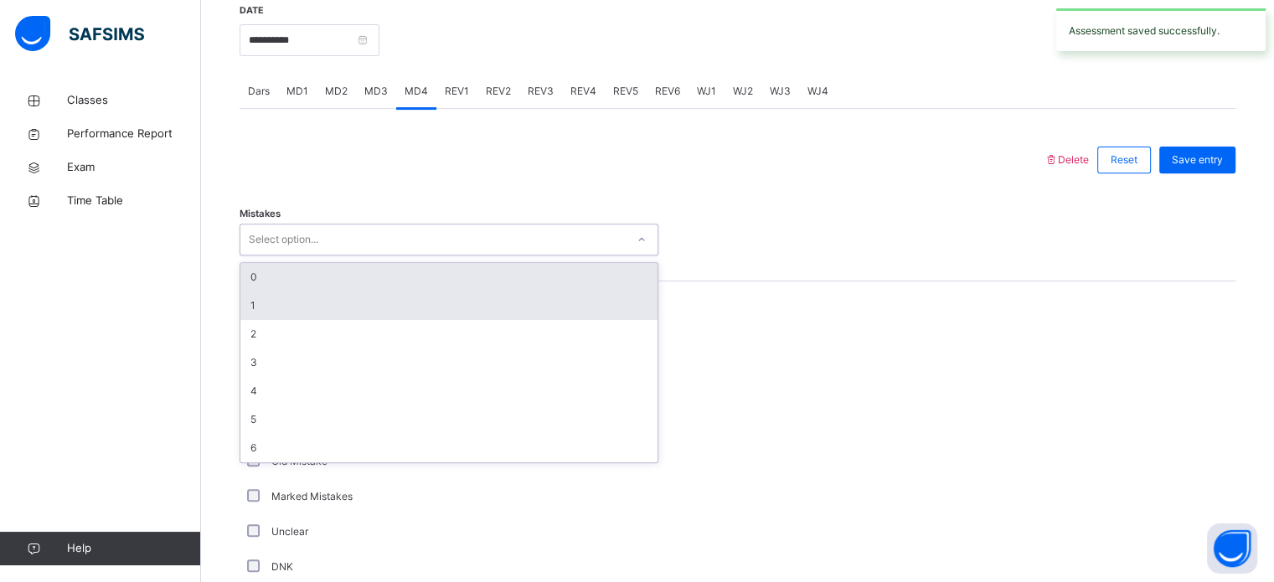
click at [253, 318] on div "1" at bounding box center [448, 306] width 417 height 28
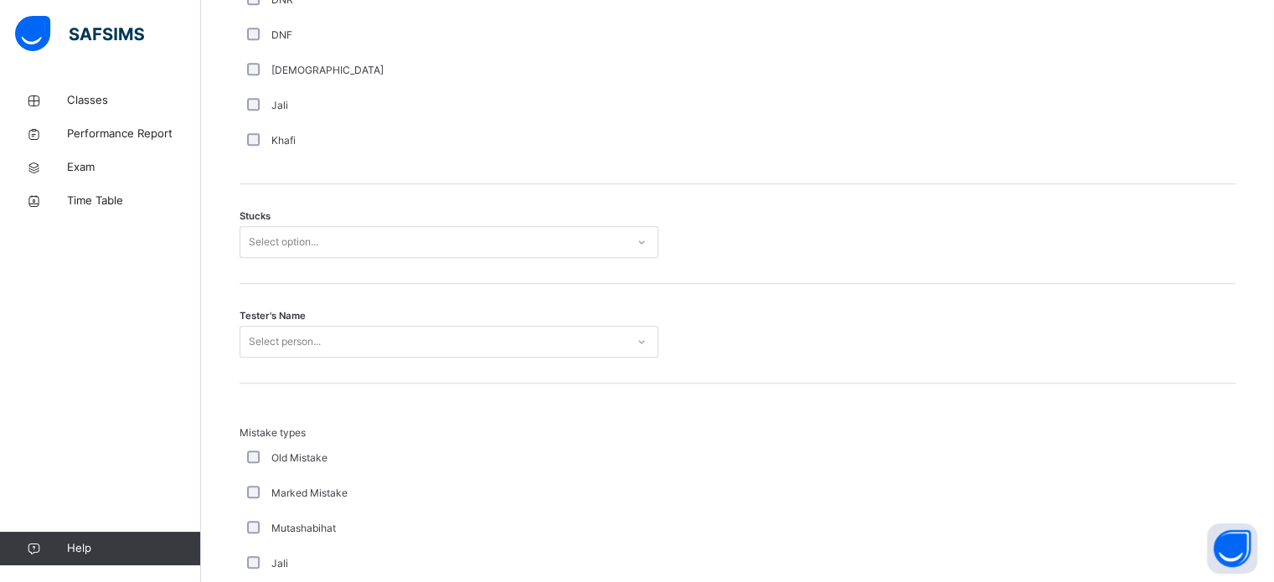
scroll to position [1288, 0]
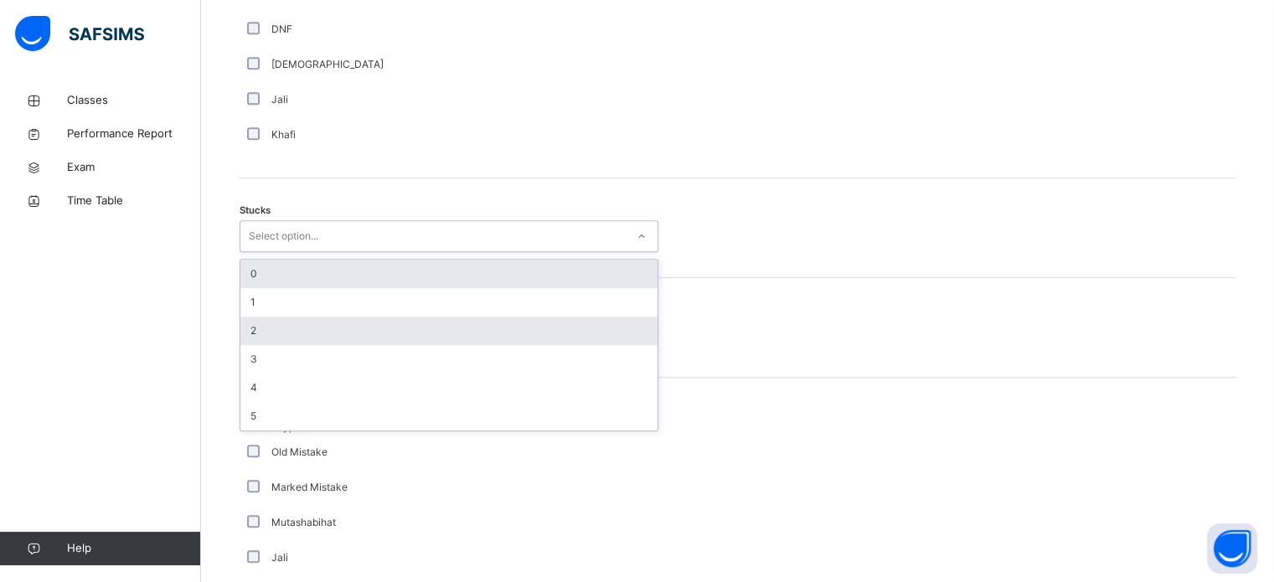
click at [245, 339] on div "2" at bounding box center [448, 331] width 417 height 28
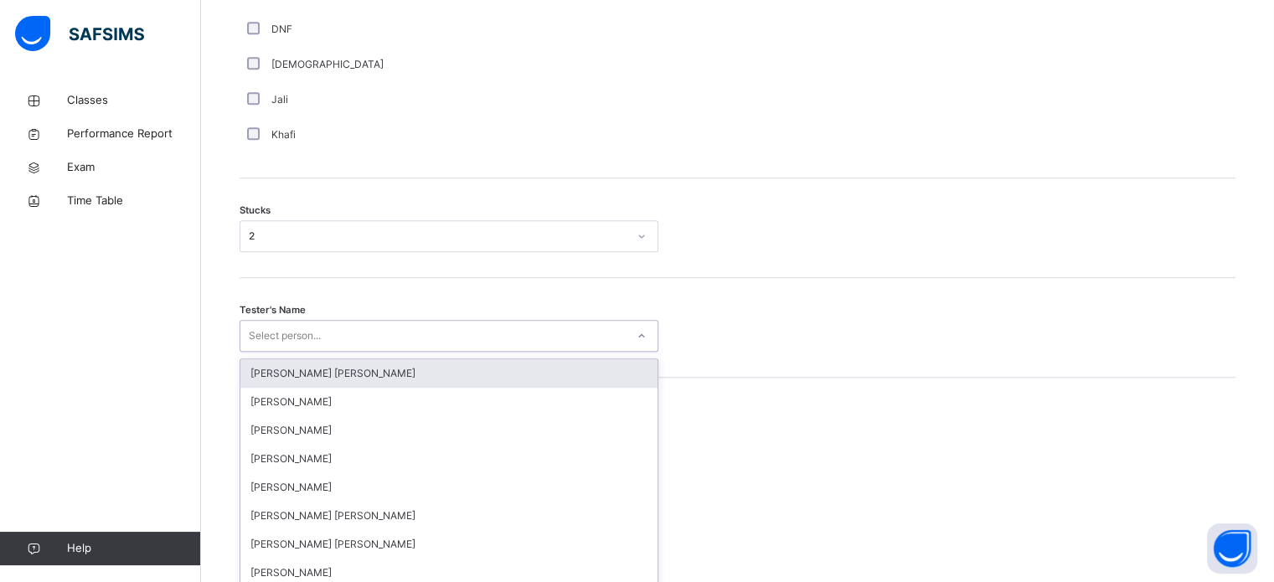
scroll to position [1336, 0]
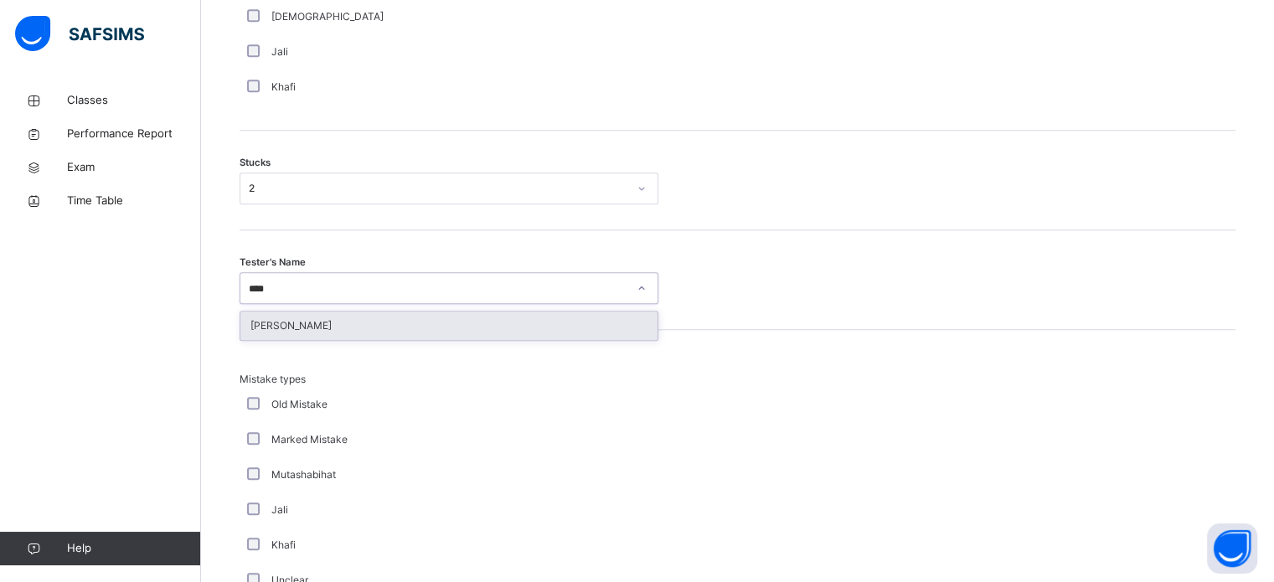
type input "*****"
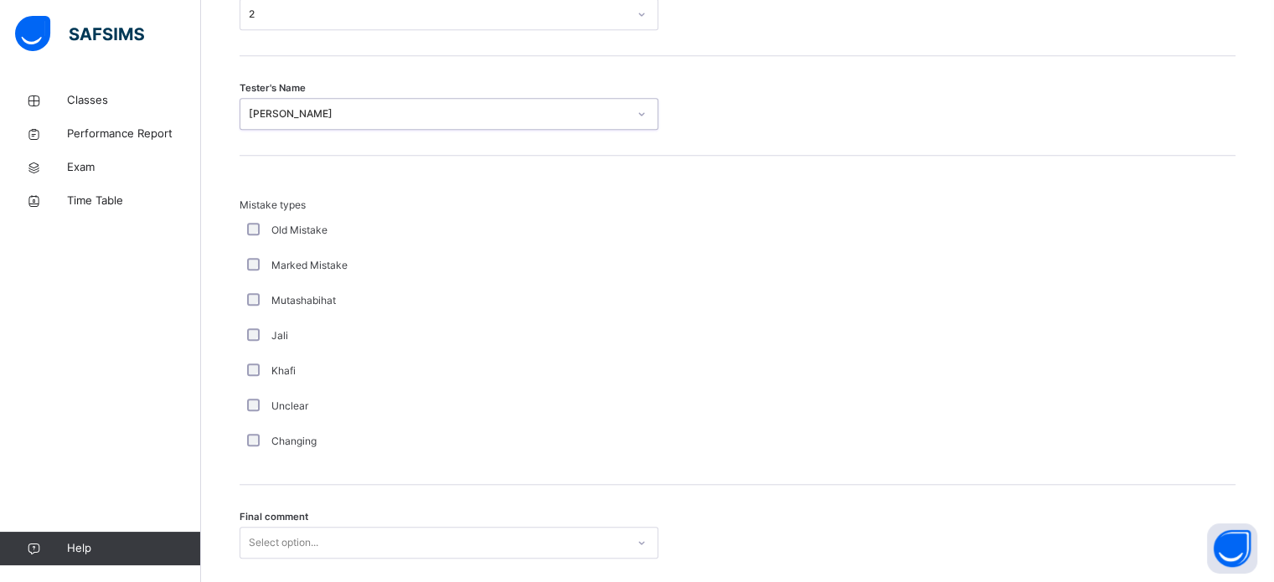
scroll to position [1643, 0]
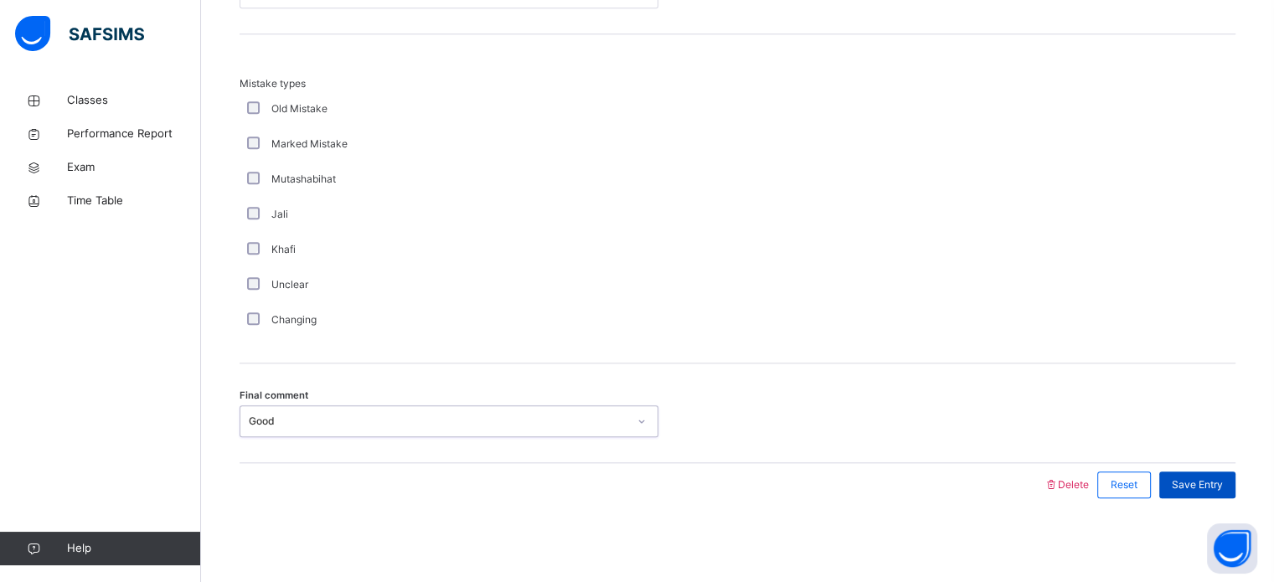
click at [1212, 486] on span "Save Entry" at bounding box center [1197, 485] width 51 height 15
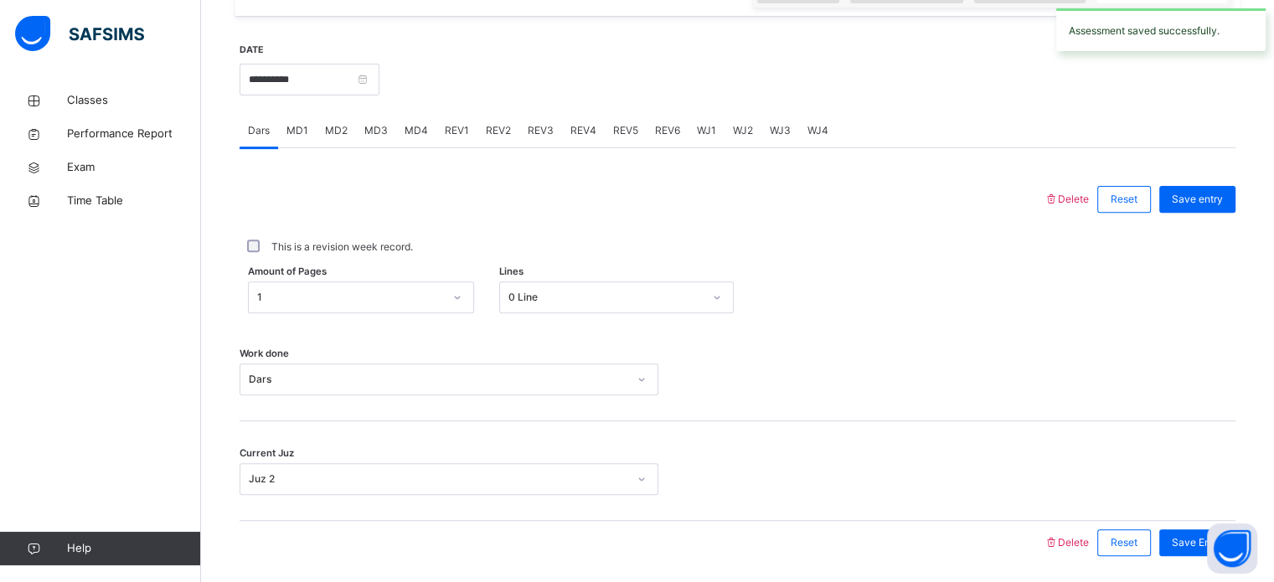
scroll to position [602, 0]
click at [453, 150] on div "REV1" at bounding box center [457, 133] width 41 height 34
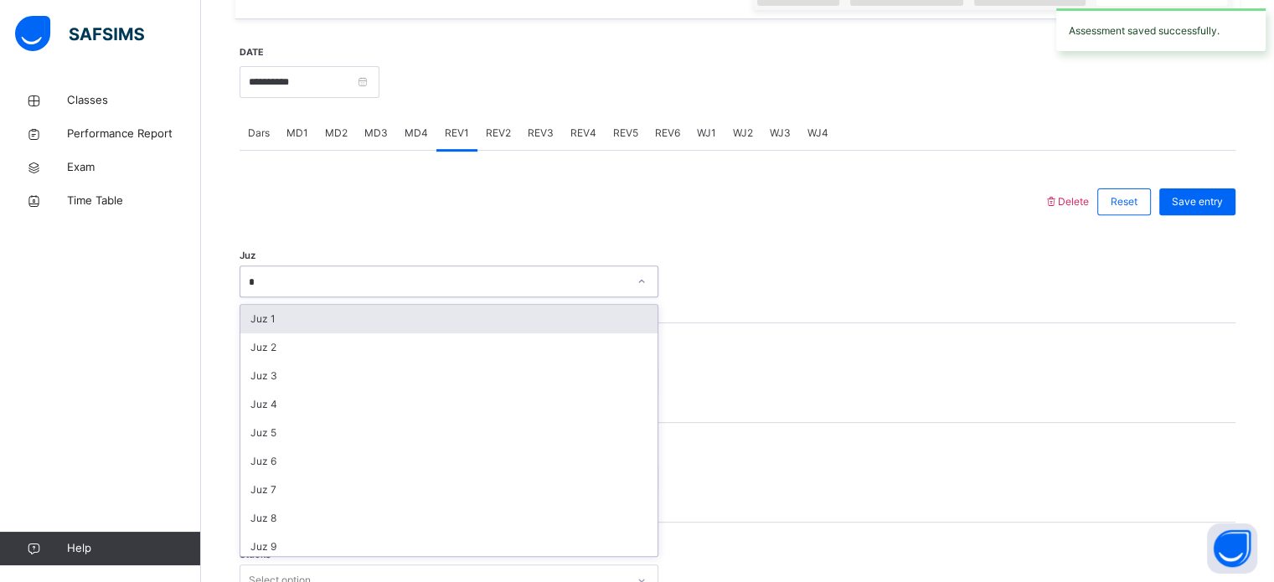
type input "**"
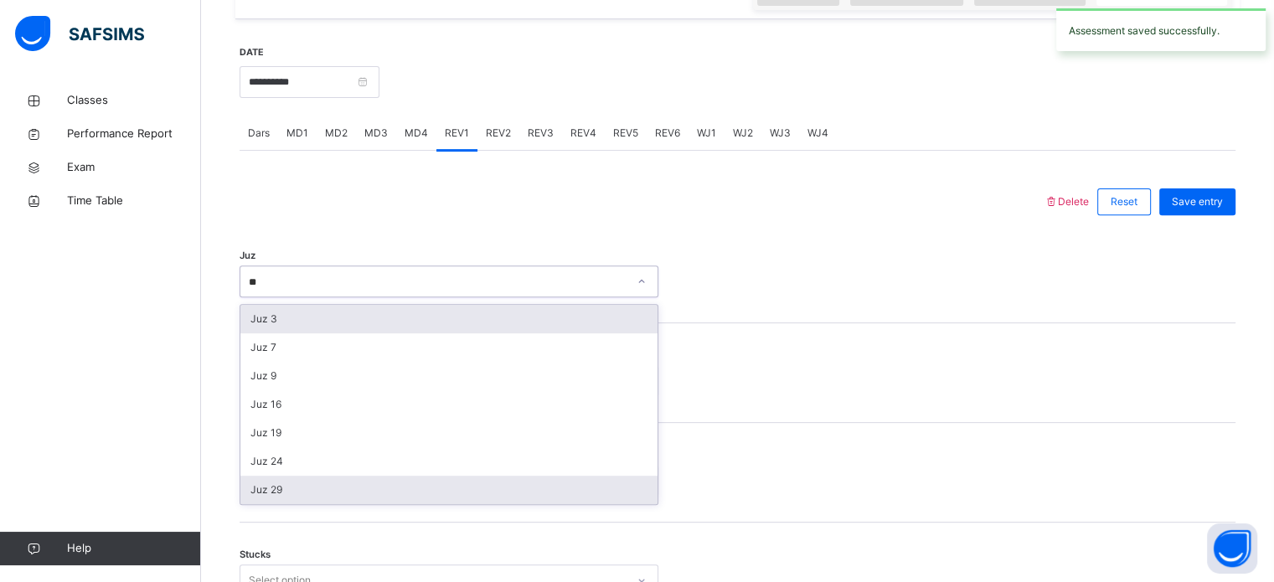
click at [254, 504] on div "Juz 29" at bounding box center [448, 490] width 417 height 28
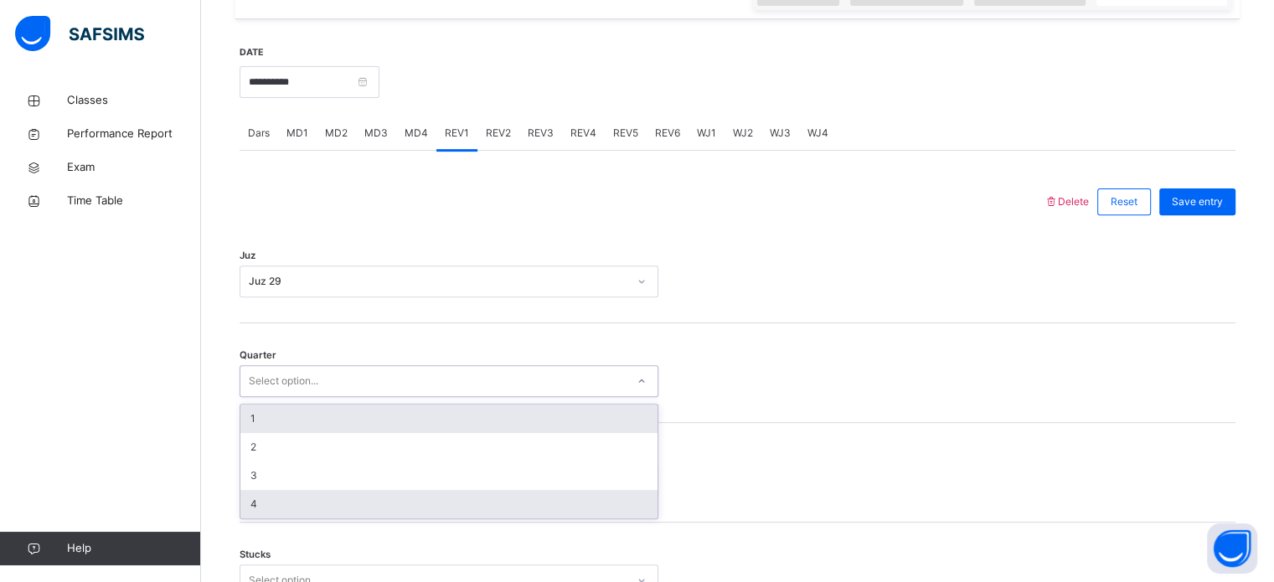
click at [253, 519] on div "4" at bounding box center [448, 504] width 417 height 28
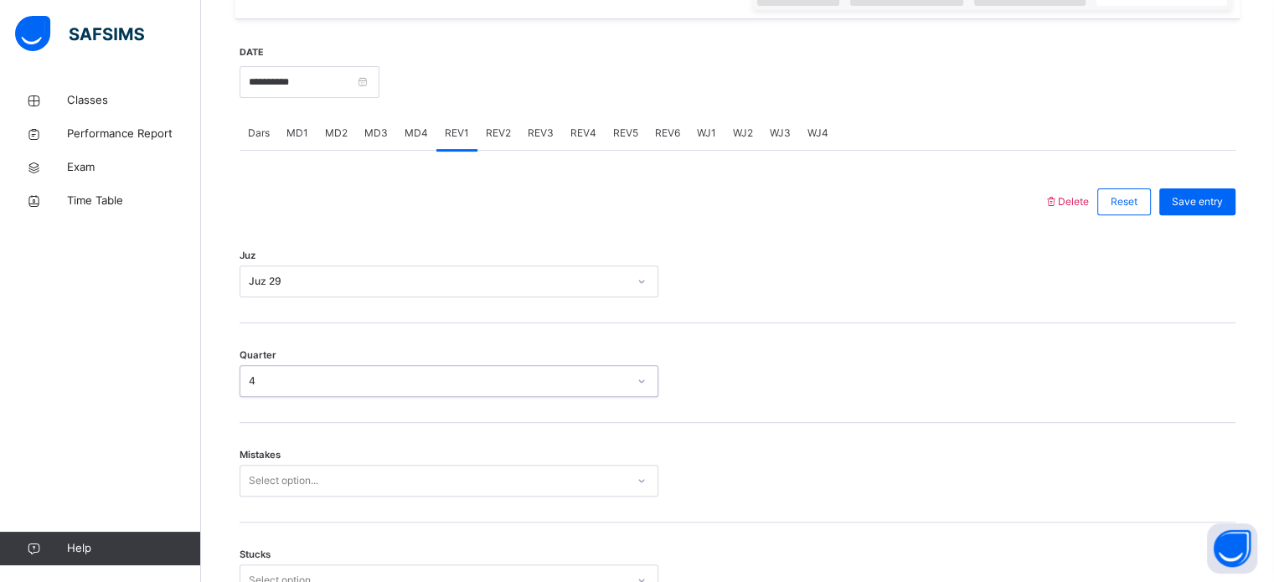
click at [249, 463] on span "Mistakes" at bounding box center [260, 455] width 41 height 14
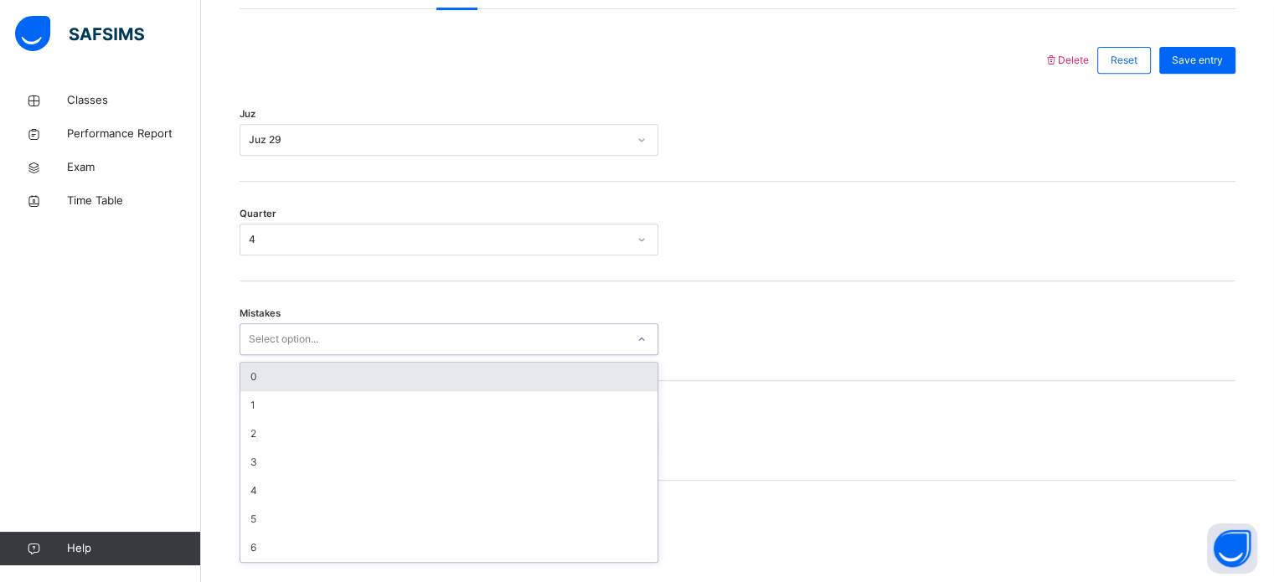
click at [240, 382] on div "0" at bounding box center [448, 377] width 417 height 28
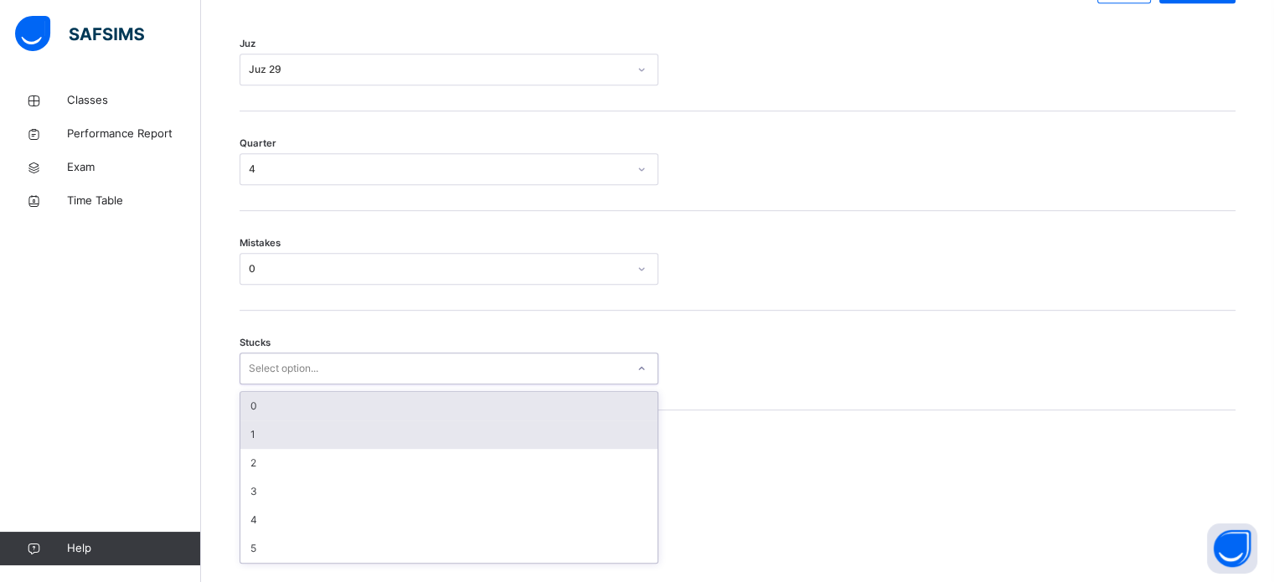
click at [241, 446] on div "1" at bounding box center [448, 435] width 417 height 28
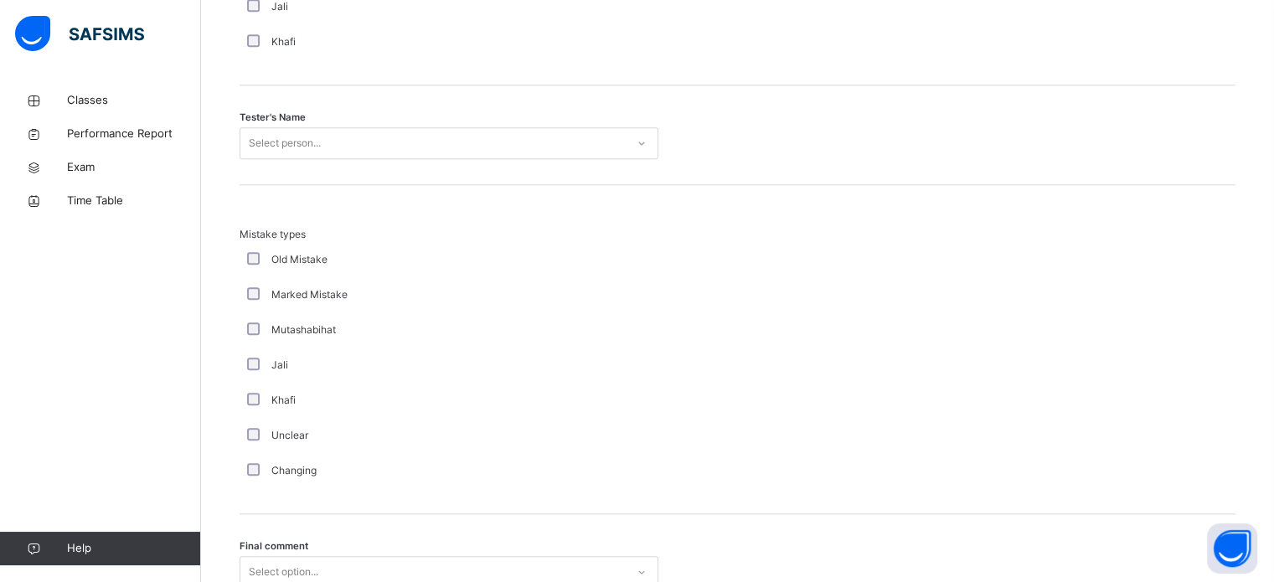
scroll to position [1677, 0]
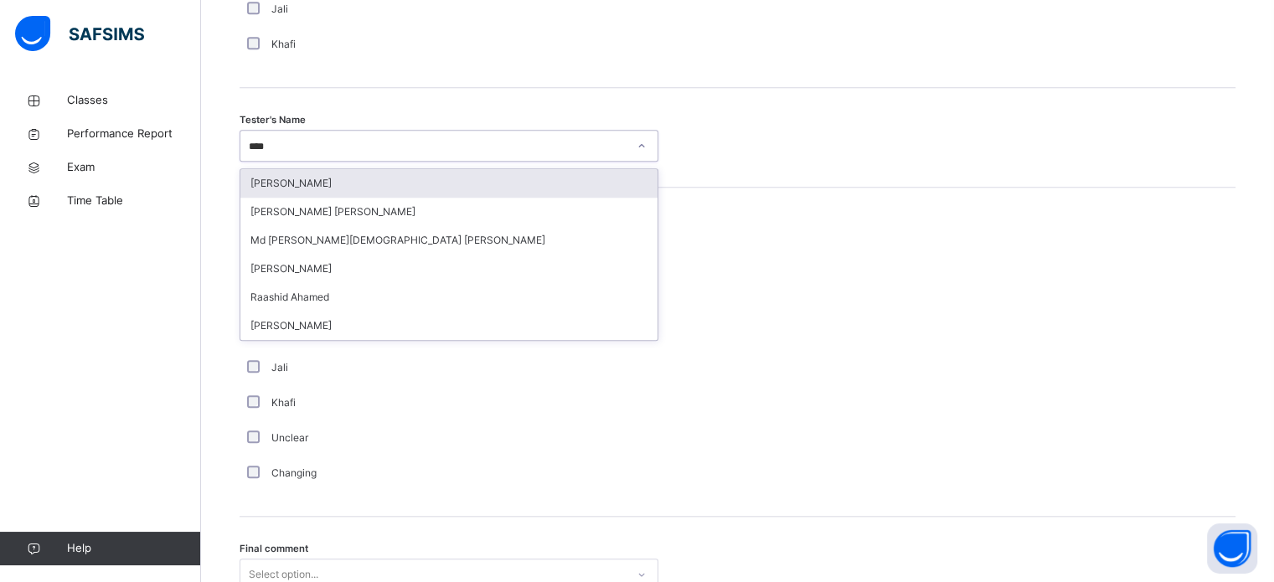
type input "*****"
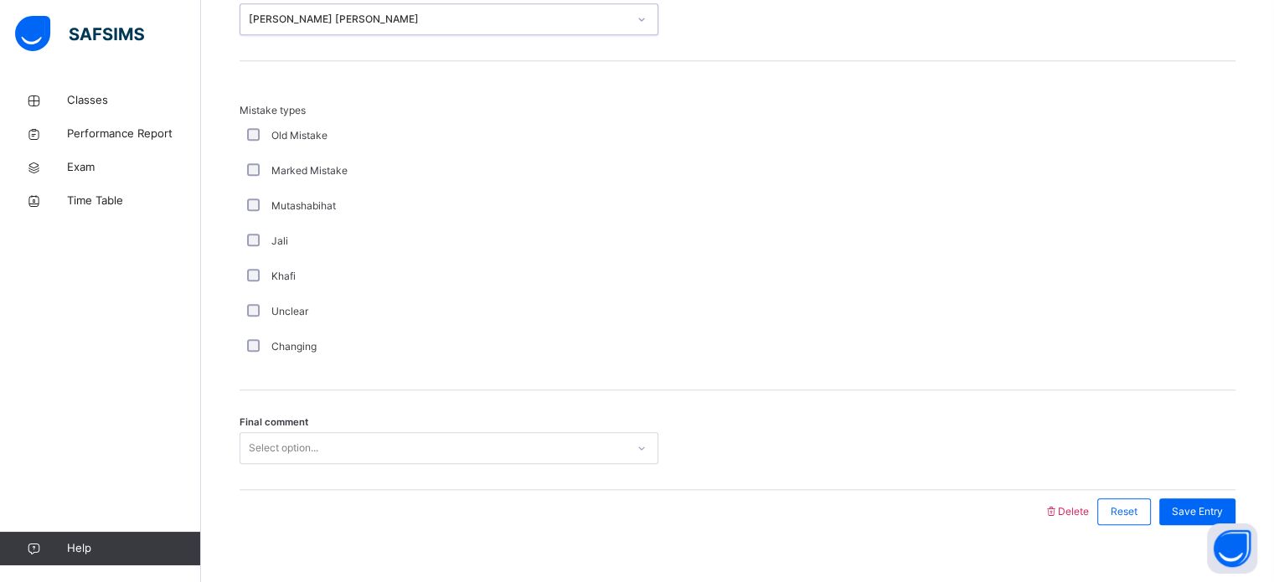
scroll to position [1843, 0]
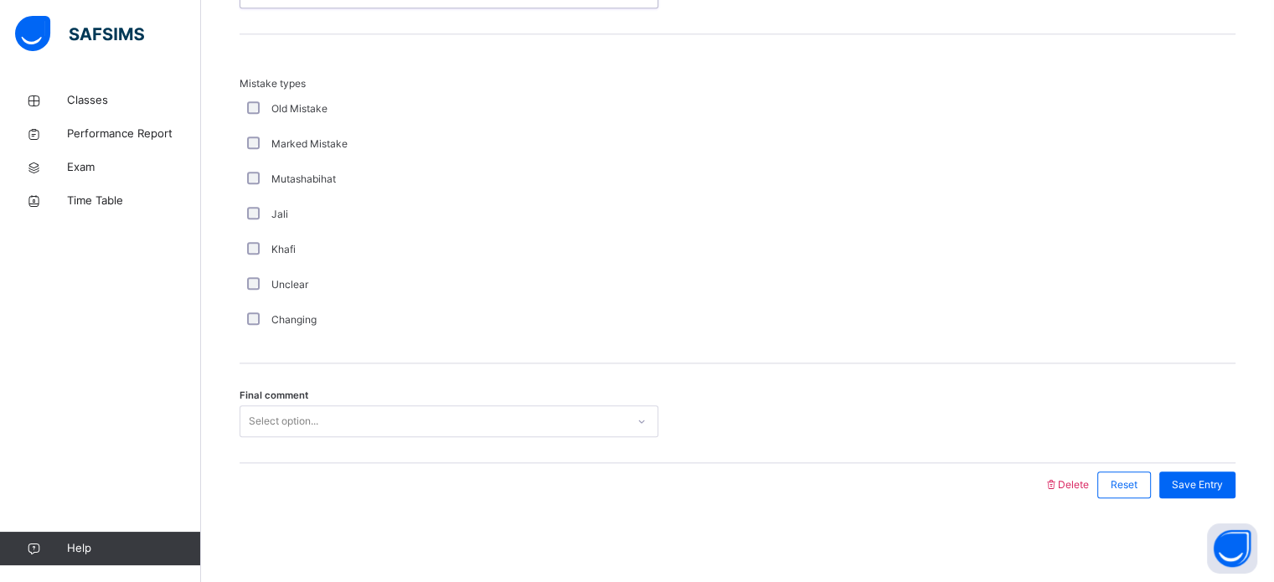
click at [263, 395] on span "Final comment" at bounding box center [274, 396] width 69 height 14
click at [1200, 496] on div "Save Entry" at bounding box center [1198, 485] width 76 height 27
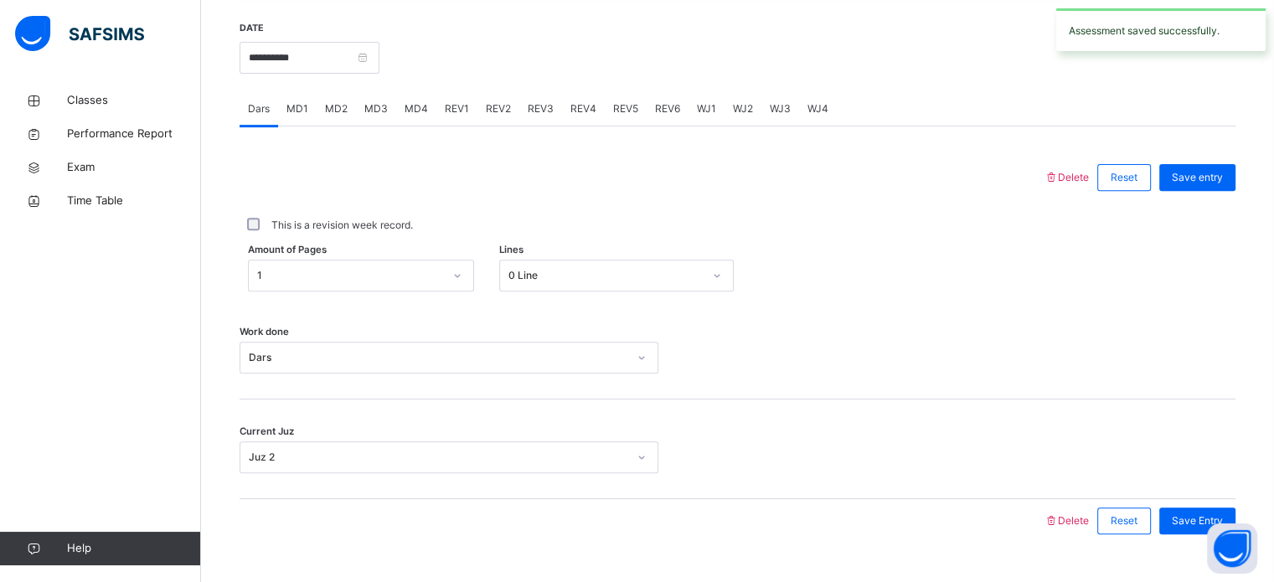
scroll to position [614, 0]
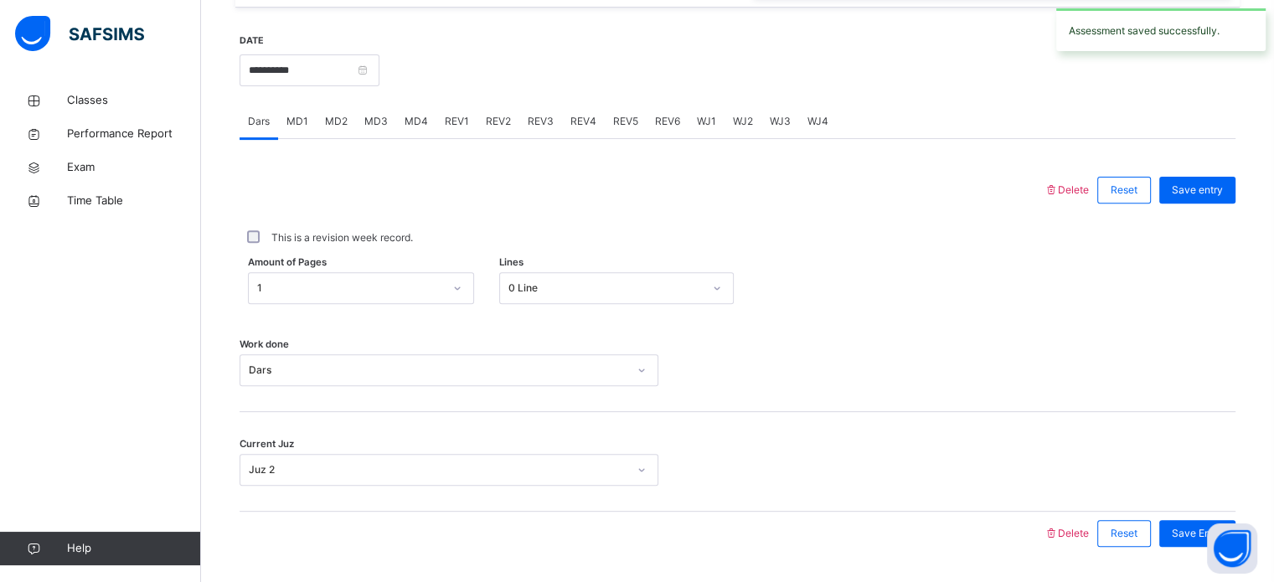
click at [499, 129] on span "REV2" at bounding box center [498, 121] width 25 height 15
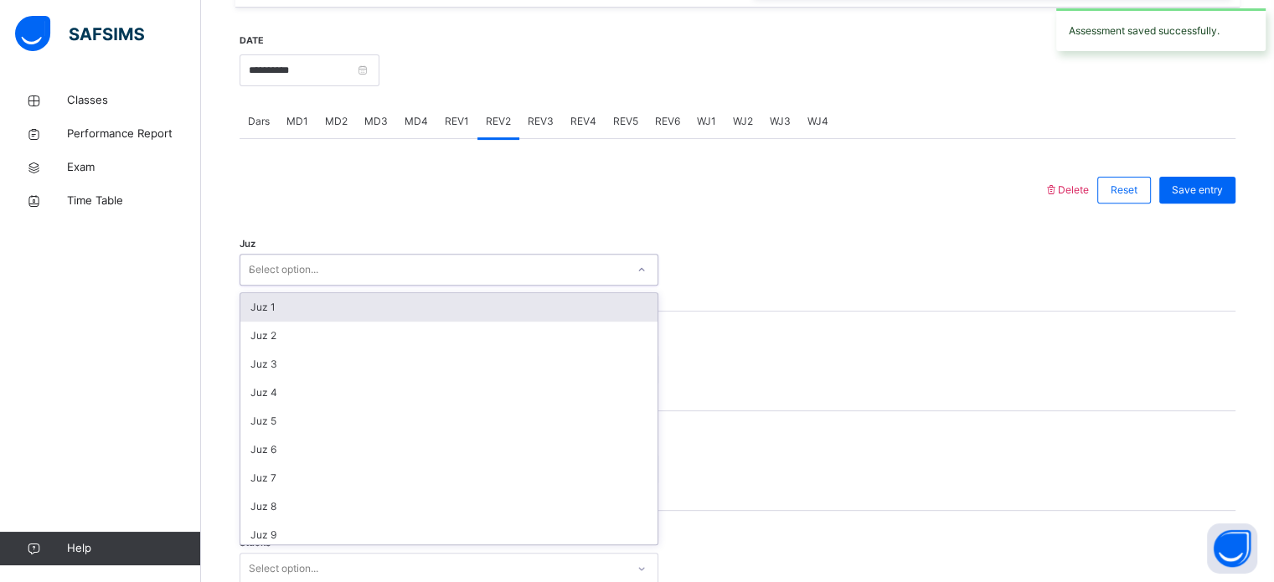
type input "**"
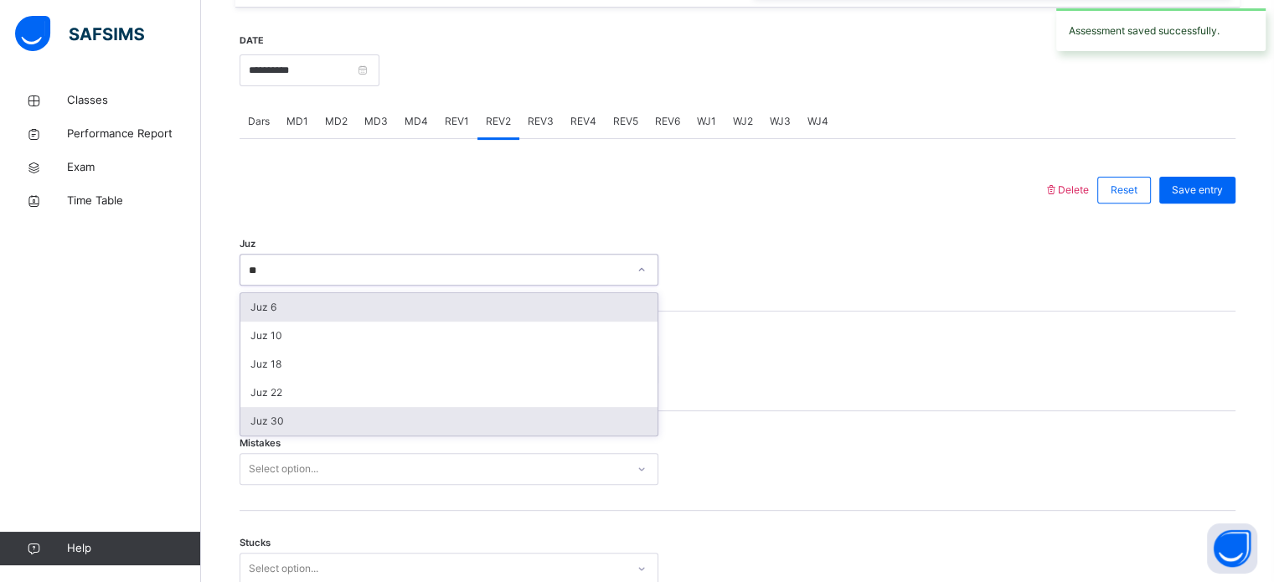
click at [253, 436] on div "Juz 30" at bounding box center [448, 421] width 417 height 28
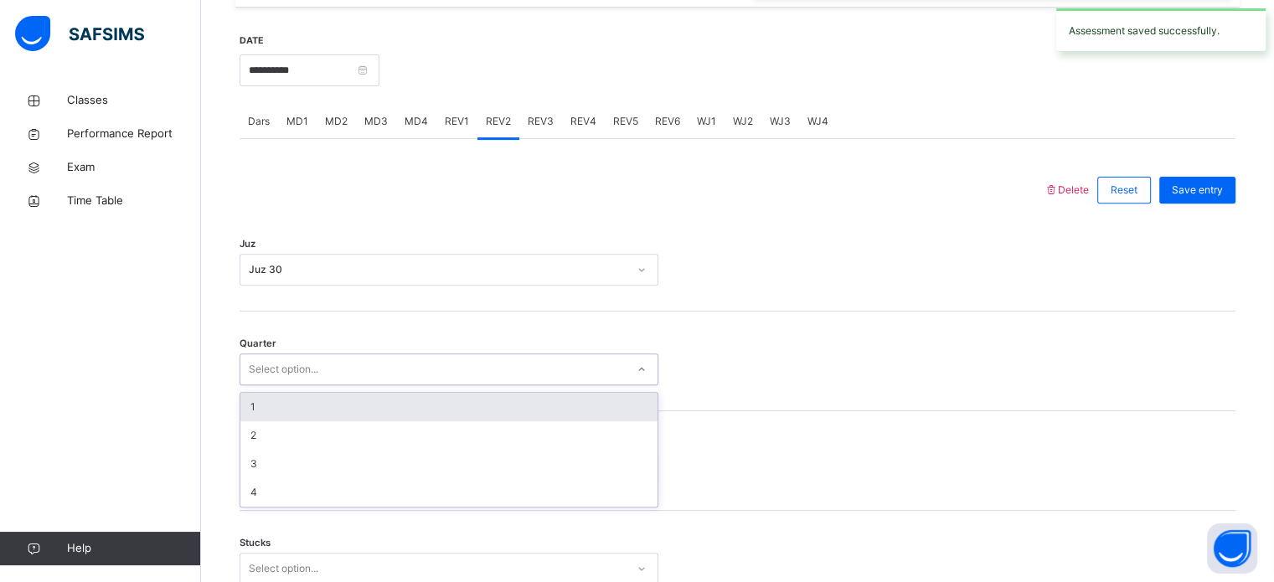
click at [246, 421] on div "1" at bounding box center [448, 407] width 417 height 28
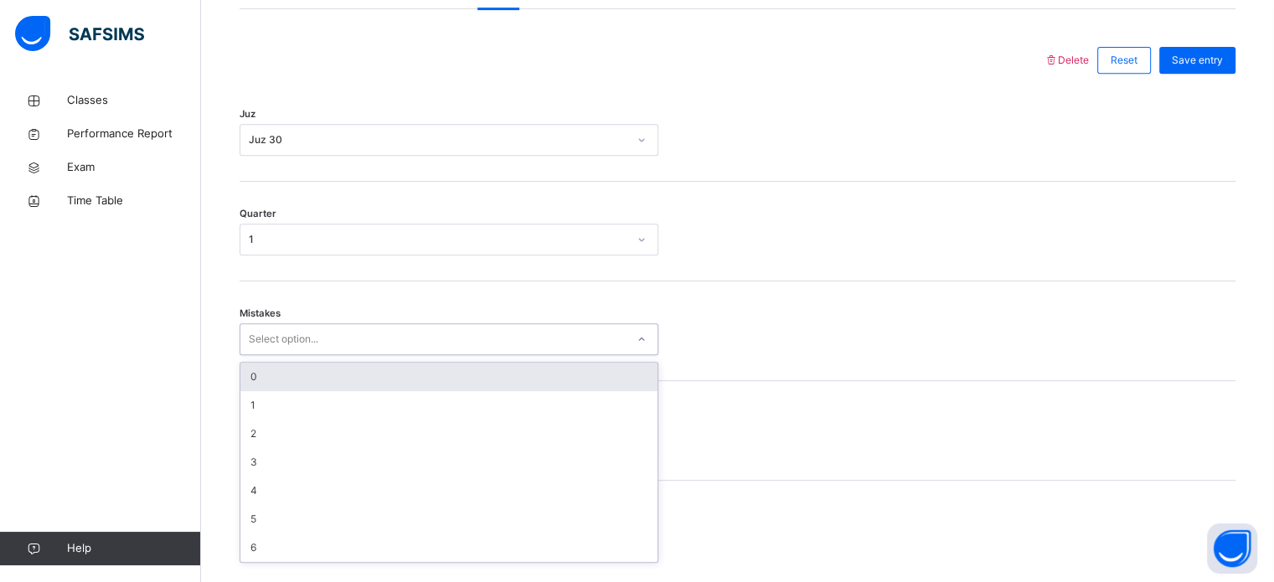
click at [246, 390] on div "0" at bounding box center [448, 377] width 417 height 28
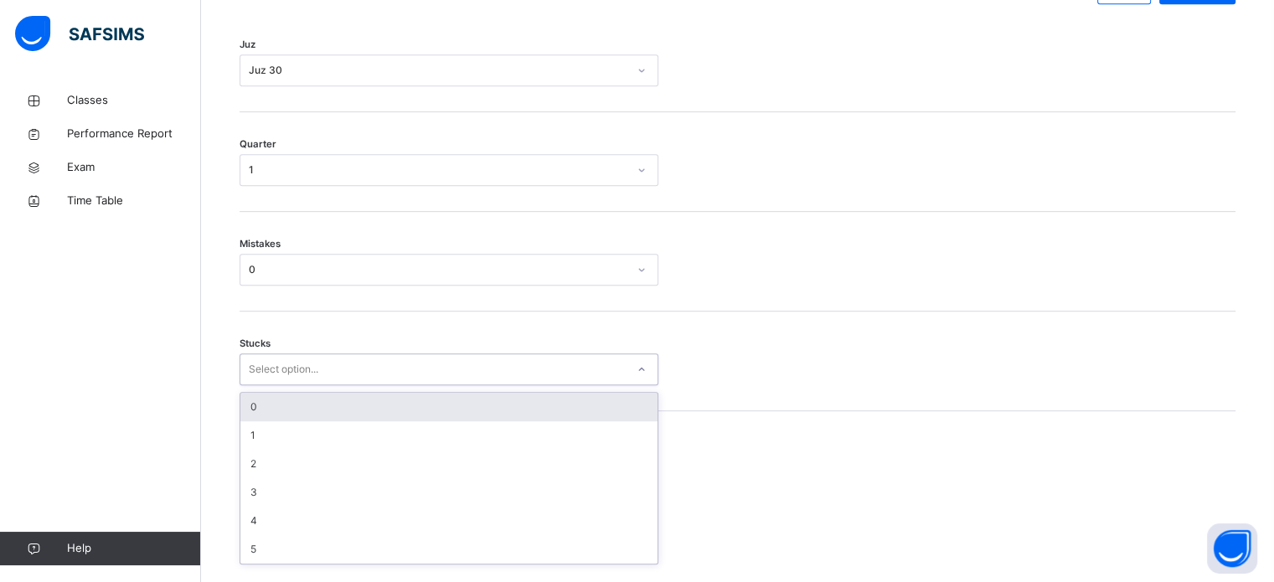
scroll to position [814, 0]
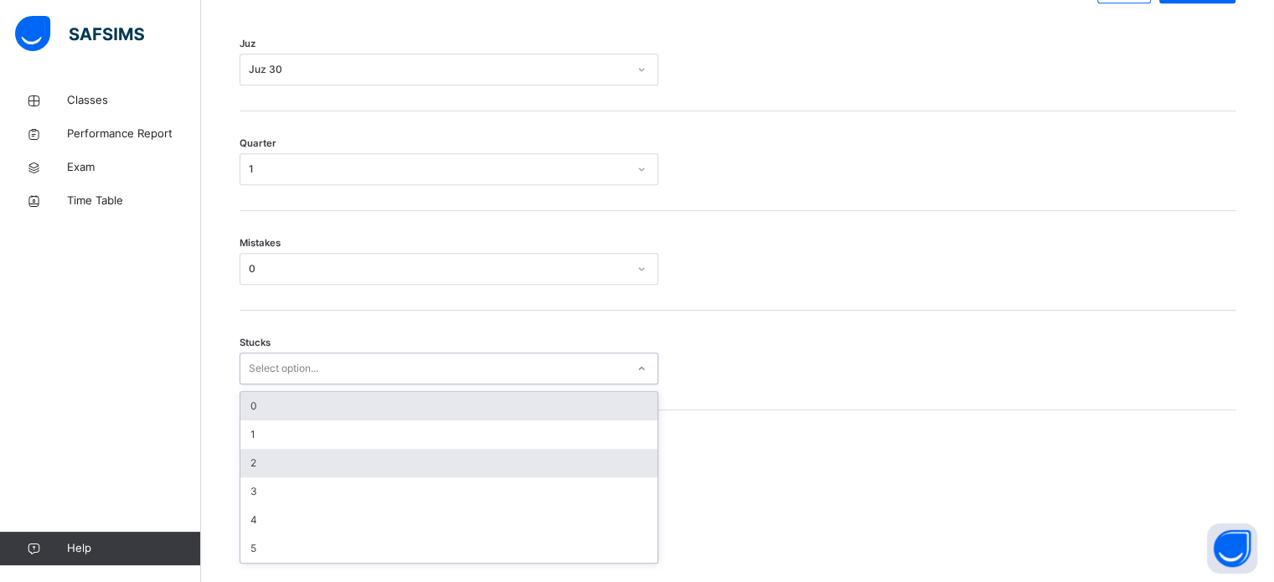
click at [249, 469] on div "2" at bounding box center [448, 463] width 417 height 28
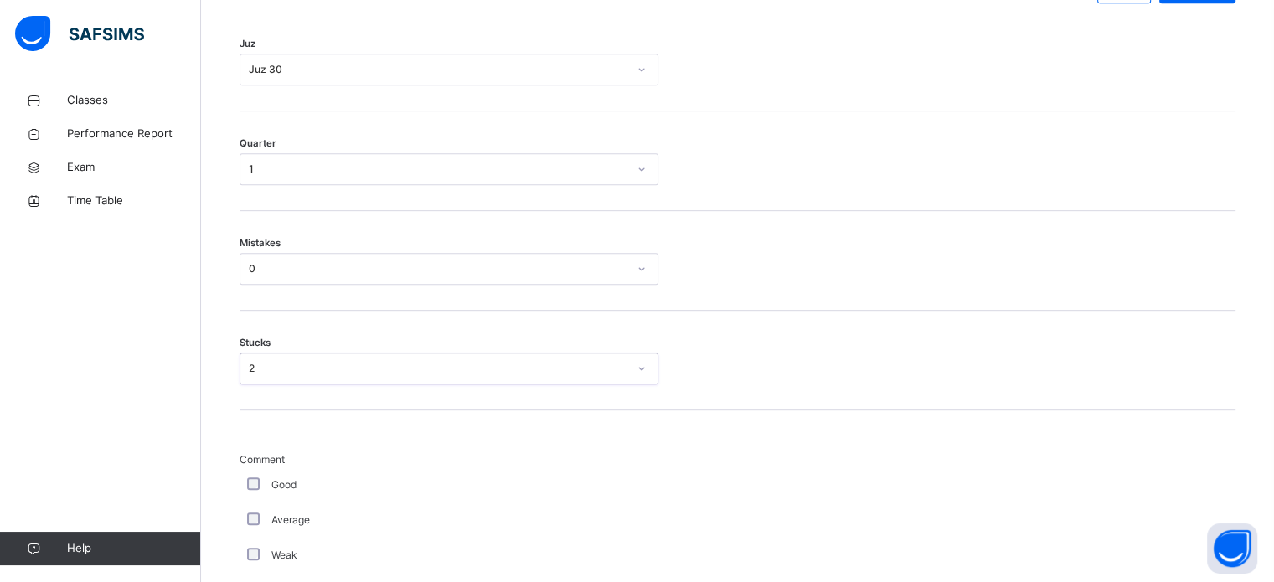
click at [232, 496] on div "**********" at bounding box center [737, 558] width 1013 height 1997
click at [248, 468] on span "Comment" at bounding box center [449, 459] width 419 height 15
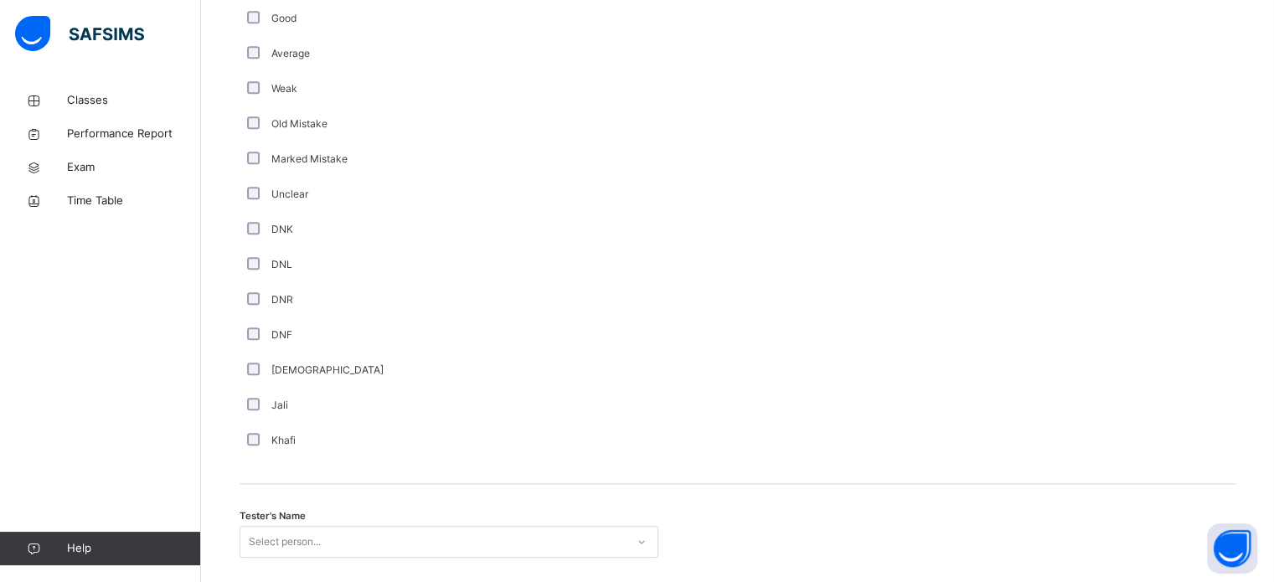
click at [245, 526] on div "Select person..." at bounding box center [449, 542] width 419 height 32
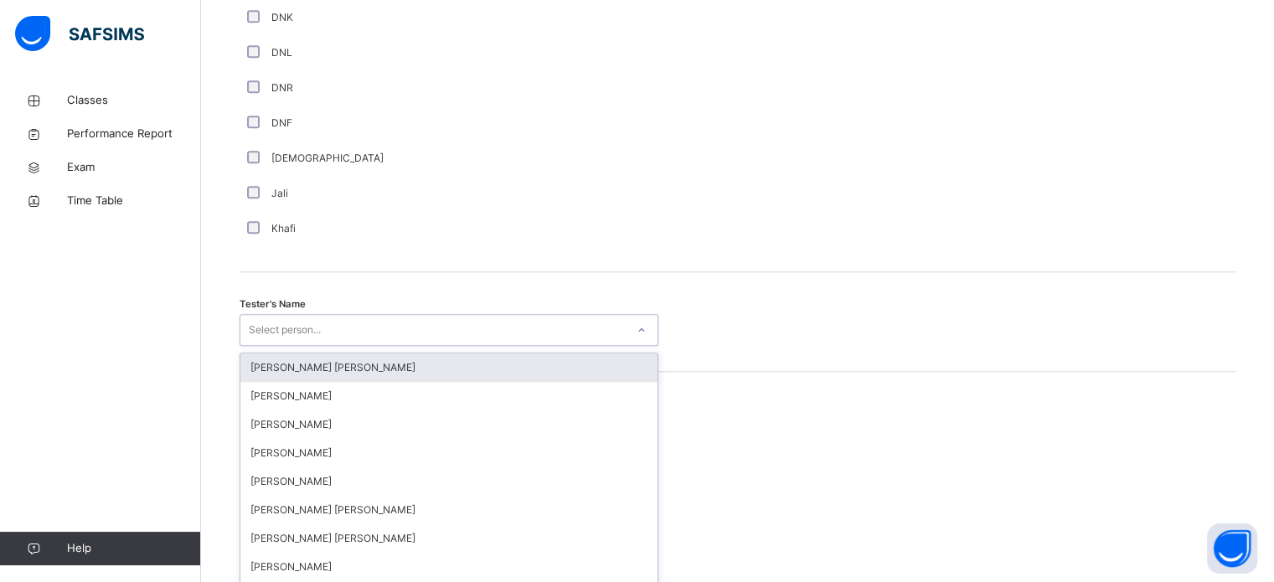
scroll to position [1535, 0]
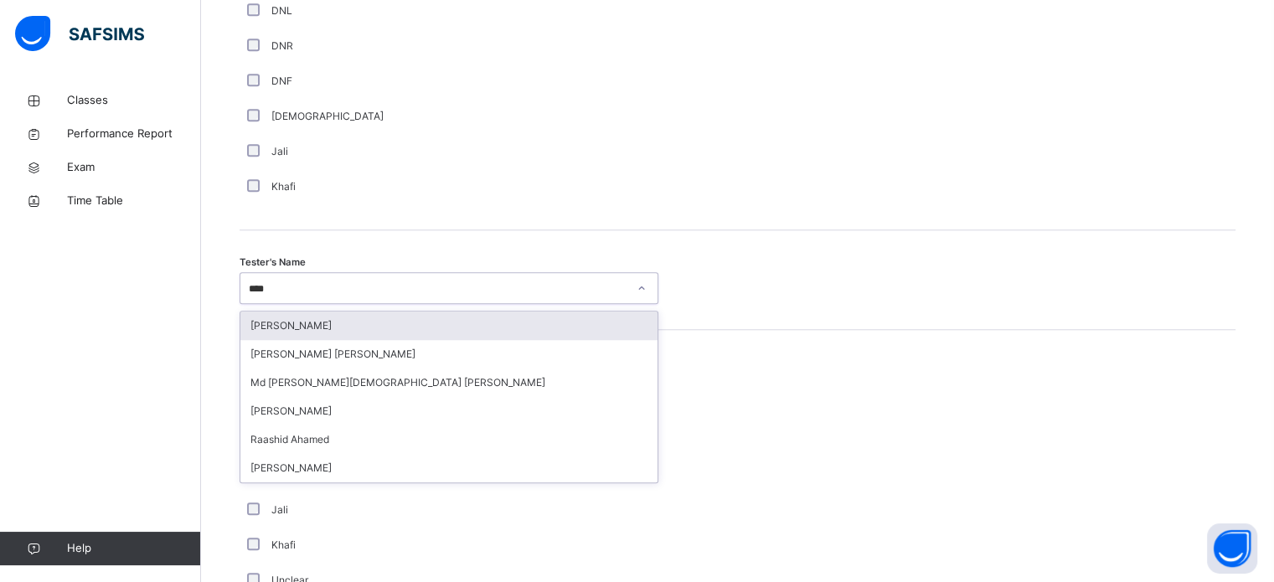
type input "*****"
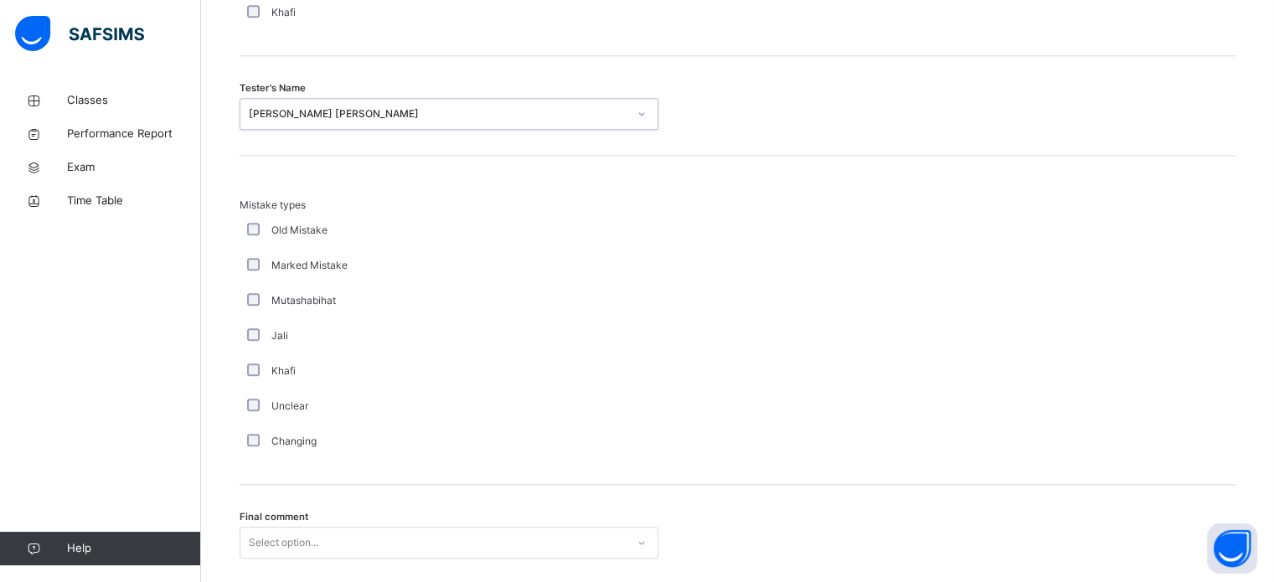
scroll to position [1843, 0]
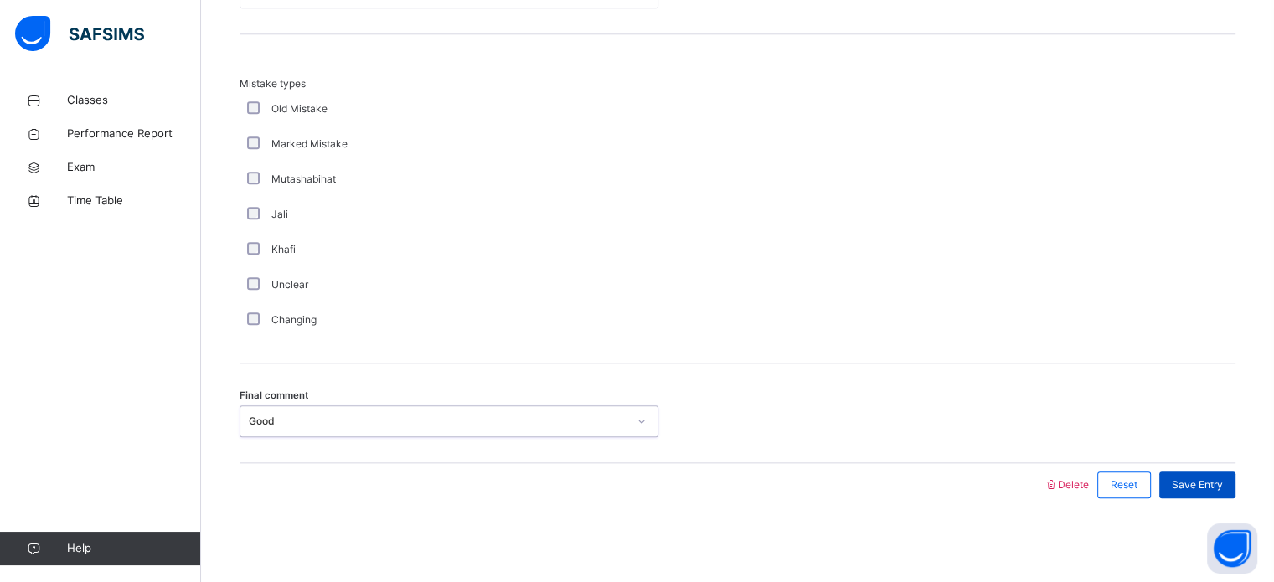
click at [1219, 483] on span "Save Entry" at bounding box center [1197, 485] width 51 height 15
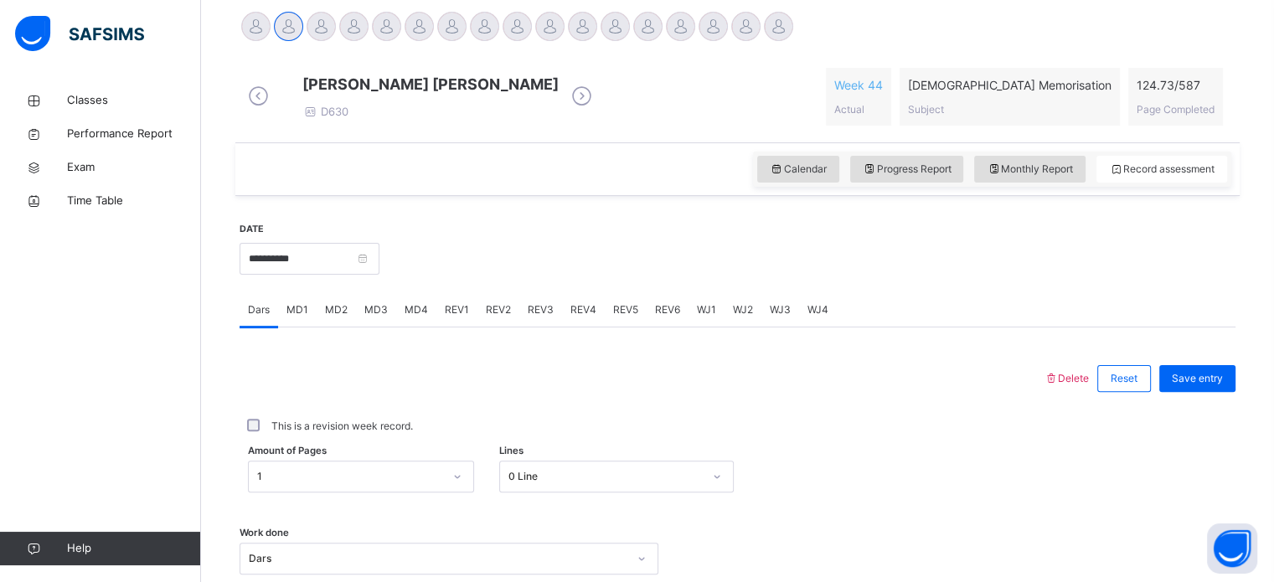
scroll to position [273, 0]
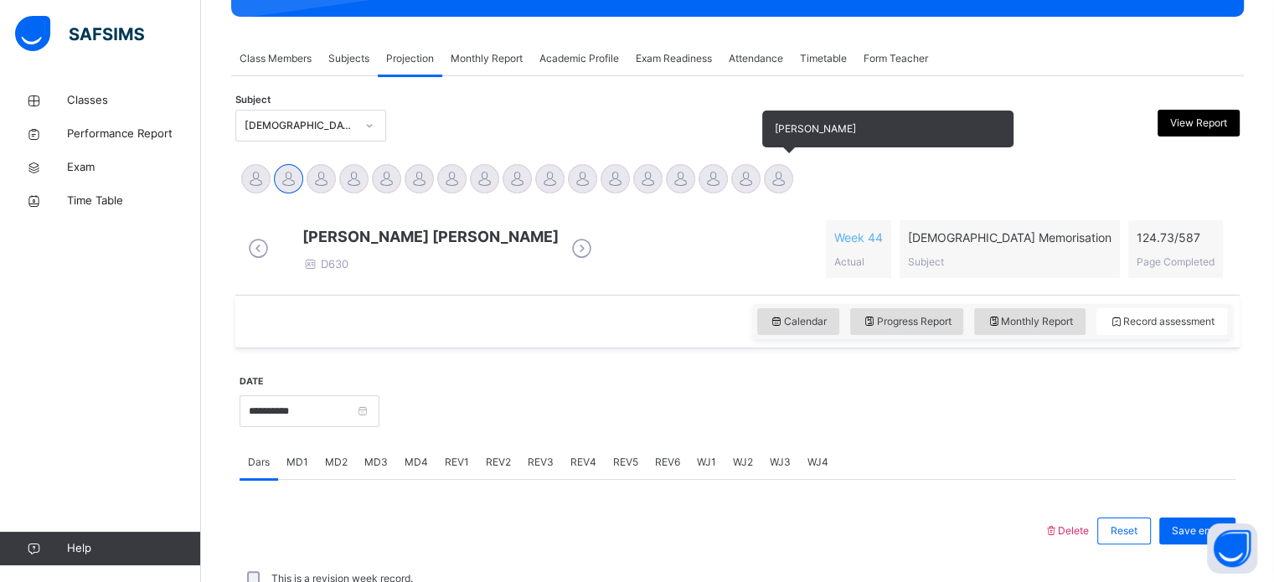
click at [779, 186] on div at bounding box center [778, 178] width 29 height 29
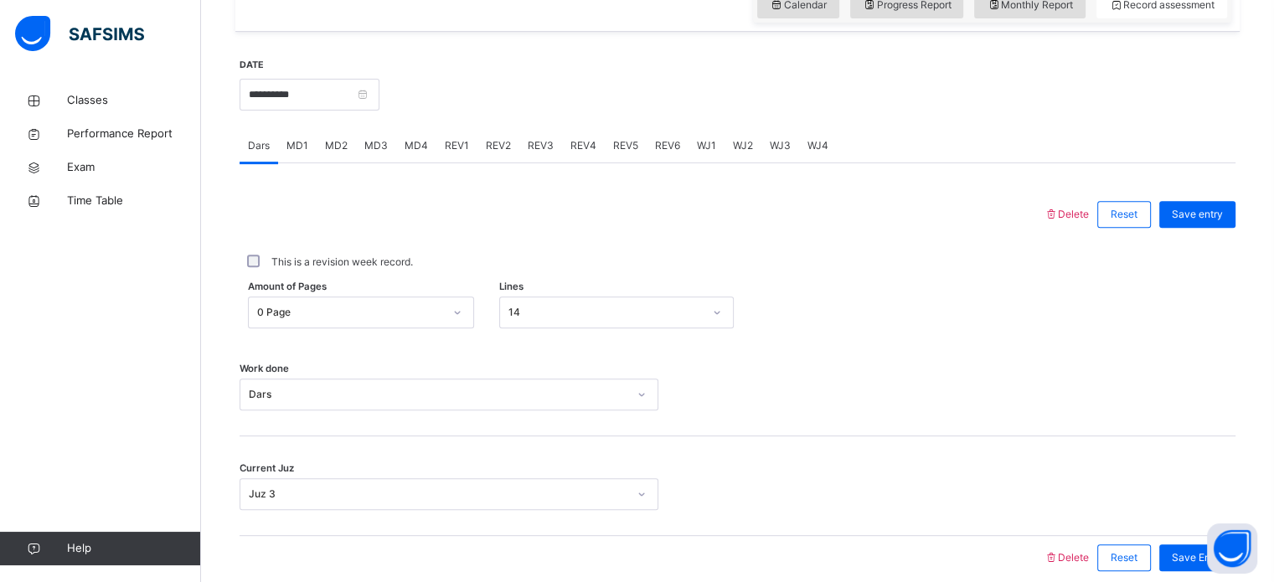
scroll to position [608, 0]
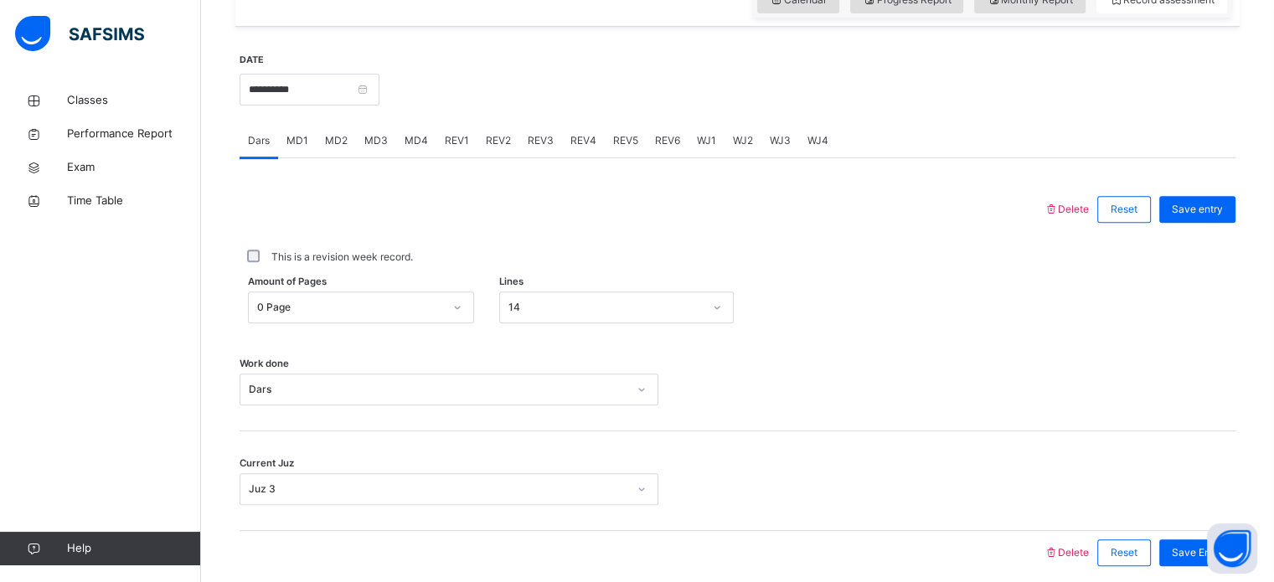
click at [421, 133] on span "MD4" at bounding box center [416, 140] width 23 height 15
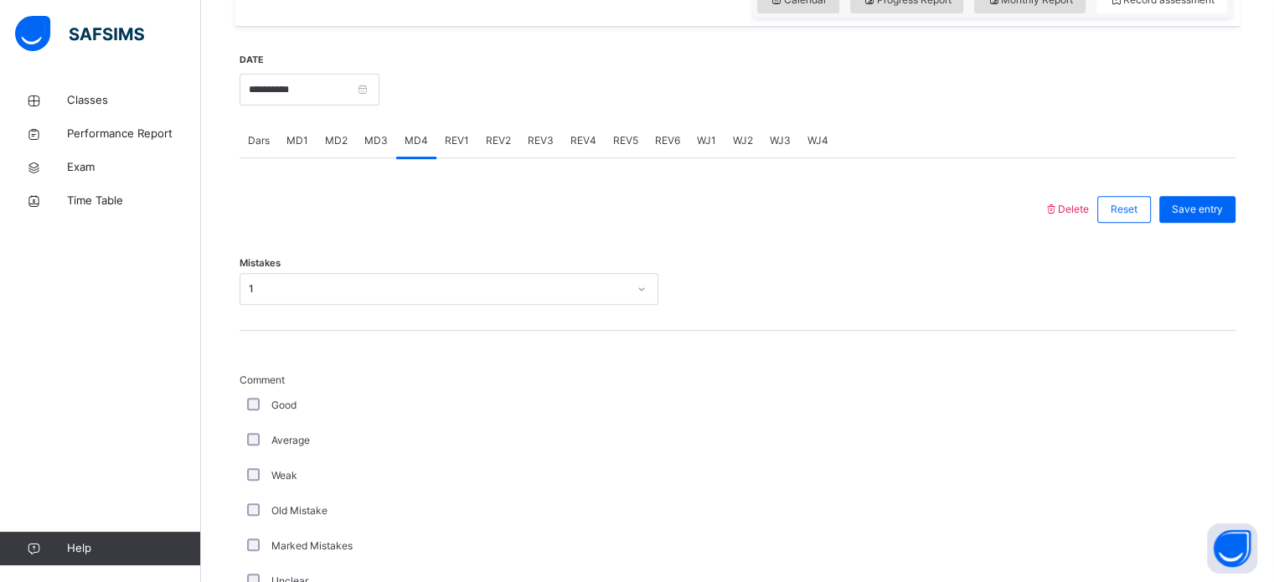
drag, startPoint x: 319, startPoint y: 155, endPoint x: 328, endPoint y: 152, distance: 9.8
click at [327, 152] on div "MD2" at bounding box center [336, 141] width 39 height 34
click at [461, 133] on span "REV1" at bounding box center [457, 140] width 24 height 15
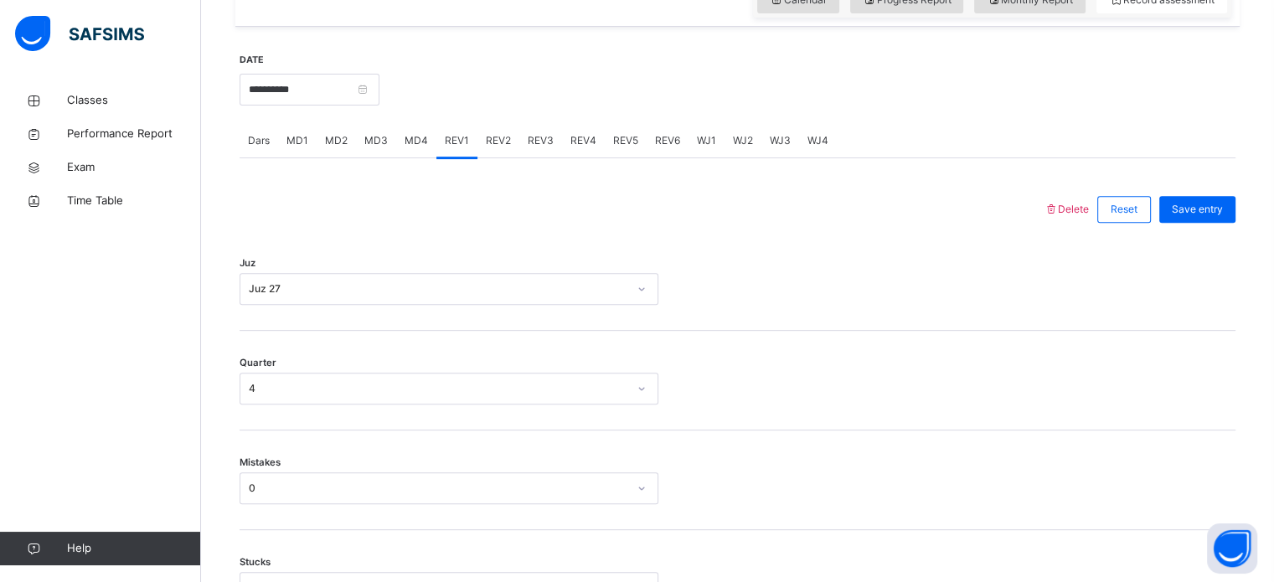
click at [486, 146] on span "REV2" at bounding box center [498, 140] width 25 height 15
click at [256, 142] on span "Dars" at bounding box center [259, 140] width 22 height 15
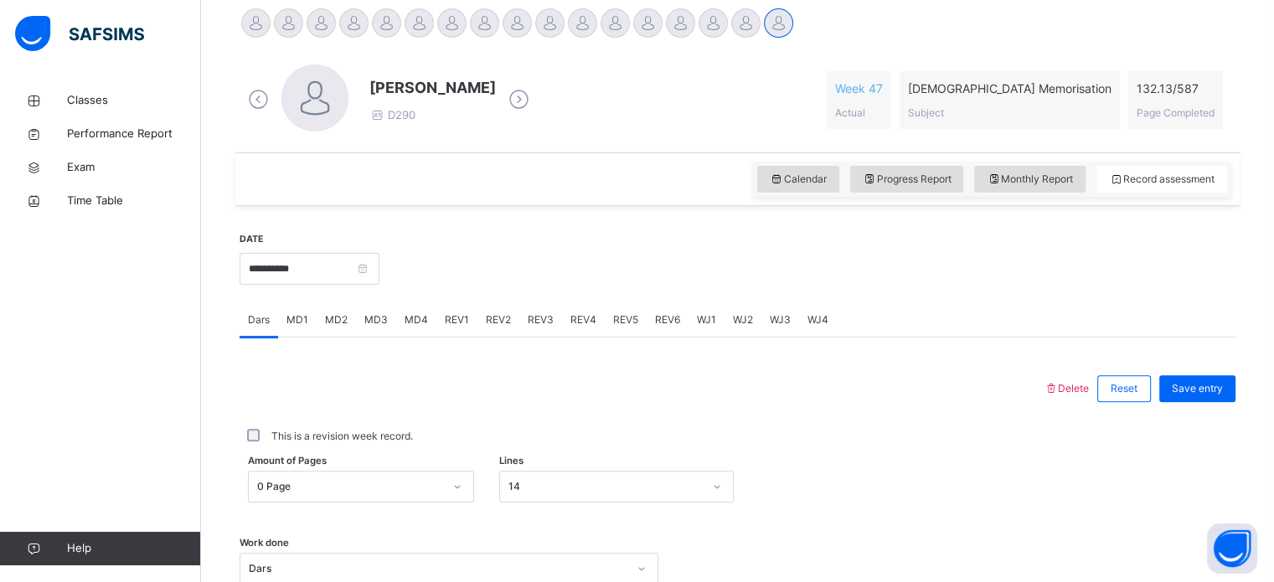
scroll to position [374, 0]
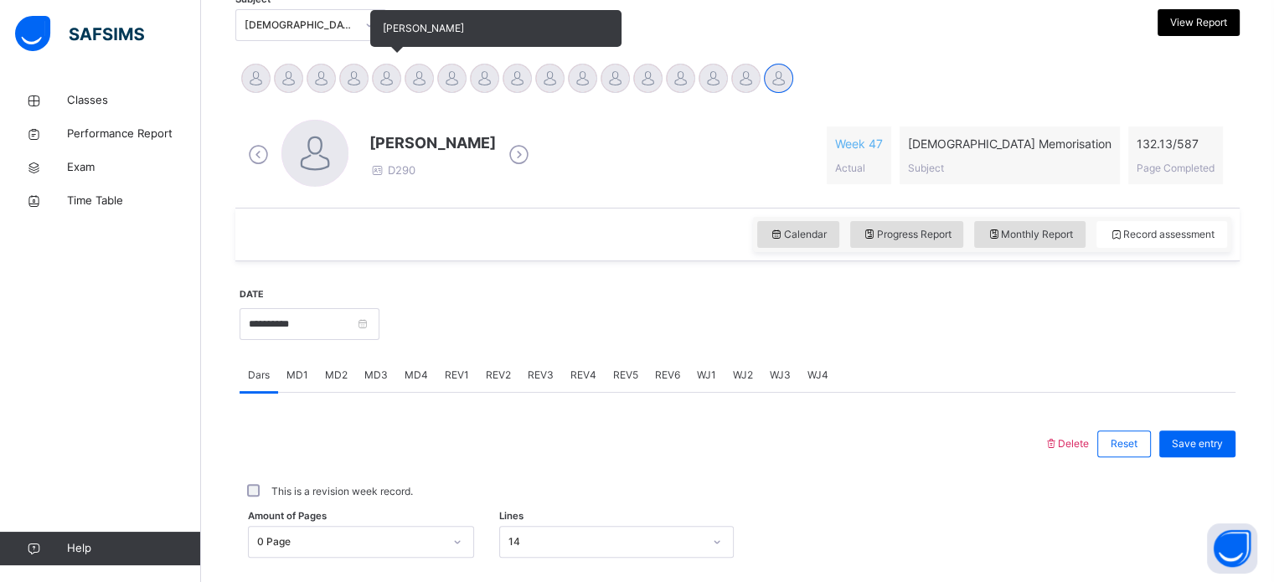
click at [382, 77] on div at bounding box center [386, 78] width 29 height 29
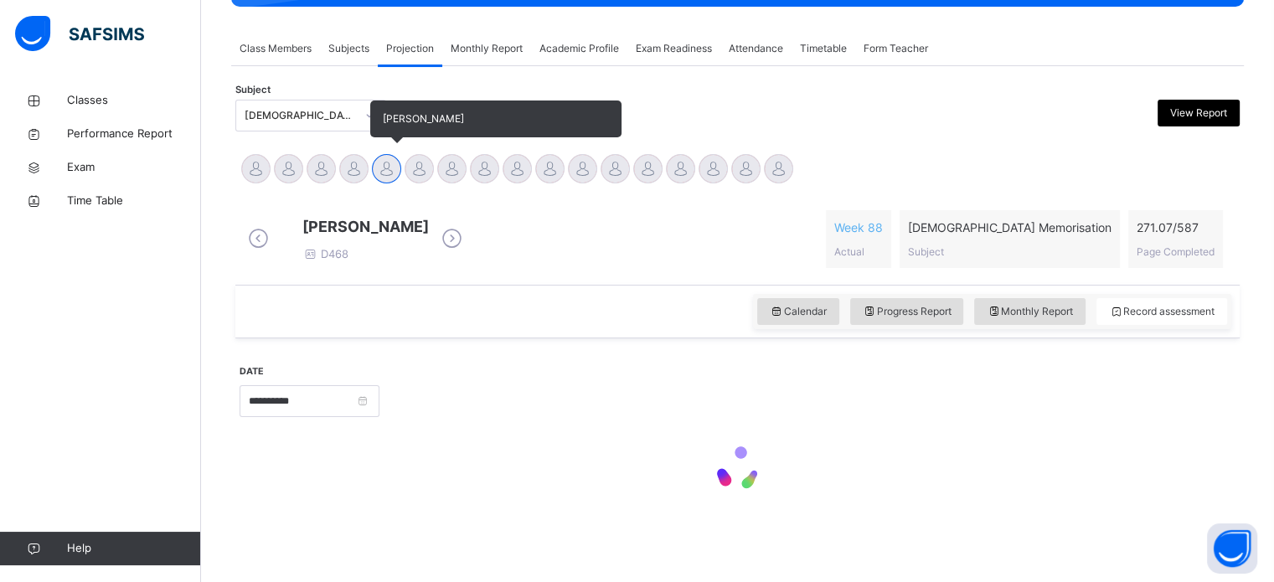
scroll to position [296, 0]
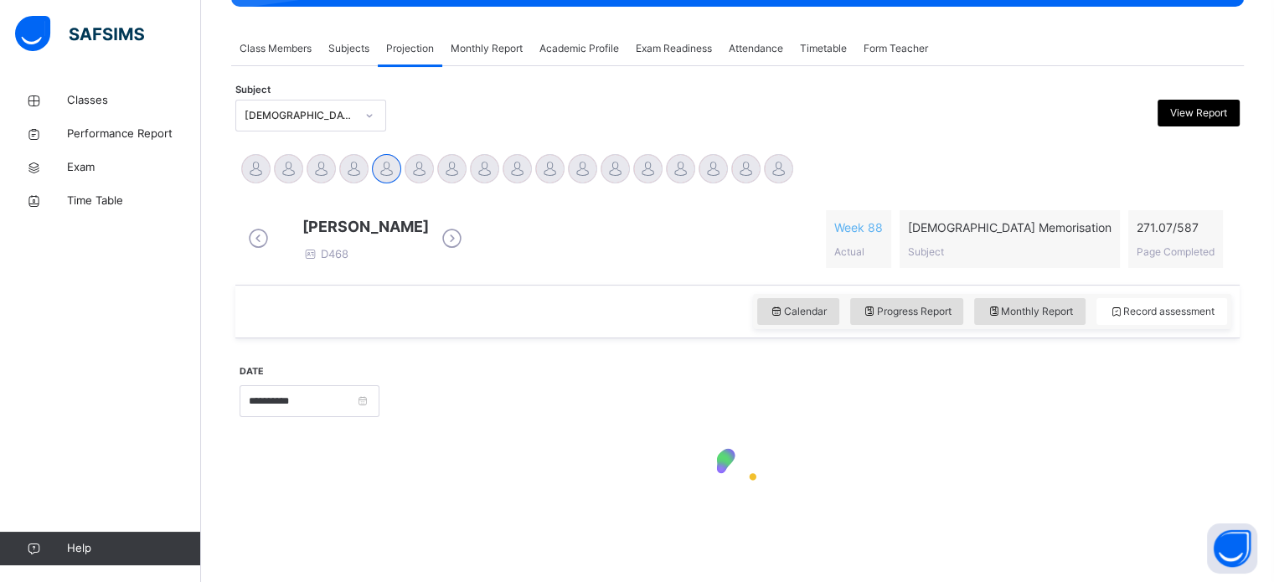
click at [358, 75] on div "**********" at bounding box center [737, 303] width 1013 height 474
click at [282, 240] on div at bounding box center [282, 240] width 0 height 0
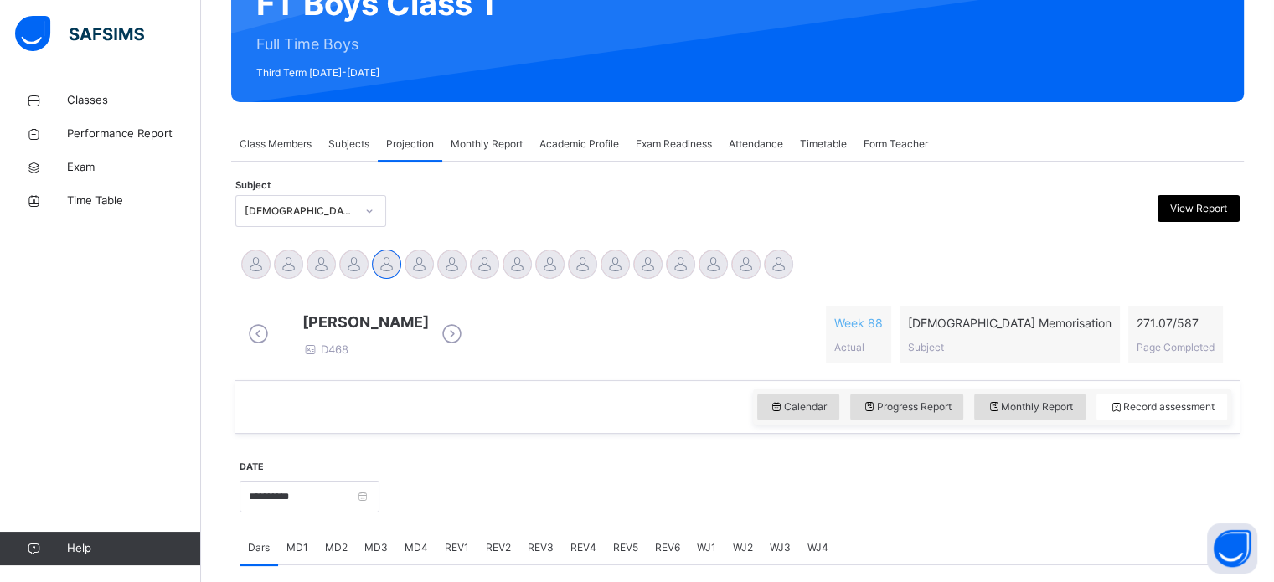
scroll to position [184, 0]
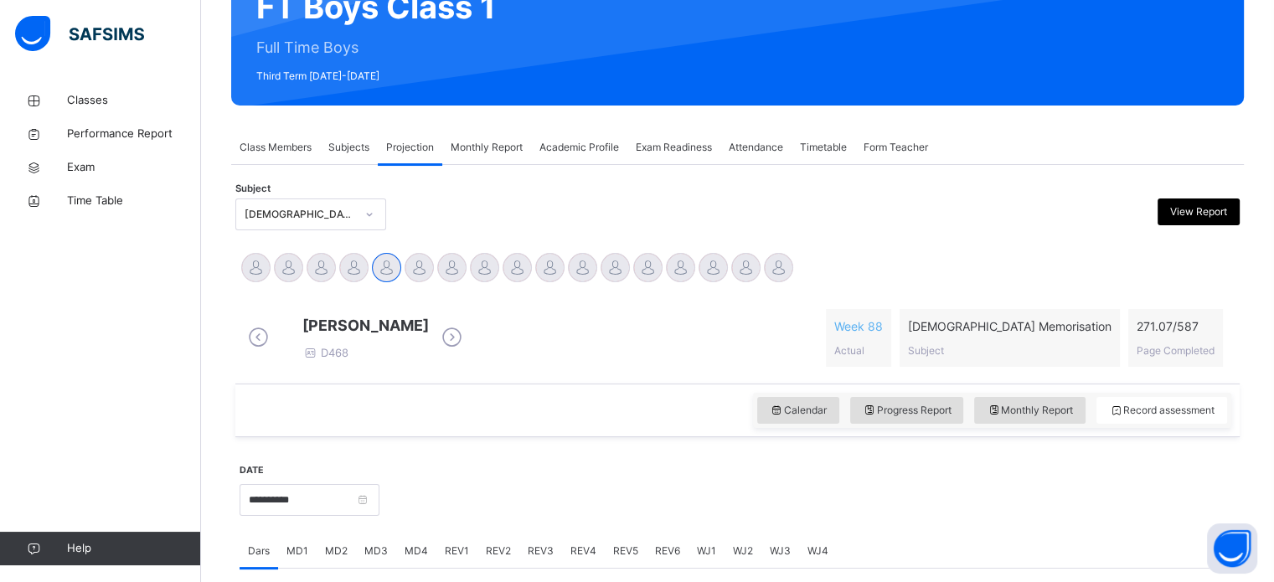
click at [820, 151] on span "Timetable" at bounding box center [823, 147] width 47 height 15
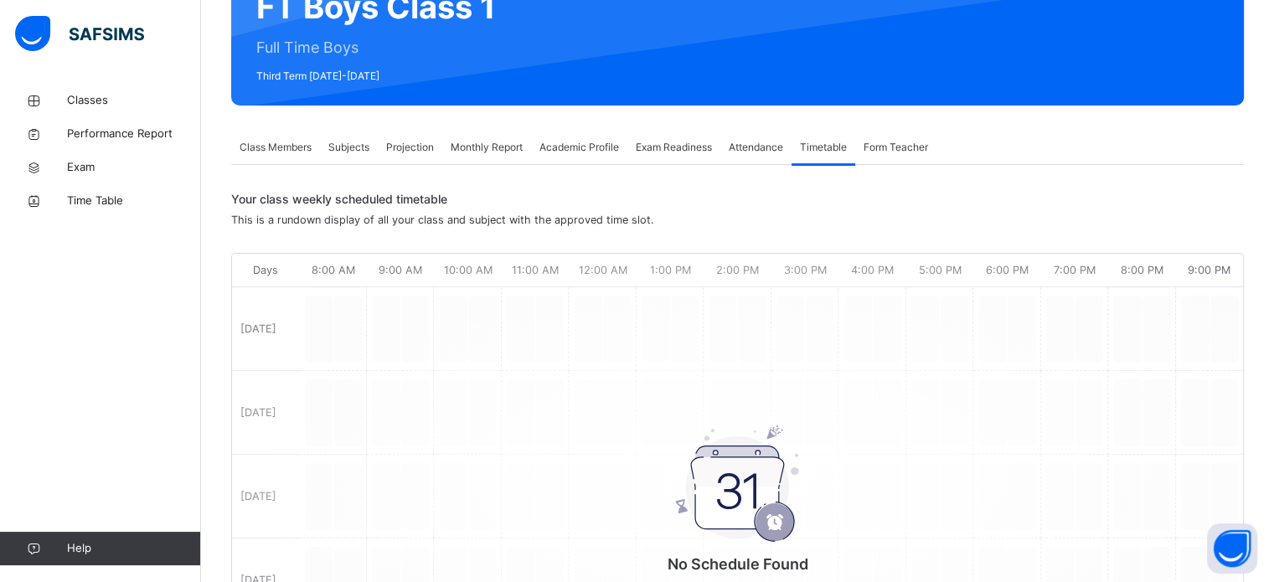
click at [756, 132] on div "Attendance" at bounding box center [756, 148] width 71 height 34
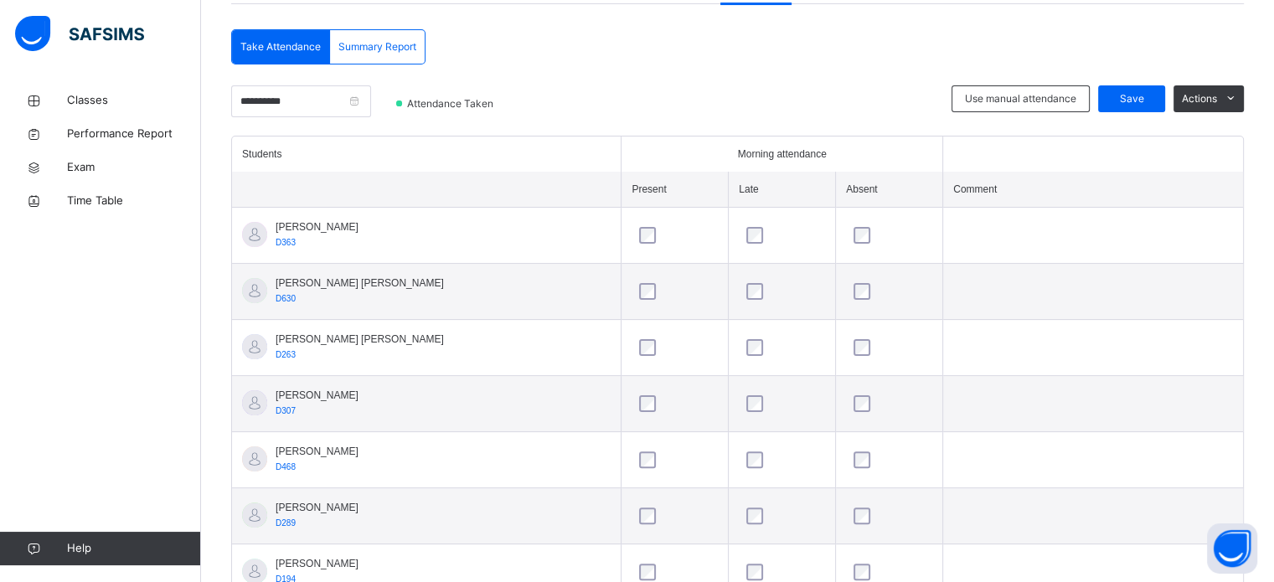
scroll to position [403, 0]
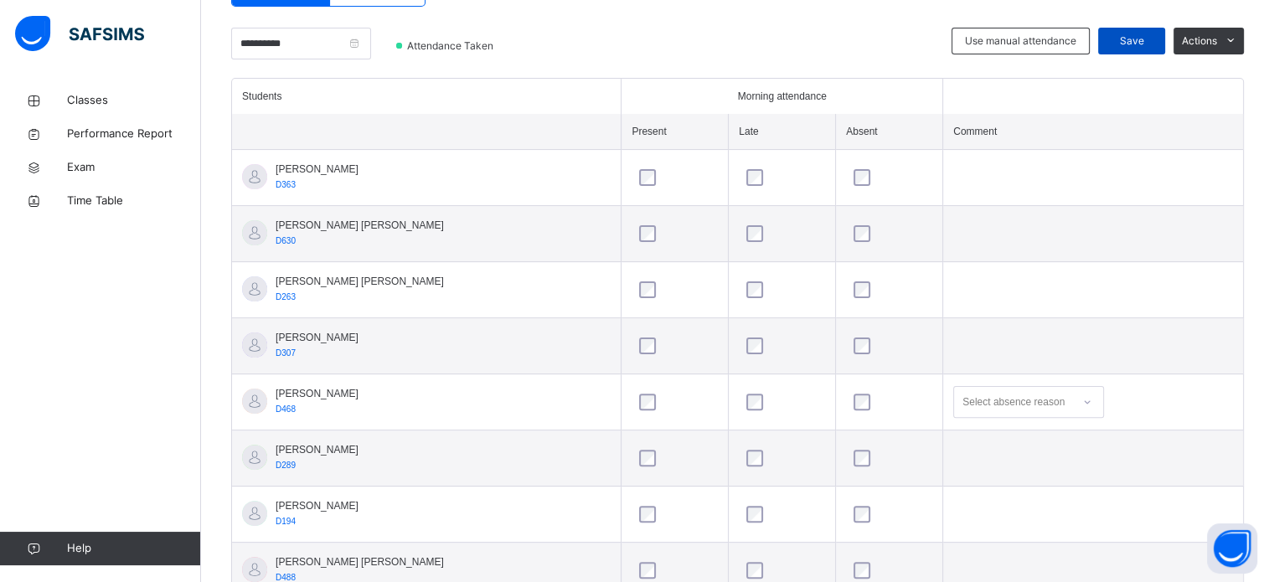
click at [1135, 39] on span "Save" at bounding box center [1132, 41] width 42 height 15
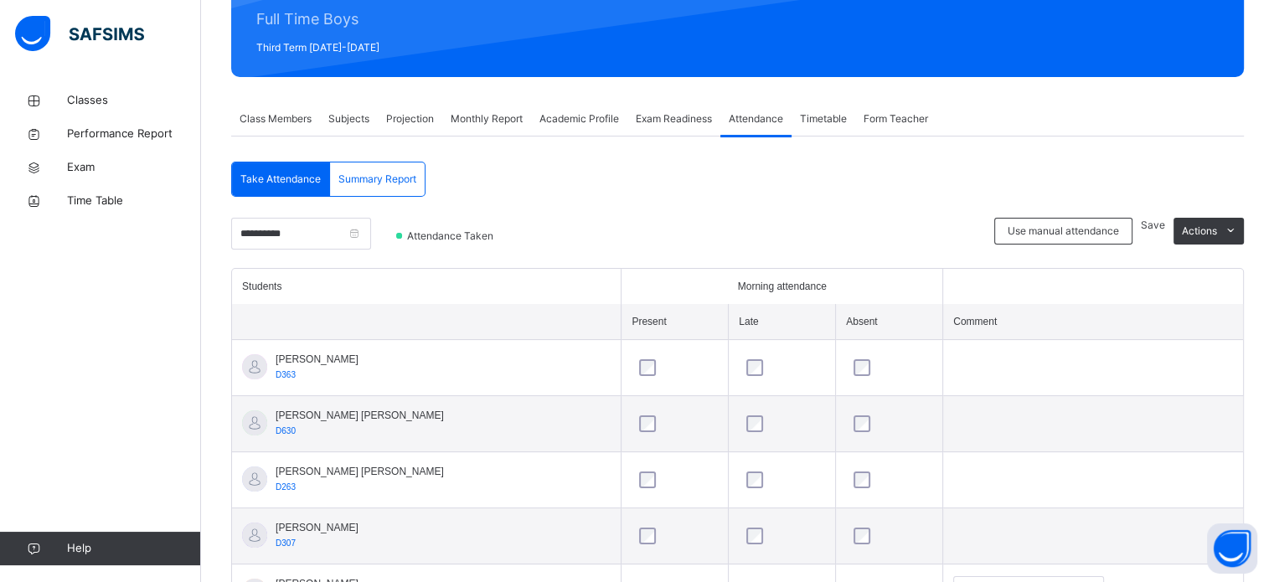
click at [434, 77] on div "FT Boys Class 1 Full Time Boys Third Term [DATE]-[DATE]" at bounding box center [737, 2] width 1013 height 149
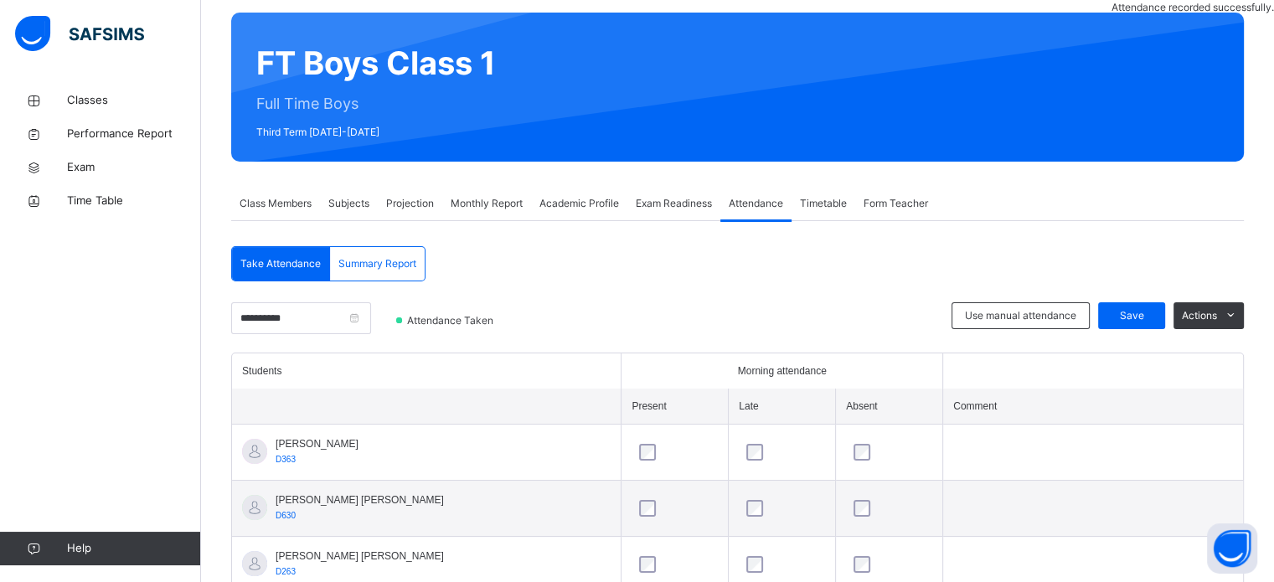
scroll to position [213, 0]
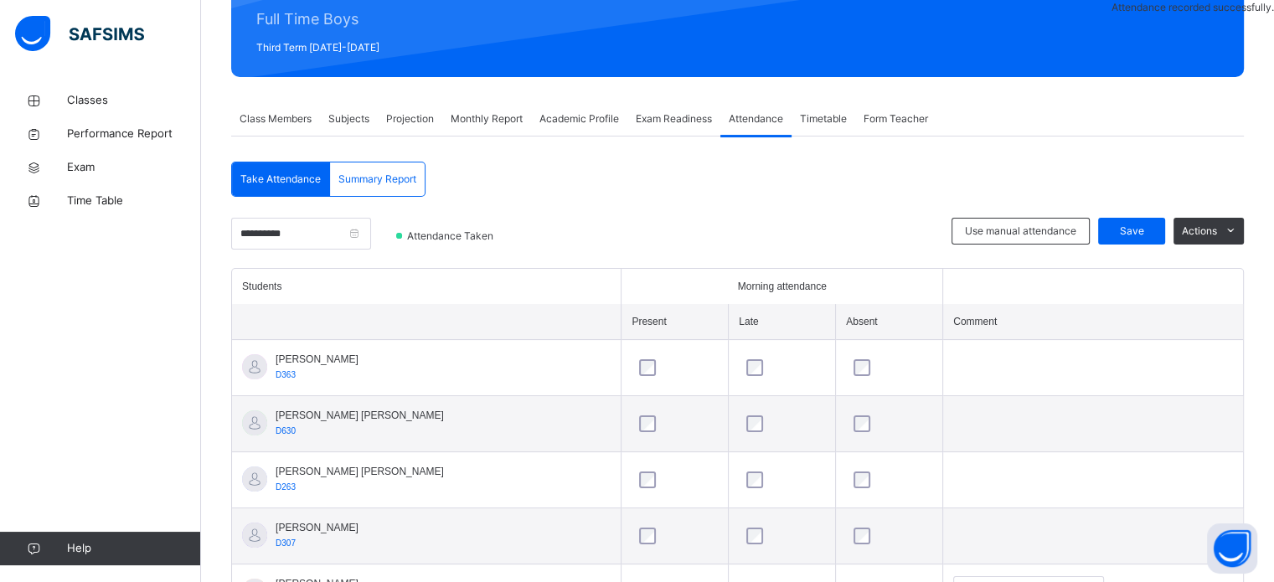
click at [384, 193] on div "Summary Report" at bounding box center [377, 180] width 95 height 34
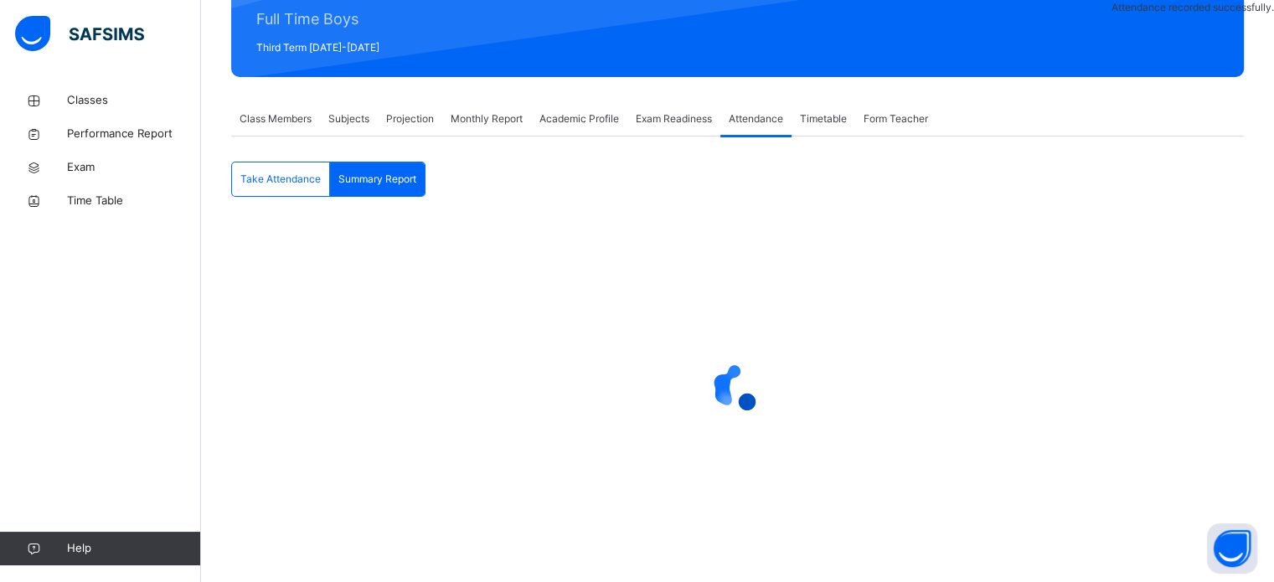
click at [369, 120] on span "Subjects" at bounding box center [348, 118] width 41 height 15
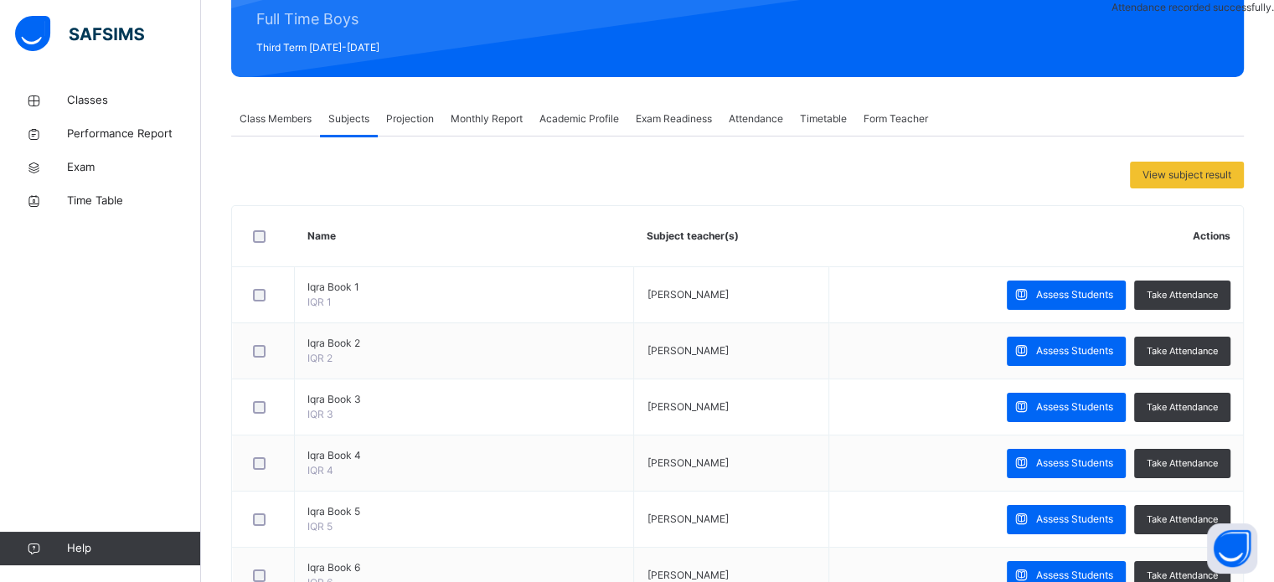
click at [395, 106] on div "Projection" at bounding box center [410, 119] width 65 height 34
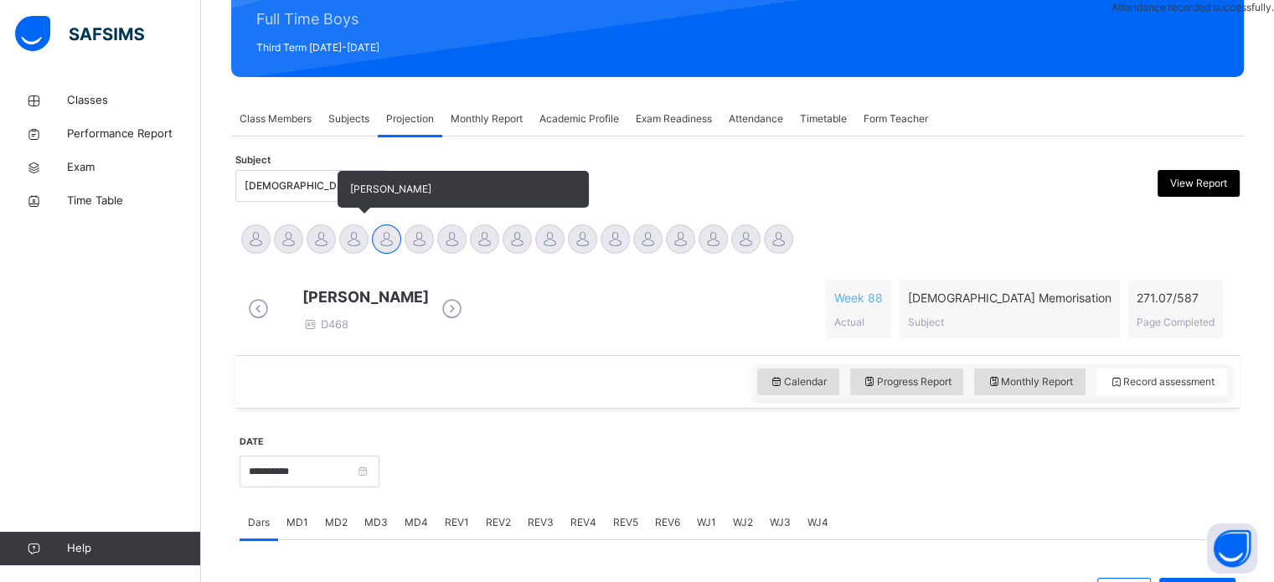
click at [351, 234] on div at bounding box center [353, 239] width 29 height 29
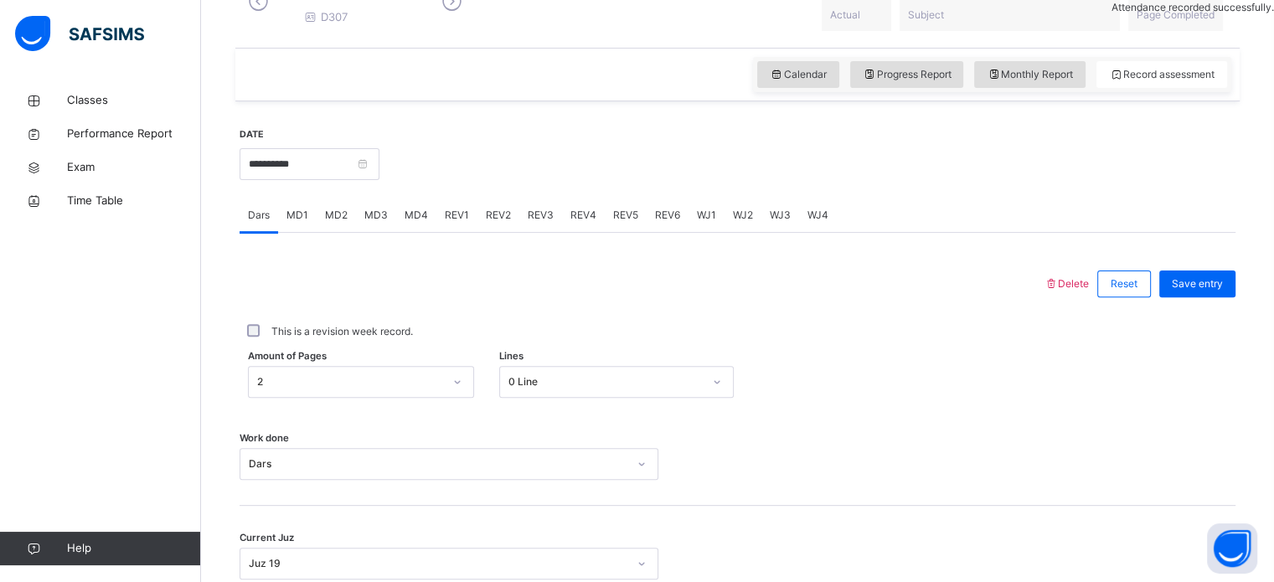
scroll to position [603, 0]
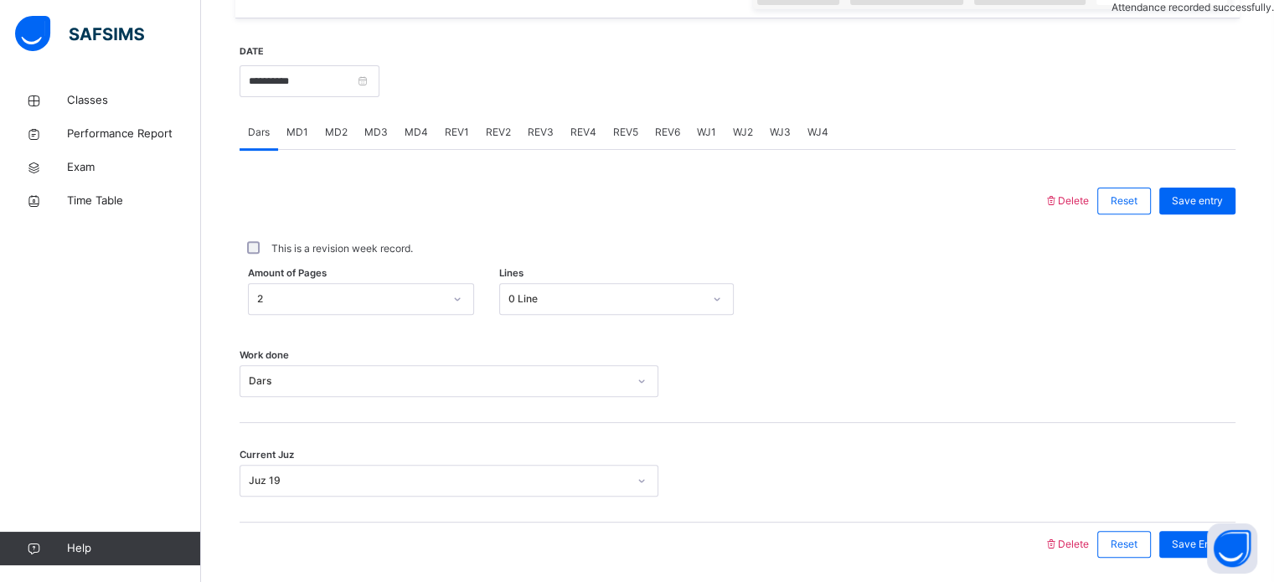
click at [196, 261] on div "Classes Performance Report Exam Time Table Help" at bounding box center [100, 324] width 201 height 515
click at [339, 140] on span "MD2" at bounding box center [336, 132] width 23 height 15
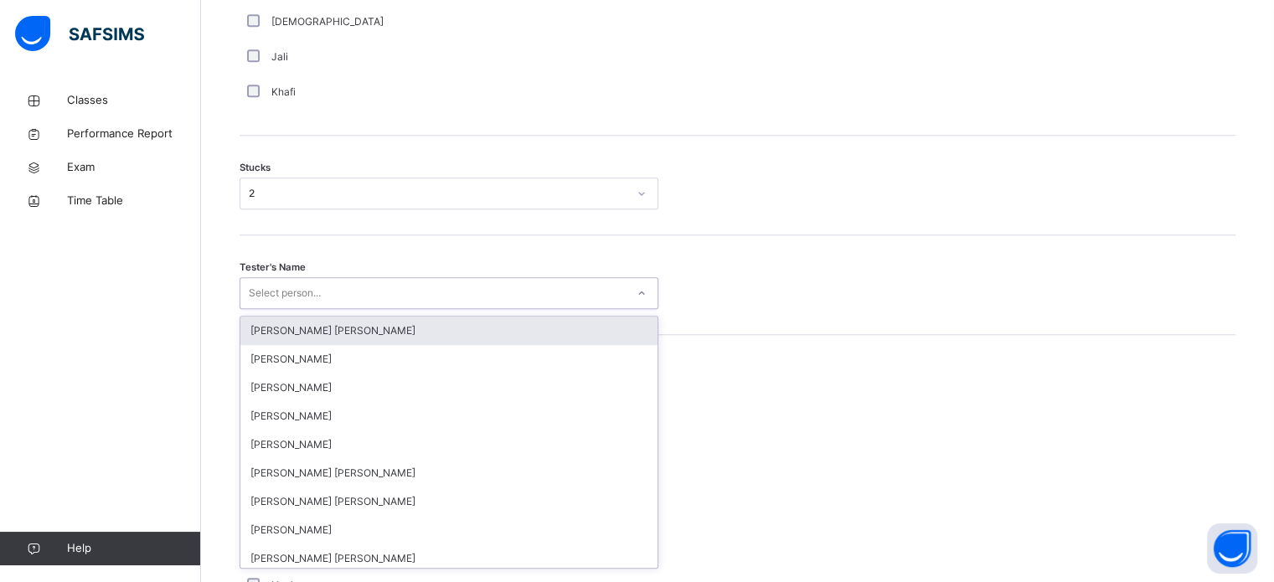
scroll to position [1336, 0]
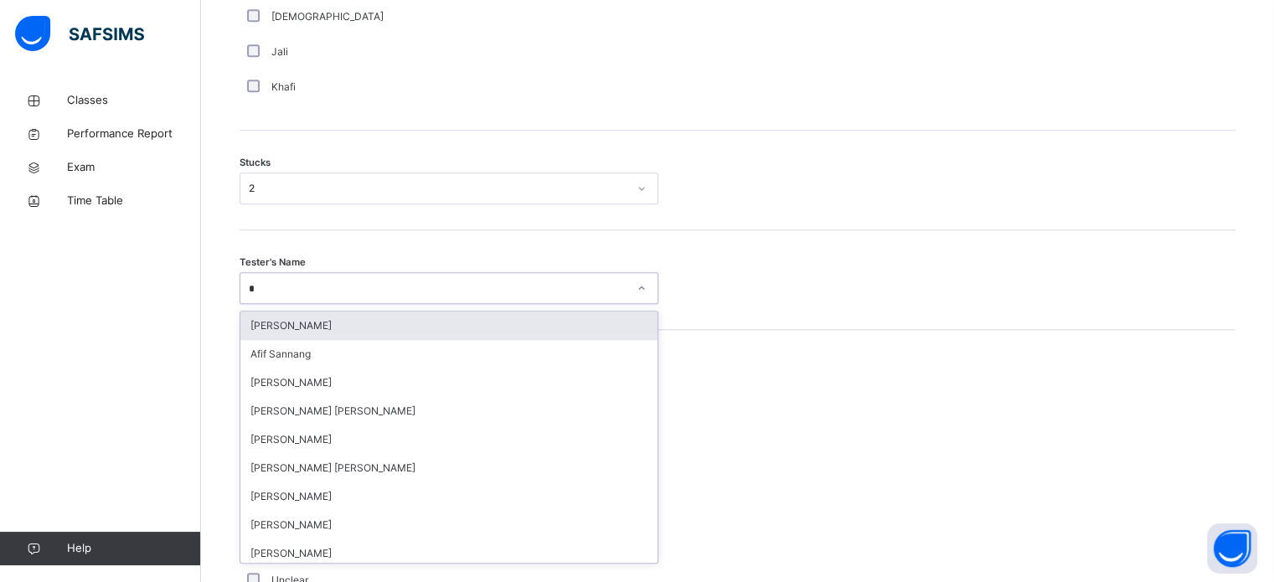
type input "**"
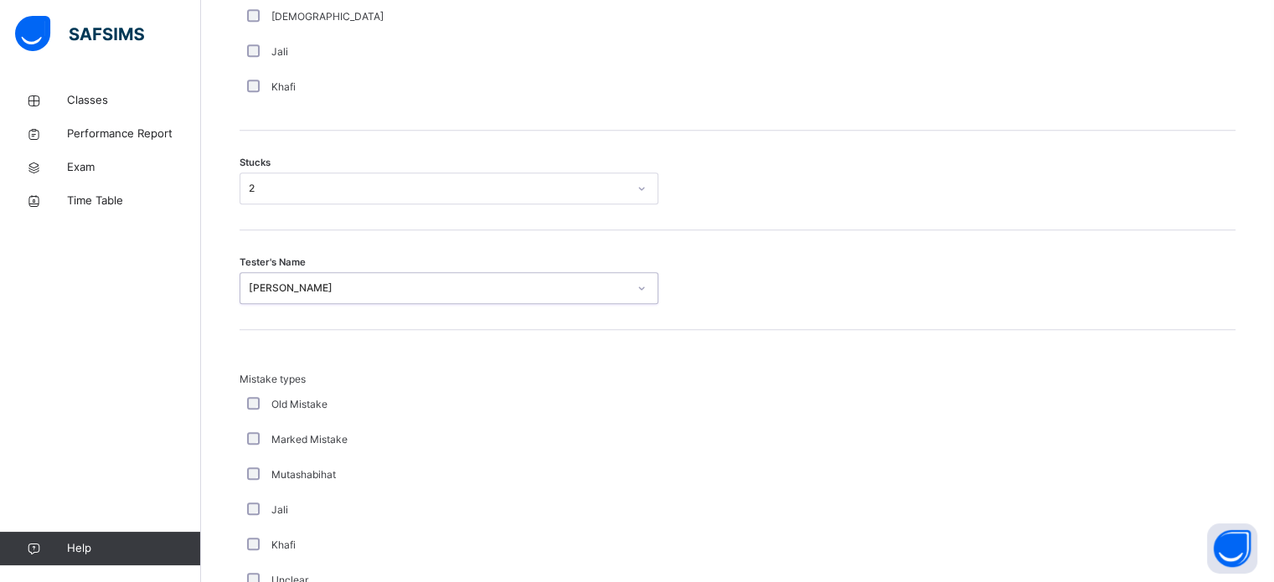
scroll to position [1643, 0]
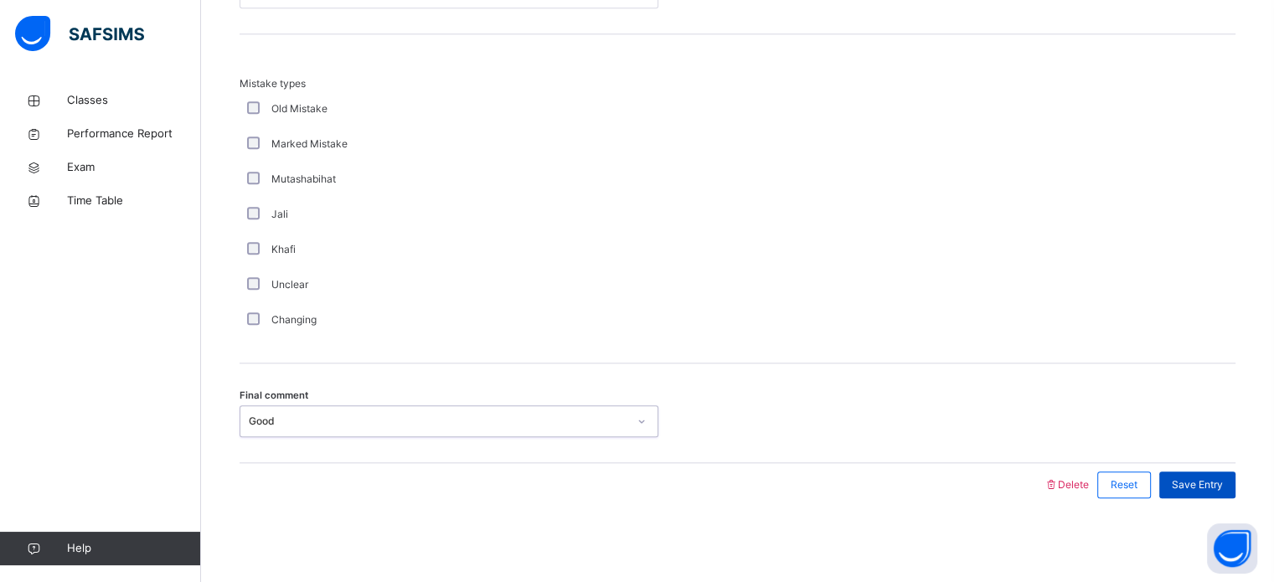
click at [1201, 483] on span "Save Entry" at bounding box center [1197, 485] width 51 height 15
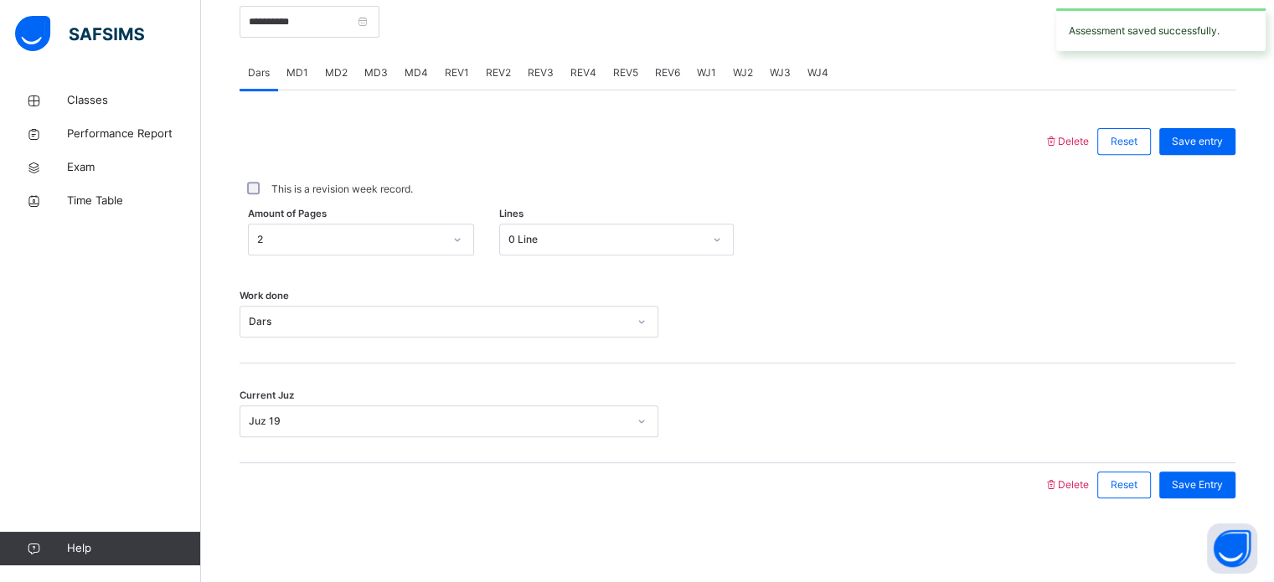
click at [402, 80] on div "MD4" at bounding box center [416, 73] width 40 height 34
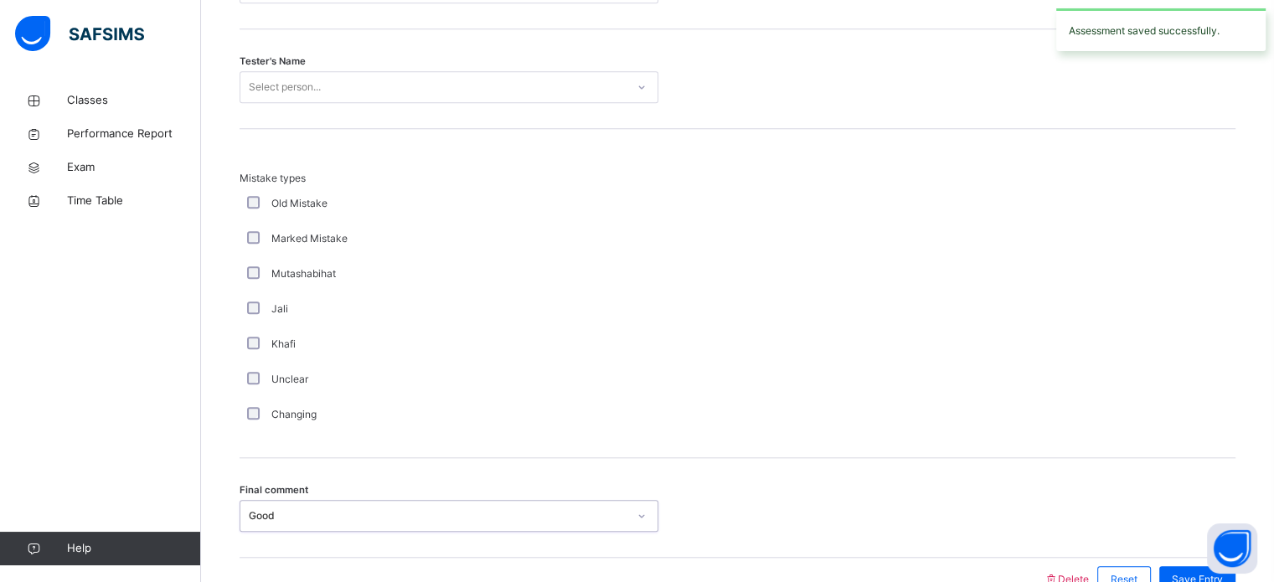
scroll to position [1536, 0]
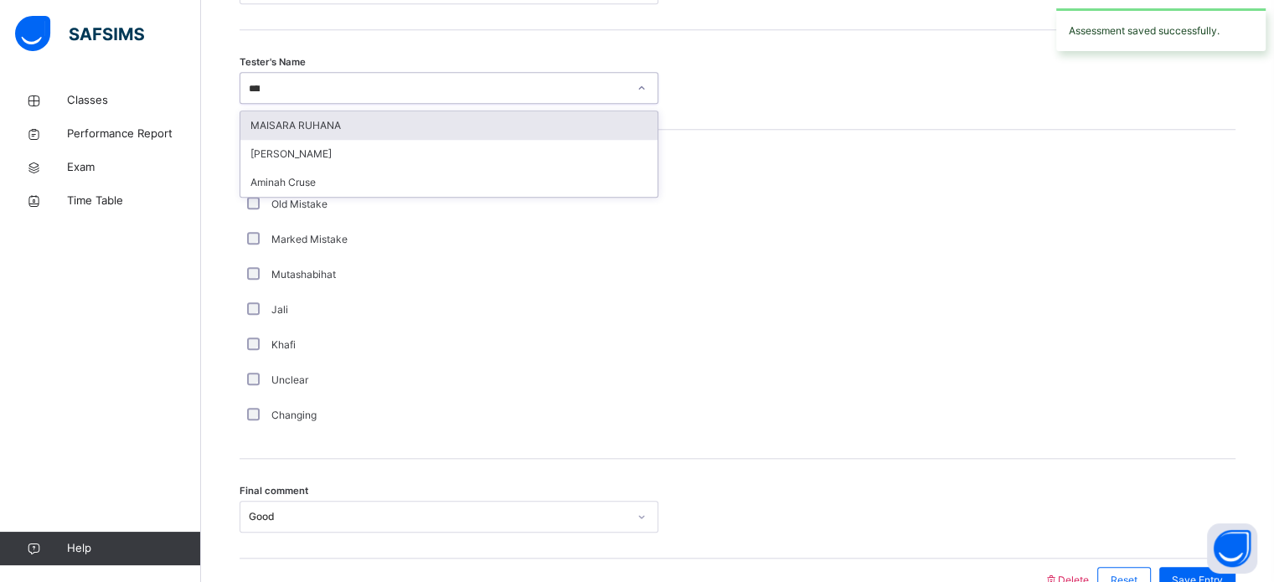
type input "*****"
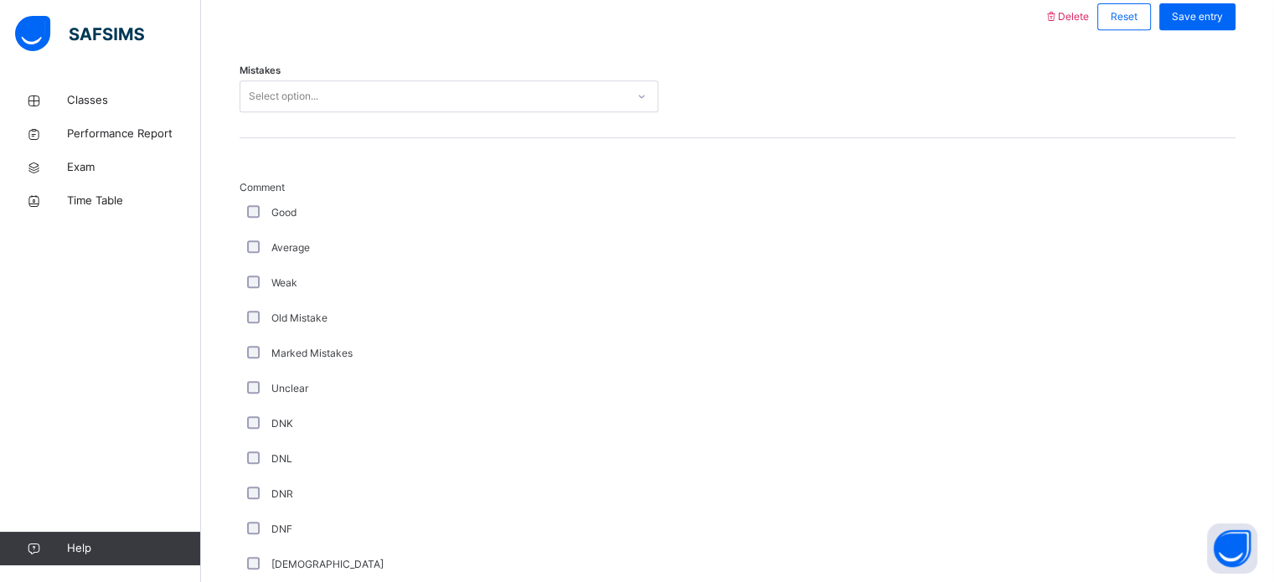
scroll to position [790, 0]
click at [247, 218] on div "Good" at bounding box center [449, 210] width 411 height 15
click at [253, 228] on div "Good" at bounding box center [449, 210] width 419 height 35
click at [1213, 14] on div "Save entry" at bounding box center [1198, 14] width 76 height 27
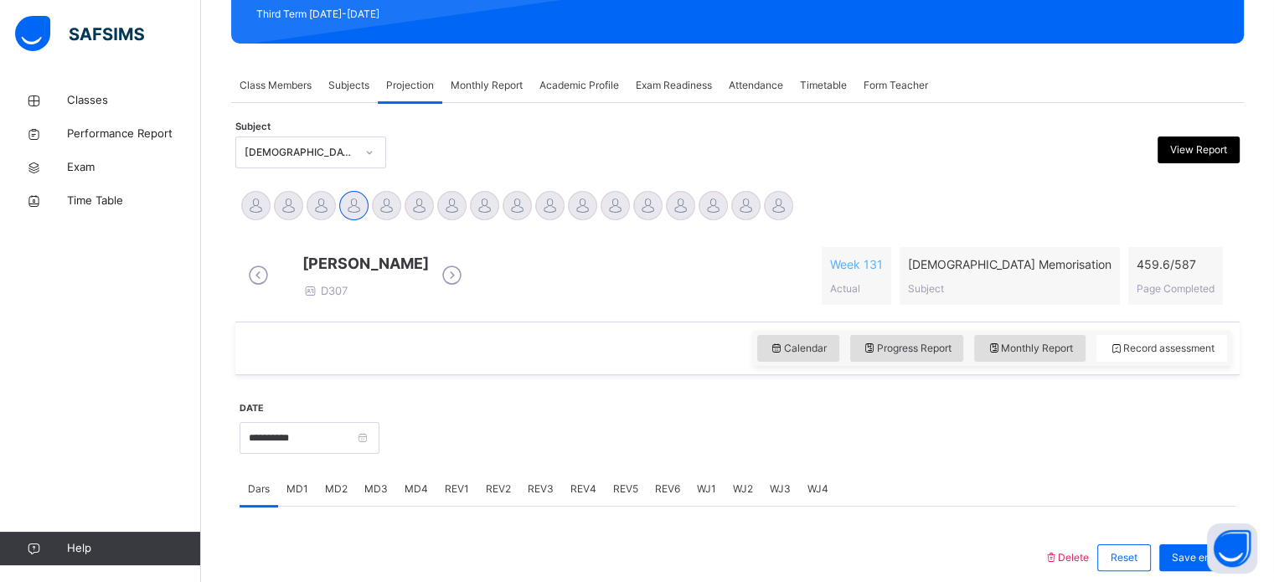
scroll to position [229, 0]
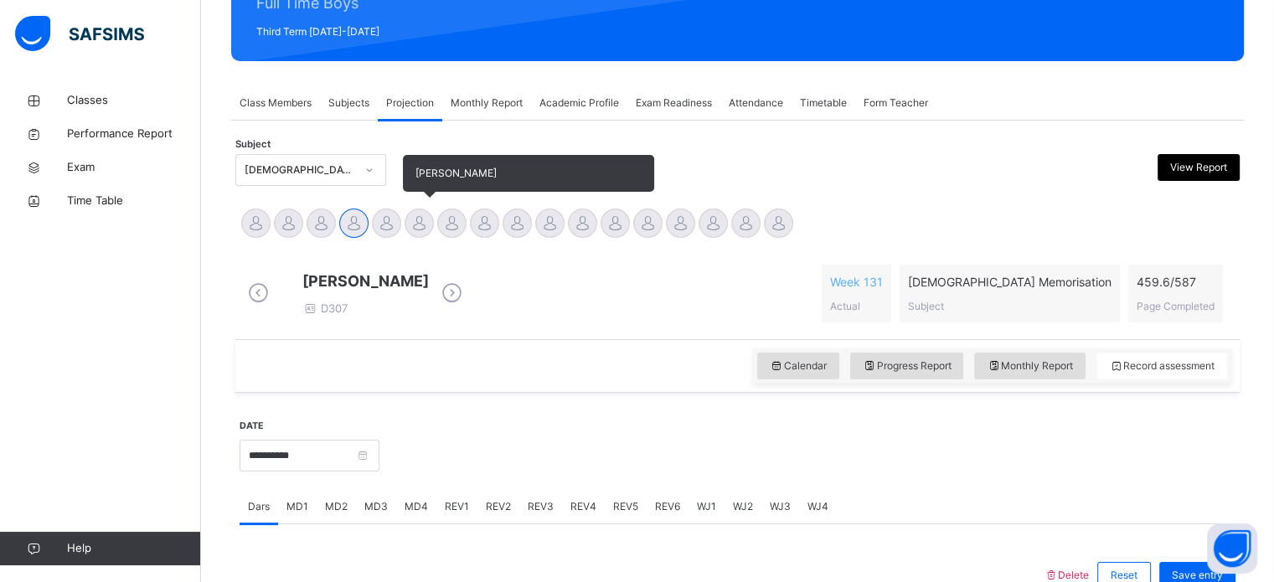
click at [413, 227] on div at bounding box center [419, 223] width 29 height 29
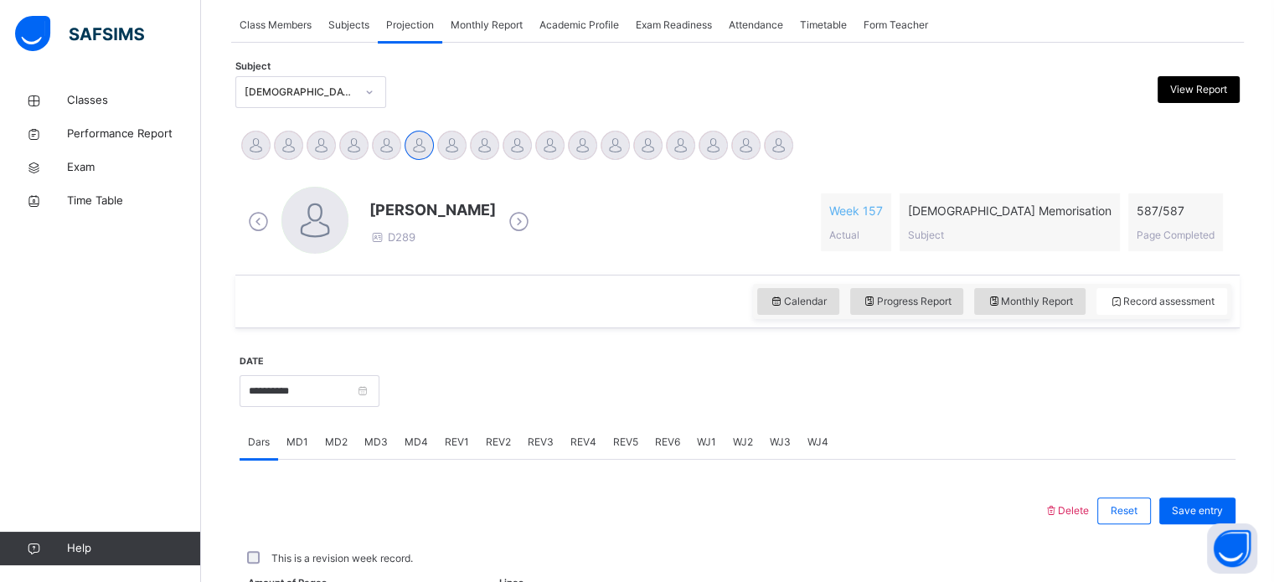
click at [457, 456] on div "REV1" at bounding box center [457, 443] width 41 height 34
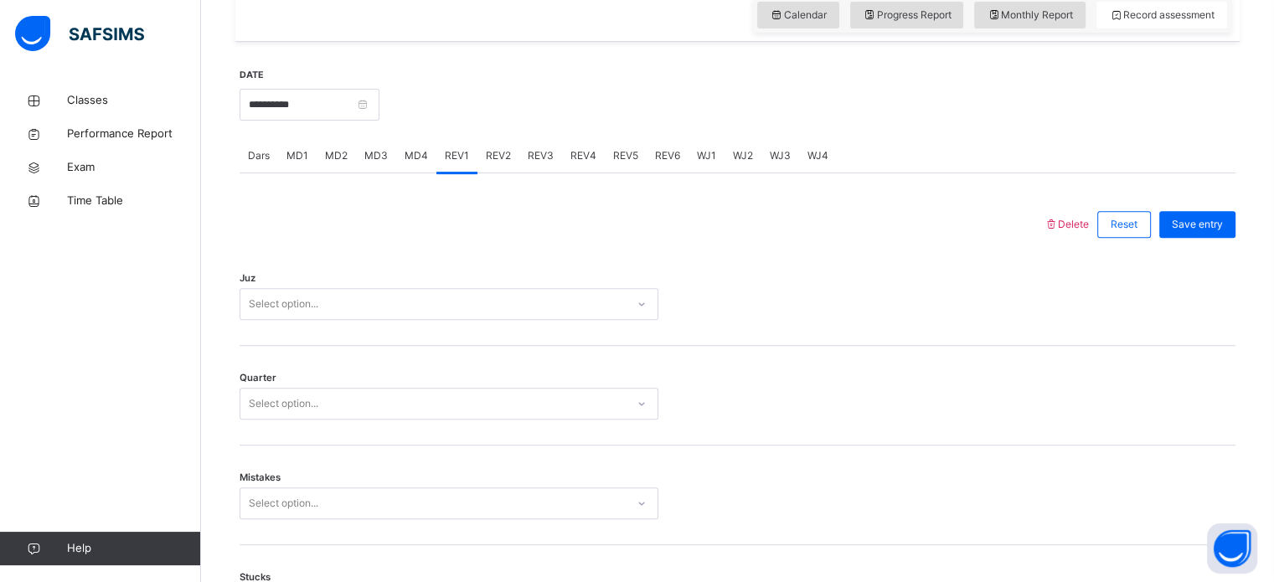
scroll to position [597, 0]
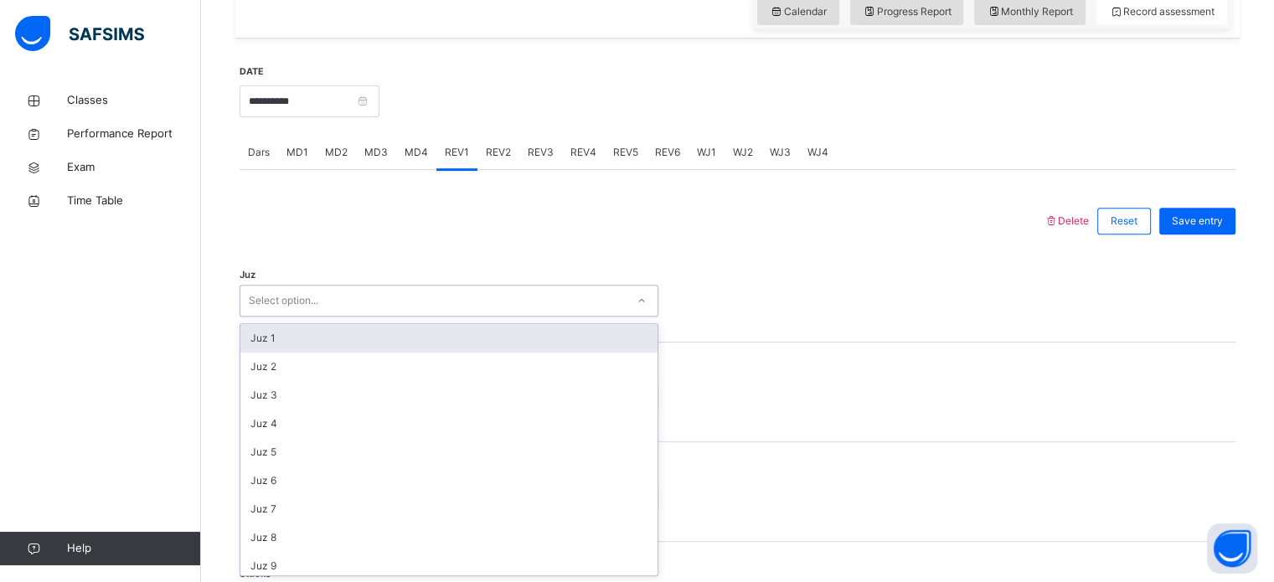
click at [456, 329] on div "Juz 1" at bounding box center [448, 338] width 417 height 28
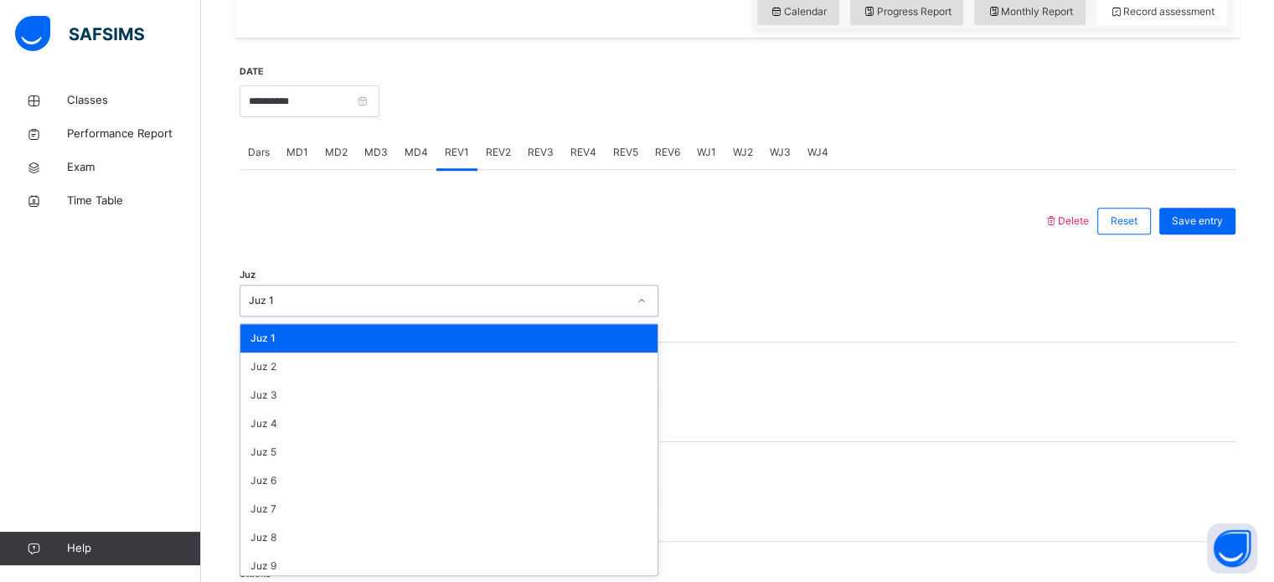
scroll to position [603, 0]
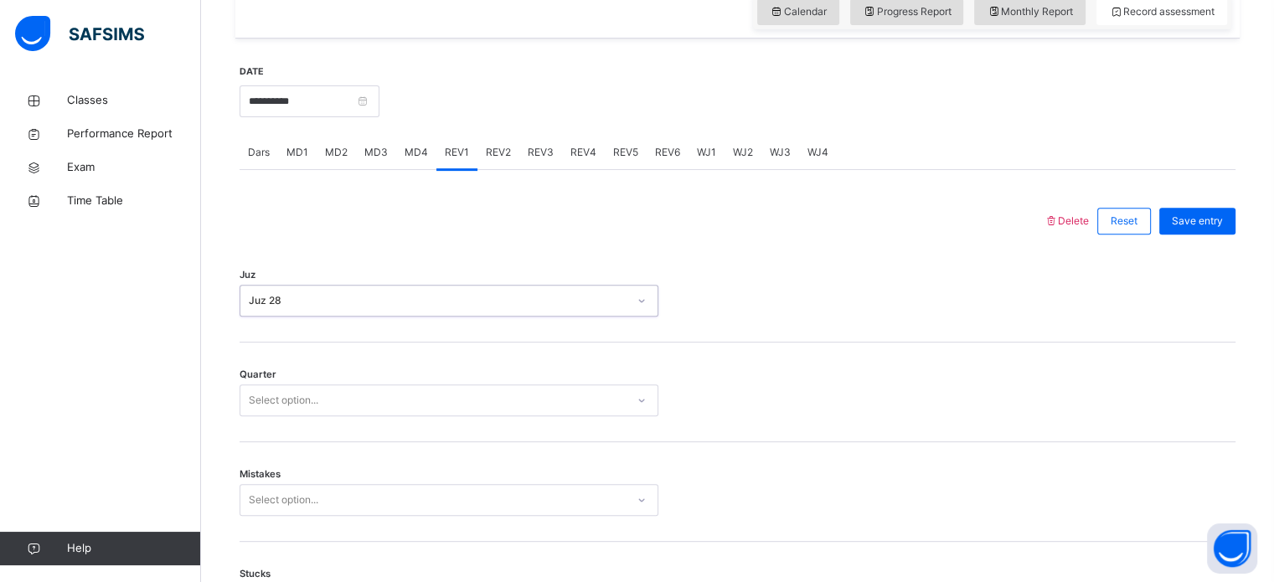
click at [459, 426] on div "Quarter Select option..." at bounding box center [738, 393] width 996 height 100
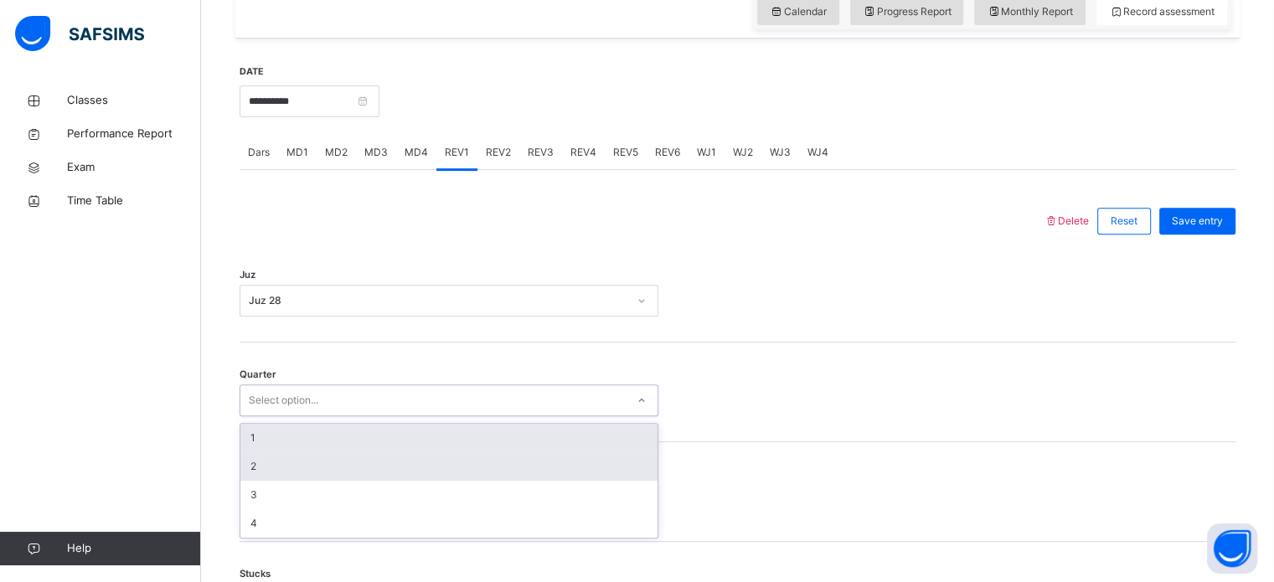
click at [355, 462] on div "2" at bounding box center [448, 466] width 417 height 28
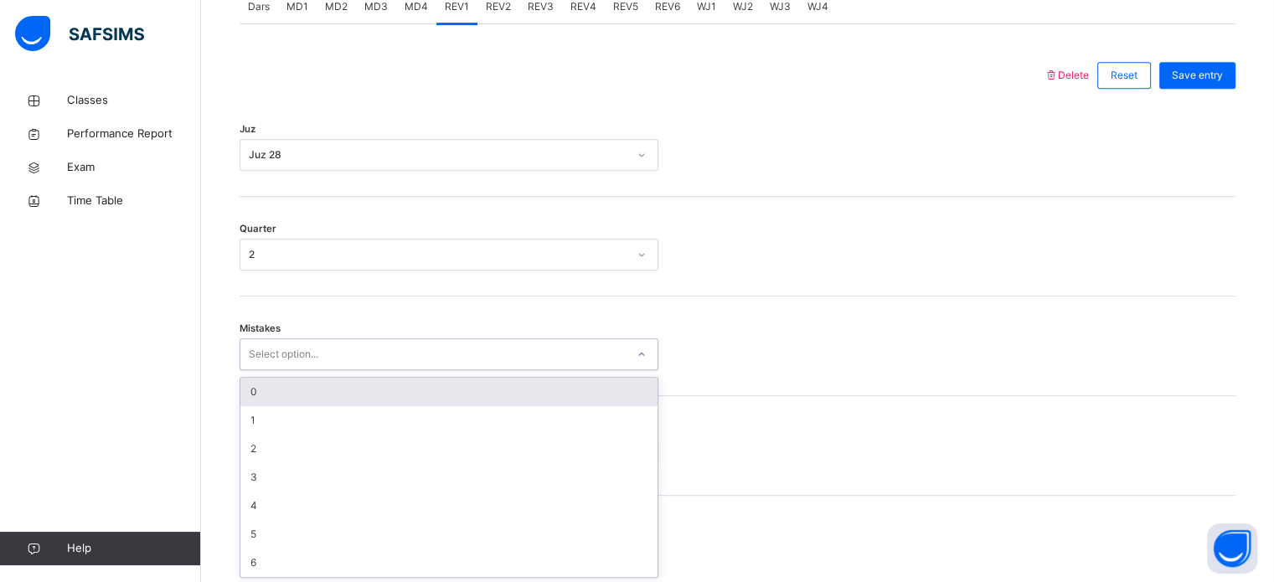
scroll to position [744, 0]
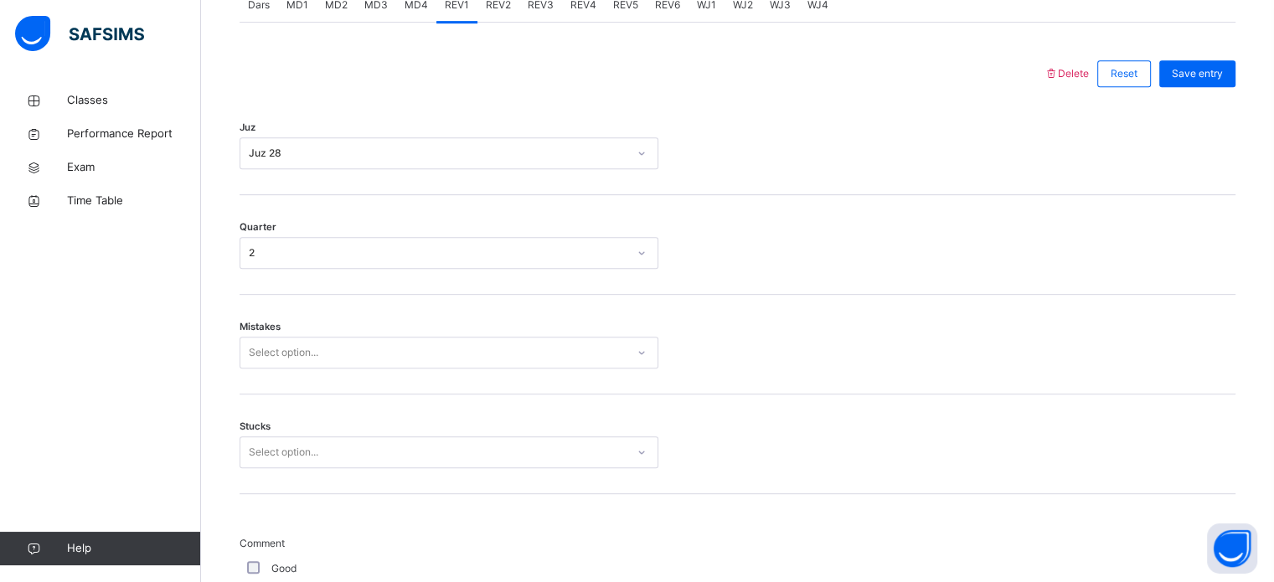
click at [904, 169] on div "Juz Juz 28" at bounding box center [738, 146] width 996 height 100
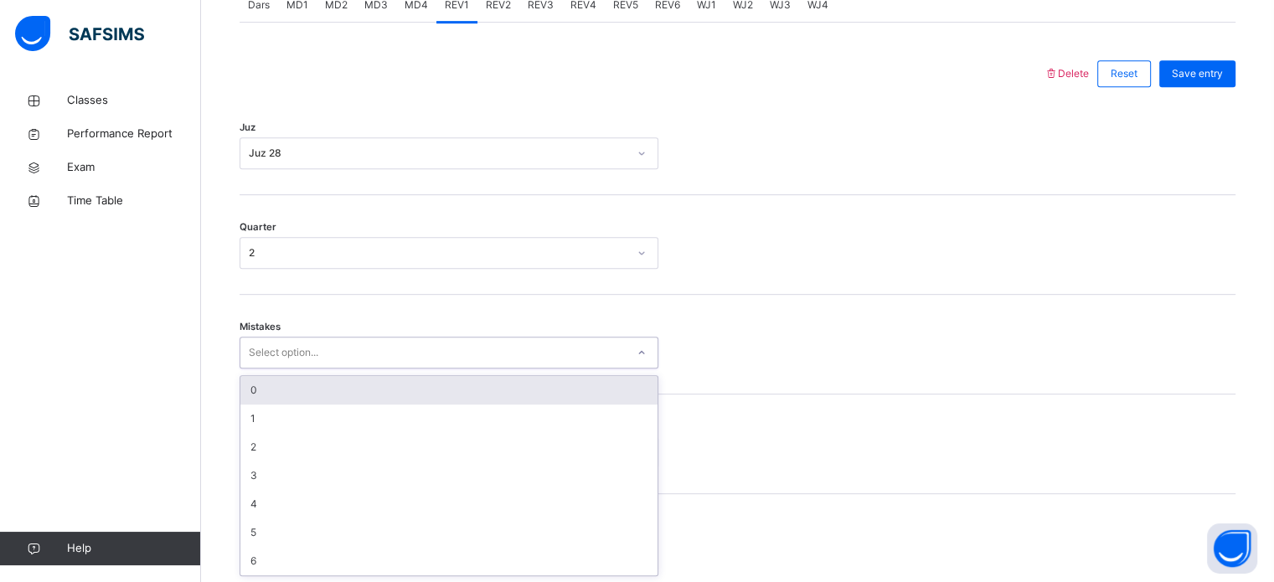
click at [441, 386] on div "0" at bounding box center [448, 390] width 417 height 28
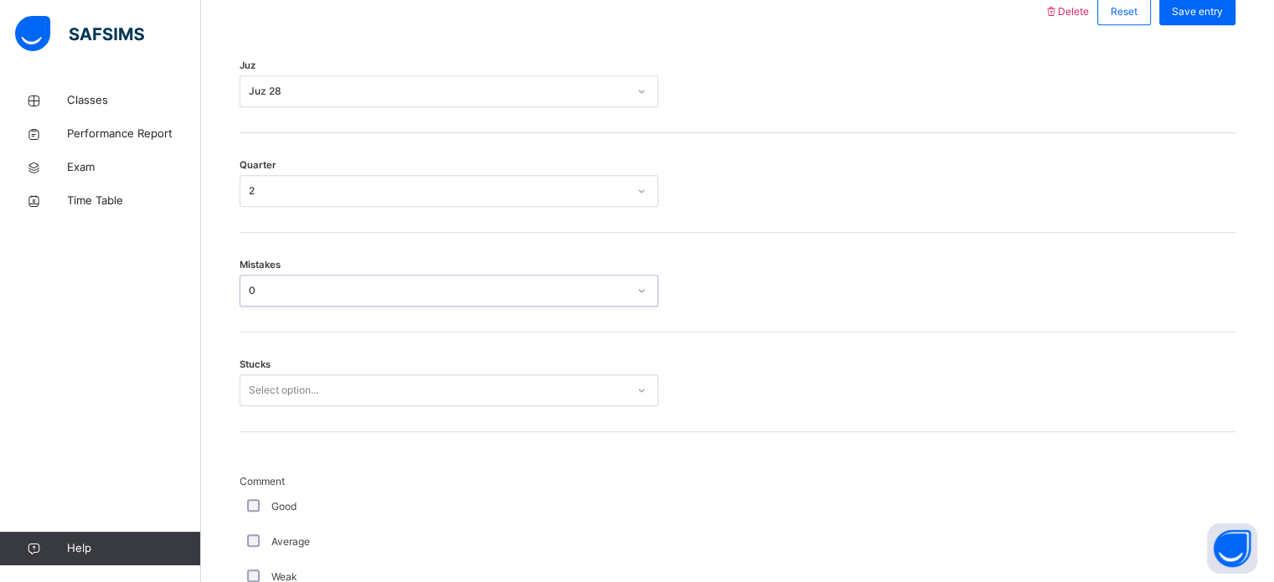
scroll to position [814, 0]
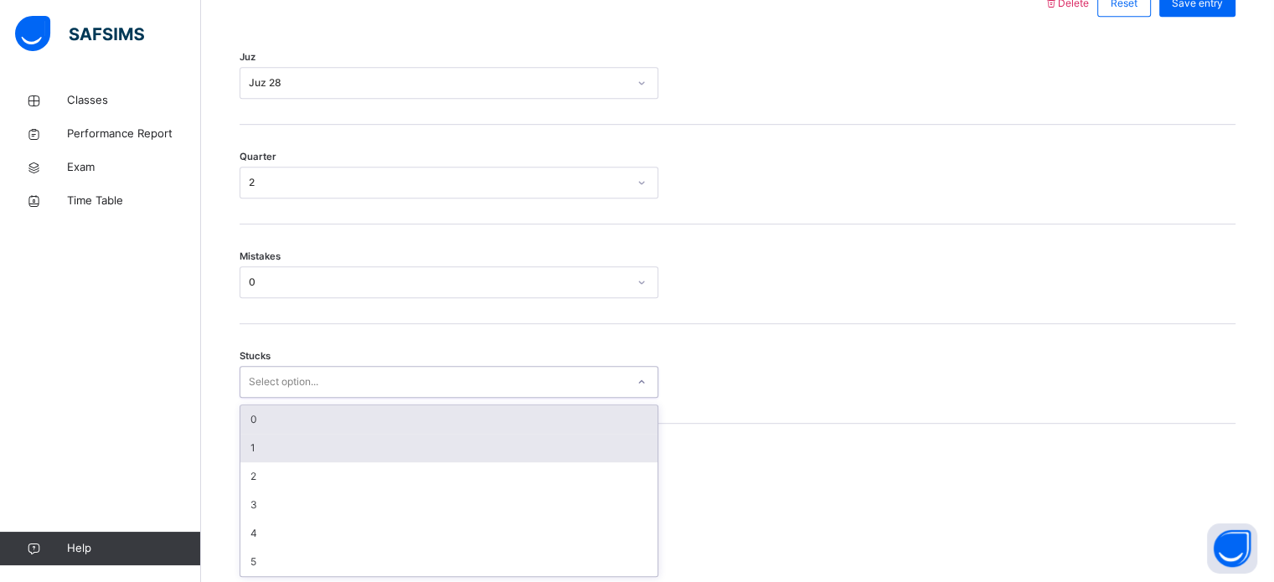
click at [456, 457] on div "1" at bounding box center [448, 448] width 417 height 28
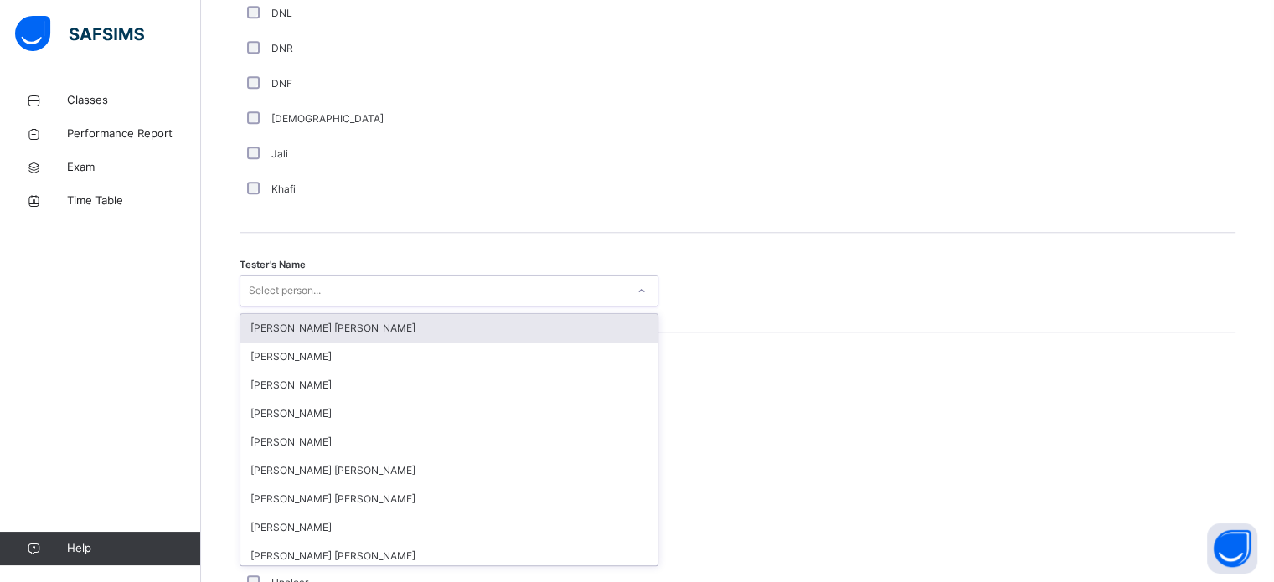
scroll to position [1558, 0]
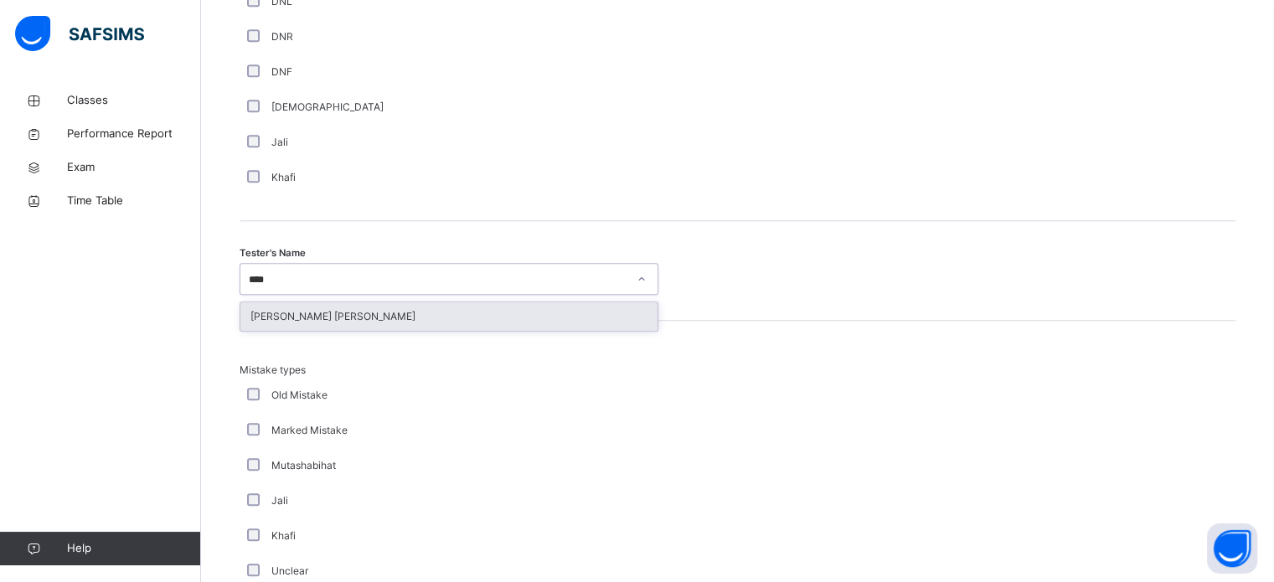
type input "*****"
click at [429, 318] on div "[PERSON_NAME] [PERSON_NAME]" at bounding box center [448, 316] width 417 height 28
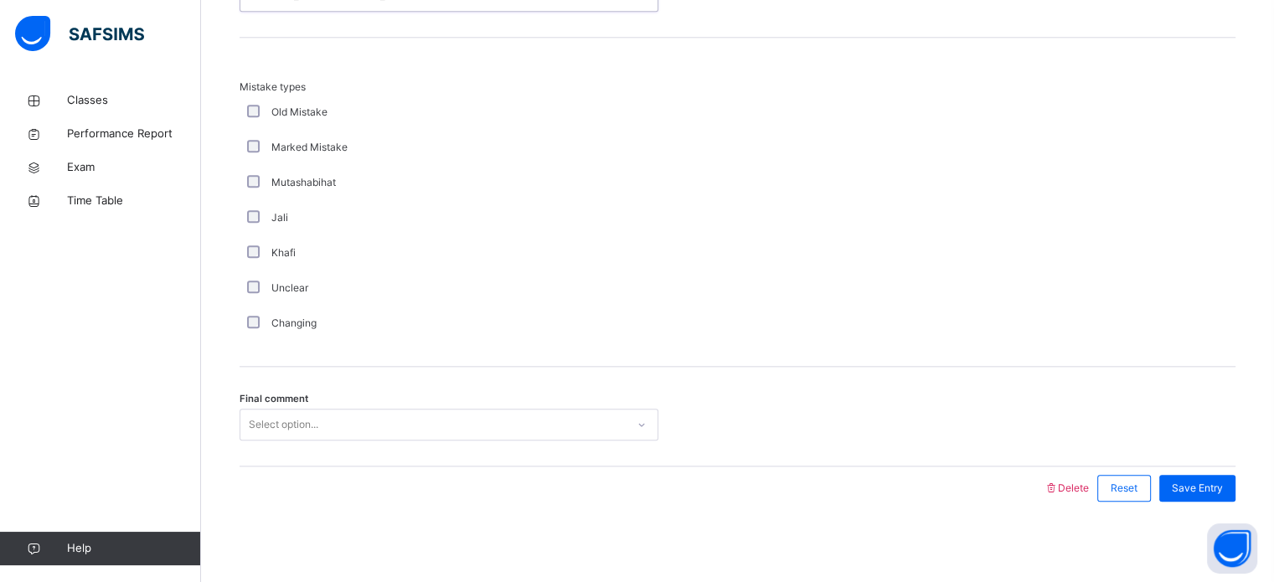
scroll to position [1843, 0]
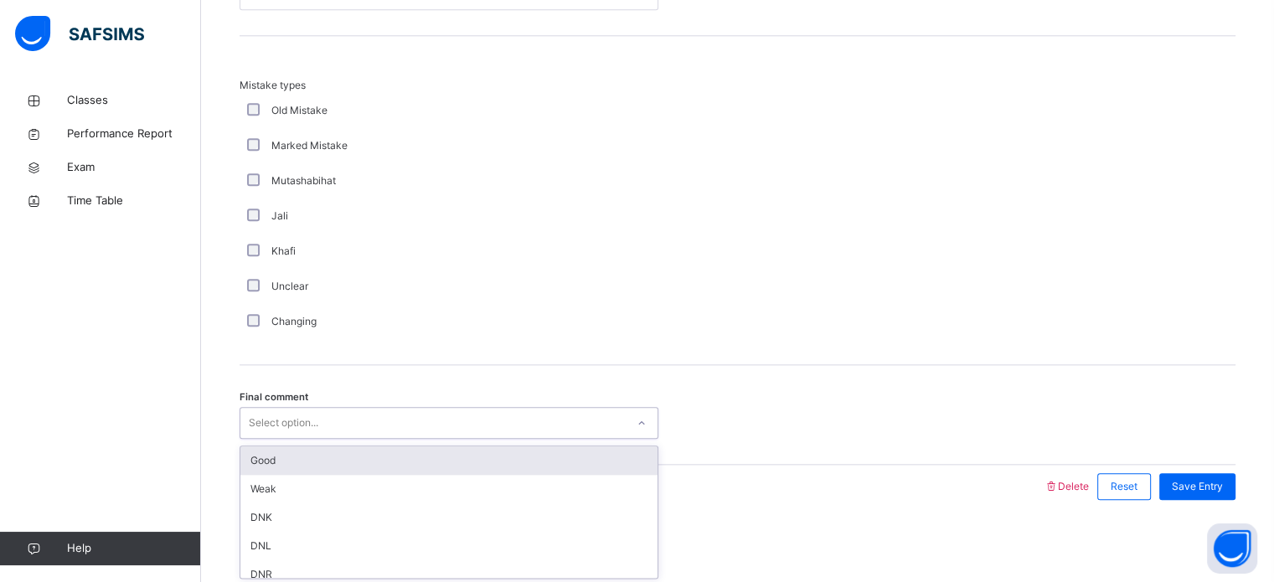
click at [426, 454] on div "Good" at bounding box center [448, 461] width 417 height 28
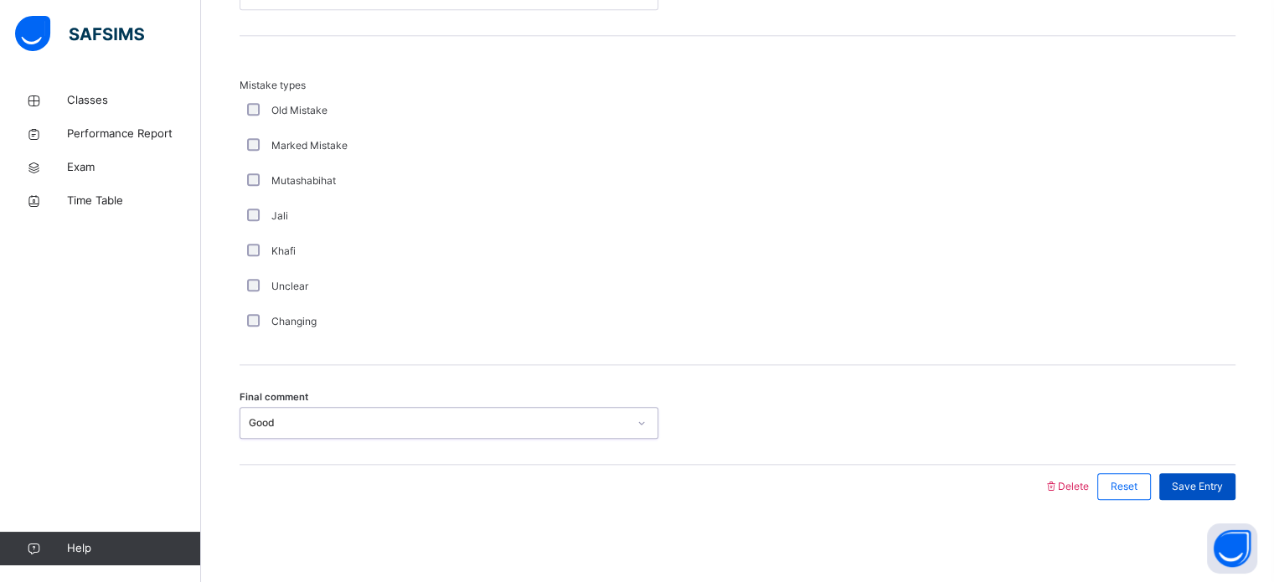
click at [1216, 483] on span "Save Entry" at bounding box center [1197, 486] width 51 height 15
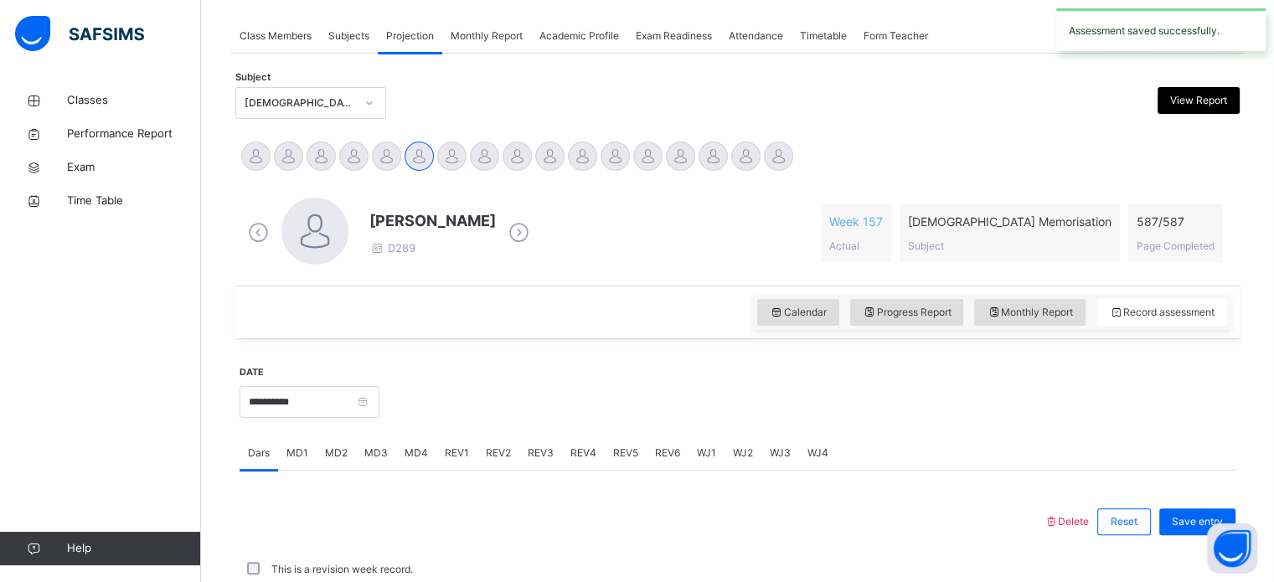
scroll to position [675, 0]
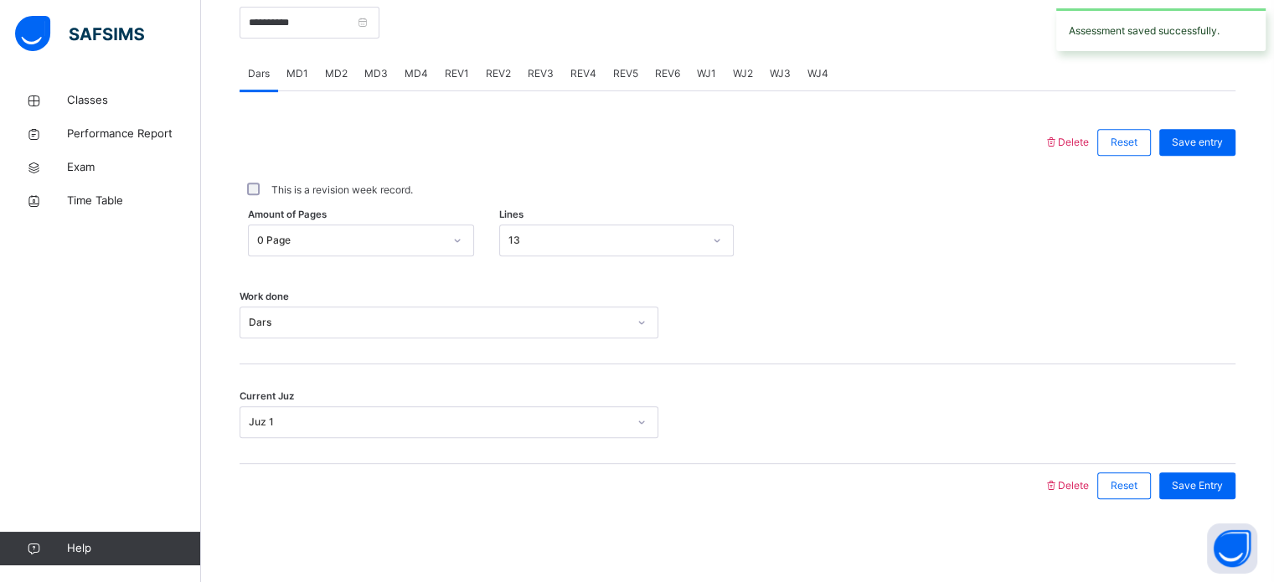
click at [458, 76] on span "REV1" at bounding box center [457, 73] width 24 height 15
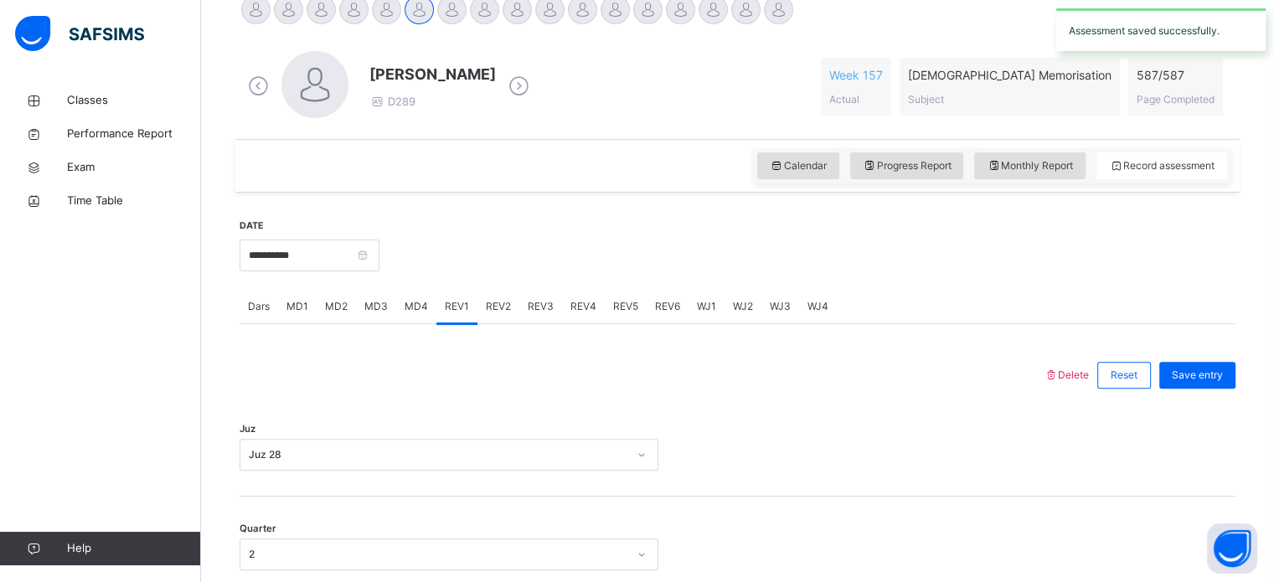
click at [498, 294] on div "REV2" at bounding box center [499, 307] width 42 height 34
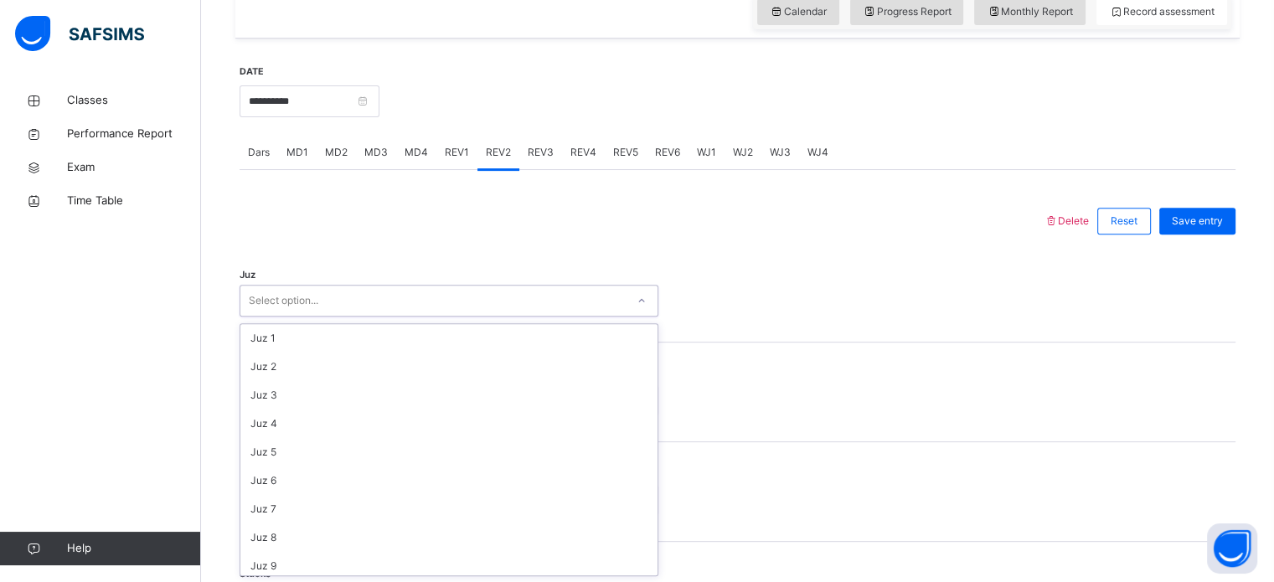
scroll to position [603, 0]
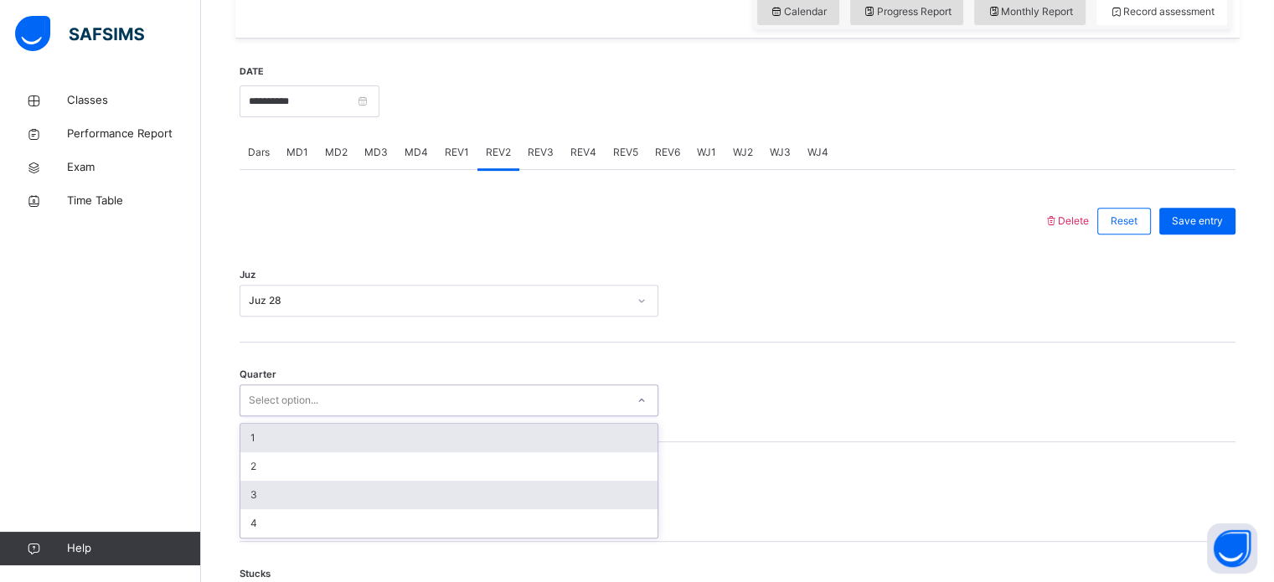
click at [312, 499] on div "3" at bounding box center [448, 495] width 417 height 28
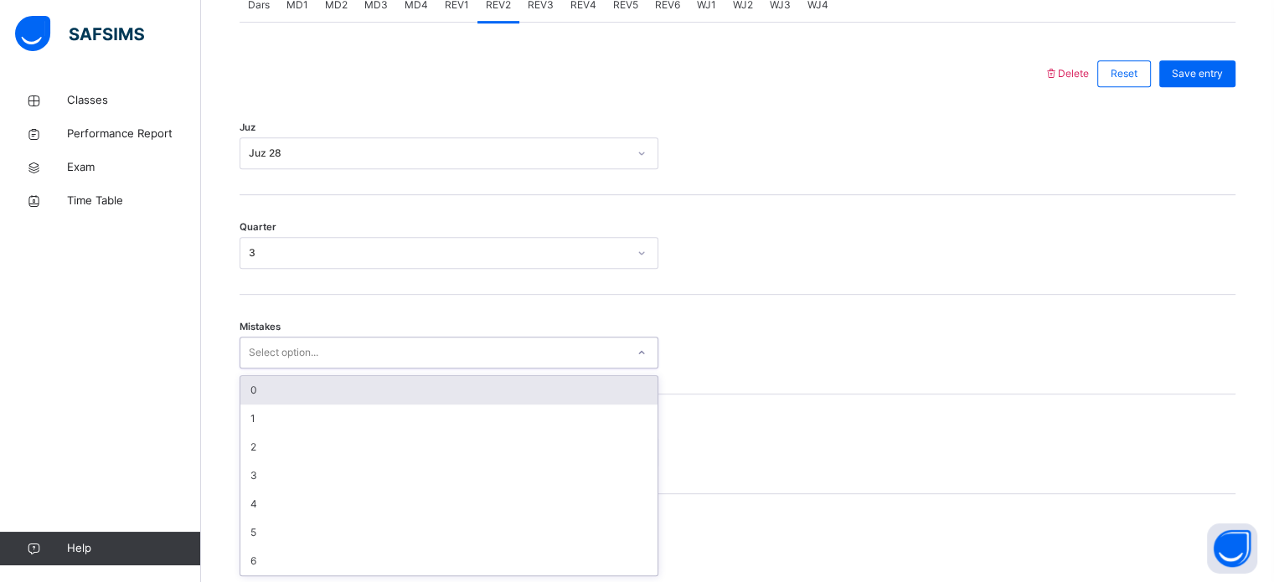
click at [436, 389] on div "0" at bounding box center [448, 390] width 417 height 28
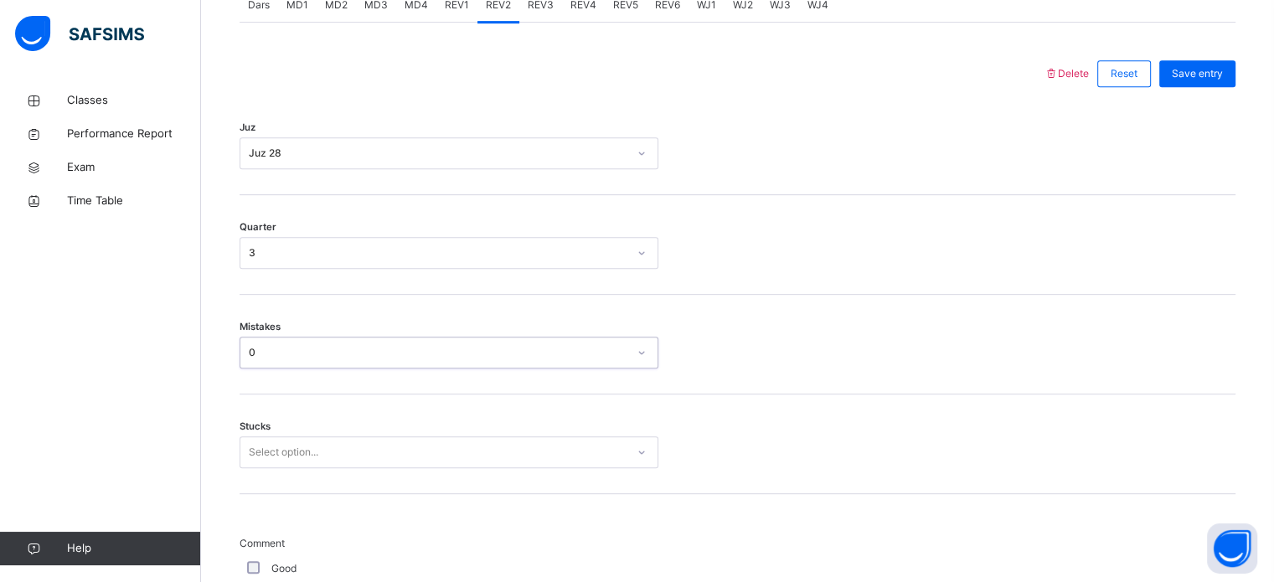
click at [335, 483] on div "Stucks Select option..." at bounding box center [738, 445] width 996 height 100
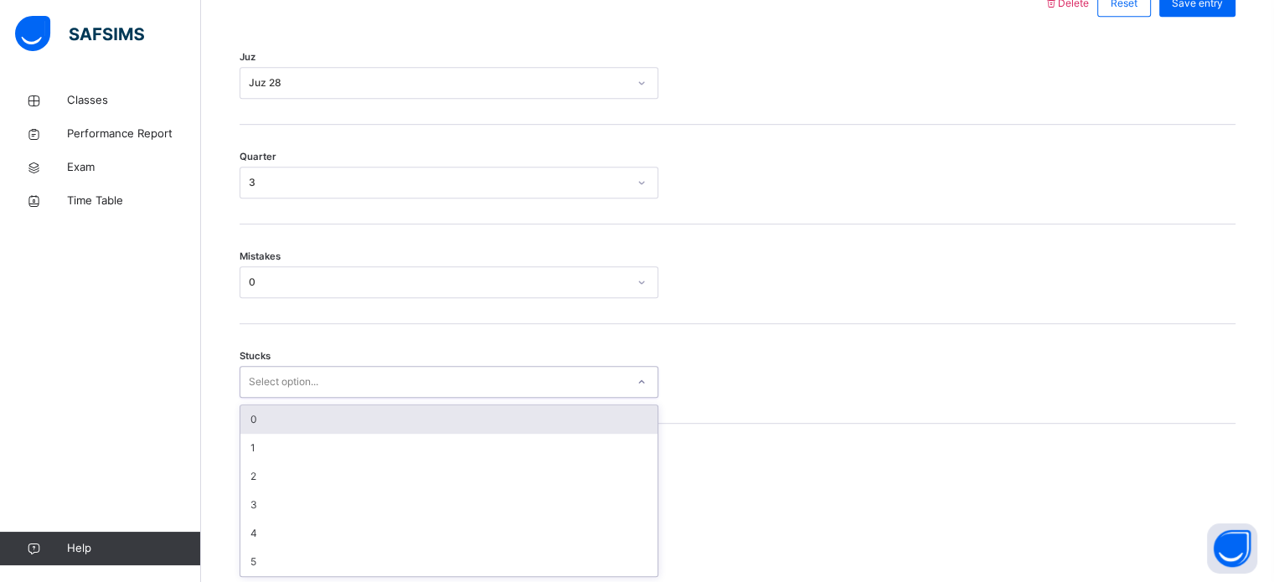
scroll to position [814, 0]
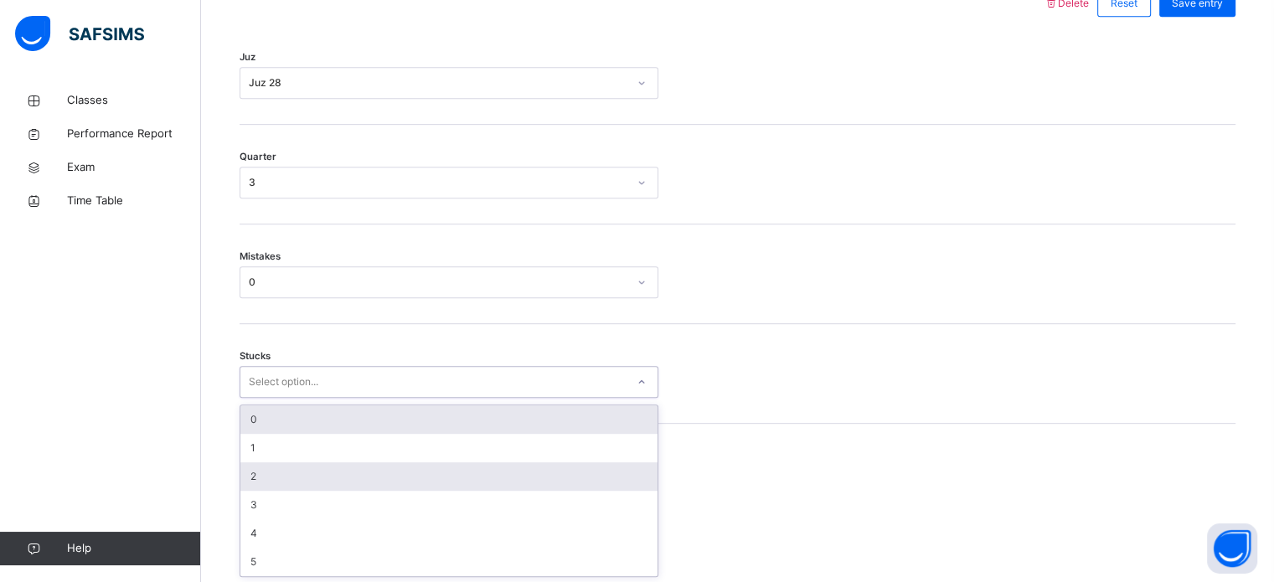
click at [308, 478] on div "2" at bounding box center [448, 477] width 417 height 28
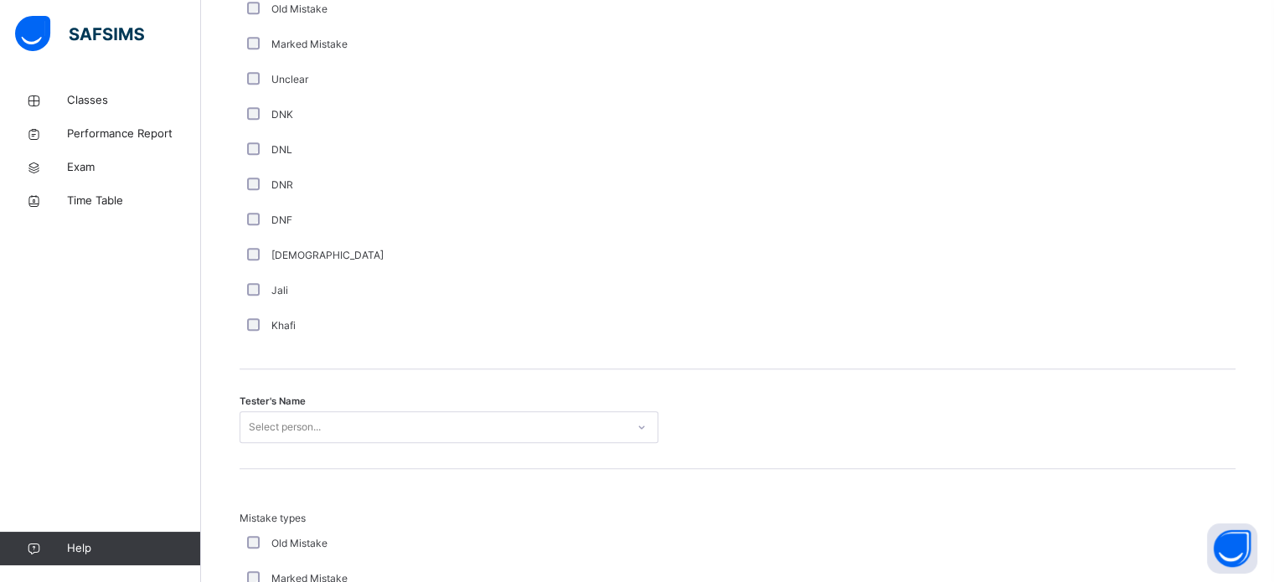
click at [470, 463] on div "Tester's Name Select person..." at bounding box center [738, 420] width 996 height 100
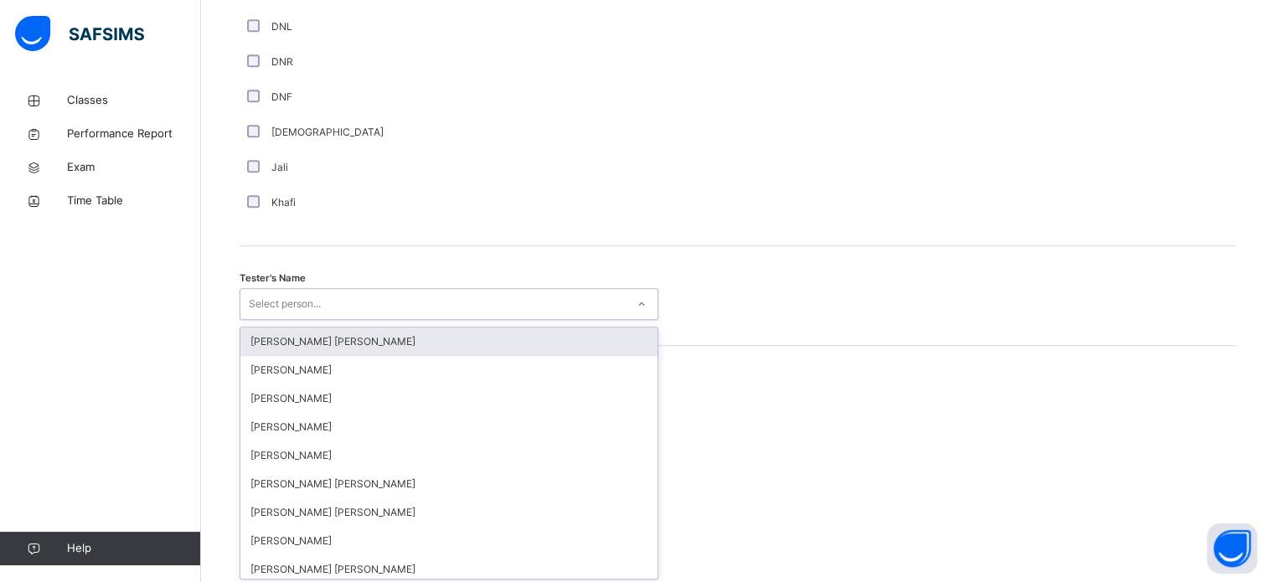
scroll to position [1535, 0]
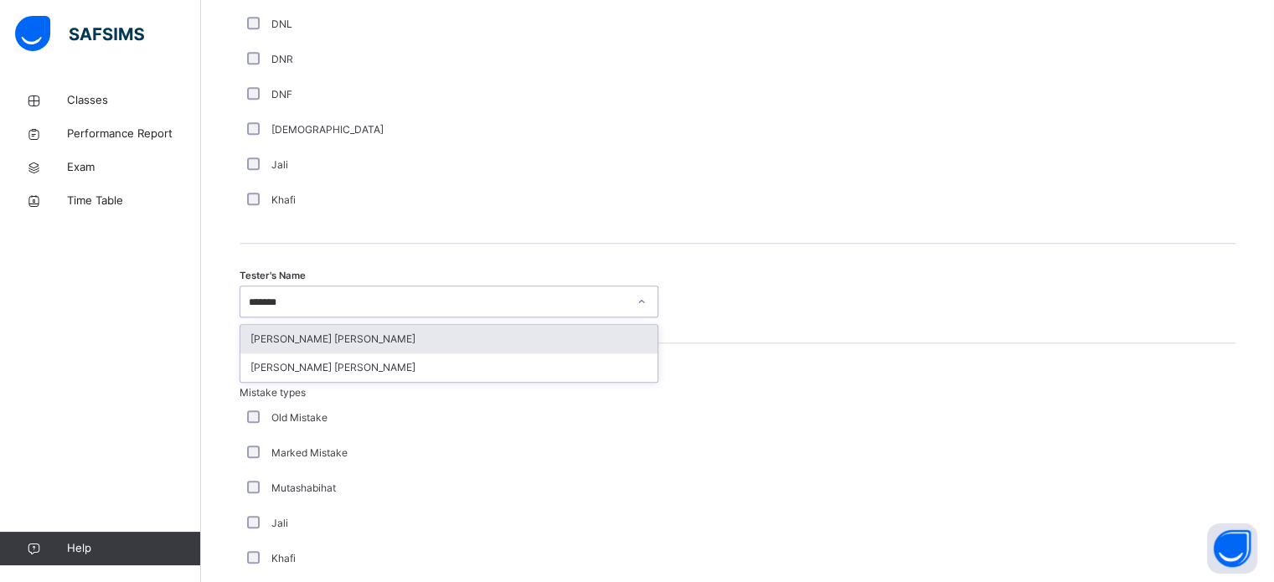
type input "********"
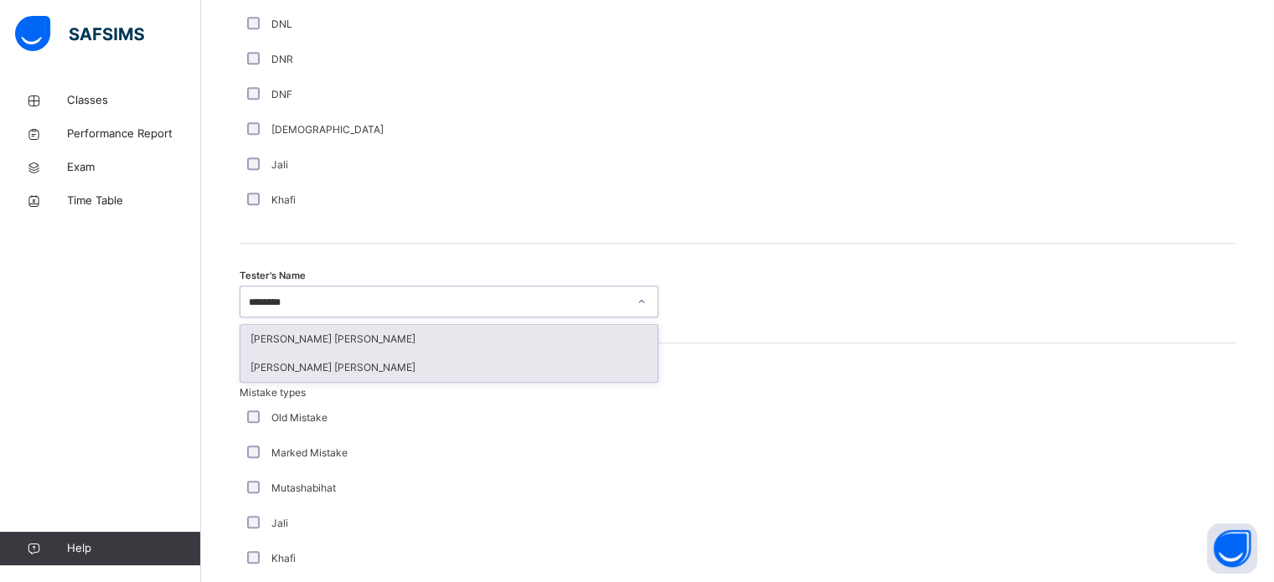
click at [376, 379] on div "[PERSON_NAME] [PERSON_NAME]" at bounding box center [448, 368] width 417 height 28
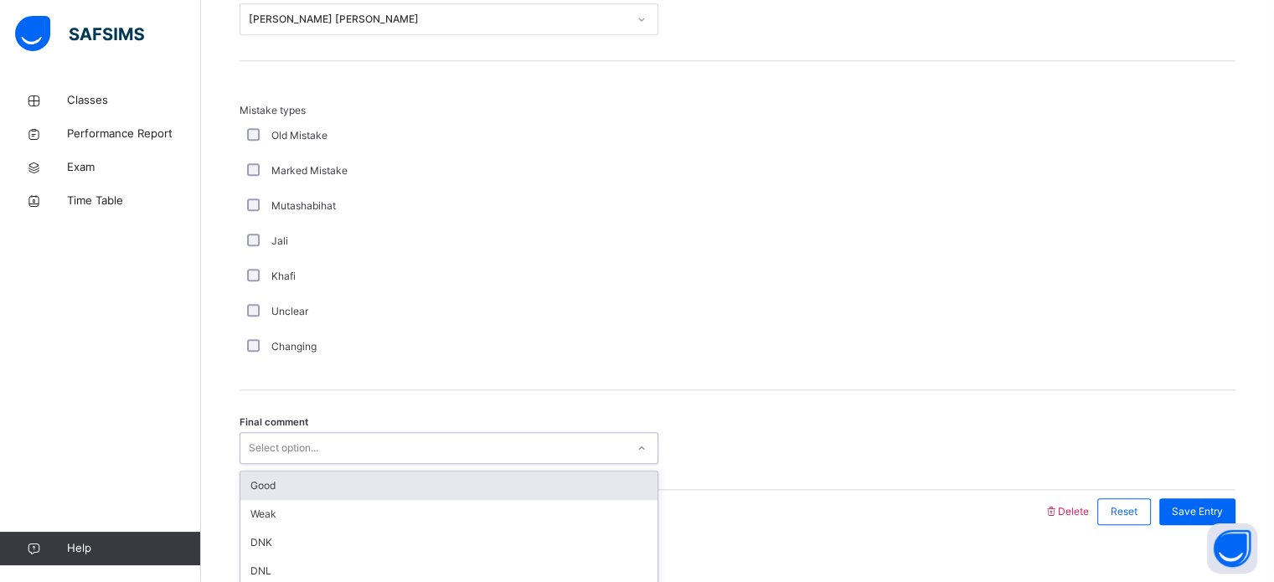
scroll to position [1843, 0]
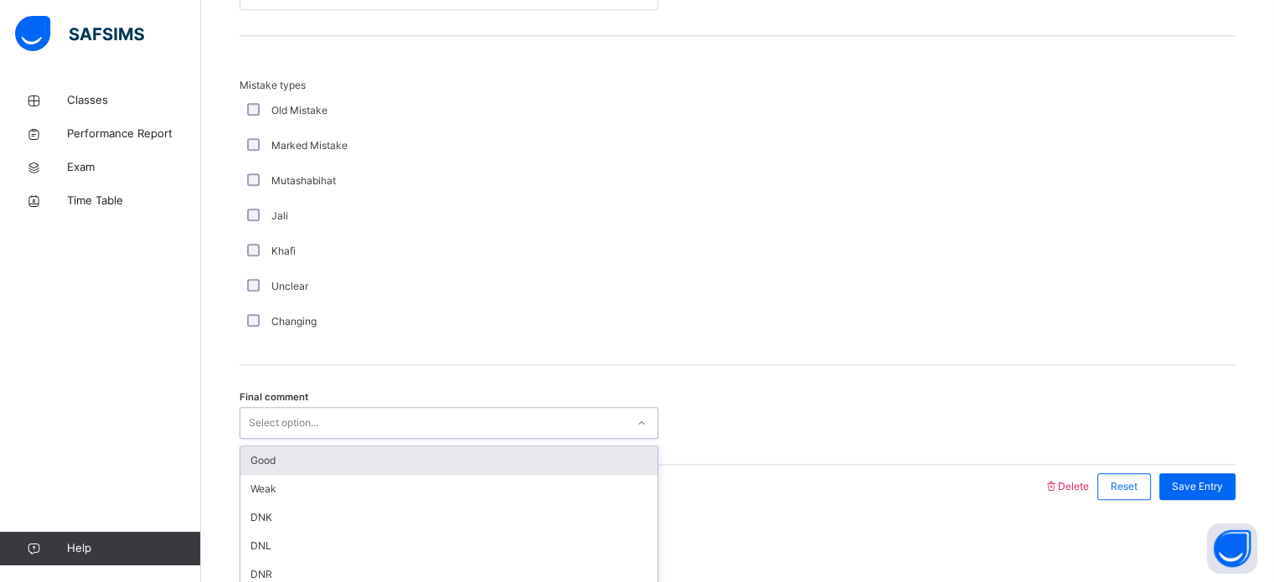
click at [422, 447] on div "Good" at bounding box center [448, 461] width 417 height 28
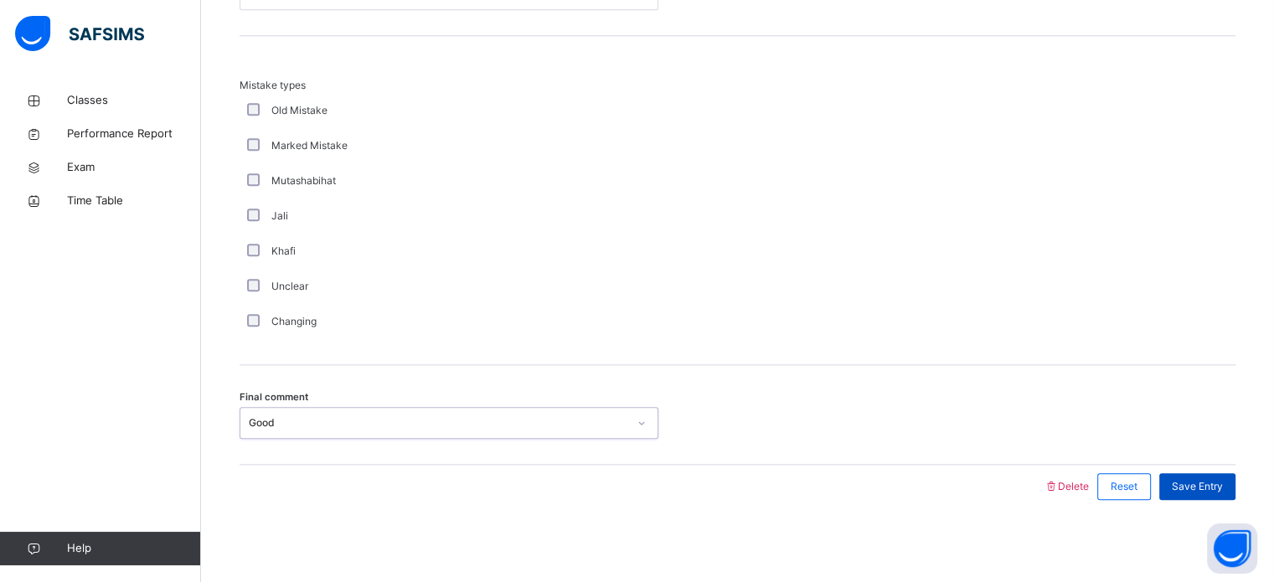
click at [1197, 473] on div "Save Entry" at bounding box center [1198, 486] width 76 height 27
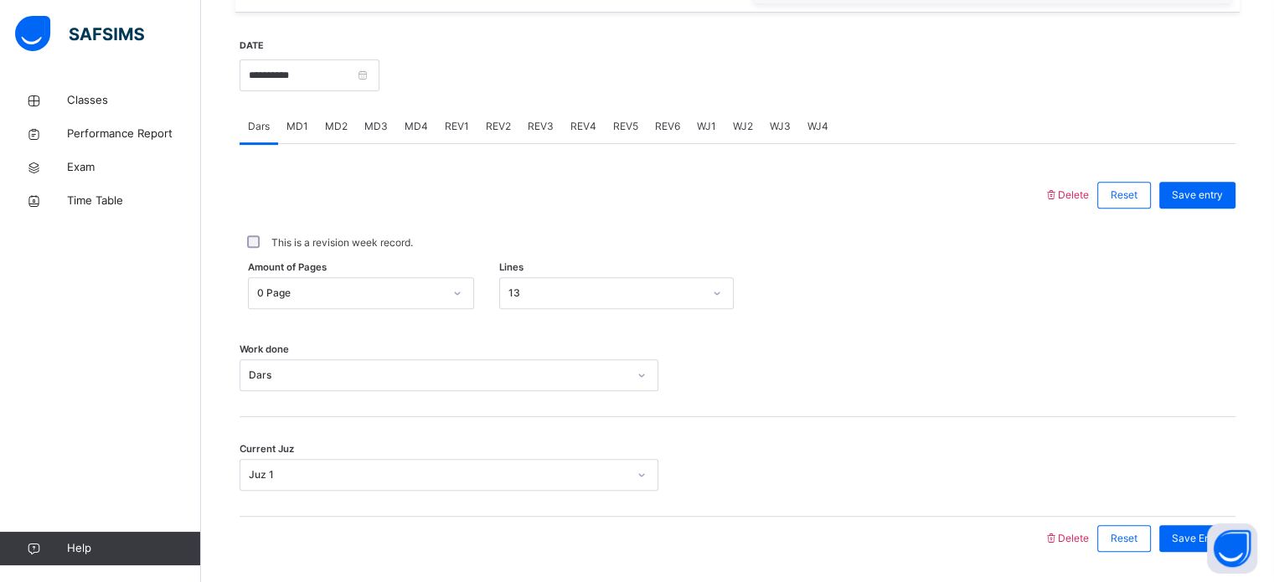
scroll to position [627, 0]
